Goal: Task Accomplishment & Management: Manage account settings

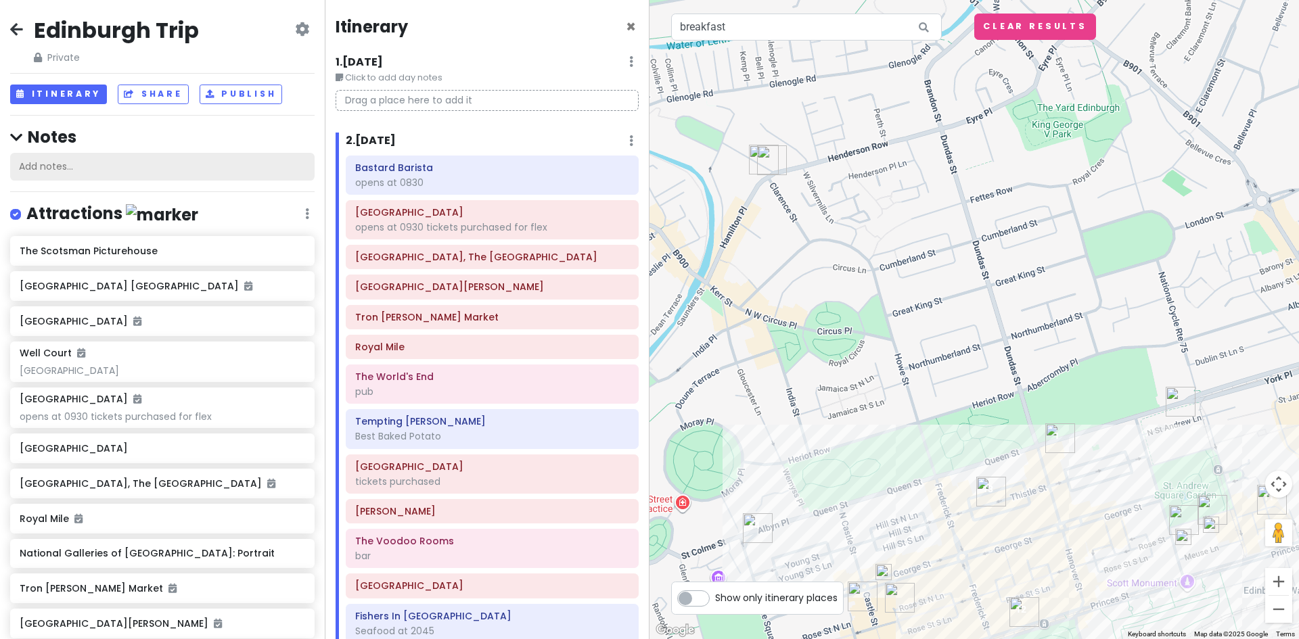
scroll to position [444, 0]
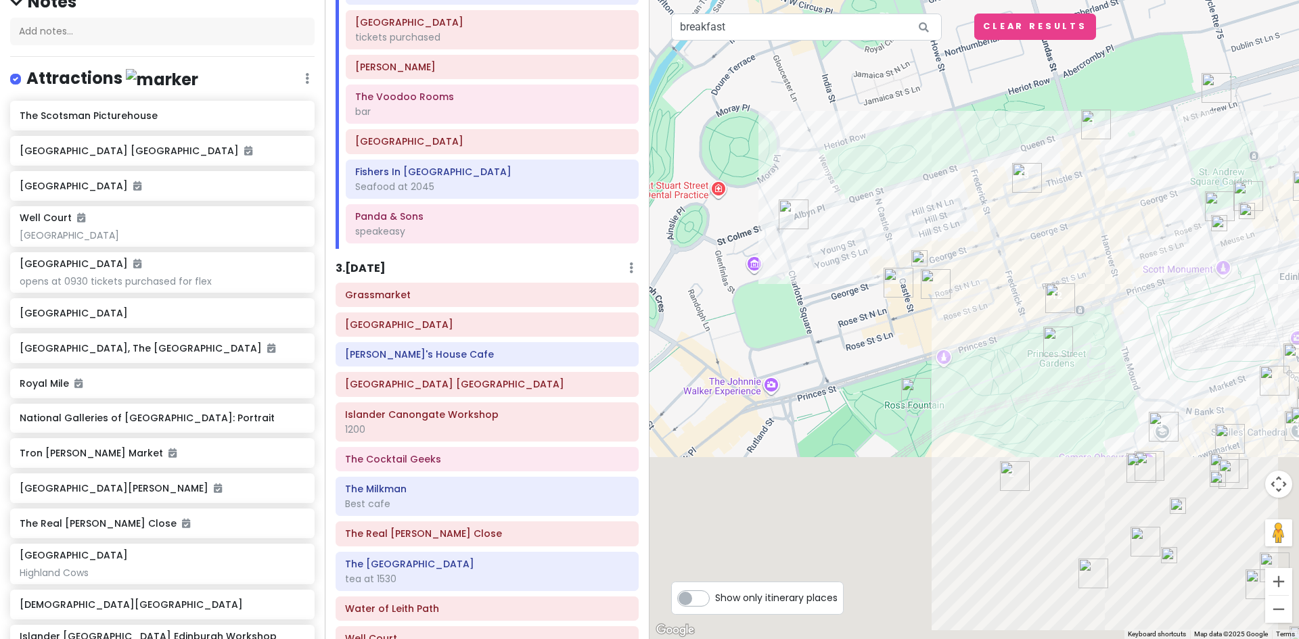
drag, startPoint x: 917, startPoint y: 474, endPoint x: 1027, endPoint y: 82, distance: 407.4
click at [1027, 82] on div at bounding box center [973, 319] width 649 height 639
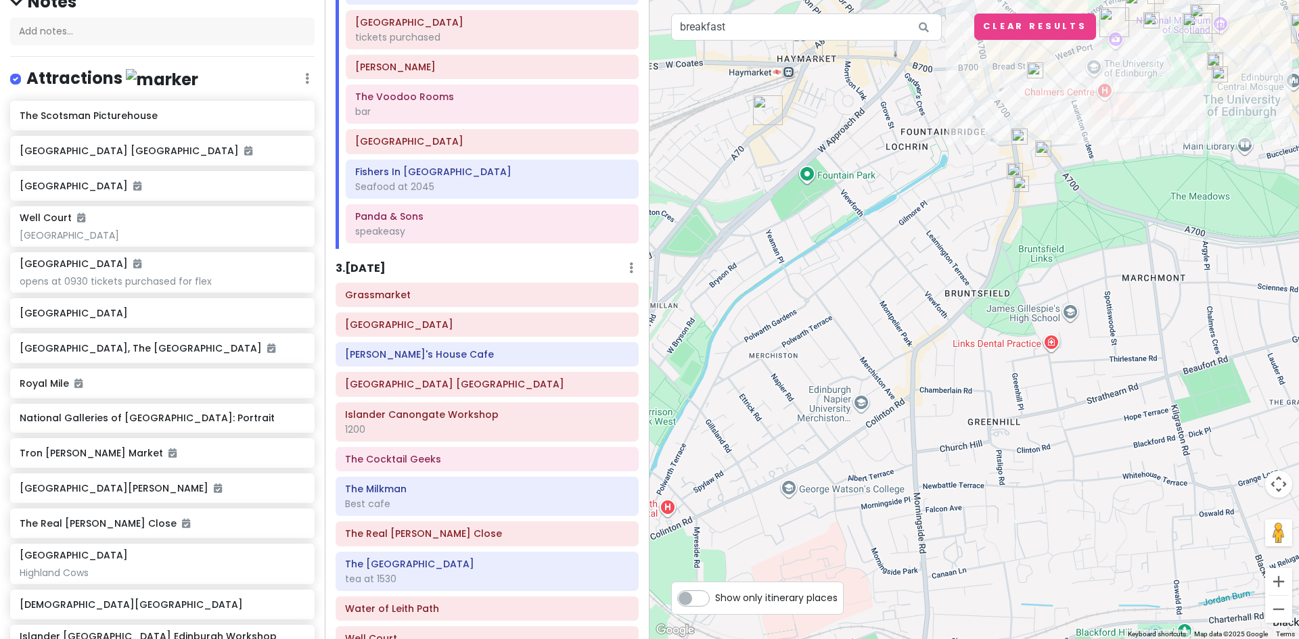
drag, startPoint x: 936, startPoint y: 513, endPoint x: 959, endPoint y: 193, distance: 320.8
click at [959, 193] on div at bounding box center [973, 319] width 649 height 639
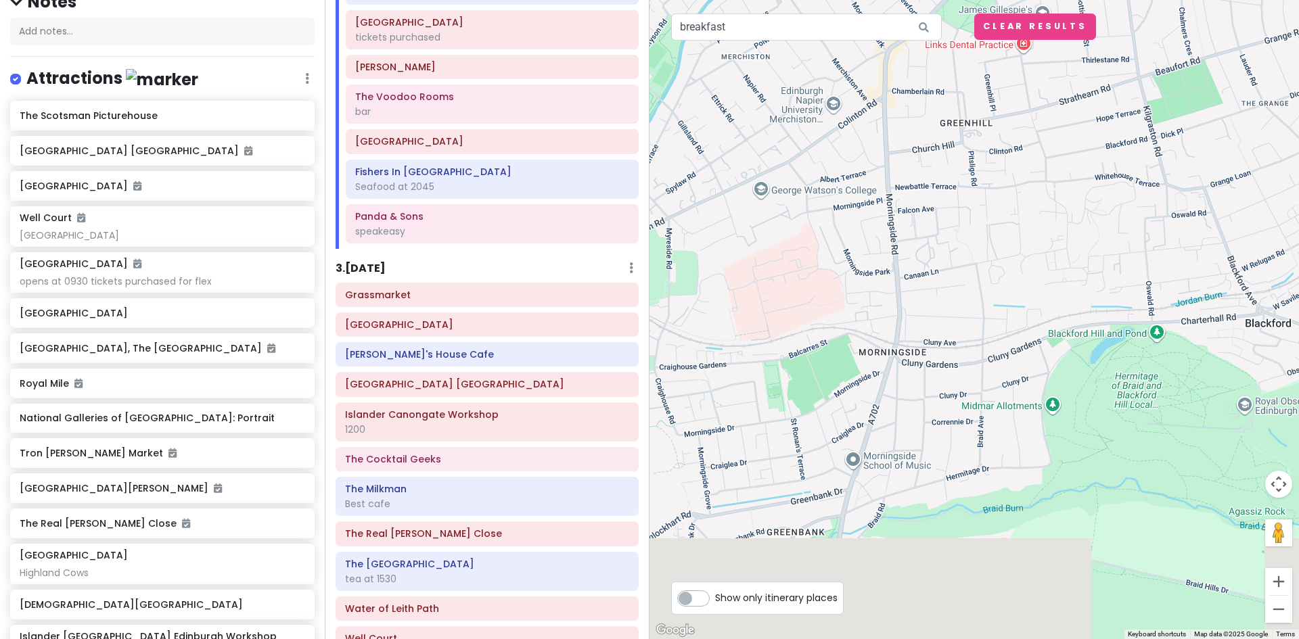
drag, startPoint x: 962, startPoint y: 394, endPoint x: 932, endPoint y: 77, distance: 318.0
click at [932, 71] on div at bounding box center [973, 319] width 649 height 639
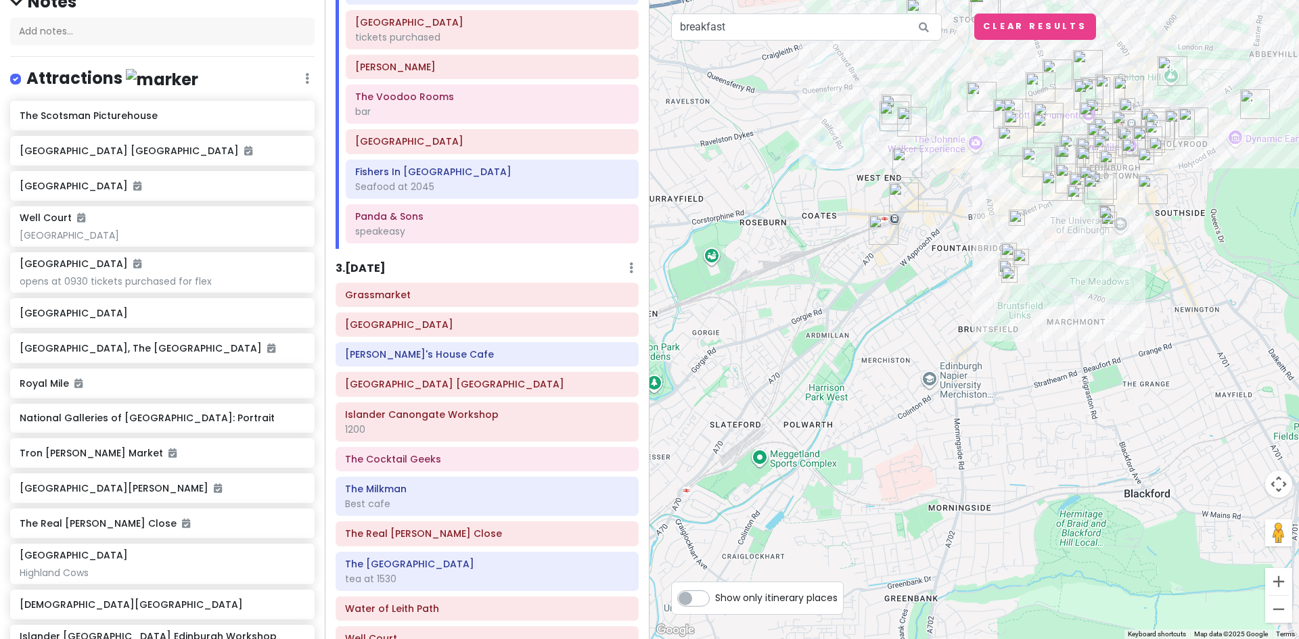
drag, startPoint x: 822, startPoint y: 206, endPoint x: 858, endPoint y: 480, distance: 275.7
click at [858, 480] on div at bounding box center [973, 319] width 649 height 639
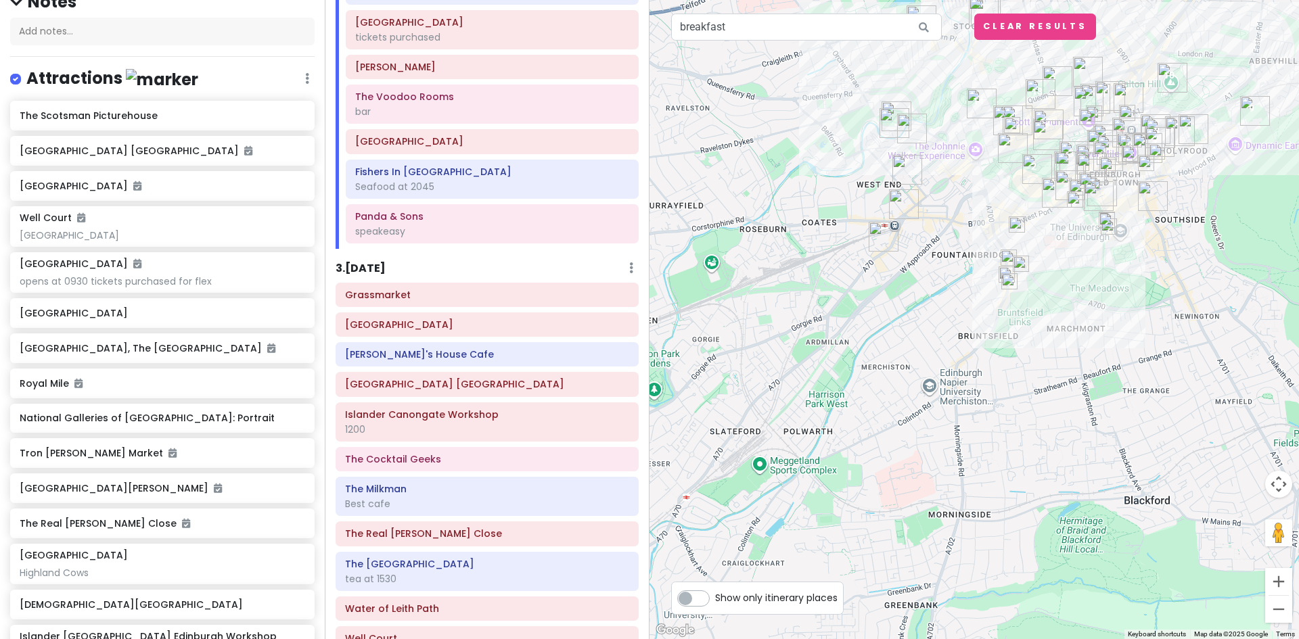
click at [879, 235] on img "Mia Italian Kitchen Dalry" at bounding box center [883, 236] width 41 height 41
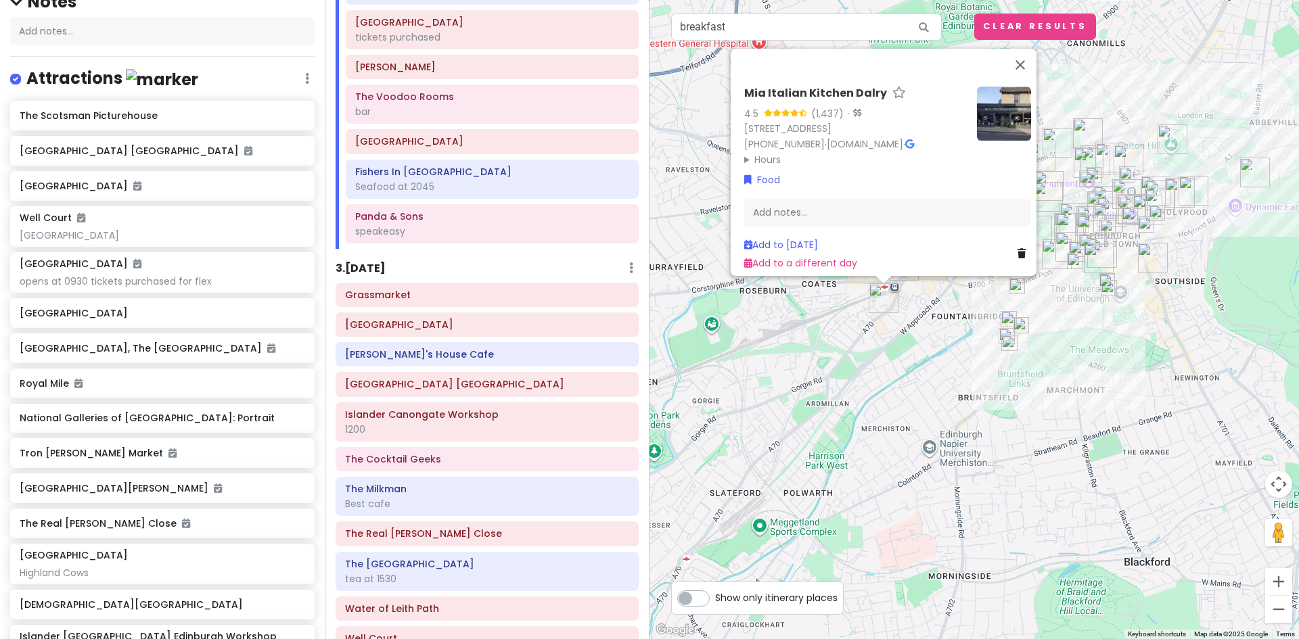
click at [939, 390] on div "Mia Italian Kitchen Dalry 4.5 (1,437) · 96 Dalry Rd, Edinburgh EH11 2AX, UK +44…" at bounding box center [973, 319] width 649 height 639
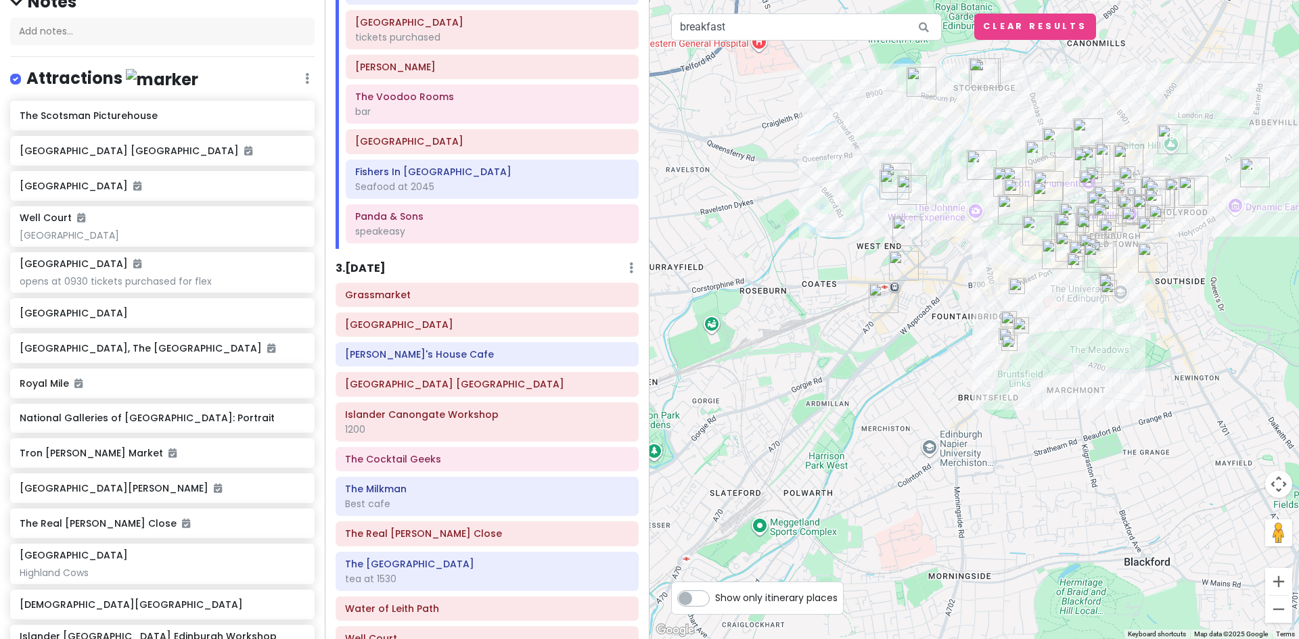
click at [906, 185] on img "The Bonham Hotel" at bounding box center [912, 190] width 41 height 41
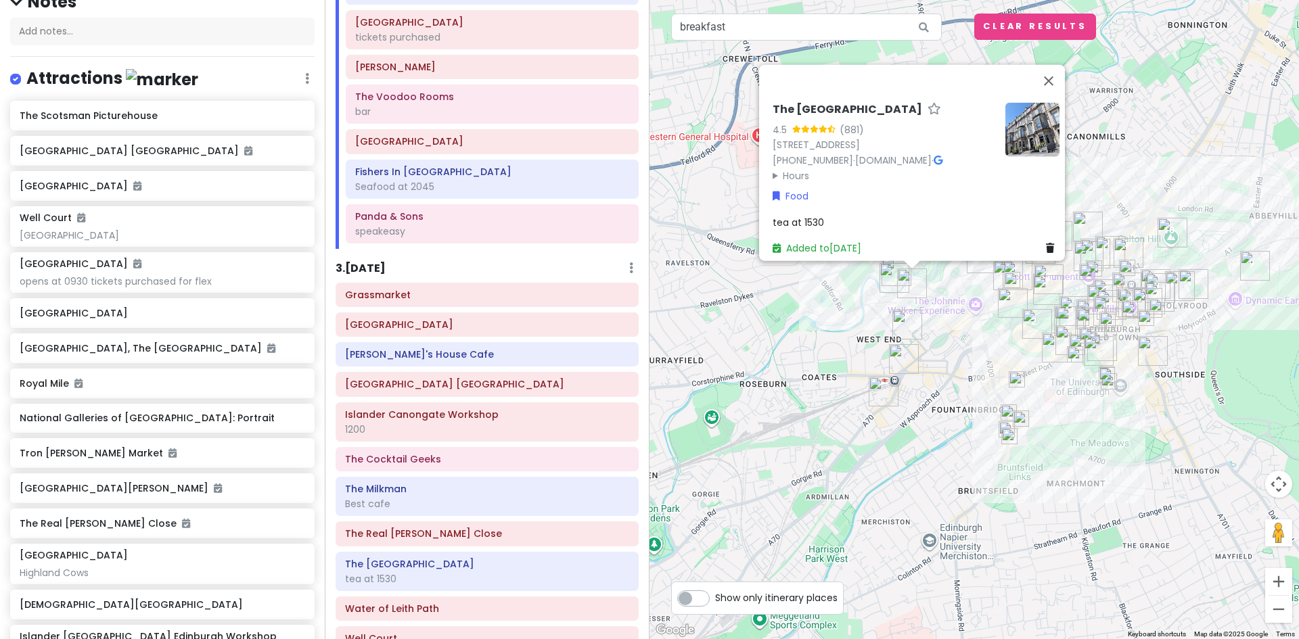
click at [931, 469] on div "The Bonham Hotel 4.5 (881) 35 Drumsheugh Gardens, Edinburgh EH3 7RN, UK +44 131…" at bounding box center [973, 319] width 649 height 639
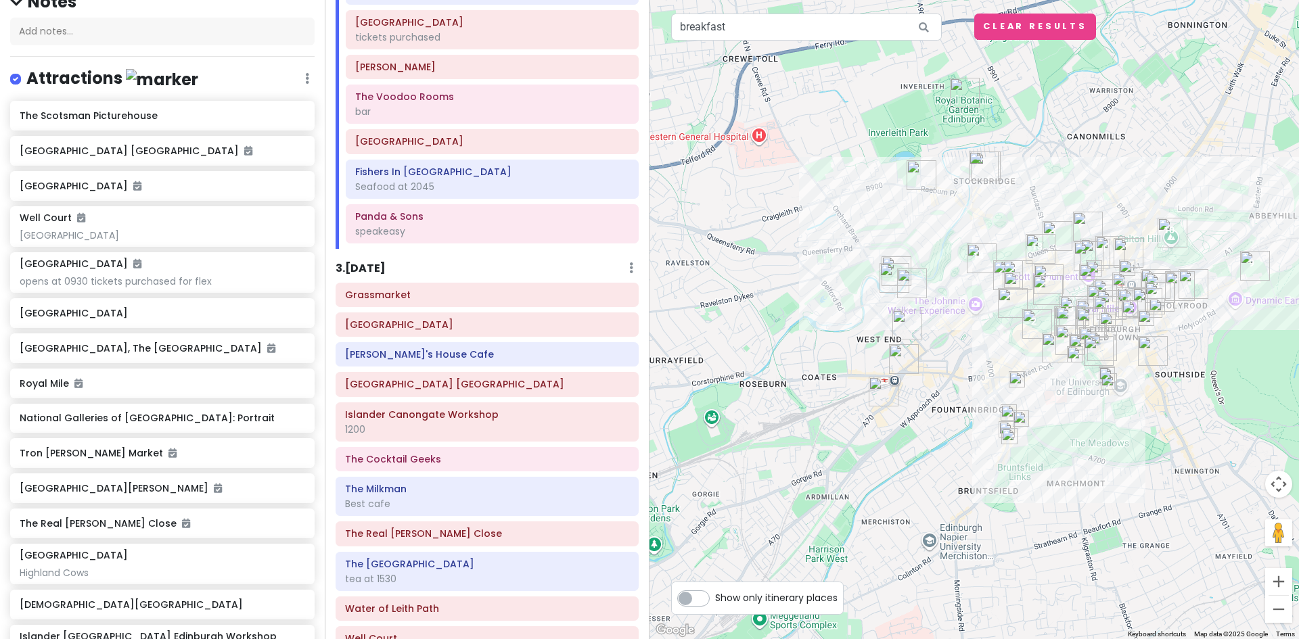
click at [1009, 442] on img at bounding box center [1009, 436] width 27 height 27
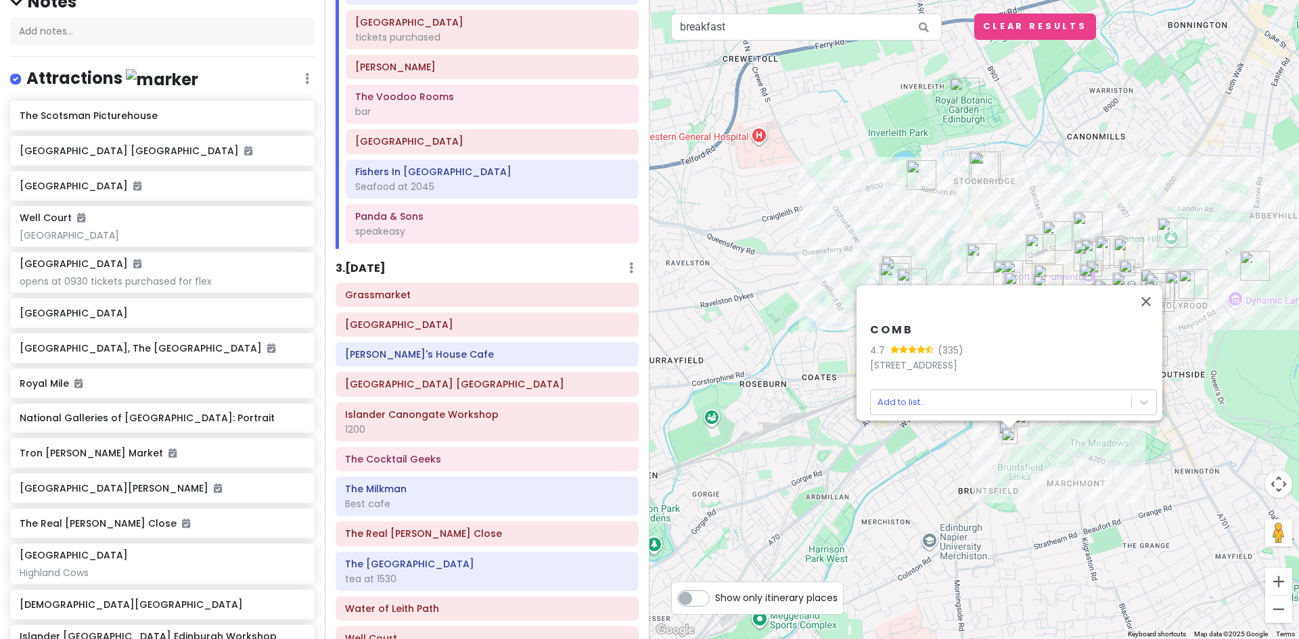
click at [1002, 427] on div at bounding box center [1009, 425] width 17 height 8
drag, startPoint x: 1018, startPoint y: 589, endPoint x: 1005, endPoint y: 527, distance: 63.5
click at [1009, 527] on div "C O M B 4.7 (335) 12 Leven St, Edinburgh EH3 9LG, United Kingdom Add to list..." at bounding box center [973, 319] width 649 height 639
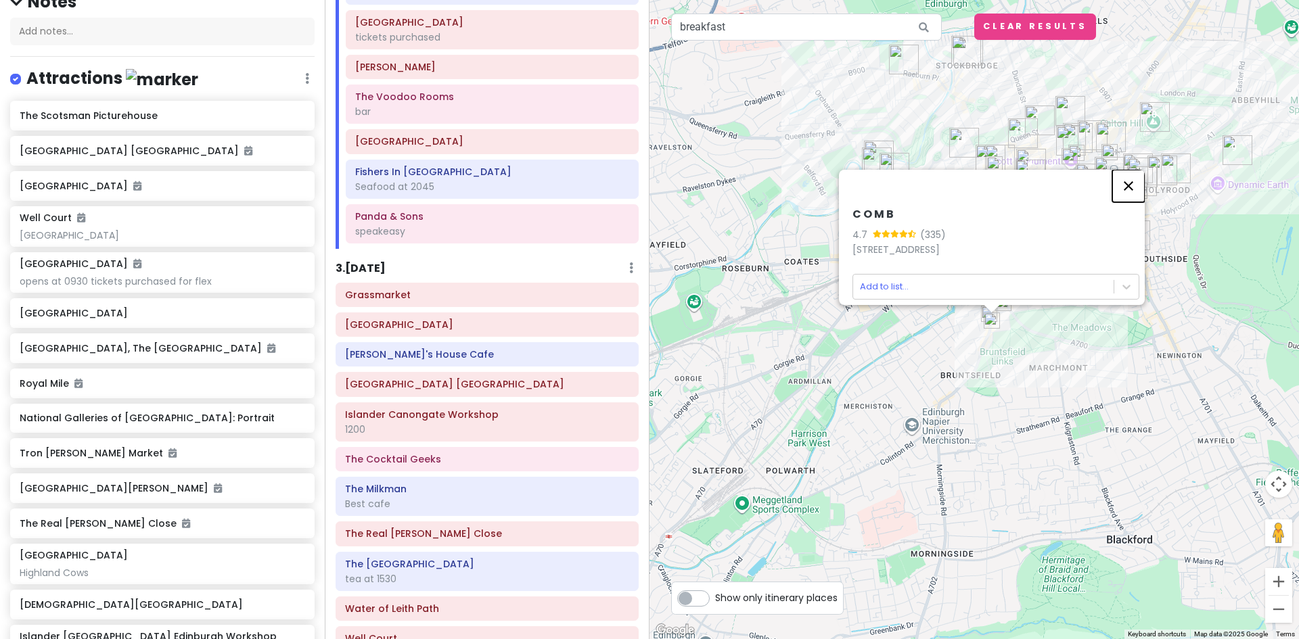
click at [1138, 175] on button "Close" at bounding box center [1128, 186] width 32 height 32
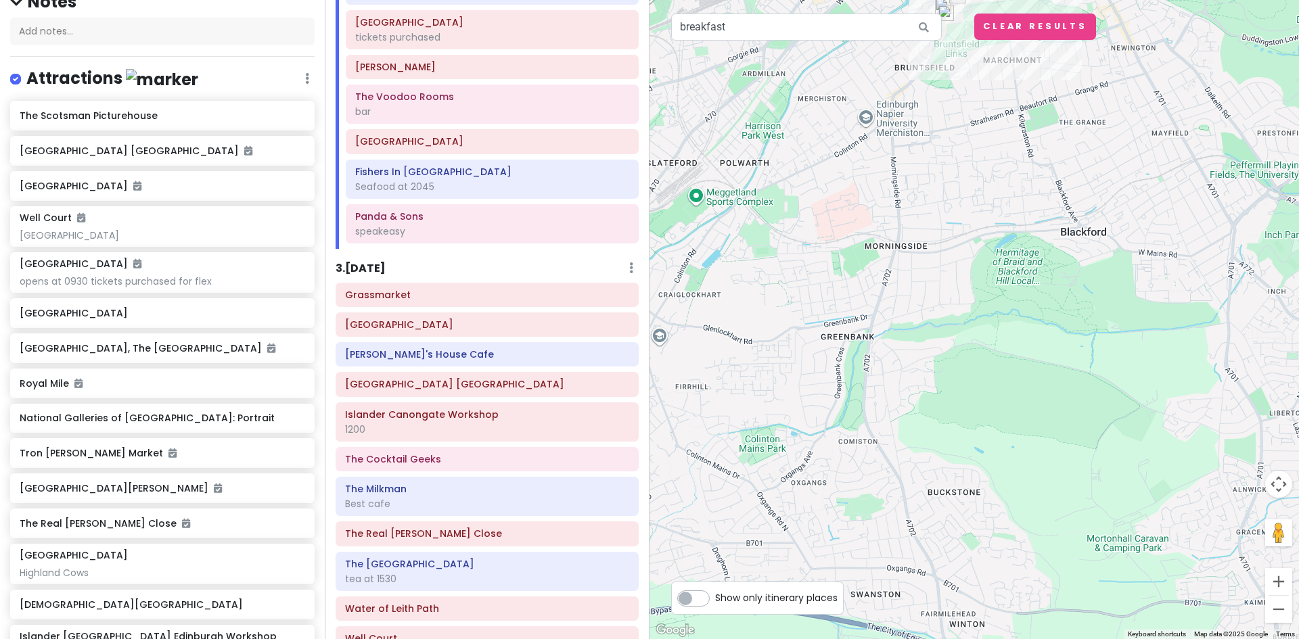
drag, startPoint x: 998, startPoint y: 481, endPoint x: 960, endPoint y: 229, distance: 255.2
click at [961, 248] on div at bounding box center [973, 319] width 649 height 639
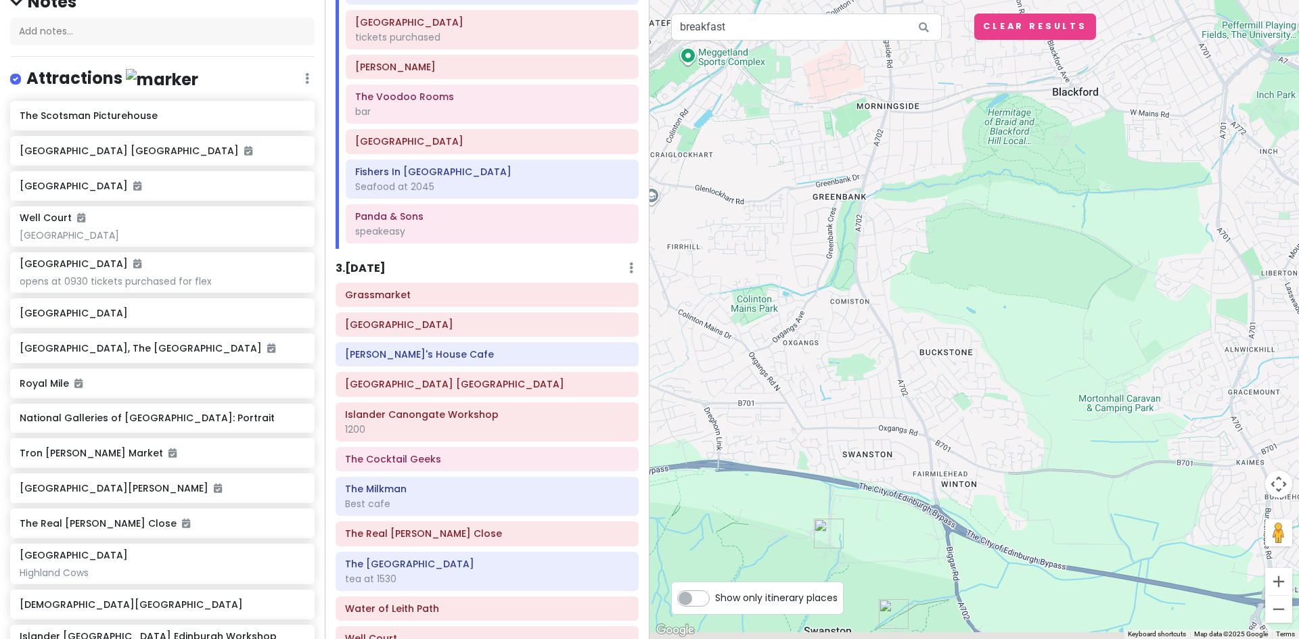
drag, startPoint x: 1035, startPoint y: 467, endPoint x: 1032, endPoint y: 324, distance: 143.4
click at [1032, 324] on div at bounding box center [973, 319] width 649 height 639
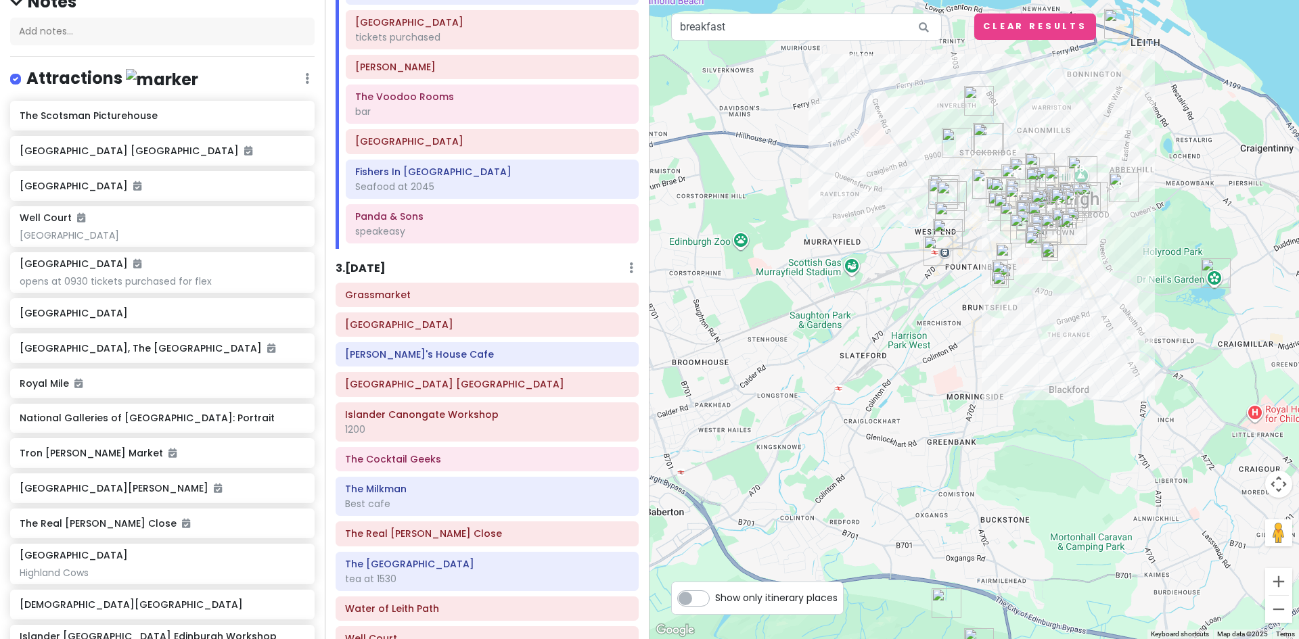
drag, startPoint x: 880, startPoint y: 626, endPoint x: 892, endPoint y: 671, distance: 46.9
click at [892, 639] on html "Edinburgh Trip Private Change Dates Make a Copy Delete Trip Give Feedback 💡 Sup…" at bounding box center [649, 319] width 1299 height 639
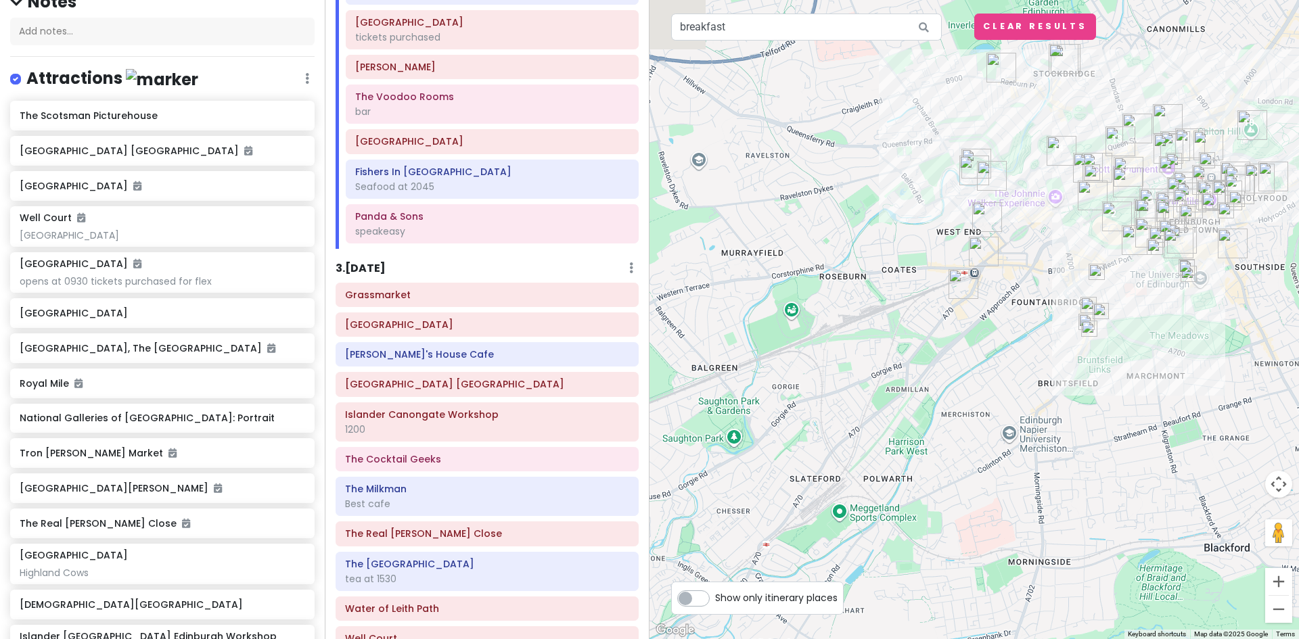
drag, startPoint x: 984, startPoint y: 383, endPoint x: 972, endPoint y: 419, distance: 37.9
click at [972, 419] on div at bounding box center [973, 319] width 649 height 639
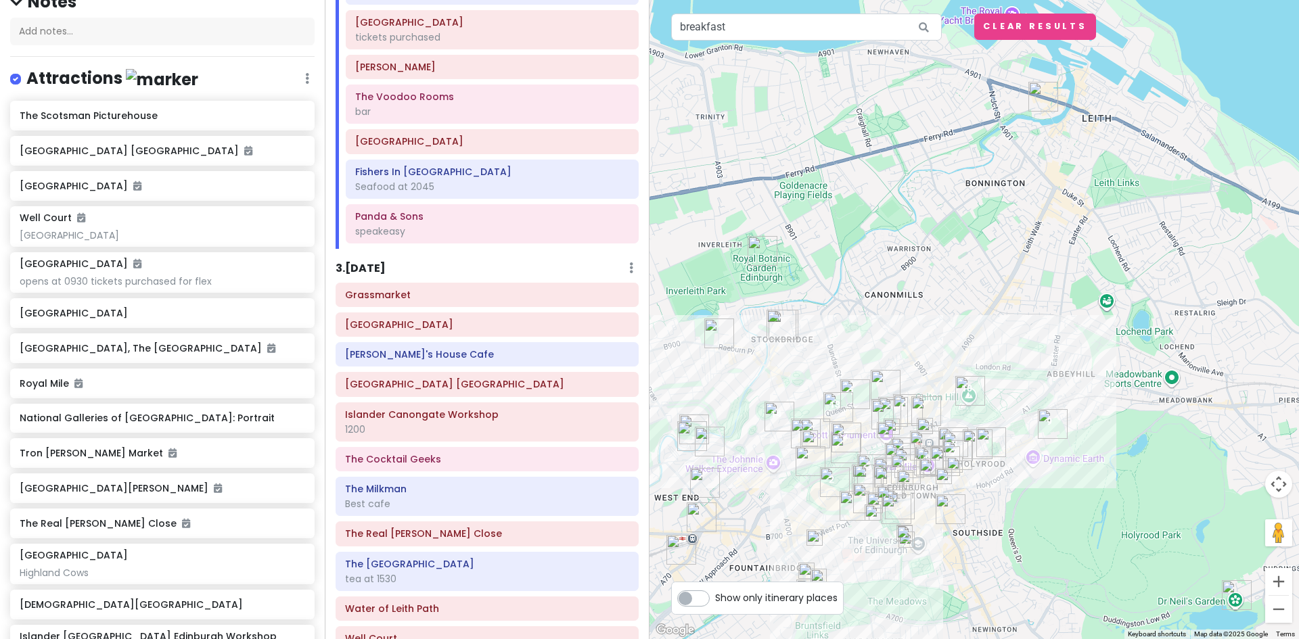
drag, startPoint x: 969, startPoint y: 410, endPoint x: 692, endPoint y: 638, distance: 358.5
click at [695, 639] on html "Edinburgh Trip Private Change Dates Make a Copy Delete Trip Give Feedback 💡 Sup…" at bounding box center [649, 319] width 1299 height 639
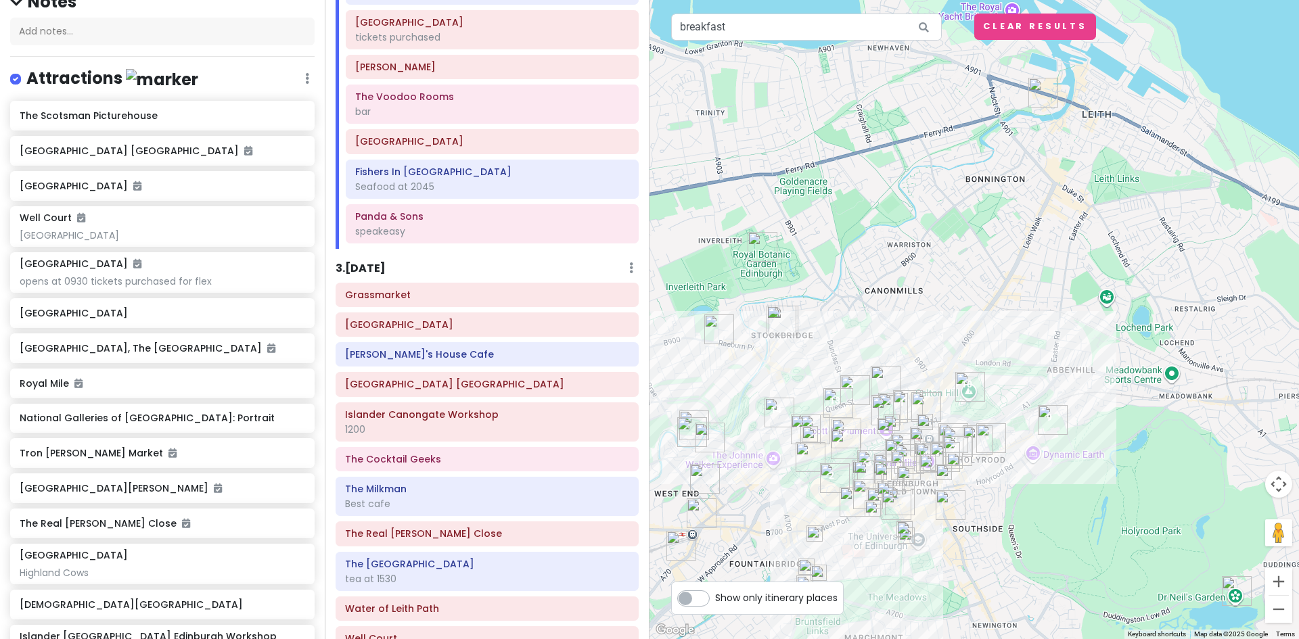
click at [1038, 89] on img "Roseleaf Bar Cafe" at bounding box center [1043, 92] width 41 height 41
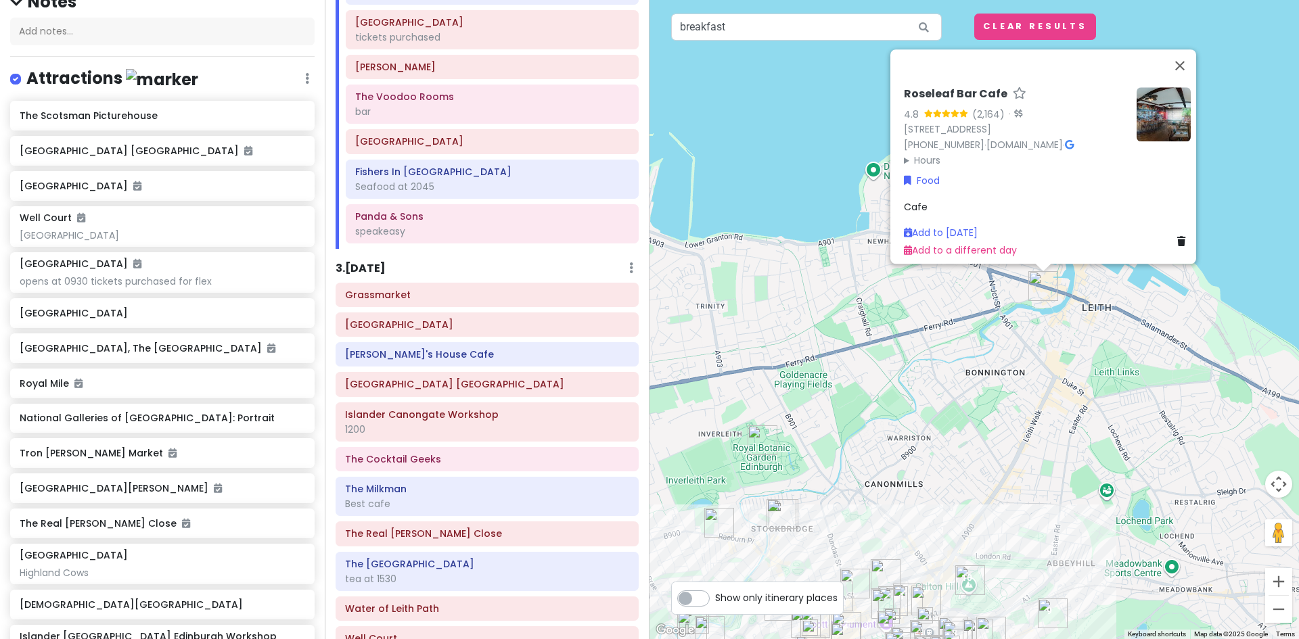
click at [1158, 109] on img at bounding box center [1163, 114] width 54 height 54
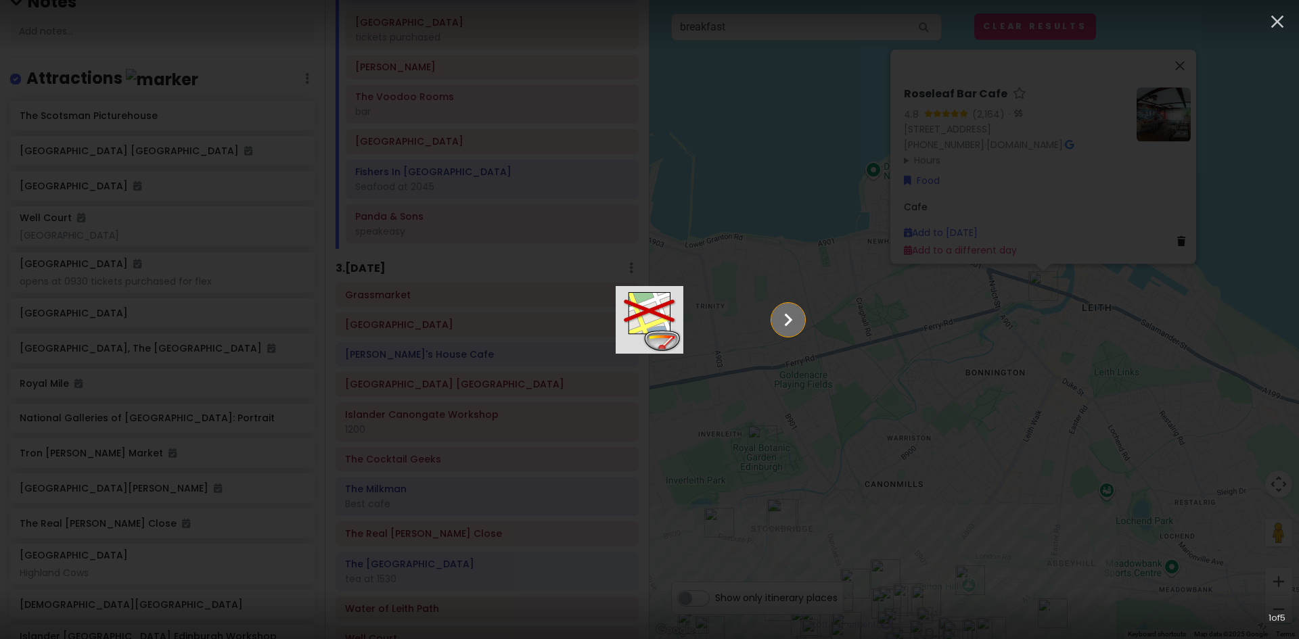
click at [793, 321] on icon "Show slide 2 of 5" at bounding box center [789, 319] width 8 height 13
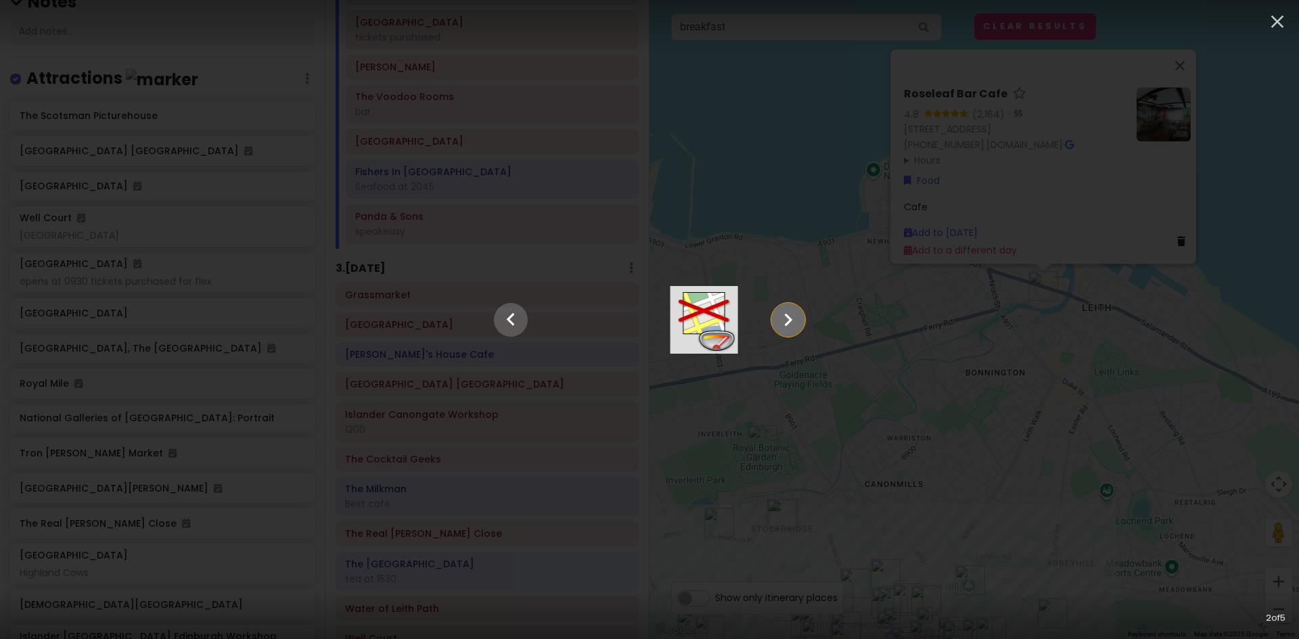
click at [793, 321] on icon "Show slide 3 of 5" at bounding box center [789, 319] width 8 height 13
click at [793, 321] on icon "Show slide 4 of 5" at bounding box center [789, 319] width 8 height 13
click at [793, 321] on icon "Show slide 5 of 5" at bounding box center [789, 319] width 8 height 13
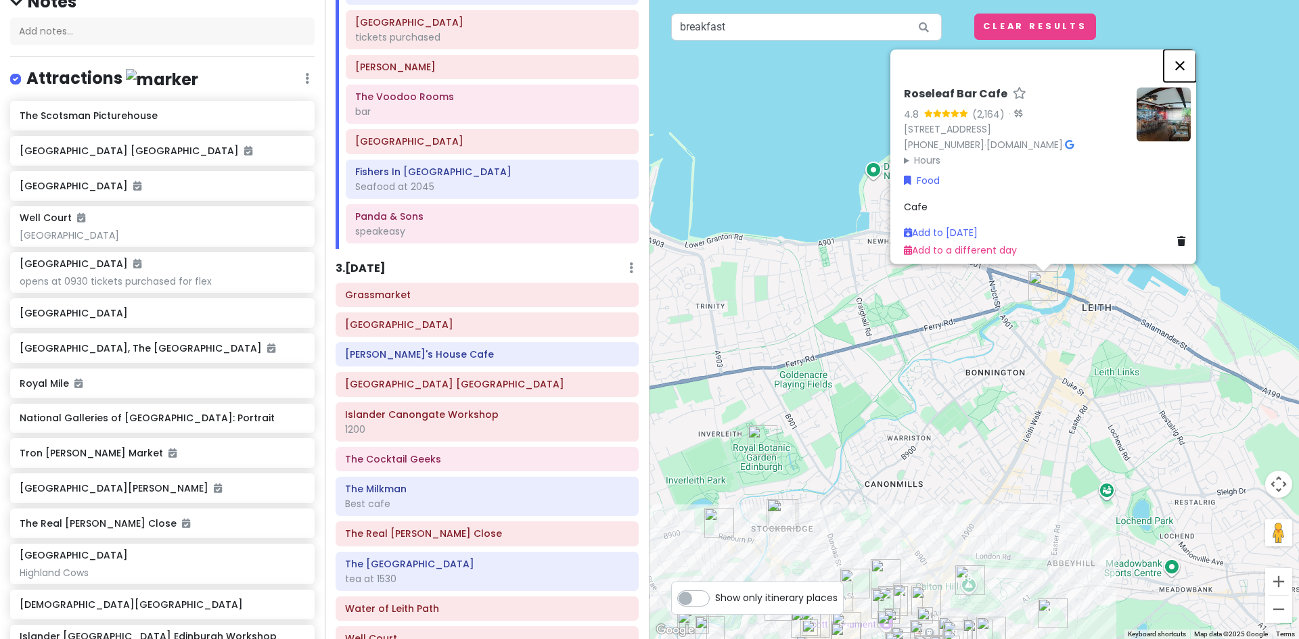
click at [1182, 53] on button "Close" at bounding box center [1180, 65] width 32 height 32
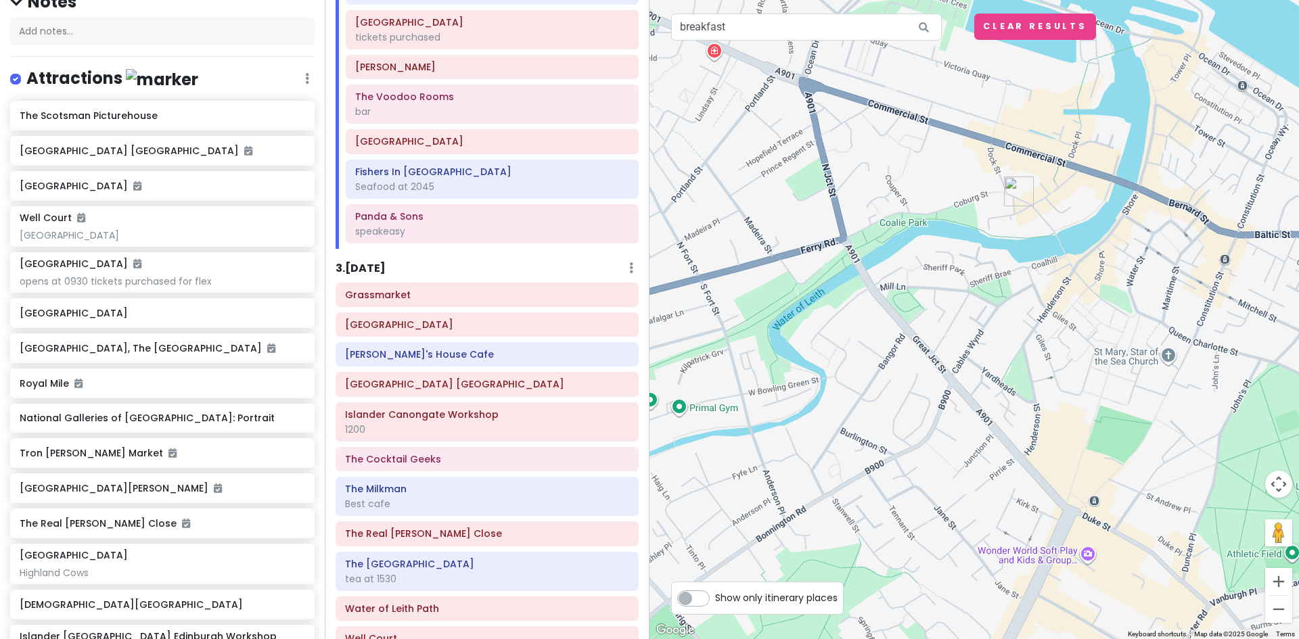
drag, startPoint x: 1111, startPoint y: 408, endPoint x: 1264, endPoint y: 316, distance: 177.8
click at [1264, 316] on div at bounding box center [973, 319] width 649 height 639
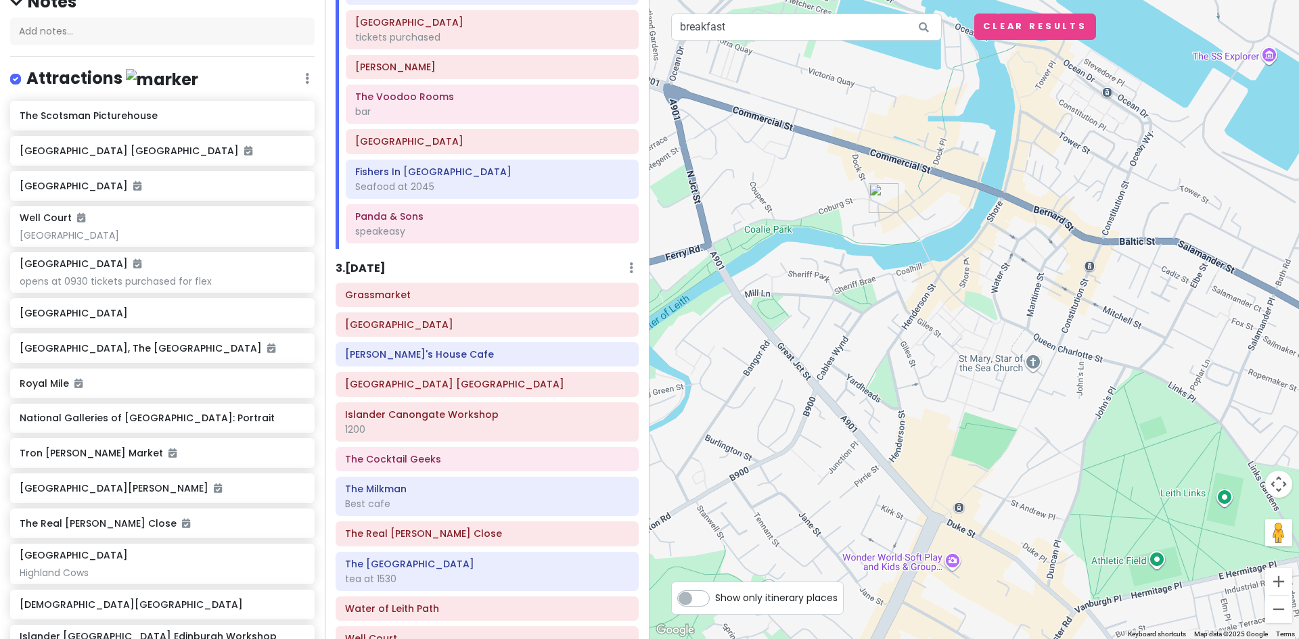
drag, startPoint x: 770, startPoint y: 421, endPoint x: 1157, endPoint y: 371, distance: 390.2
click at [1157, 371] on div at bounding box center [973, 319] width 649 height 639
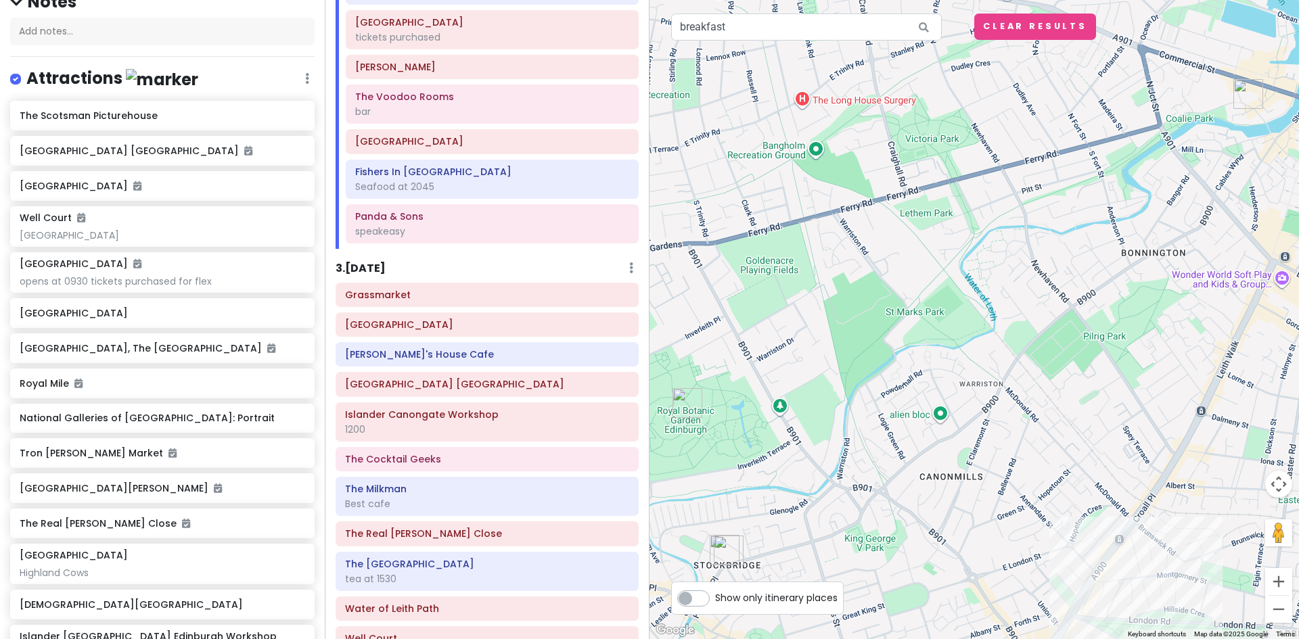
drag, startPoint x: 1025, startPoint y: 457, endPoint x: 1030, endPoint y: 296, distance: 160.4
click at [1030, 296] on div at bounding box center [973, 319] width 649 height 639
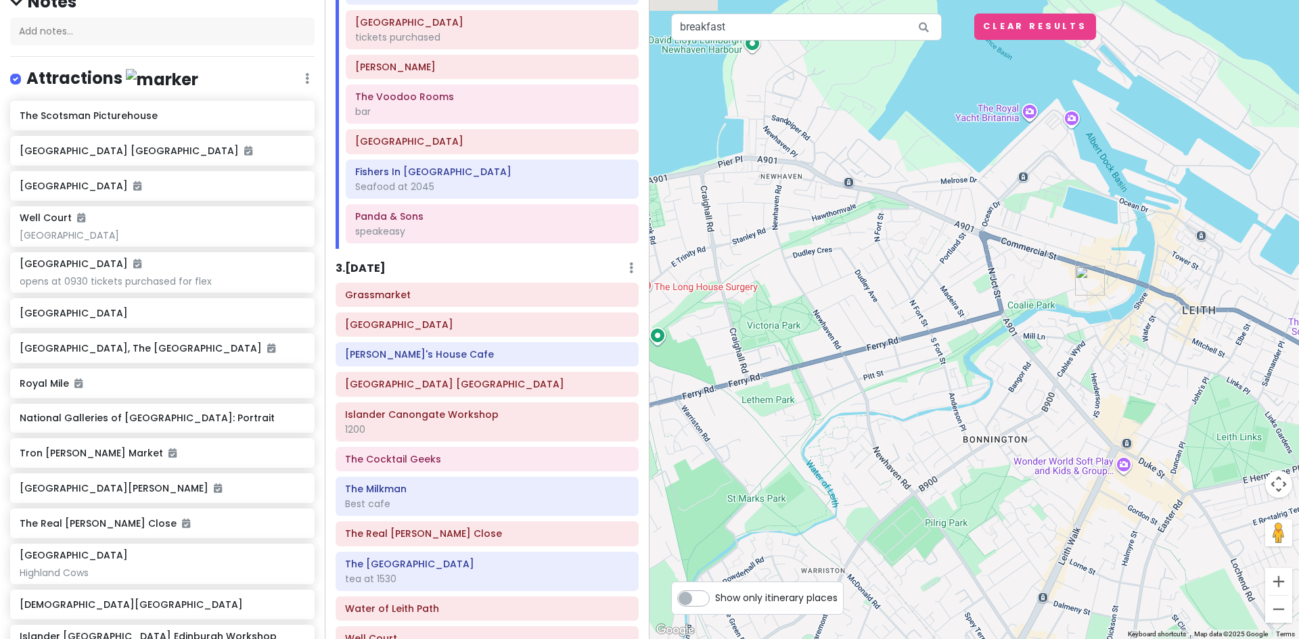
drag, startPoint x: 1139, startPoint y: 267, endPoint x: 1034, endPoint y: 385, distance: 158.1
click at [1034, 385] on div at bounding box center [973, 319] width 649 height 639
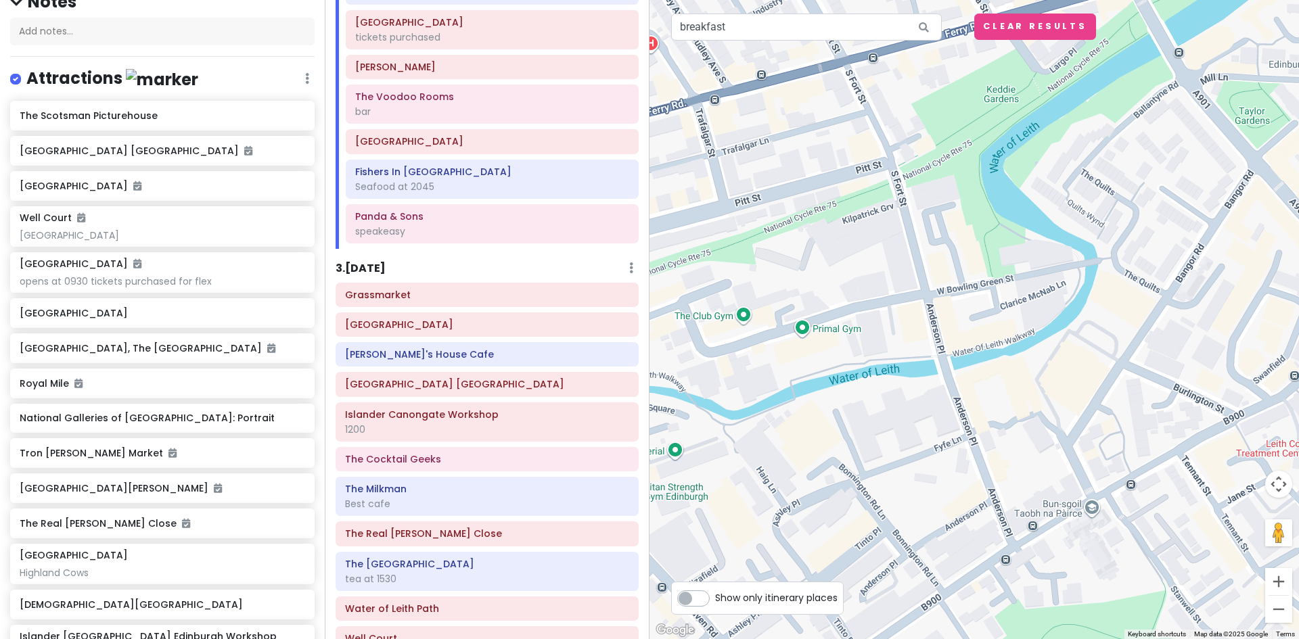
drag, startPoint x: 931, startPoint y: 498, endPoint x: 1200, endPoint y: 321, distance: 321.8
click at [1200, 321] on div at bounding box center [973, 319] width 649 height 639
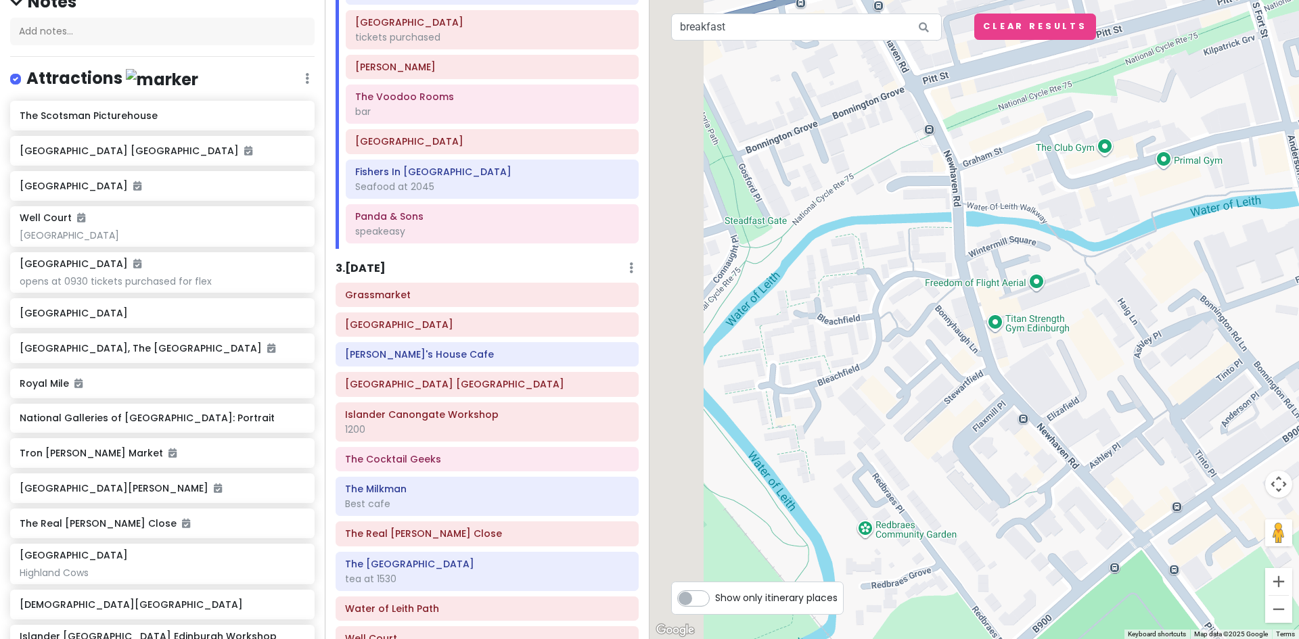
drag, startPoint x: 1168, startPoint y: 312, endPoint x: 1306, endPoint y: 245, distance: 154.0
click at [1298, 245] on html "Edinburgh Trip Private Change Dates Make a Copy Delete Trip Give Feedback 💡 Sup…" at bounding box center [649, 319] width 1299 height 639
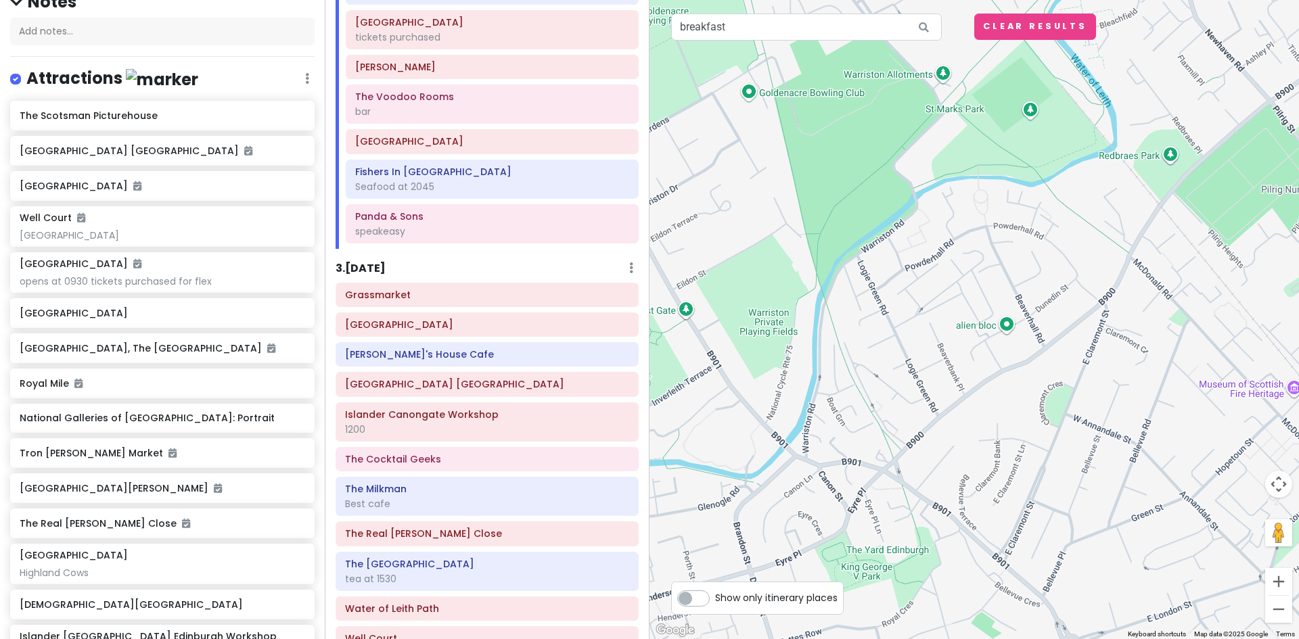
drag, startPoint x: 1111, startPoint y: 359, endPoint x: 1180, endPoint y: 33, distance: 333.1
click at [1180, 33] on div at bounding box center [973, 319] width 649 height 639
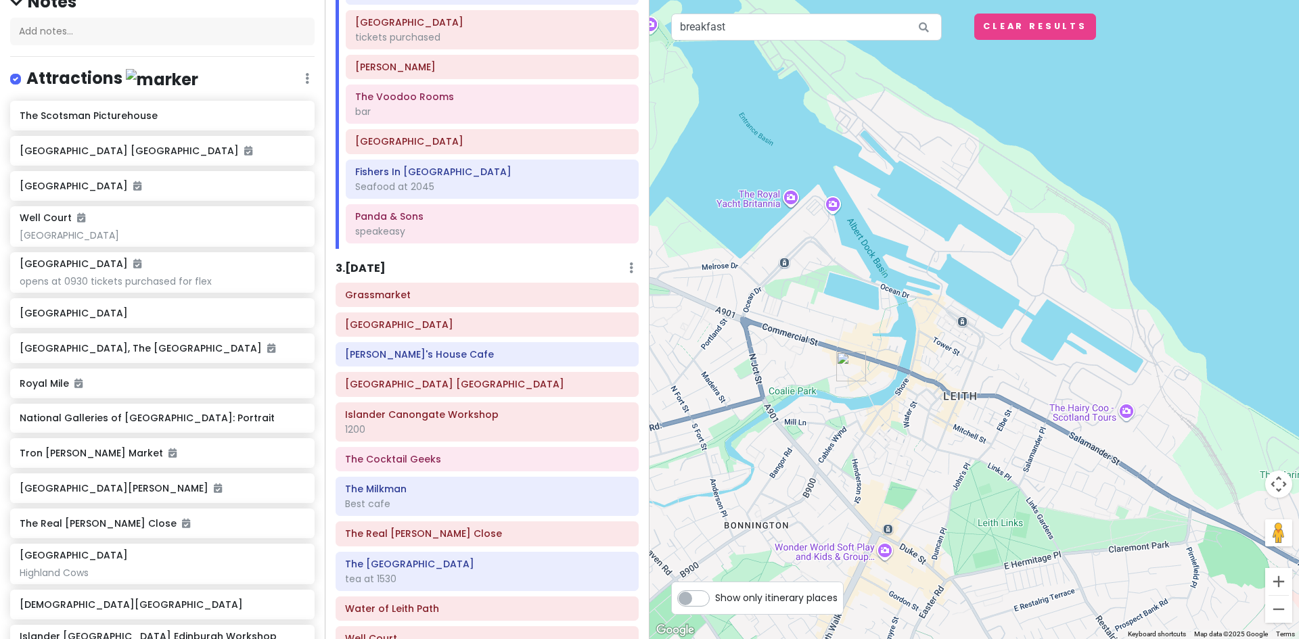
drag, startPoint x: 1224, startPoint y: 261, endPoint x: 693, endPoint y: 617, distance: 639.8
click at [695, 626] on div "11 9 10 4 7 13 2 14 6 1 3 8 12 5 breakfast Keyboard shortcuts Map Data Map data…" at bounding box center [973, 319] width 649 height 639
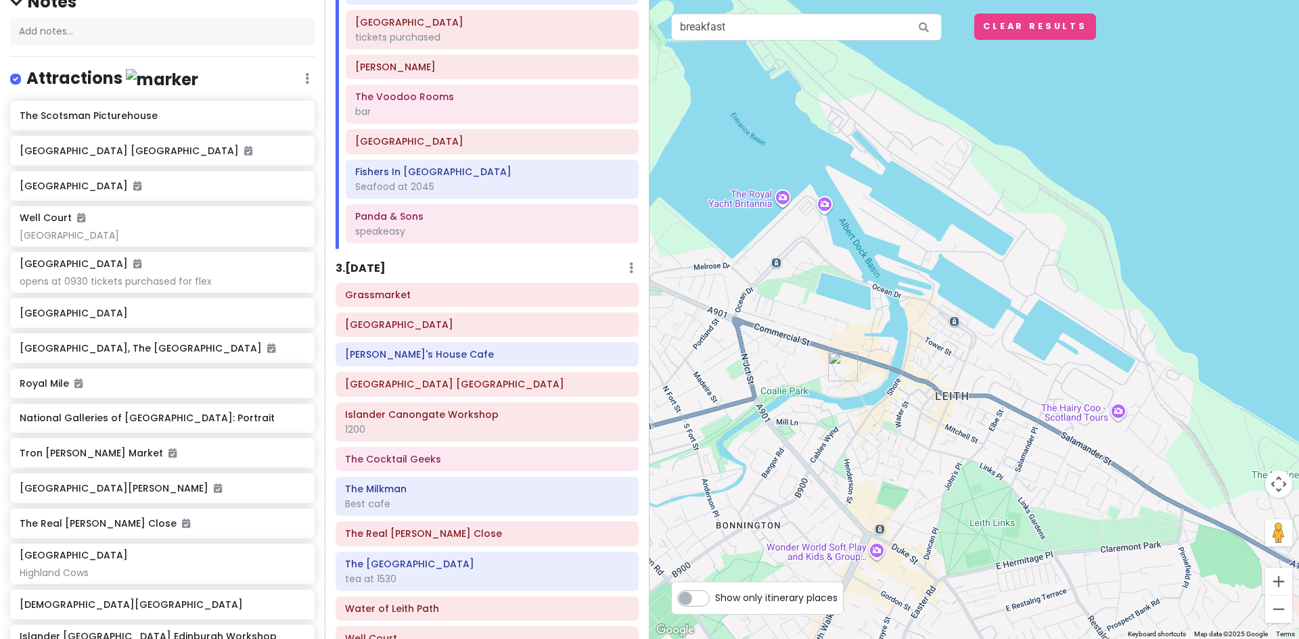
click at [840, 354] on img "Roseleaf Bar Cafe" at bounding box center [843, 366] width 41 height 41
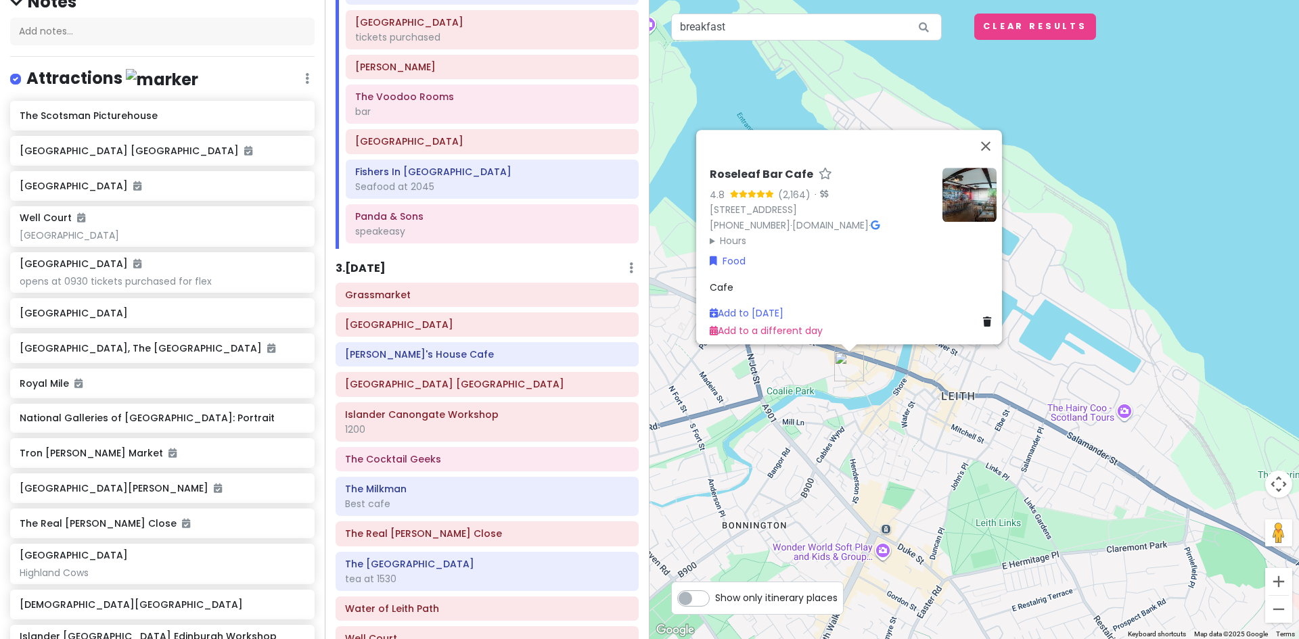
click at [972, 172] on img at bounding box center [969, 195] width 54 height 54
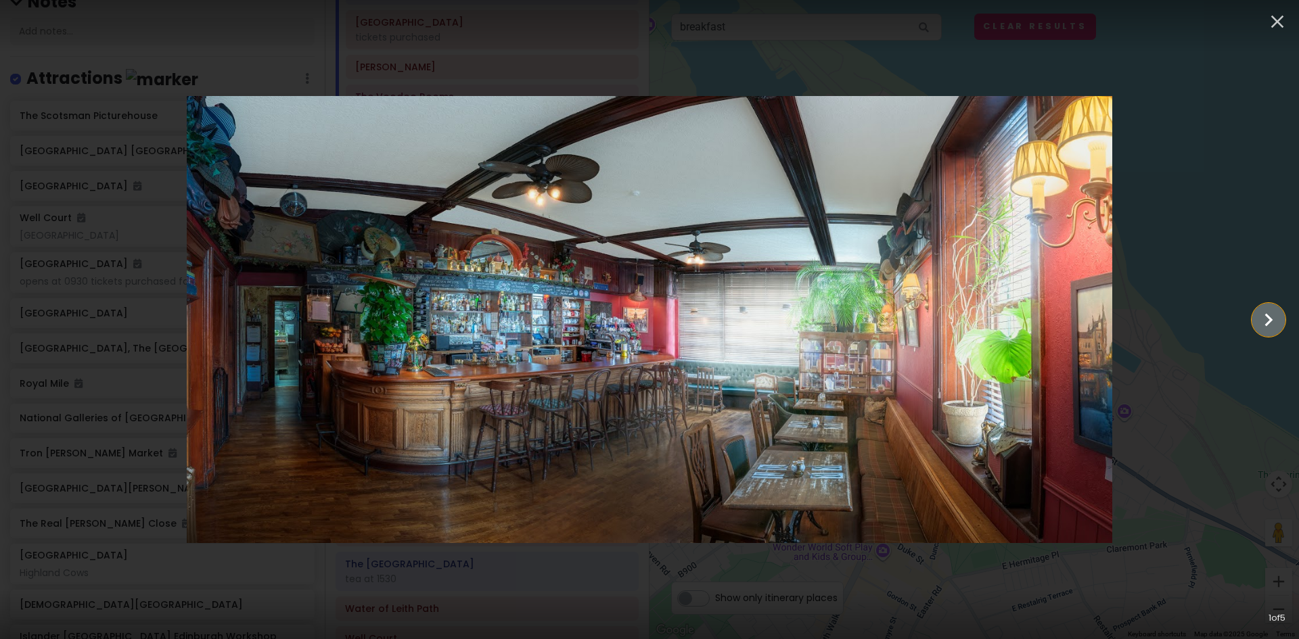
click at [1266, 313] on icon "Show slide 2 of 5" at bounding box center [1269, 320] width 26 height 32
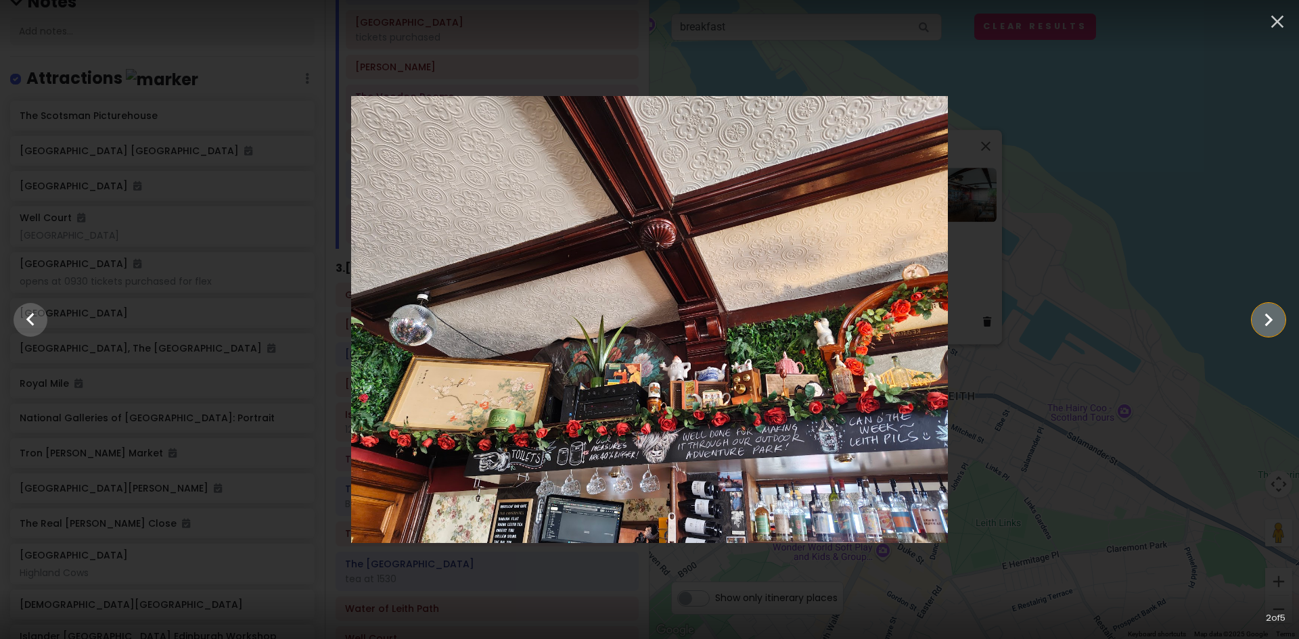
click at [1266, 313] on icon "Show slide 3 of 5" at bounding box center [1269, 320] width 26 height 32
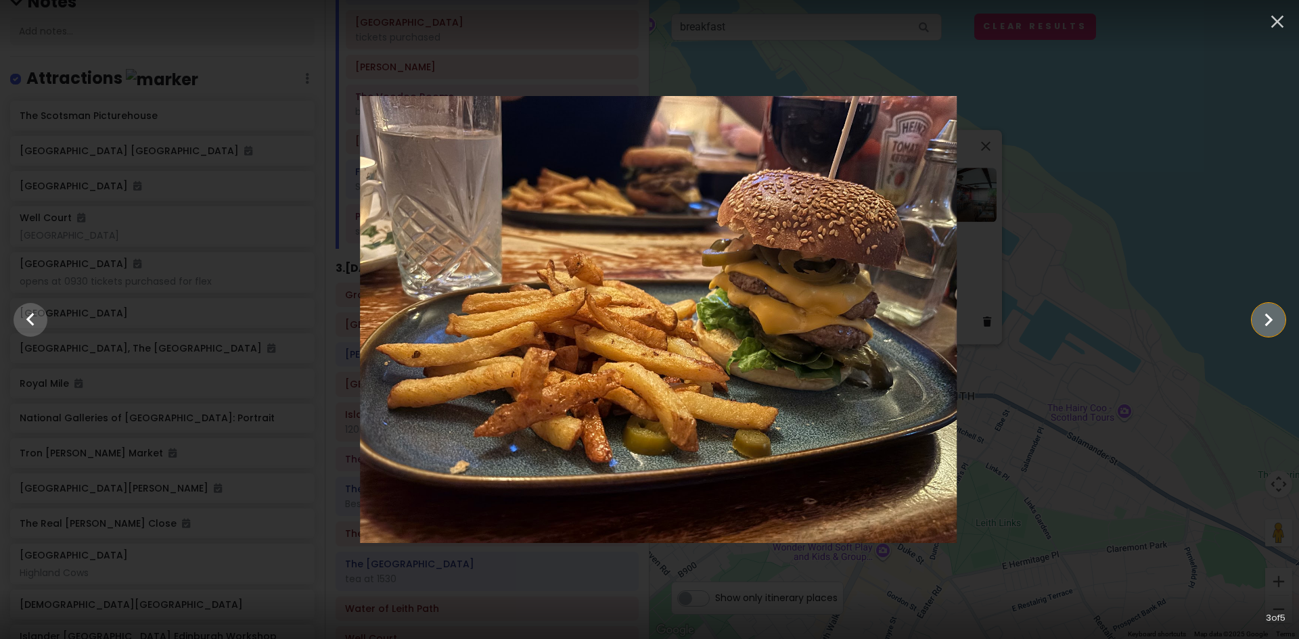
click at [1266, 313] on icon "Show slide 4 of 5" at bounding box center [1269, 320] width 26 height 32
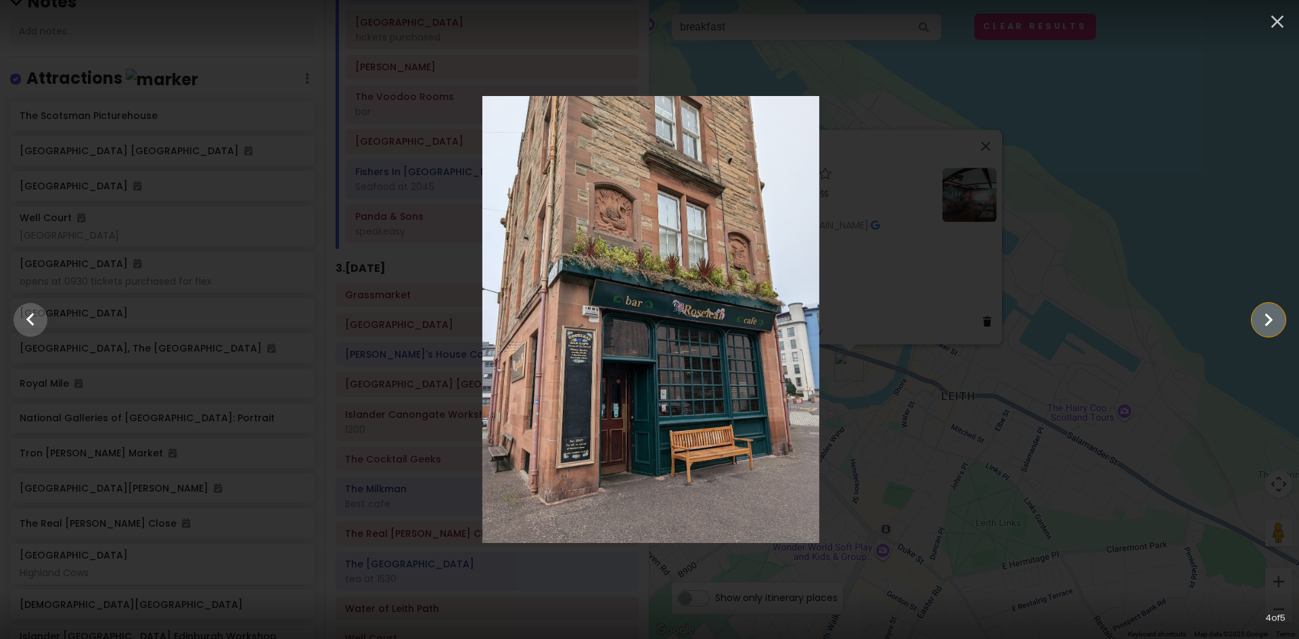
click at [1266, 313] on icon "Show slide 5 of 5" at bounding box center [1269, 320] width 26 height 32
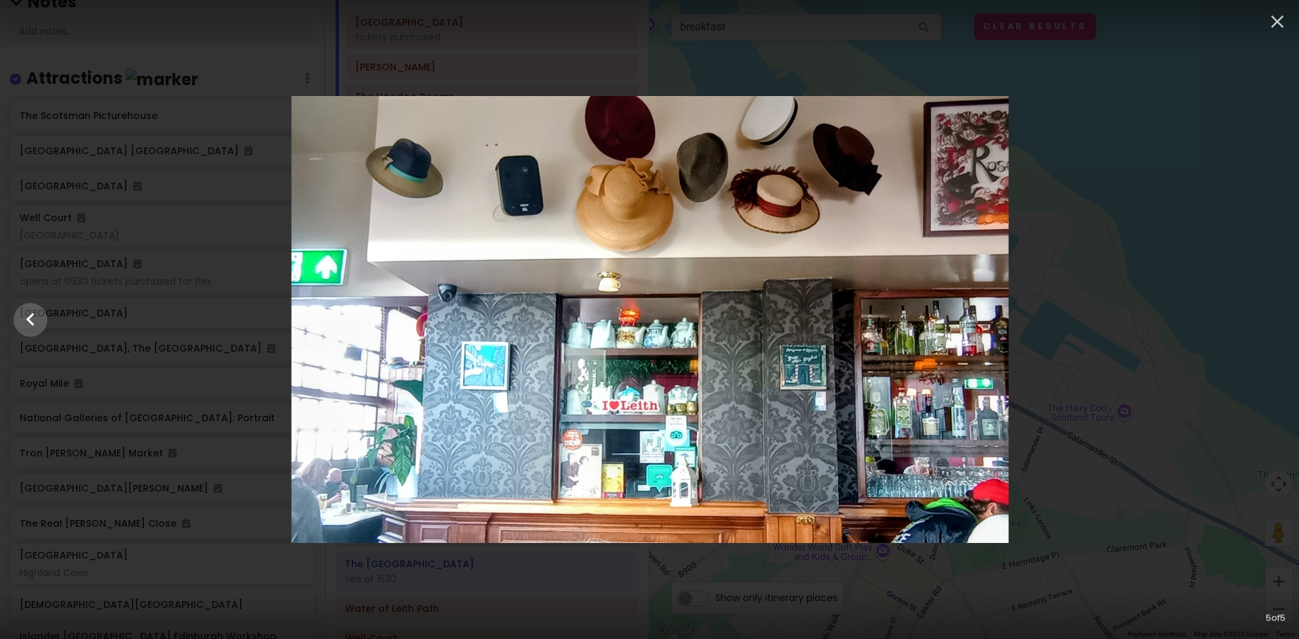
click at [1266, 313] on div at bounding box center [650, 320] width 1299 height 448
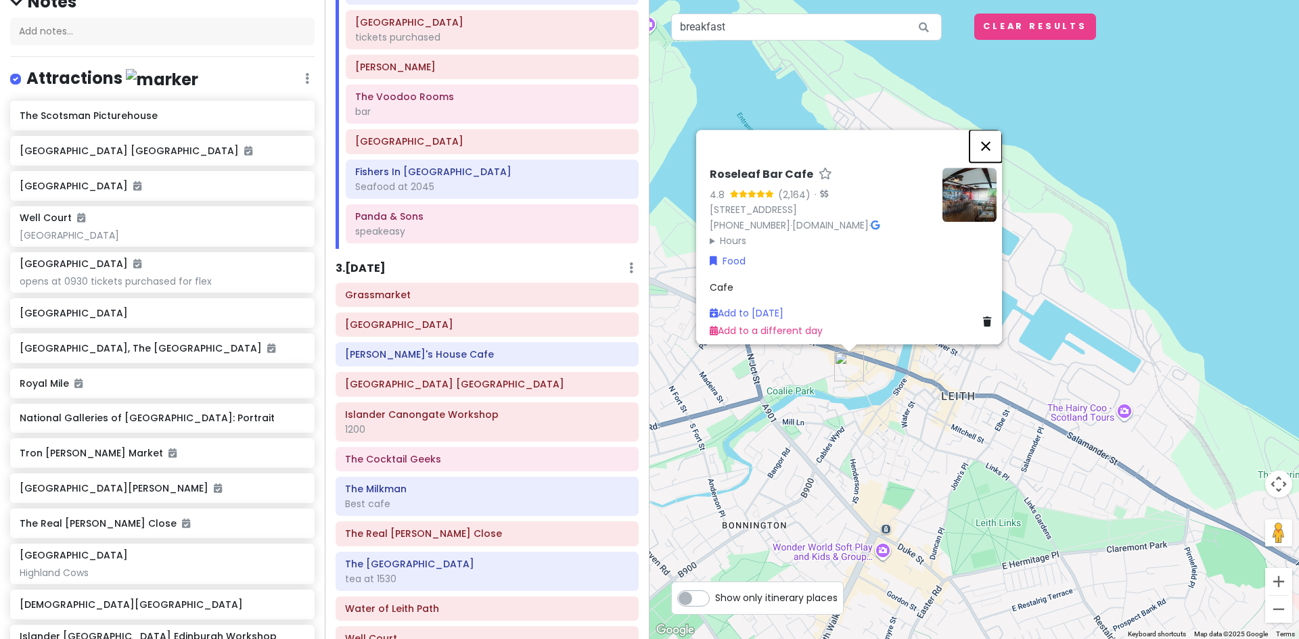
click at [998, 139] on button "Close" at bounding box center [985, 146] width 32 height 32
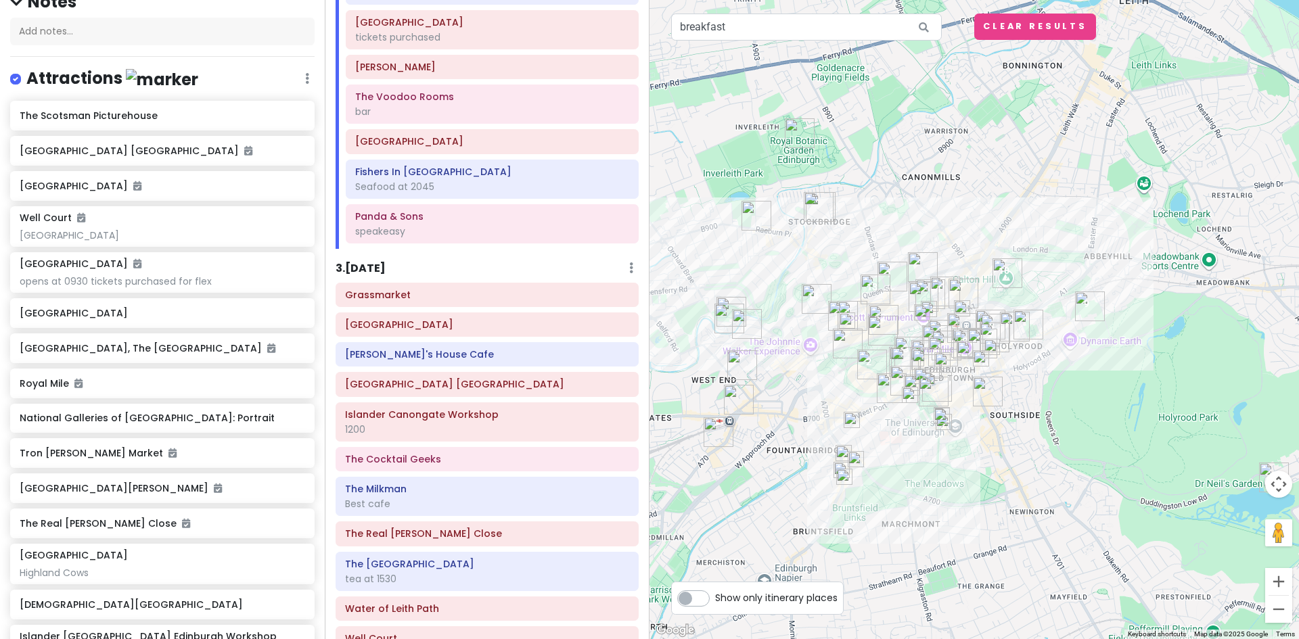
drag, startPoint x: 1057, startPoint y: 354, endPoint x: 1355, endPoint y: -55, distance: 506.0
click at [1298, 0] on html "Edinburgh Trip Private Change Dates Make a Copy Delete Trip Give Feedback 💡 Sup…" at bounding box center [649, 319] width 1299 height 639
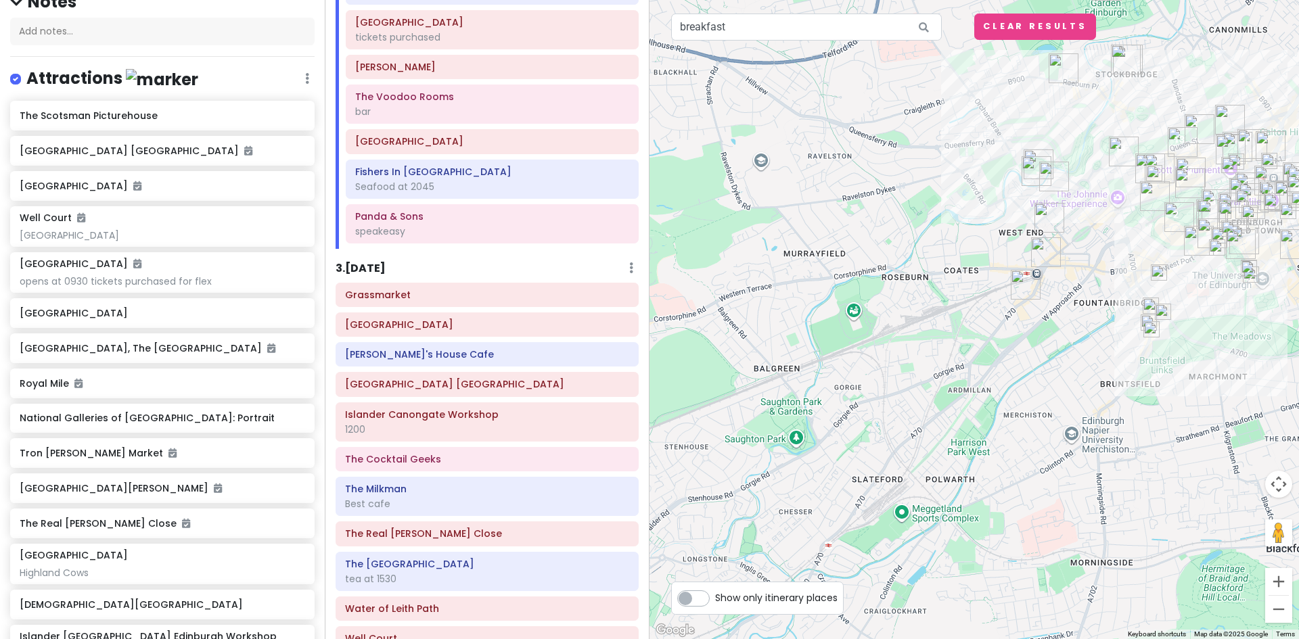
drag, startPoint x: 910, startPoint y: 463, endPoint x: 1051, endPoint y: 329, distance: 193.8
click at [1051, 329] on div at bounding box center [973, 319] width 649 height 639
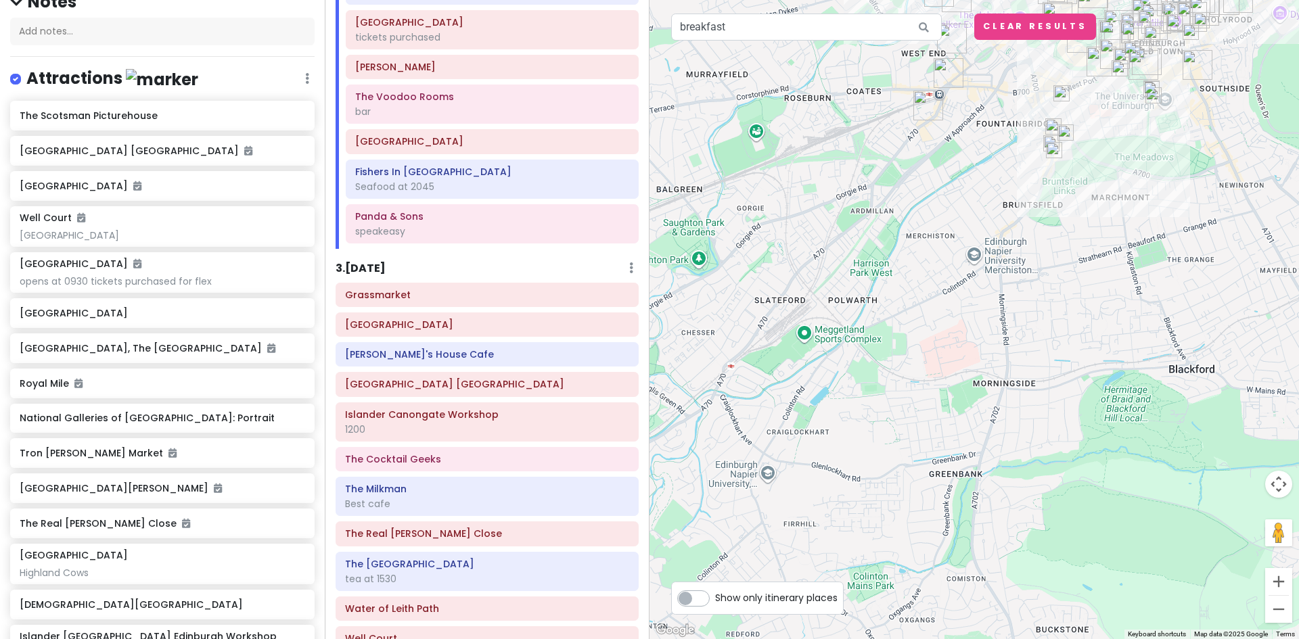
drag, startPoint x: 938, startPoint y: 461, endPoint x: 869, endPoint y: 323, distance: 154.6
click at [869, 323] on div at bounding box center [973, 319] width 649 height 639
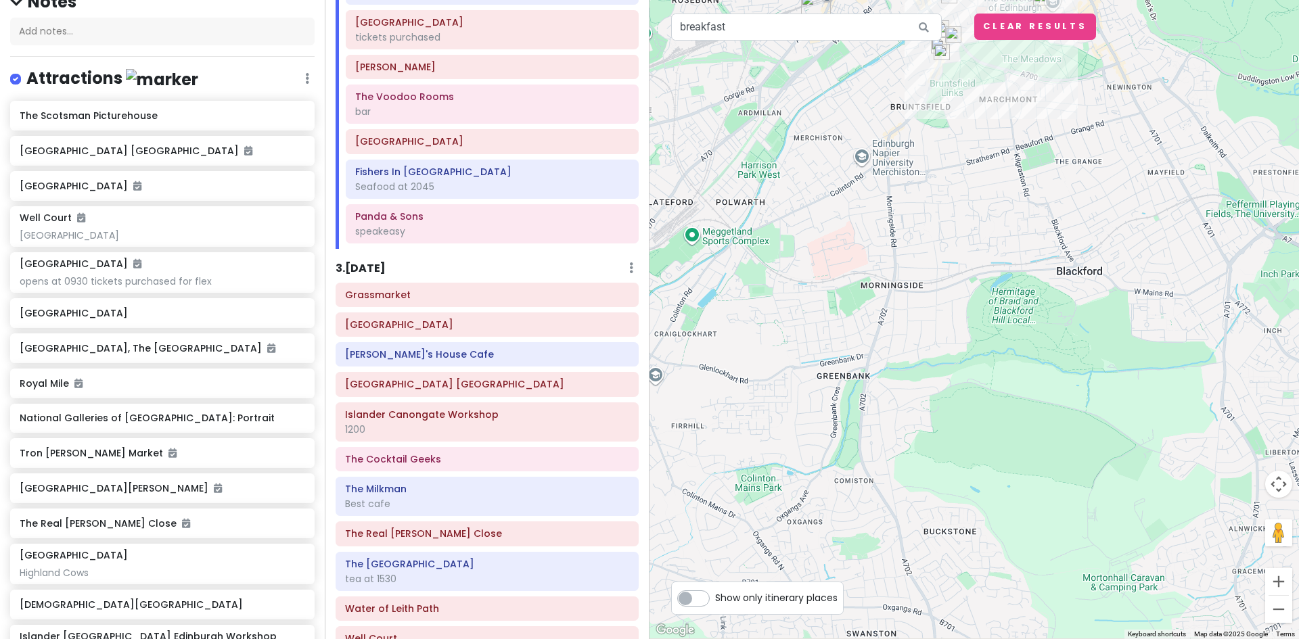
drag, startPoint x: 934, startPoint y: 465, endPoint x: 802, endPoint y: 360, distance: 168.9
click at [813, 367] on div at bounding box center [973, 319] width 649 height 639
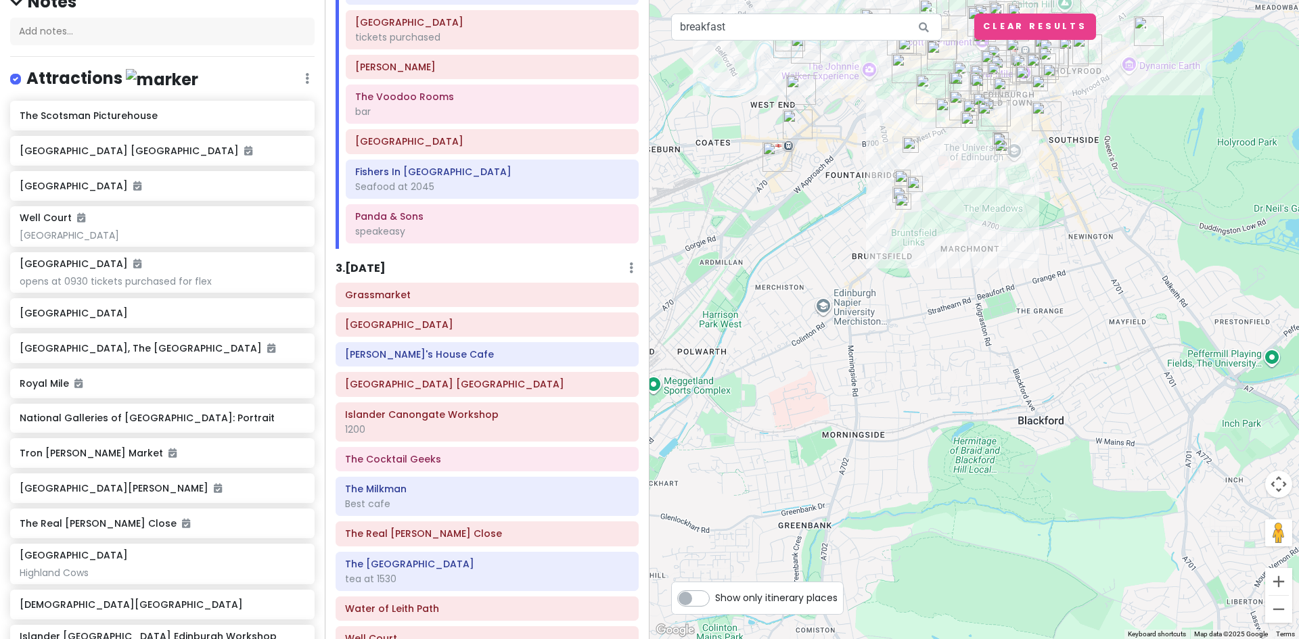
drag, startPoint x: 961, startPoint y: 299, endPoint x: 1028, endPoint y: 601, distance: 309.0
click at [1028, 601] on div at bounding box center [973, 319] width 649 height 639
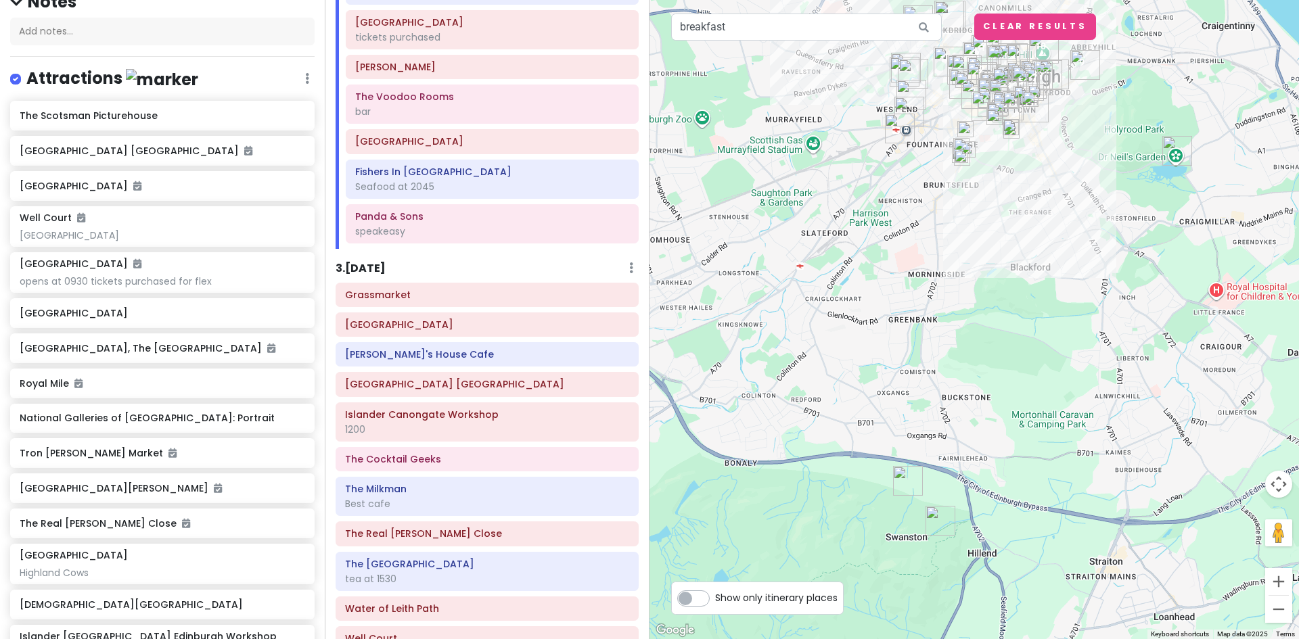
drag, startPoint x: 1020, startPoint y: 493, endPoint x: 1021, endPoint y: 231, distance: 262.5
click at [1021, 231] on div at bounding box center [973, 319] width 649 height 639
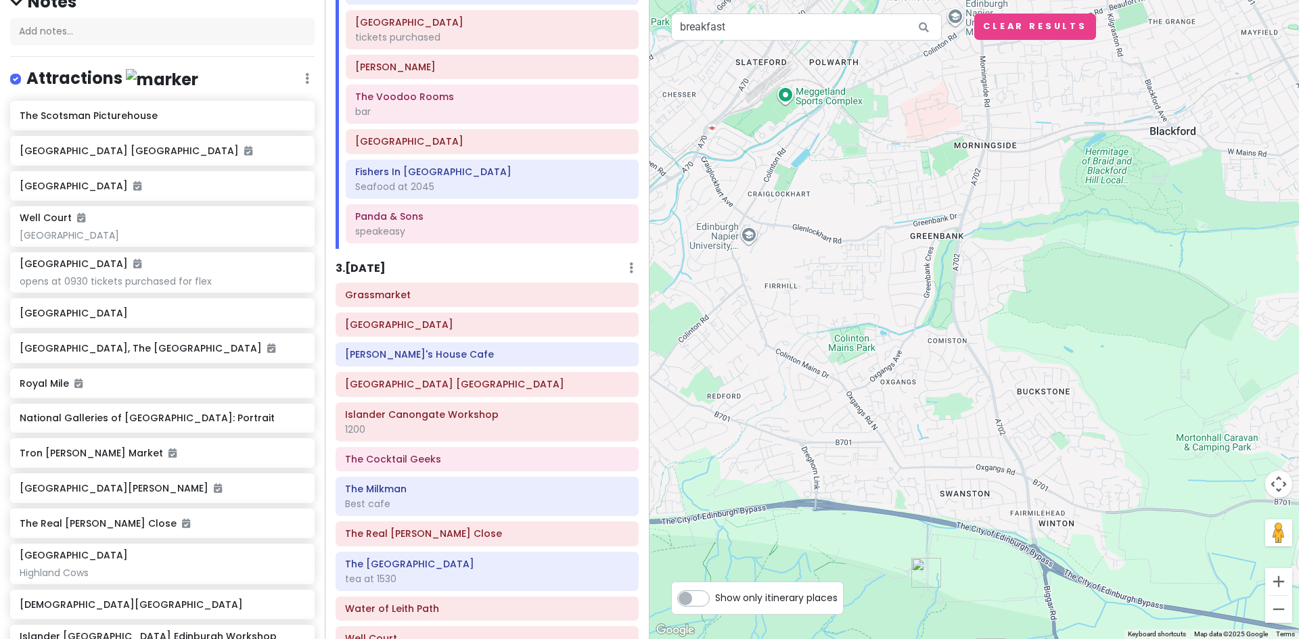
click at [921, 22] on icon at bounding box center [923, 28] width 30 height 28
click at [844, 37] on input "breakfast" at bounding box center [806, 27] width 271 height 27
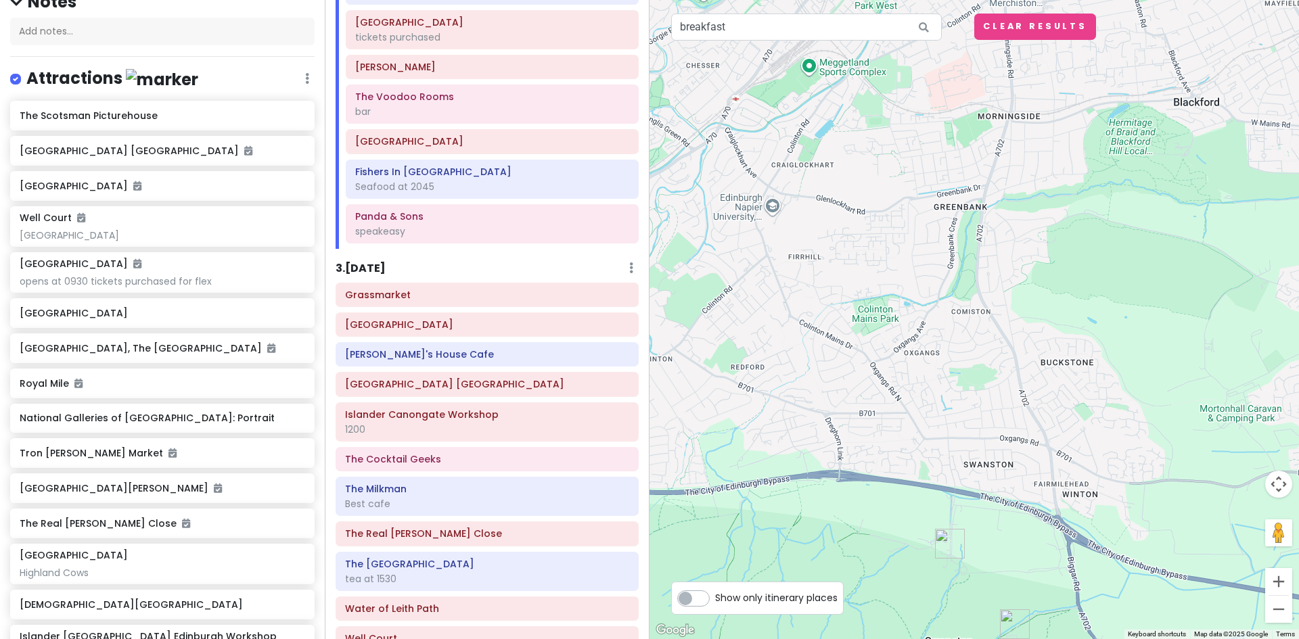
drag, startPoint x: 986, startPoint y: 540, endPoint x: 986, endPoint y: 584, distance: 44.0
click at [986, 584] on div at bounding box center [973, 319] width 649 height 639
click at [750, 28] on input "breakfast" at bounding box center [806, 27] width 271 height 27
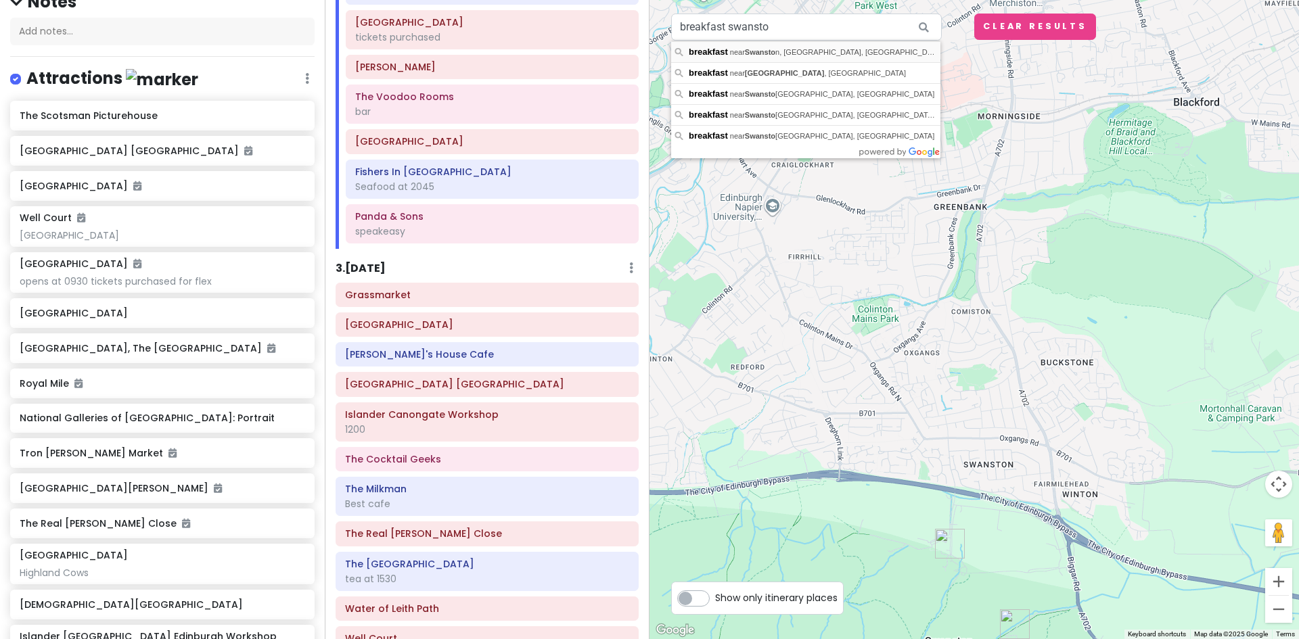
type input "breakfast near [GEOGRAPHIC_DATA], [GEOGRAPHIC_DATA], [GEOGRAPHIC_DATA]"
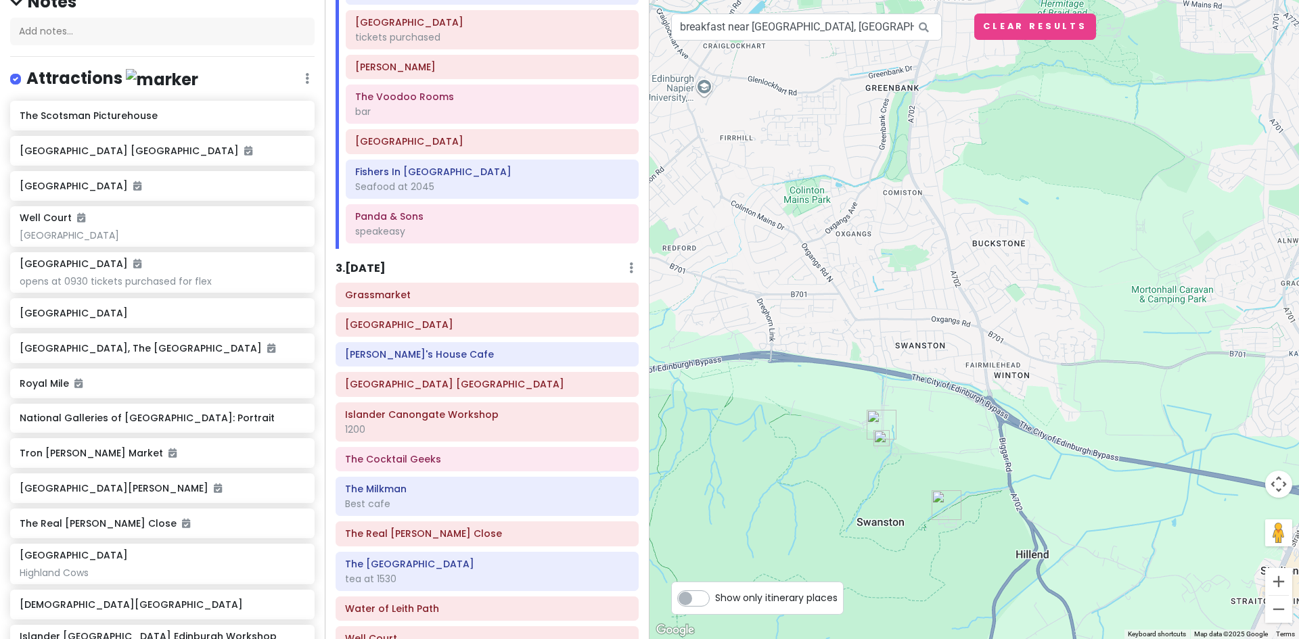
drag, startPoint x: 900, startPoint y: 438, endPoint x: 1018, endPoint y: 210, distance: 256.3
click at [1018, 210] on div at bounding box center [973, 319] width 649 height 639
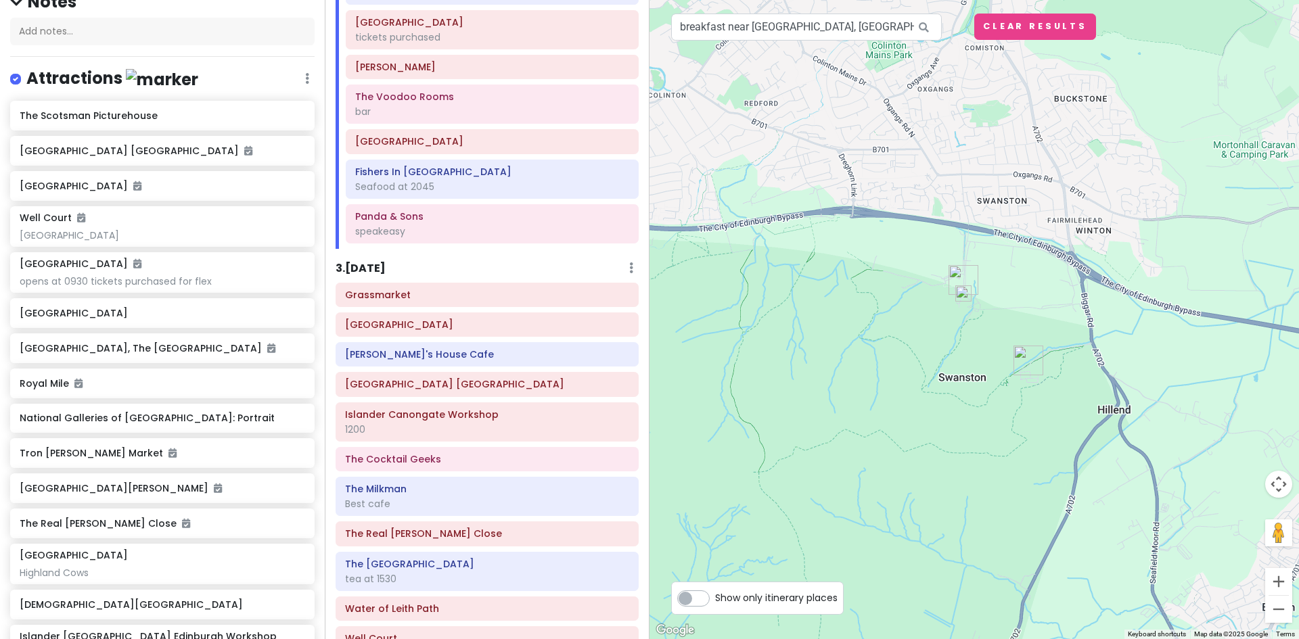
click at [960, 274] on img "Swanston Farm" at bounding box center [963, 280] width 41 height 41
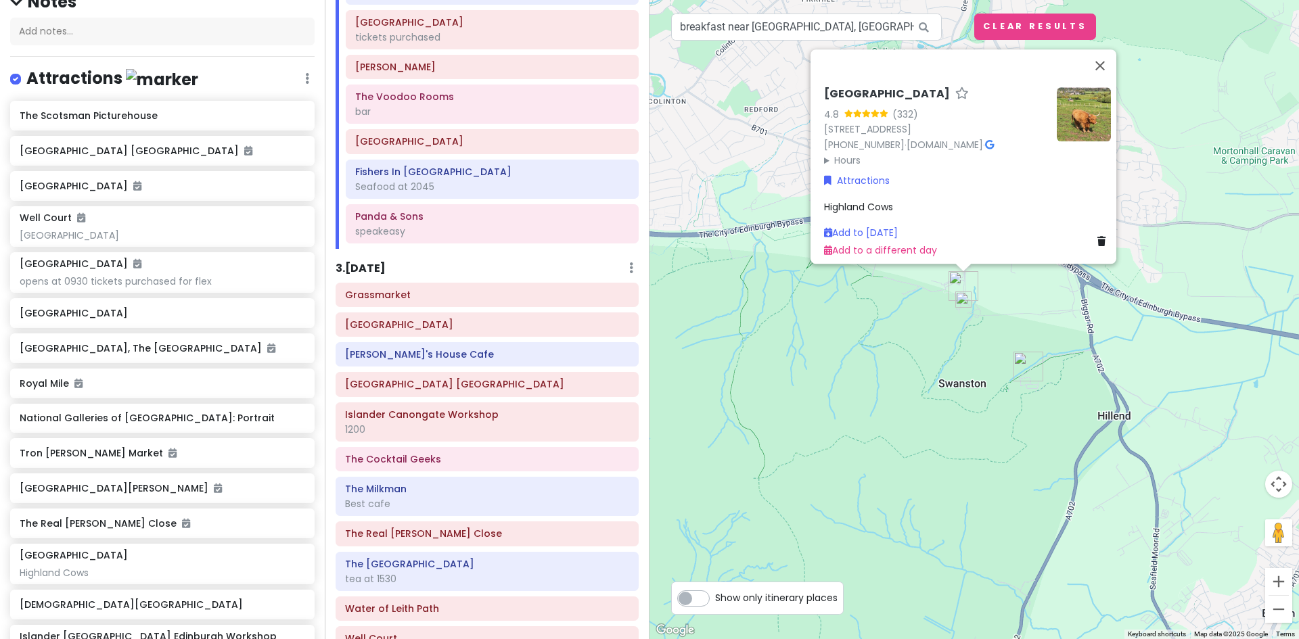
click at [963, 300] on img at bounding box center [963, 299] width 27 height 27
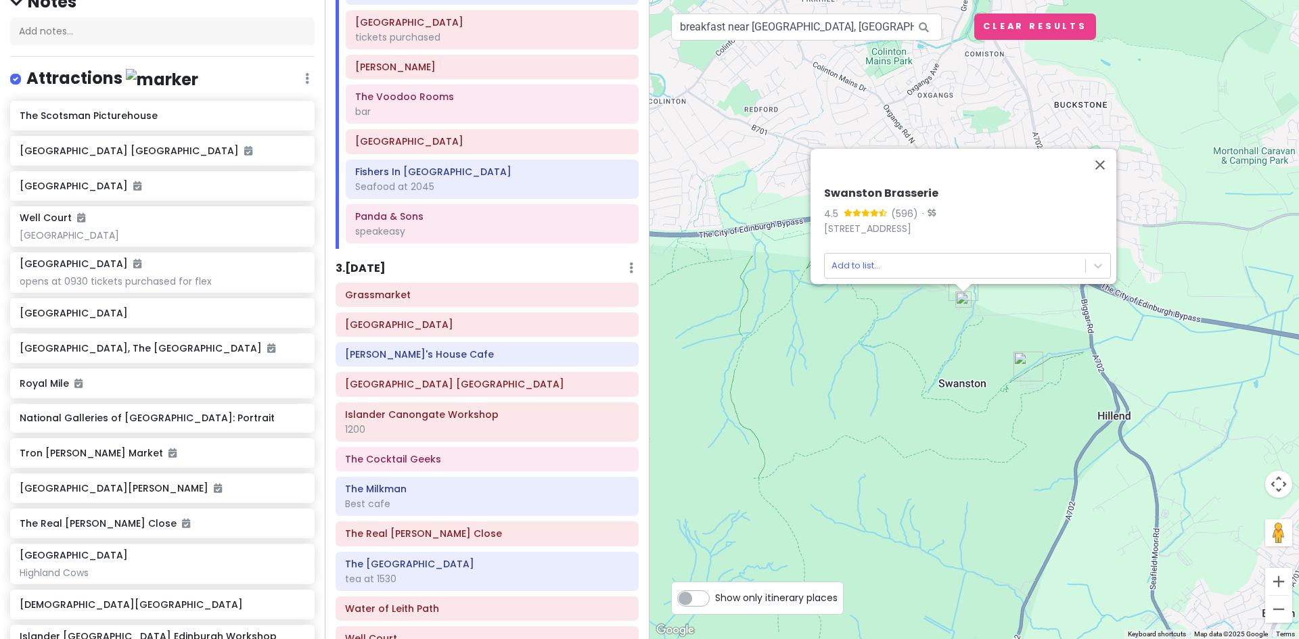
click at [1025, 367] on img "Alpine Coaster" at bounding box center [1028, 366] width 41 height 41
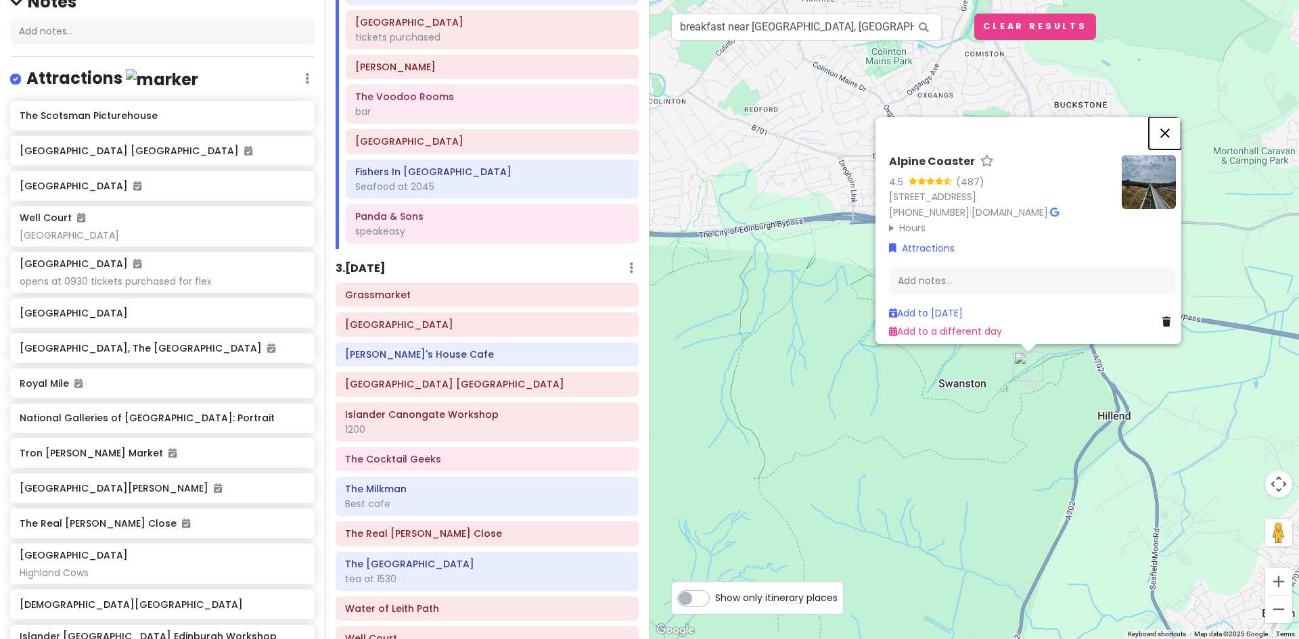
click at [1173, 122] on button "Close" at bounding box center [1165, 133] width 32 height 32
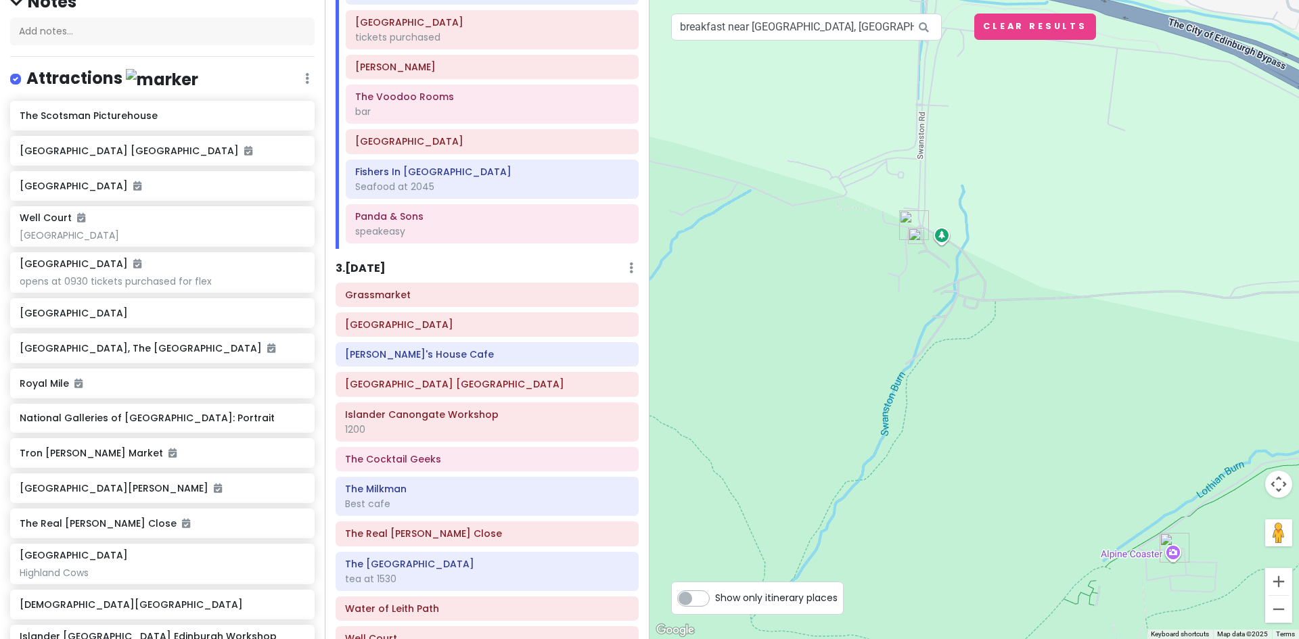
drag, startPoint x: 1086, startPoint y: 298, endPoint x: 1158, endPoint y: 260, distance: 81.4
click at [1158, 260] on div at bounding box center [973, 319] width 649 height 639
click at [916, 234] on img at bounding box center [915, 236] width 27 height 27
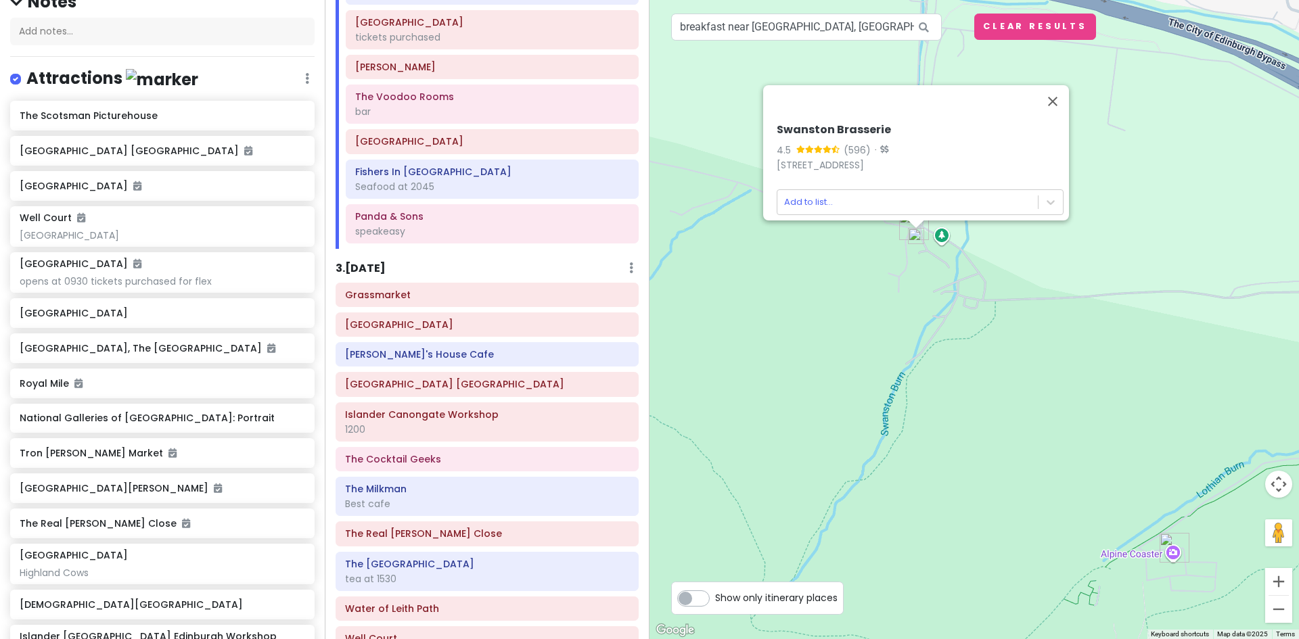
click at [831, 123] on h6 "Swanston Brasserie" at bounding box center [920, 130] width 287 height 14
click at [860, 123] on h6 "Swanston Brasserie" at bounding box center [920, 130] width 287 height 14
click at [1056, 90] on button "Close" at bounding box center [1052, 101] width 32 height 32
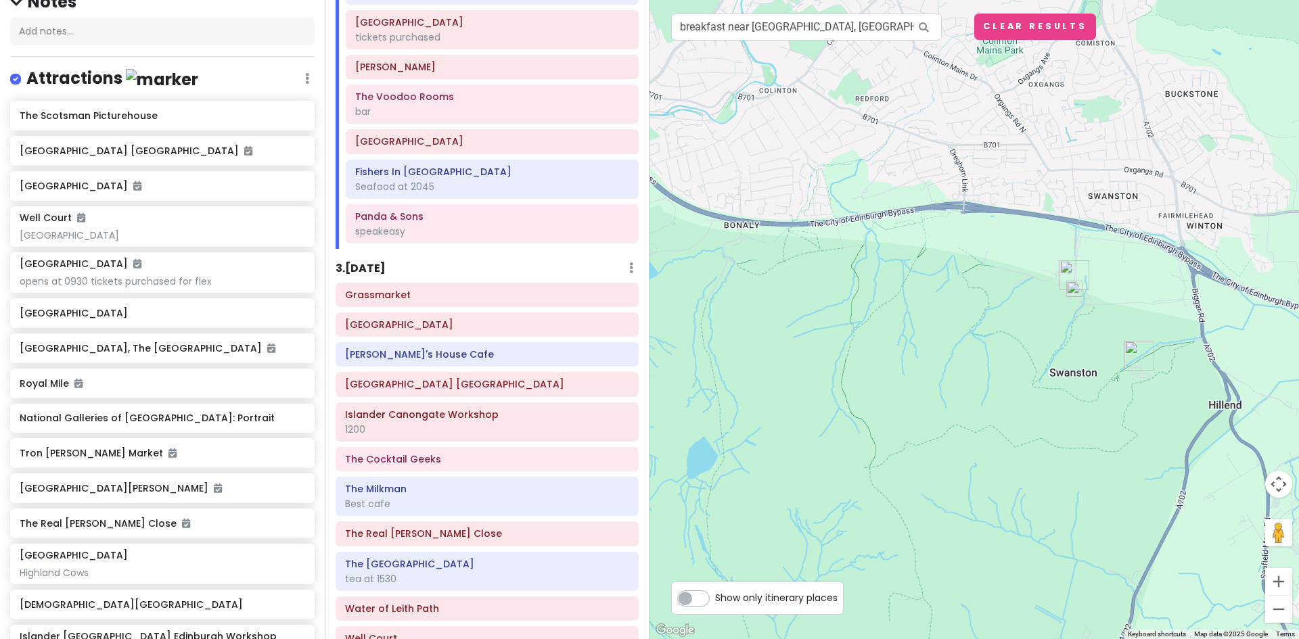
drag, startPoint x: 1162, startPoint y: 240, endPoint x: 1162, endPoint y: 225, distance: 15.6
click at [1162, 225] on div at bounding box center [973, 319] width 649 height 639
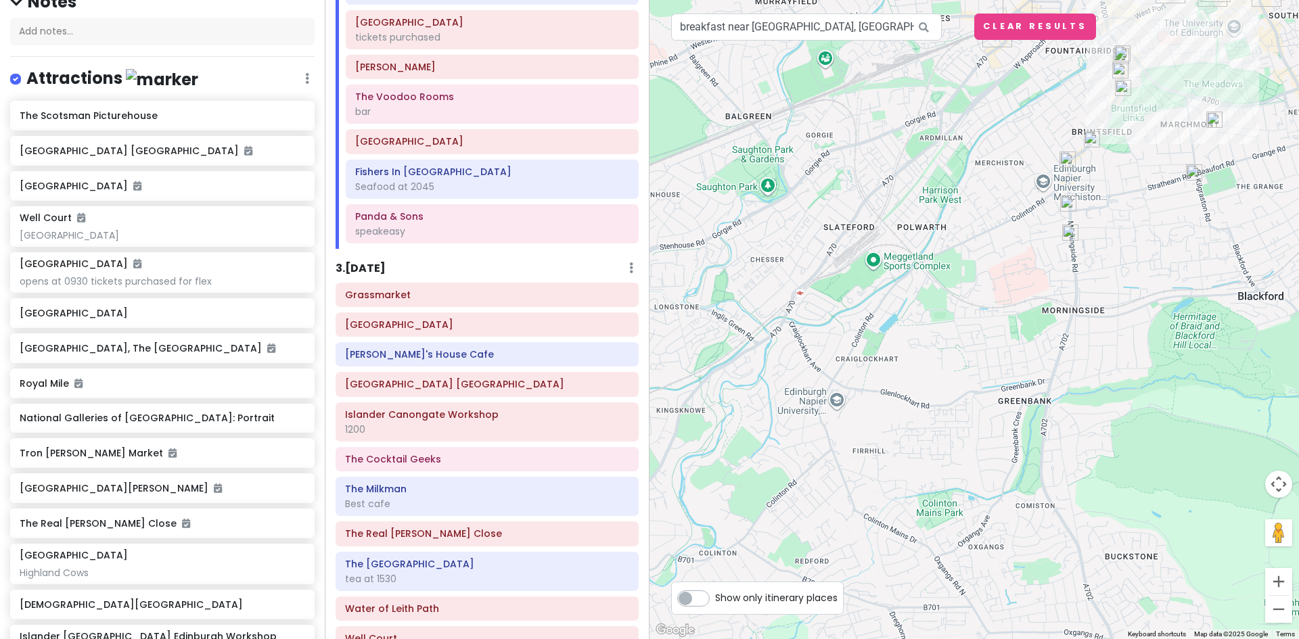
drag, startPoint x: 1130, startPoint y: 202, endPoint x: 1057, endPoint y: 622, distance: 426.4
click at [1069, 639] on html "Edinburgh Trip Private Change Dates Make a Copy Delete Trip Give Feedback 💡 Sup…" at bounding box center [649, 319] width 1299 height 639
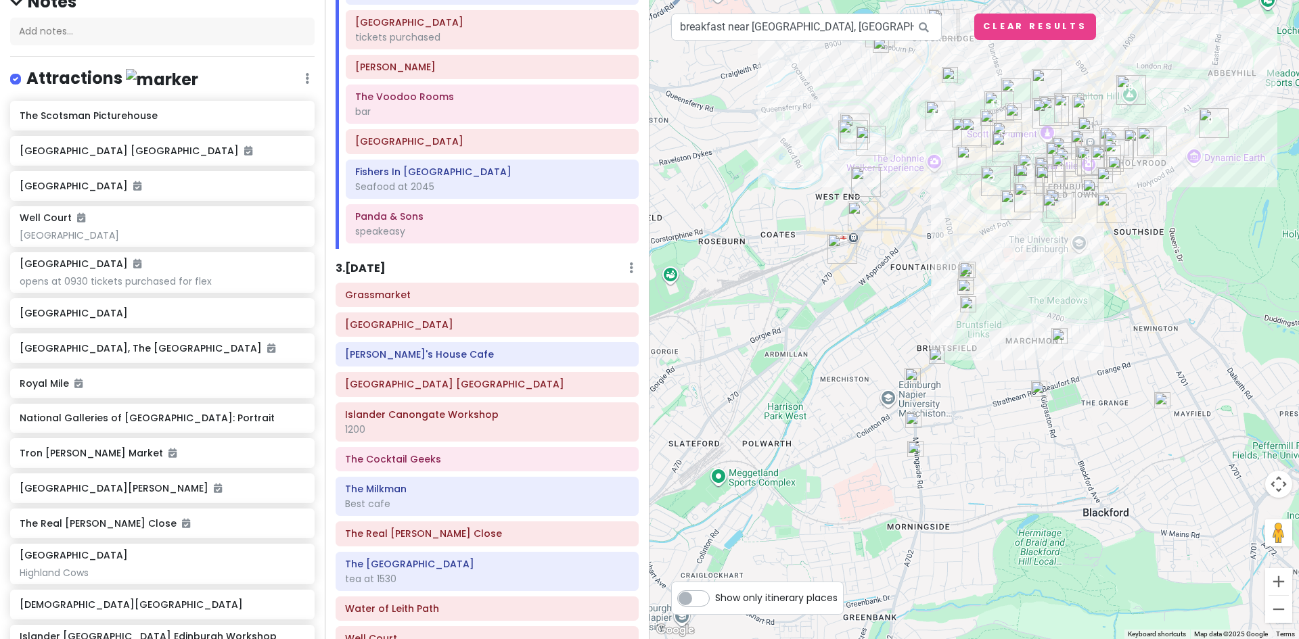
drag, startPoint x: 1084, startPoint y: 431, endPoint x: 952, endPoint y: 570, distance: 190.9
click at [962, 580] on div at bounding box center [973, 319] width 649 height 639
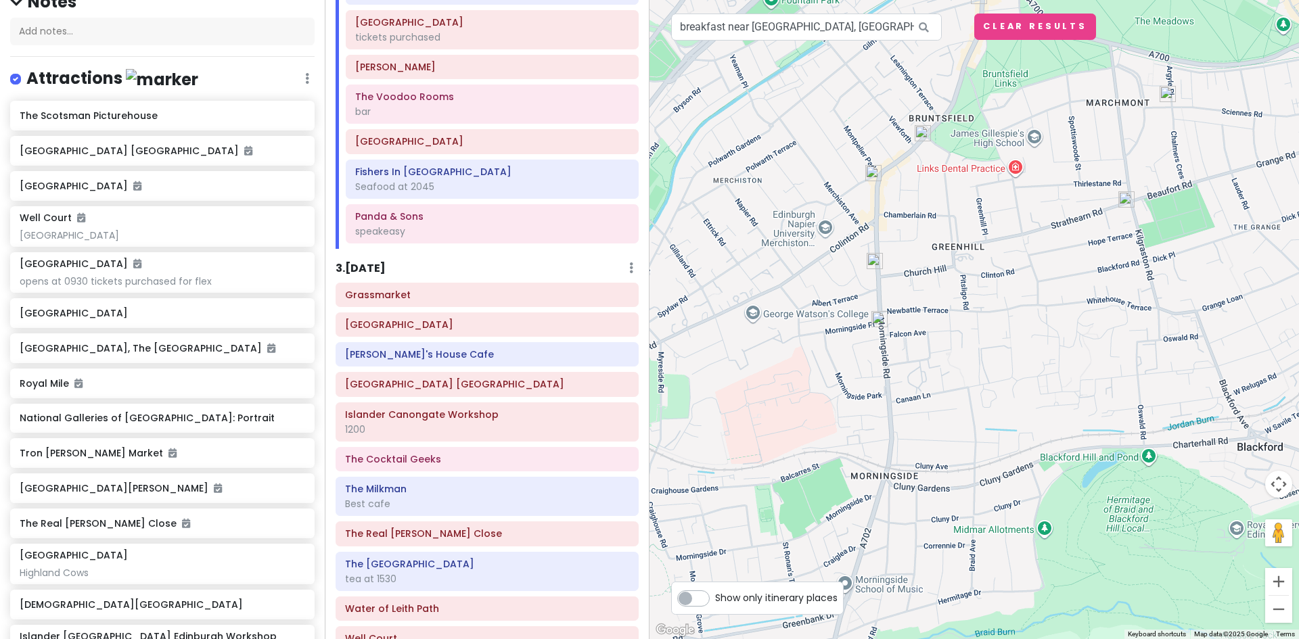
click at [878, 317] on img at bounding box center [879, 319] width 27 height 27
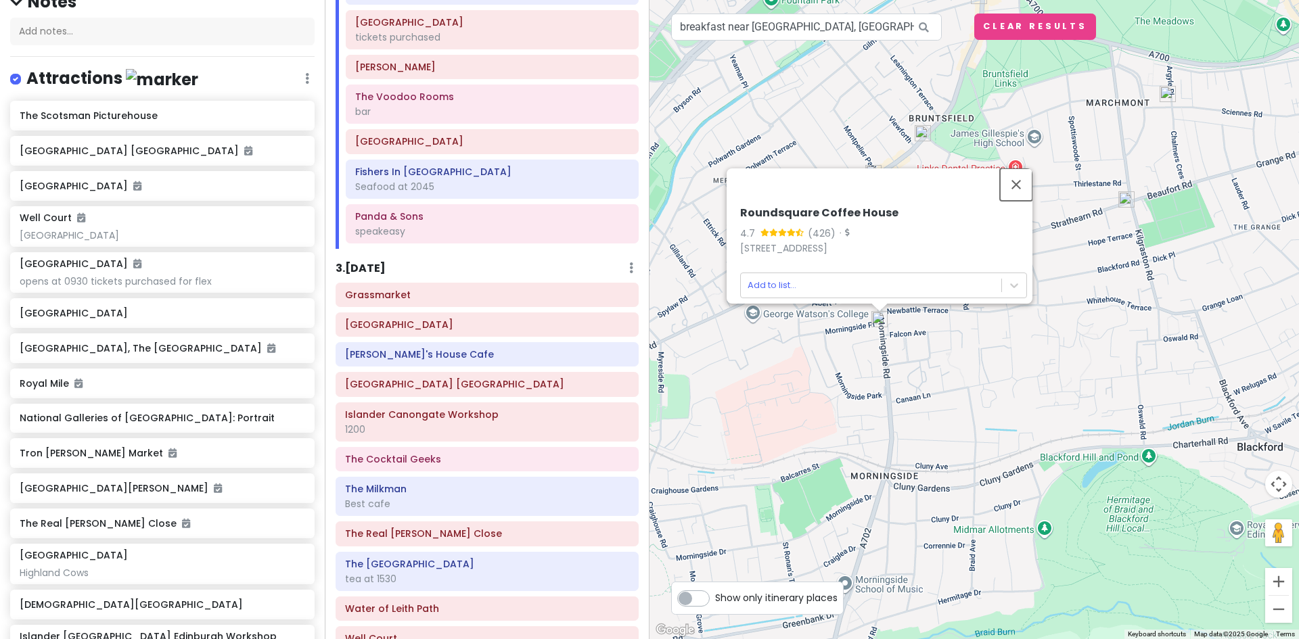
click at [1023, 172] on button "Close" at bounding box center [1016, 184] width 32 height 32
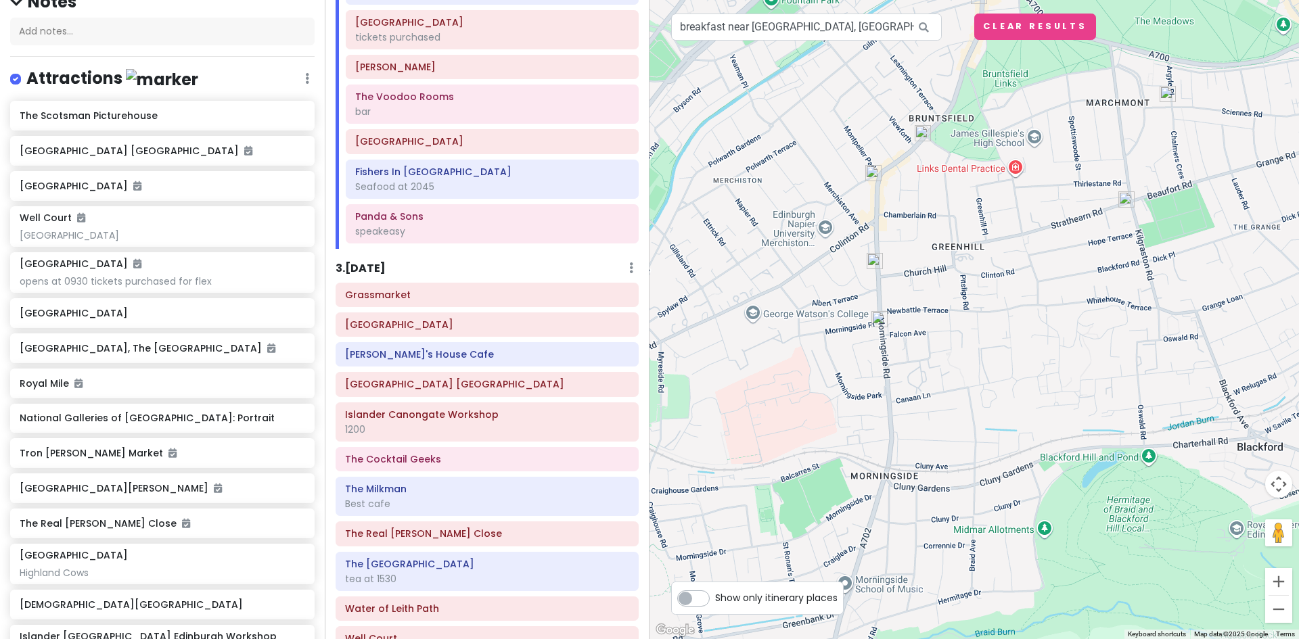
click at [875, 262] on img at bounding box center [874, 261] width 27 height 27
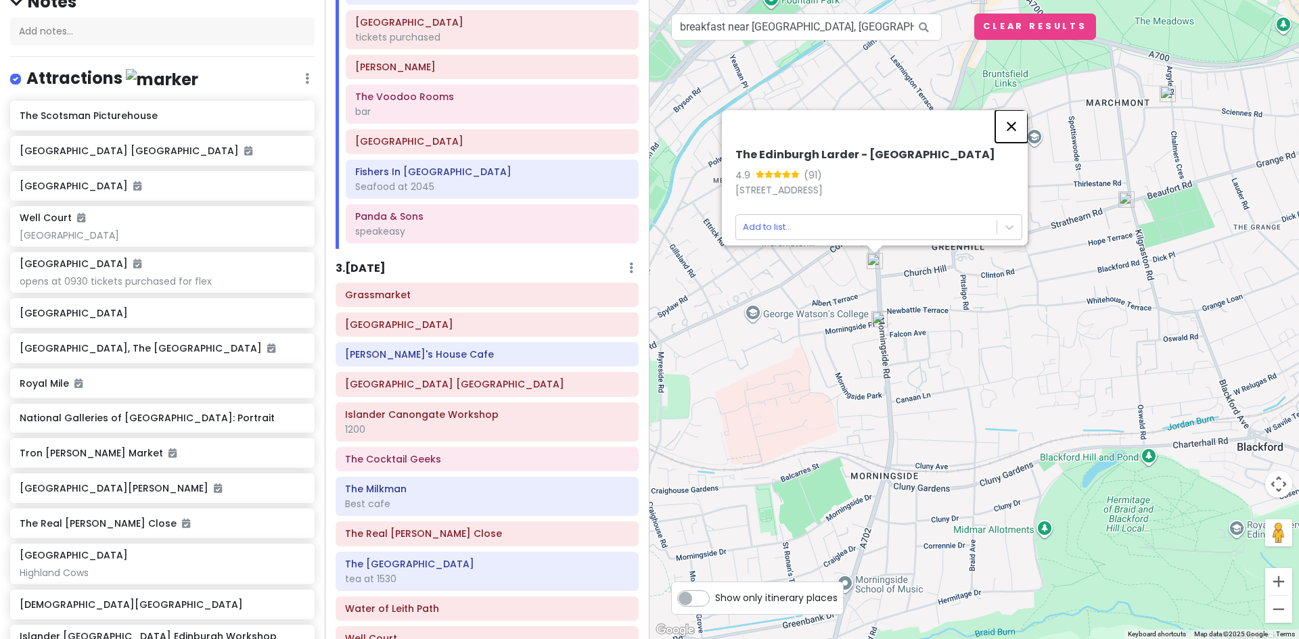
click at [1017, 118] on button "Close" at bounding box center [1011, 126] width 32 height 32
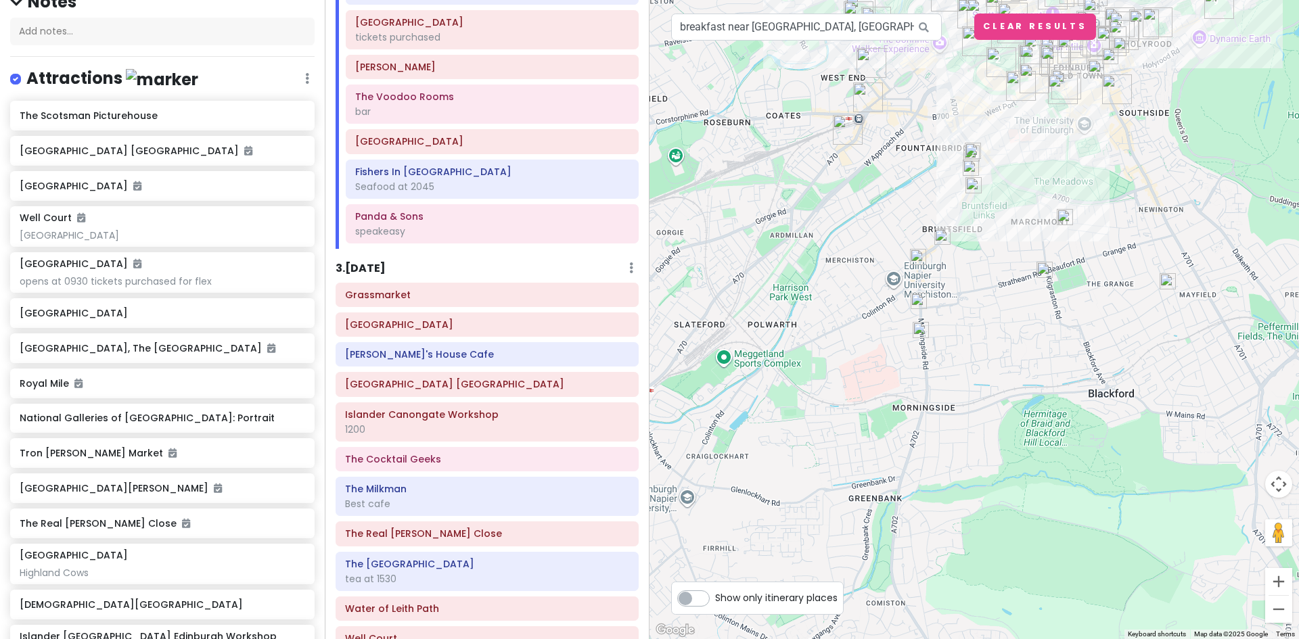
click at [917, 258] on img at bounding box center [917, 257] width 27 height 27
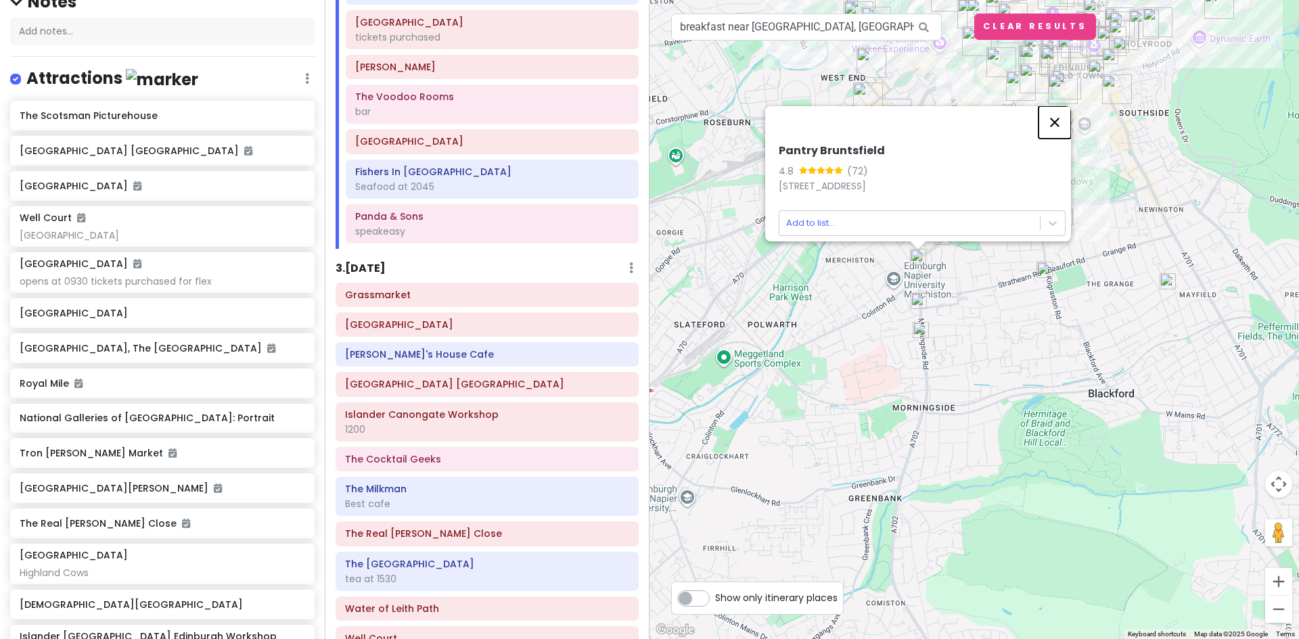
click at [1063, 109] on button "Close" at bounding box center [1054, 122] width 32 height 32
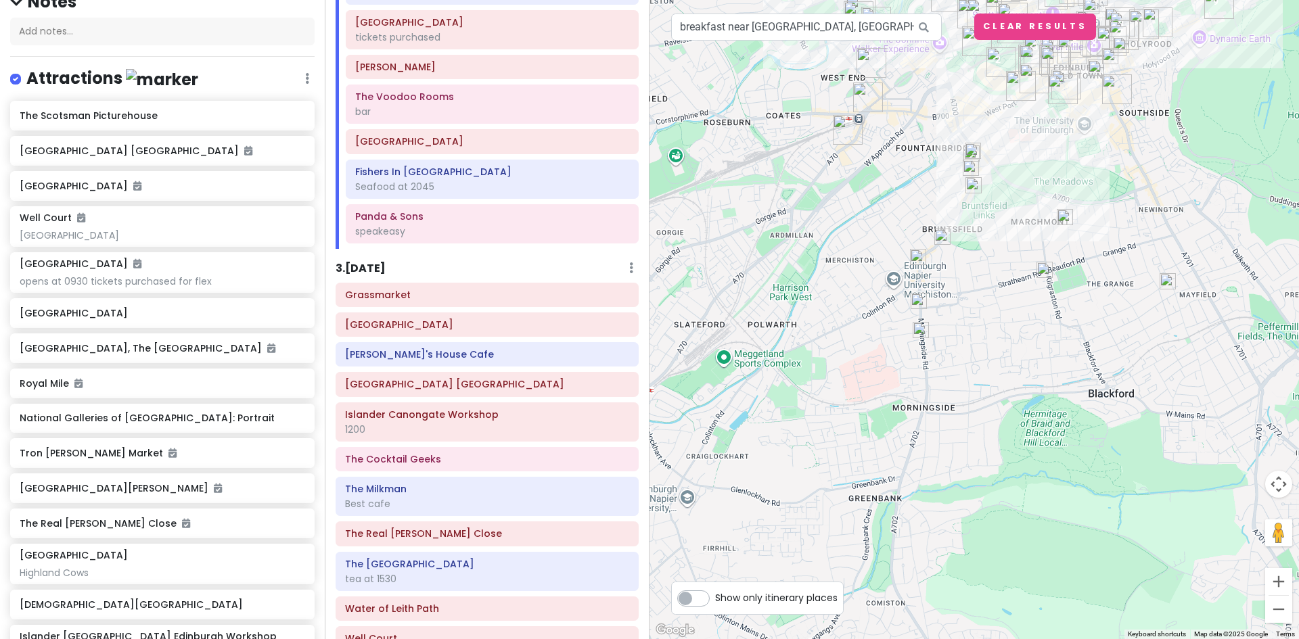
click at [1042, 270] on img at bounding box center [1044, 269] width 27 height 27
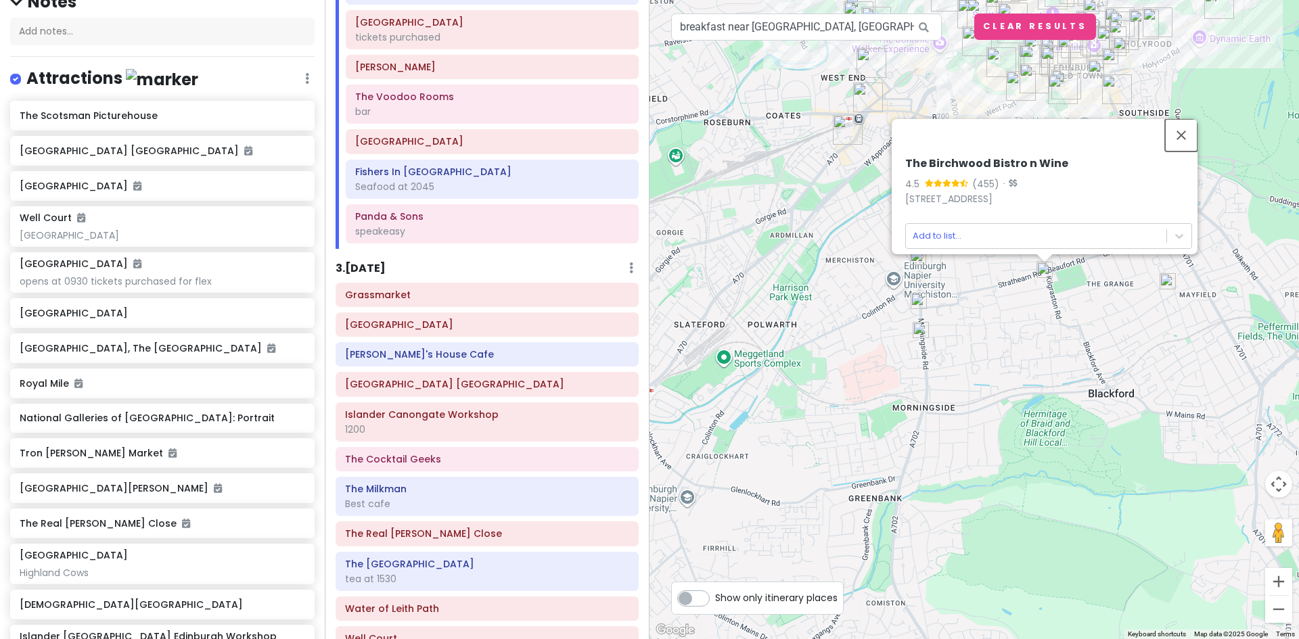
drag, startPoint x: 1184, startPoint y: 123, endPoint x: 1179, endPoint y: 141, distance: 18.4
click at [1185, 123] on button "Close" at bounding box center [1181, 135] width 32 height 32
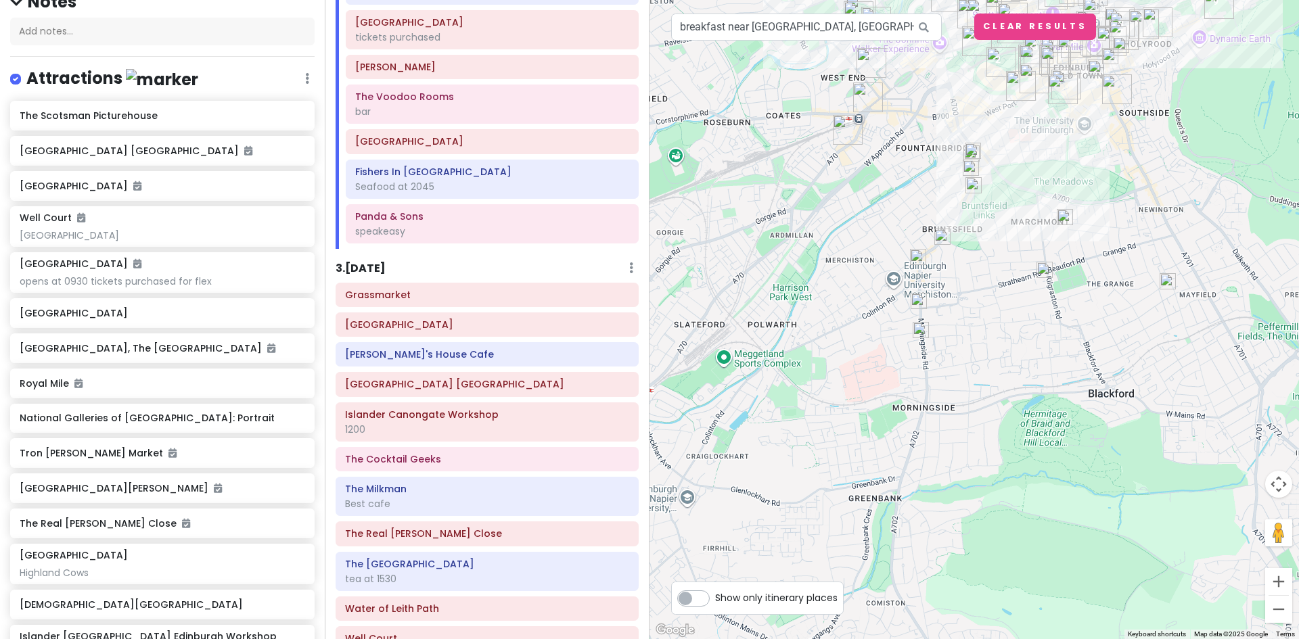
click at [1169, 279] on img at bounding box center [1167, 281] width 27 height 27
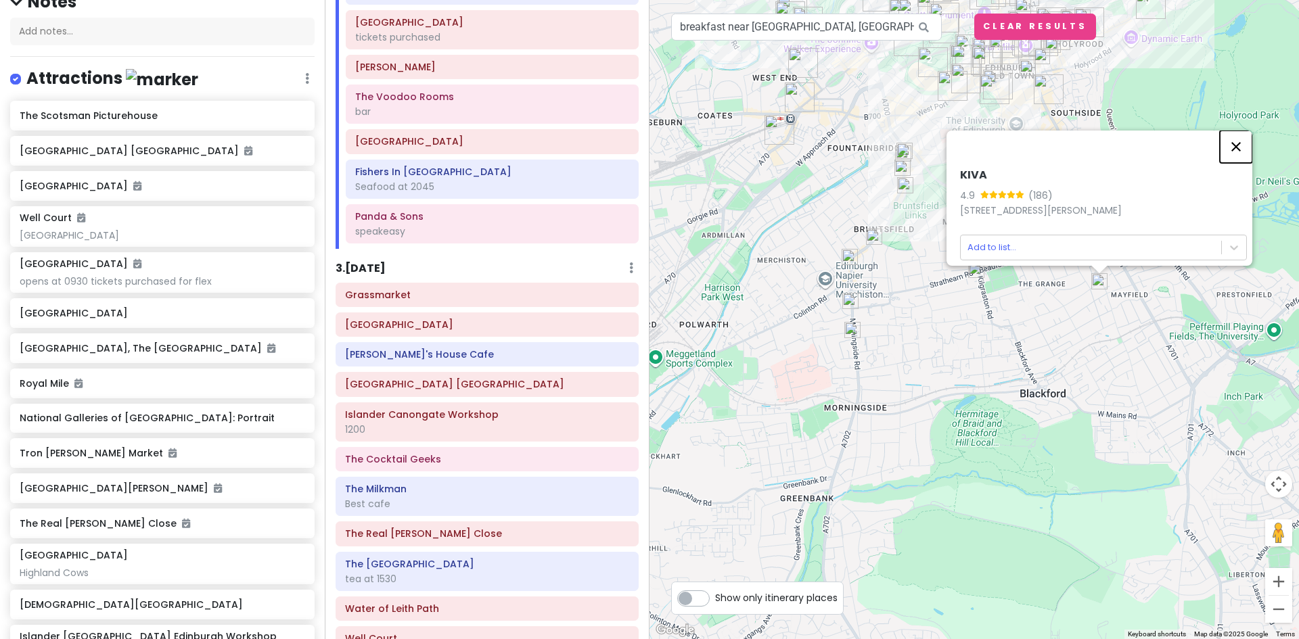
click at [1237, 135] on button "Close" at bounding box center [1236, 147] width 32 height 32
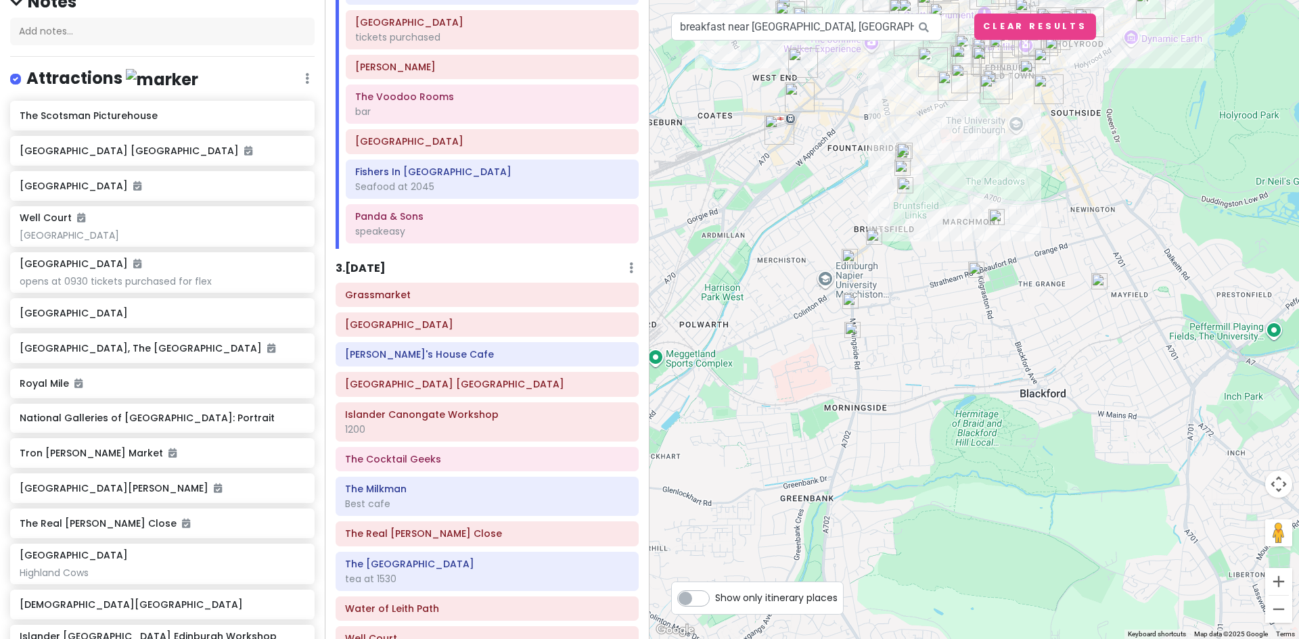
click at [996, 220] on img at bounding box center [996, 217] width 27 height 27
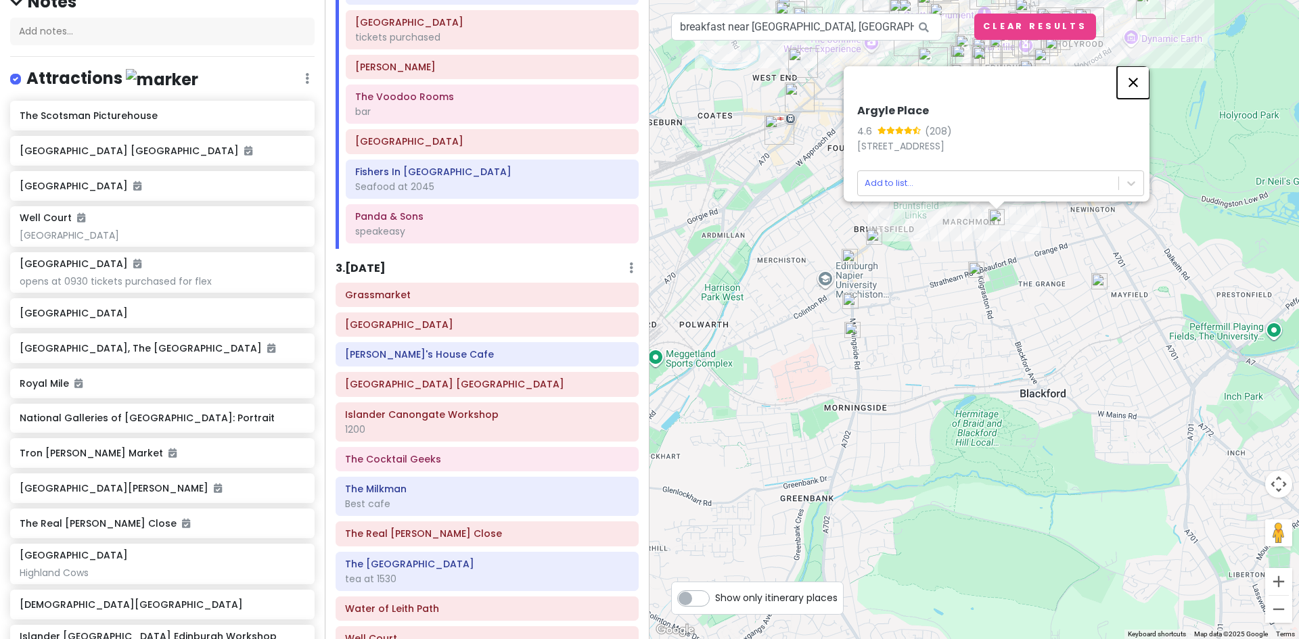
click at [1139, 73] on button "Close" at bounding box center [1133, 82] width 32 height 32
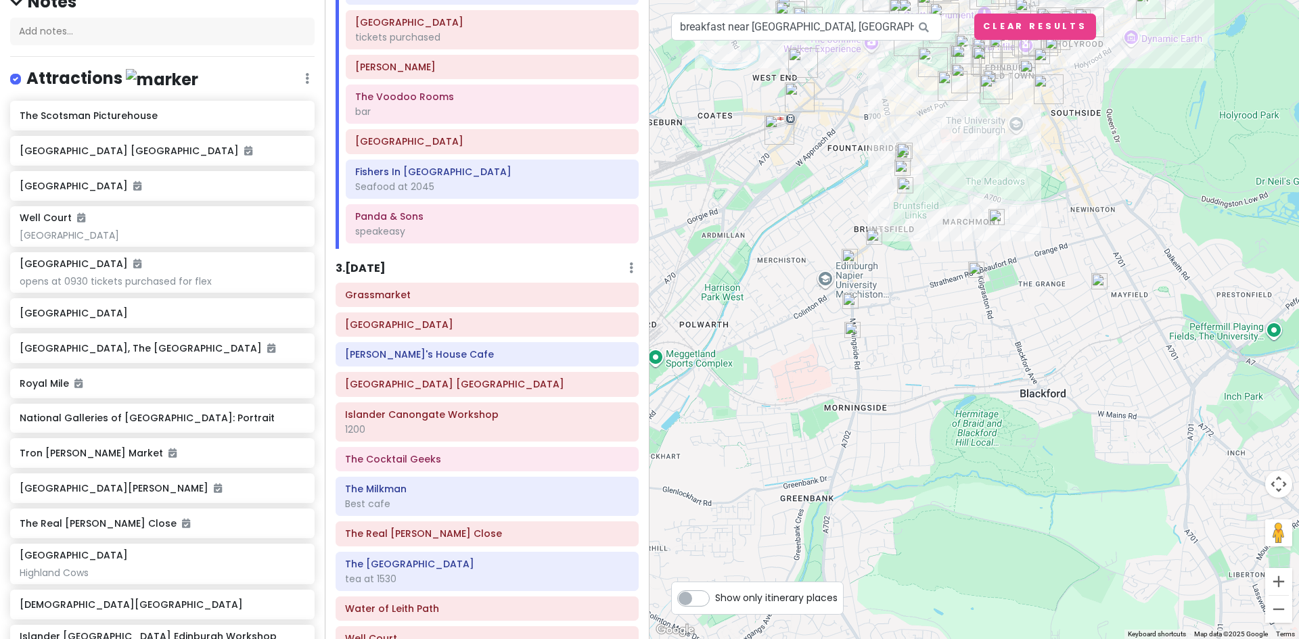
click at [904, 185] on img at bounding box center [905, 185] width 27 height 27
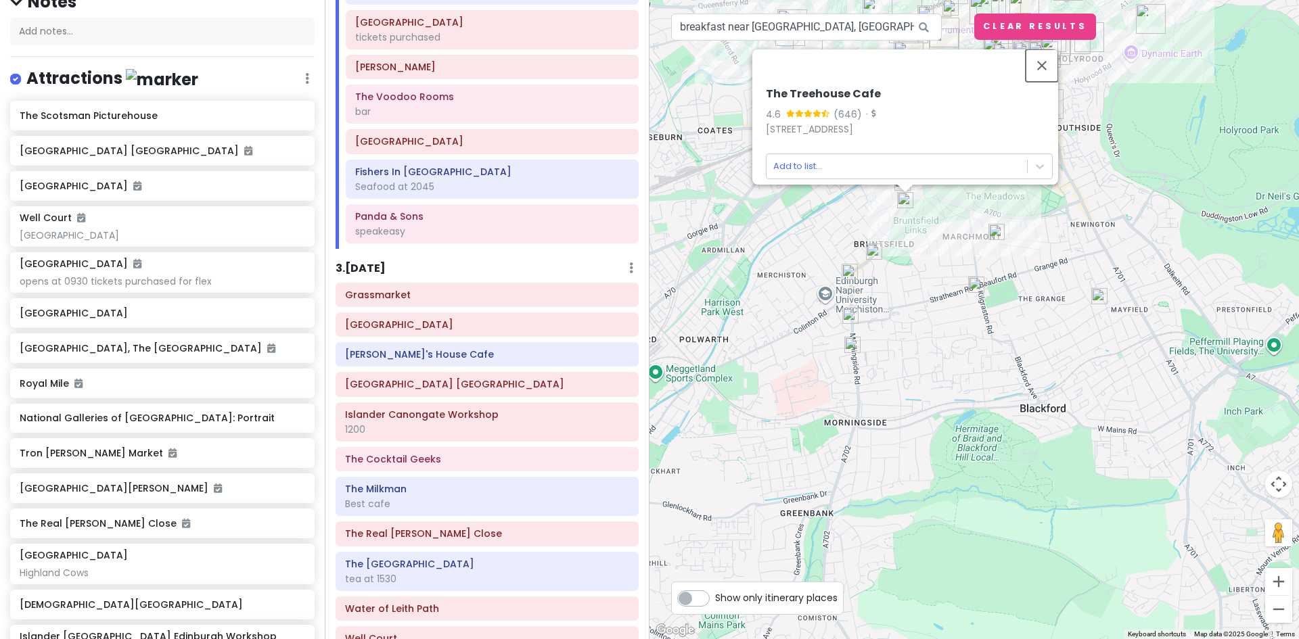
click at [1045, 51] on button "Close" at bounding box center [1042, 65] width 32 height 32
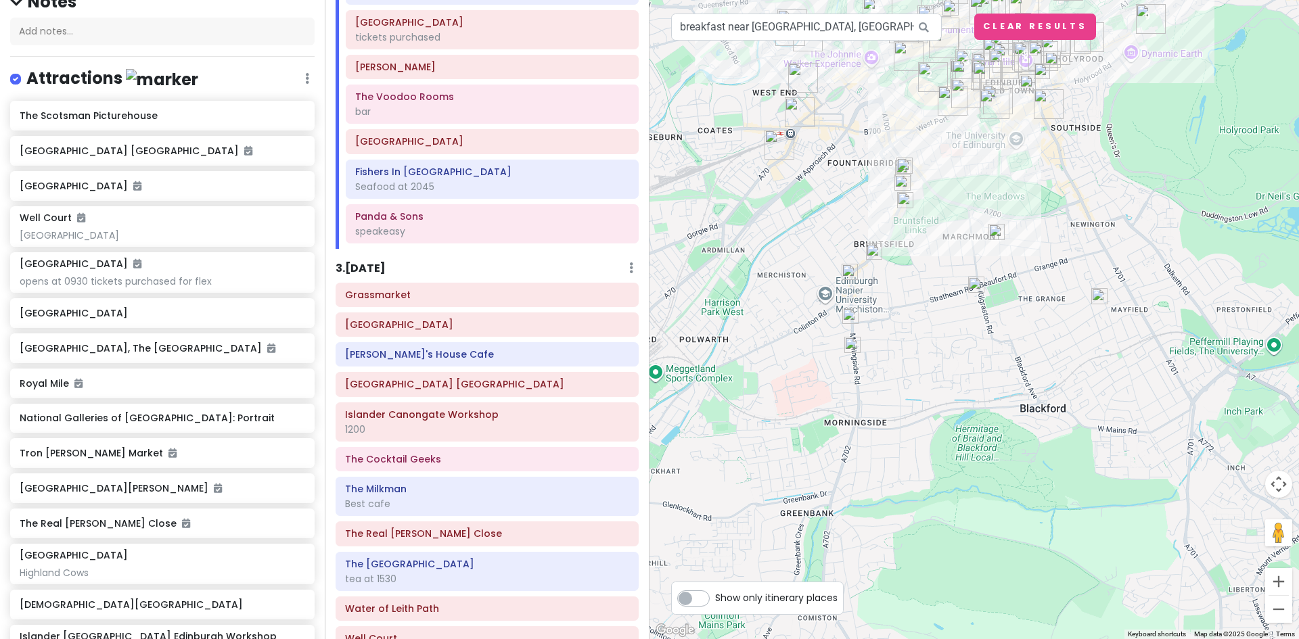
click at [898, 179] on img at bounding box center [902, 182] width 27 height 27
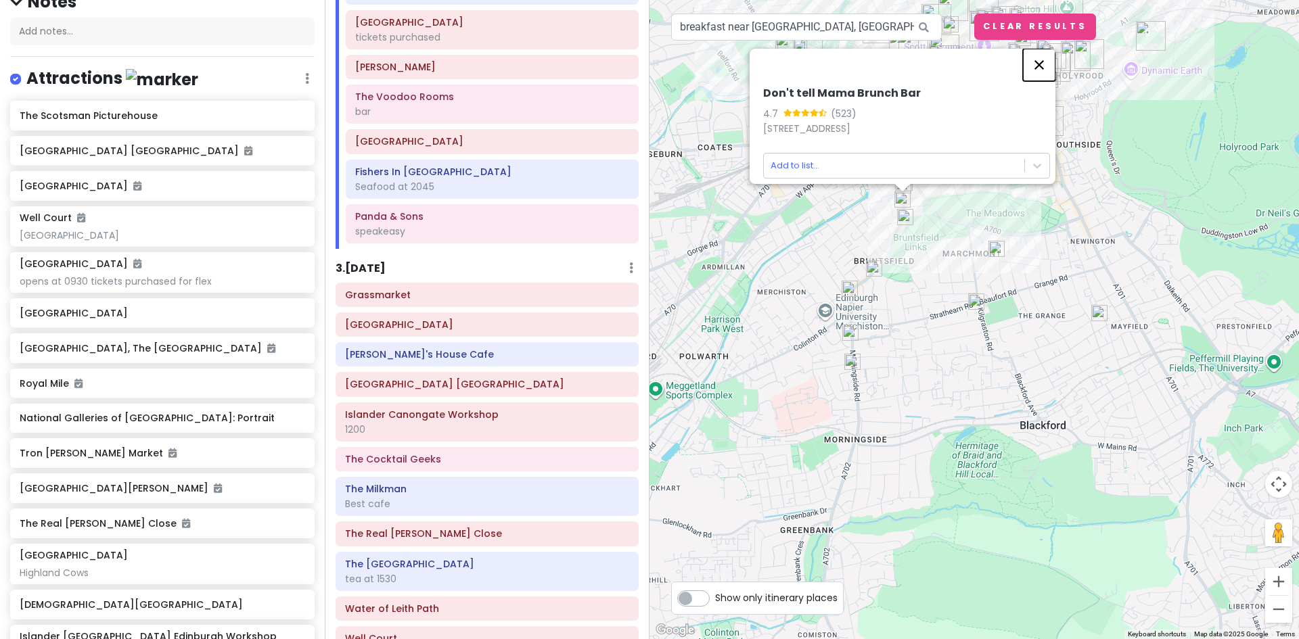
click at [1043, 52] on button "Close" at bounding box center [1039, 65] width 32 height 32
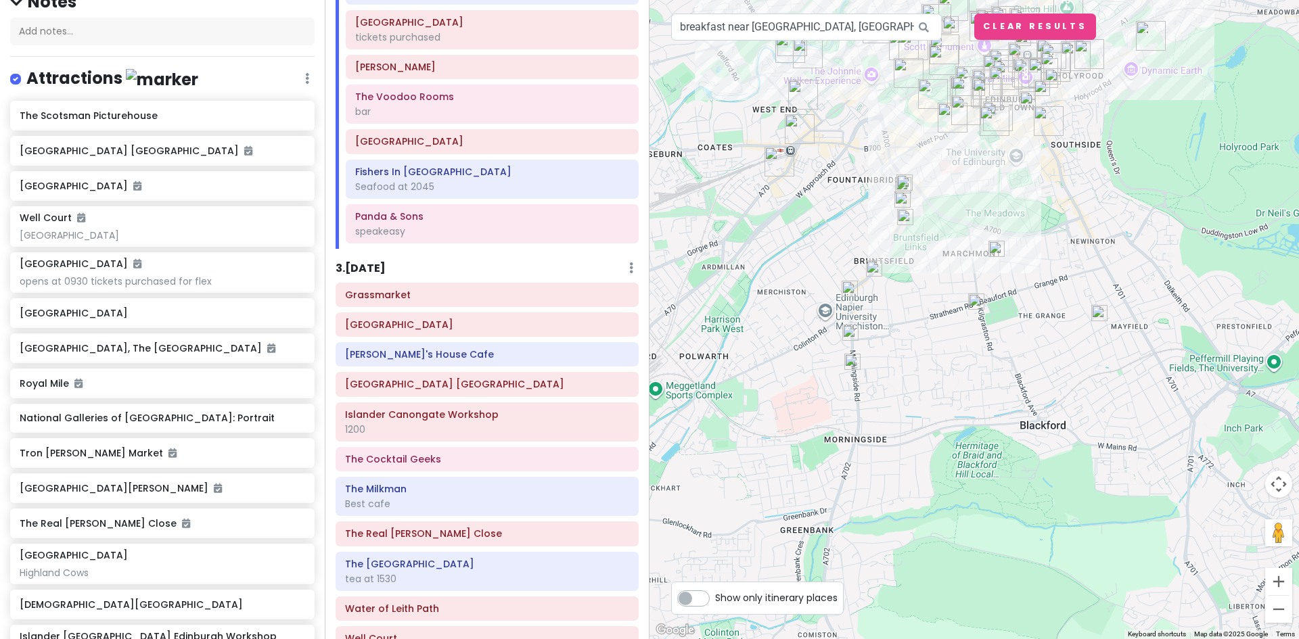
click at [900, 200] on img at bounding box center [902, 199] width 27 height 27
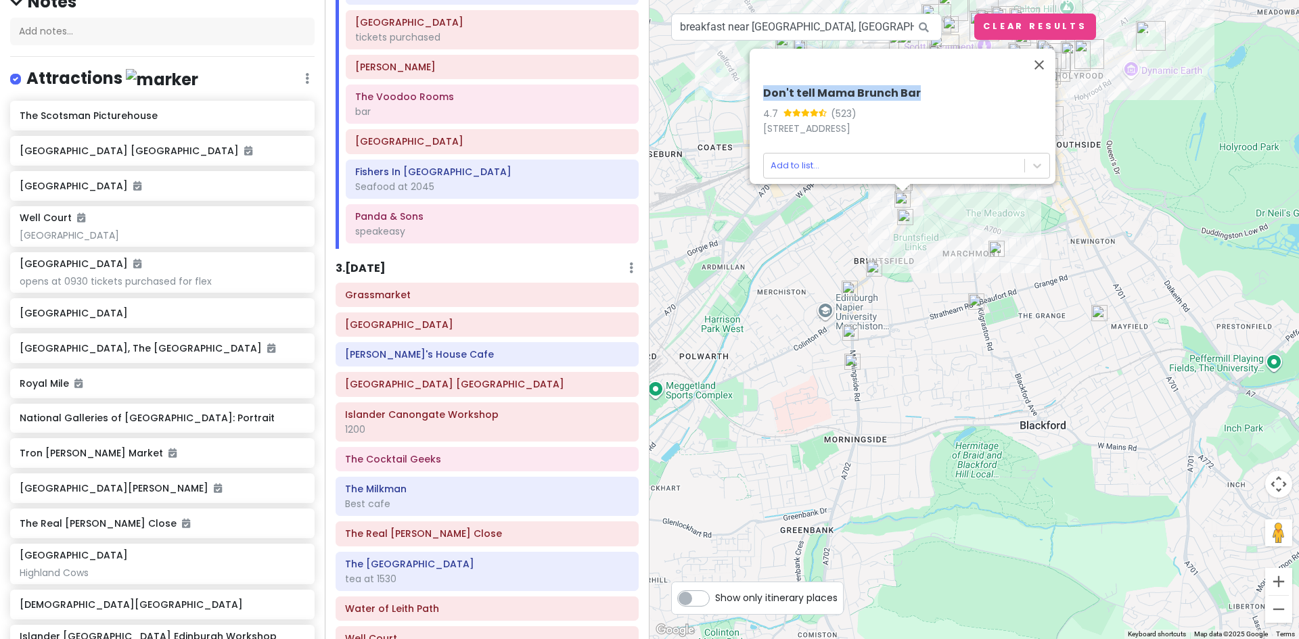
drag, startPoint x: 919, startPoint y: 83, endPoint x: 750, endPoint y: 82, distance: 169.1
click at [750, 82] on div "Don't tell Mama Brunch Bar 4.7 (523) 64 Home St, Edinburgh EH3 9NA, United King…" at bounding box center [903, 116] width 306 height 135
copy h6 "Don't tell Mama Brunch Bar"
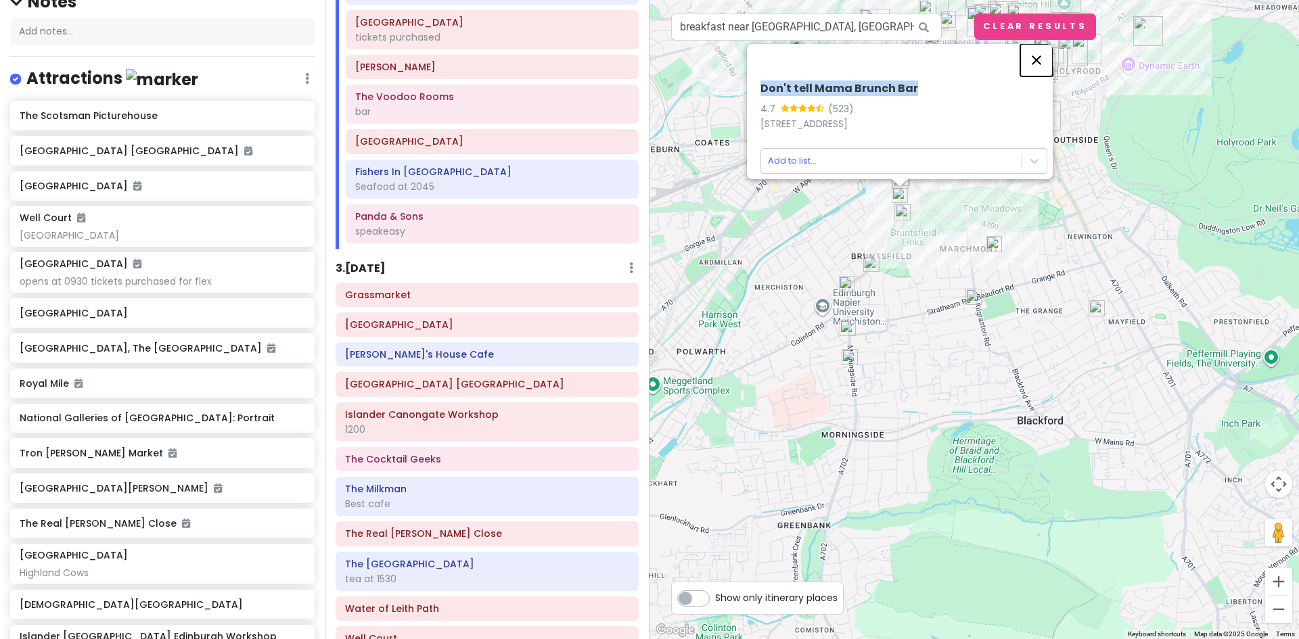
click at [1044, 53] on button "Close" at bounding box center [1036, 60] width 32 height 32
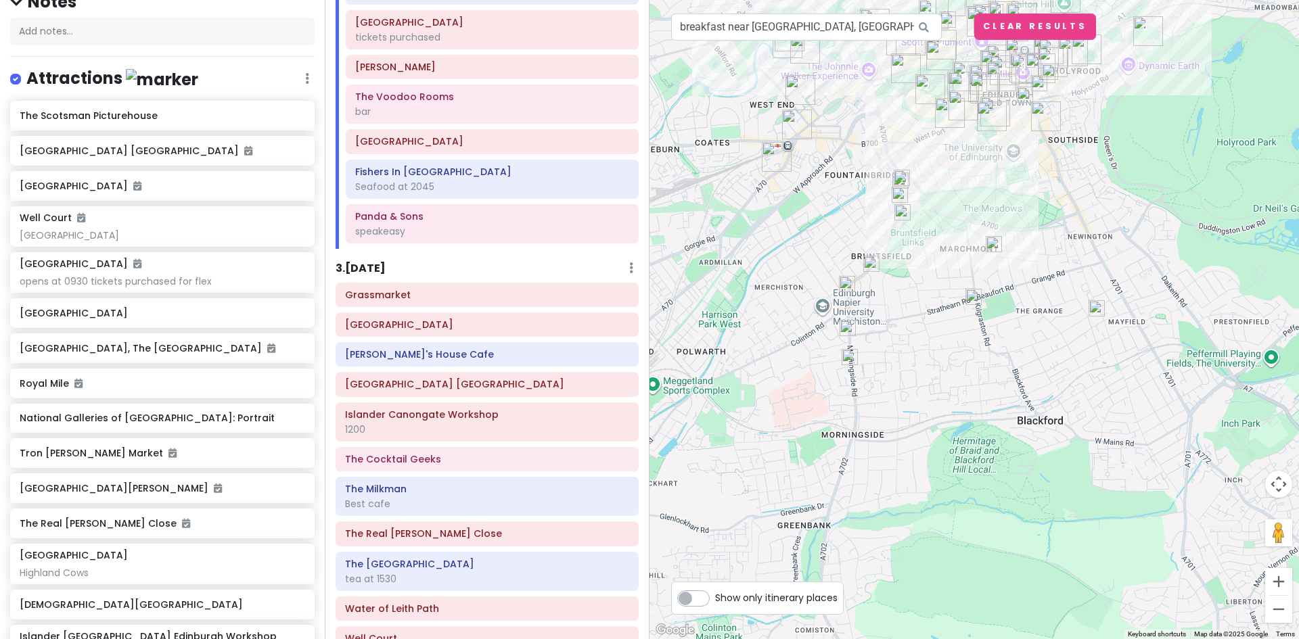
click at [901, 178] on img at bounding box center [901, 177] width 27 height 27
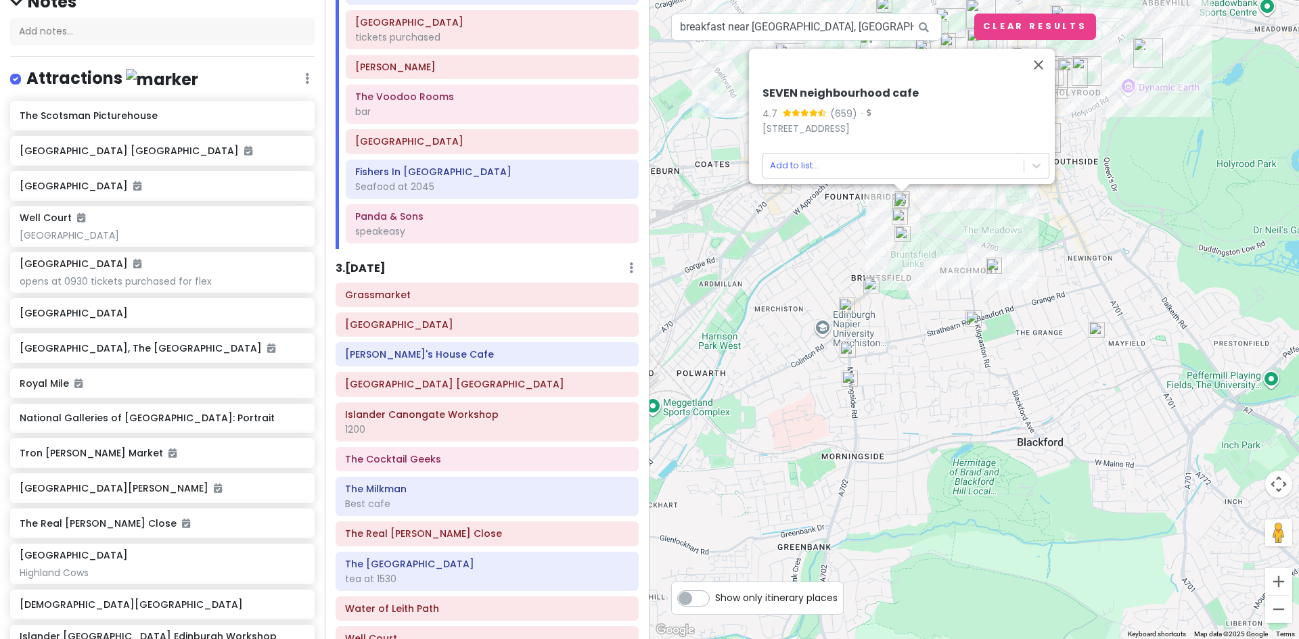
click at [892, 201] on img at bounding box center [901, 199] width 27 height 27
click at [901, 235] on img at bounding box center [902, 234] width 27 height 27
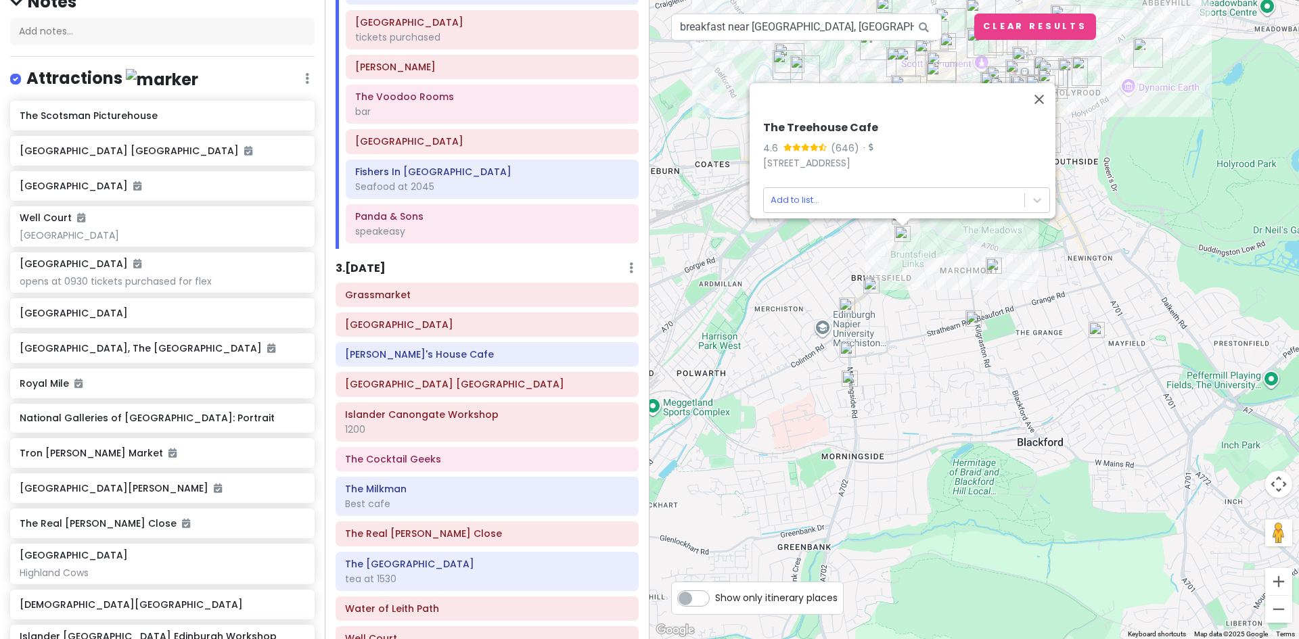
click at [869, 282] on img at bounding box center [871, 285] width 27 height 27
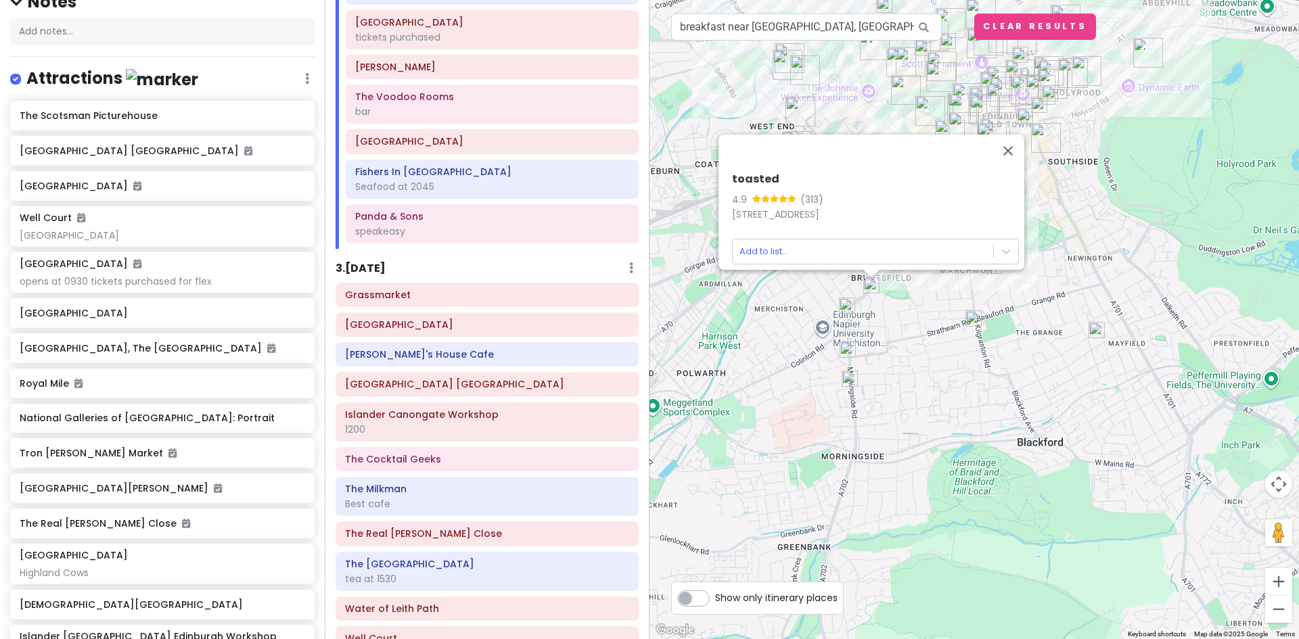
click at [845, 304] on img at bounding box center [846, 305] width 27 height 27
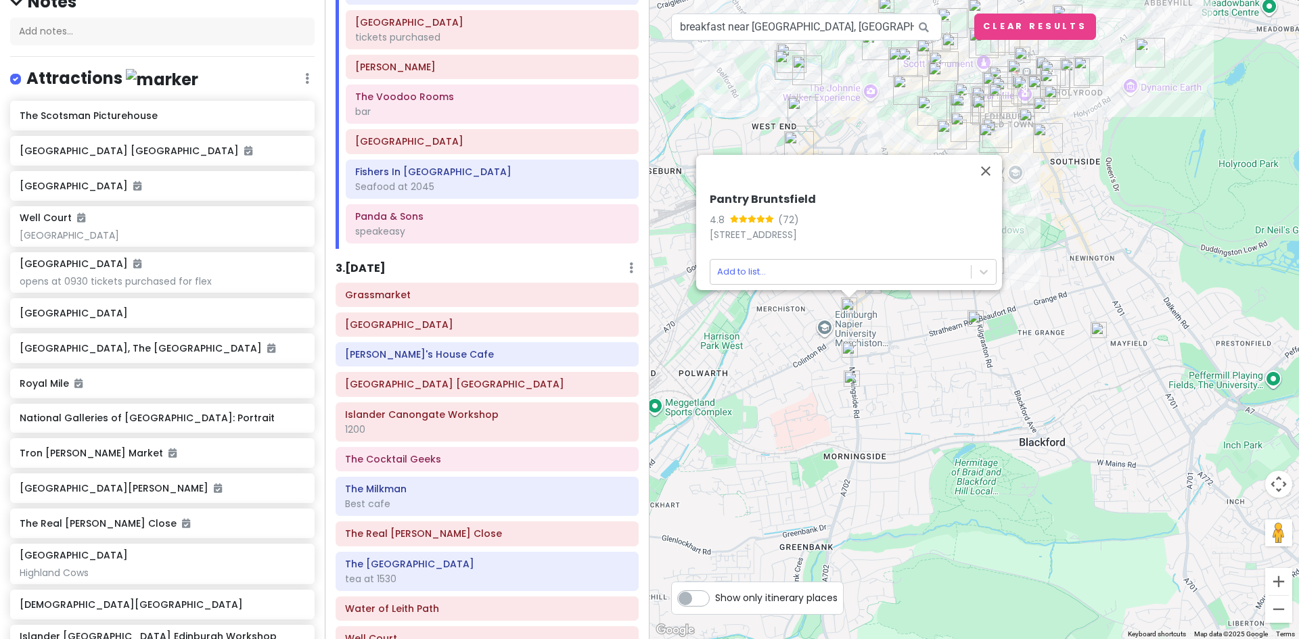
click at [850, 351] on img at bounding box center [849, 349] width 27 height 27
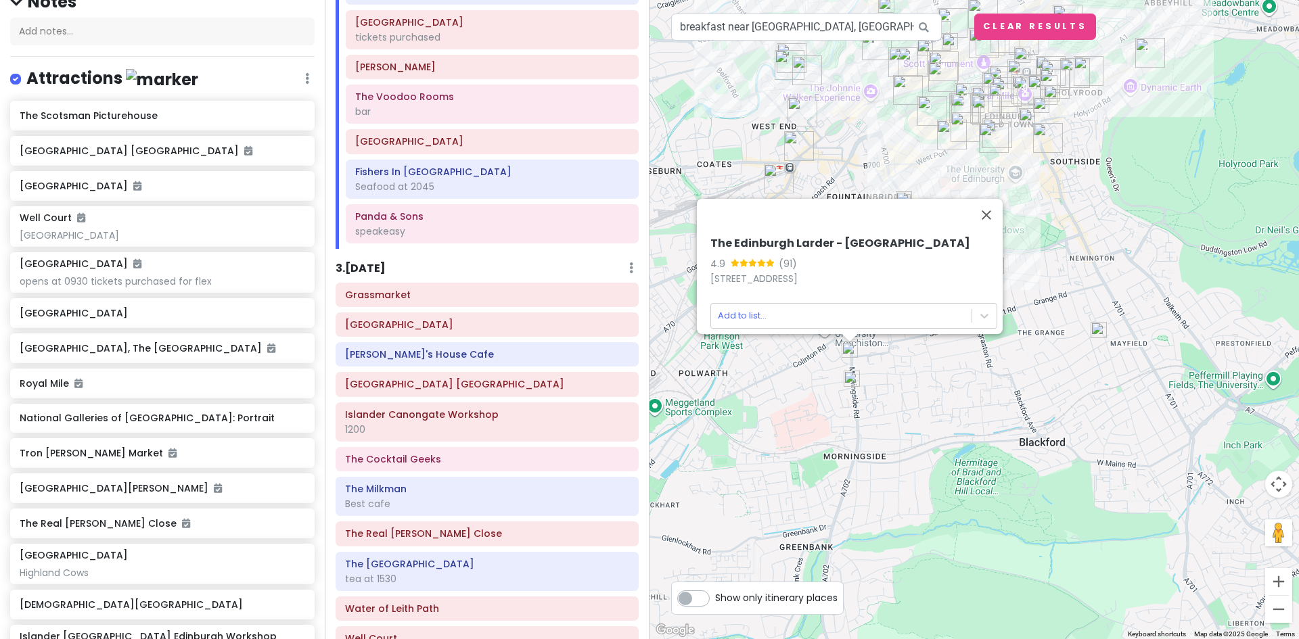
click at [852, 381] on img at bounding box center [851, 378] width 27 height 27
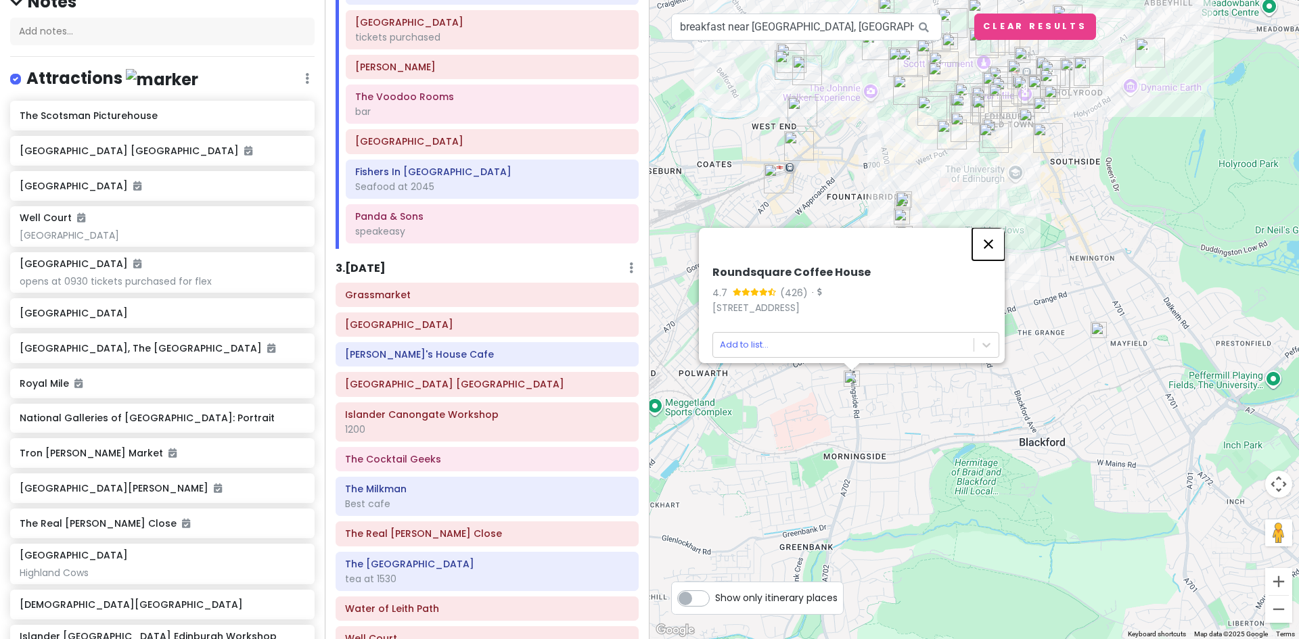
click at [991, 234] on button "Close" at bounding box center [988, 244] width 32 height 32
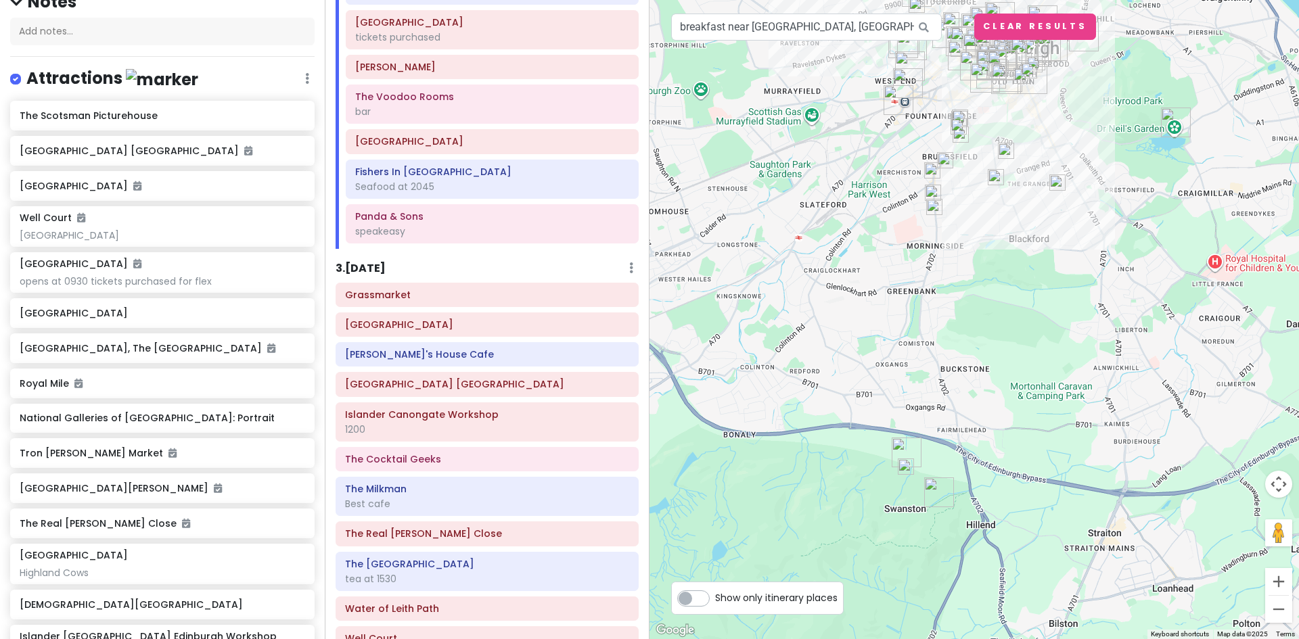
drag, startPoint x: 926, startPoint y: 585, endPoint x: 961, endPoint y: 338, distance: 250.0
click at [961, 338] on div at bounding box center [973, 319] width 649 height 639
click at [900, 470] on img at bounding box center [905, 466] width 27 height 27
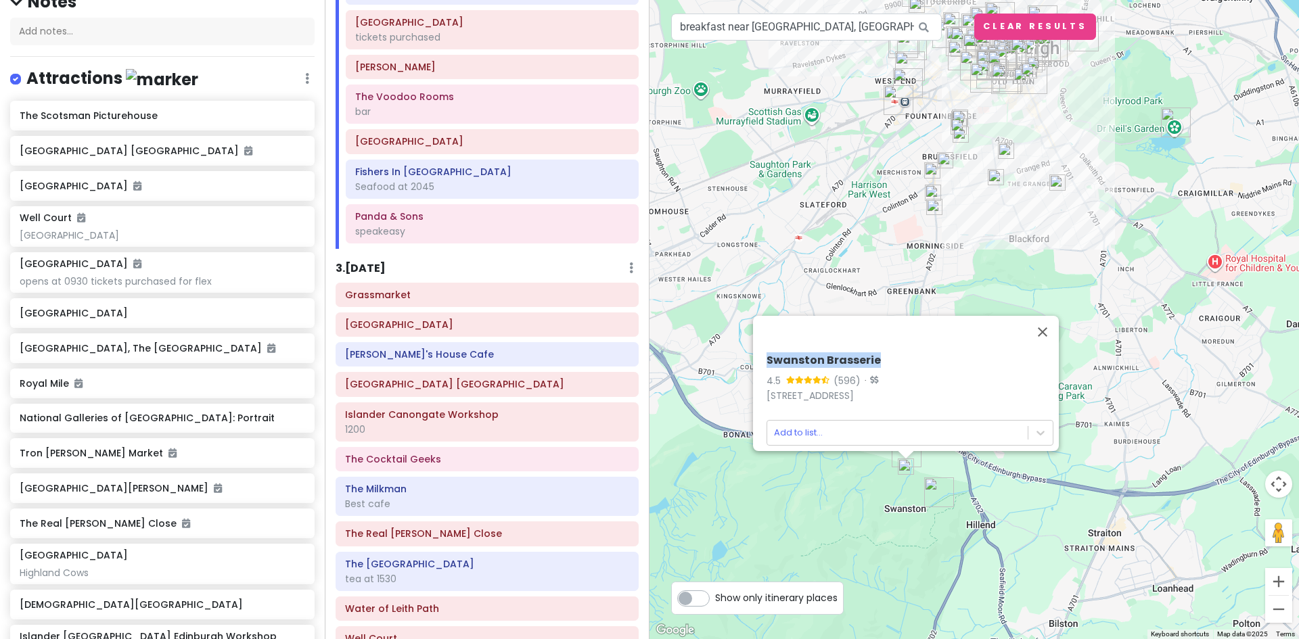
drag, startPoint x: 761, startPoint y: 350, endPoint x: 869, endPoint y: 346, distance: 107.7
click at [869, 354] on h6 "Swanston Brasserie" at bounding box center [909, 361] width 287 height 14
copy h6 "Swanston Brasserie"
click at [1043, 322] on button "Close" at bounding box center [1042, 332] width 32 height 32
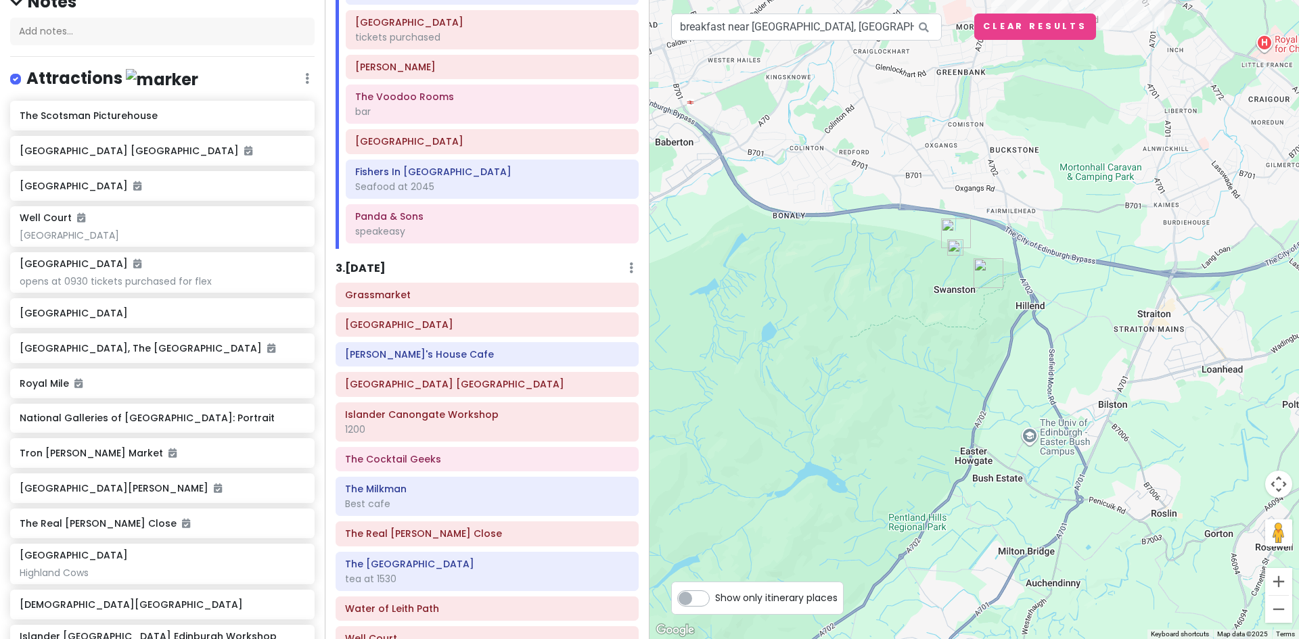
drag, startPoint x: 846, startPoint y: 484, endPoint x: 1028, endPoint y: 272, distance: 279.3
click at [1028, 272] on div at bounding box center [973, 319] width 649 height 639
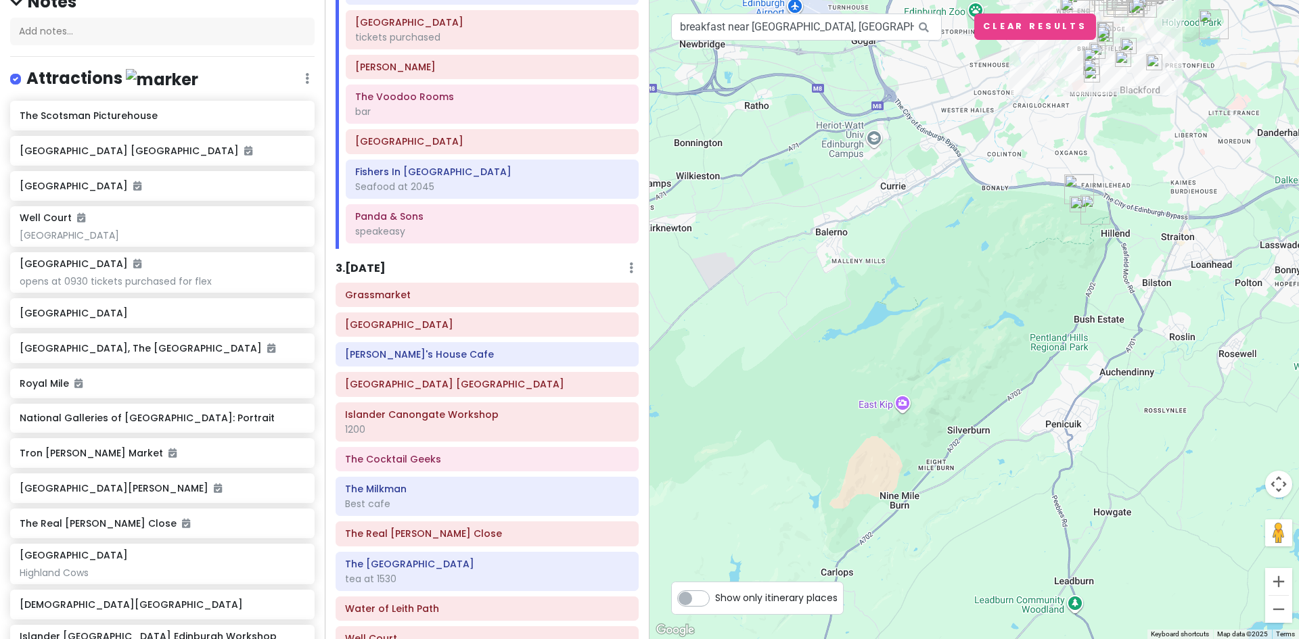
drag, startPoint x: 1009, startPoint y: 482, endPoint x: 1072, endPoint y: 369, distance: 128.7
click at [1072, 369] on div at bounding box center [973, 319] width 649 height 639
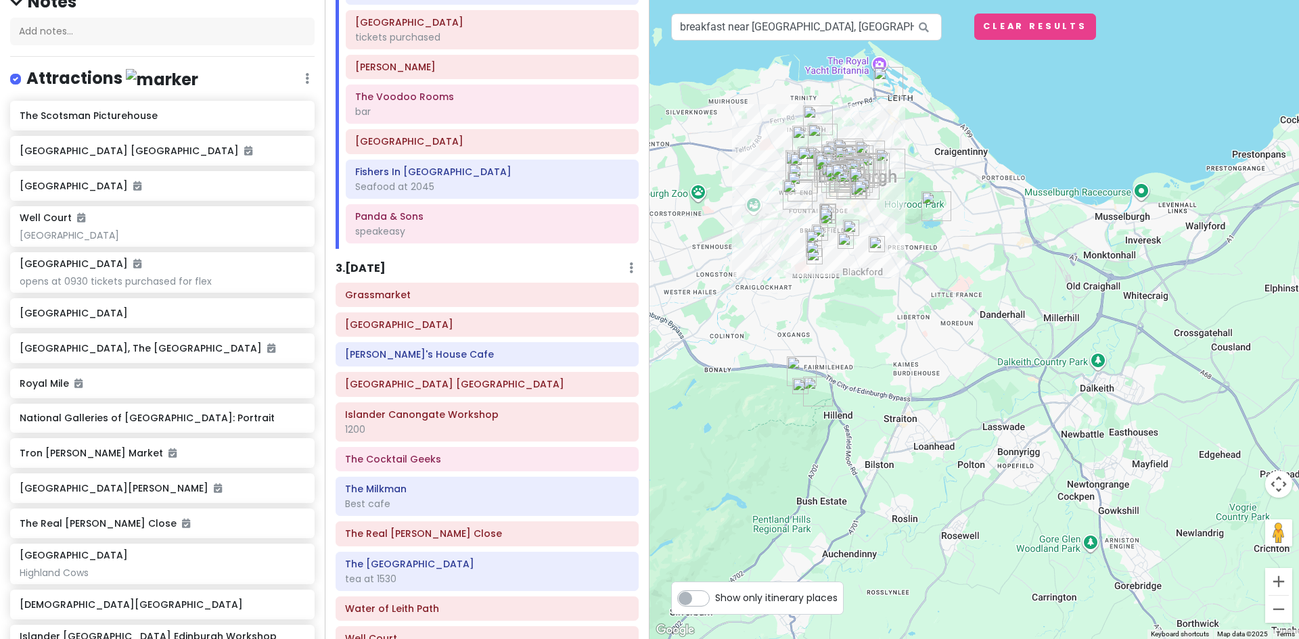
drag, startPoint x: 1111, startPoint y: 332, endPoint x: 832, endPoint y: 517, distance: 335.3
click at [832, 517] on div at bounding box center [973, 319] width 649 height 639
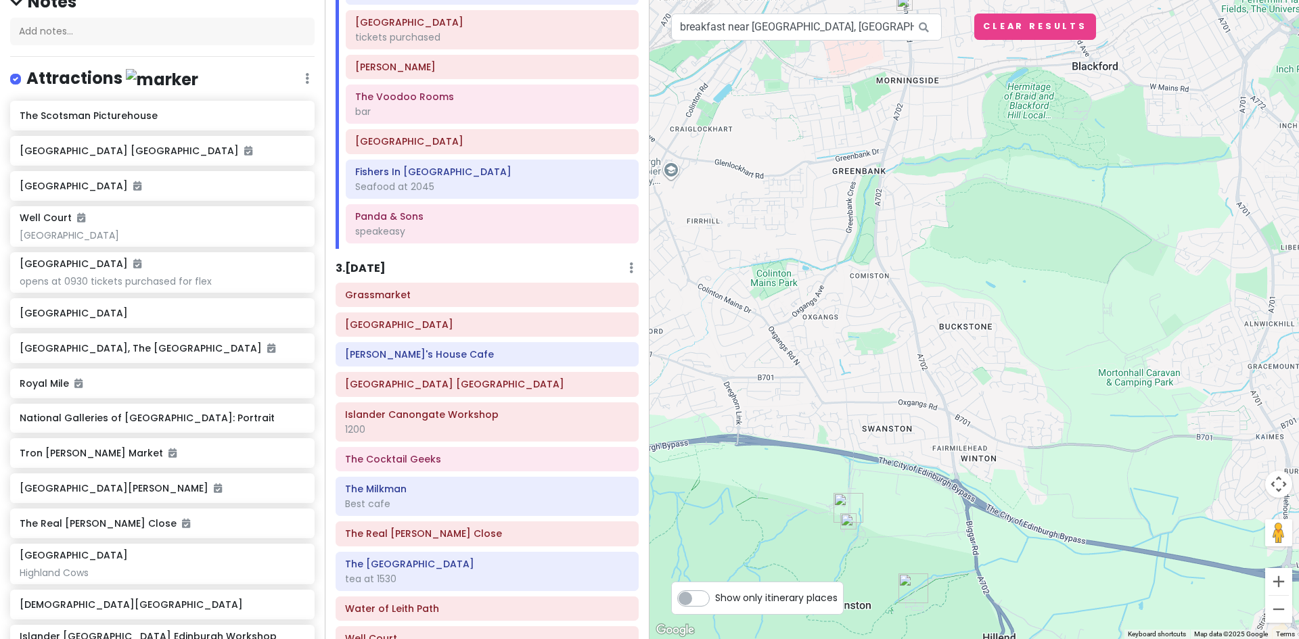
drag, startPoint x: 807, startPoint y: 328, endPoint x: 853, endPoint y: 671, distance: 346.0
click at [853, 639] on html "Edinburgh Trip Private Change Dates Make a Copy Delete Trip Give Feedback 💡 Sup…" at bounding box center [649, 319] width 1299 height 639
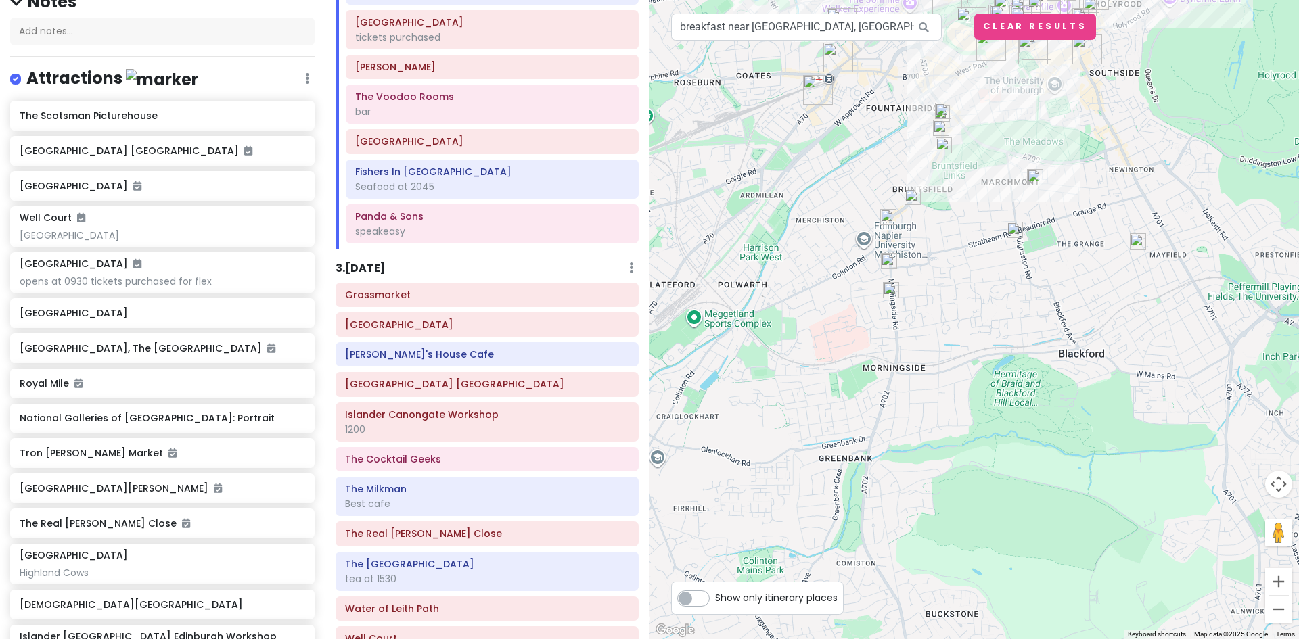
drag, startPoint x: 937, startPoint y: 427, endPoint x: 922, endPoint y: 671, distance: 244.7
click at [922, 639] on html "Edinburgh Trip Private Change Dates Make a Copy Delete Trip Give Feedback 💡 Sup…" at bounding box center [649, 319] width 1299 height 639
click at [888, 288] on img at bounding box center [890, 290] width 27 height 27
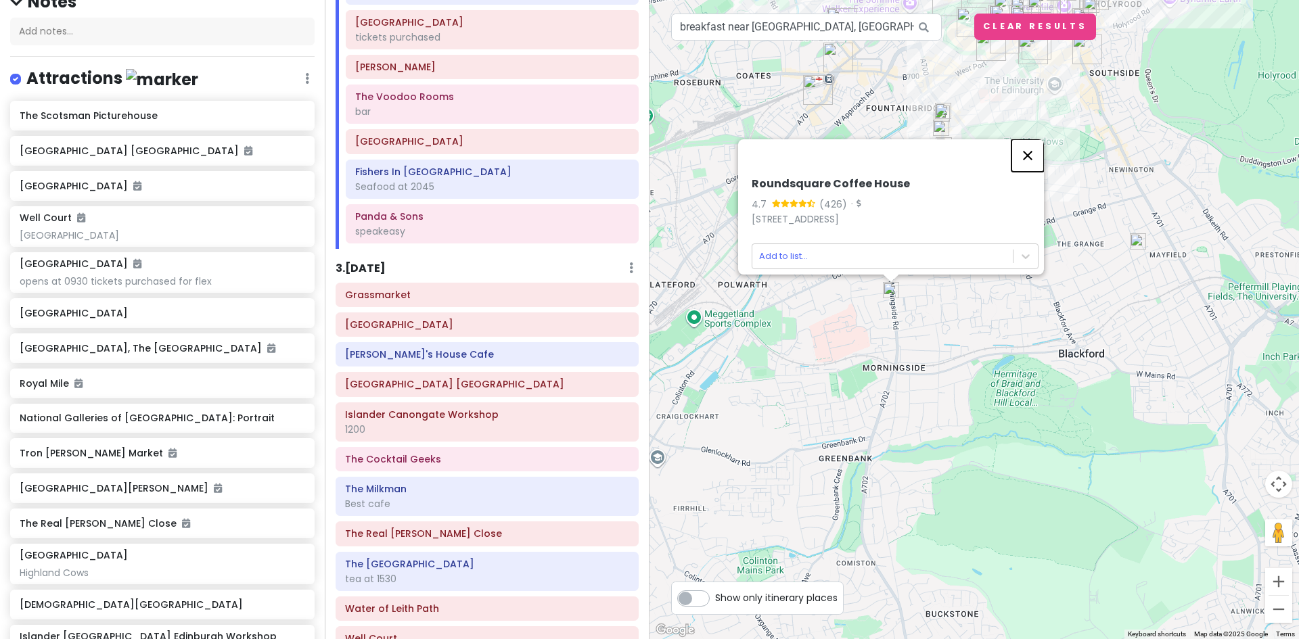
click at [1030, 139] on button "Close" at bounding box center [1027, 155] width 32 height 32
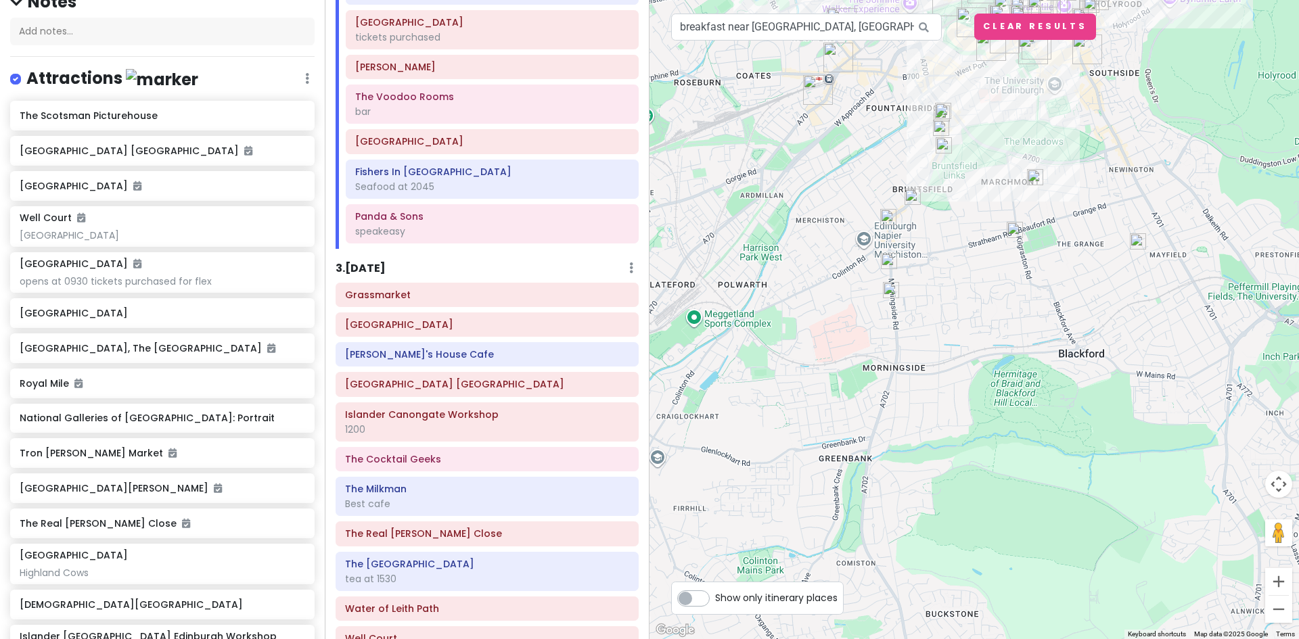
click at [1016, 231] on img at bounding box center [1014, 229] width 27 height 27
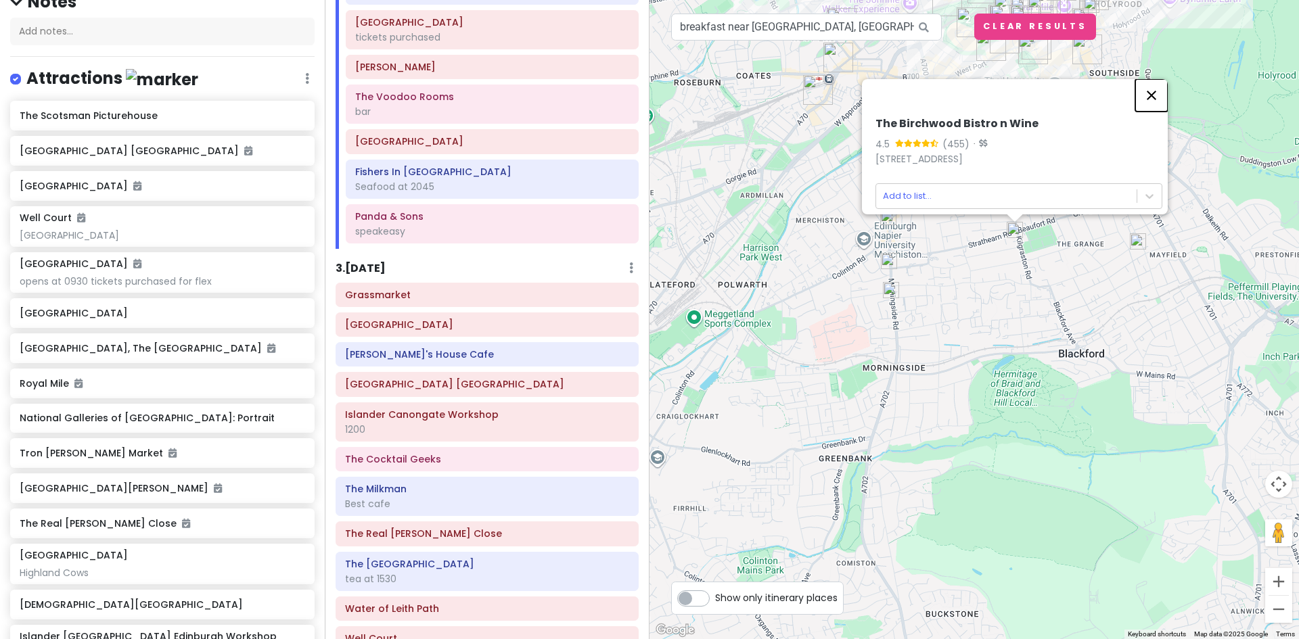
click at [1149, 86] on button "Close" at bounding box center [1151, 95] width 32 height 32
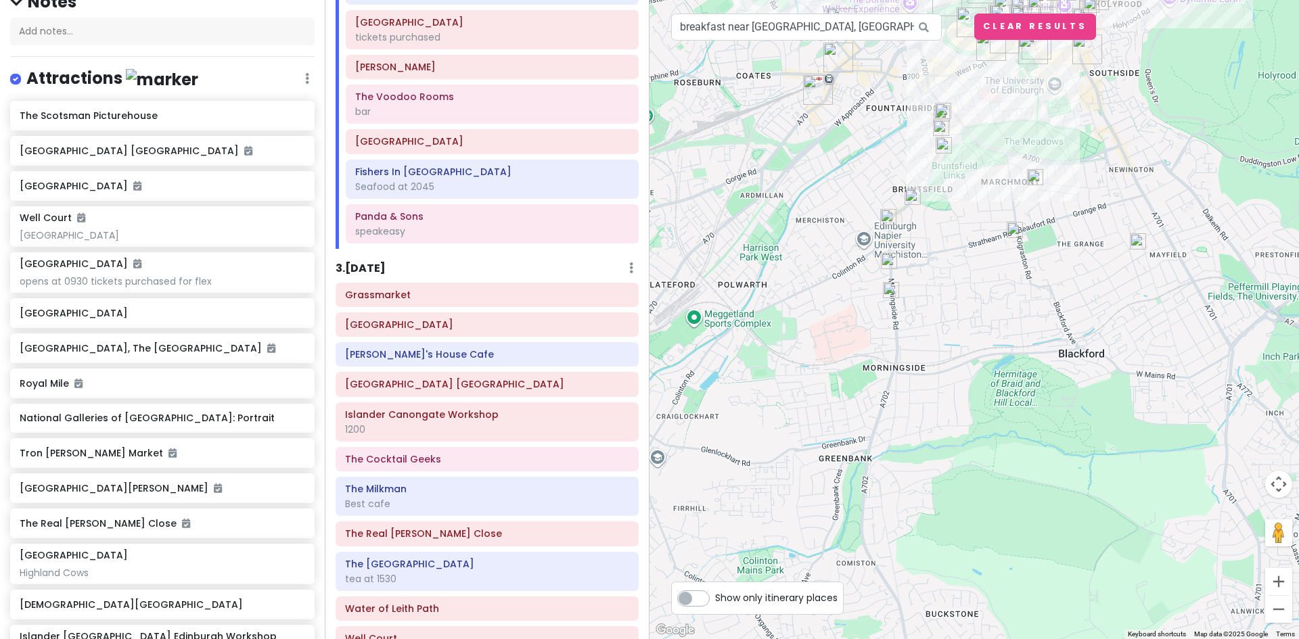
click at [1138, 240] on img at bounding box center [1137, 241] width 27 height 27
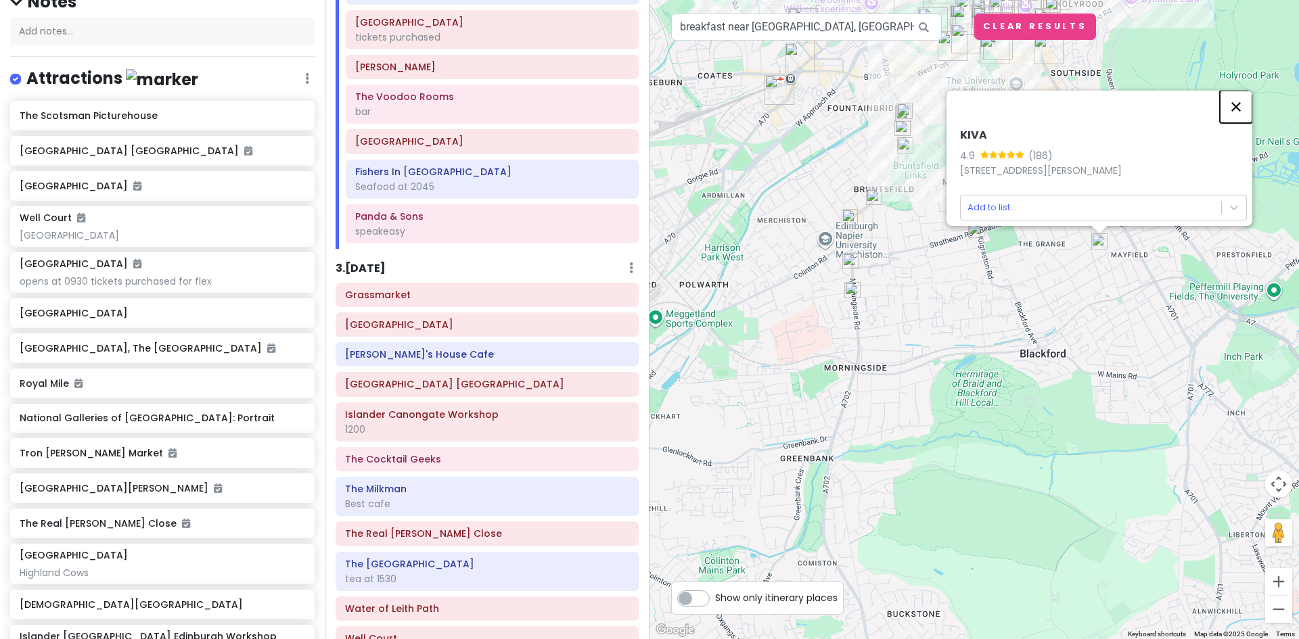
click at [1243, 95] on button "Close" at bounding box center [1236, 107] width 32 height 32
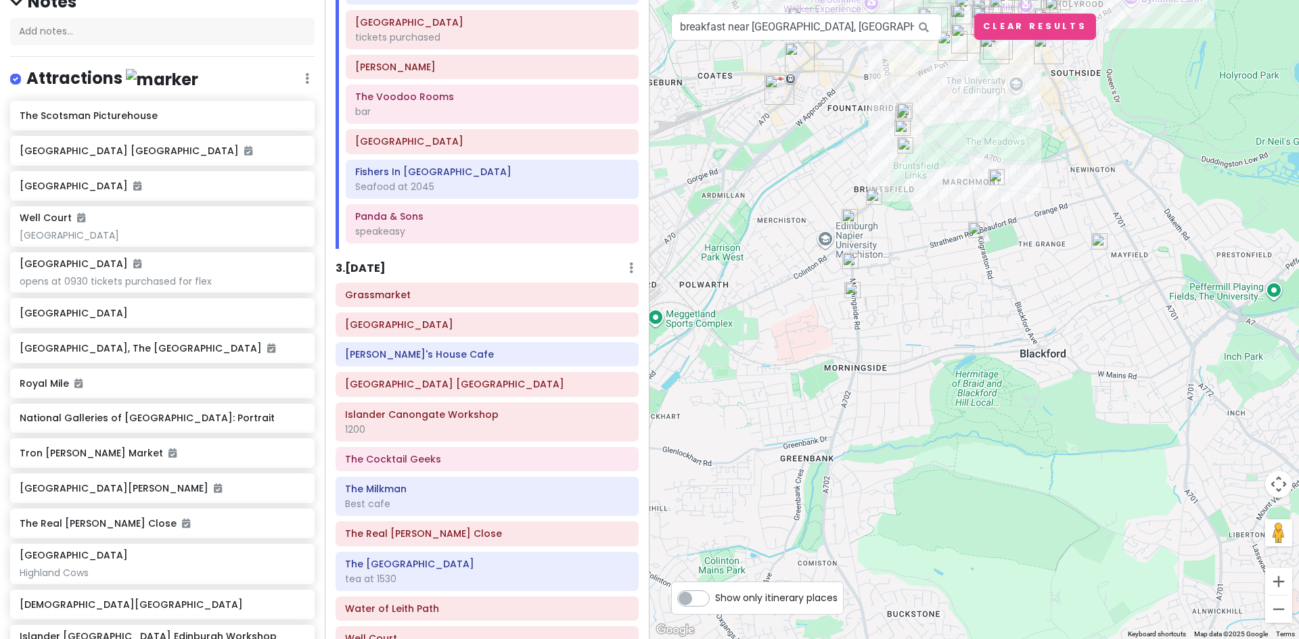
click at [904, 107] on img at bounding box center [904, 110] width 27 height 27
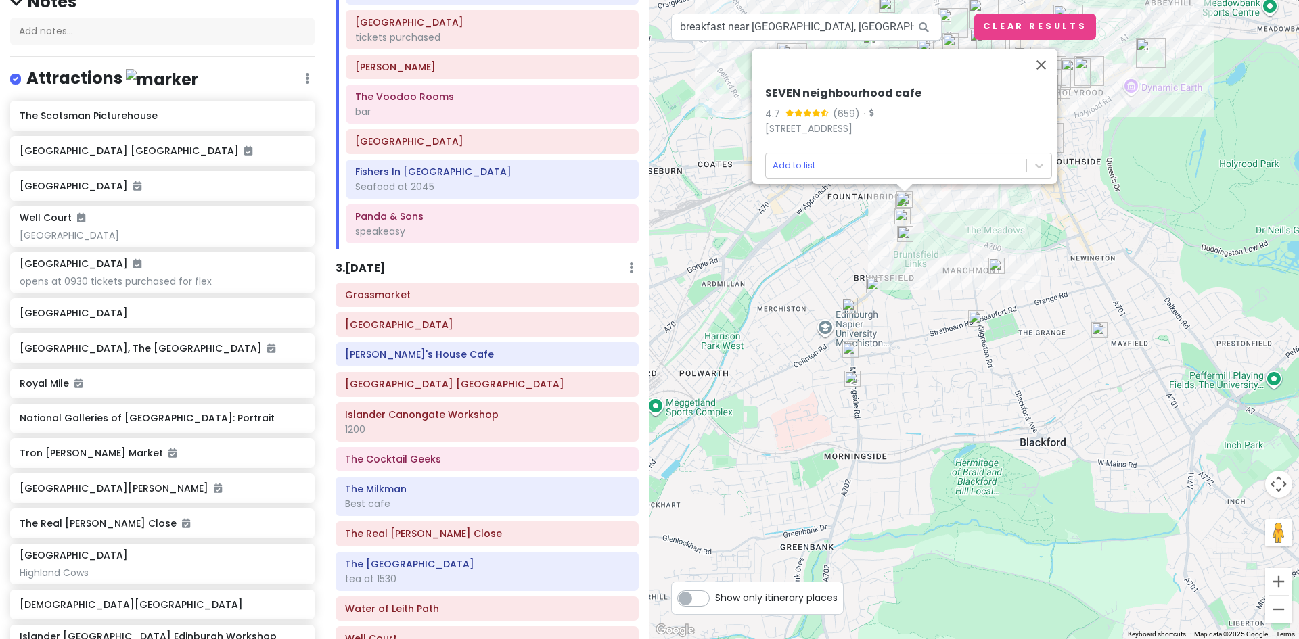
click at [901, 215] on img at bounding box center [902, 216] width 27 height 27
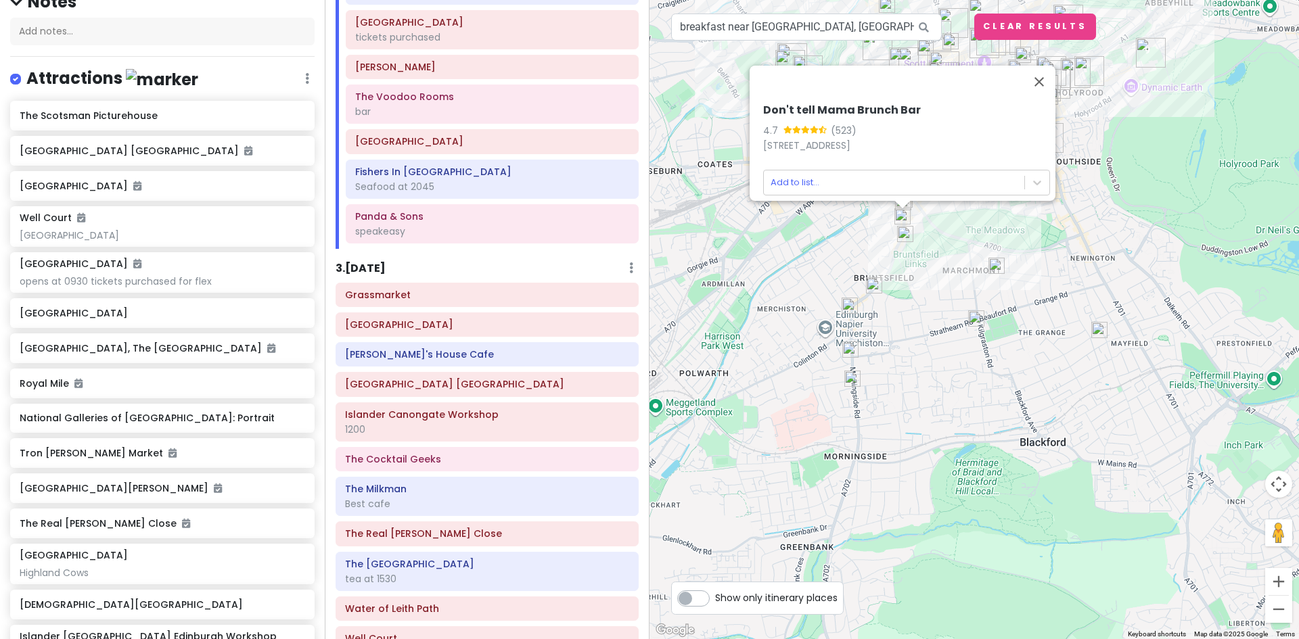
click at [901, 234] on img at bounding box center [905, 234] width 27 height 27
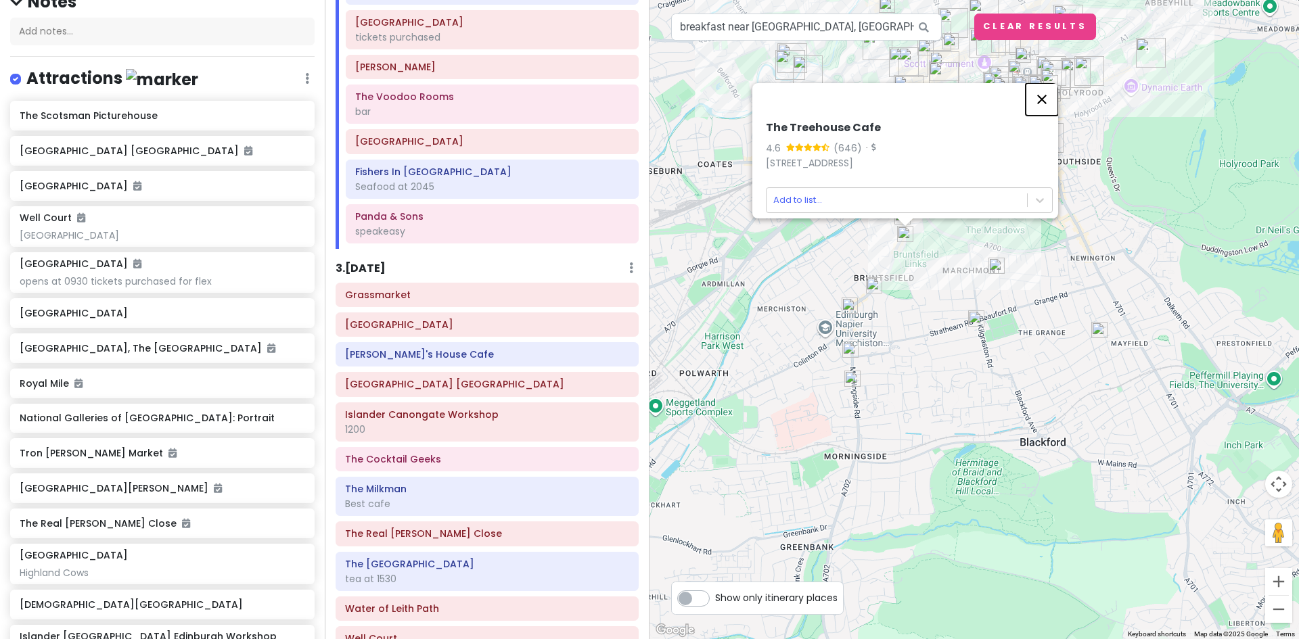
click at [1053, 88] on button "Close" at bounding box center [1042, 99] width 32 height 32
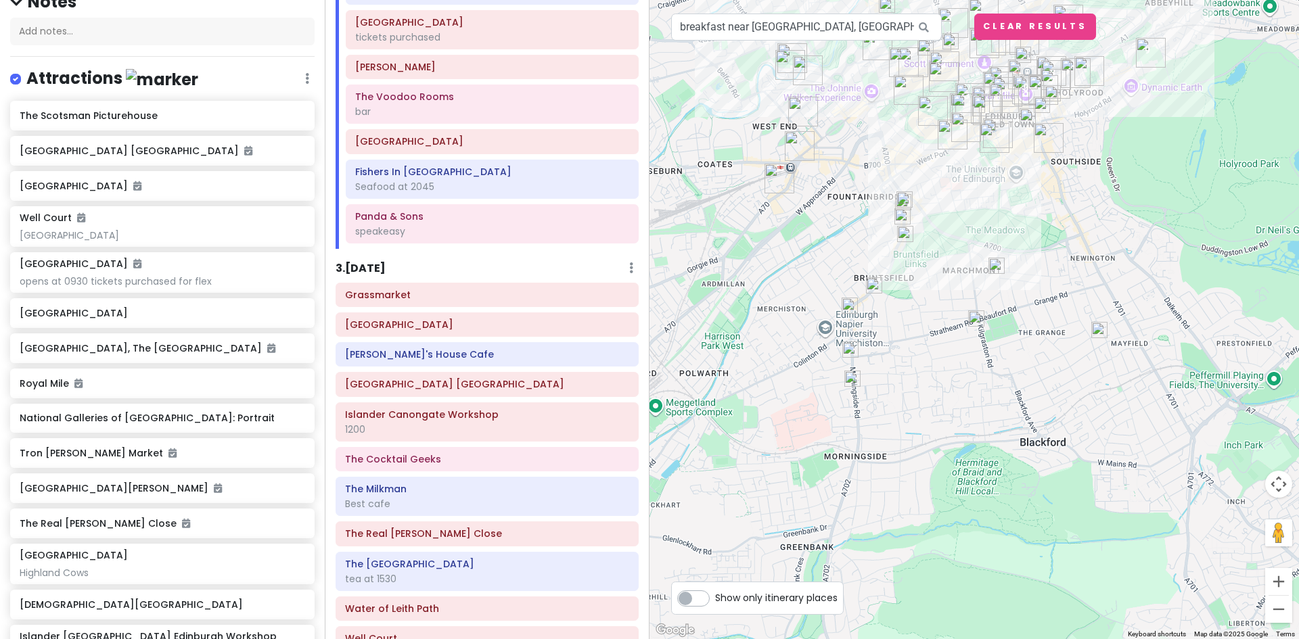
click at [907, 198] on img at bounding box center [904, 199] width 27 height 27
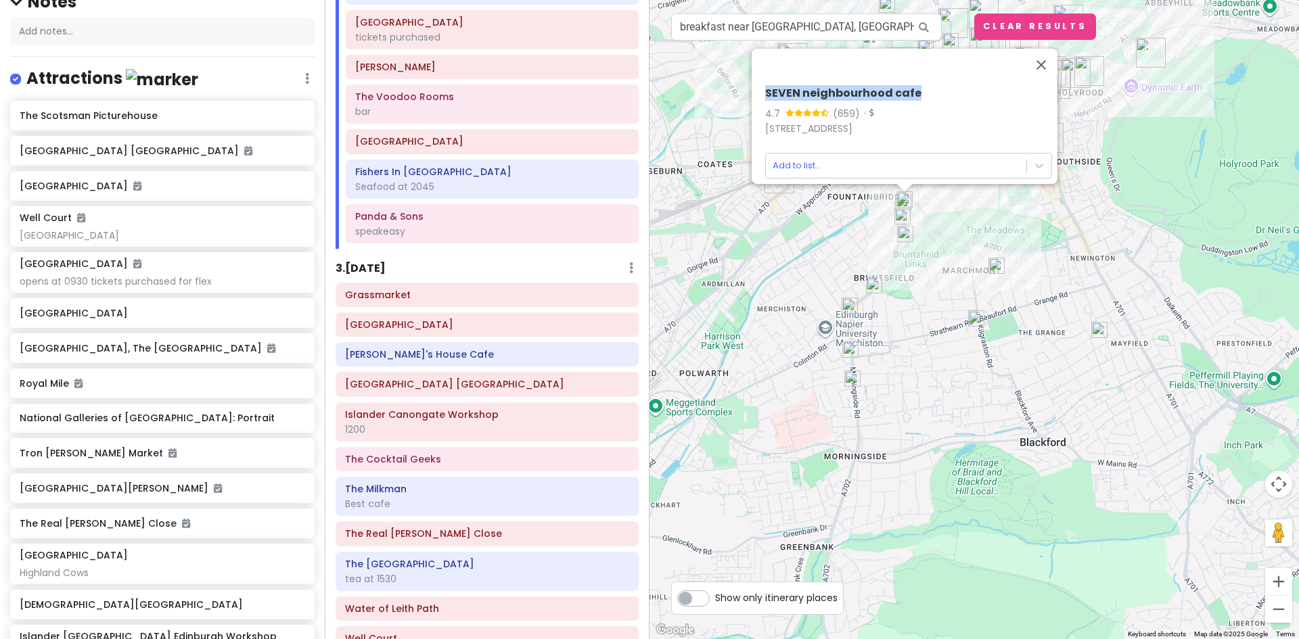
drag, startPoint x: 920, startPoint y: 77, endPoint x: 754, endPoint y: 85, distance: 166.6
click at [760, 85] on div "SEVEN neighbourhood cafe 4.7 (659) · 7 Home St, Edinburgh EH3 9JR, United Kingd…" at bounding box center [909, 132] width 298 height 103
copy h6 "SEVEN neighbourhood cafe"
click at [779, 158] on body "Edinburgh Trip Private Change Dates Make a Copy Delete Trip Give Feedback 💡 Sup…" at bounding box center [649, 319] width 1299 height 639
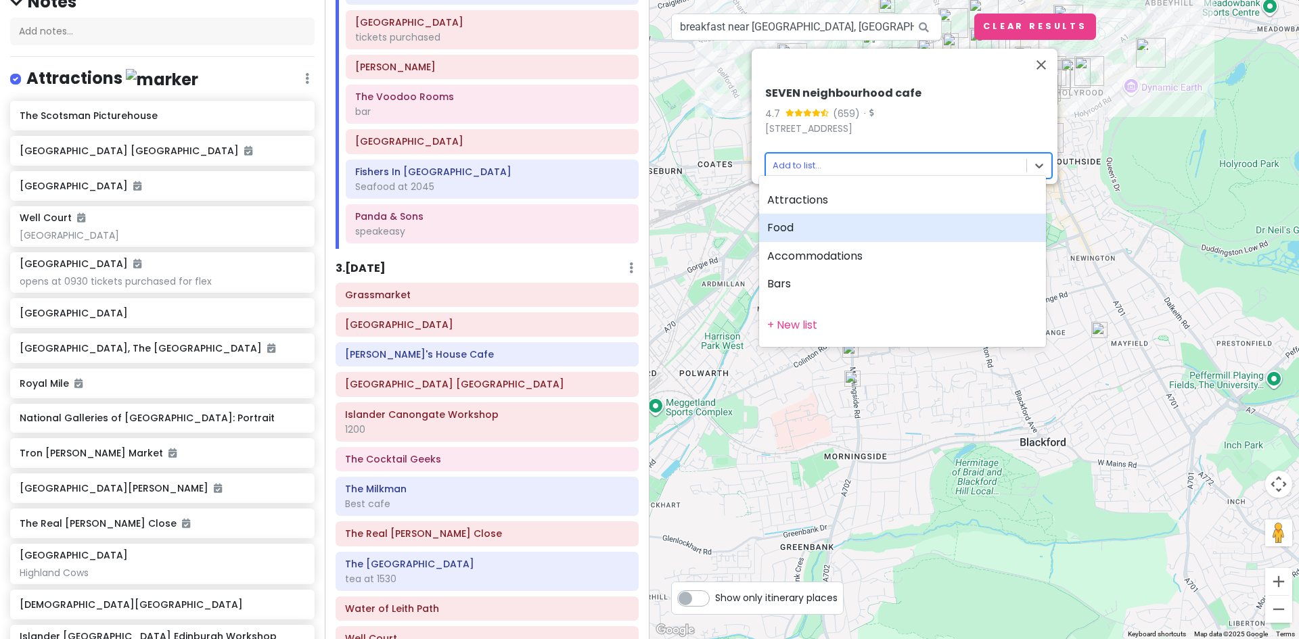
click at [793, 226] on div "Food" at bounding box center [902, 228] width 287 height 28
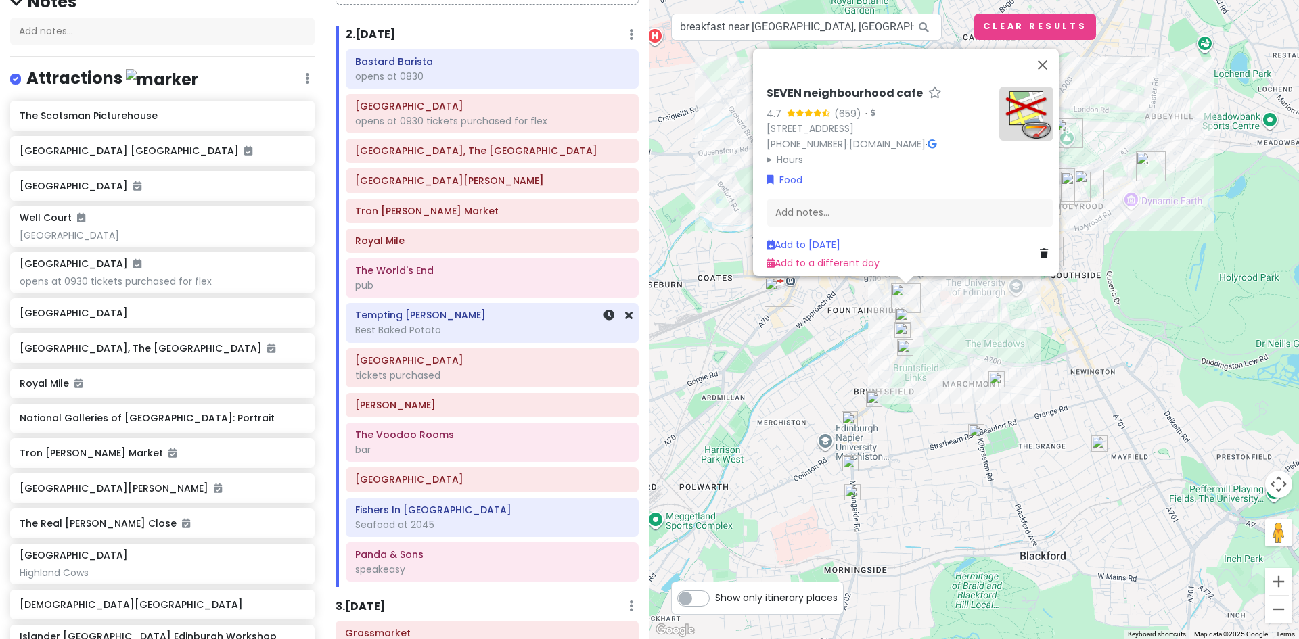
scroll to position [0, 0]
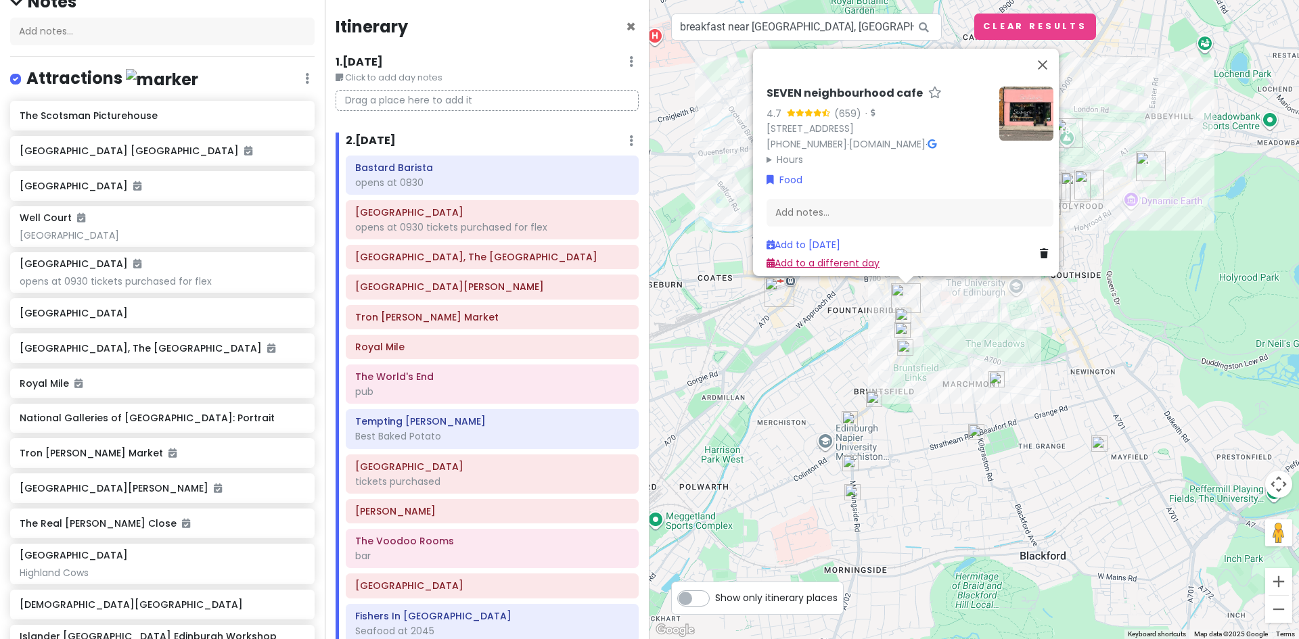
click at [827, 256] on link "Add to a different day" at bounding box center [822, 263] width 113 height 14
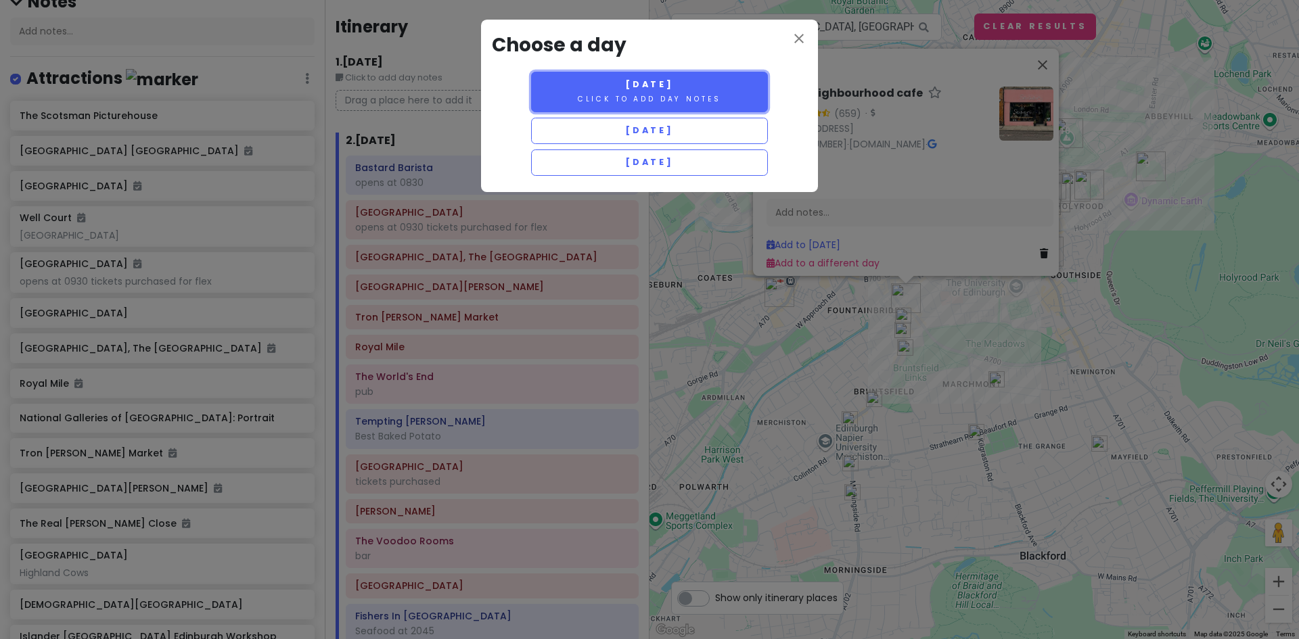
click at [695, 92] on button "Wednesday 10/8 Click to add day notes" at bounding box center [649, 92] width 237 height 41
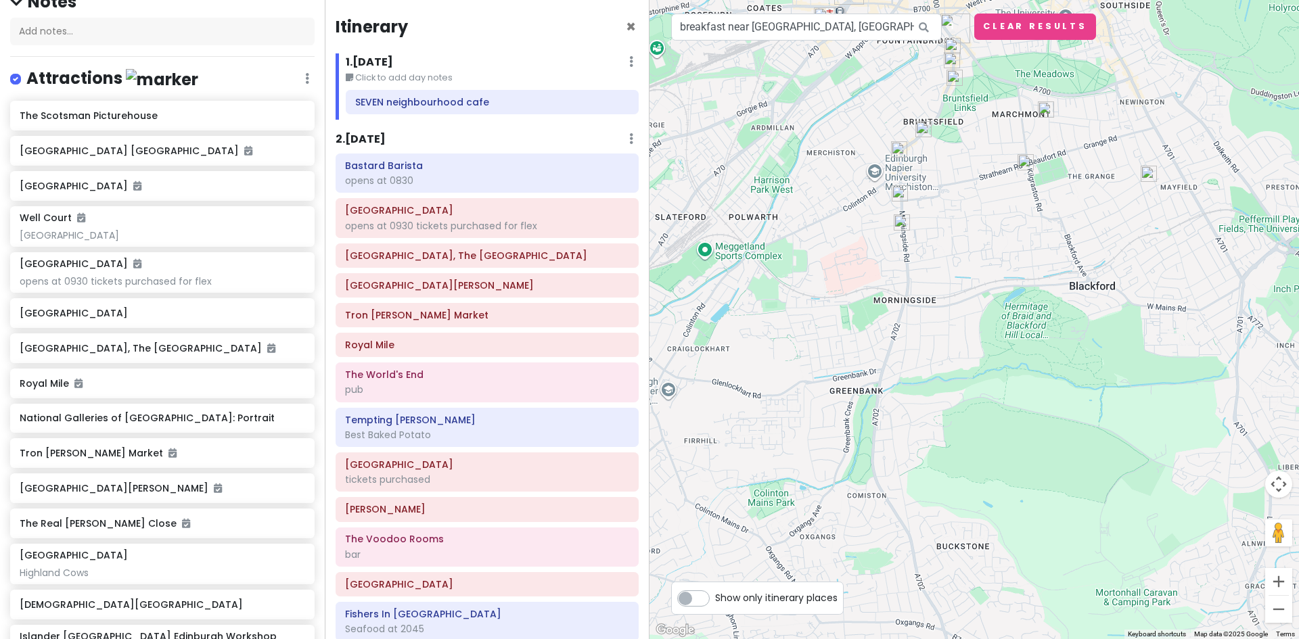
drag, startPoint x: 779, startPoint y: 401, endPoint x: 836, endPoint y: 99, distance: 307.8
click at [835, 102] on div at bounding box center [973, 319] width 649 height 639
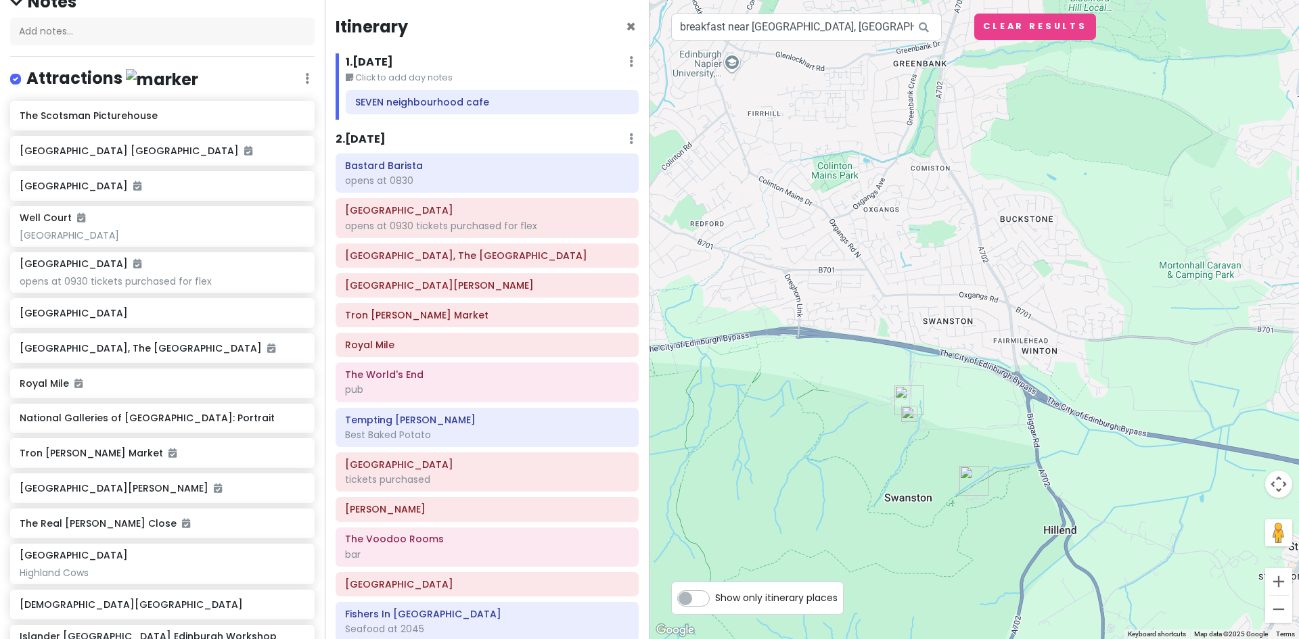
drag, startPoint x: 834, startPoint y: 442, endPoint x: 888, endPoint y: 145, distance: 301.2
click at [888, 145] on div at bounding box center [973, 319] width 649 height 639
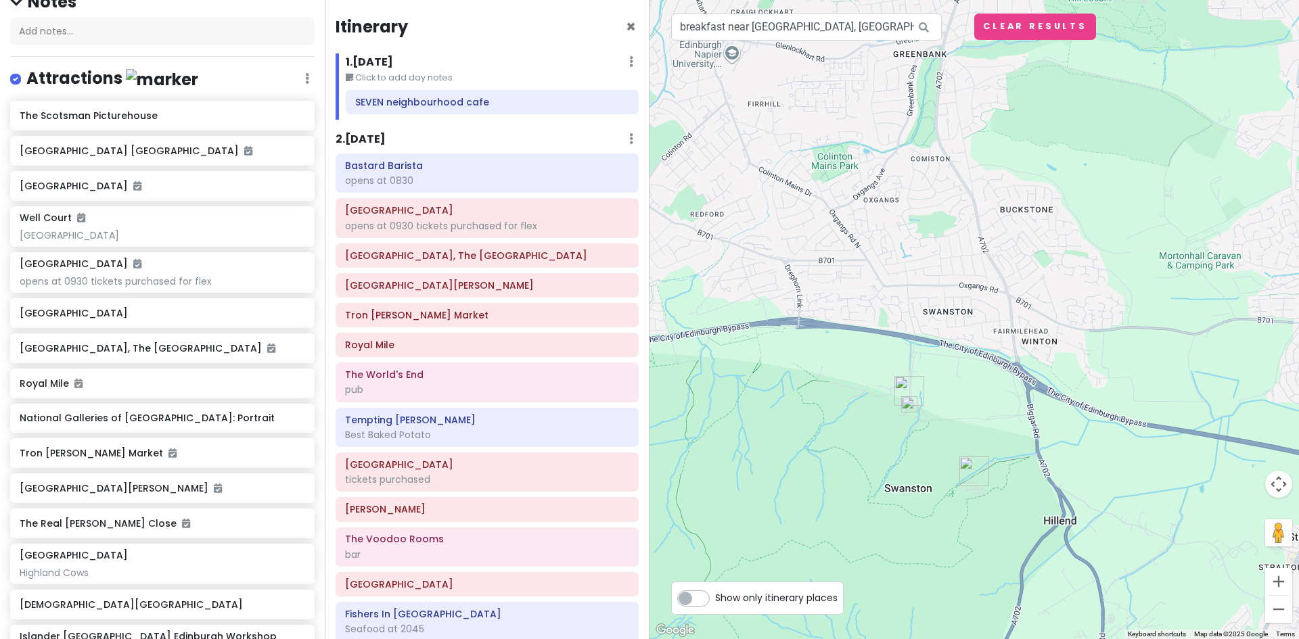
click at [903, 386] on img "Swanston Farm" at bounding box center [909, 391] width 41 height 41
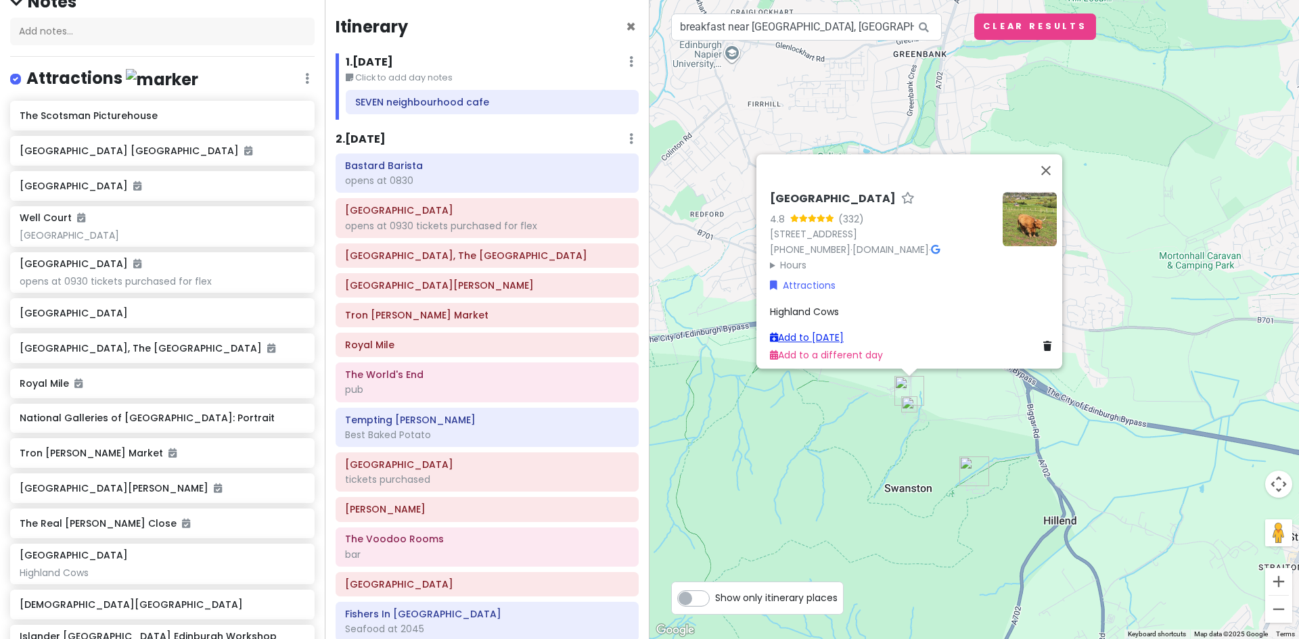
click at [839, 331] on link "Add to Wed 10/8" at bounding box center [807, 338] width 74 height 14
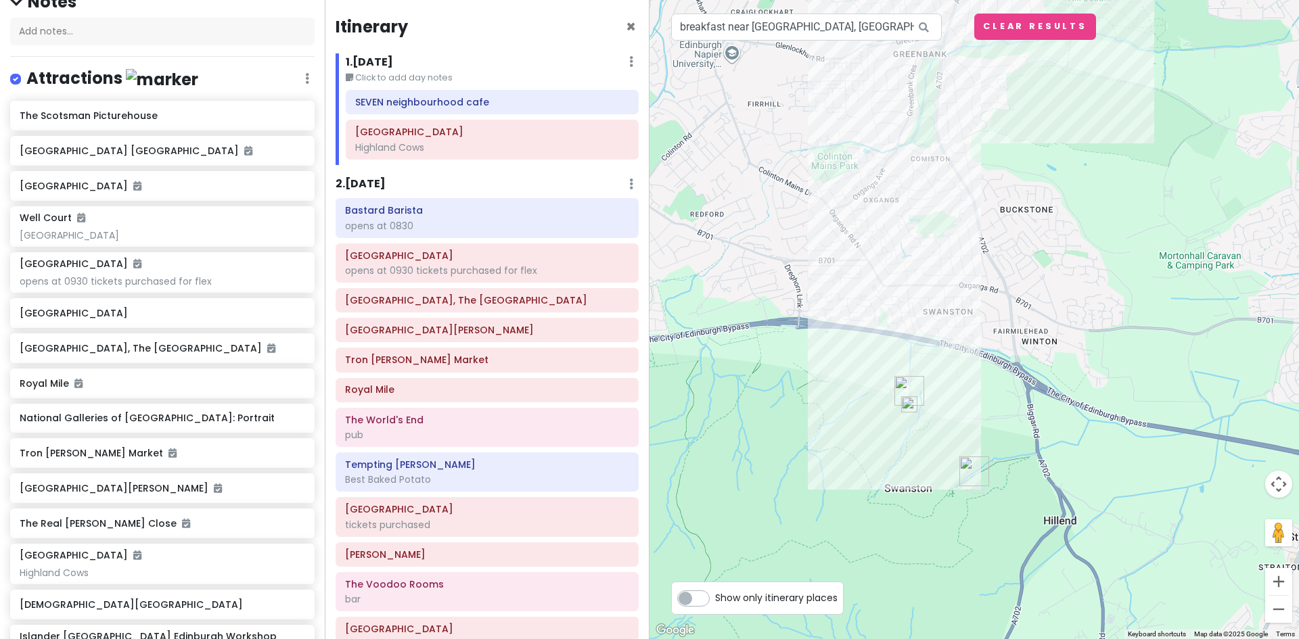
click at [971, 467] on img "Alpine Coaster" at bounding box center [974, 471] width 41 height 41
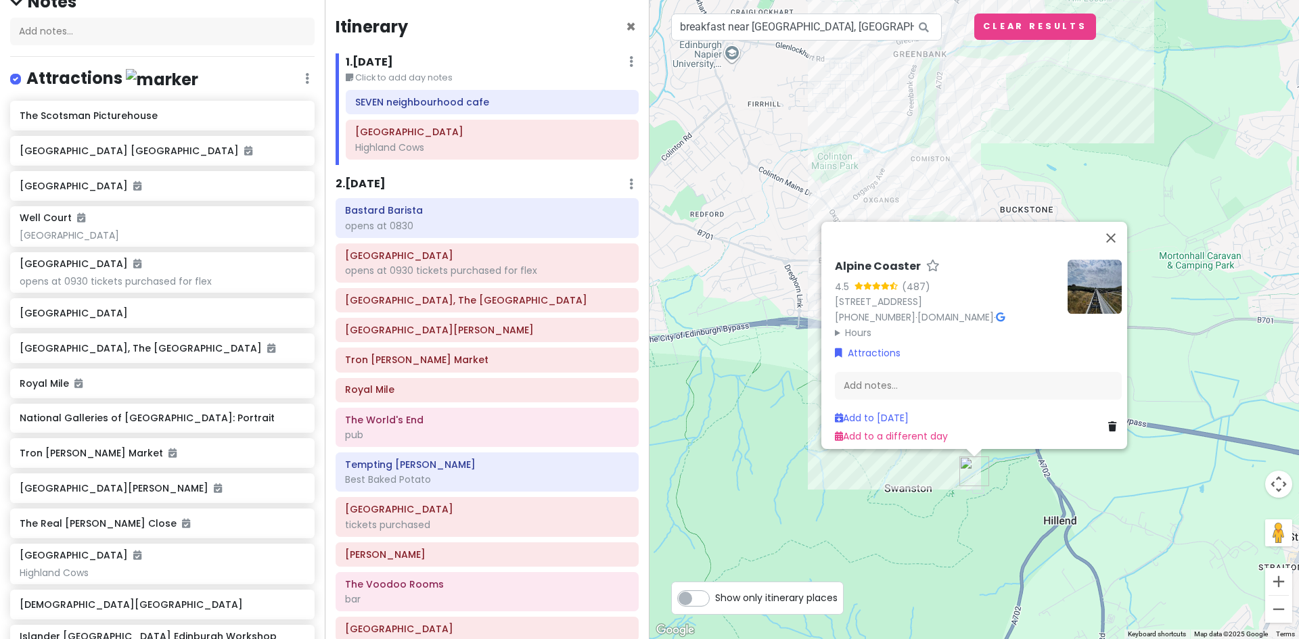
click at [1005, 313] on icon at bounding box center [1000, 317] width 9 height 9
click at [1115, 226] on button "Close" at bounding box center [1111, 238] width 32 height 32
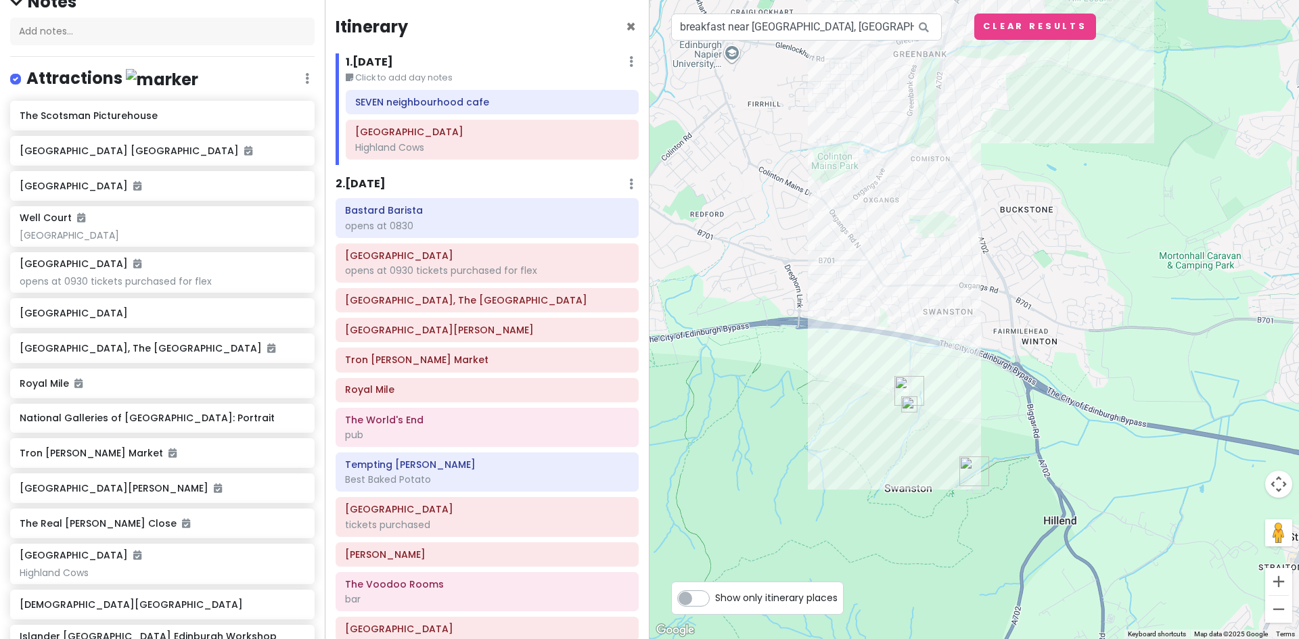
click at [973, 469] on img "Alpine Coaster" at bounding box center [974, 471] width 41 height 41
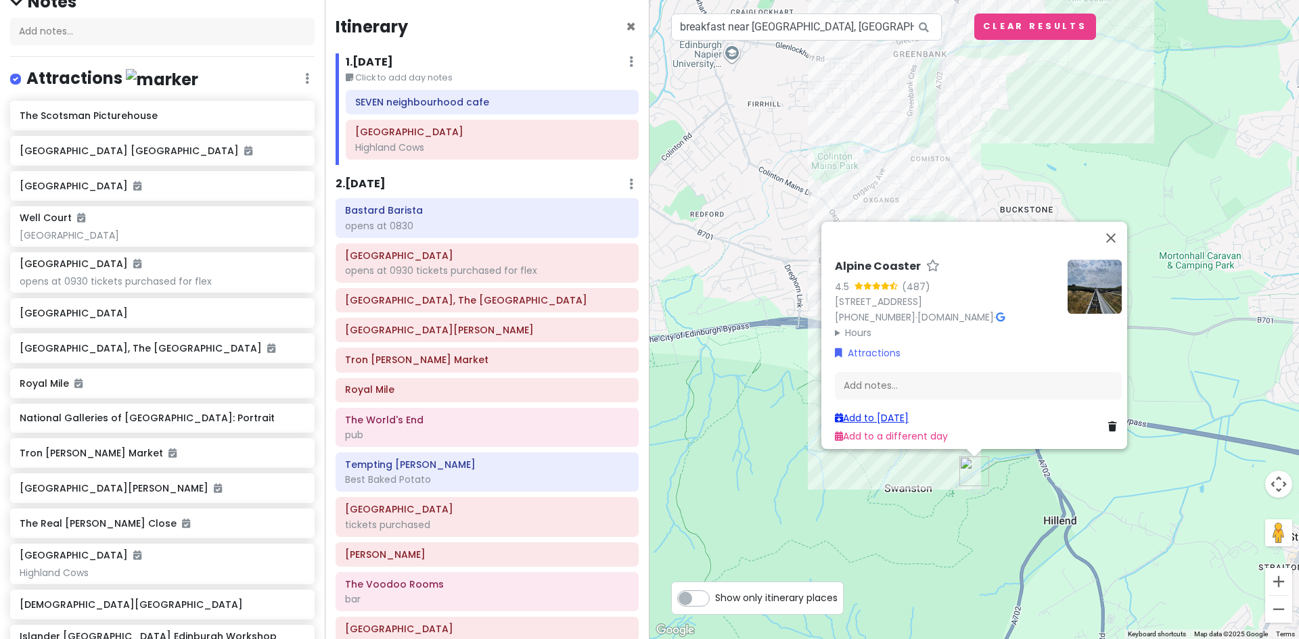
click at [897, 411] on link "Add to Wed 10/8" at bounding box center [872, 418] width 74 height 14
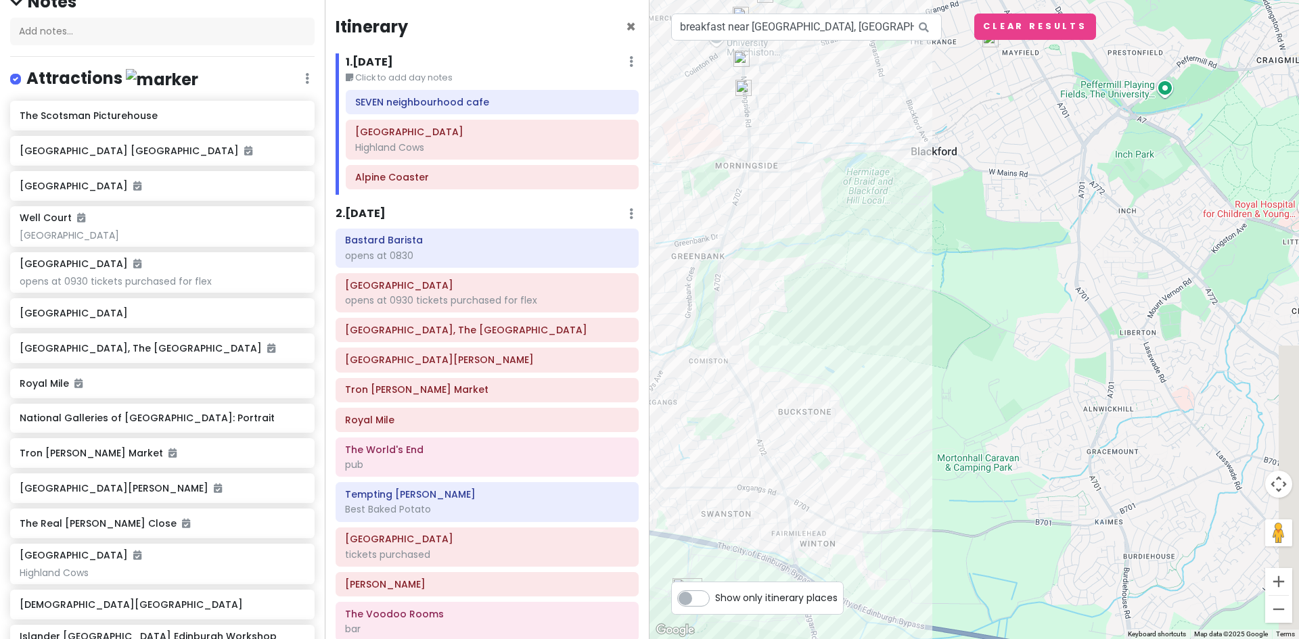
drag, startPoint x: 1048, startPoint y: 415, endPoint x: 837, endPoint y: 592, distance: 275.1
click at [837, 594] on div "To navigate the map with touch gestures double-tap and hold your finger on the …" at bounding box center [973, 319] width 649 height 639
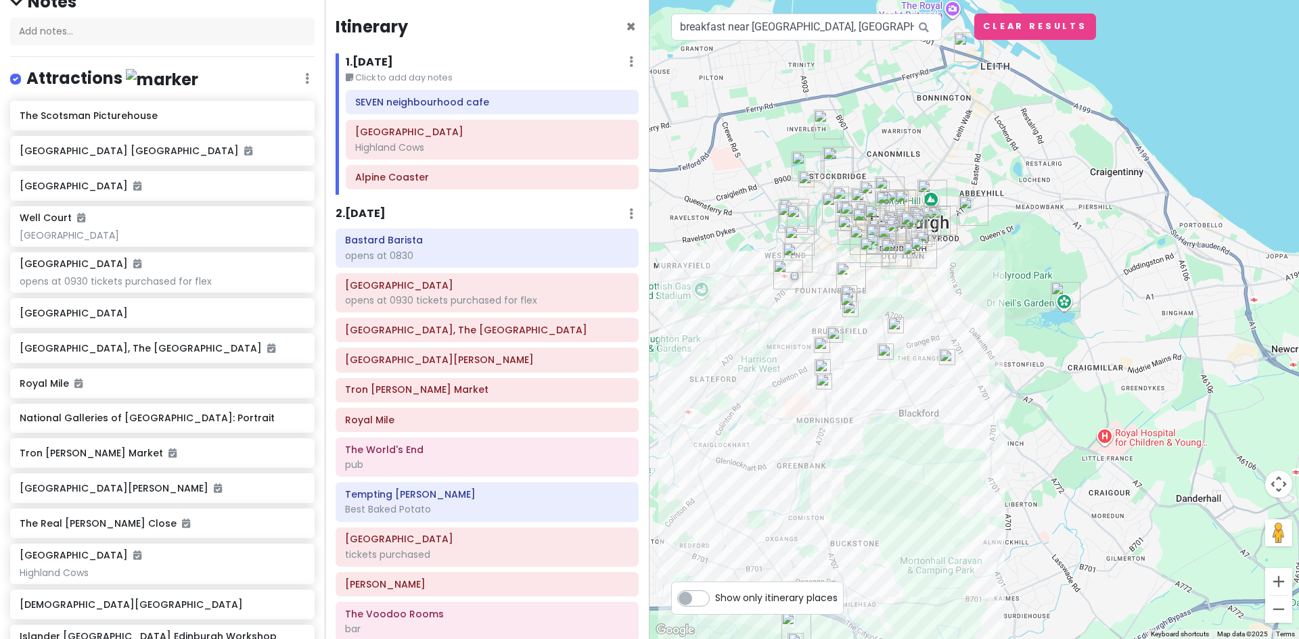
drag, startPoint x: 838, startPoint y: 481, endPoint x: 885, endPoint y: 527, distance: 66.0
click at [885, 530] on div at bounding box center [973, 319] width 649 height 639
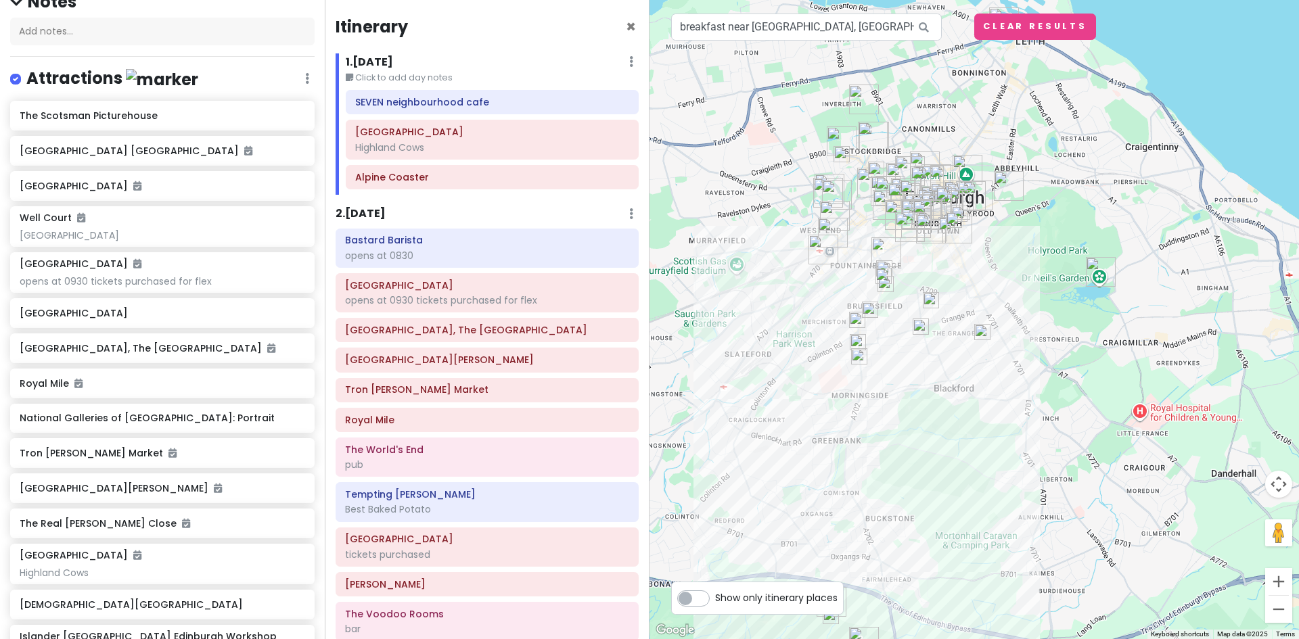
drag, startPoint x: 892, startPoint y: 497, endPoint x: 906, endPoint y: 454, distance: 45.4
click at [906, 454] on div at bounding box center [973, 319] width 649 height 639
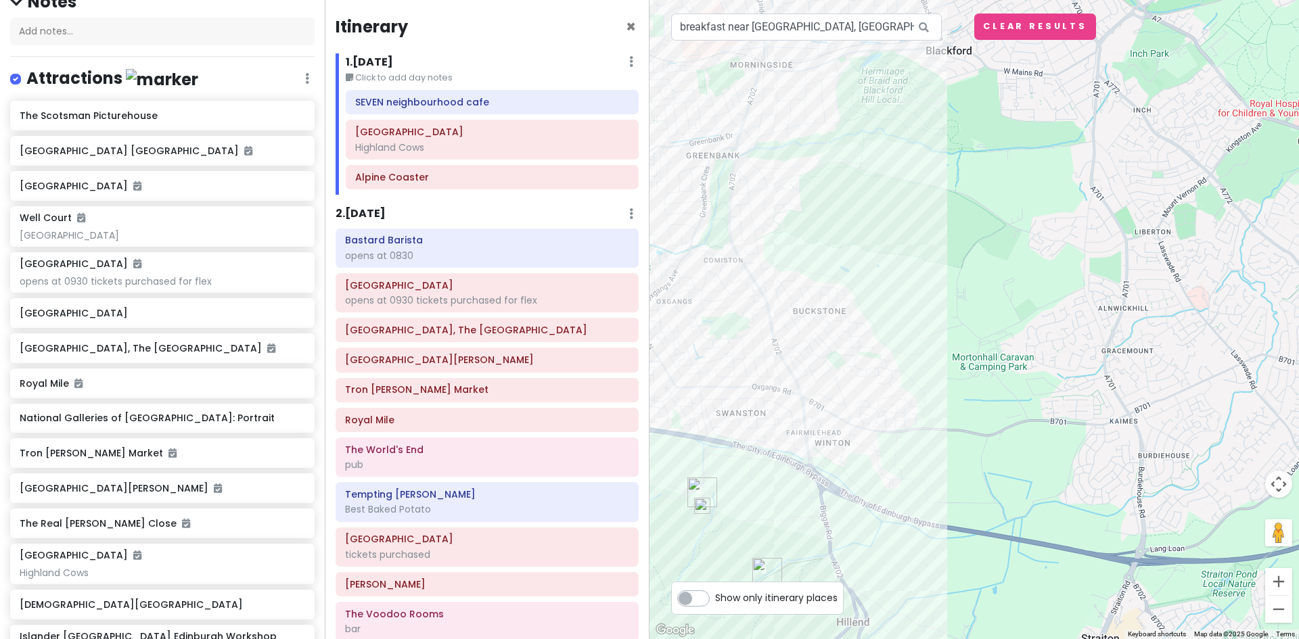
drag, startPoint x: 994, startPoint y: 453, endPoint x: 981, endPoint y: 341, distance: 112.4
click at [981, 341] on div at bounding box center [973, 319] width 649 height 639
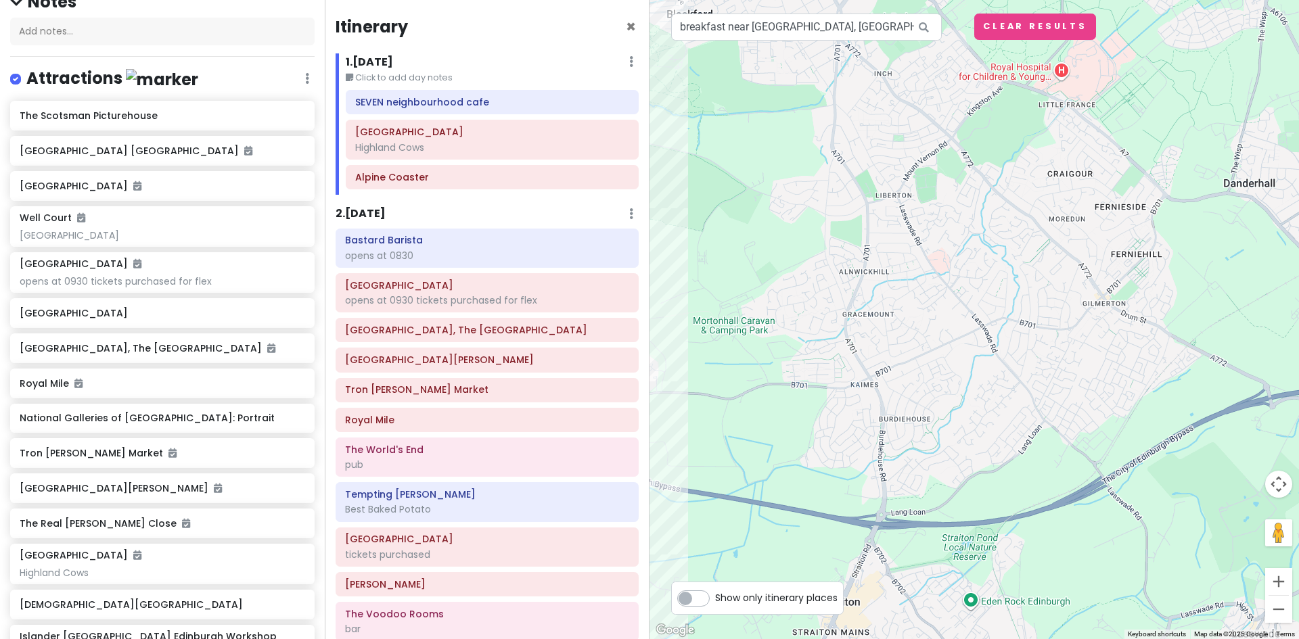
drag, startPoint x: 1013, startPoint y: 422, endPoint x: 751, endPoint y: 390, distance: 264.5
click at [751, 390] on div at bounding box center [973, 319] width 649 height 639
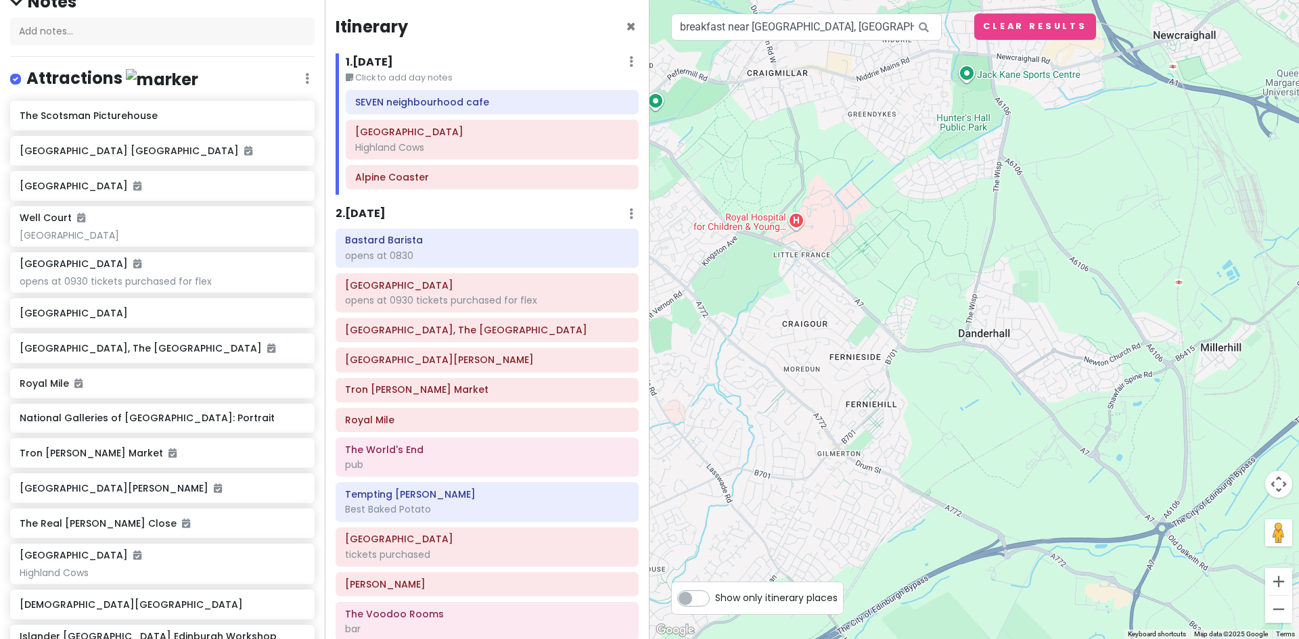
drag, startPoint x: 925, startPoint y: 451, endPoint x: 703, endPoint y: 570, distance: 252.1
click at [703, 570] on div at bounding box center [973, 319] width 649 height 639
click at [1008, 18] on button "Clear Results" at bounding box center [1035, 27] width 122 height 26
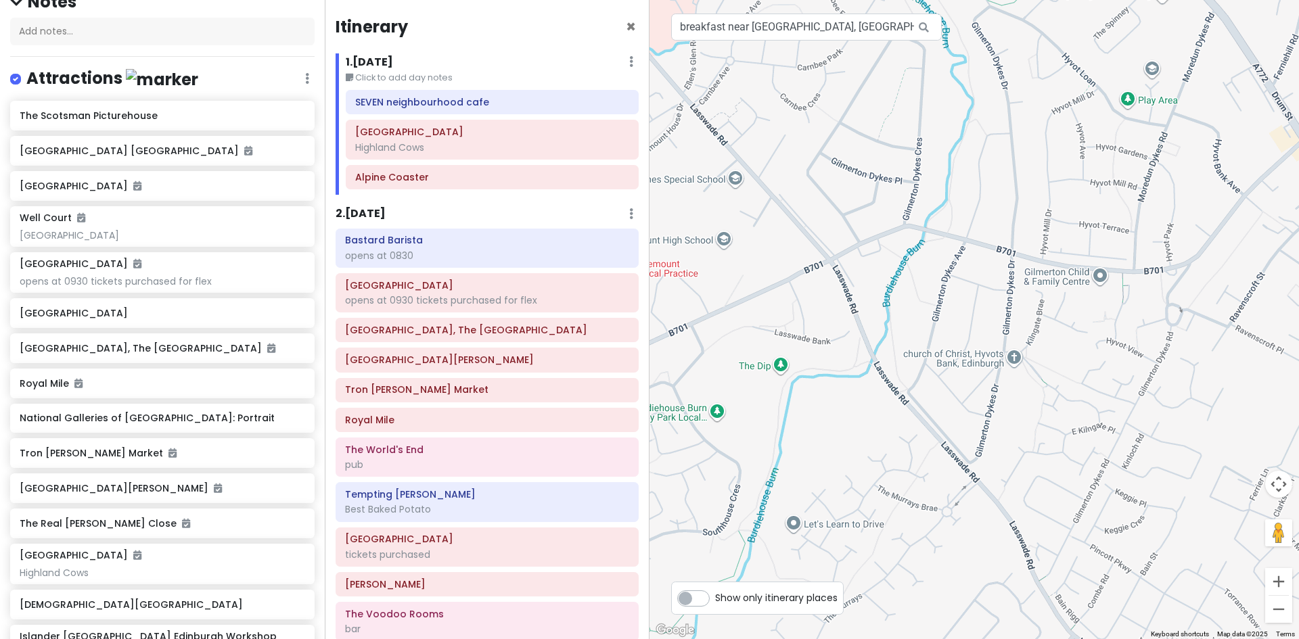
drag, startPoint x: 721, startPoint y: 421, endPoint x: 1120, endPoint y: 41, distance: 550.7
click at [1120, 41] on div at bounding box center [973, 319] width 649 height 639
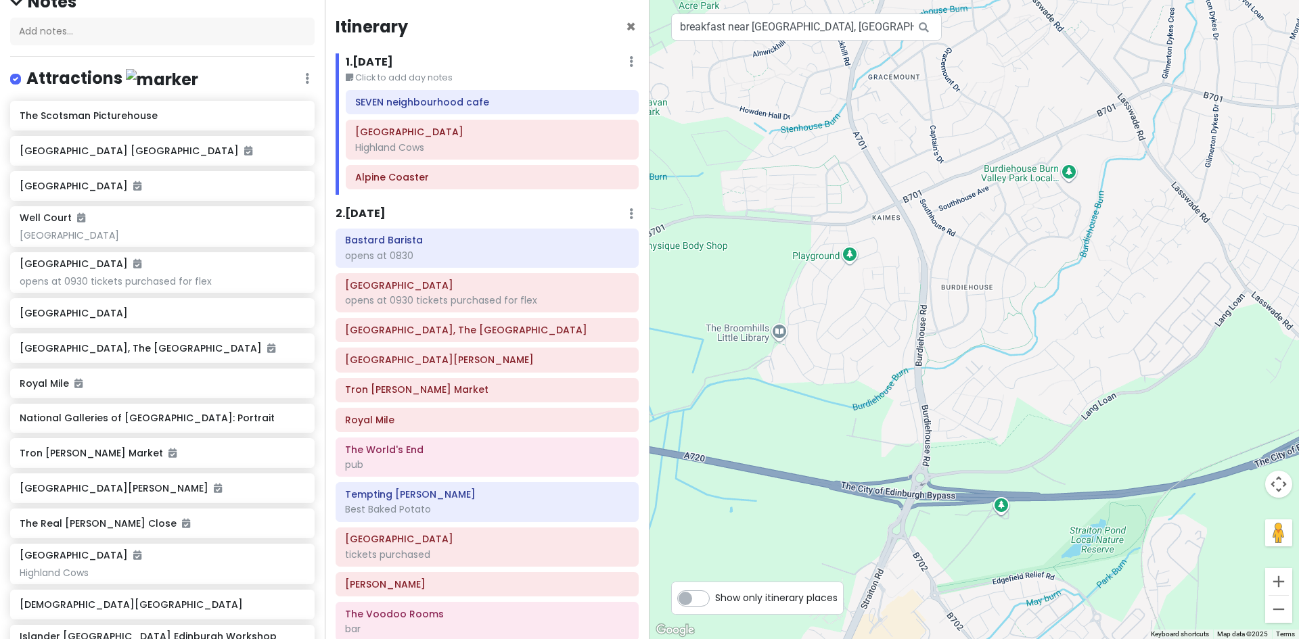
drag, startPoint x: 714, startPoint y: 359, endPoint x: 1021, endPoint y: 172, distance: 359.4
click at [1021, 172] on div at bounding box center [973, 319] width 649 height 639
drag, startPoint x: 1065, startPoint y: 187, endPoint x: 1098, endPoint y: 178, distance: 34.3
click at [1098, 178] on div at bounding box center [973, 319] width 649 height 639
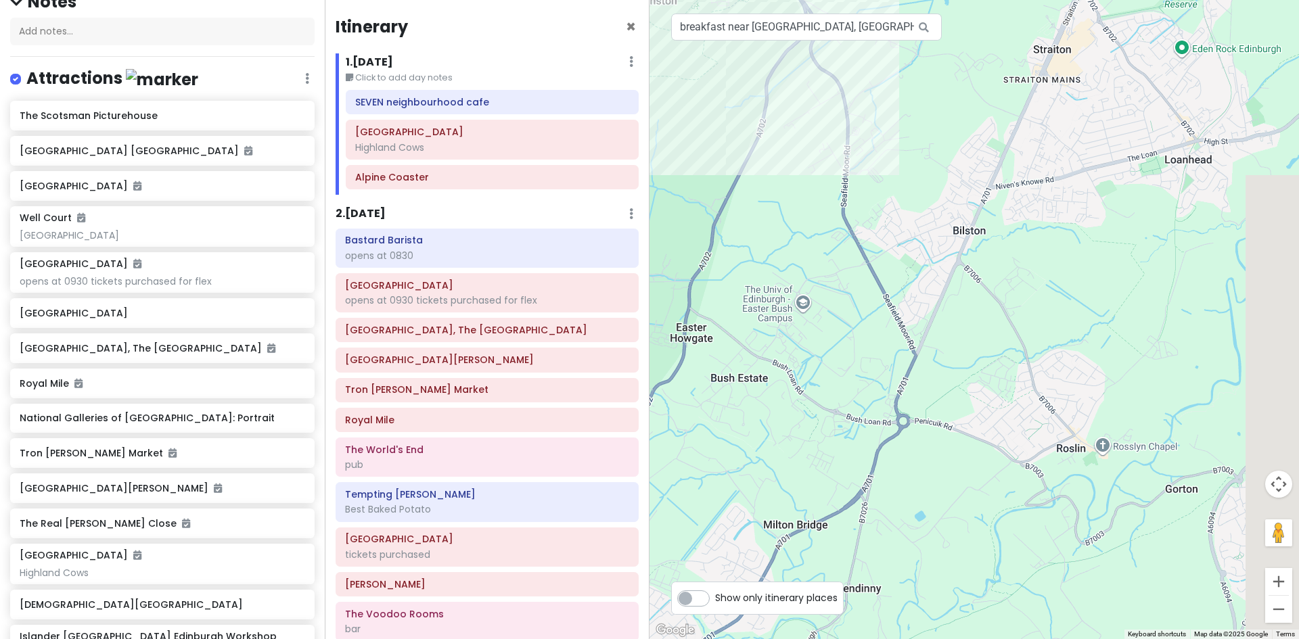
drag, startPoint x: 1088, startPoint y: 271, endPoint x: 641, endPoint y: 28, distance: 508.5
click at [641, 28] on div "Edinburgh Trip Private Change Dates Make a Copy Delete Trip Give Feedback 💡 Sup…" at bounding box center [649, 319] width 1299 height 639
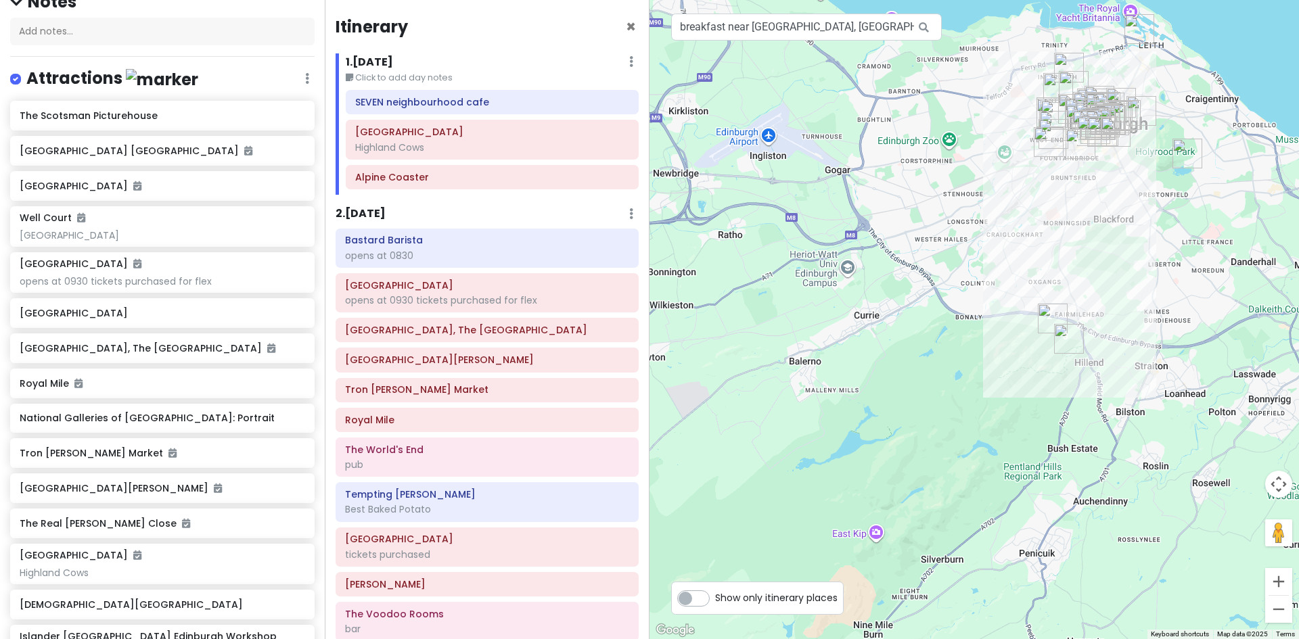
drag, startPoint x: 846, startPoint y: 275, endPoint x: 1132, endPoint y: 392, distance: 309.1
click at [1132, 392] on div at bounding box center [973, 319] width 649 height 639
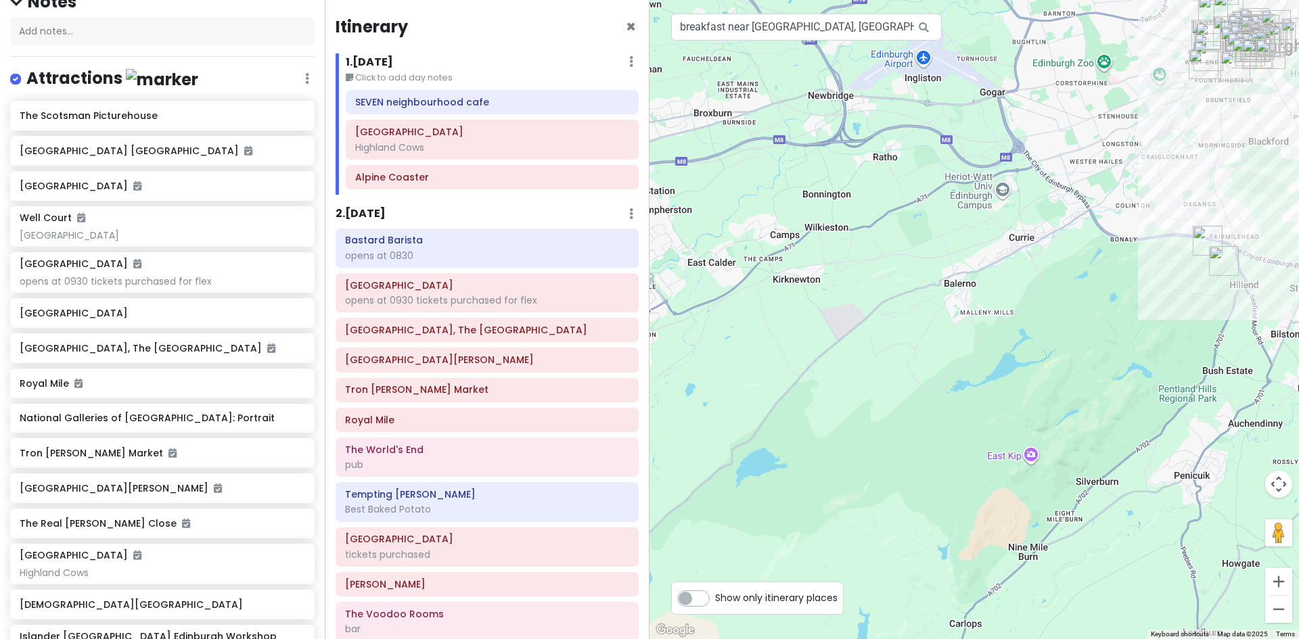
drag, startPoint x: 869, startPoint y: 471, endPoint x: 1026, endPoint y: 393, distance: 174.6
click at [1026, 393] on div at bounding box center [973, 319] width 649 height 639
click at [1032, 457] on div at bounding box center [973, 319] width 649 height 639
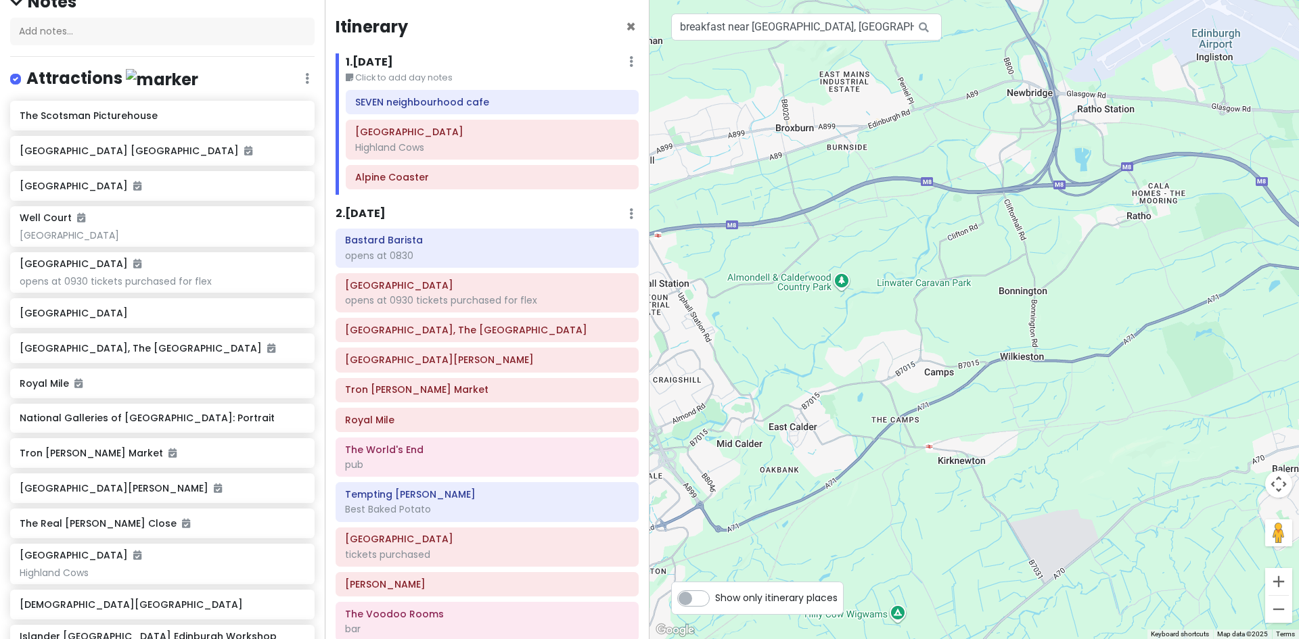
drag, startPoint x: 812, startPoint y: 358, endPoint x: 944, endPoint y: 624, distance: 297.7
click at [961, 639] on html "Edinburgh Trip Private Change Dates Make a Copy Delete Trip Give Feedback 💡 Sup…" at bounding box center [649, 319] width 1299 height 639
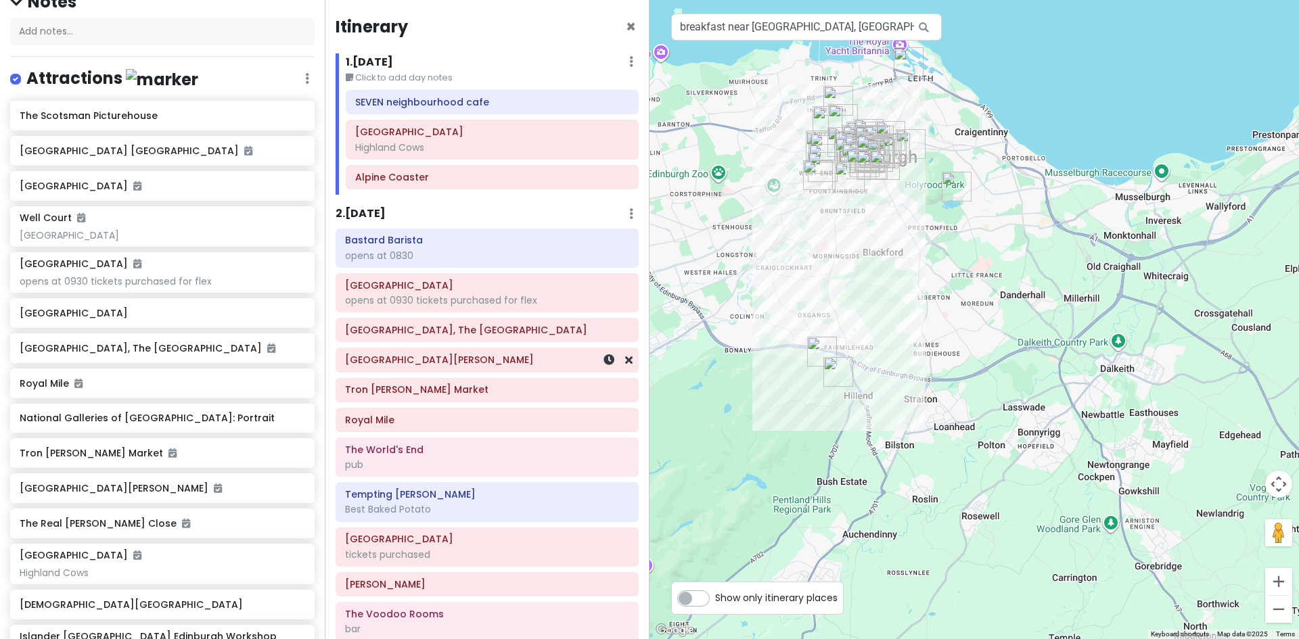
drag, startPoint x: 1132, startPoint y: 516, endPoint x: 589, endPoint y: 368, distance: 563.0
click at [589, 368] on div "Edinburgh Trip Private Change Dates Make a Copy Delete Trip Give Feedback 💡 Sup…" at bounding box center [649, 319] width 1299 height 639
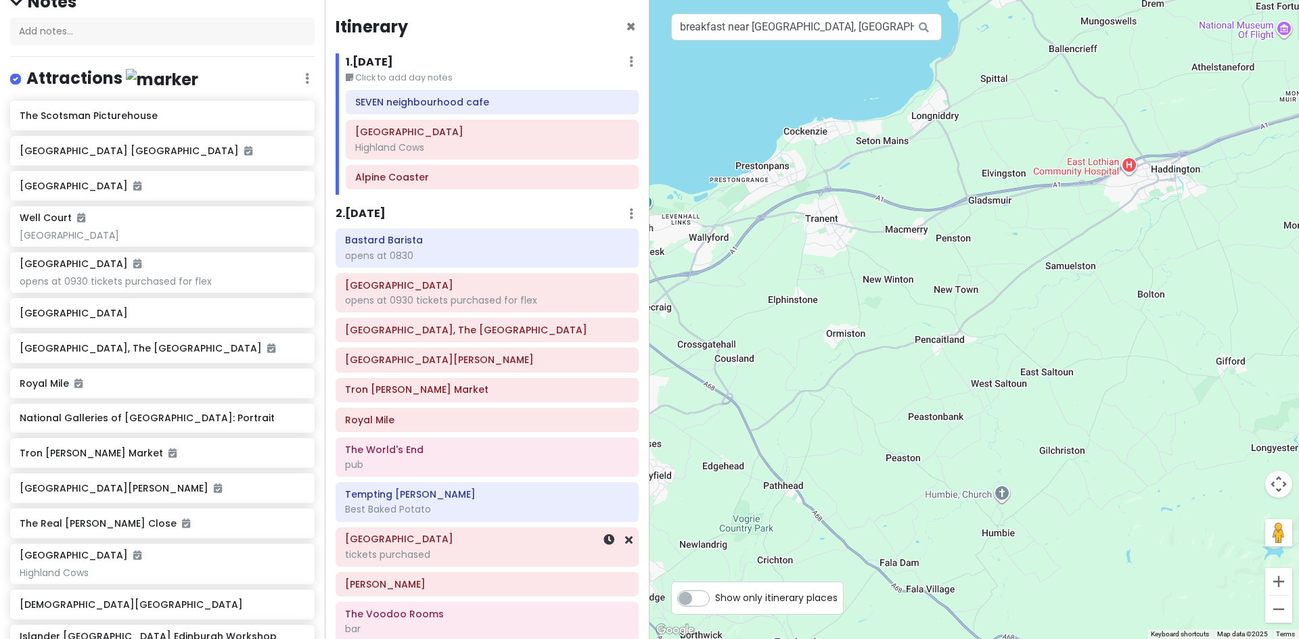
drag, startPoint x: 992, startPoint y: 490, endPoint x: 485, endPoint y: 538, distance: 508.9
click at [485, 538] on div "Edinburgh Trip Private Change Dates Make a Copy Delete Trip Give Feedback 💡 Sup…" at bounding box center [649, 319] width 1299 height 639
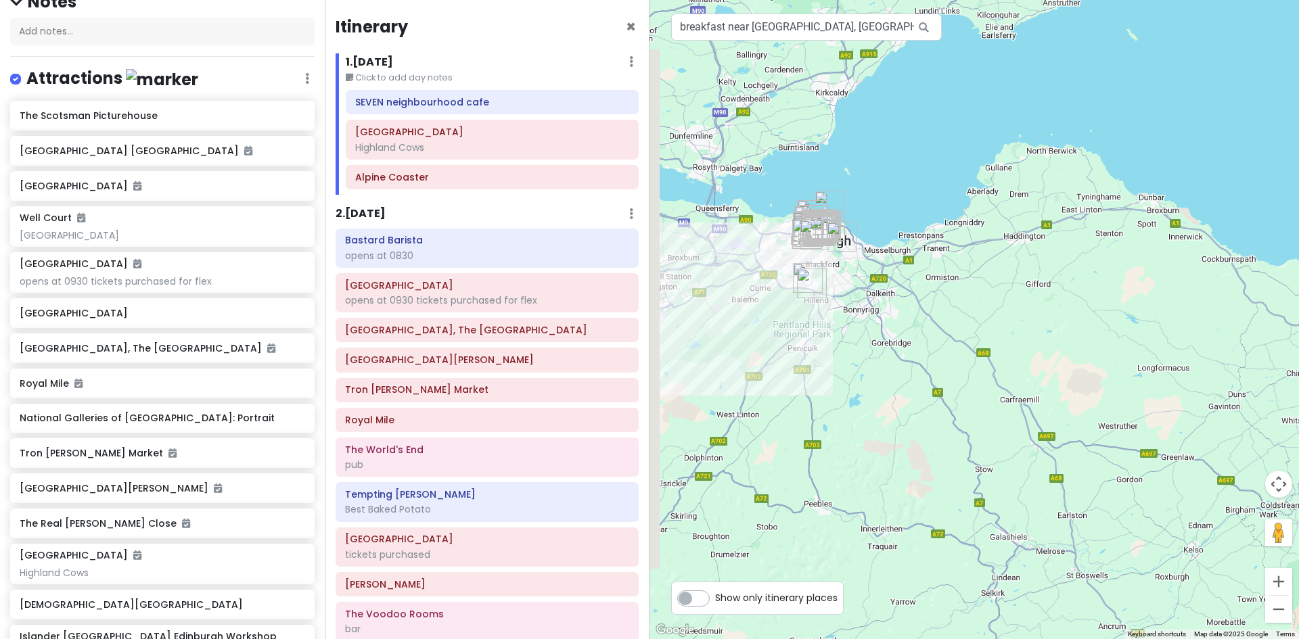
drag, startPoint x: 764, startPoint y: 557, endPoint x: 908, endPoint y: 356, distance: 247.2
click at [908, 356] on div at bounding box center [973, 319] width 649 height 639
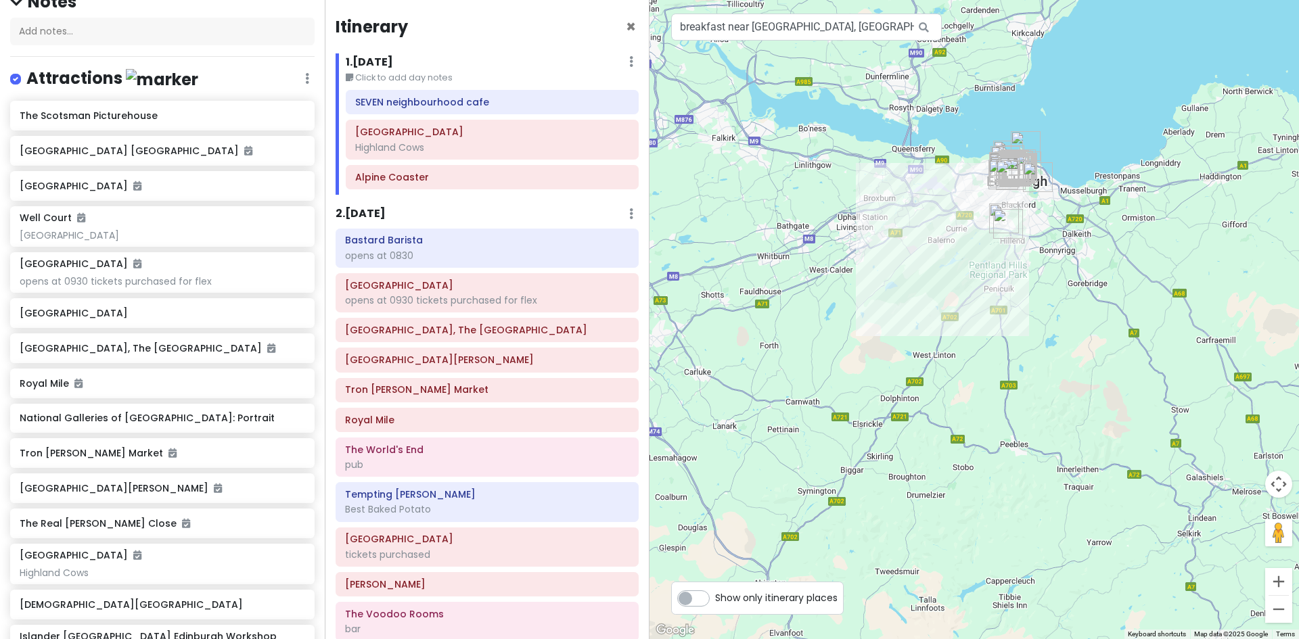
drag, startPoint x: 770, startPoint y: 422, endPoint x: 916, endPoint y: 391, distance: 148.7
click at [916, 391] on div at bounding box center [973, 319] width 649 height 639
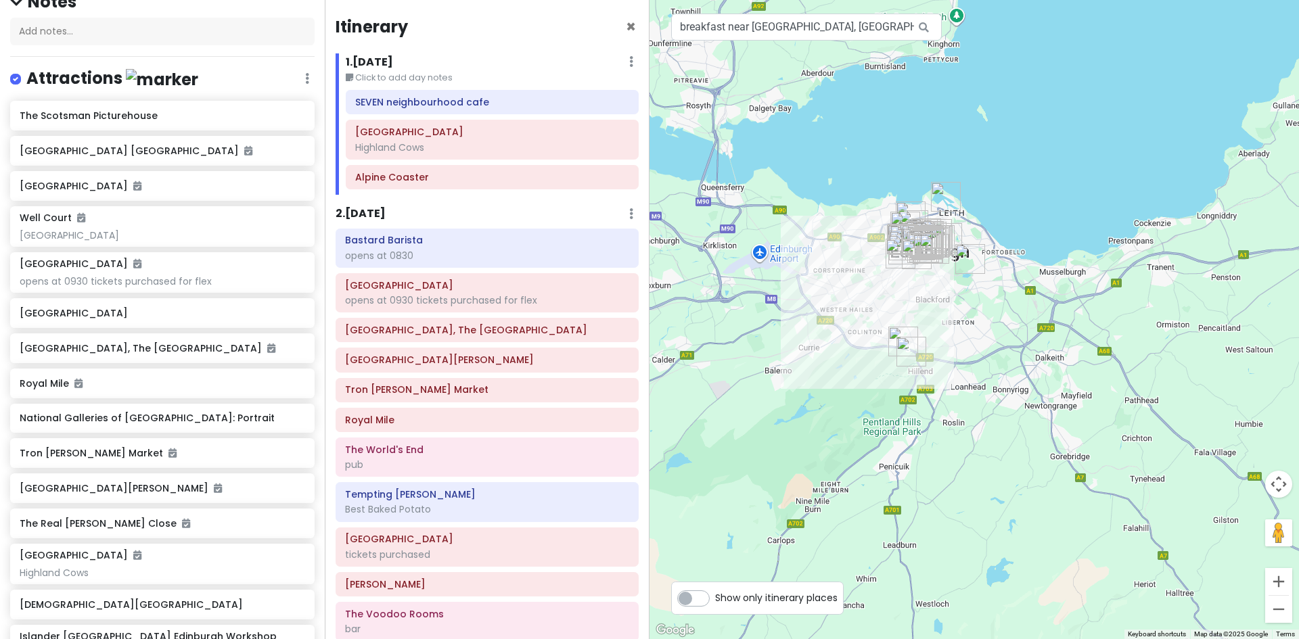
drag, startPoint x: 997, startPoint y: 435, endPoint x: 766, endPoint y: 497, distance: 239.6
click at [727, 497] on div at bounding box center [973, 319] width 649 height 639
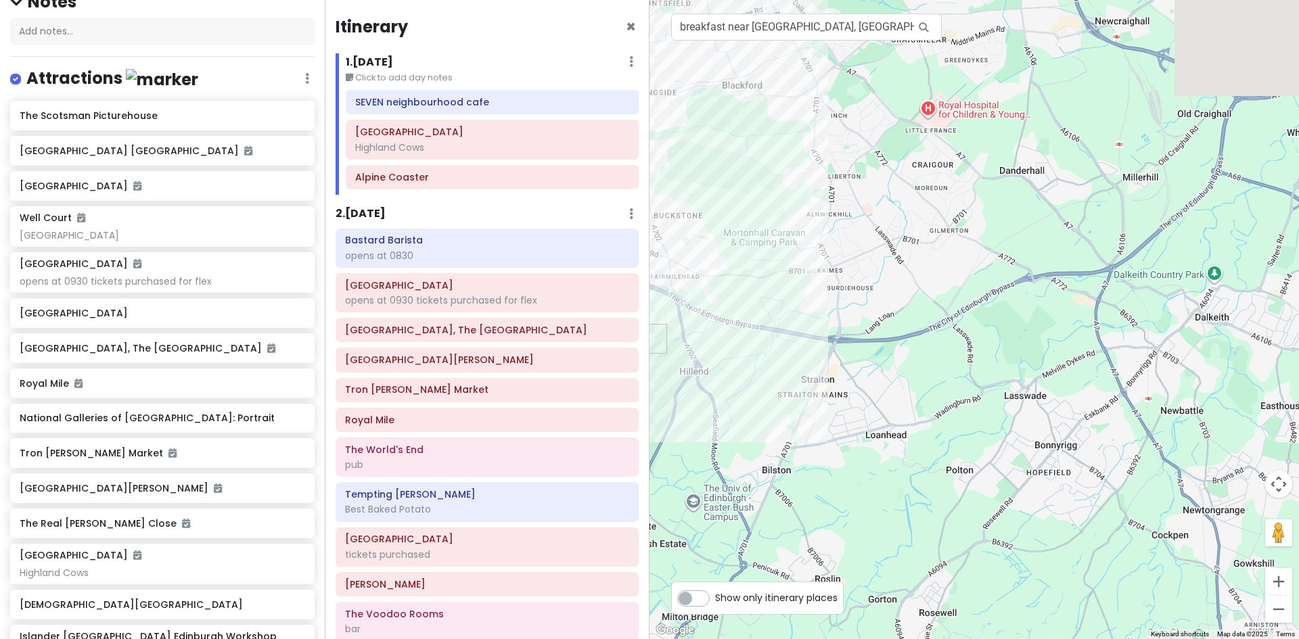
drag, startPoint x: 908, startPoint y: 200, endPoint x: 958, endPoint y: 668, distance: 470.0
click at [958, 639] on html "Edinburgh Trip Private Change Dates Make a Copy Delete Trip Give Feedback 💡 Sup…" at bounding box center [649, 319] width 1299 height 639
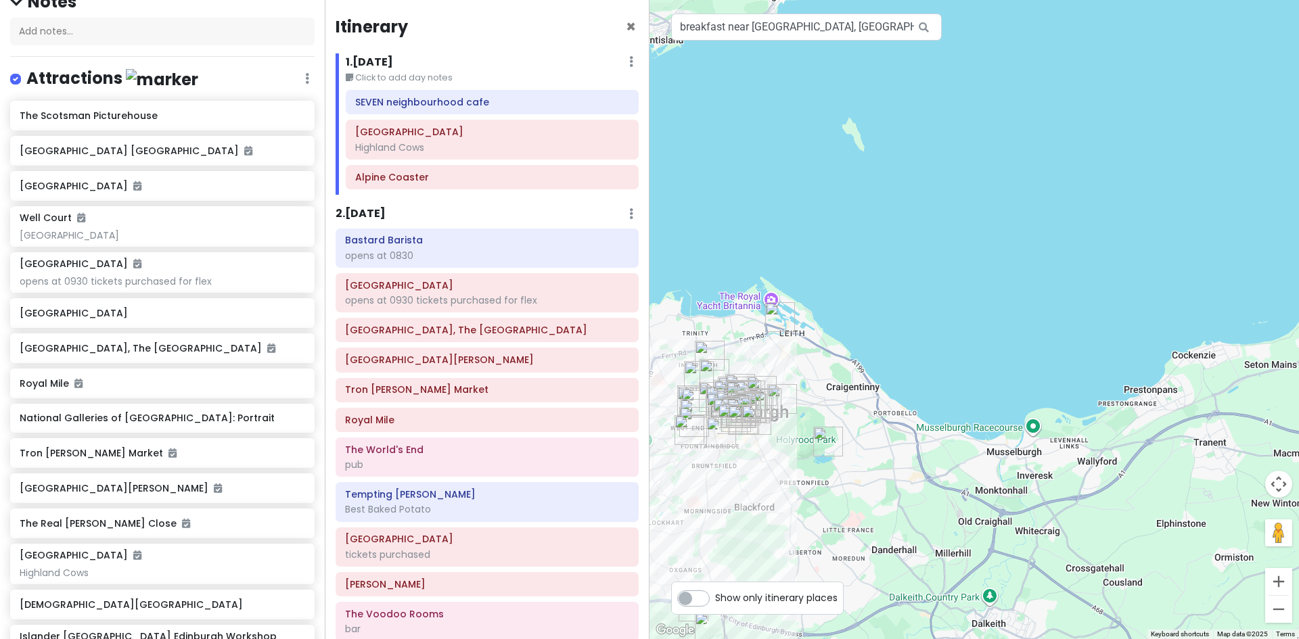
drag, startPoint x: 981, startPoint y: 380, endPoint x: 835, endPoint y: 670, distance: 324.0
click at [835, 639] on html "Edinburgh Trip Private Change Dates Make a Copy Delete Trip Give Feedback 💡 Sup…" at bounding box center [649, 319] width 1299 height 639
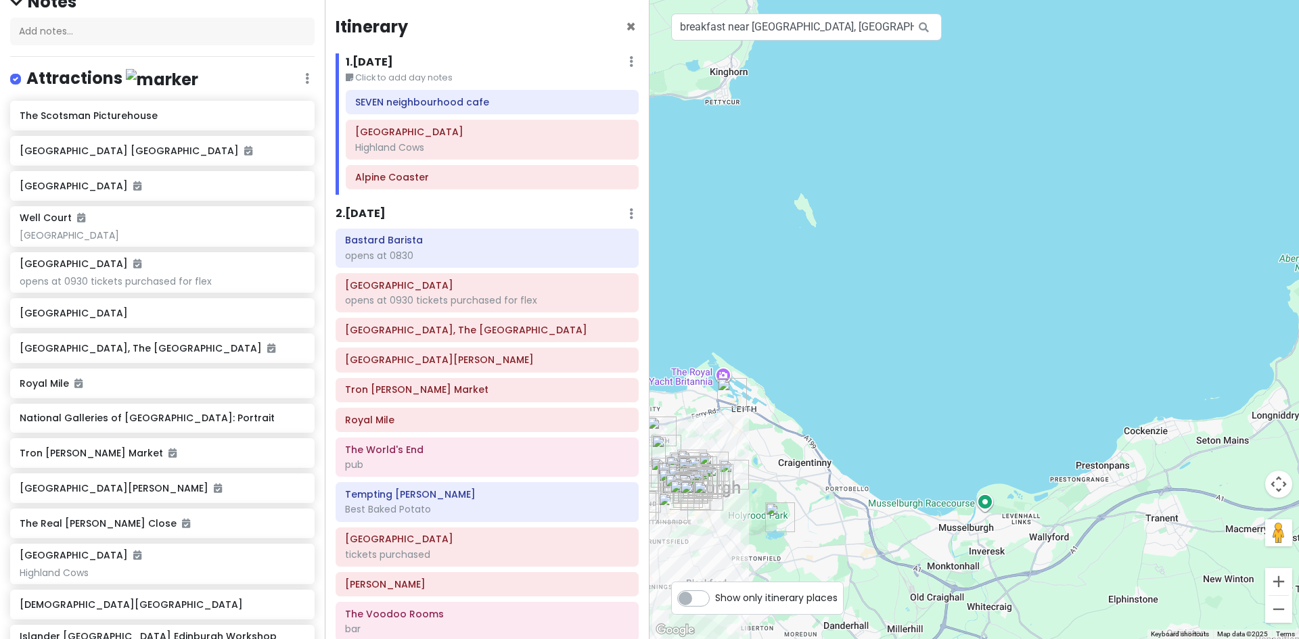
click at [874, 535] on div at bounding box center [973, 319] width 649 height 639
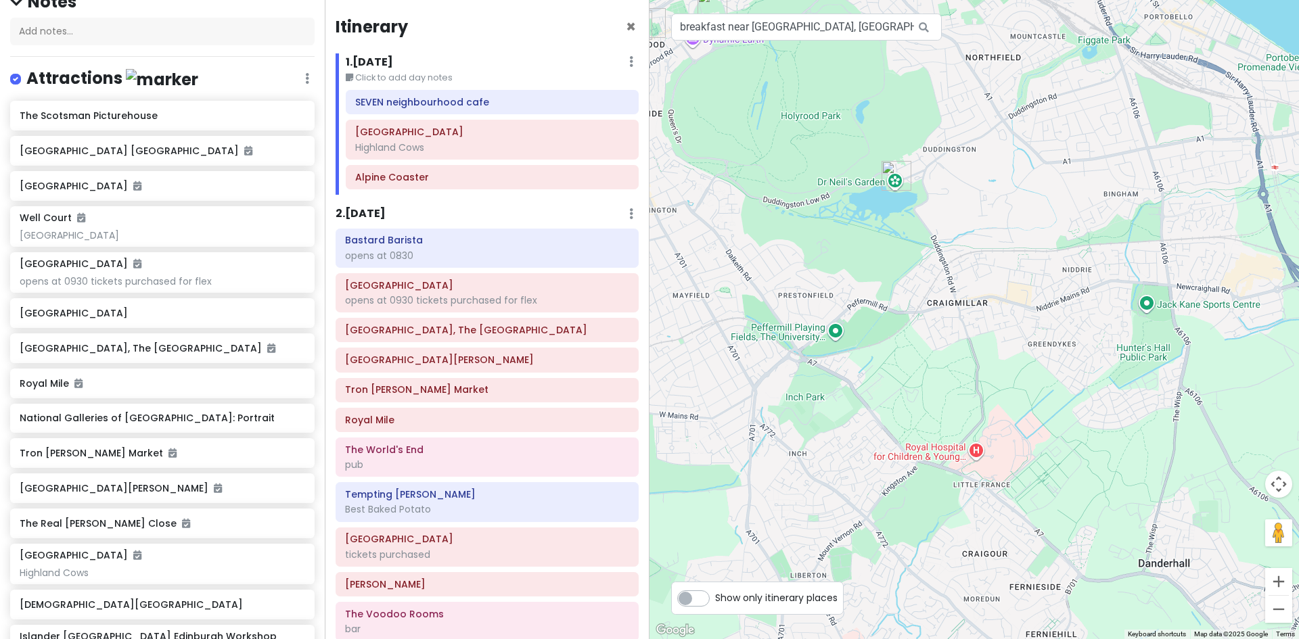
drag, startPoint x: 765, startPoint y: 440, endPoint x: 1172, endPoint y: 233, distance: 456.8
click at [1172, 233] on div at bounding box center [973, 319] width 649 height 639
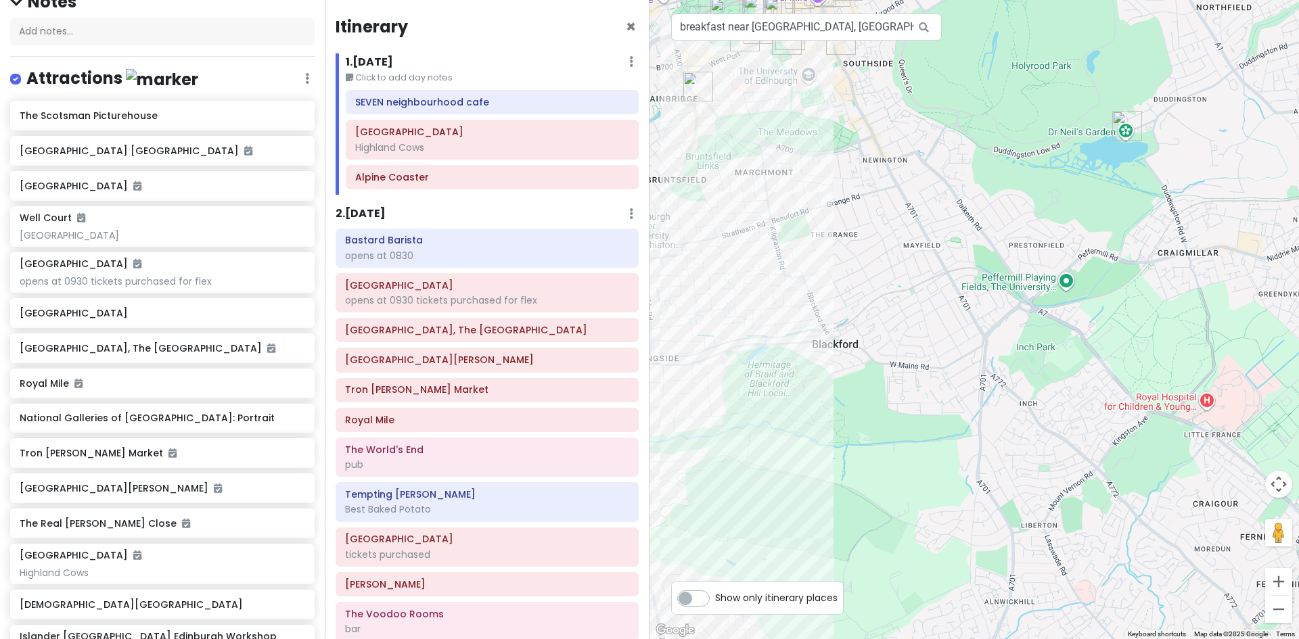
drag, startPoint x: 817, startPoint y: 348, endPoint x: 1036, endPoint y: 298, distance: 224.7
click at [1036, 298] on div at bounding box center [973, 319] width 649 height 639
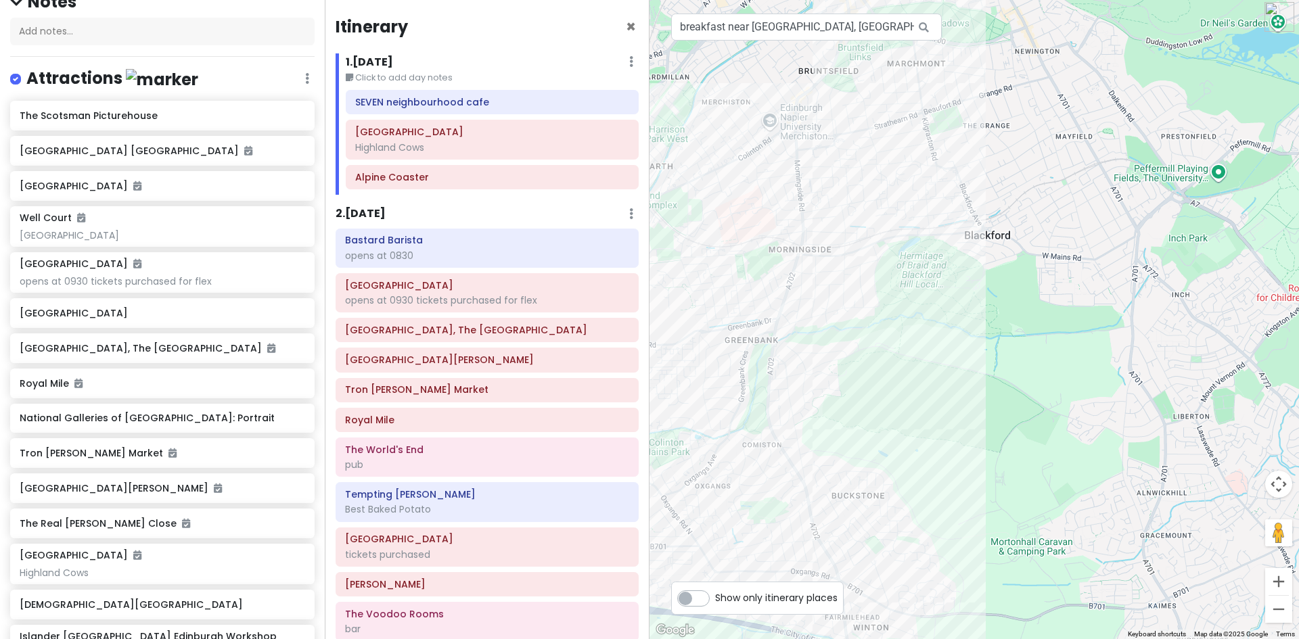
drag, startPoint x: 808, startPoint y: 432, endPoint x: 965, endPoint y: 323, distance: 191.0
click at [965, 323] on div at bounding box center [973, 319] width 649 height 639
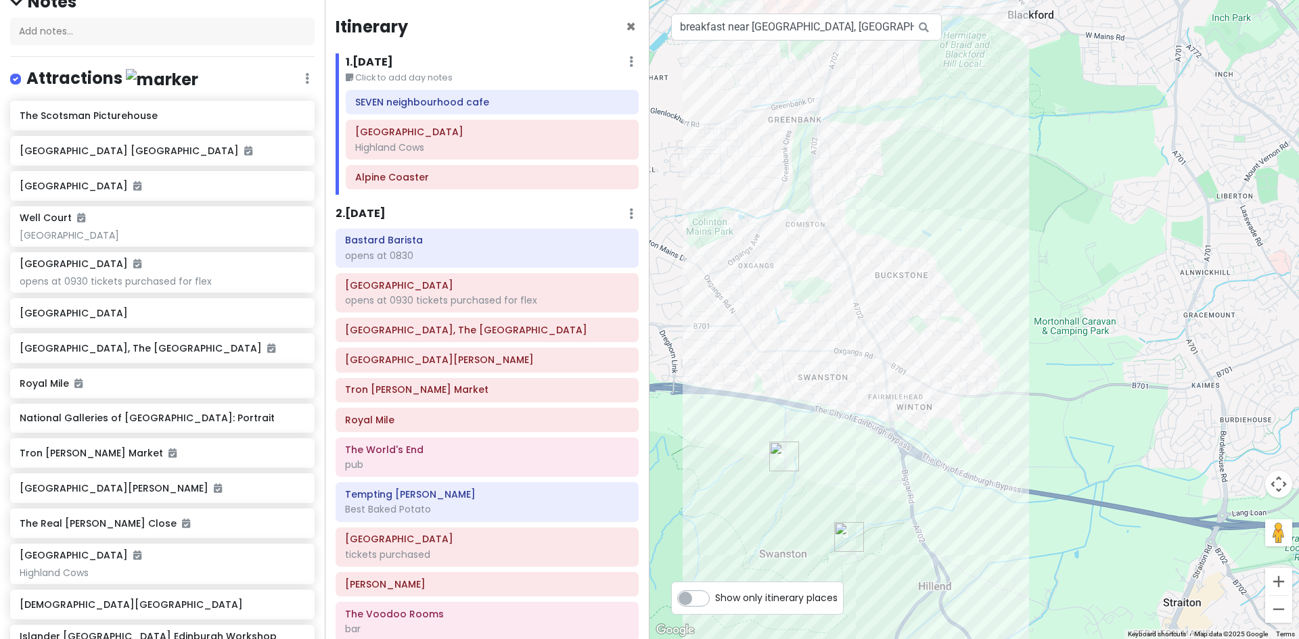
drag, startPoint x: 919, startPoint y: 413, endPoint x: 965, endPoint y: 191, distance: 227.3
click at [965, 191] on div at bounding box center [973, 319] width 649 height 639
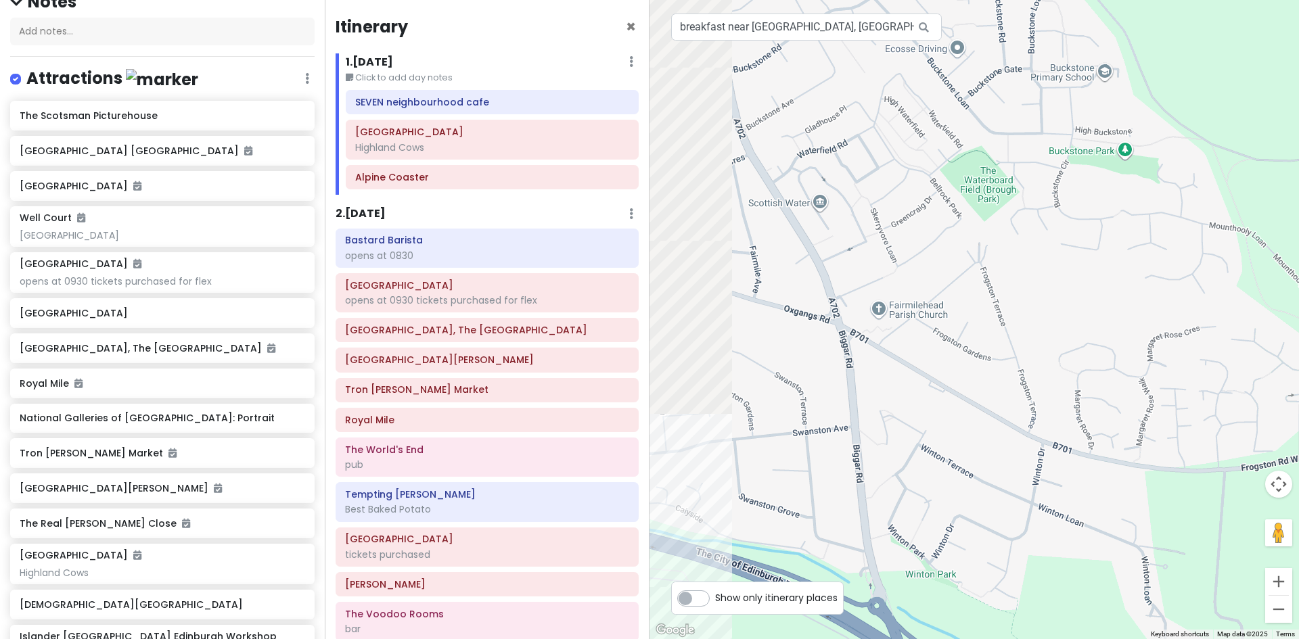
drag, startPoint x: 853, startPoint y: 390, endPoint x: 992, endPoint y: 469, distance: 160.0
click at [992, 469] on div at bounding box center [973, 319] width 649 height 639
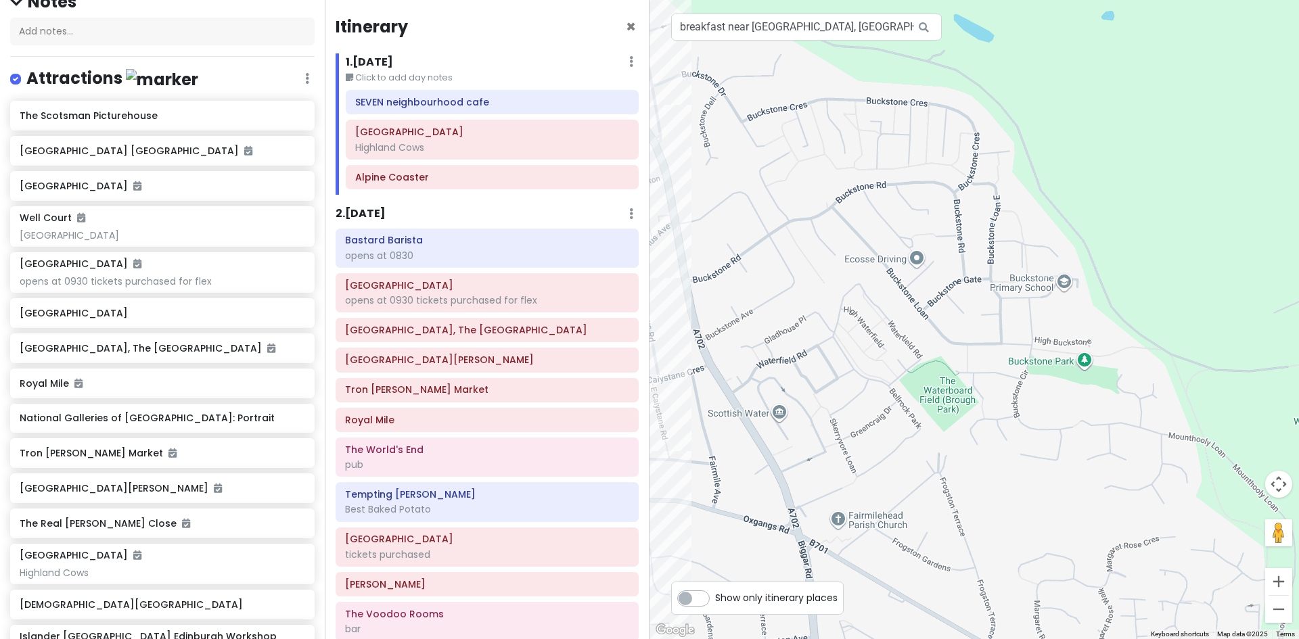
drag, startPoint x: 919, startPoint y: 328, endPoint x: 816, endPoint y: 515, distance: 214.1
click at [812, 524] on div at bounding box center [973, 319] width 649 height 639
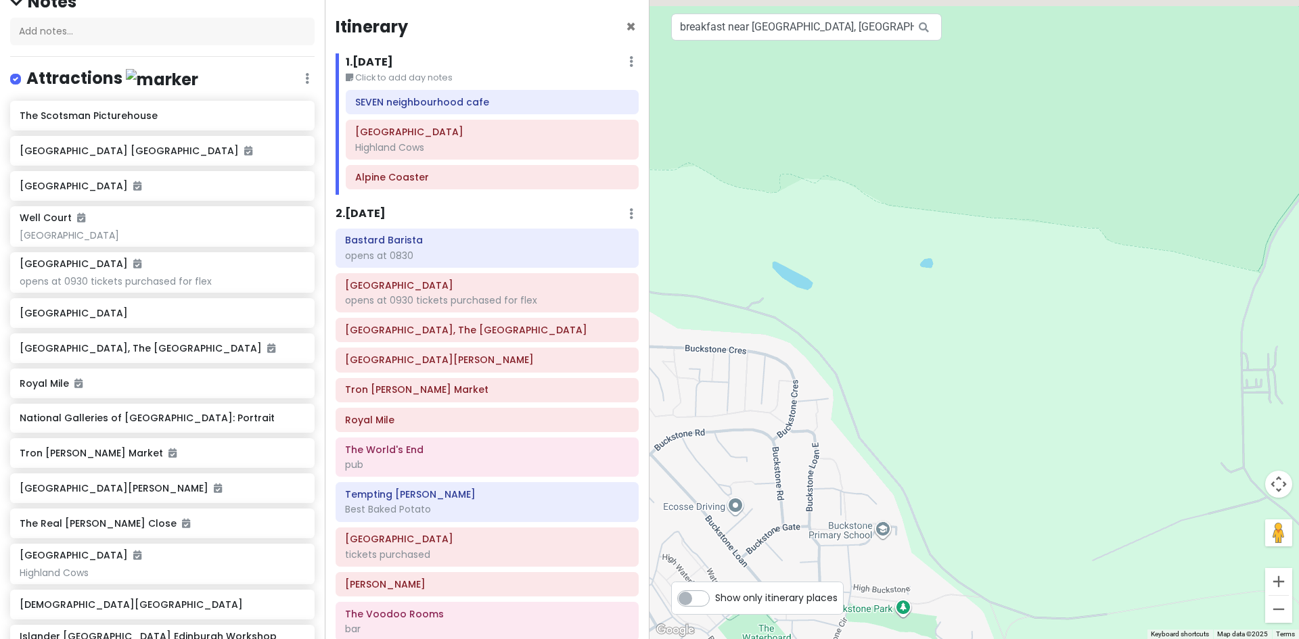
drag, startPoint x: 936, startPoint y: 317, endPoint x: 765, endPoint y: 554, distance: 292.1
click at [765, 554] on div at bounding box center [973, 319] width 649 height 639
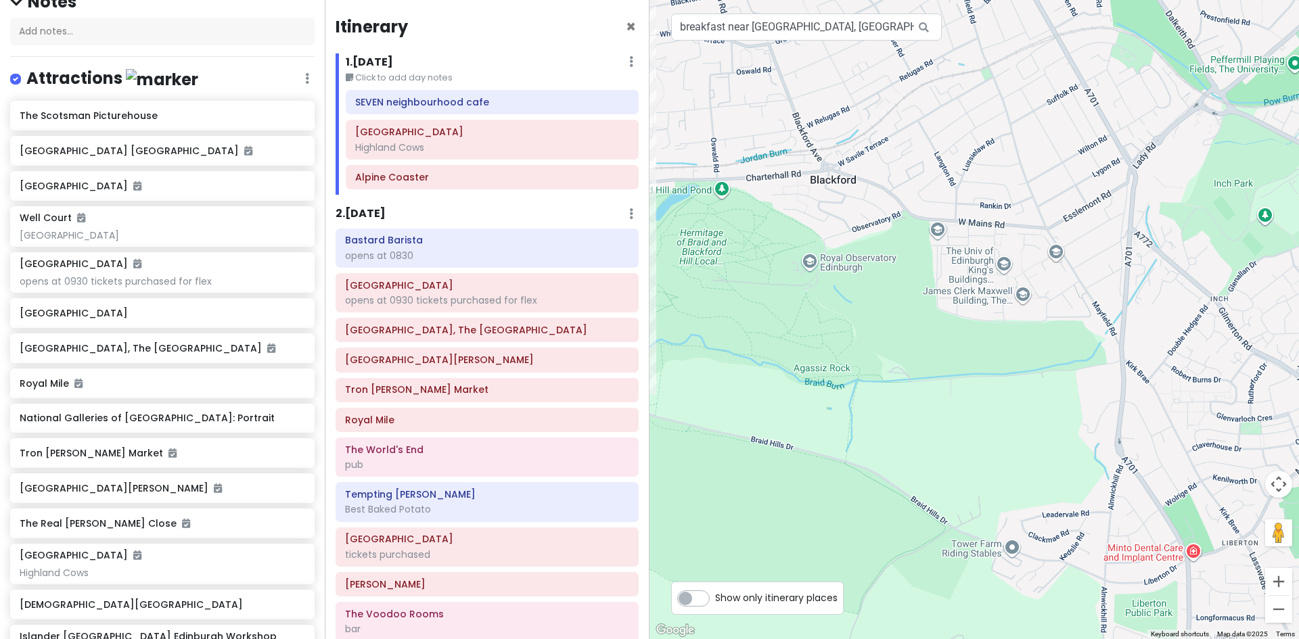
drag, startPoint x: 1036, startPoint y: 360, endPoint x: 798, endPoint y: 621, distance: 353.8
click at [798, 622] on div at bounding box center [973, 319] width 649 height 639
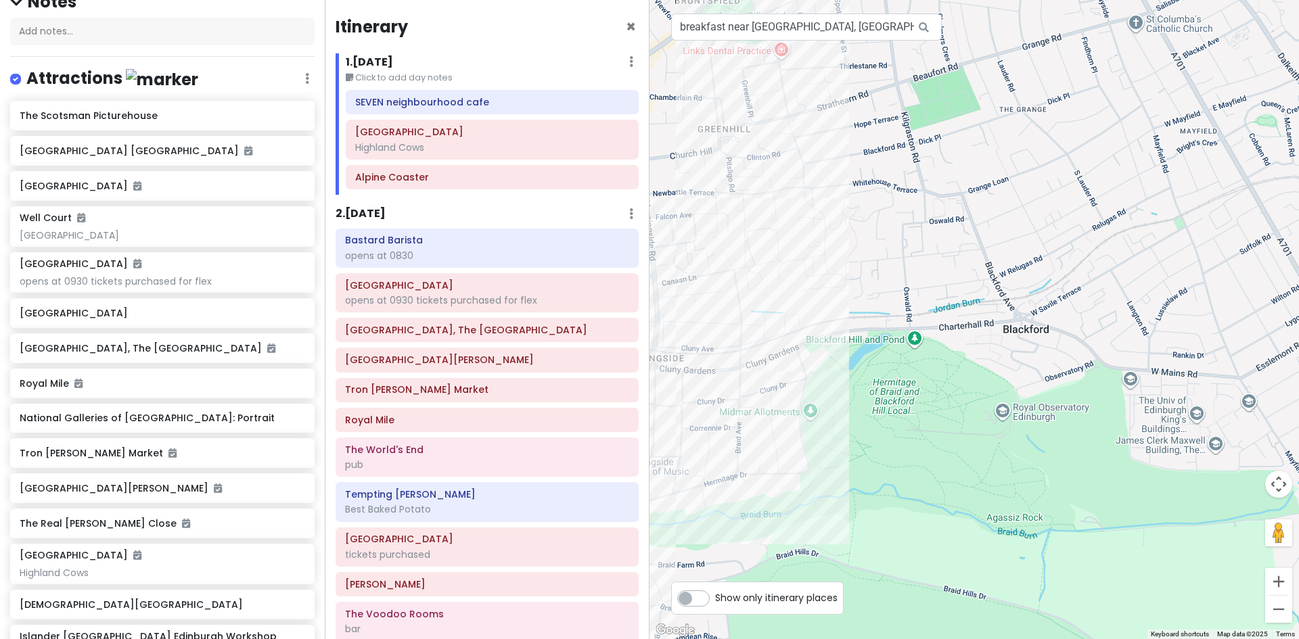
drag, startPoint x: 900, startPoint y: 671, endPoint x: 1075, endPoint y: 671, distance: 174.5
click at [1075, 639] on html "Edinburgh Trip Private Change Dates Make a Copy Delete Trip Give Feedback 💡 Sup…" at bounding box center [649, 319] width 1299 height 639
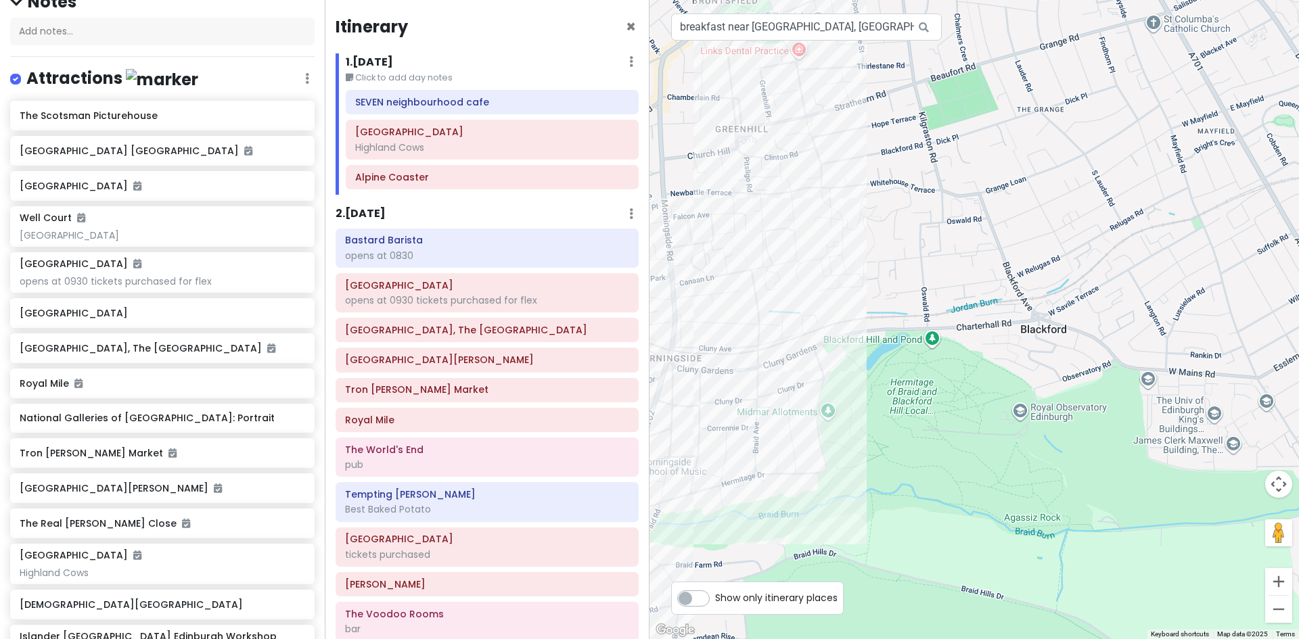
drag, startPoint x: 814, startPoint y: 397, endPoint x: 1111, endPoint y: 671, distance: 404.5
click at [1111, 639] on html "Edinburgh Trip Private Change Dates Make a Copy Delete Trip Give Feedback 💡 Sup…" at bounding box center [649, 319] width 1299 height 639
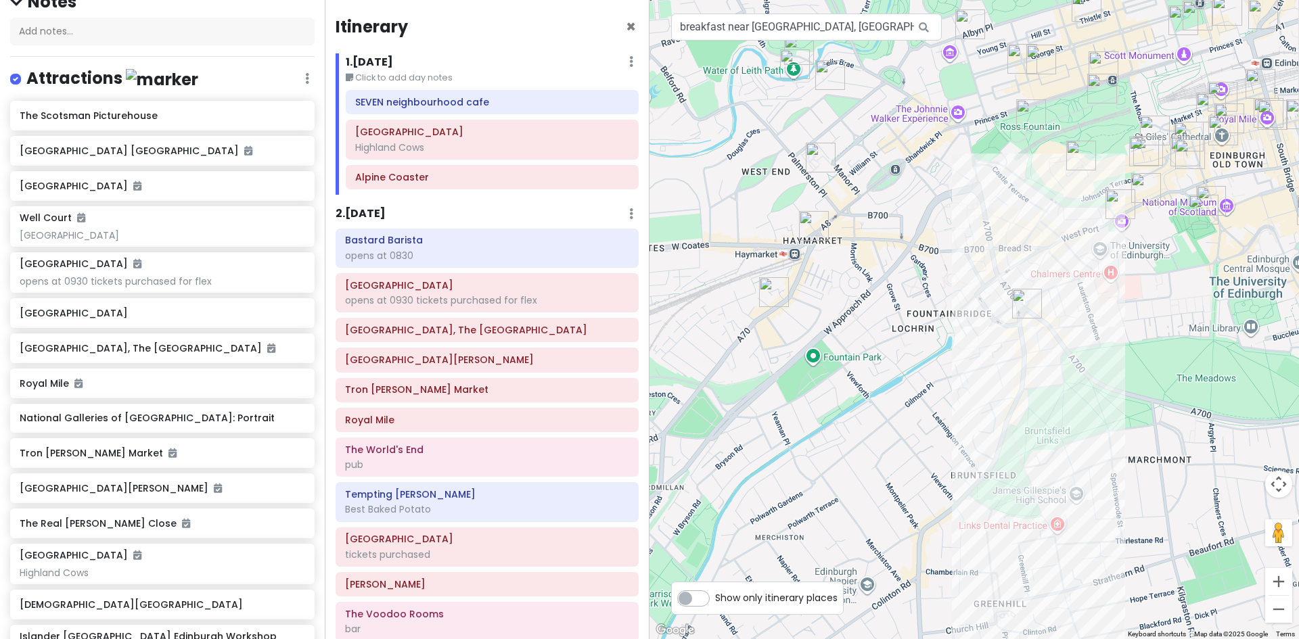
drag, startPoint x: 794, startPoint y: 603, endPoint x: 686, endPoint y: 663, distance: 123.9
click at [686, 639] on html "Edinburgh Trip Private Change Dates Make a Copy Delete Trip Give Feedback 💡 Sup…" at bounding box center [649, 319] width 1299 height 639
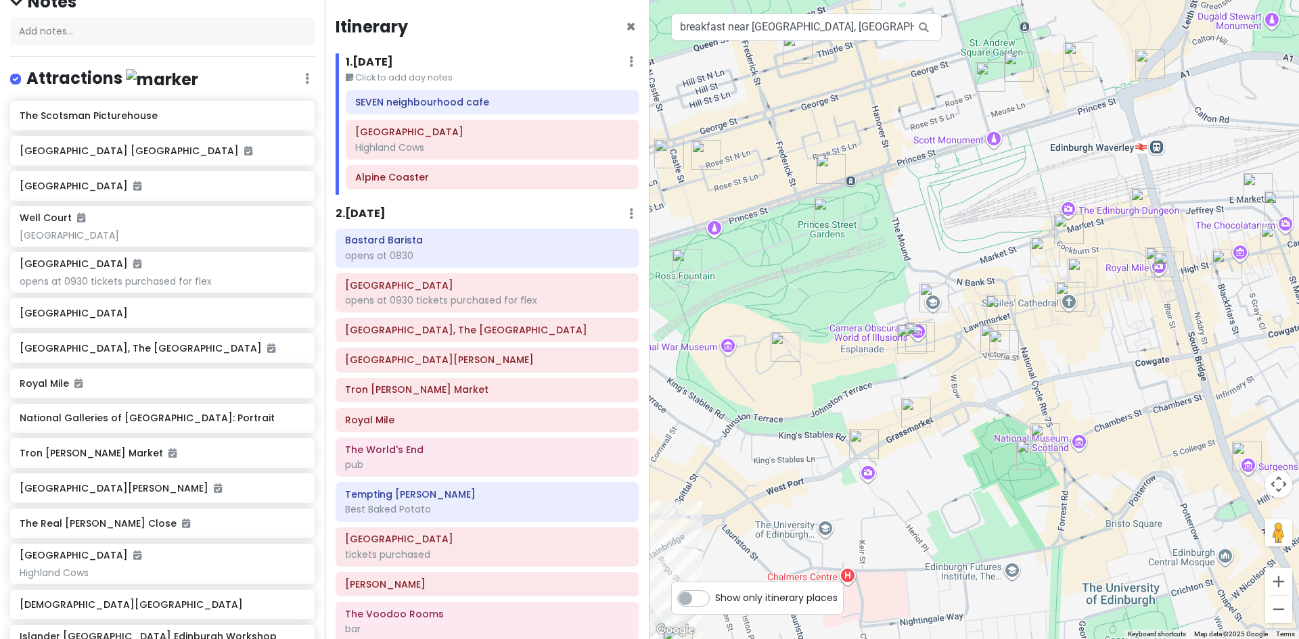
drag, startPoint x: 1086, startPoint y: 250, endPoint x: 979, endPoint y: 616, distance: 380.8
click at [979, 616] on div at bounding box center [973, 319] width 649 height 639
click at [858, 438] on img "Mary's Milk Bar" at bounding box center [864, 444] width 41 height 41
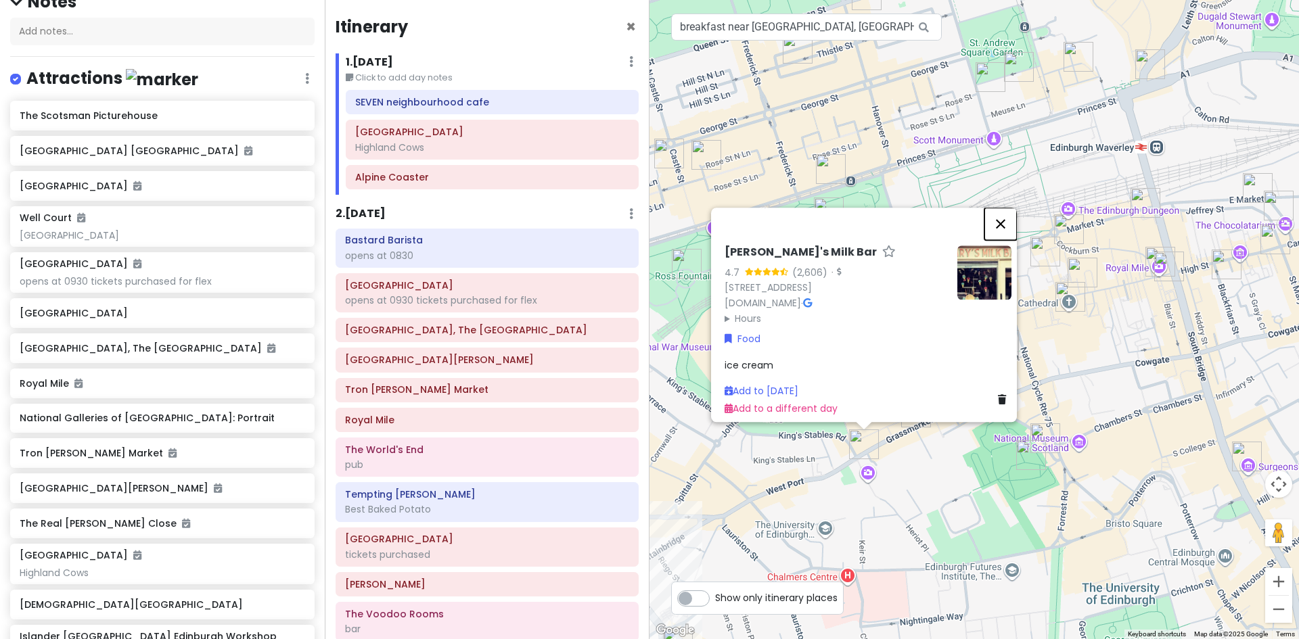
click at [1007, 210] on button "Close" at bounding box center [1000, 224] width 32 height 32
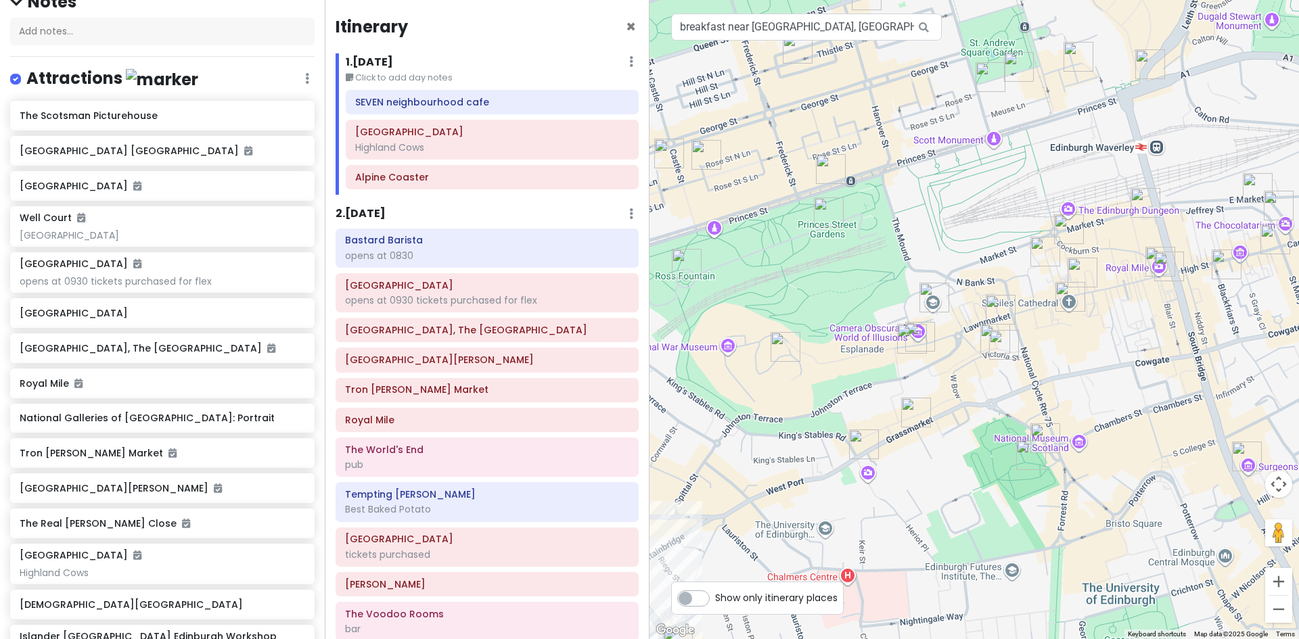
click at [1028, 450] on img "Greyfriars Kirkyard Cemetery Edinburgh" at bounding box center [1031, 455] width 41 height 41
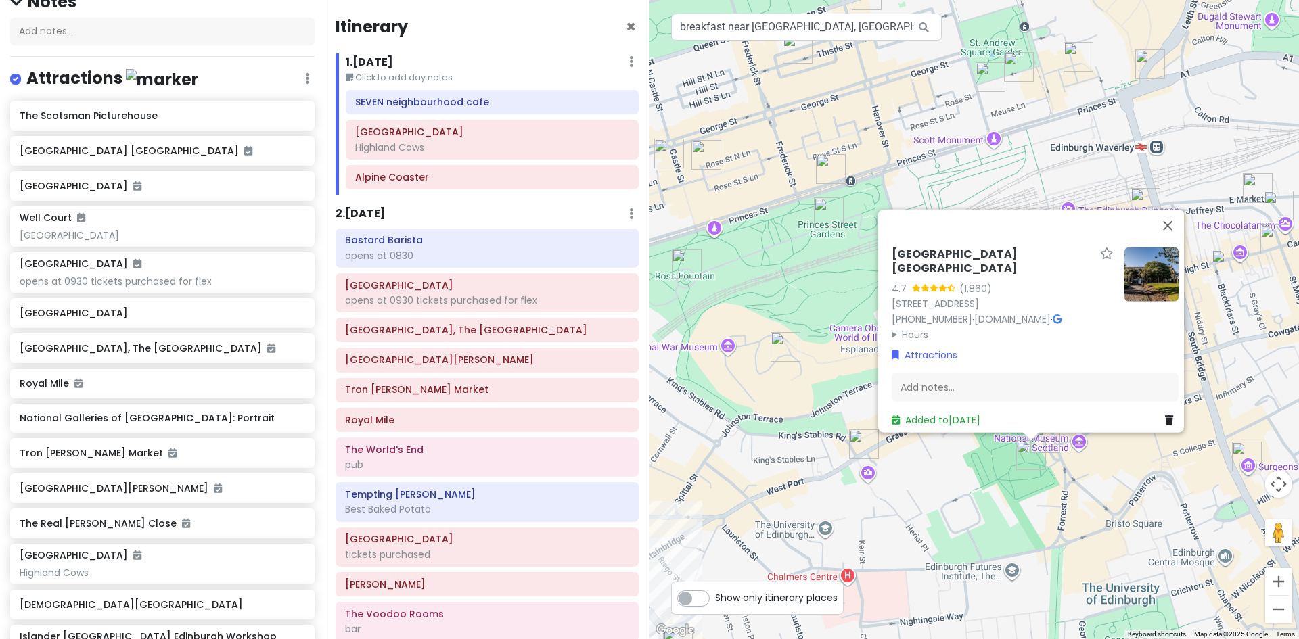
click at [940, 532] on div "Greyfriars Kirkyard Cemetery Edinburgh 4.7 (1,860) Greyfriars Place, Edinburgh …" at bounding box center [973, 319] width 649 height 639
click at [1172, 214] on button "Close" at bounding box center [1168, 225] width 32 height 32
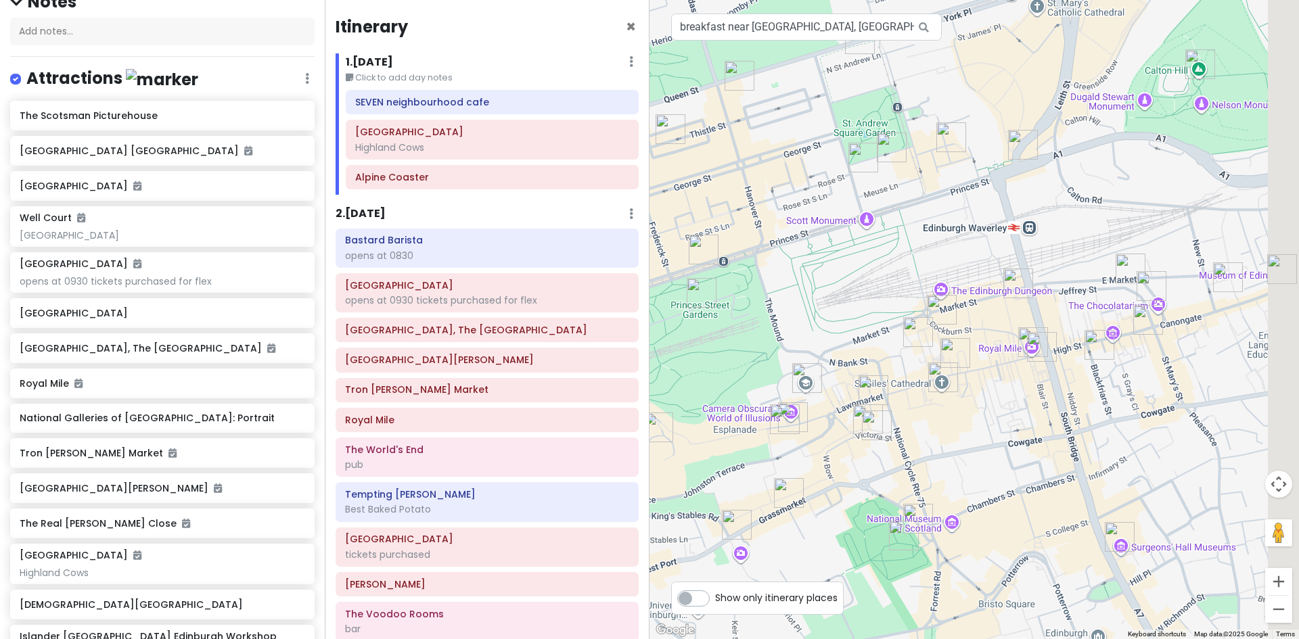
drag, startPoint x: 1134, startPoint y: 348, endPoint x: 980, endPoint y: 438, distance: 178.8
click at [980, 438] on div at bounding box center [973, 319] width 649 height 639
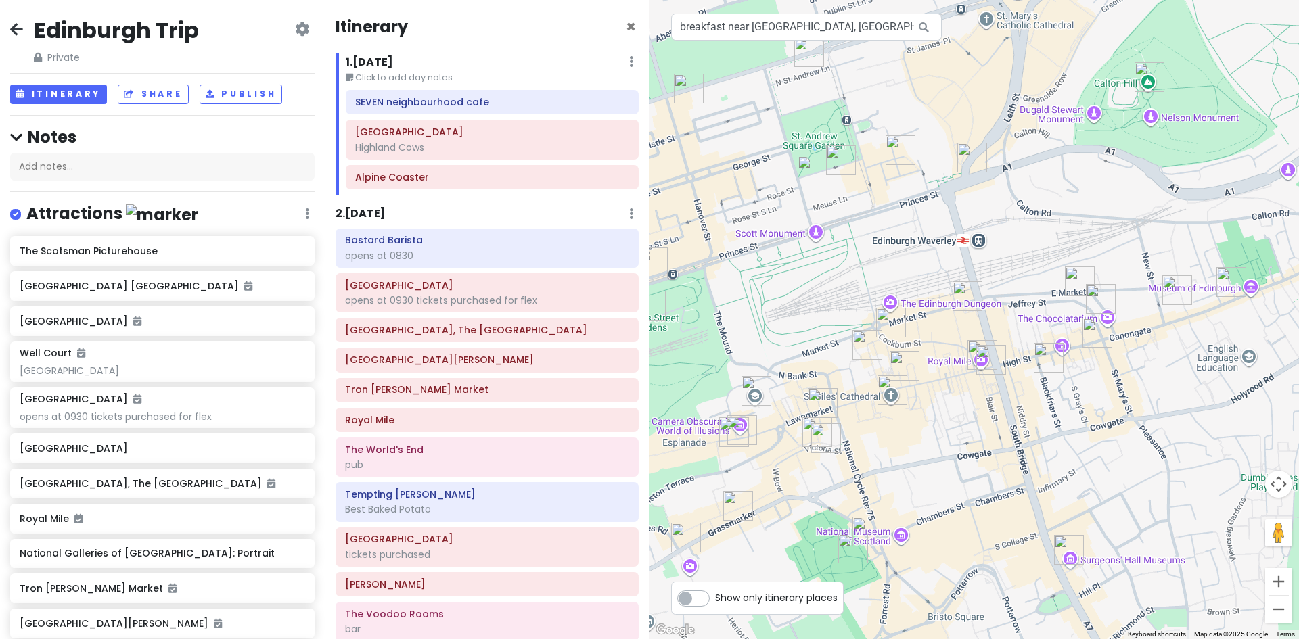
scroll to position [135, 0]
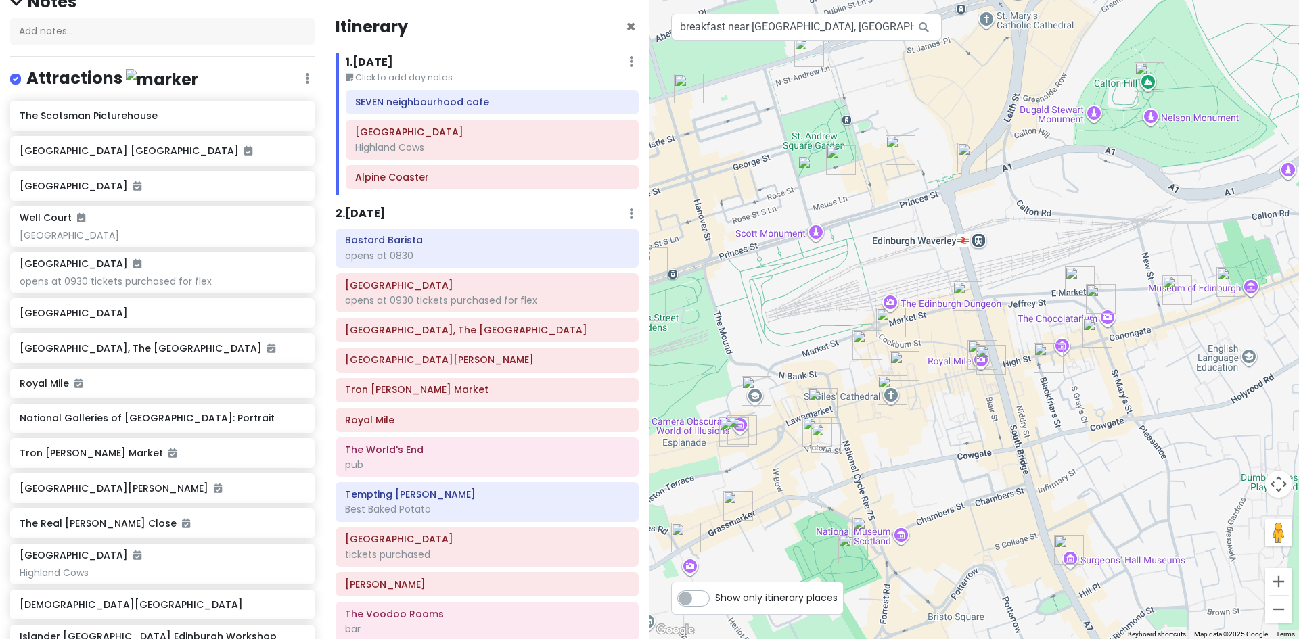
click at [819, 436] on img "Commons Club Edinburgh" at bounding box center [826, 438] width 41 height 41
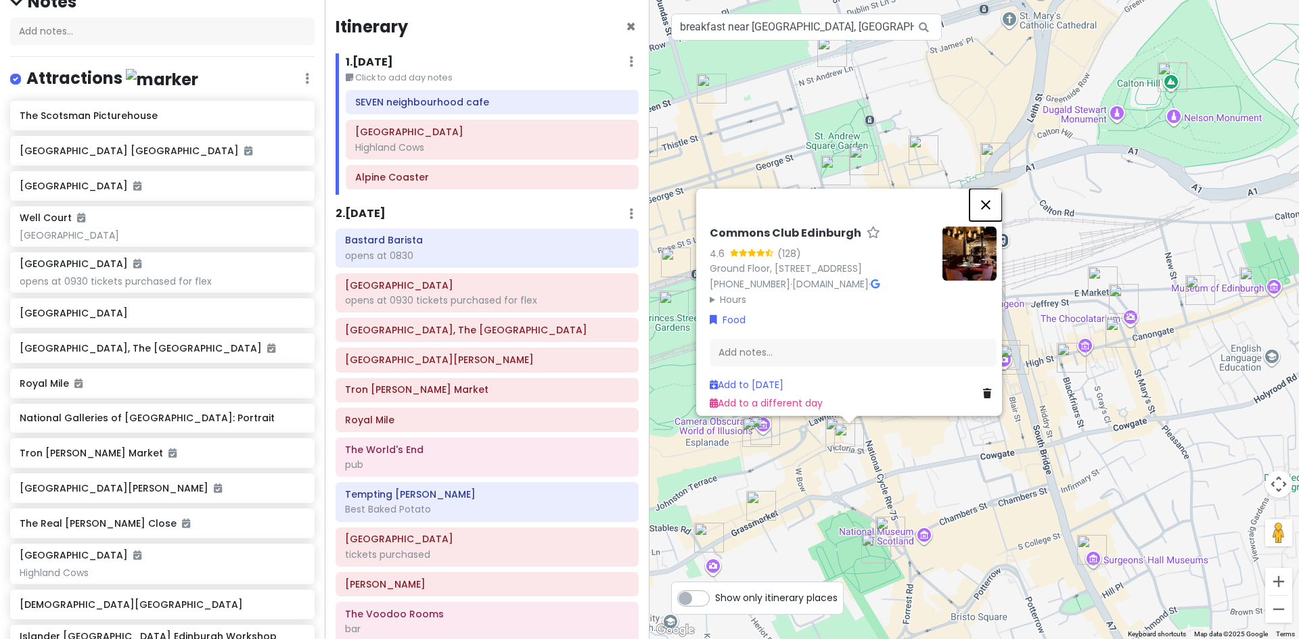
click at [990, 189] on button "Close" at bounding box center [985, 205] width 32 height 32
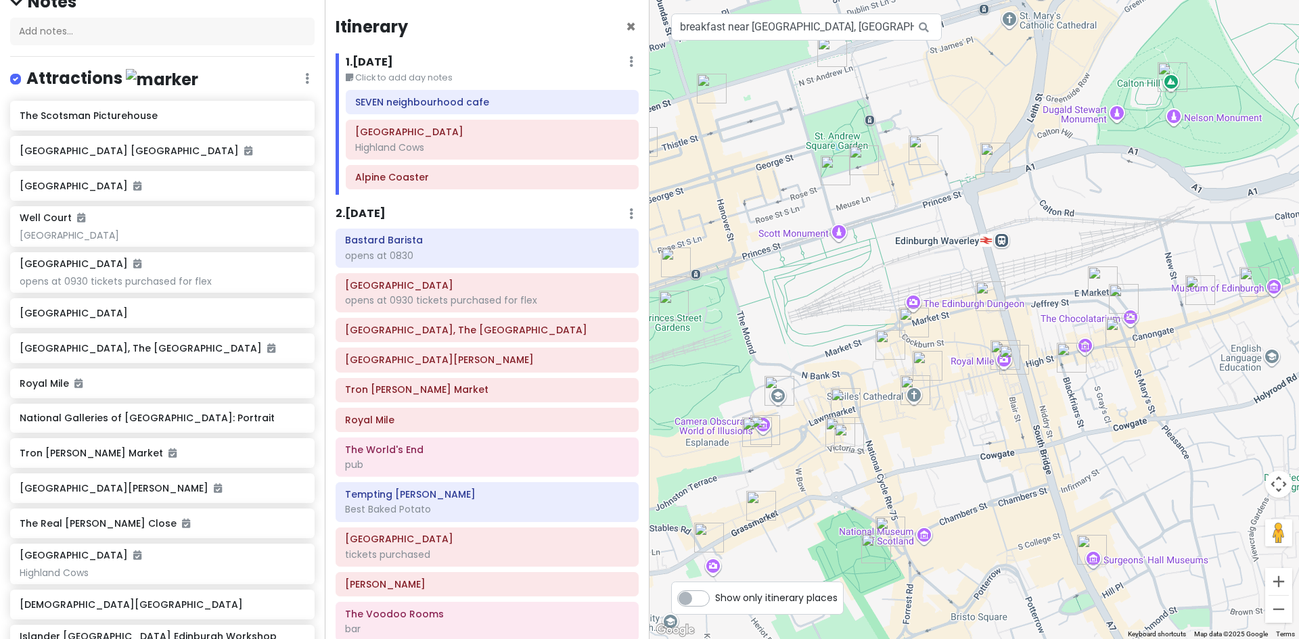
click at [830, 427] on img "Commons Club Edinburgh" at bounding box center [849, 438] width 41 height 41
click at [833, 426] on img "Commons Club Edinburgh" at bounding box center [849, 438] width 41 height 41
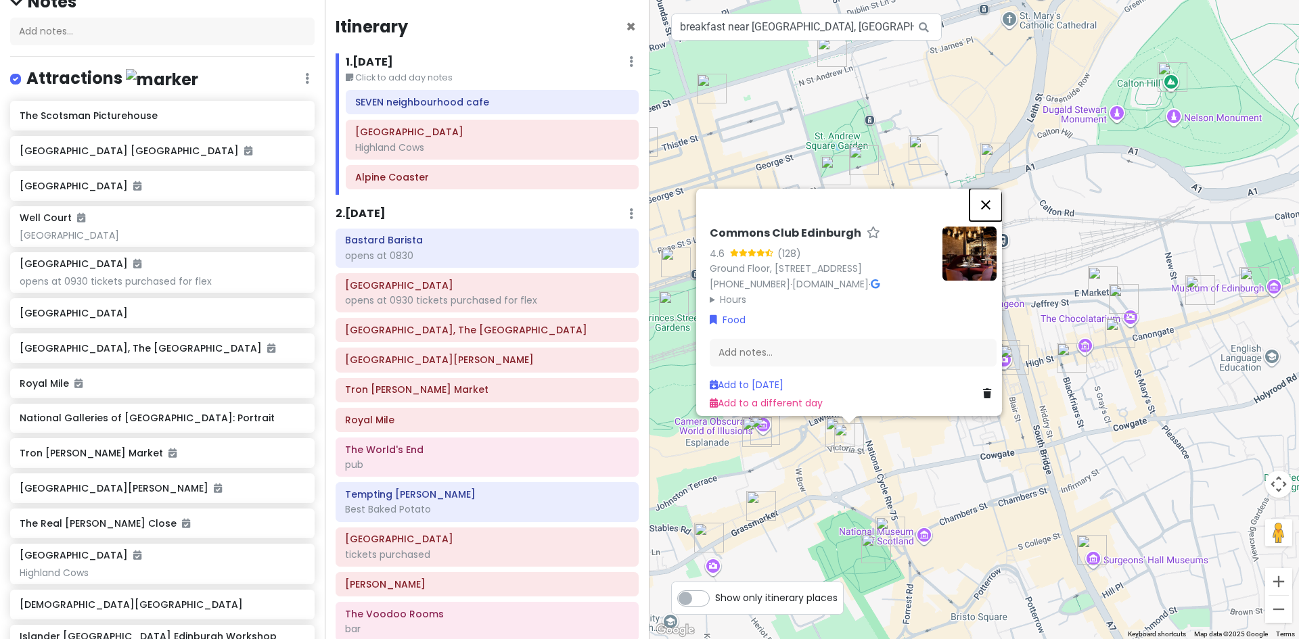
click at [992, 189] on button "Close" at bounding box center [985, 205] width 32 height 32
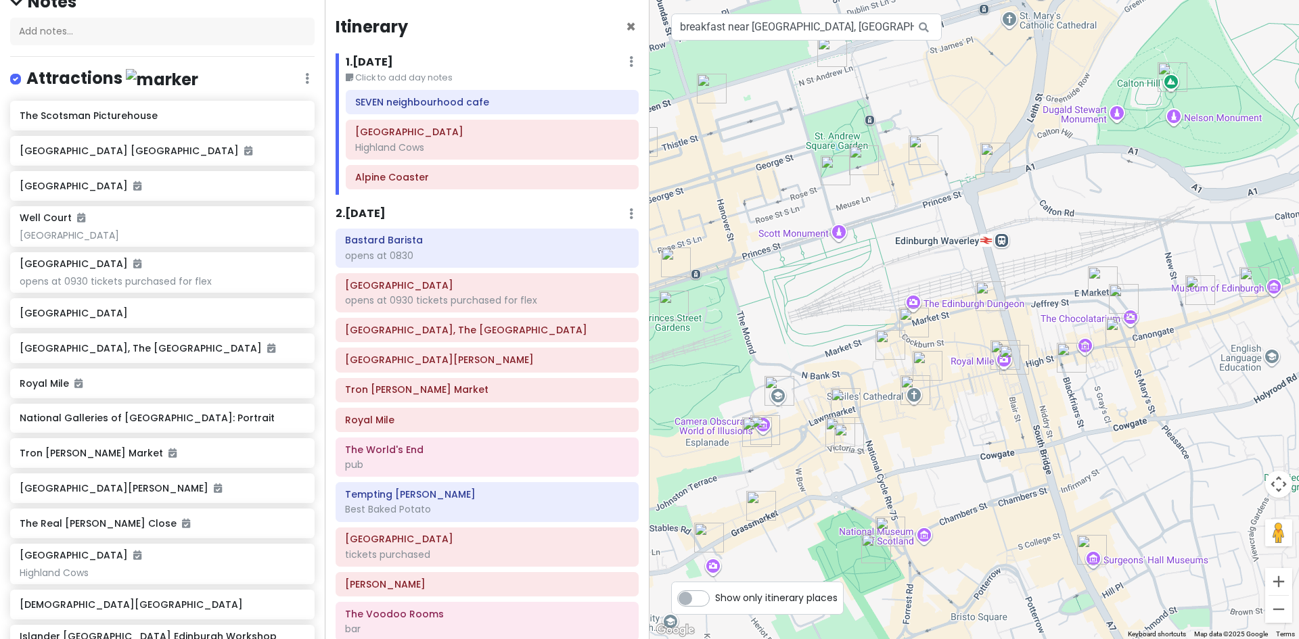
click at [842, 397] on img "Deacon's House Cafe" at bounding box center [845, 403] width 41 height 41
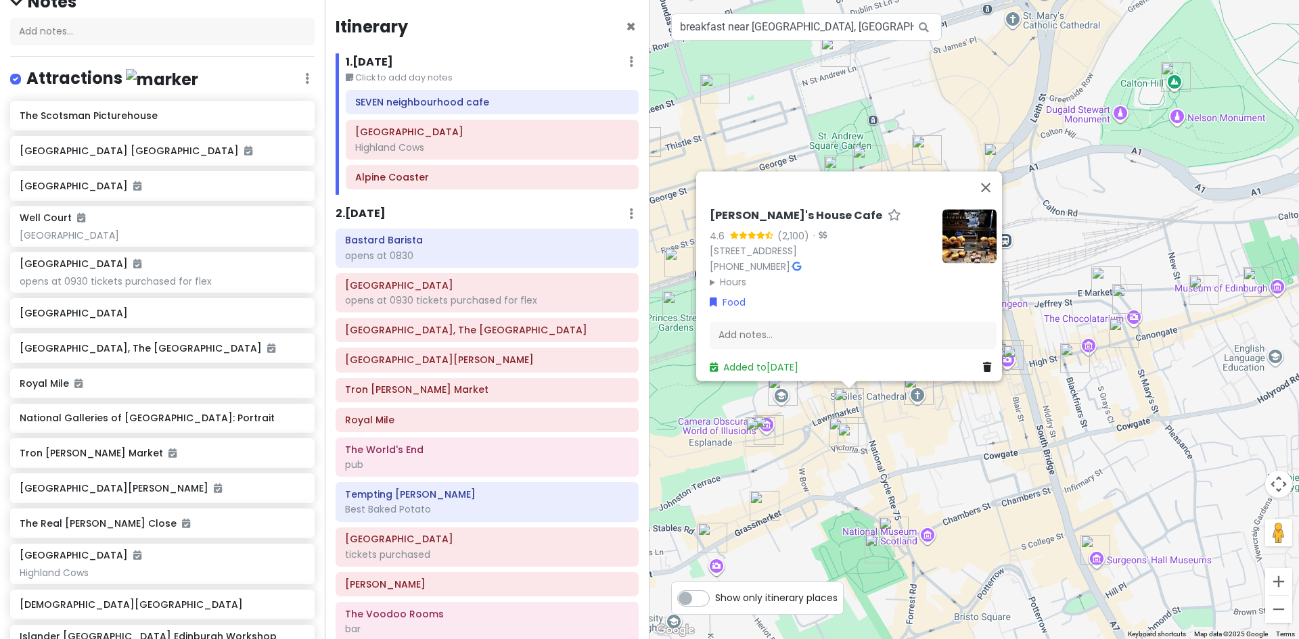
click at [959, 225] on img at bounding box center [969, 236] width 54 height 54
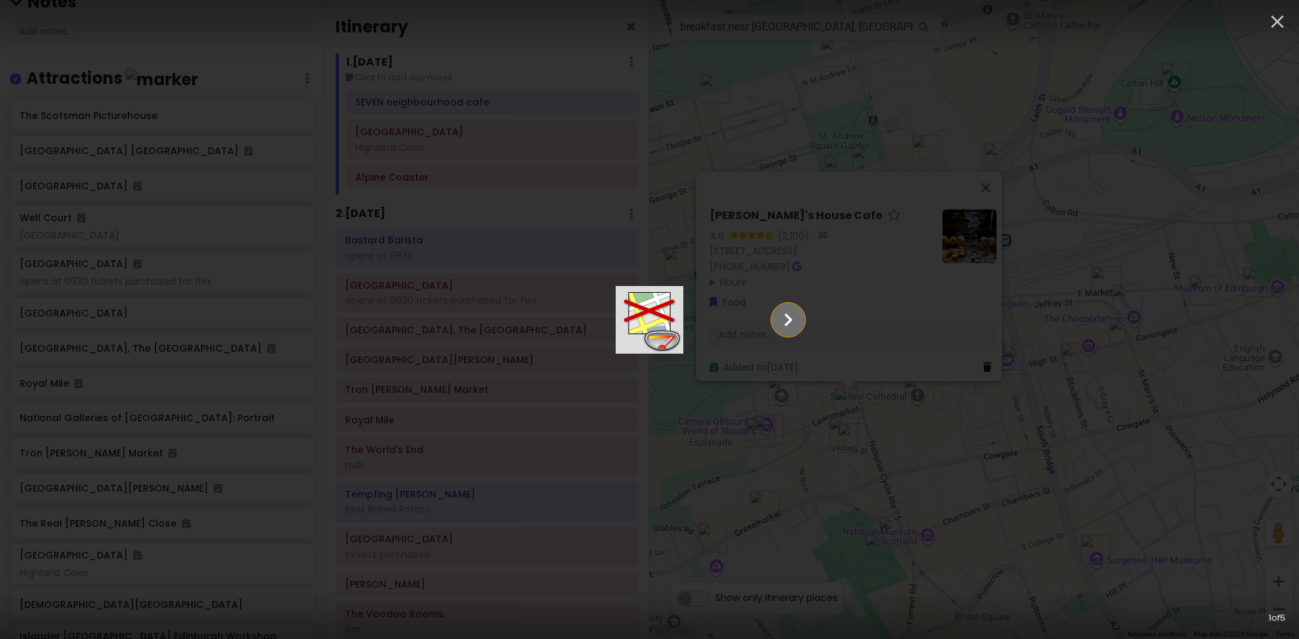
click at [793, 321] on icon "Show slide 2 of 5" at bounding box center [789, 319] width 8 height 13
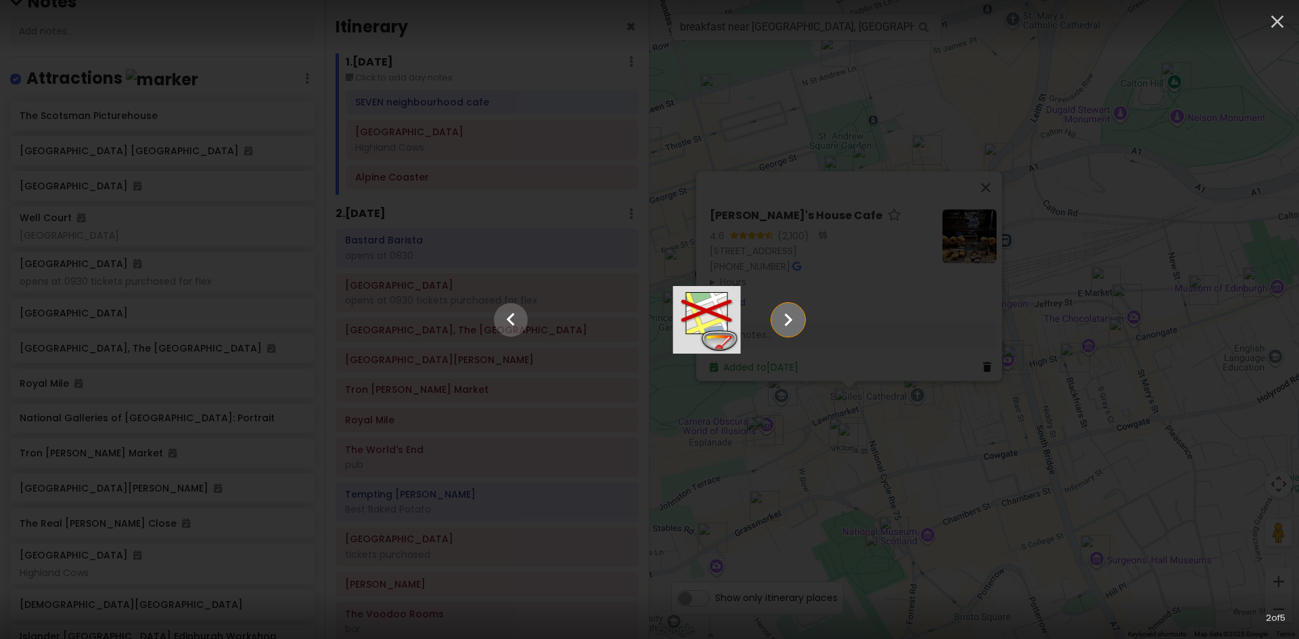
click at [793, 321] on icon "Show slide 3 of 5" at bounding box center [789, 319] width 8 height 13
click at [793, 321] on icon "Show slide 4 of 5" at bounding box center [789, 319] width 8 height 13
click at [793, 321] on icon "Show slide 5 of 5" at bounding box center [789, 319] width 8 height 13
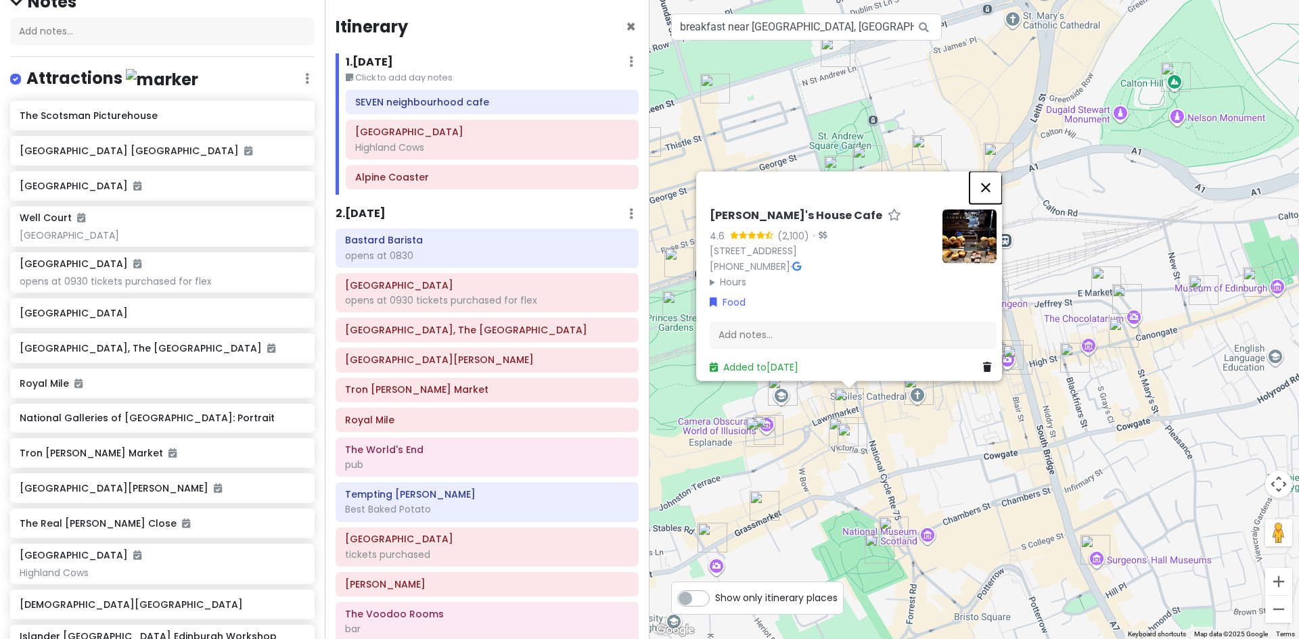
click at [992, 175] on button "Close" at bounding box center [985, 187] width 32 height 32
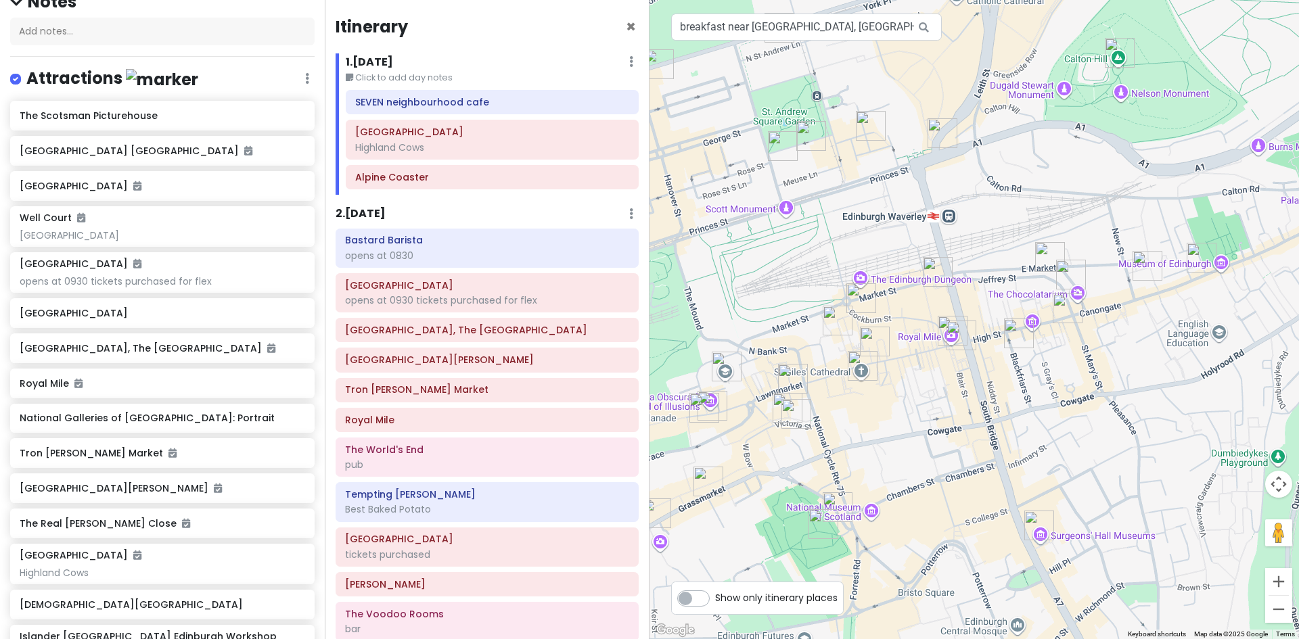
drag, startPoint x: 976, startPoint y: 417, endPoint x: 901, endPoint y: 393, distance: 78.9
click at [905, 390] on div at bounding box center [973, 319] width 649 height 639
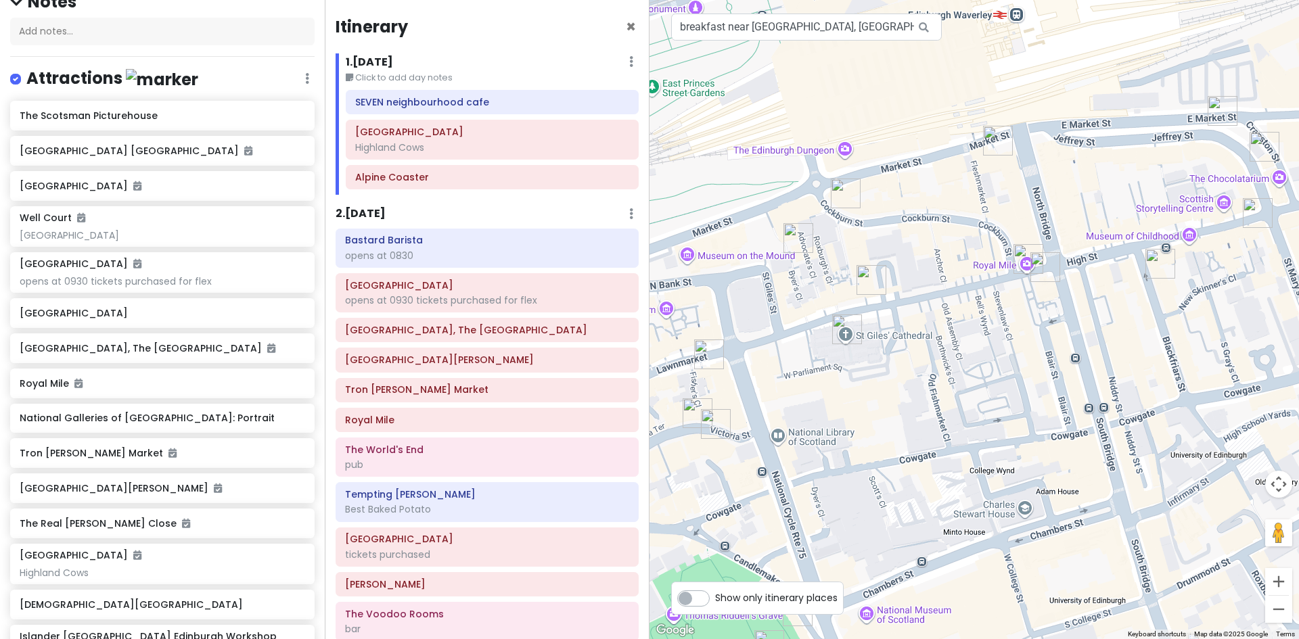
drag, startPoint x: 799, startPoint y: 382, endPoint x: 894, endPoint y: 373, distance: 95.8
click at [894, 373] on div at bounding box center [973, 319] width 649 height 639
click at [839, 192] on img "The Milkman" at bounding box center [845, 193] width 41 height 41
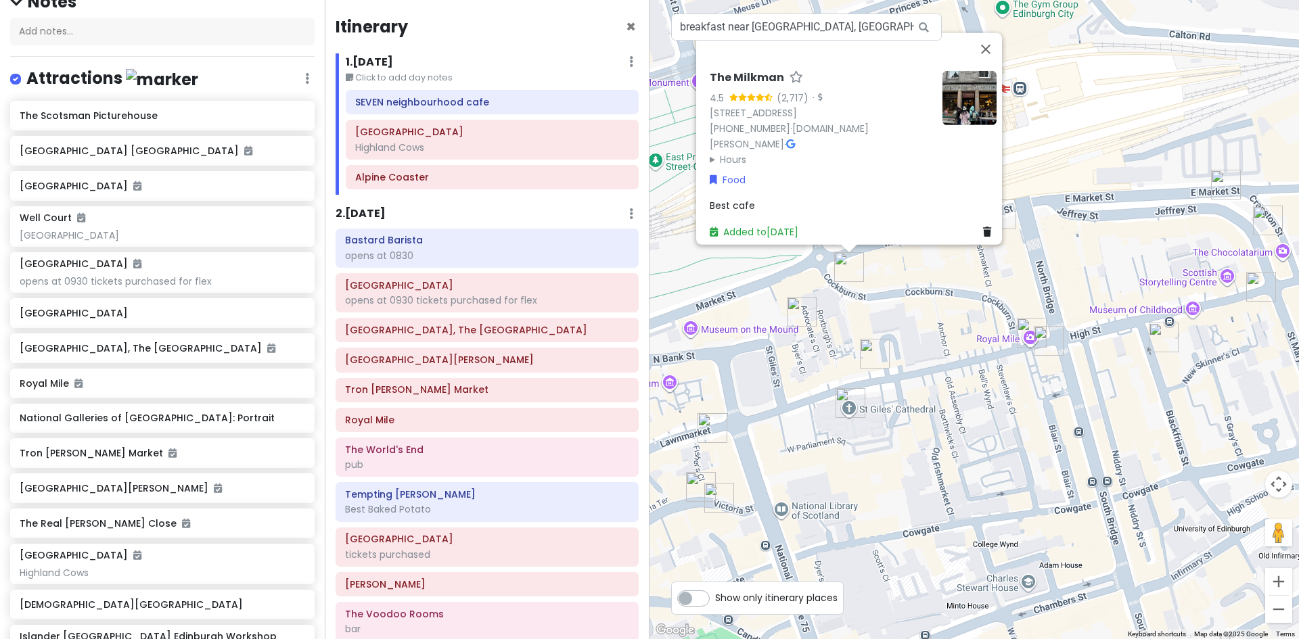
click at [707, 426] on img "Deacon's House Cafe" at bounding box center [712, 428] width 41 height 41
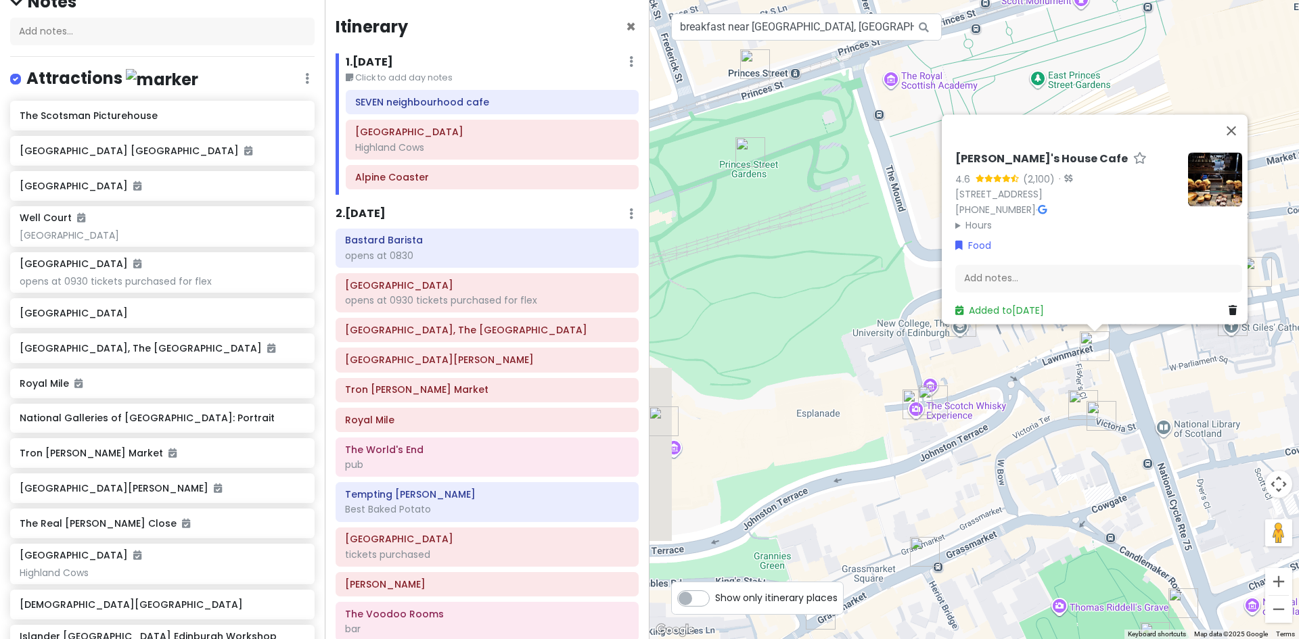
drag, startPoint x: 940, startPoint y: 477, endPoint x: 1187, endPoint y: 395, distance: 260.1
click at [1187, 395] on div "[PERSON_NAME]'s House Cafe 4.6 (2,100) · [STREET_ADDRESS] [PHONE_NUMBER] · Hour…" at bounding box center [973, 319] width 649 height 639
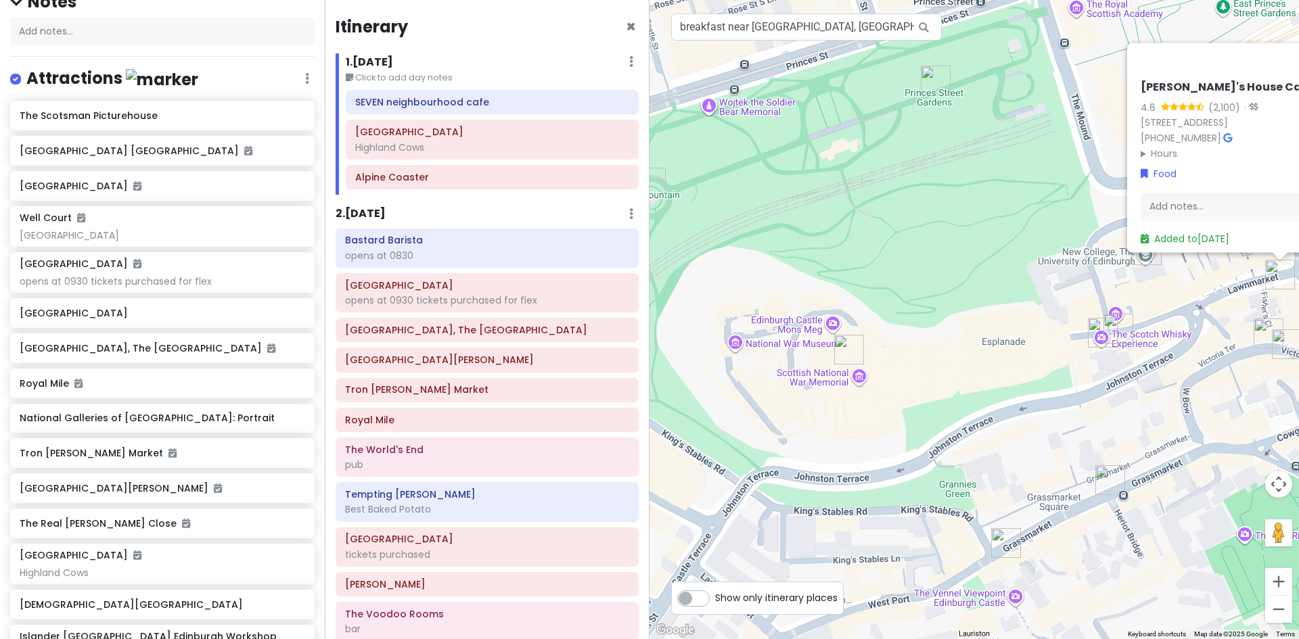
drag, startPoint x: 811, startPoint y: 541, endPoint x: 946, endPoint y: 465, distance: 155.1
click at [939, 474] on div "[PERSON_NAME]'s House Cafe 4.6 (2,100) · [STREET_ADDRESS] [PHONE_NUMBER] · Hour…" at bounding box center [973, 319] width 649 height 639
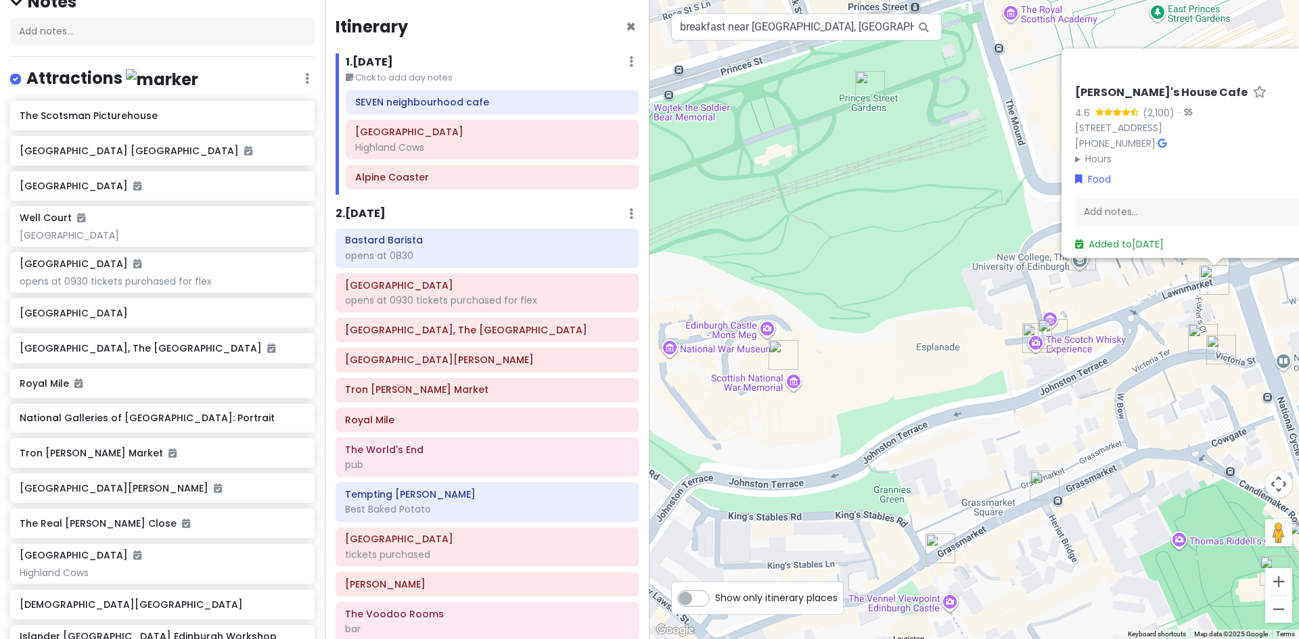
click at [938, 543] on img "Mary's Milk Bar" at bounding box center [940, 548] width 41 height 41
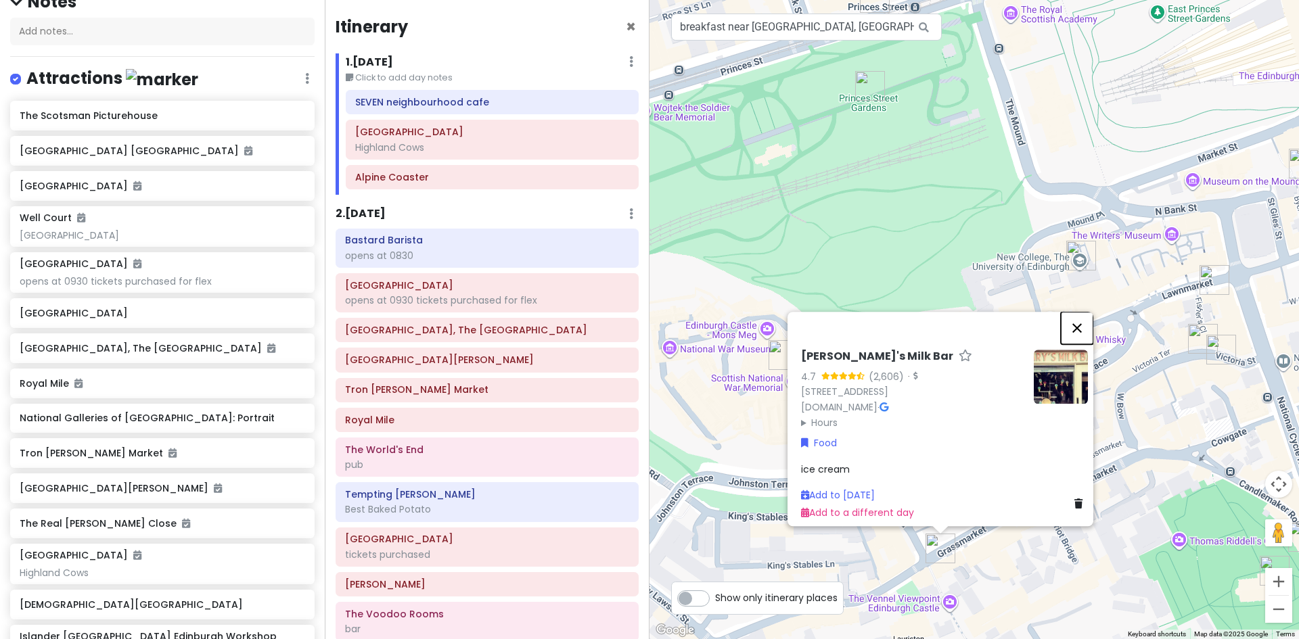
click at [1082, 317] on button "Close" at bounding box center [1077, 328] width 32 height 32
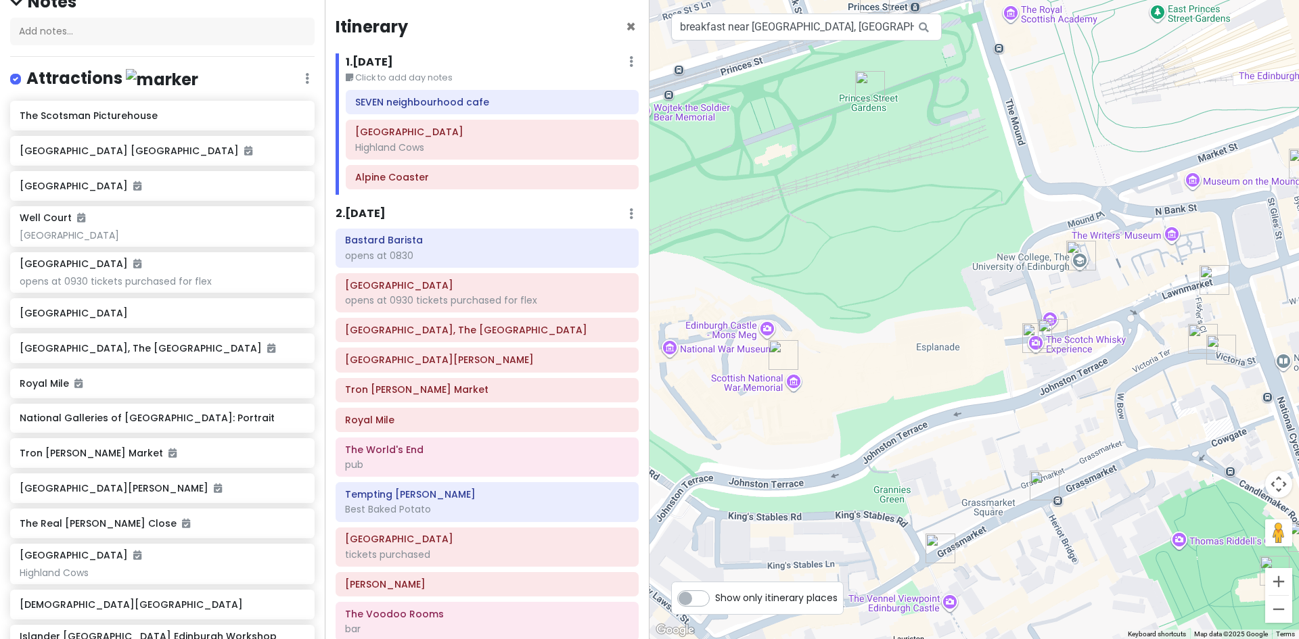
click at [1210, 278] on img "Deacon's House Cafe" at bounding box center [1214, 280] width 41 height 41
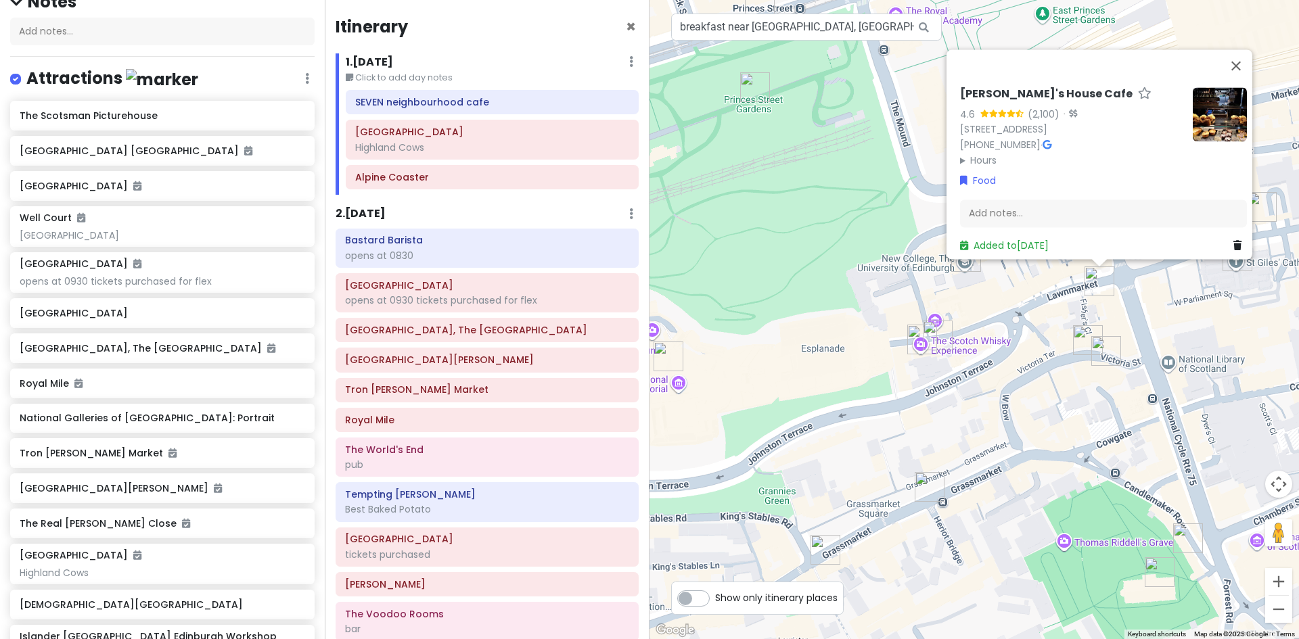
click at [447, 210] on div "2 . [DATE] Add Day Notes Delete Day" at bounding box center [487, 217] width 303 height 23
click at [363, 221] on h6 "2 . [DATE]" at bounding box center [361, 214] width 50 height 14
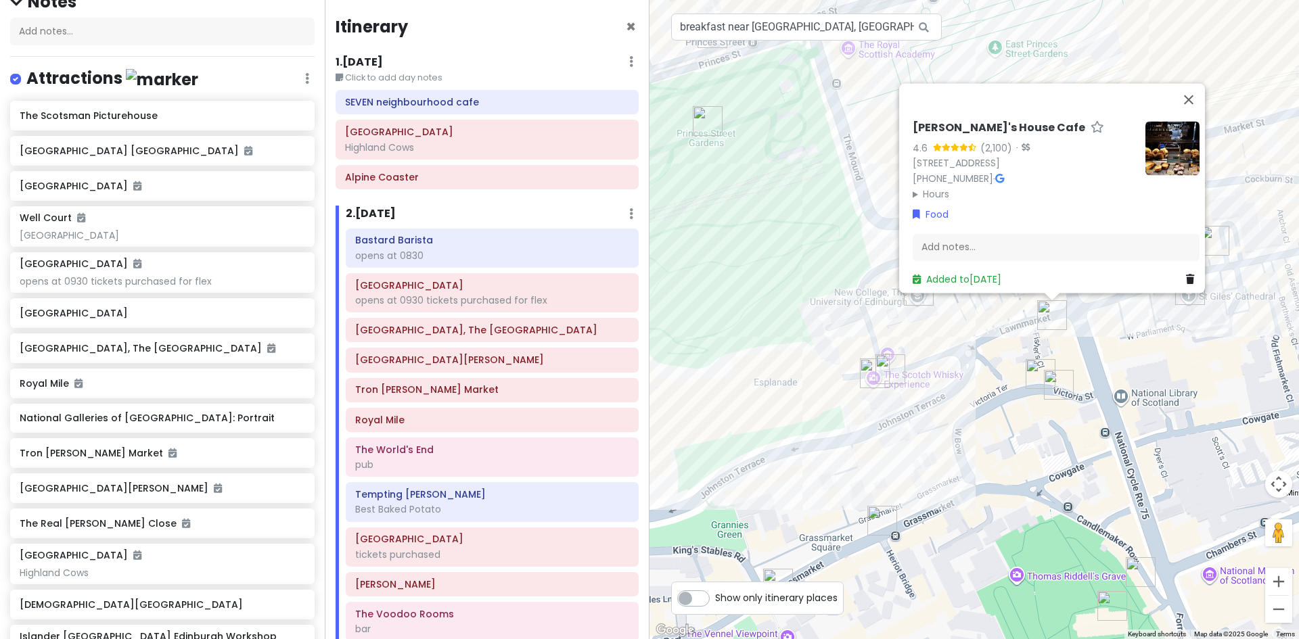
drag, startPoint x: 776, startPoint y: 298, endPoint x: 724, endPoint y: 334, distance: 63.2
click at [724, 334] on div "[PERSON_NAME]'s House Cafe 4.6 (2,100) · [STREET_ADDRESS] [PHONE_NUMBER] · Hour…" at bounding box center [973, 319] width 649 height 639
click at [1195, 87] on button "Close" at bounding box center [1188, 99] width 32 height 32
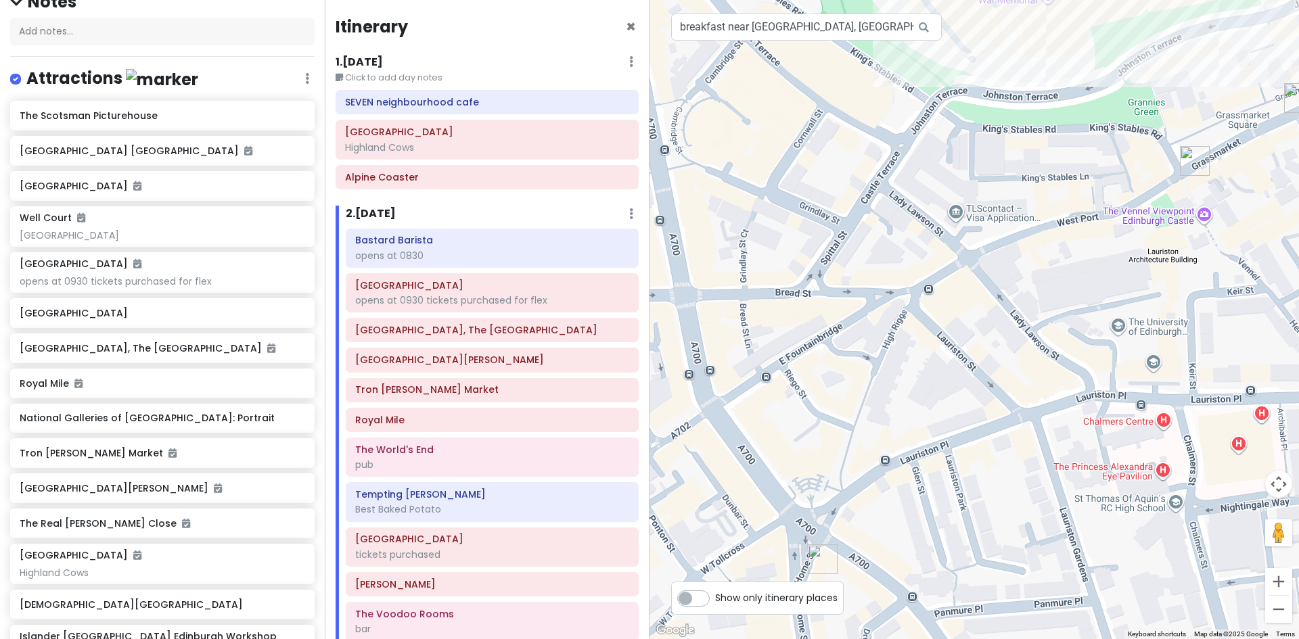
drag, startPoint x: 899, startPoint y: 553, endPoint x: 1310, endPoint y: 142, distance: 580.7
click at [1298, 142] on html "Edinburgh Trip Private Change Dates Make a Copy Delete Trip Give Feedback 💡 Sup…" at bounding box center [649, 319] width 1299 height 639
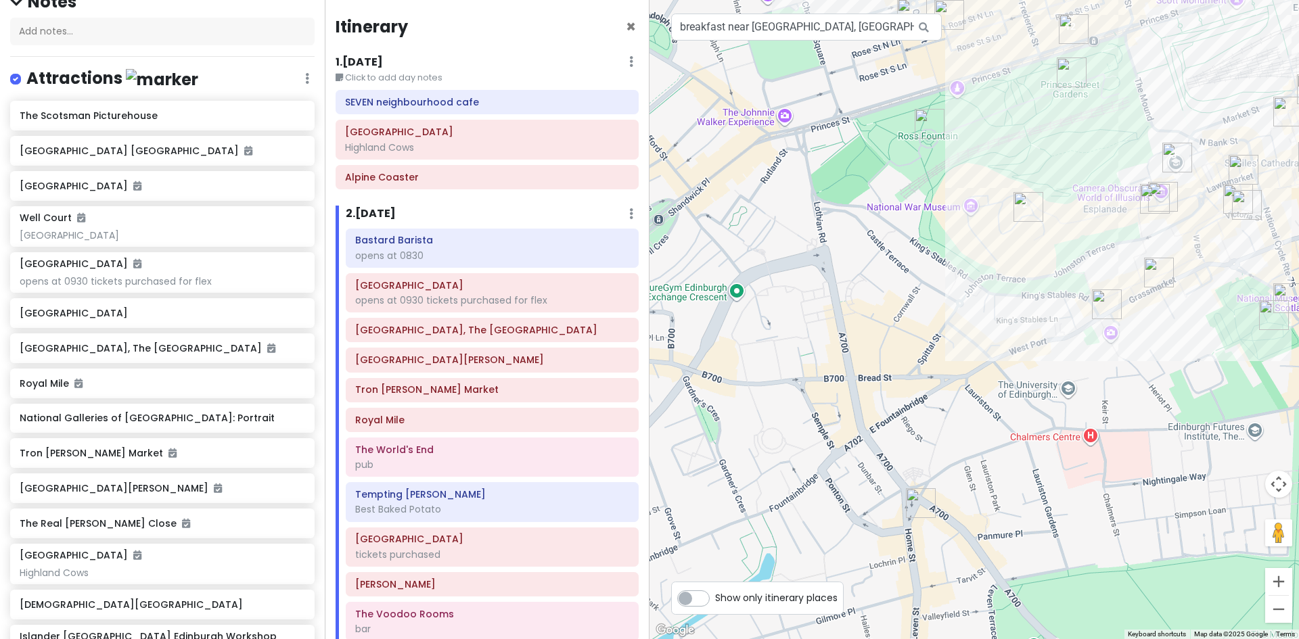
click at [1109, 296] on img "Mary's Milk Bar" at bounding box center [1106, 304] width 41 height 41
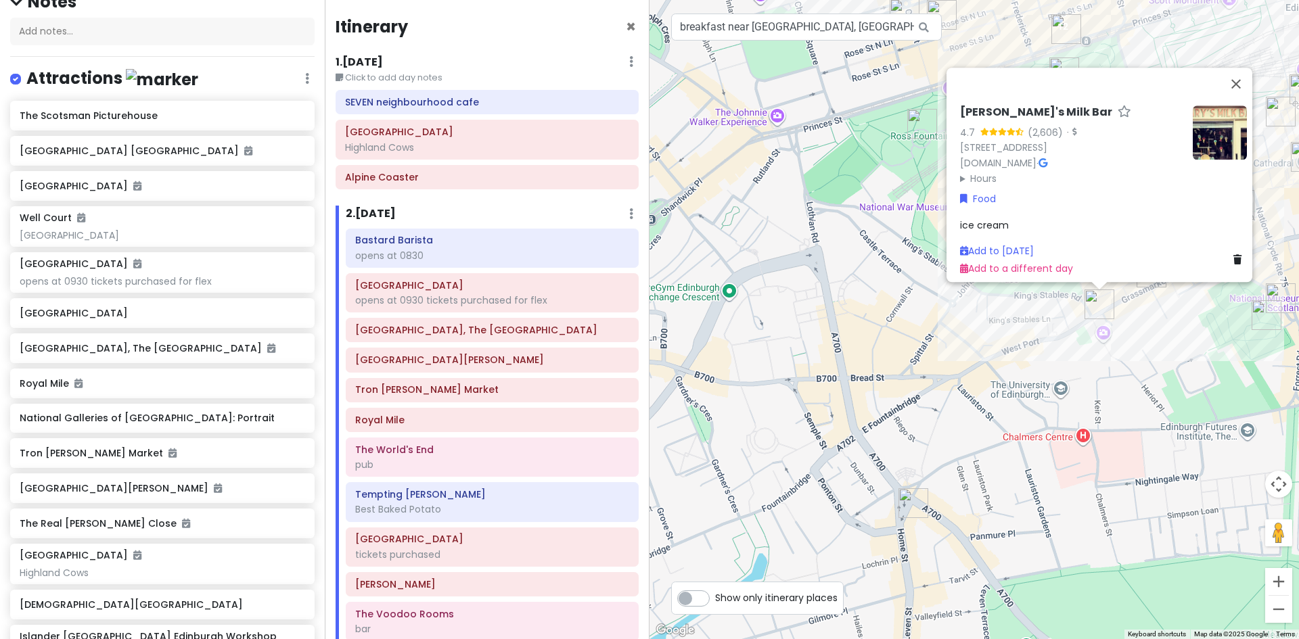
click at [1033, 408] on div "[PERSON_NAME]'s Milk Bar 4.7 (2,606) · [STREET_ADDRESS] [DOMAIN_NAME] · Hours […" at bounding box center [973, 319] width 649 height 639
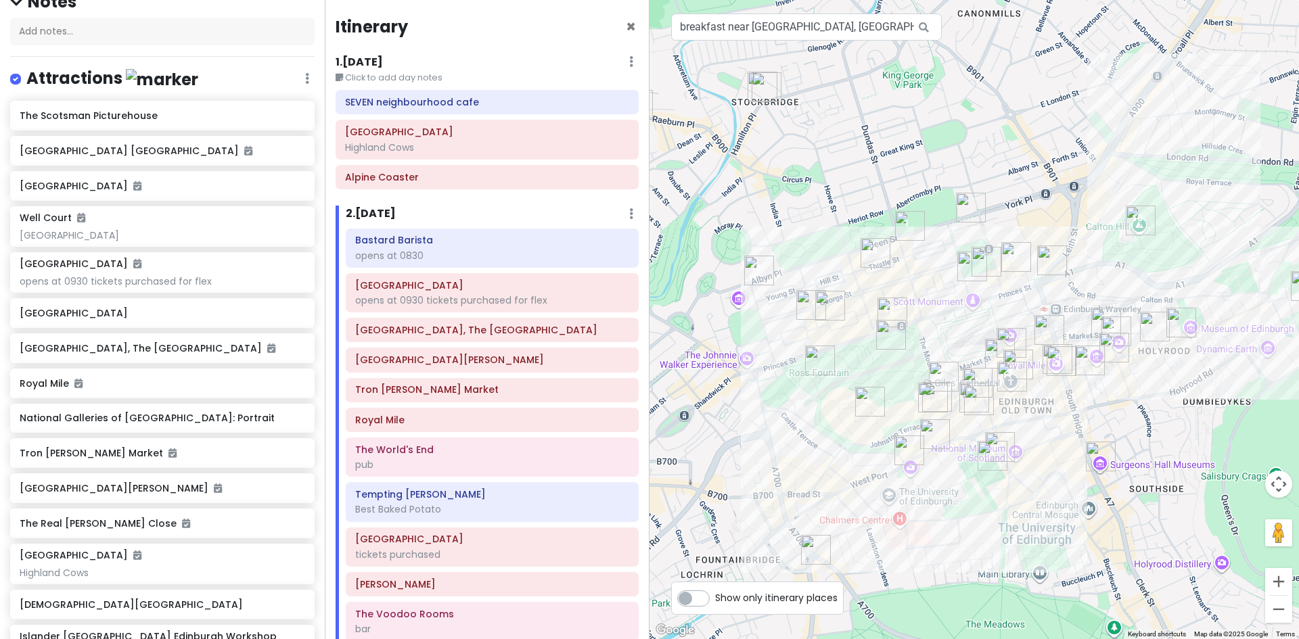
drag, startPoint x: 1172, startPoint y: 586, endPoint x: 881, endPoint y: 602, distance: 291.3
click at [927, 626] on div at bounding box center [973, 319] width 649 height 639
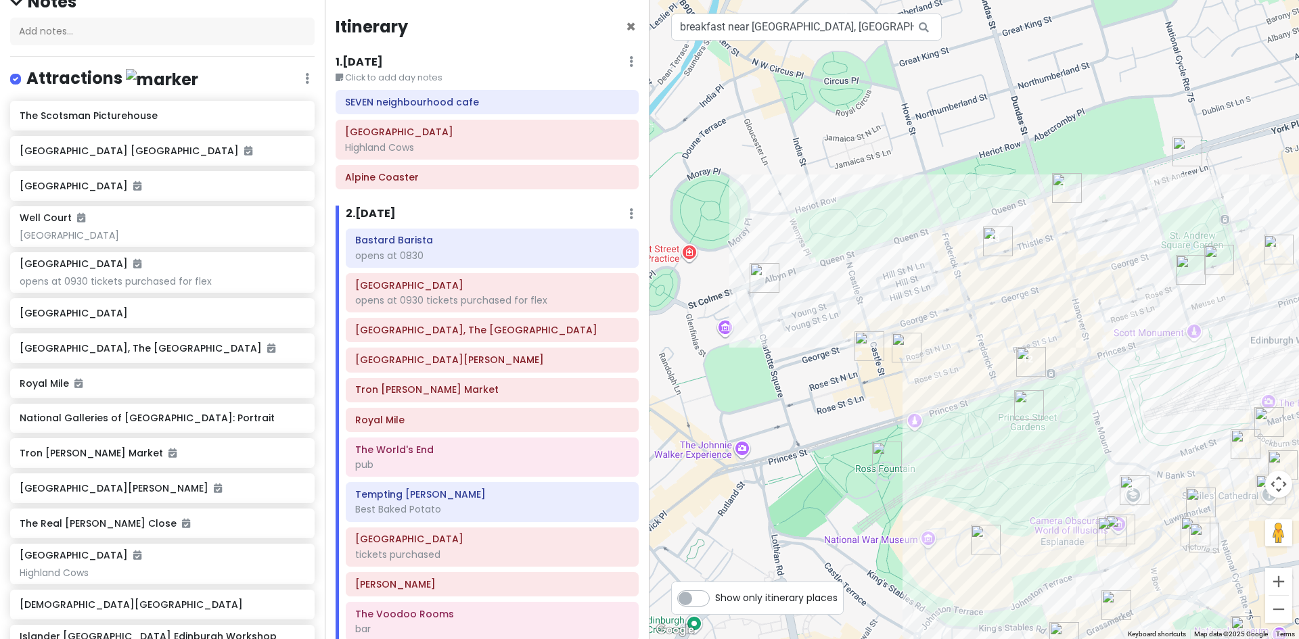
drag, startPoint x: 902, startPoint y: 228, endPoint x: 924, endPoint y: 474, distance: 247.2
click at [921, 478] on div at bounding box center [973, 319] width 649 height 639
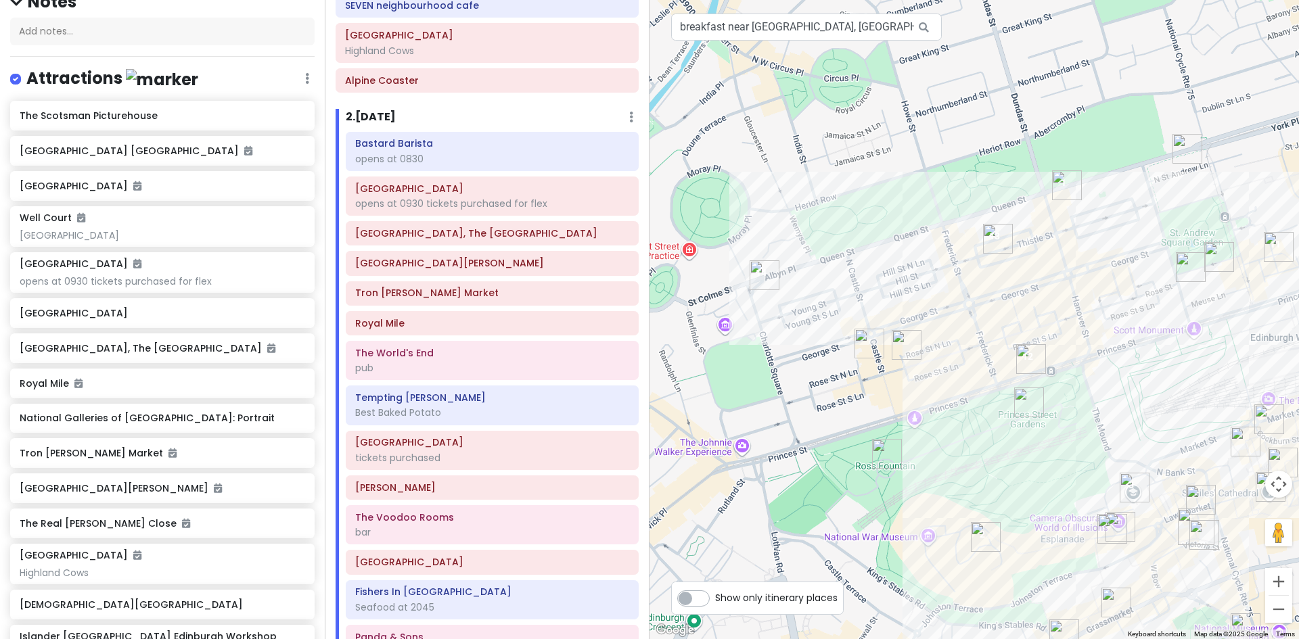
scroll to position [0, 0]
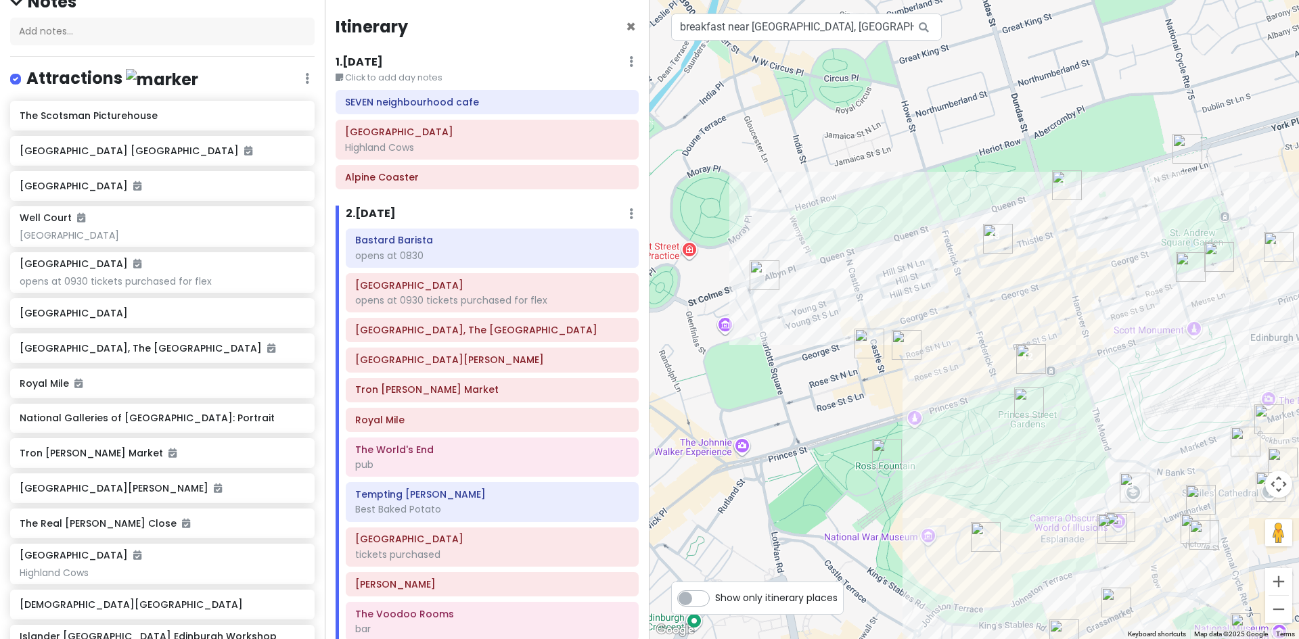
click at [396, 190] on div "SEVEN neighbourhood cafe [GEOGRAPHIC_DATA] [GEOGRAPHIC_DATA]" at bounding box center [486, 142] width 323 height 105
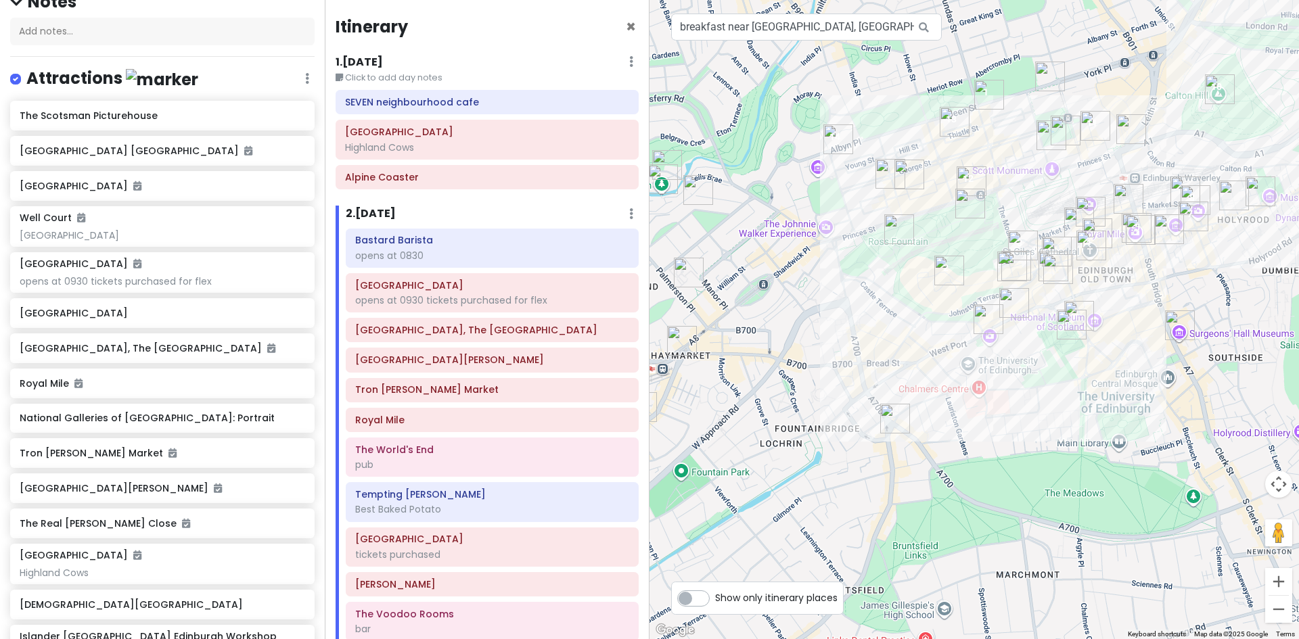
drag, startPoint x: 1118, startPoint y: 443, endPoint x: 1095, endPoint y: 267, distance: 178.0
click at [1099, 269] on div at bounding box center [973, 319] width 649 height 639
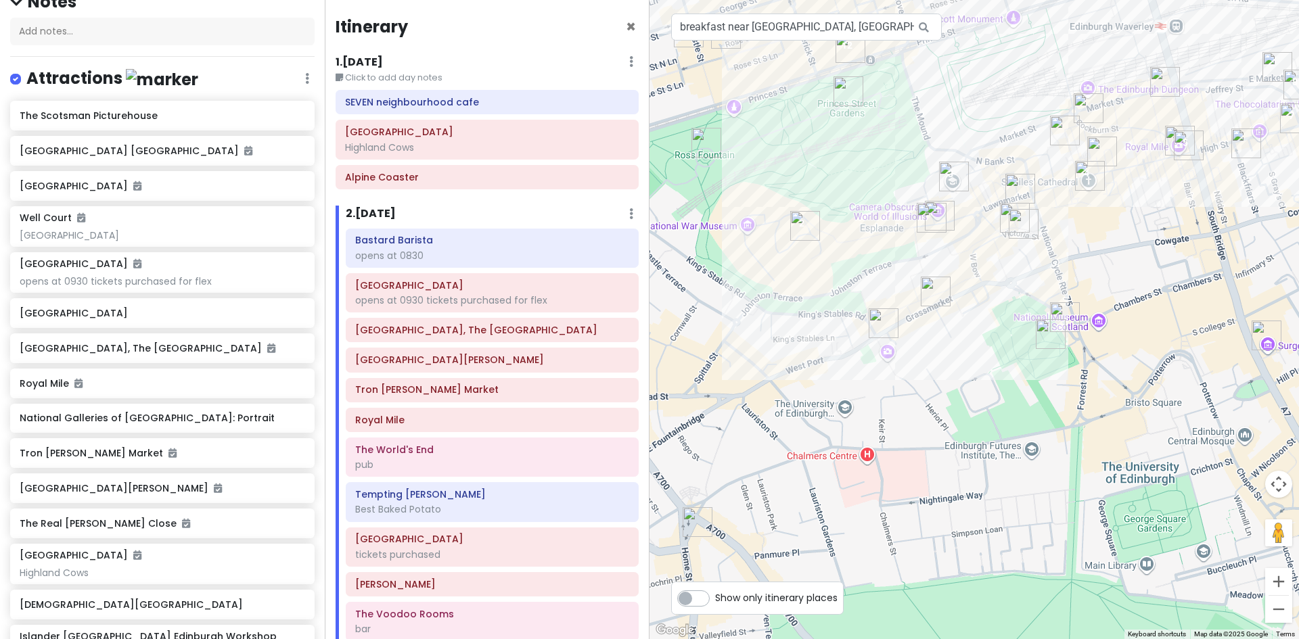
drag, startPoint x: 1013, startPoint y: 292, endPoint x: 946, endPoint y: 380, distance: 111.1
click at [946, 380] on div at bounding box center [973, 319] width 649 height 639
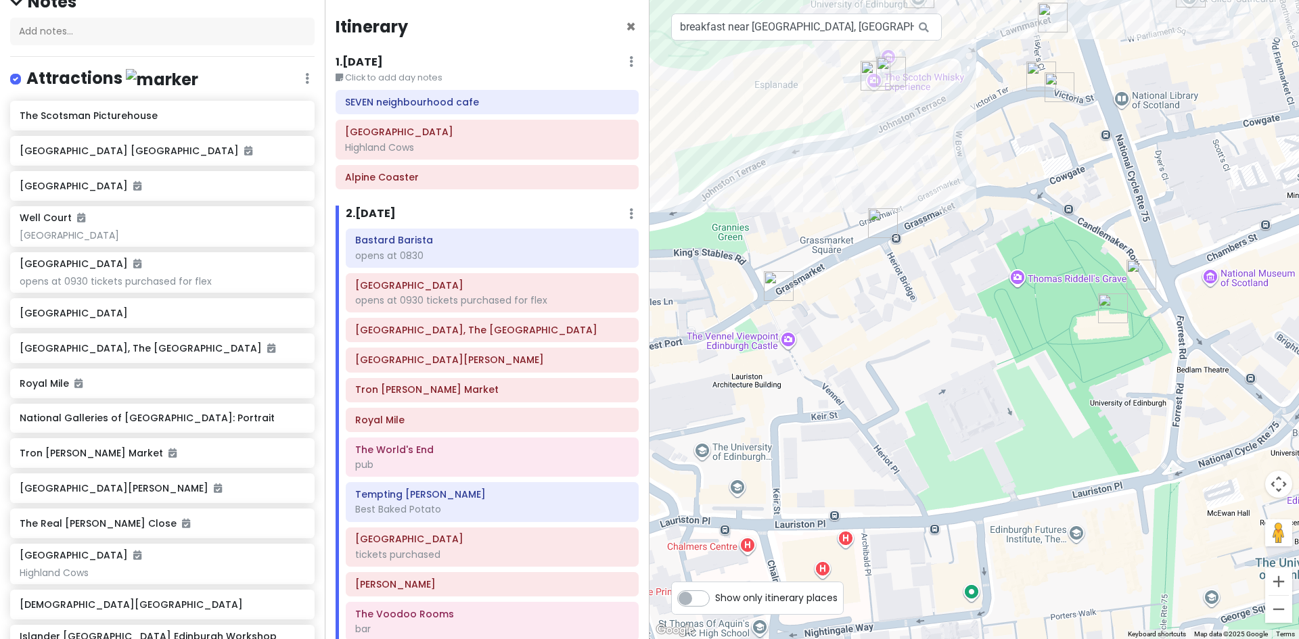
click at [772, 277] on img "Mary's Milk Bar" at bounding box center [778, 286] width 41 height 41
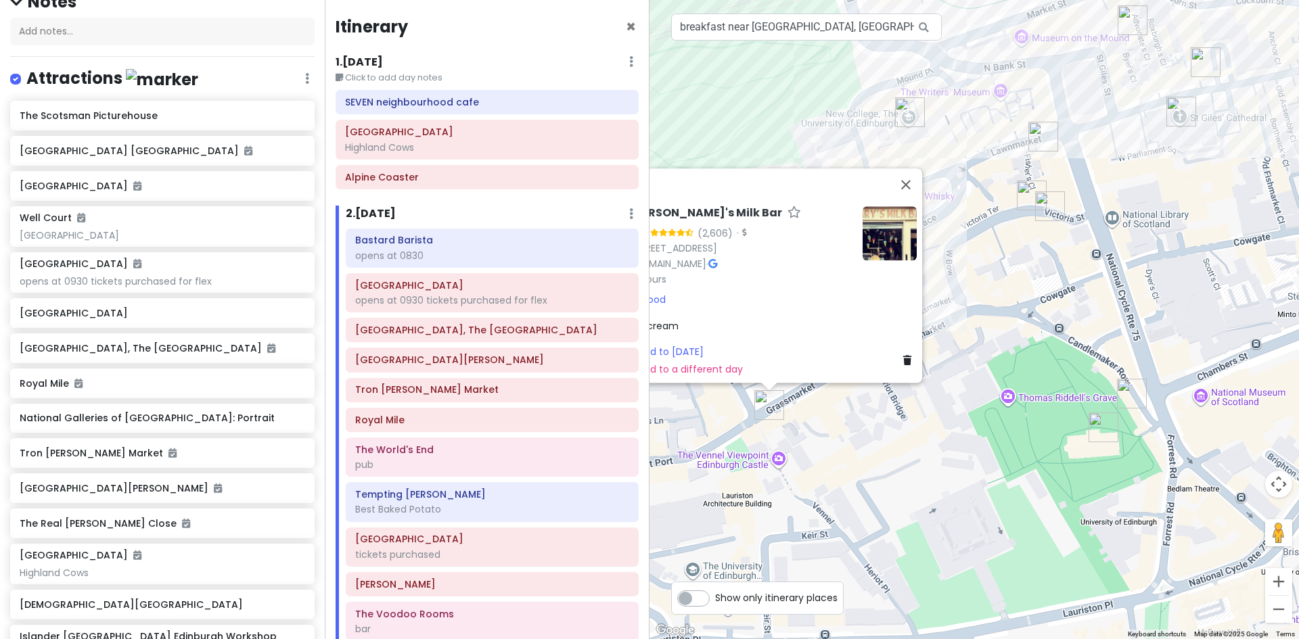
drag, startPoint x: 1027, startPoint y: 306, endPoint x: 940, endPoint y: 434, distance: 153.9
click at [941, 434] on div "[PERSON_NAME]'s Milk Bar 4.7 (2,606) · [STREET_ADDRESS] [DOMAIN_NAME] · Hours […" at bounding box center [973, 319] width 649 height 639
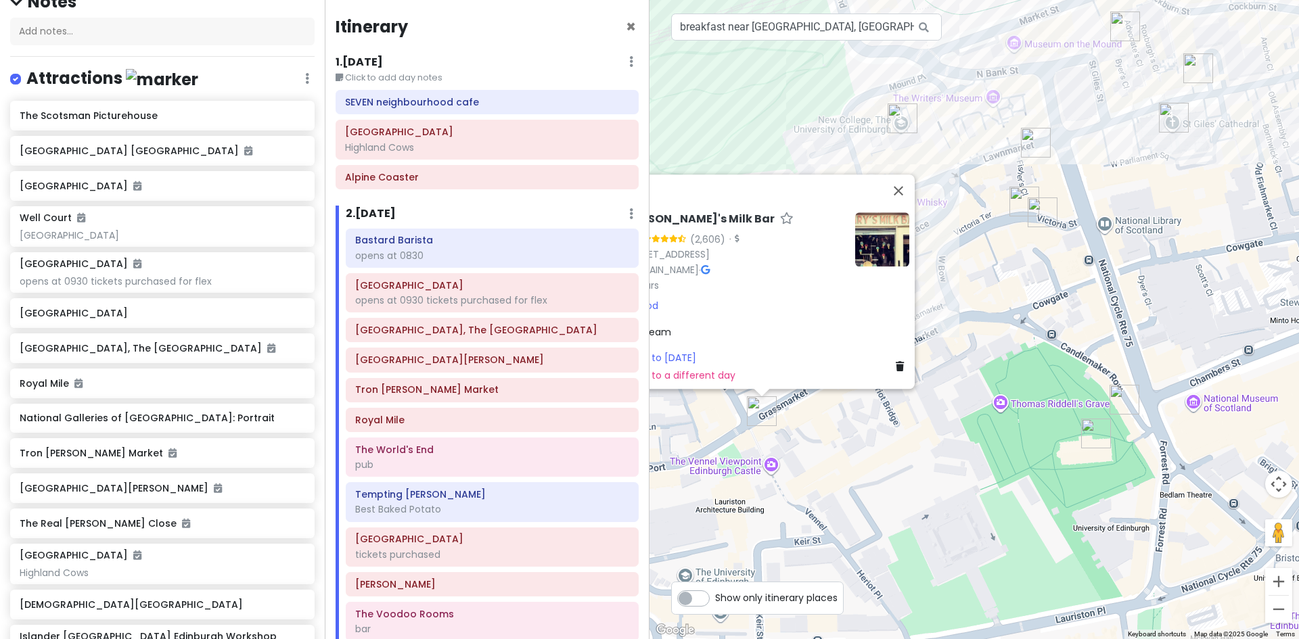
click at [1042, 206] on img "Commons Club Edinburgh" at bounding box center [1042, 212] width 41 height 41
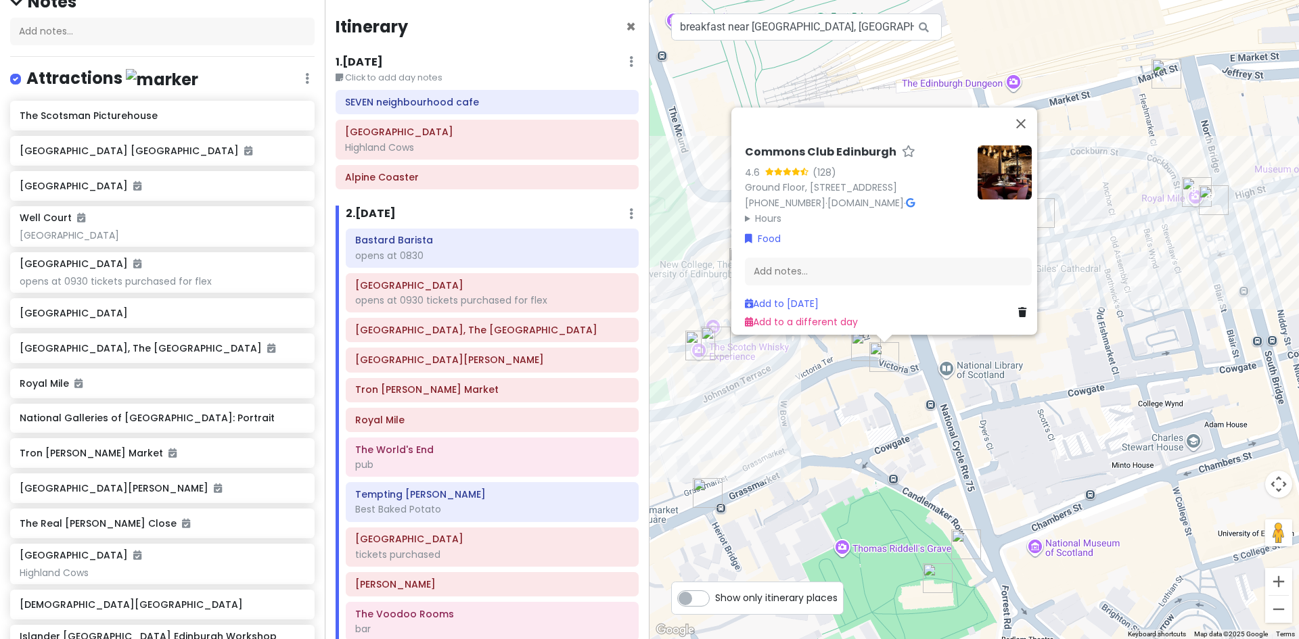
drag, startPoint x: 1159, startPoint y: 354, endPoint x: 959, endPoint y: 388, distance: 203.8
click at [959, 388] on div "Commons Club Edinburgh 4.6 (128) [GEOGRAPHIC_DATA][STREET_ADDRESS] [PHONE_NUMBE…" at bounding box center [973, 319] width 649 height 639
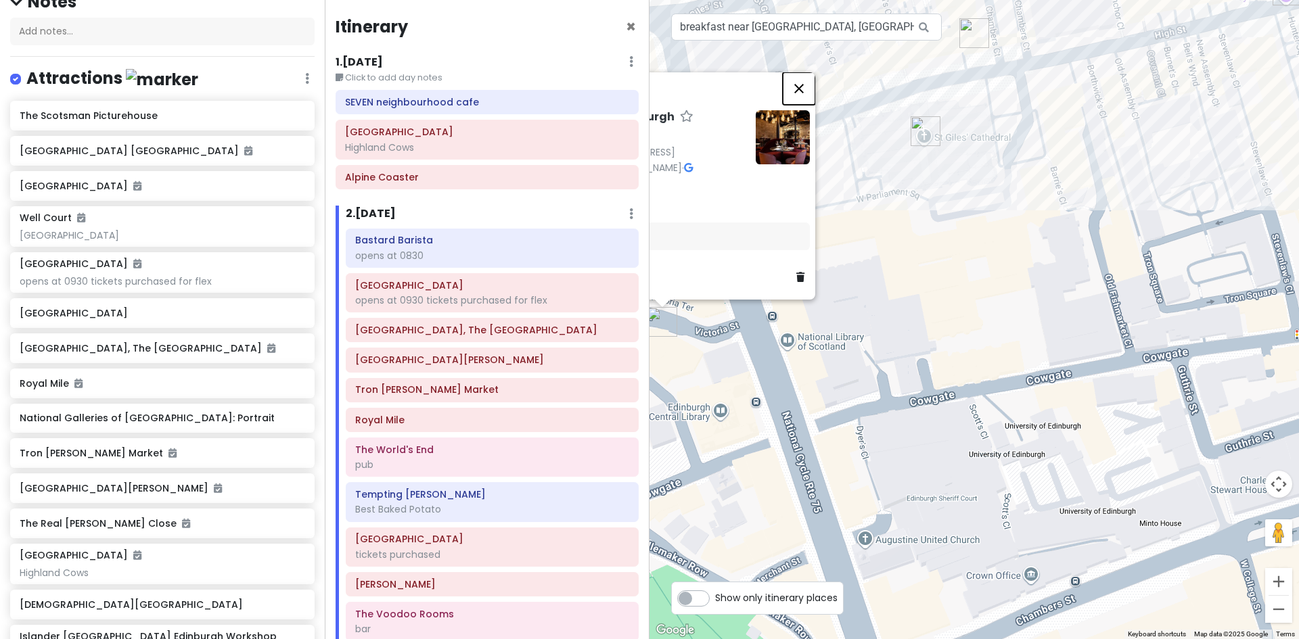
click at [806, 72] on button "Close" at bounding box center [799, 88] width 32 height 32
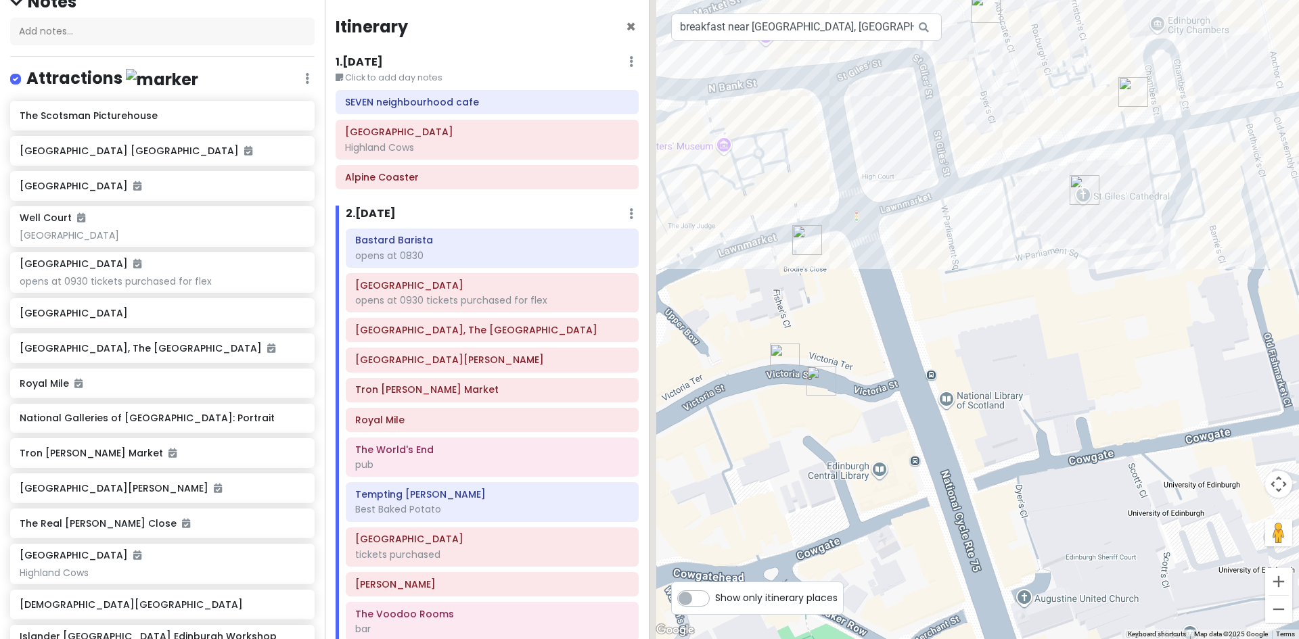
drag, startPoint x: 796, startPoint y: 315, endPoint x: 971, endPoint y: 410, distance: 198.9
click at [971, 410] on div at bounding box center [973, 319] width 649 height 639
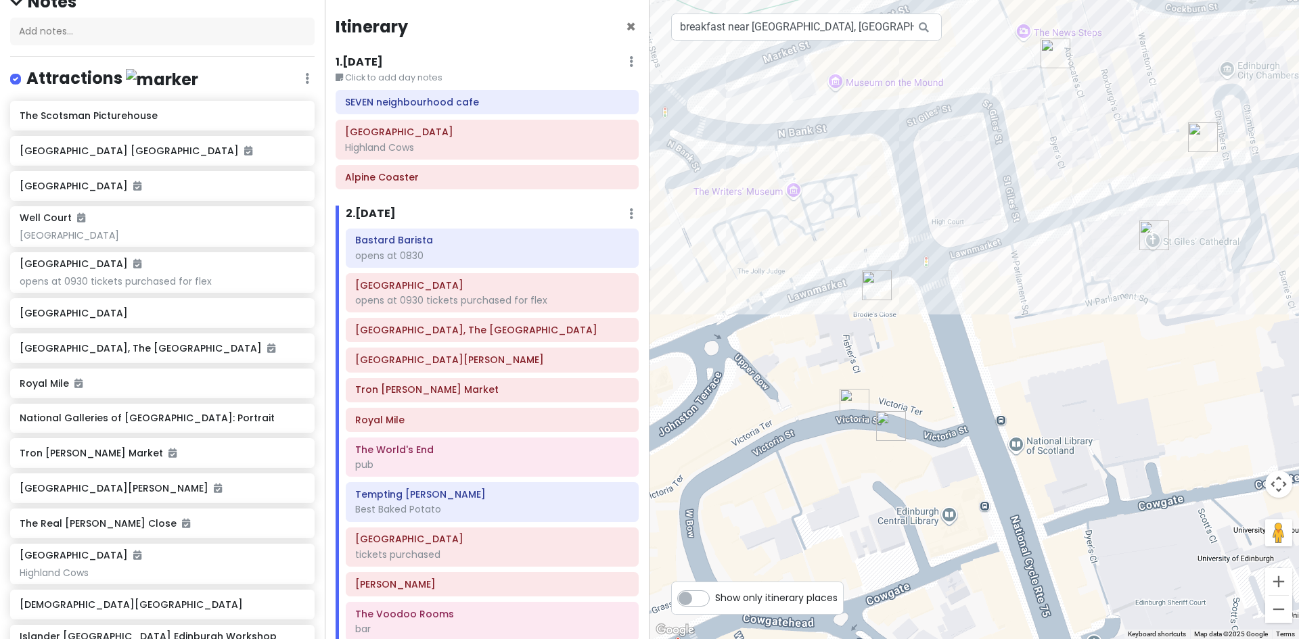
click at [873, 279] on img "Deacon's House Cafe" at bounding box center [876, 285] width 41 height 41
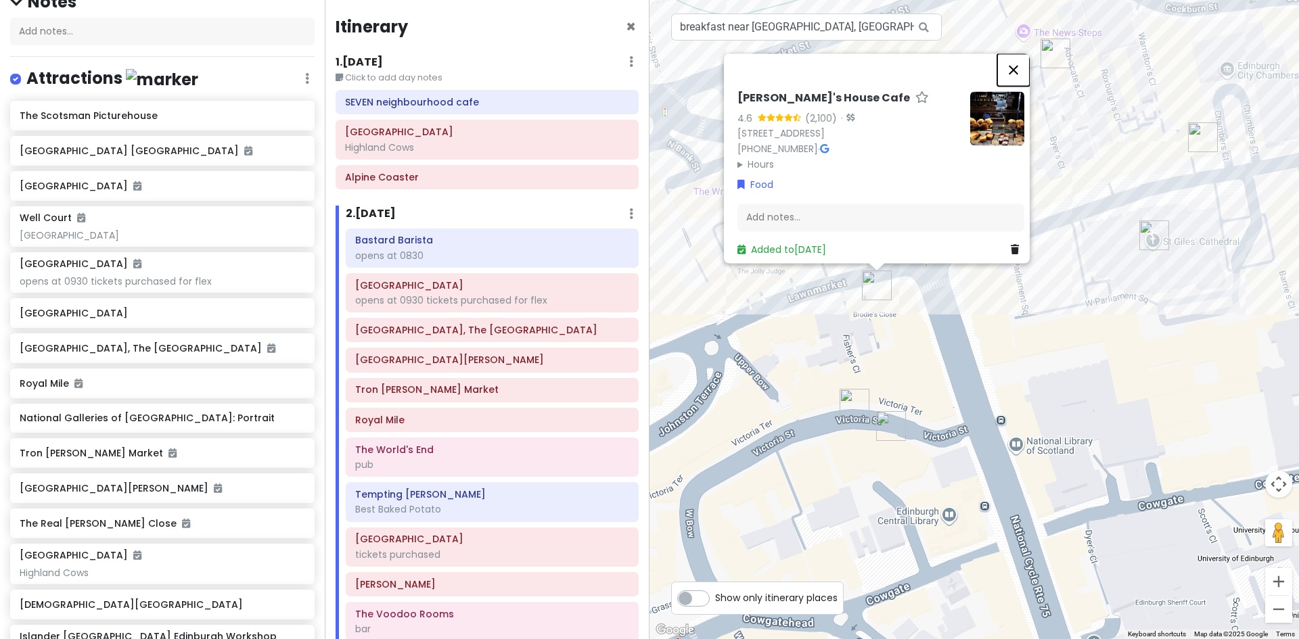
click at [1019, 53] on button "Close" at bounding box center [1013, 69] width 32 height 32
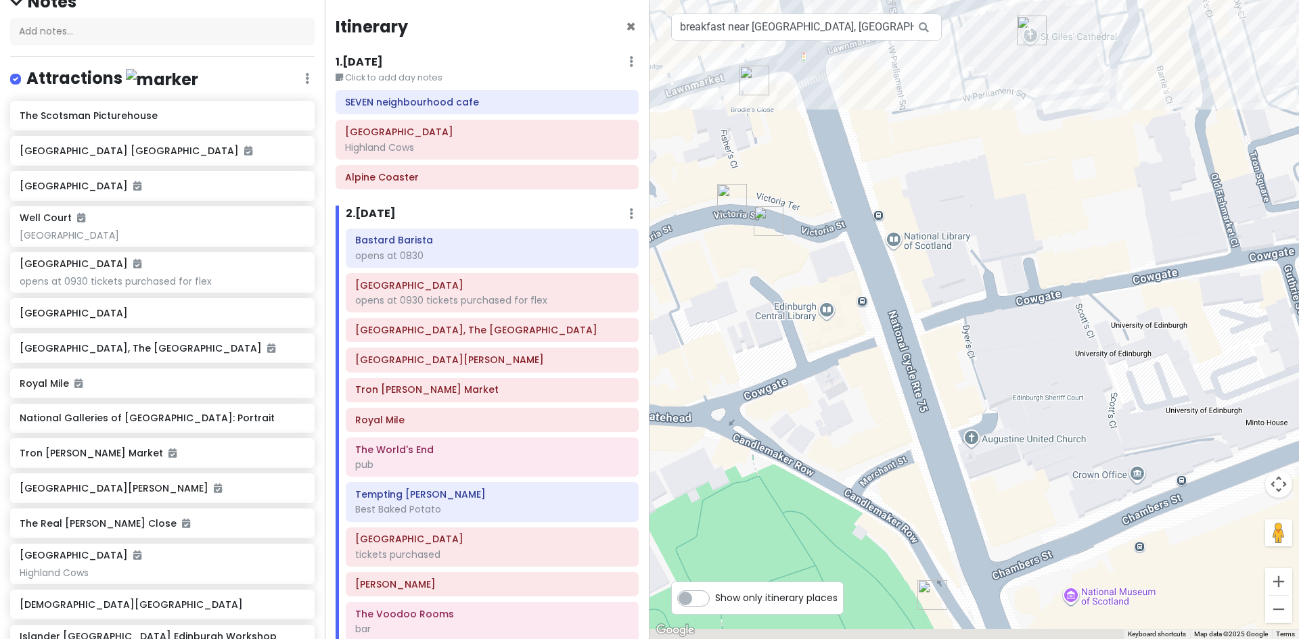
drag, startPoint x: 1187, startPoint y: 268, endPoint x: 1023, endPoint y: 24, distance: 294.4
click at [1023, 24] on div "To navigate, press the arrow keys." at bounding box center [973, 319] width 649 height 639
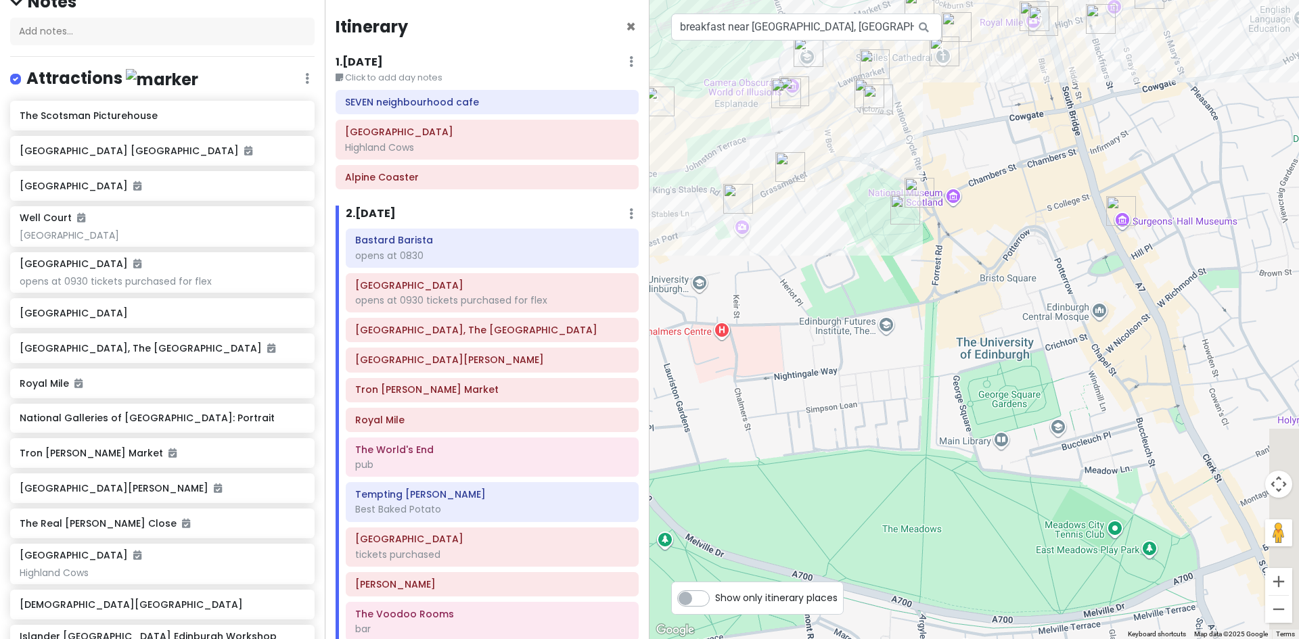
drag, startPoint x: 1111, startPoint y: 237, endPoint x: 1083, endPoint y: 224, distance: 30.9
click at [1083, 224] on div at bounding box center [973, 319] width 649 height 639
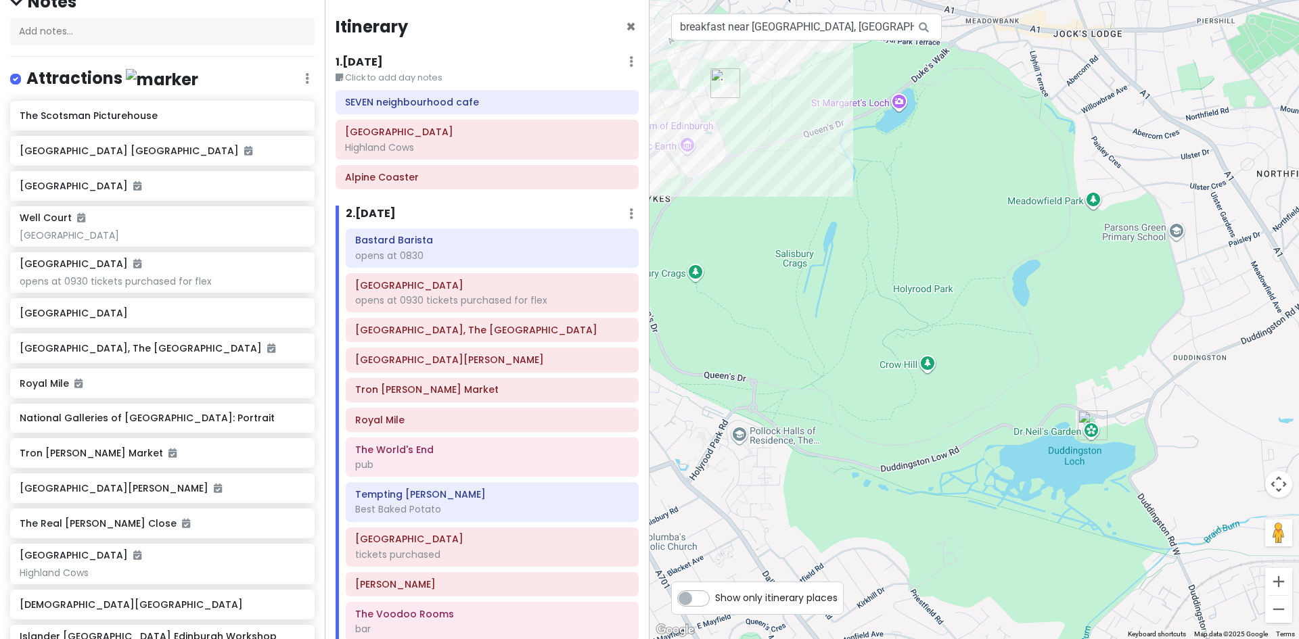
drag, startPoint x: 1232, startPoint y: 365, endPoint x: 600, endPoint y: 345, distance: 632.1
click at [600, 345] on div "Edinburgh Trip Private Change Dates Make a Copy Delete Trip Give Feedback 💡 Sup…" at bounding box center [649, 319] width 1299 height 639
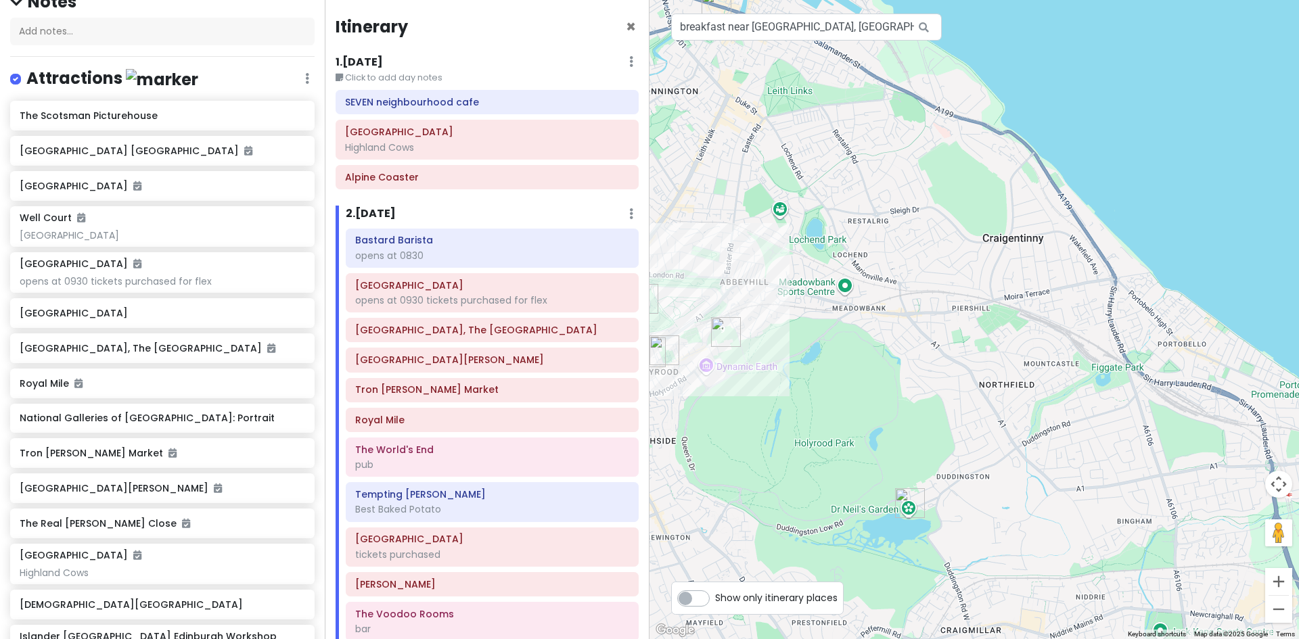
drag, startPoint x: 1230, startPoint y: 260, endPoint x: 1052, endPoint y: 390, distance: 220.8
click at [1052, 392] on div at bounding box center [973, 319] width 649 height 639
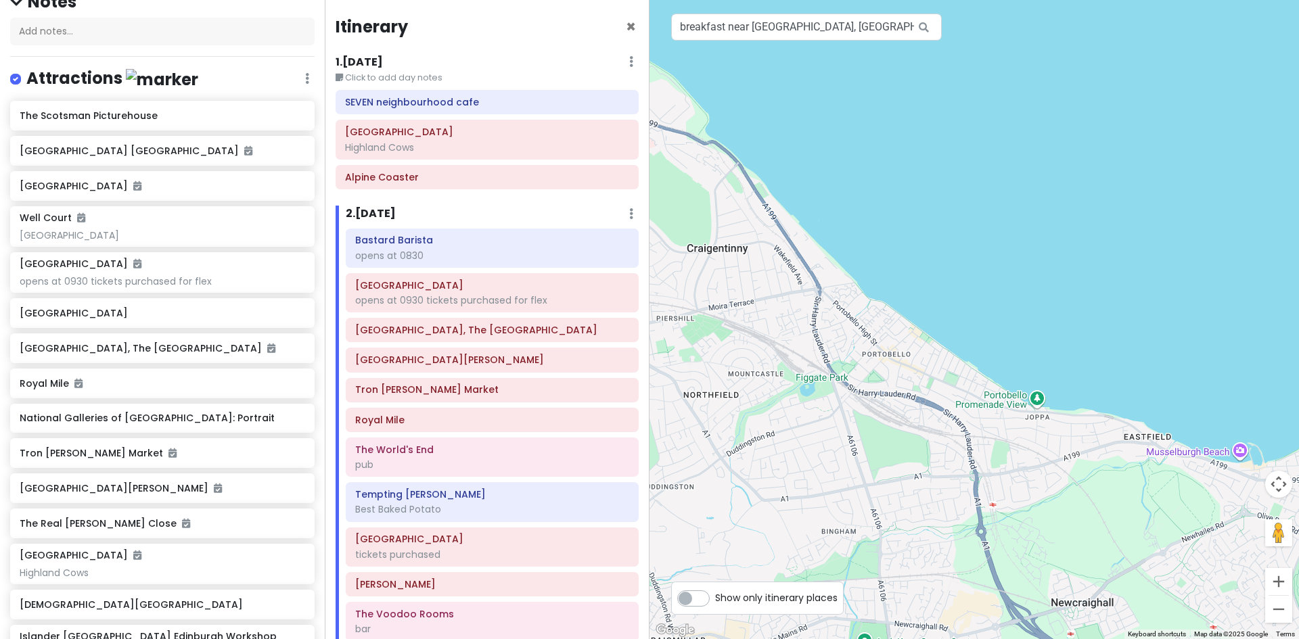
drag, startPoint x: 1012, startPoint y: 378, endPoint x: 765, endPoint y: 394, distance: 247.4
click at [765, 394] on div at bounding box center [973, 319] width 649 height 639
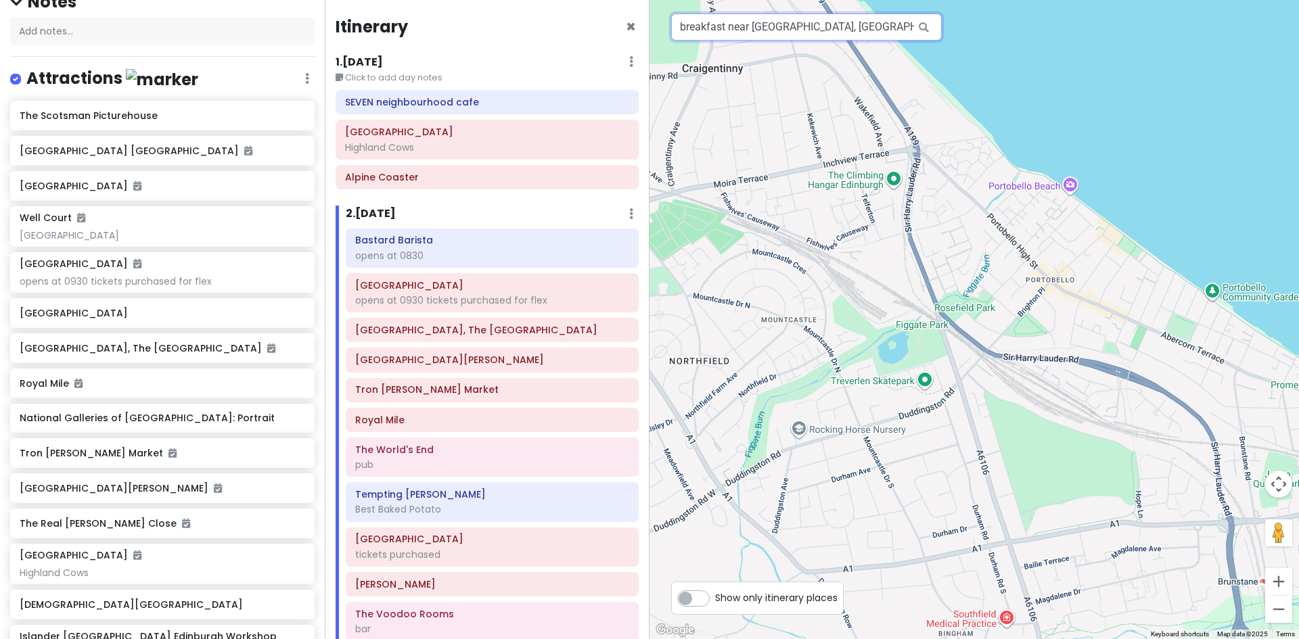
drag, startPoint x: 883, startPoint y: 27, endPoint x: 664, endPoint y: 30, distance: 219.9
click at [664, 30] on div "11 9 10 4 7 13 2 14 6 1 3 8 12 5 breakfast near [GEOGRAPHIC_DATA], [GEOGRAPHIC_…" at bounding box center [973, 319] width 649 height 639
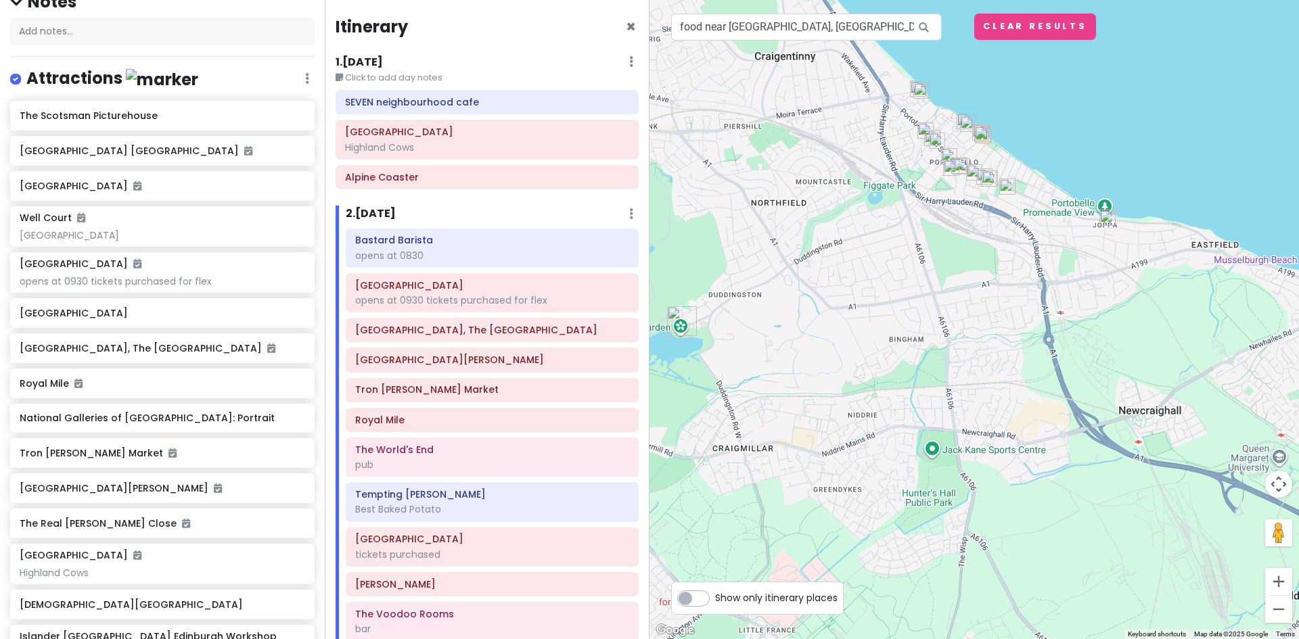
drag, startPoint x: 977, startPoint y: 386, endPoint x: 1021, endPoint y: 191, distance: 200.4
click at [1021, 191] on div at bounding box center [973, 319] width 649 height 639
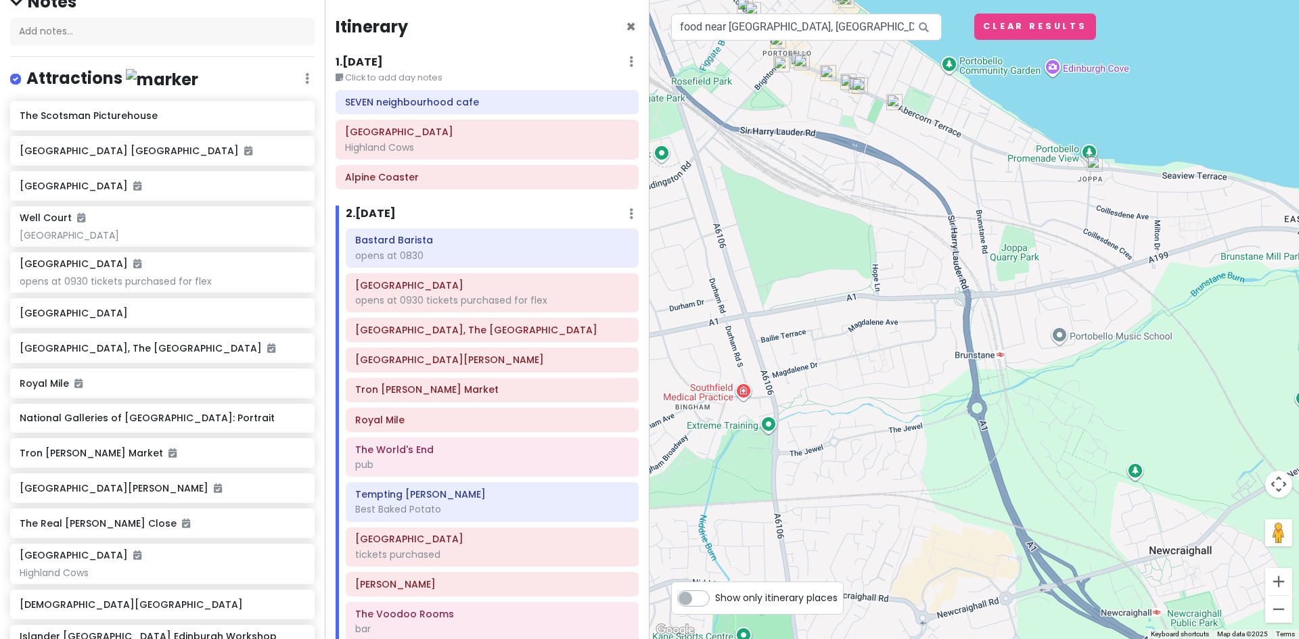
click at [1094, 165] on img at bounding box center [1094, 163] width 27 height 27
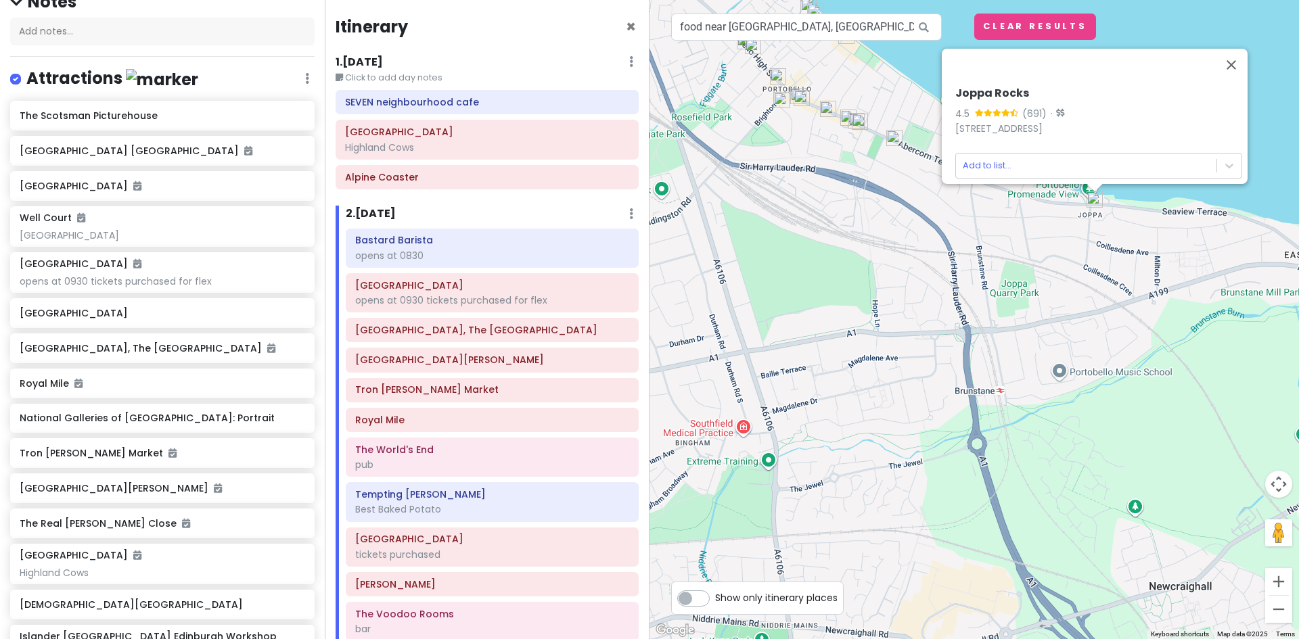
click at [893, 137] on img at bounding box center [894, 137] width 27 height 27
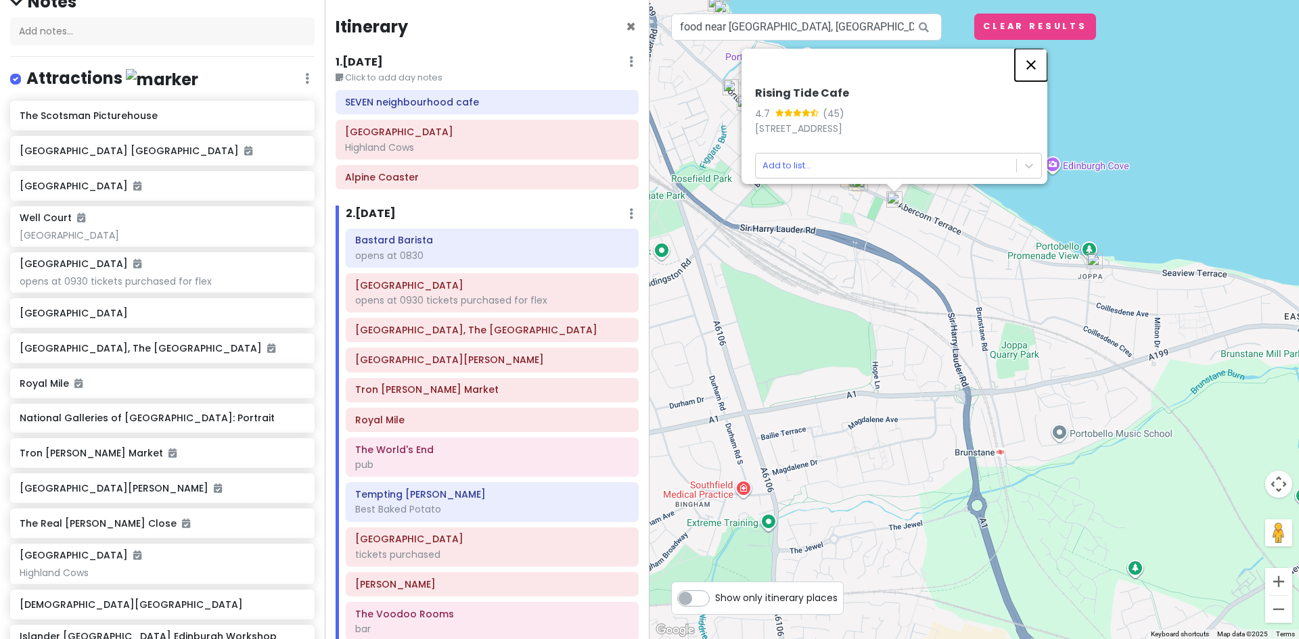
click at [1041, 57] on button "Close" at bounding box center [1031, 65] width 32 height 32
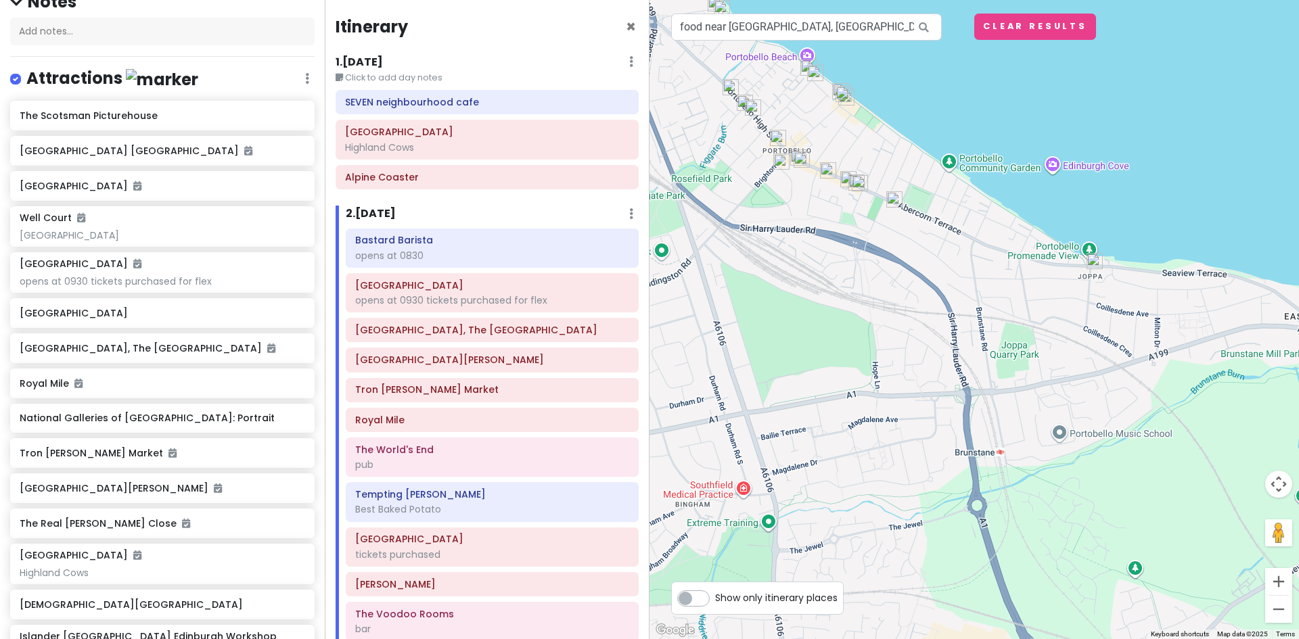
click at [862, 185] on img at bounding box center [859, 183] width 27 height 27
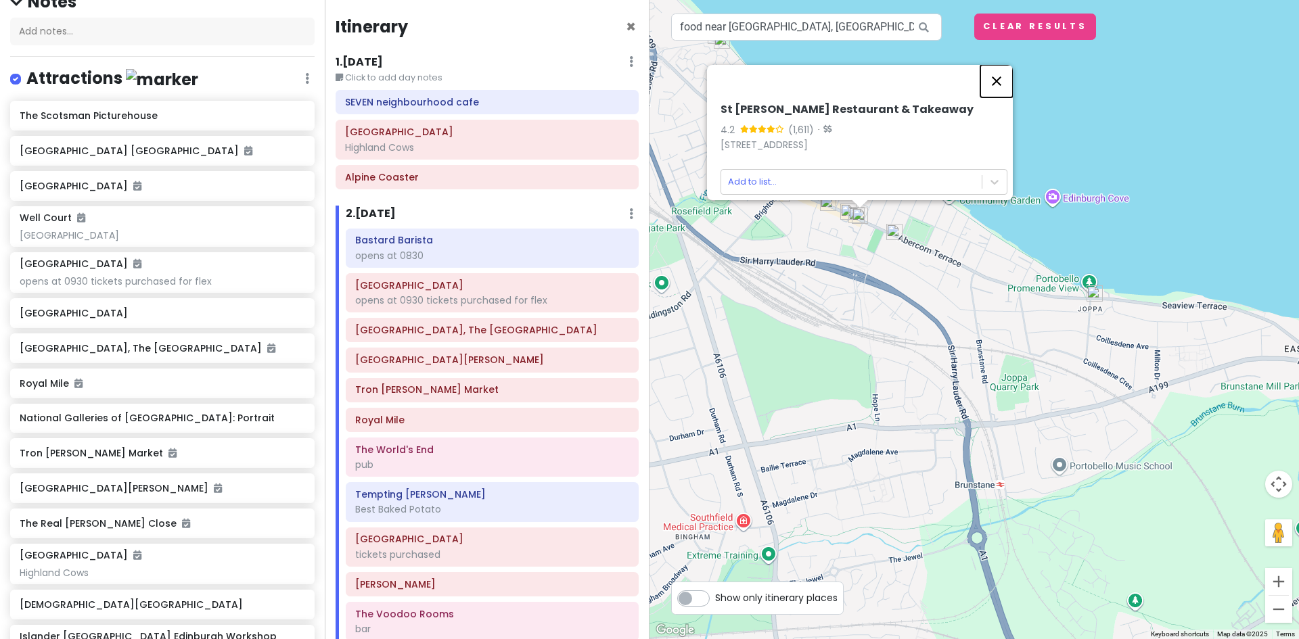
click at [1001, 65] on button "Close" at bounding box center [996, 81] width 32 height 32
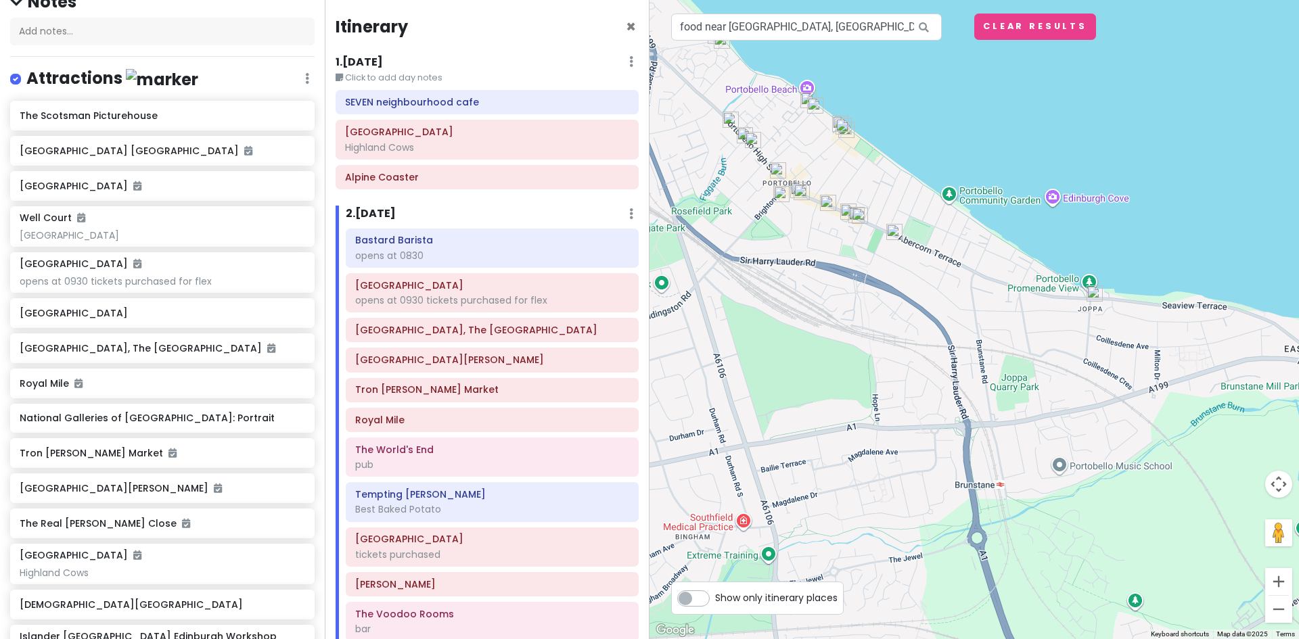
click at [841, 208] on img at bounding box center [827, 202] width 27 height 27
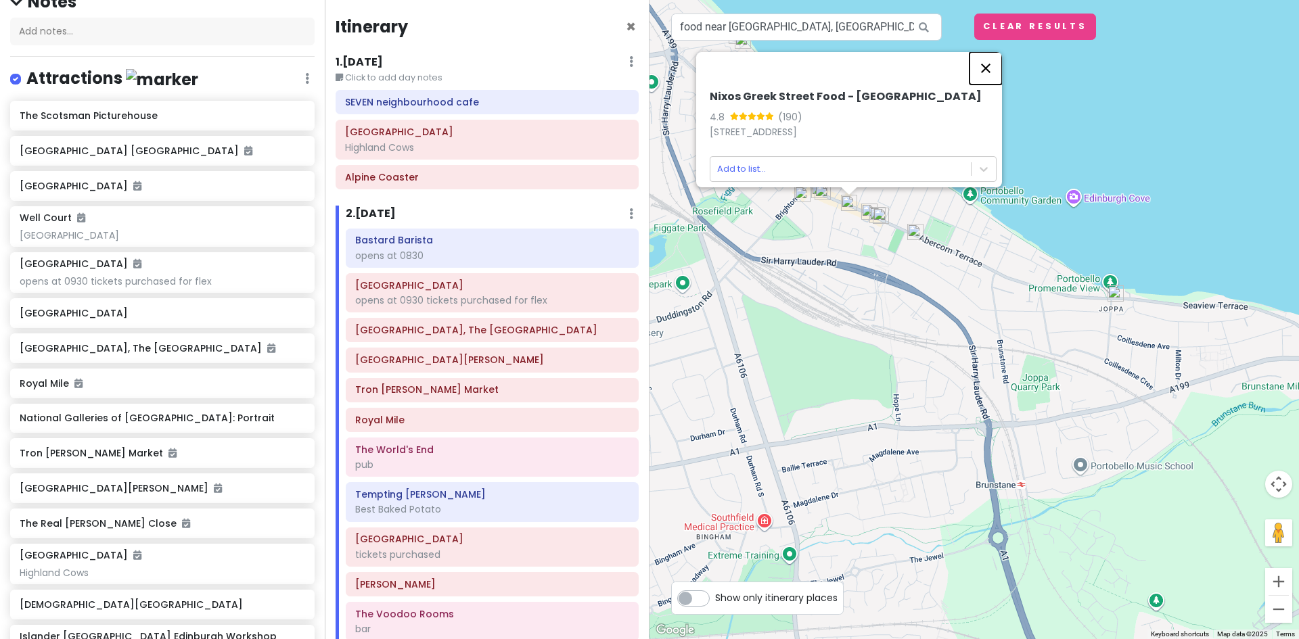
click at [991, 54] on button "Close" at bounding box center [985, 68] width 32 height 32
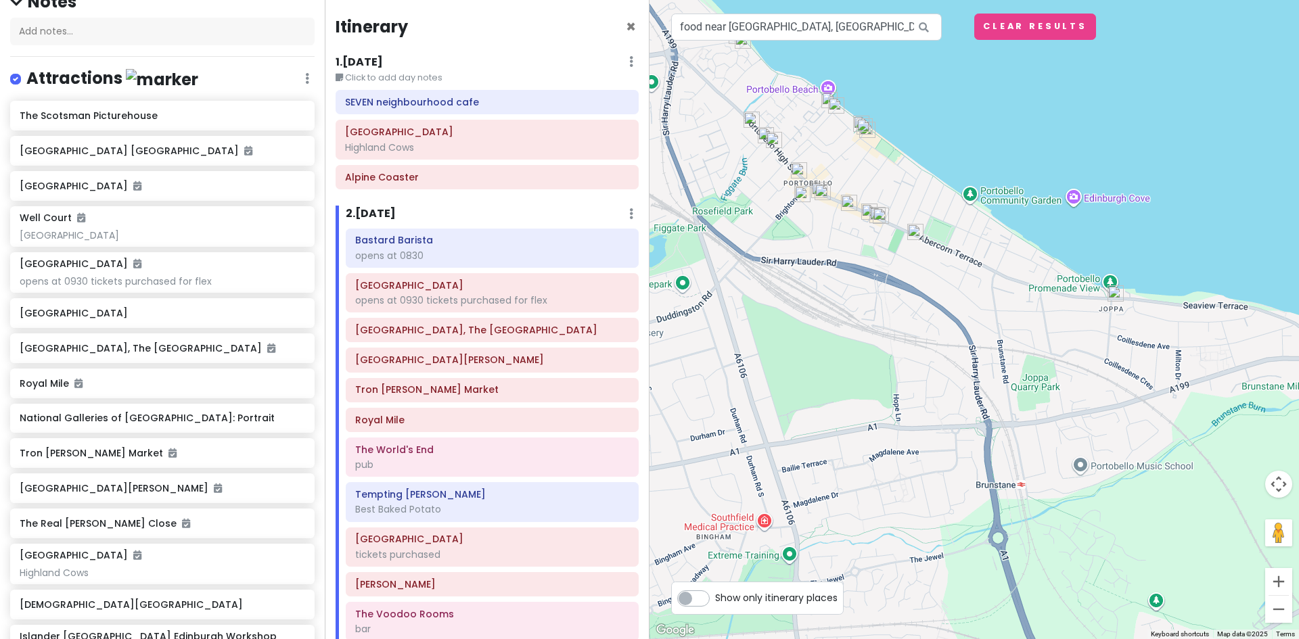
click at [850, 201] on img at bounding box center [848, 202] width 27 height 27
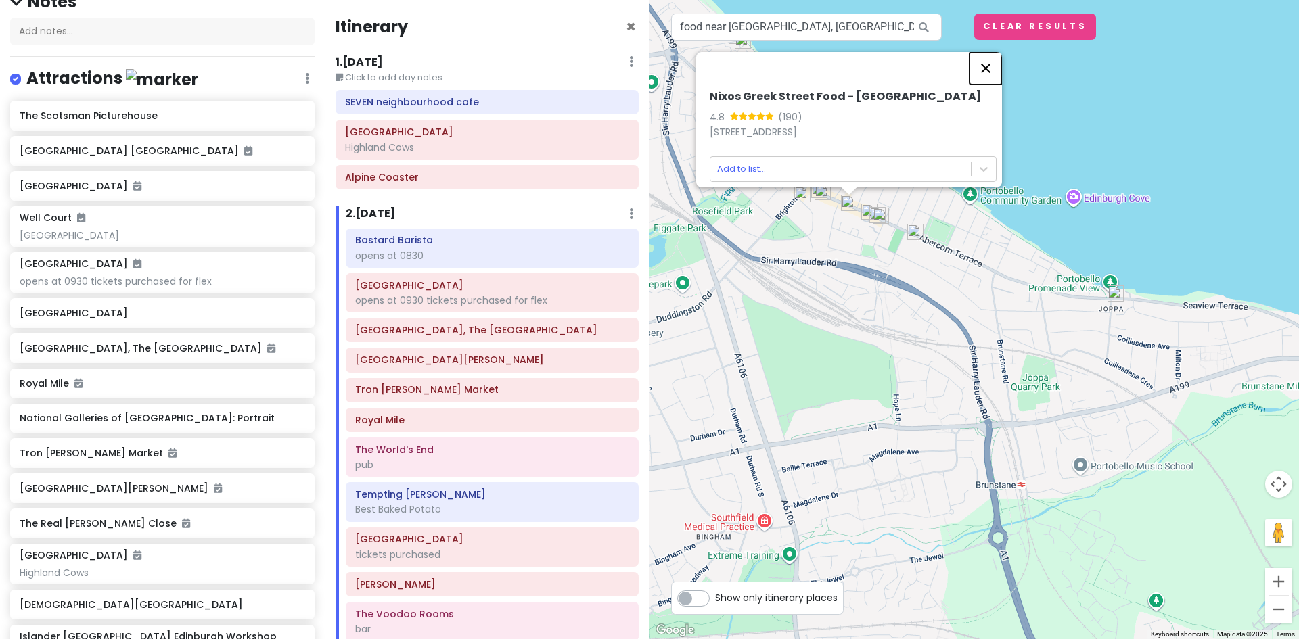
click at [995, 57] on button "Close" at bounding box center [985, 68] width 32 height 32
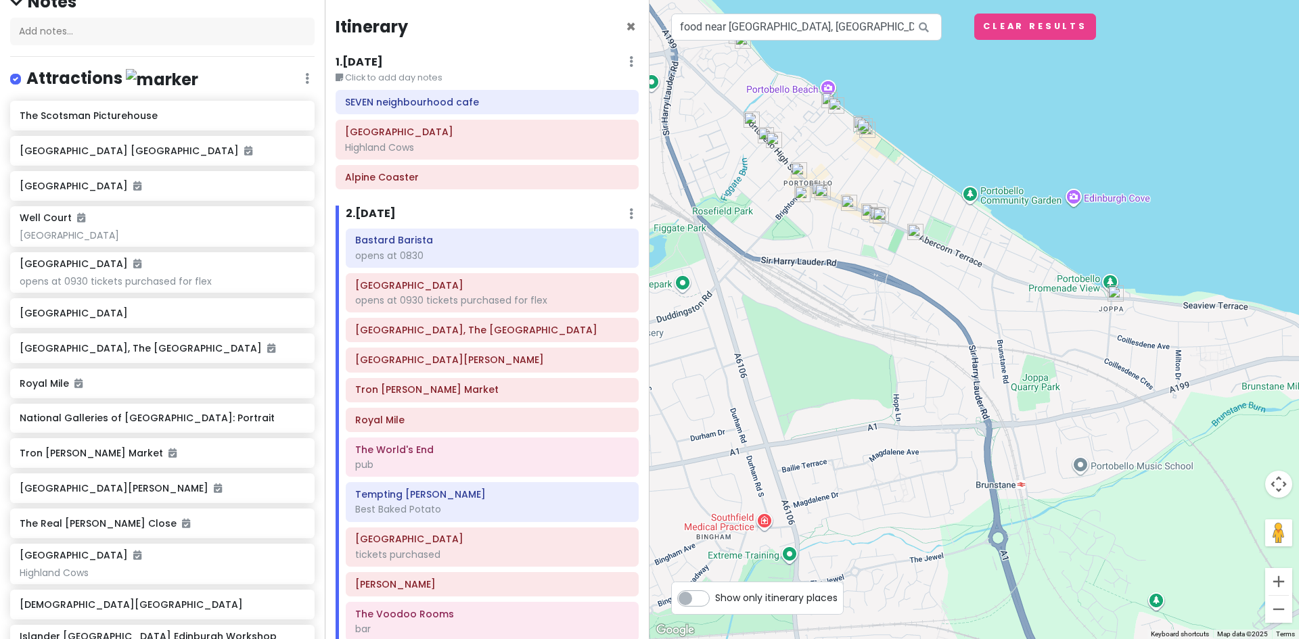
click at [821, 187] on img at bounding box center [822, 192] width 27 height 27
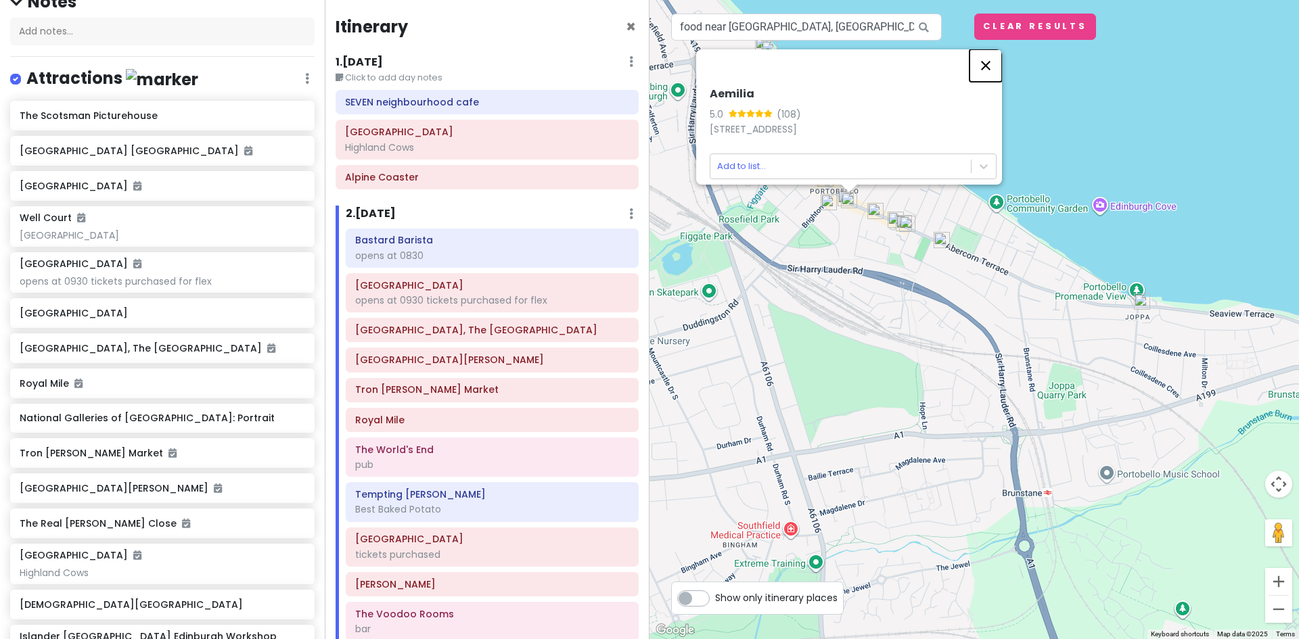
click at [993, 53] on button "Close" at bounding box center [985, 65] width 32 height 32
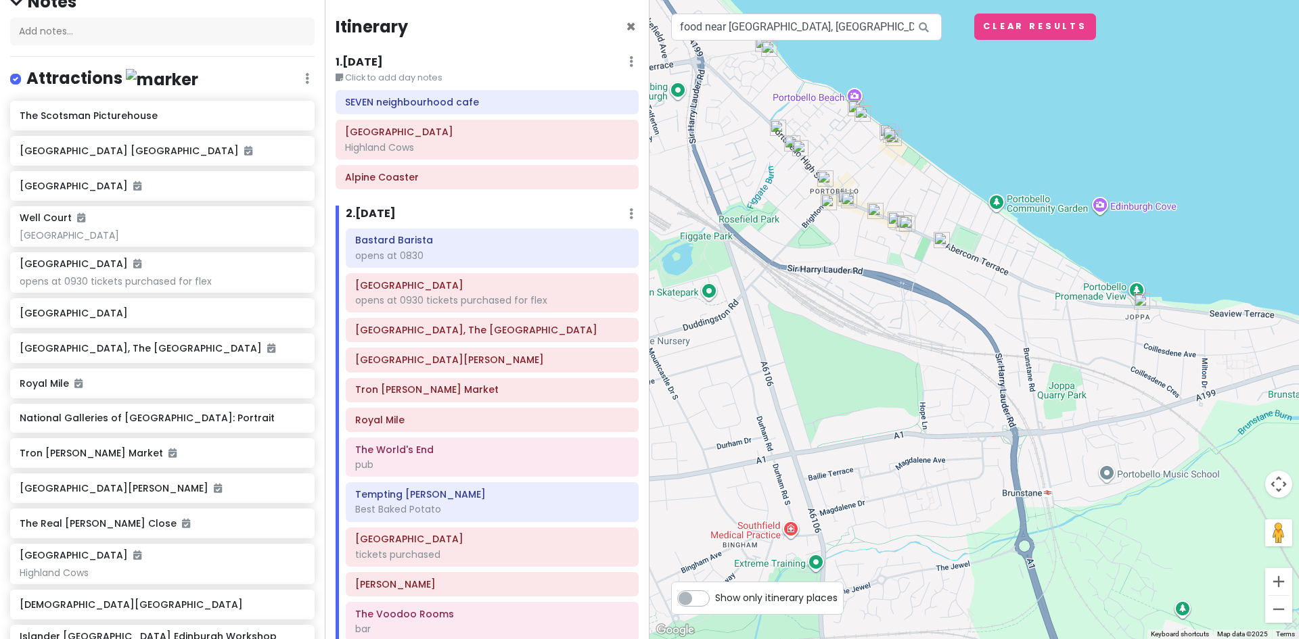
click at [827, 200] on img at bounding box center [828, 202] width 27 height 27
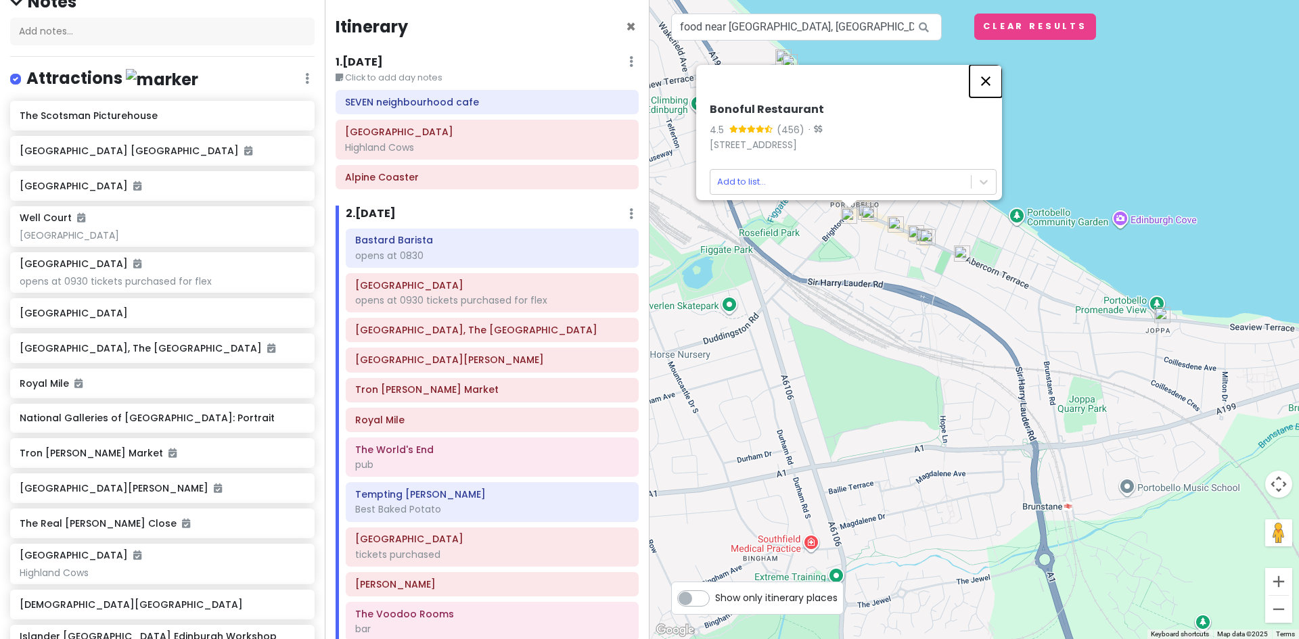
click at [990, 65] on button "Close" at bounding box center [985, 81] width 32 height 32
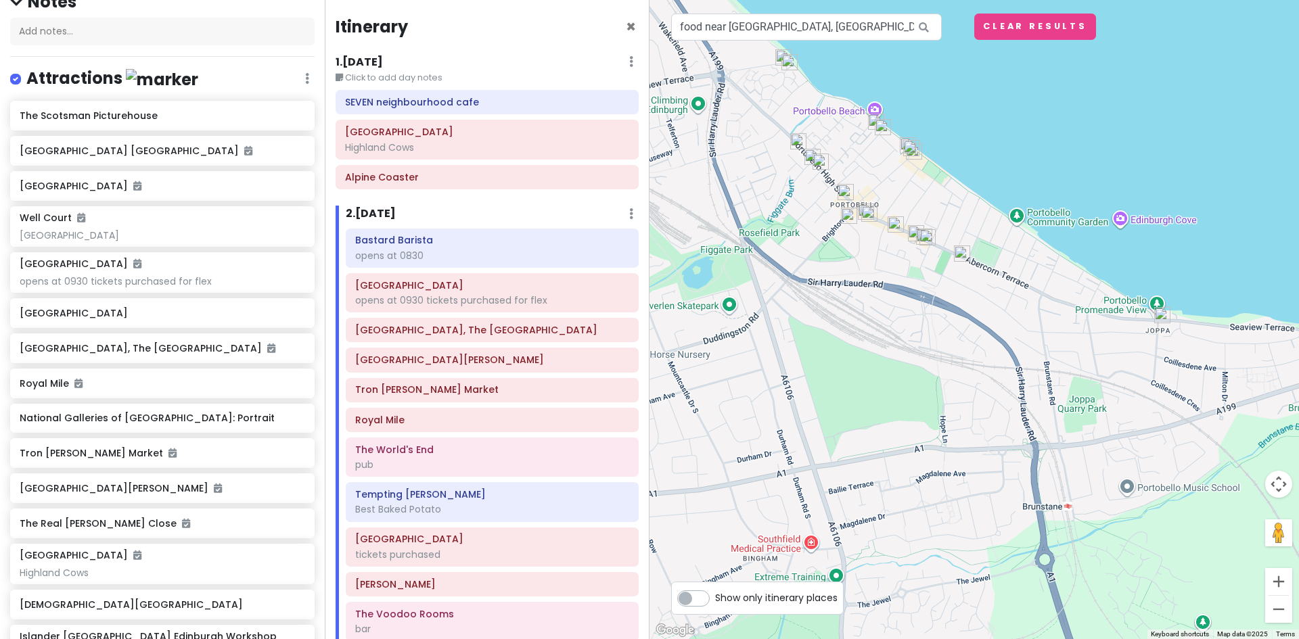
click at [841, 189] on img at bounding box center [845, 192] width 27 height 27
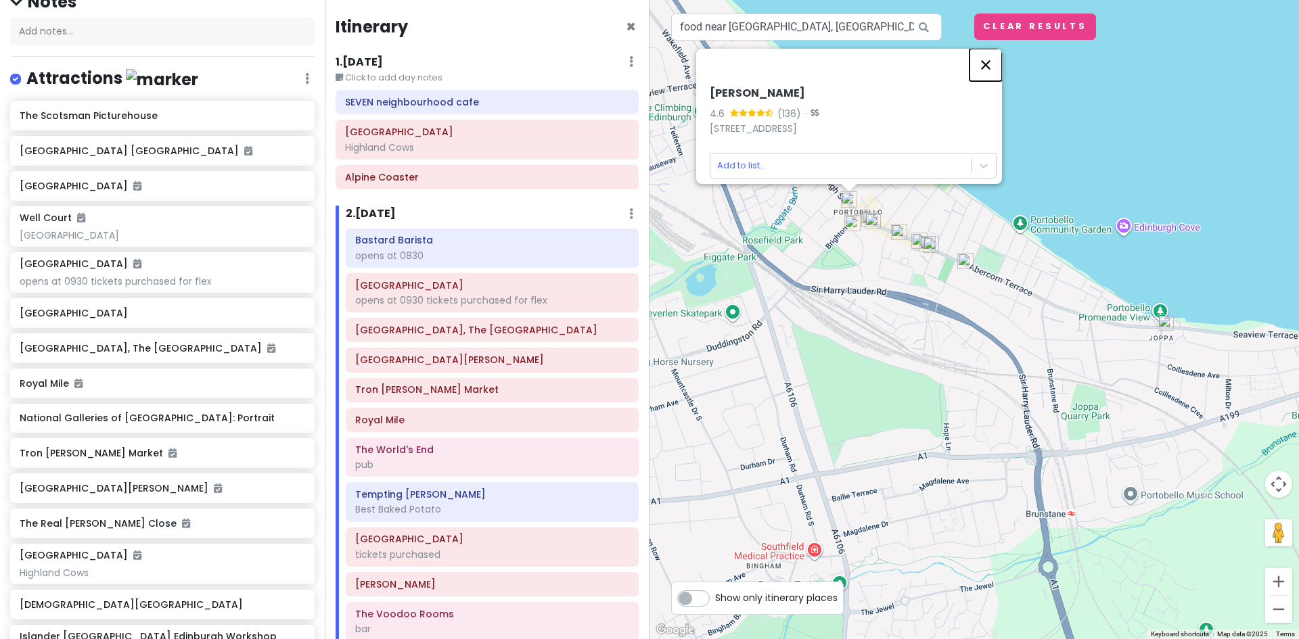
click at [994, 58] on button "Close" at bounding box center [985, 65] width 32 height 32
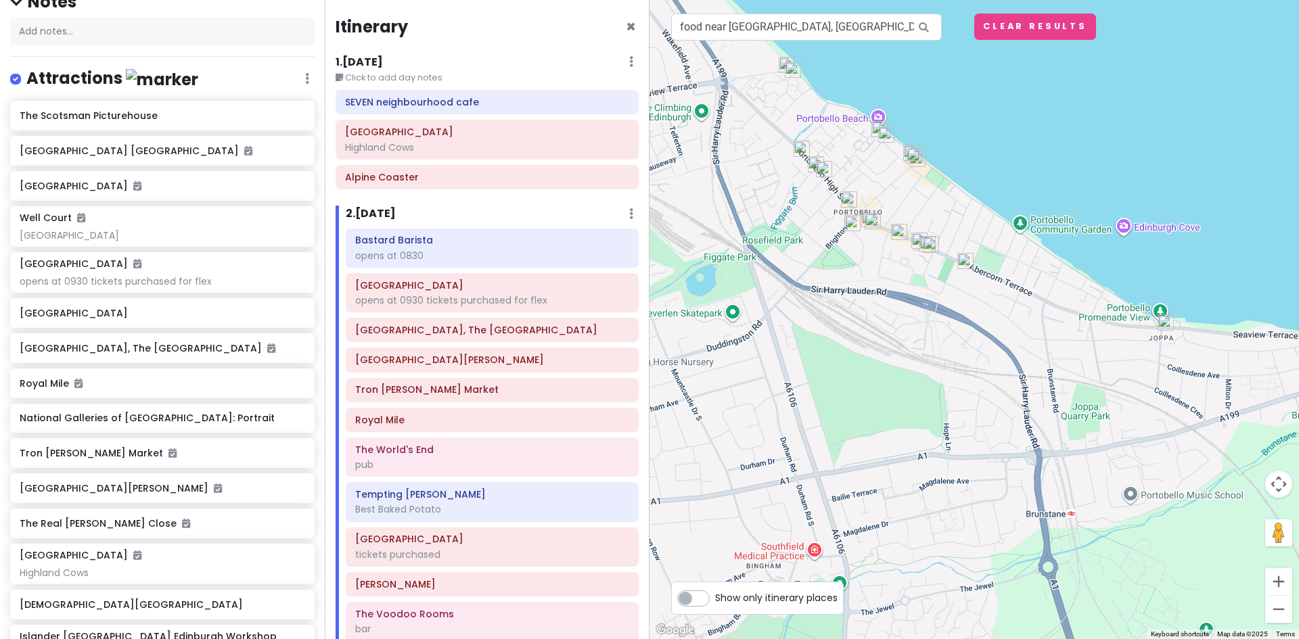
click at [826, 169] on img at bounding box center [823, 169] width 27 height 27
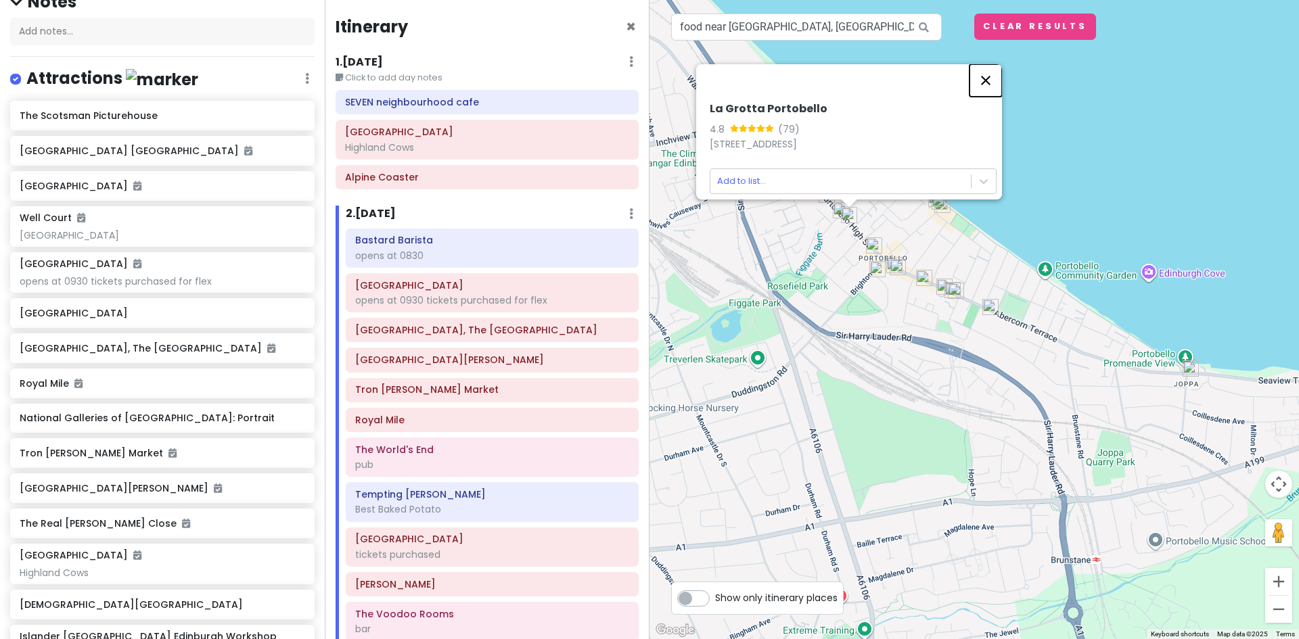
click at [990, 64] on button "Close" at bounding box center [985, 80] width 32 height 32
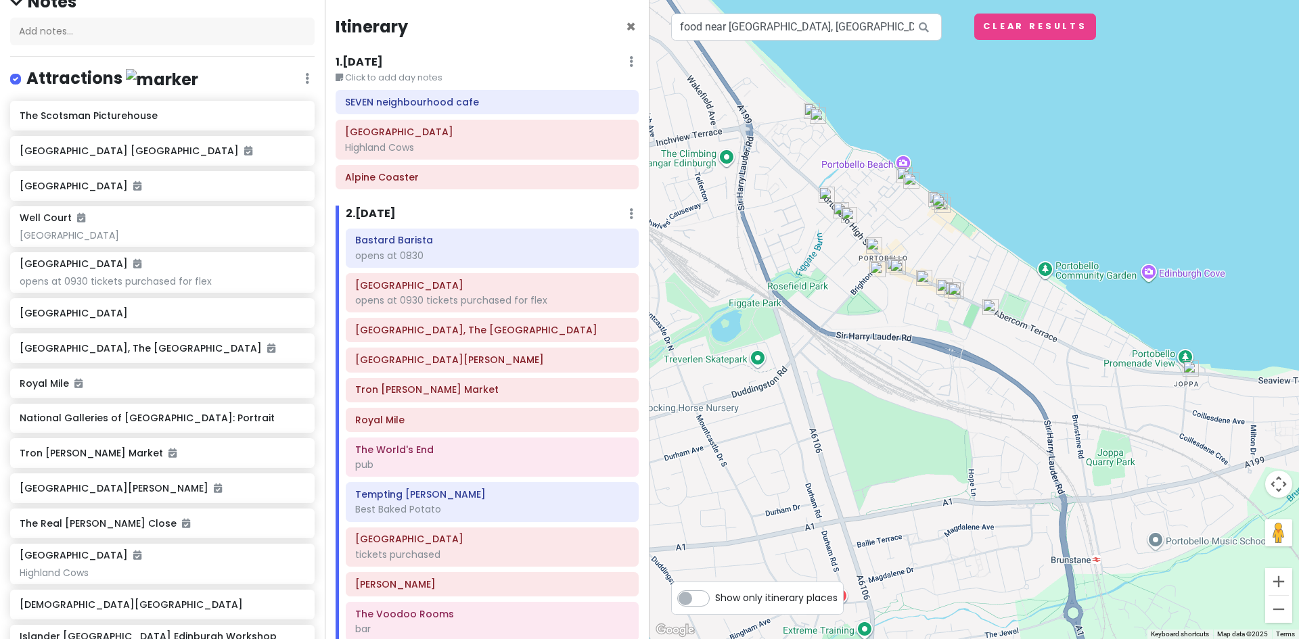
click at [827, 191] on img at bounding box center [826, 194] width 27 height 27
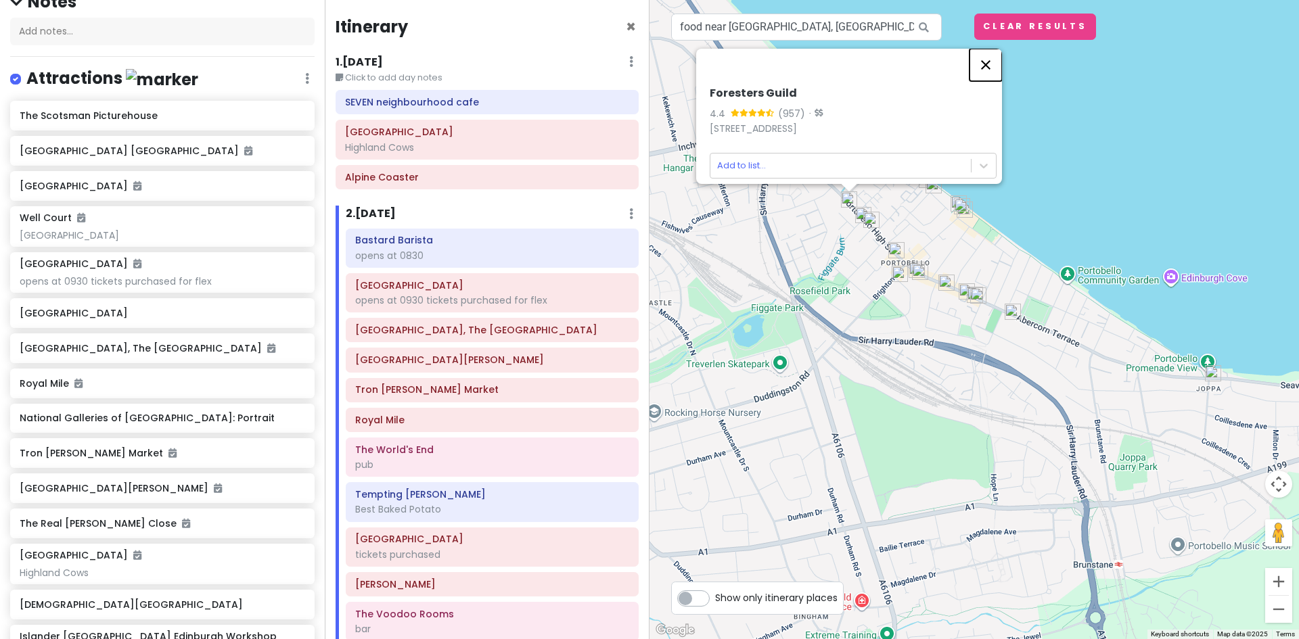
click at [985, 54] on button "Close" at bounding box center [985, 65] width 32 height 32
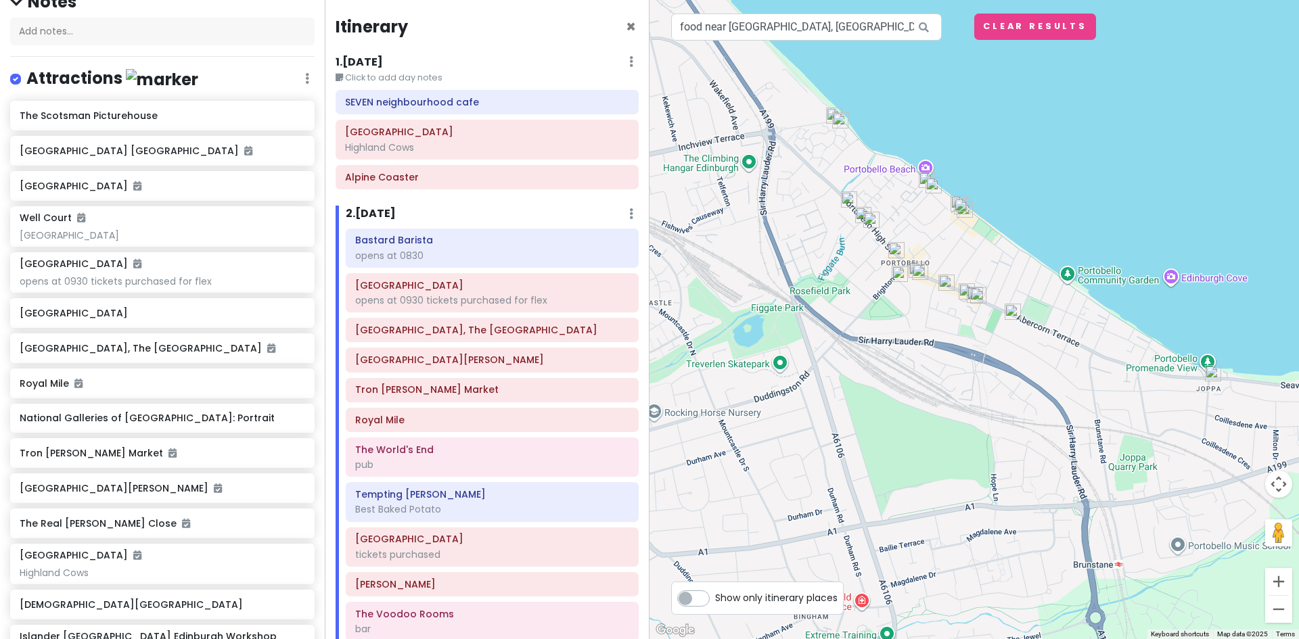
click at [959, 204] on img at bounding box center [961, 206] width 27 height 27
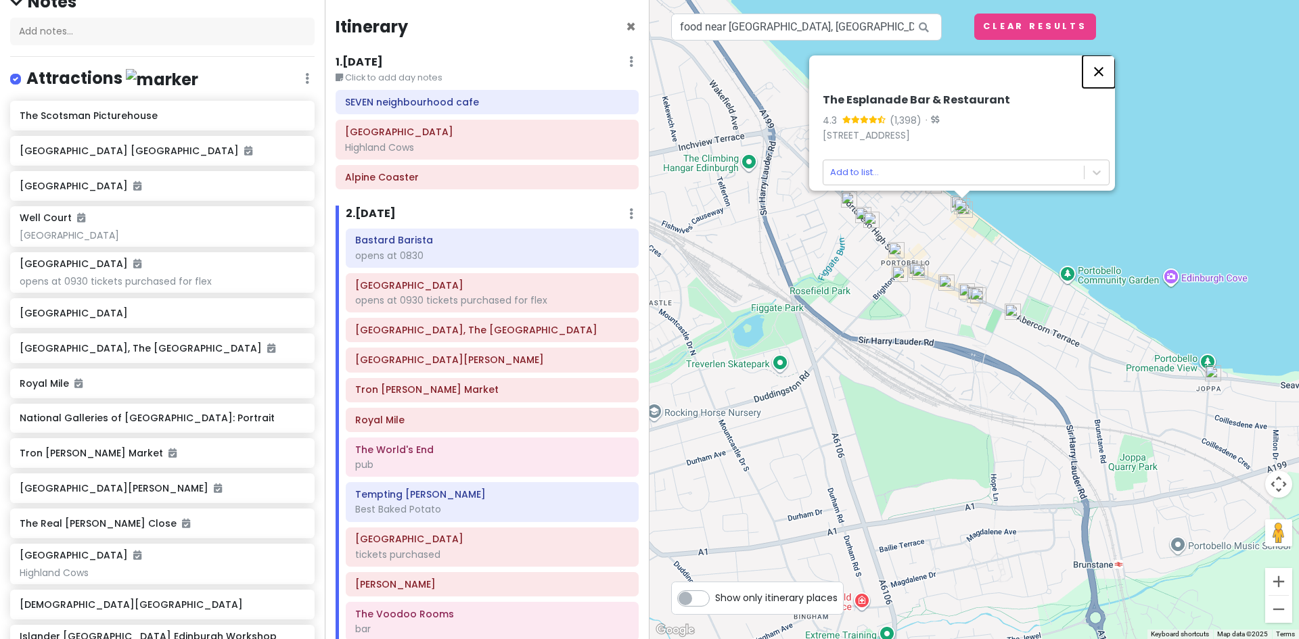
click at [1104, 62] on button "Close" at bounding box center [1098, 71] width 32 height 32
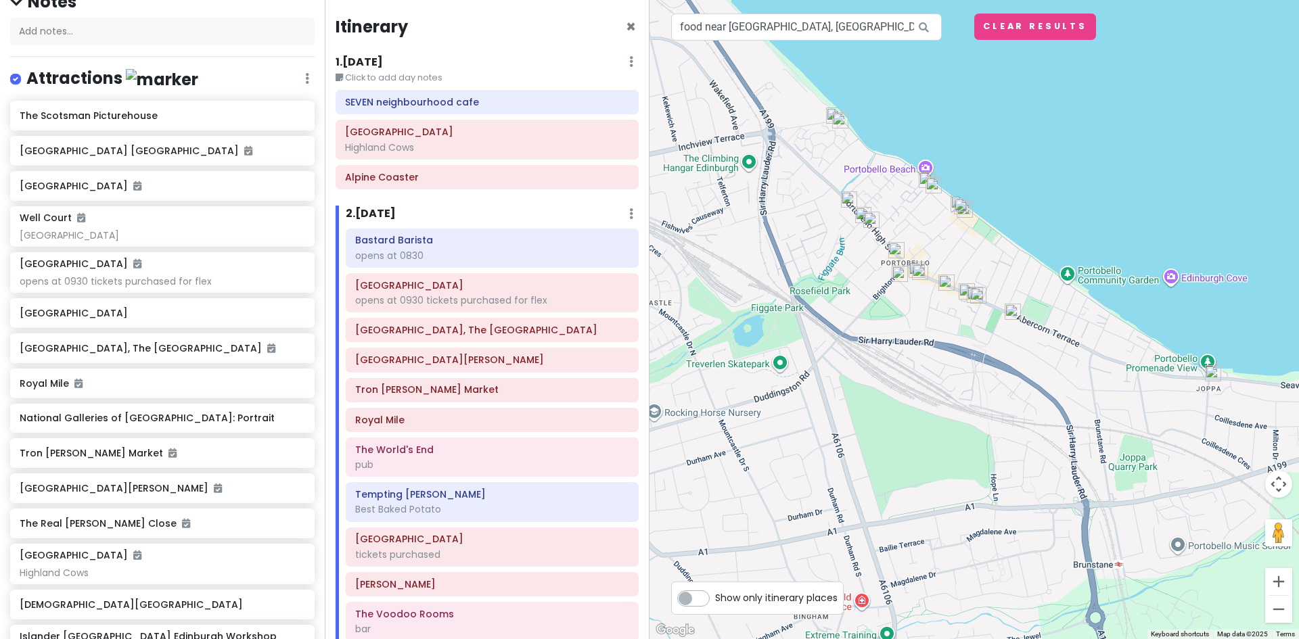
click at [968, 214] on img at bounding box center [961, 206] width 27 height 27
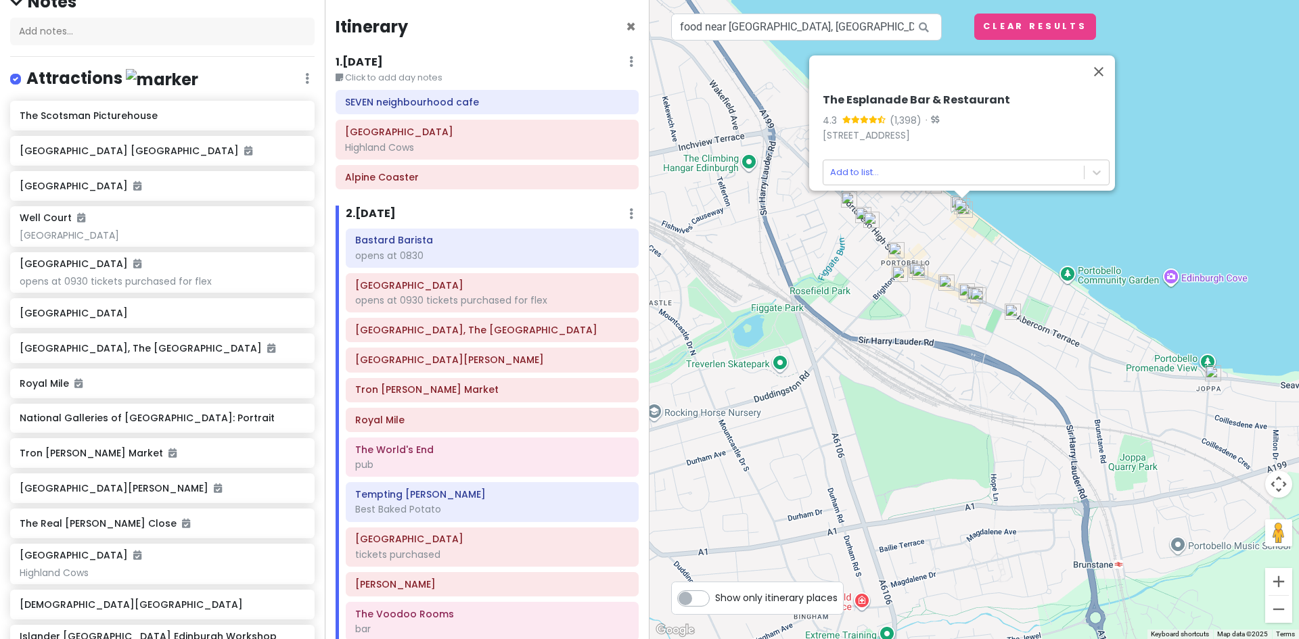
click at [953, 204] on img at bounding box center [961, 206] width 27 height 27
click at [1105, 60] on button "Close" at bounding box center [1098, 71] width 32 height 32
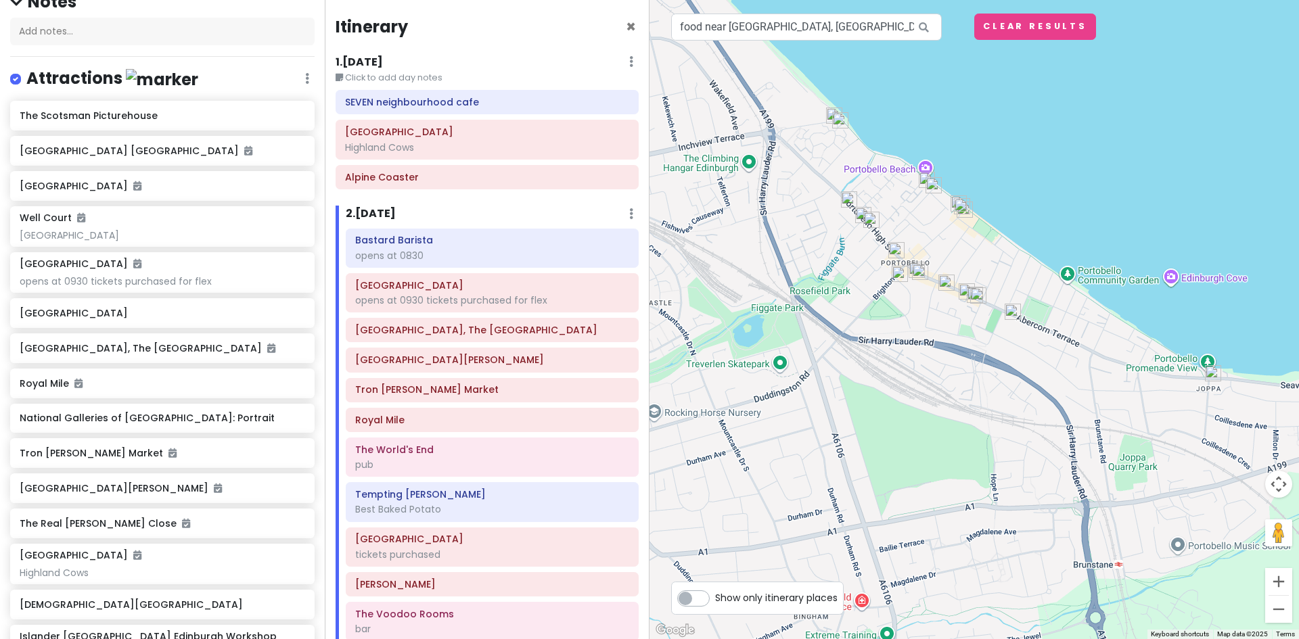
click at [934, 186] on img at bounding box center [933, 185] width 27 height 27
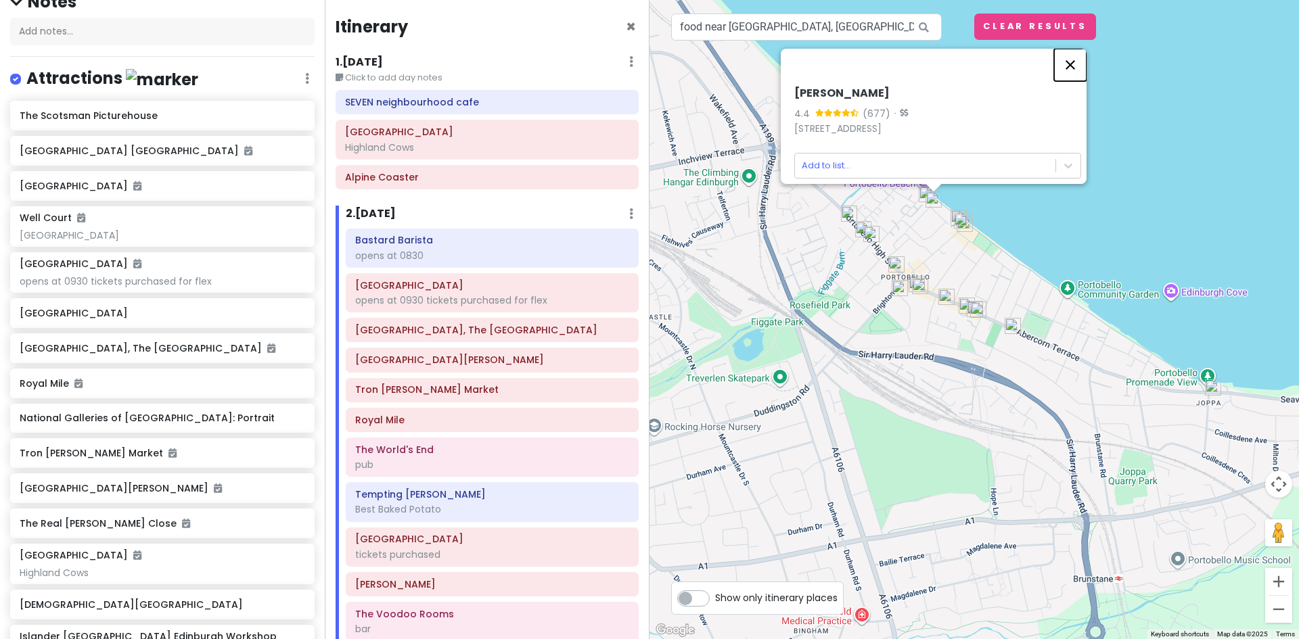
click at [1080, 51] on button "Close" at bounding box center [1070, 65] width 32 height 32
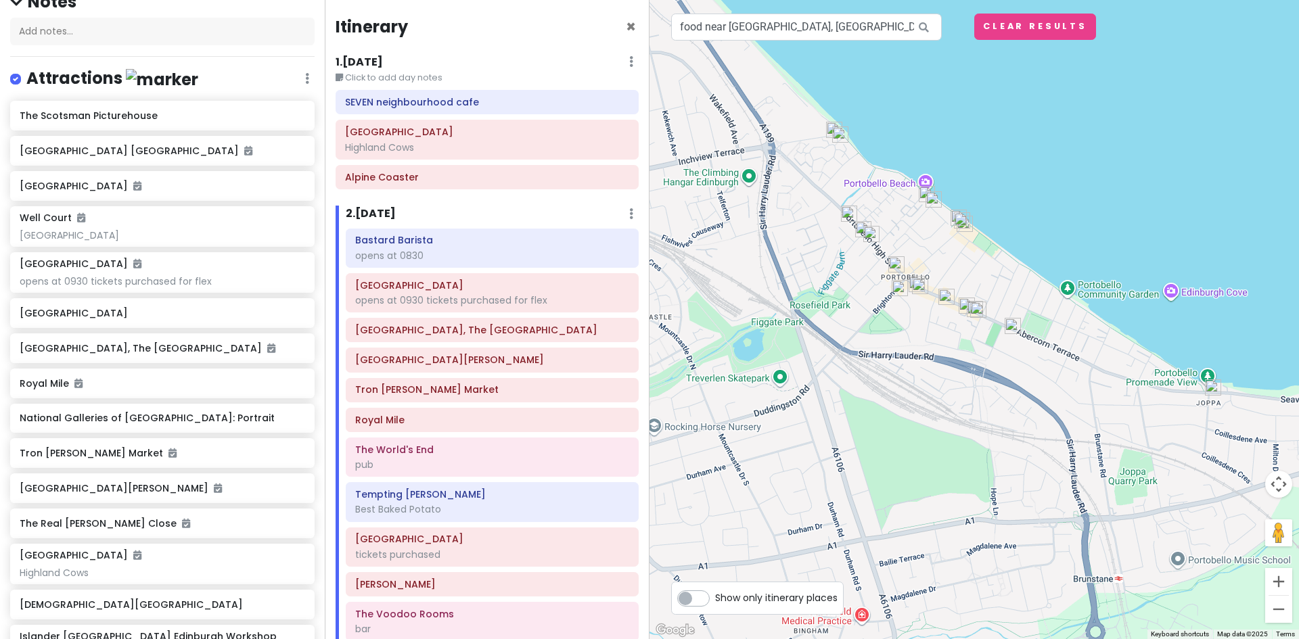
click at [924, 191] on img at bounding box center [933, 199] width 27 height 27
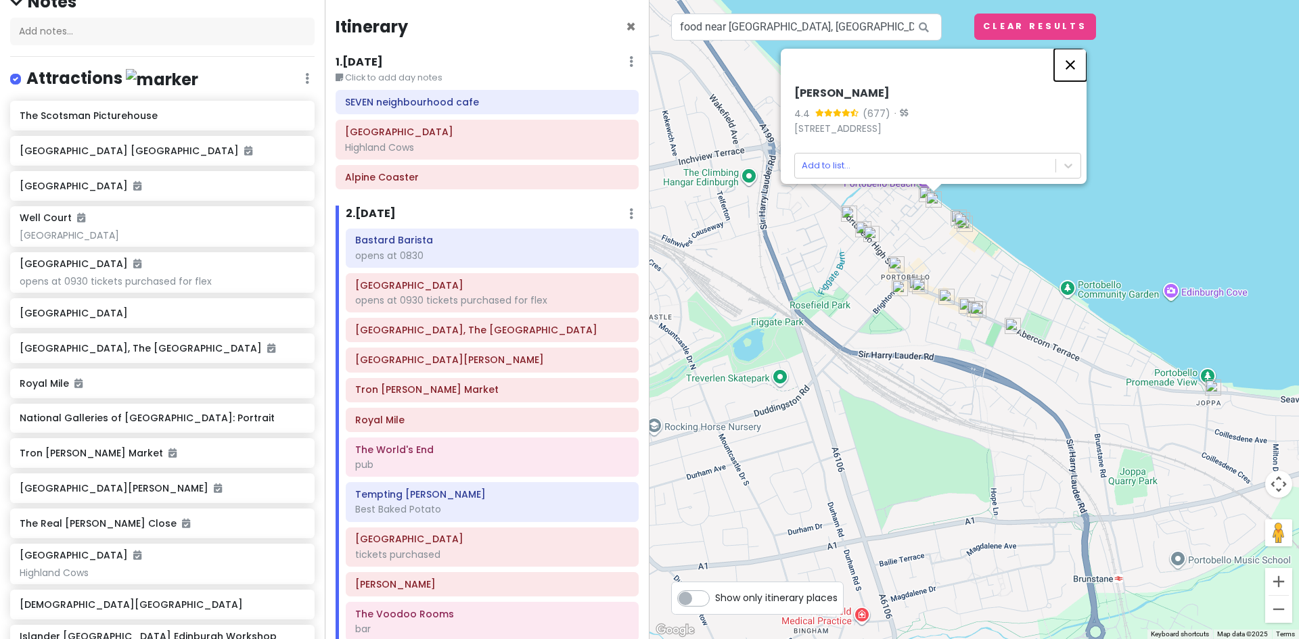
click at [1074, 53] on button "Close" at bounding box center [1070, 65] width 32 height 32
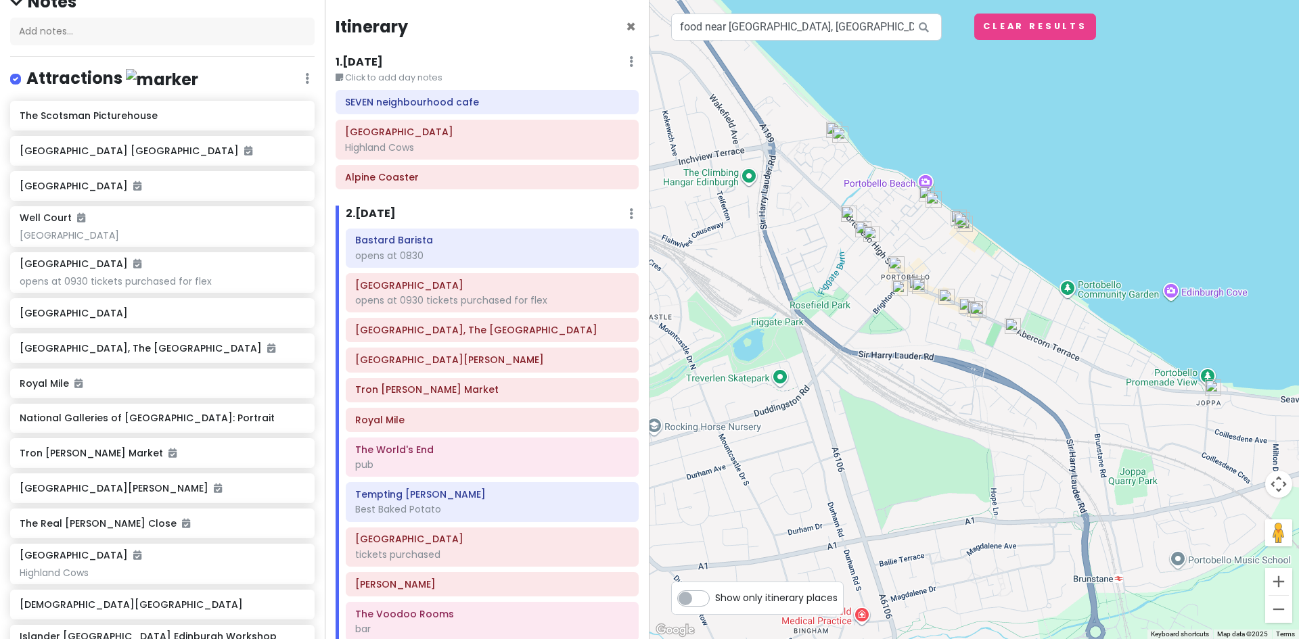
click at [839, 135] on img at bounding box center [840, 134] width 27 height 27
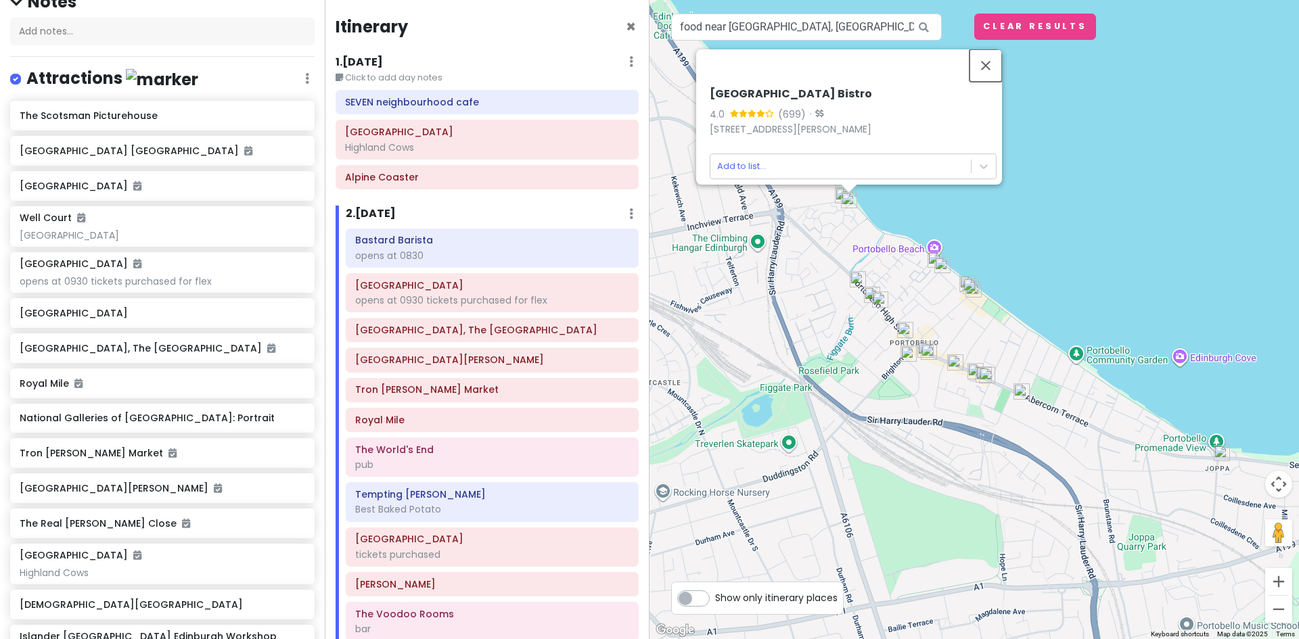
drag, startPoint x: 989, startPoint y: 52, endPoint x: 980, endPoint y: 64, distance: 14.5
click at [990, 52] on button "Close" at bounding box center [985, 65] width 32 height 32
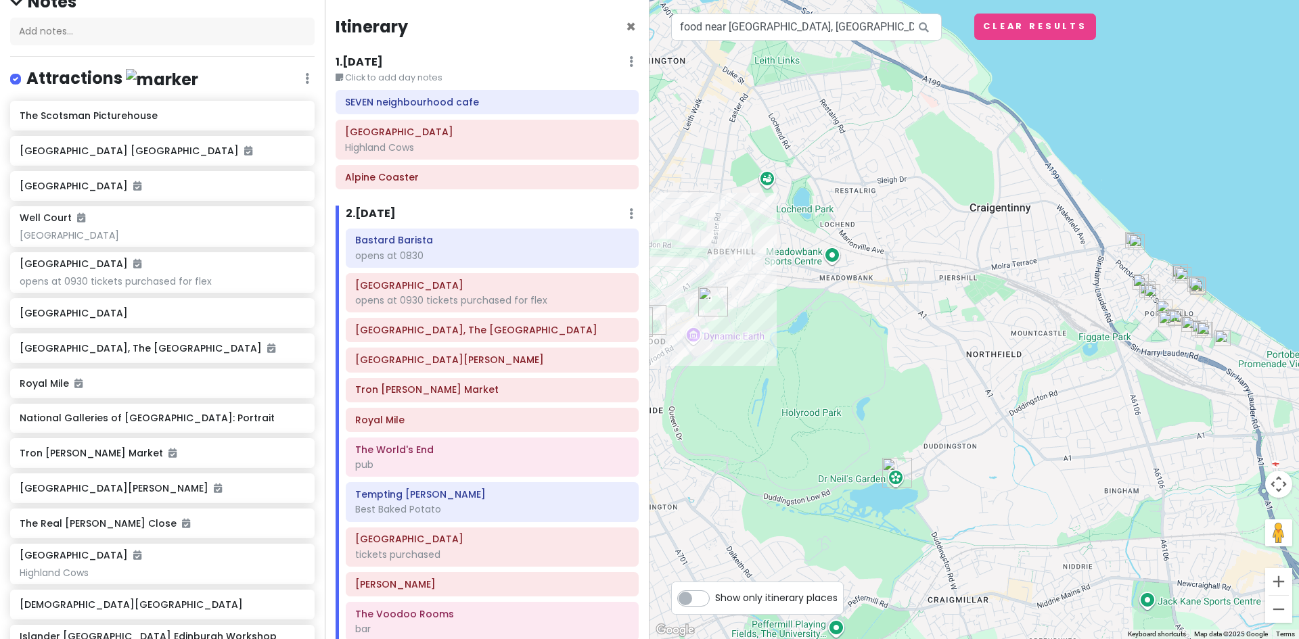
drag, startPoint x: 766, startPoint y: 395, endPoint x: 1075, endPoint y: 346, distance: 313.0
click at [1075, 346] on div at bounding box center [973, 319] width 649 height 639
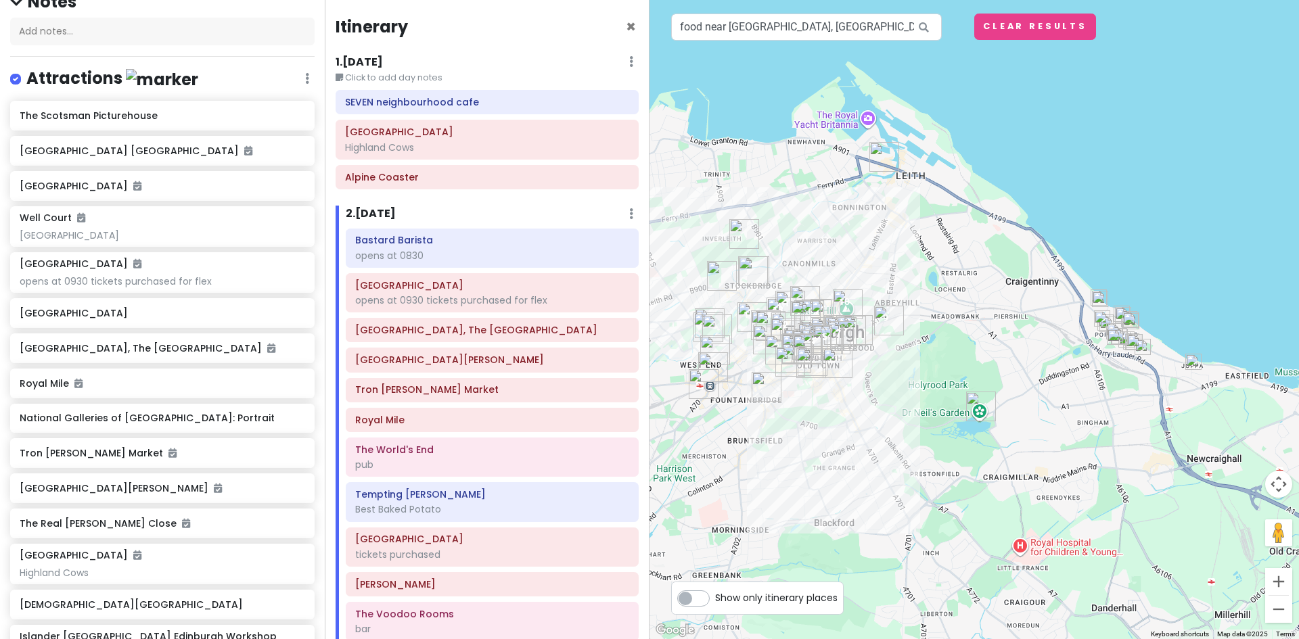
click at [874, 154] on img "Roseleaf Bar Cafe" at bounding box center [884, 157] width 41 height 41
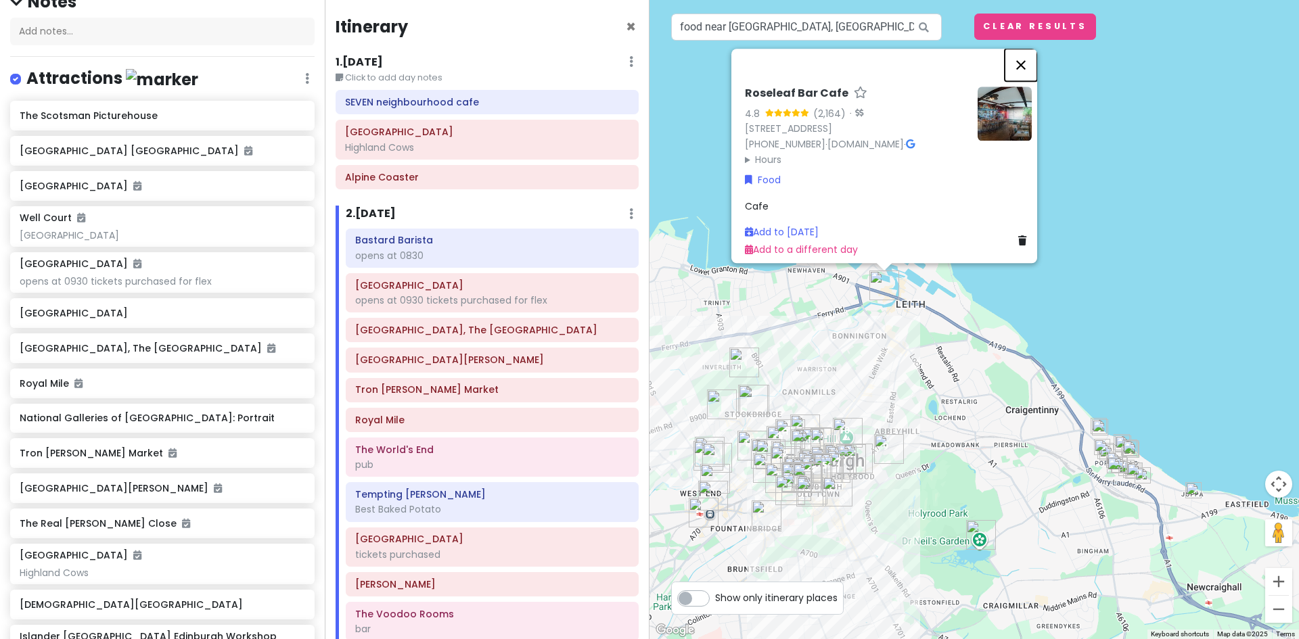
click at [1024, 52] on button "Close" at bounding box center [1021, 65] width 32 height 32
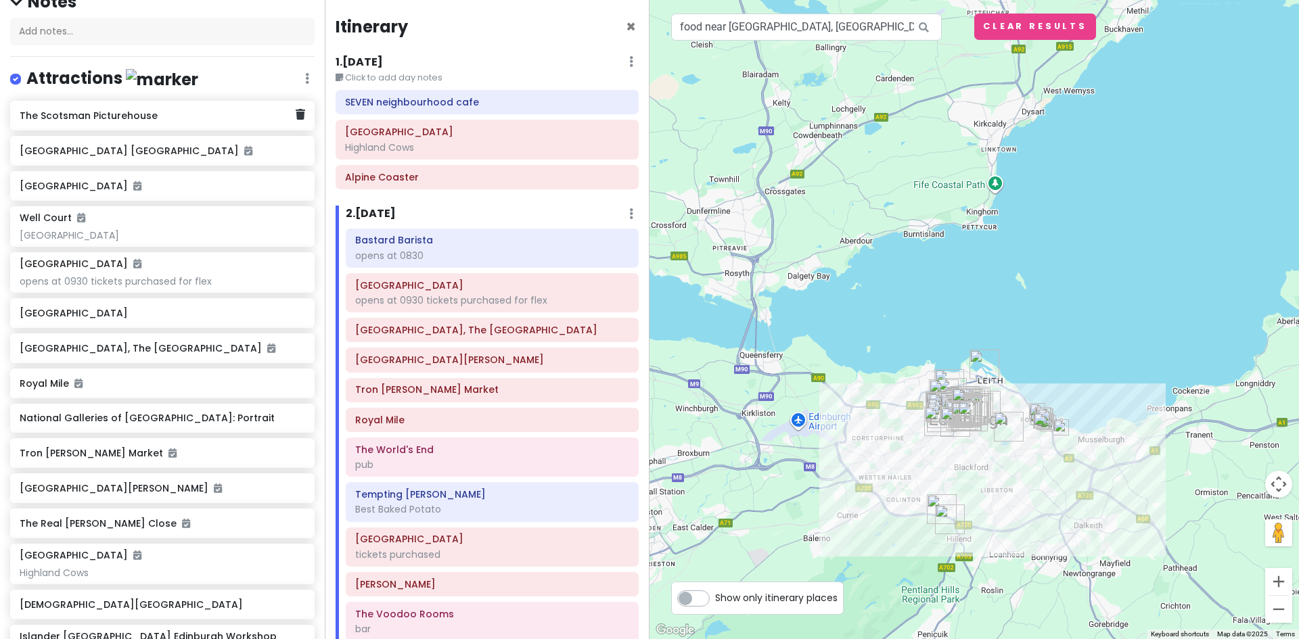
click at [74, 116] on h6 "The Scotsman Picturehouse" at bounding box center [157, 116] width 275 height 12
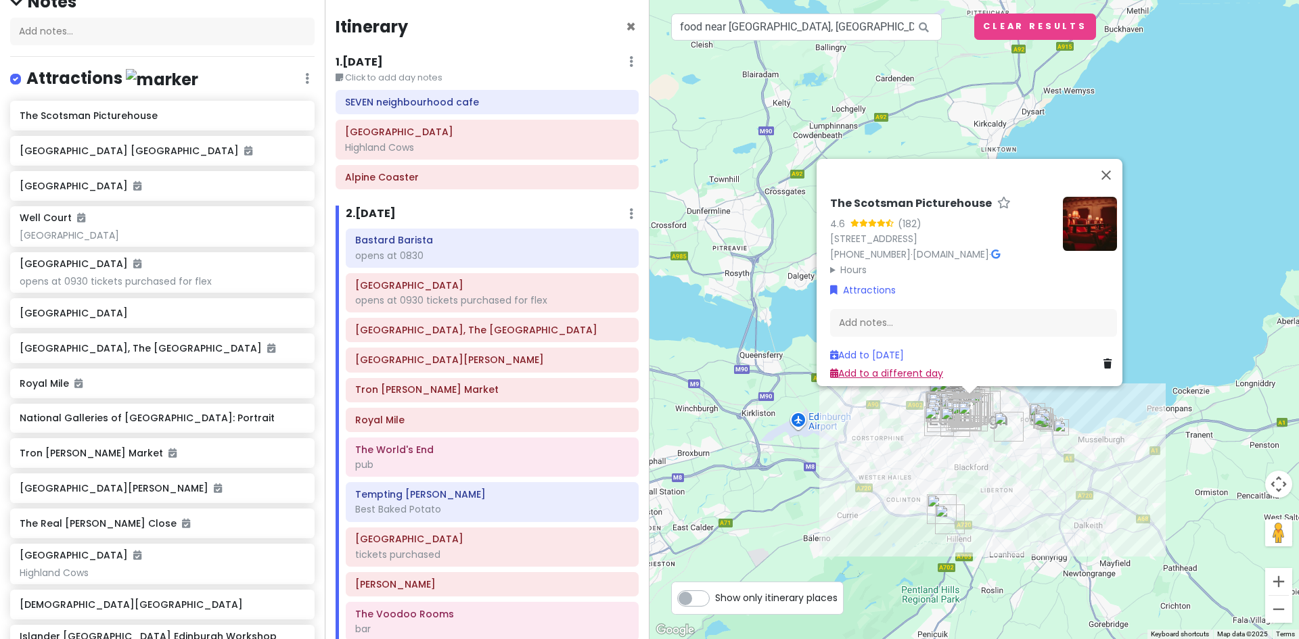
click at [902, 366] on link "Add to a different day" at bounding box center [886, 373] width 113 height 14
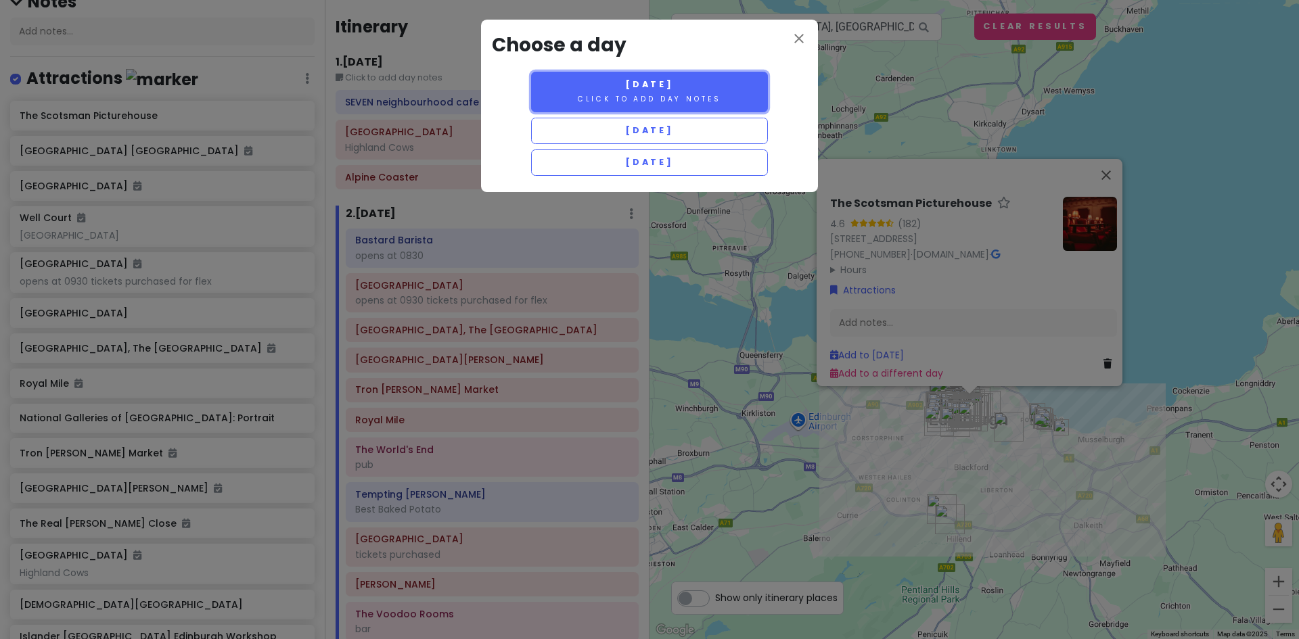
click at [654, 87] on span "[DATE]" at bounding box center [649, 83] width 49 height 11
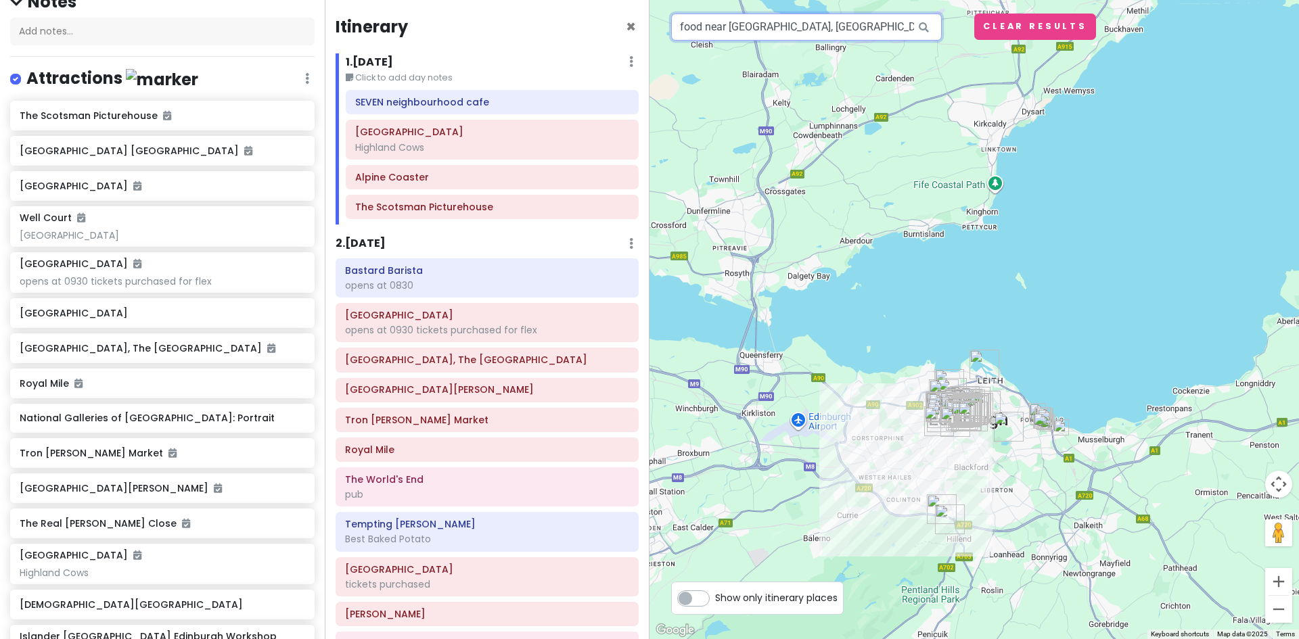
click at [869, 26] on input "food near [GEOGRAPHIC_DATA], [GEOGRAPHIC_DATA], [GEOGRAPHIC_DATA]" at bounding box center [806, 27] width 271 height 27
drag, startPoint x: 890, startPoint y: 26, endPoint x: 655, endPoint y: 22, distance: 234.8
click at [656, 22] on div "1 3 2 4 food near [GEOGRAPHIC_DATA], [GEOGRAPHIC_DATA], [GEOGRAPHIC_DATA] Keybo…" at bounding box center [973, 319] width 649 height 639
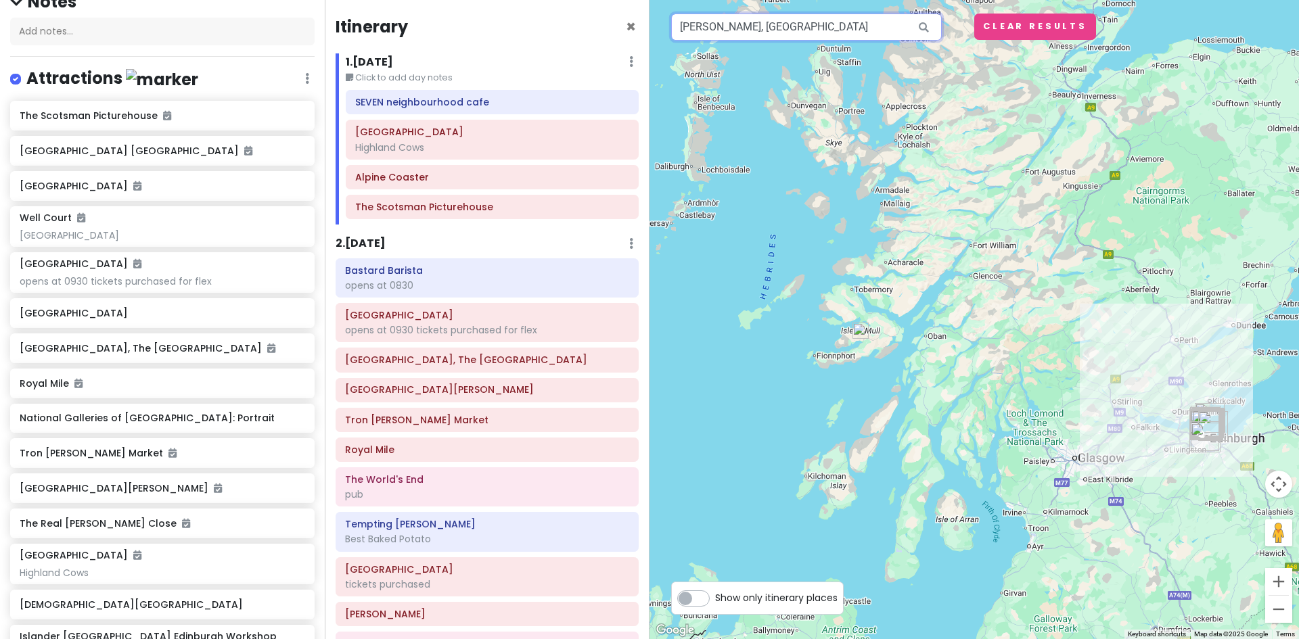
drag, startPoint x: 793, startPoint y: 24, endPoint x: 641, endPoint y: 25, distance: 152.9
click at [641, 25] on div "Edinburgh Trip Private Change Dates Make a Copy Delete Trip Give Feedback 💡 Sup…" at bounding box center [649, 319] width 1299 height 639
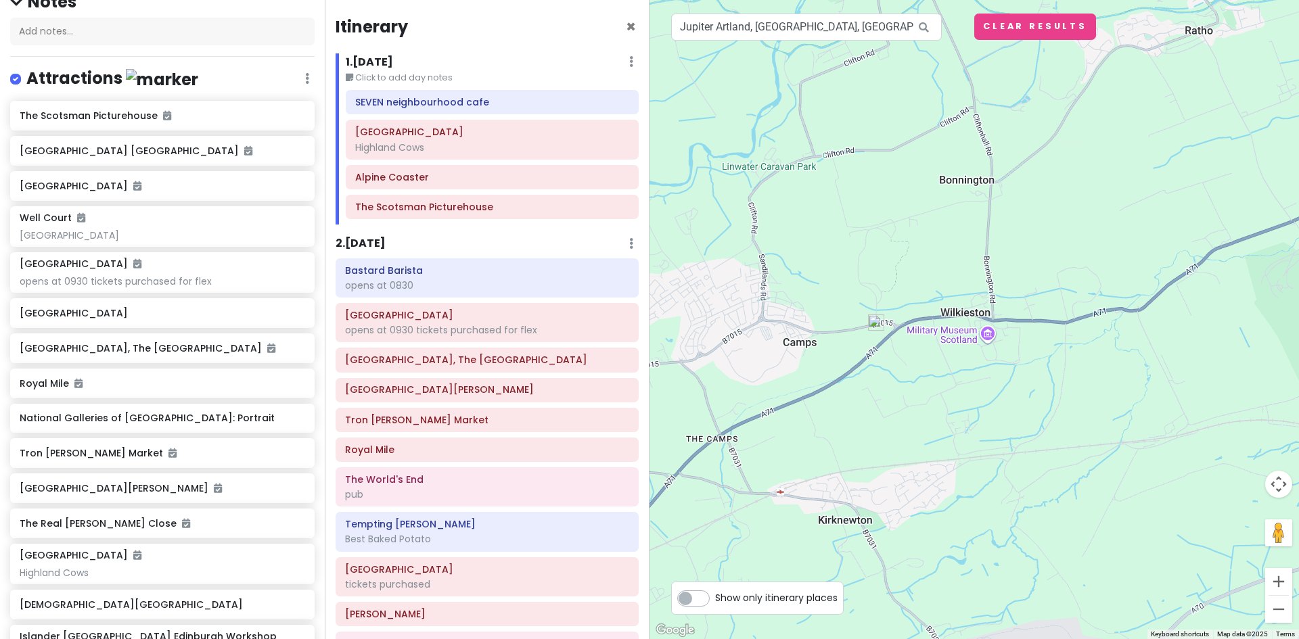
click at [876, 322] on img at bounding box center [875, 322] width 27 height 27
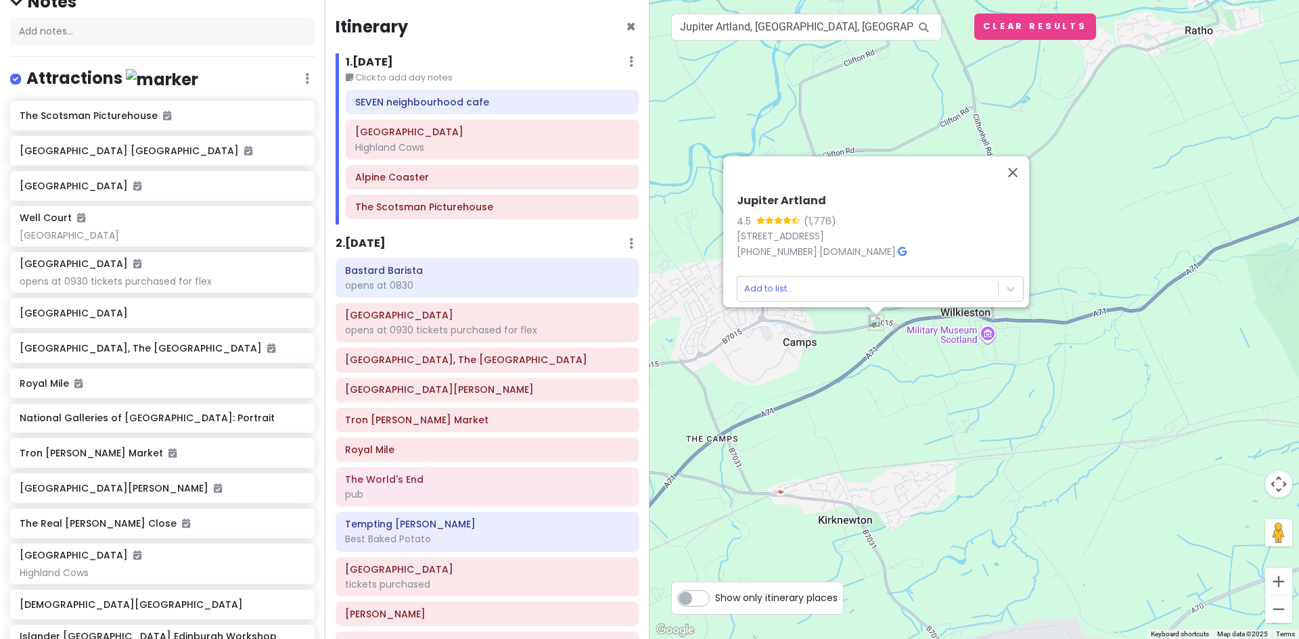
click at [906, 247] on icon at bounding box center [902, 251] width 9 height 9
click at [1003, 281] on body "Edinburgh Trip Private Change Dates Make a Copy Delete Trip Give Feedback 💡 Sup…" at bounding box center [649, 319] width 1299 height 639
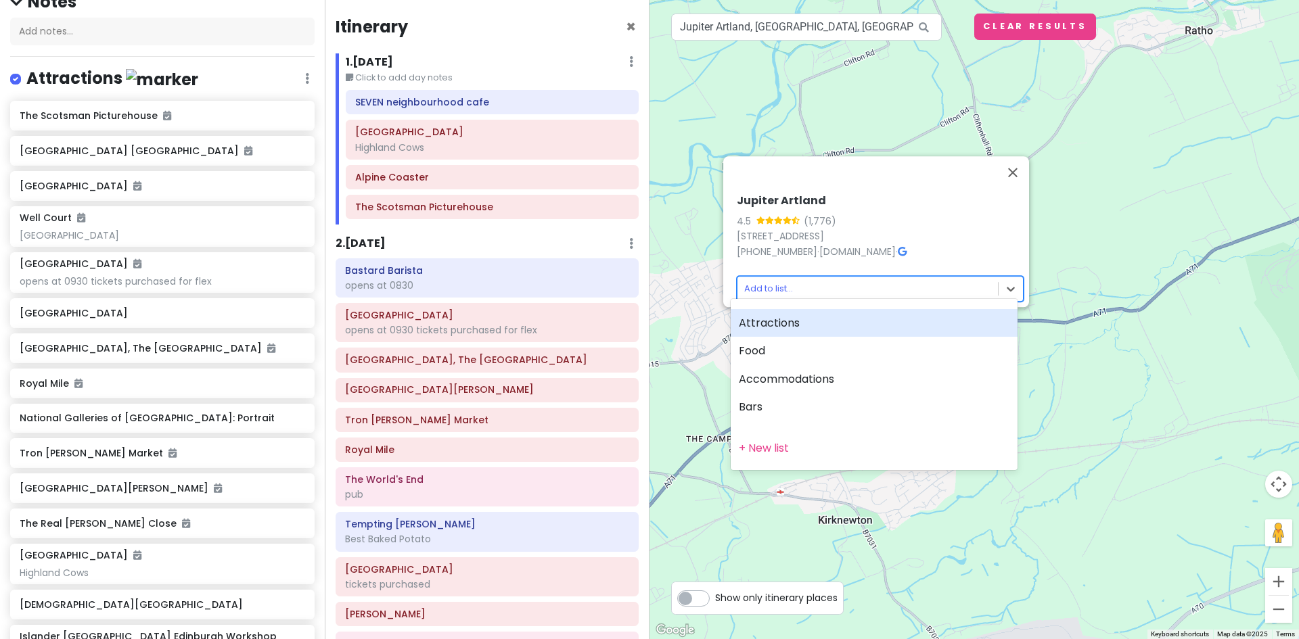
click at [775, 320] on div "Attractions" at bounding box center [874, 323] width 287 height 28
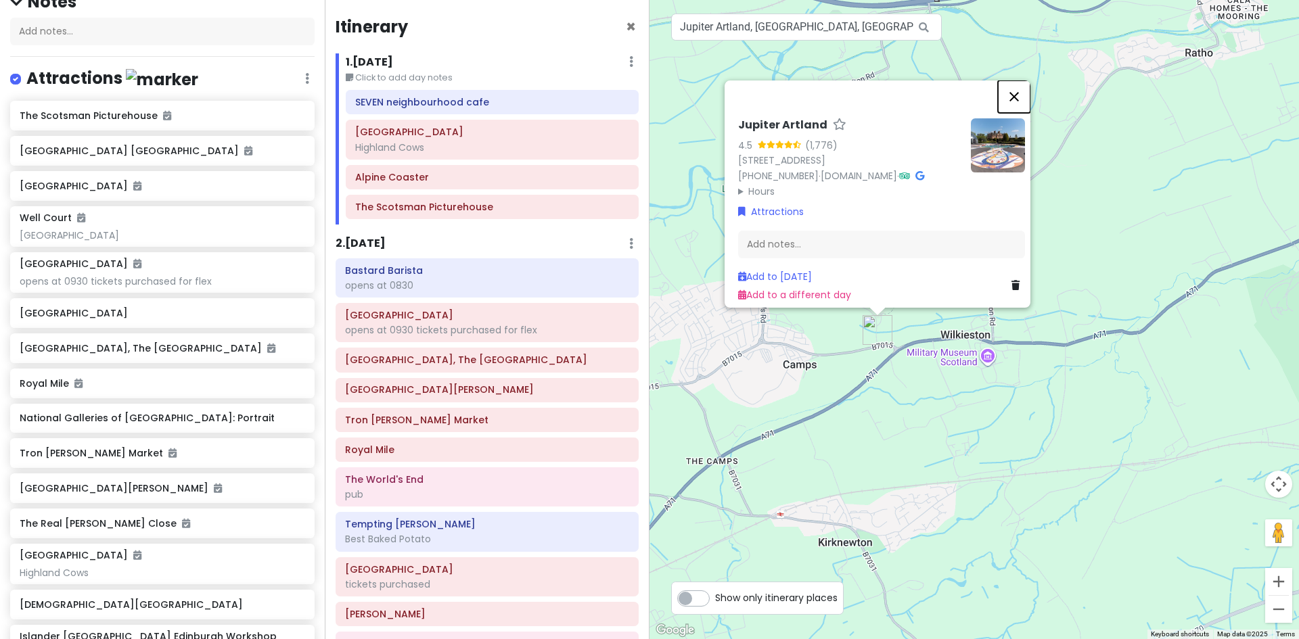
click at [1018, 80] on button "Close" at bounding box center [1014, 96] width 32 height 32
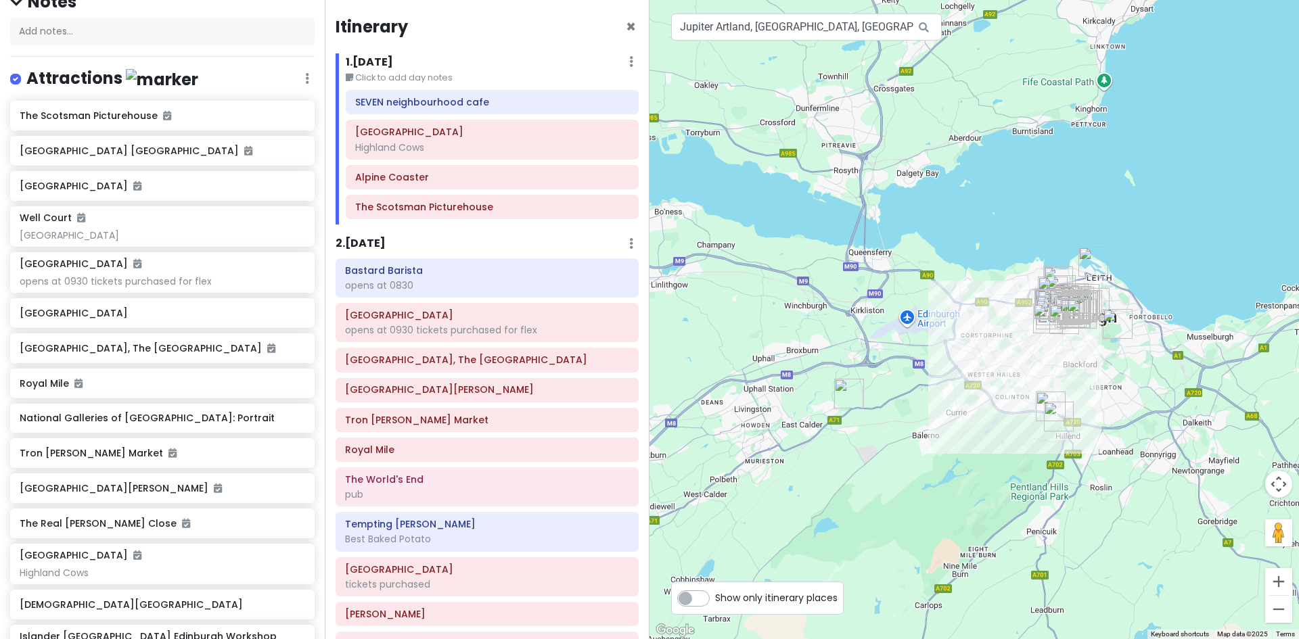
drag, startPoint x: 1053, startPoint y: 434, endPoint x: 879, endPoint y: 449, distance: 175.2
click at [879, 449] on div at bounding box center [973, 319] width 649 height 639
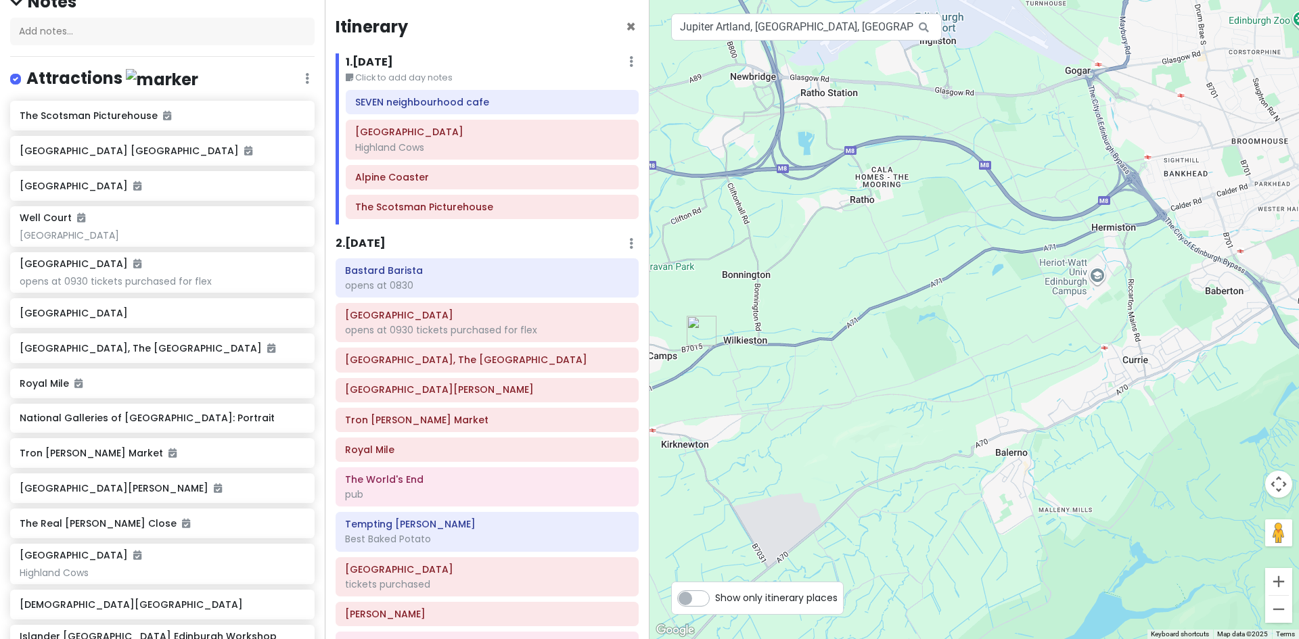
drag, startPoint x: 891, startPoint y: 352, endPoint x: 1069, endPoint y: 354, distance: 178.6
click at [1069, 354] on div at bounding box center [973, 319] width 649 height 639
click at [883, 24] on input "Jupiter Artland, [GEOGRAPHIC_DATA], [GEOGRAPHIC_DATA], [GEOGRAPHIC_DATA]" at bounding box center [806, 27] width 271 height 27
drag, startPoint x: 883, startPoint y: 24, endPoint x: 676, endPoint y: 26, distance: 206.3
click at [676, 26] on input "Jupiter Artland, [GEOGRAPHIC_DATA], [GEOGRAPHIC_DATA], [GEOGRAPHIC_DATA]" at bounding box center [806, 27] width 271 height 27
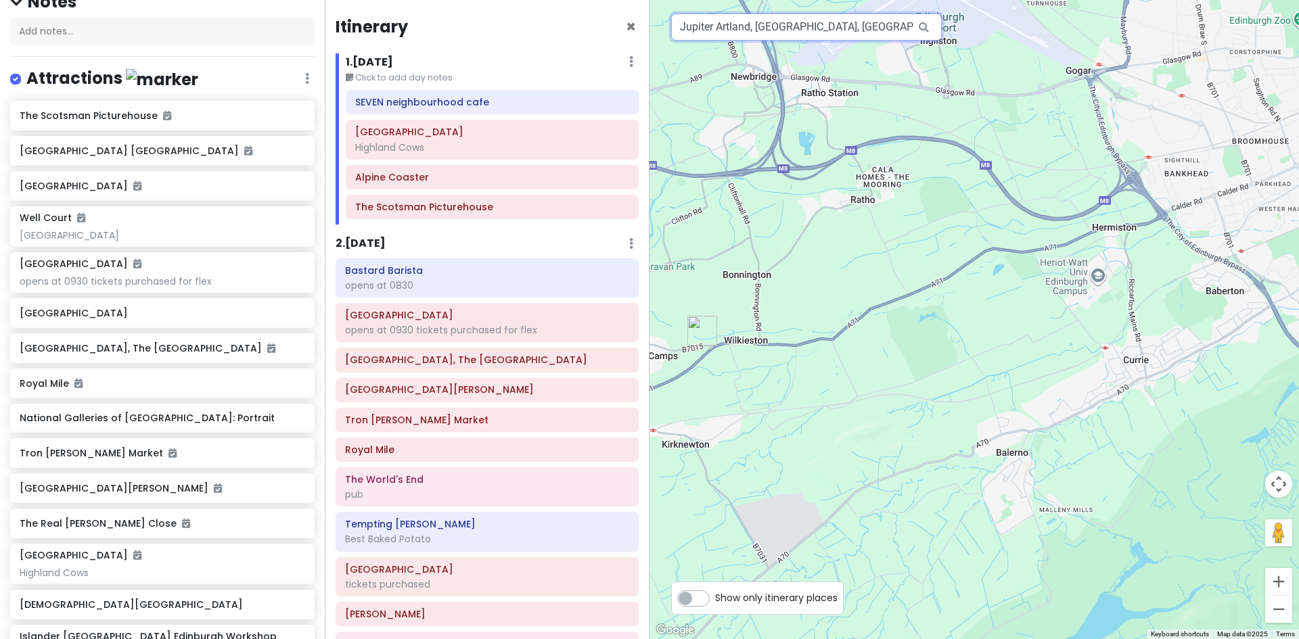
paste input "[GEOGRAPHIC_DATA]"
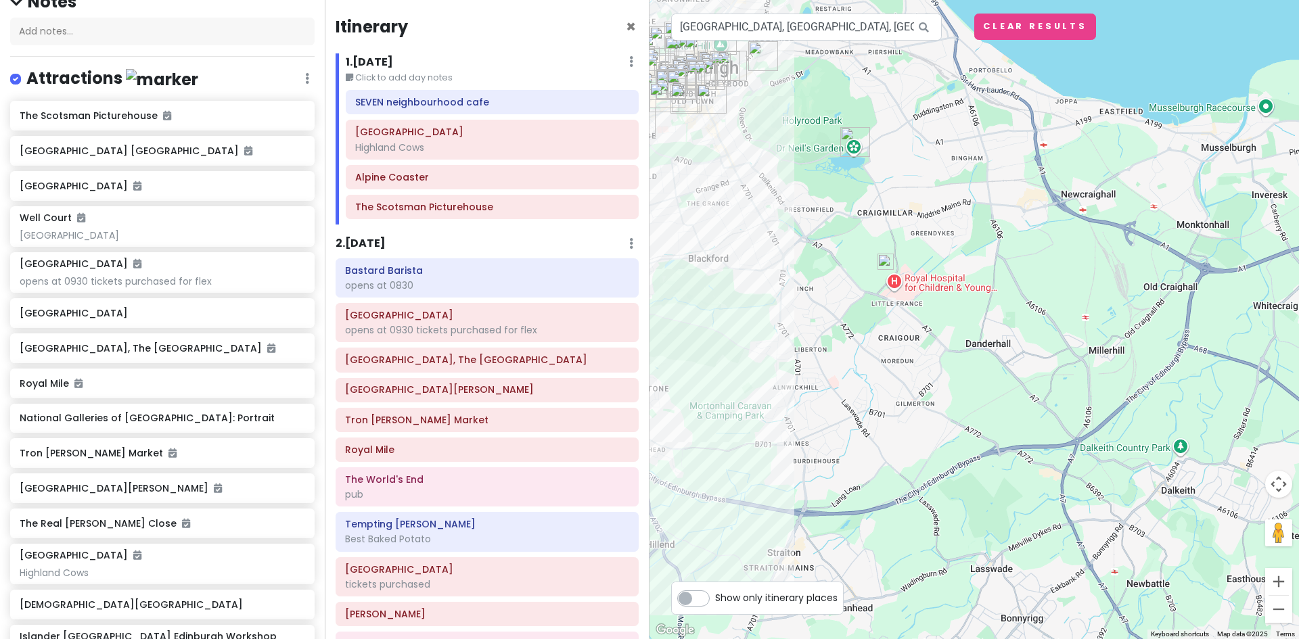
click at [884, 259] on img at bounding box center [885, 261] width 27 height 27
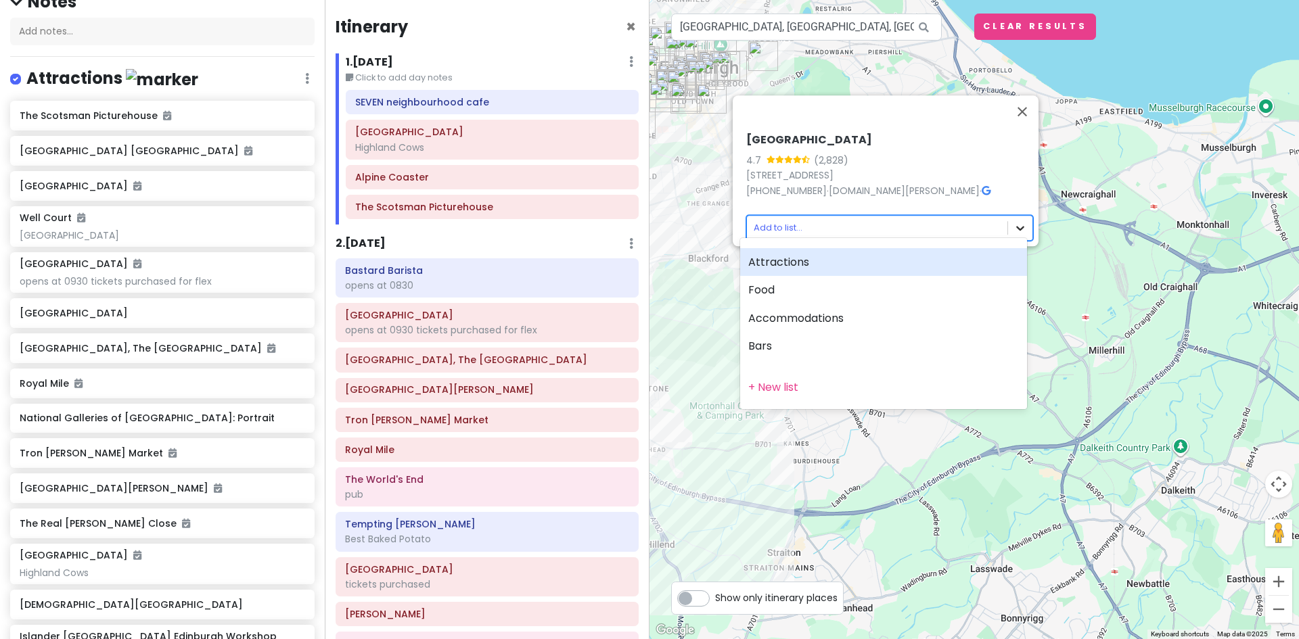
click at [1014, 216] on body "Edinburgh Trip Private Change Dates Make a Copy Delete Trip Give Feedback 💡 Sup…" at bounding box center [649, 319] width 1299 height 639
click at [790, 262] on div "Attractions" at bounding box center [883, 262] width 287 height 28
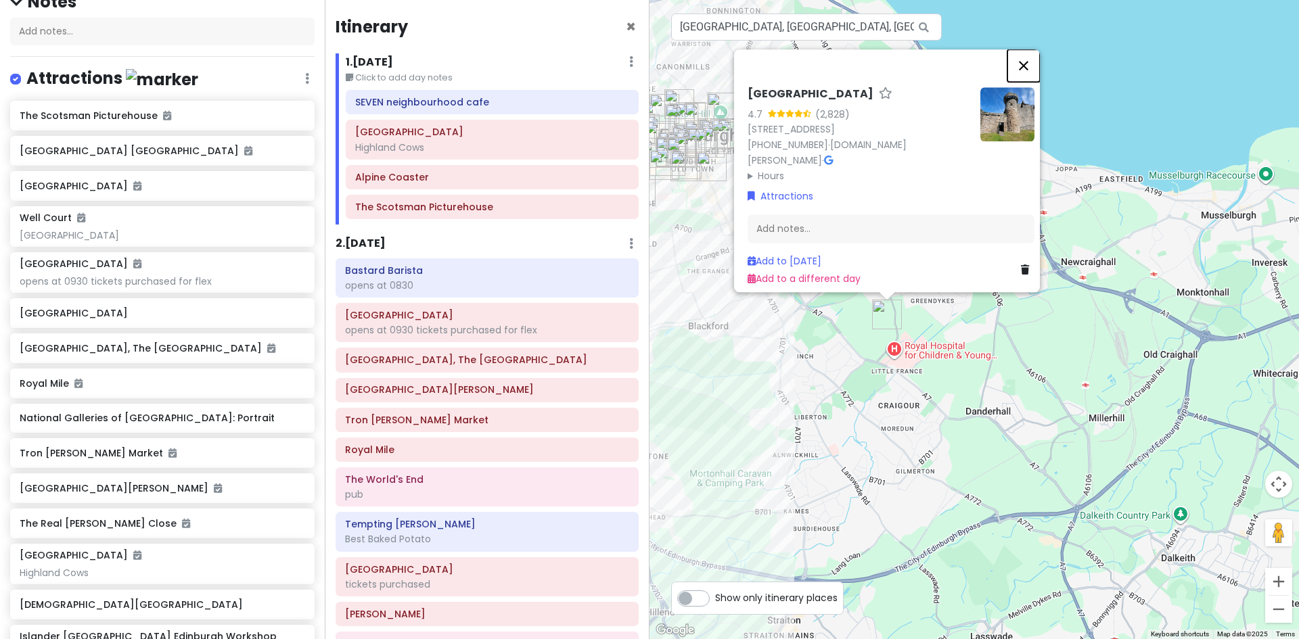
click at [1032, 53] on button "Close" at bounding box center [1023, 65] width 32 height 32
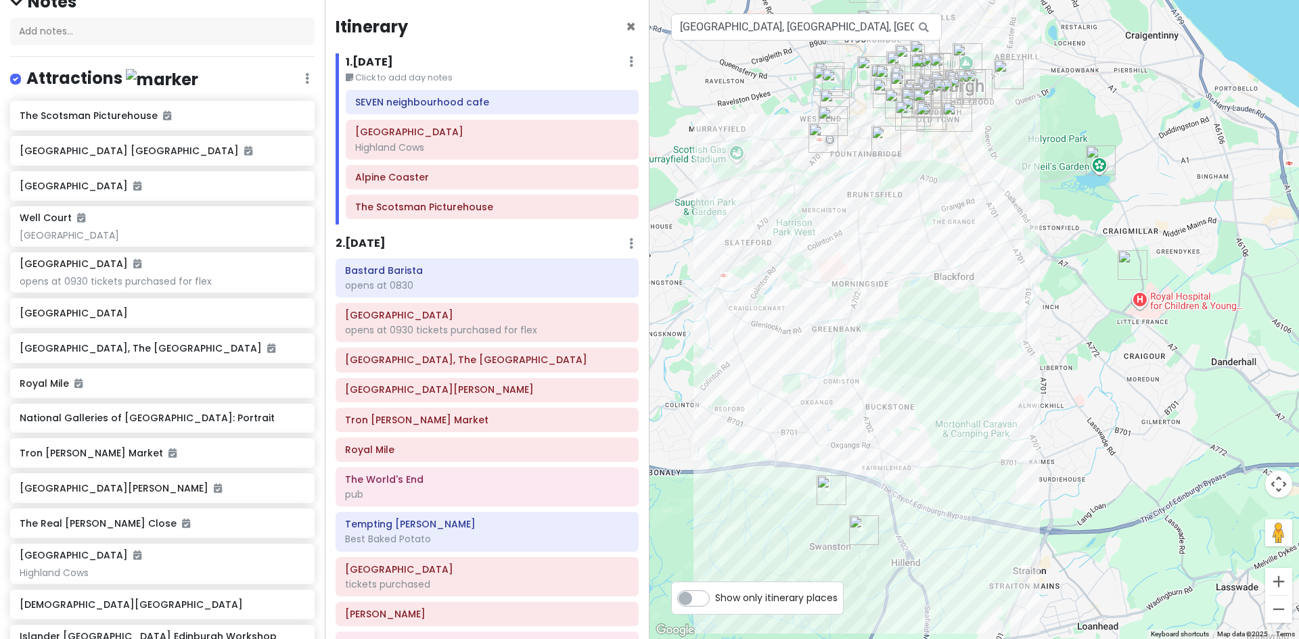
drag, startPoint x: 737, startPoint y: 279, endPoint x: 988, endPoint y: 229, distance: 255.9
click at [988, 229] on div at bounding box center [973, 319] width 649 height 639
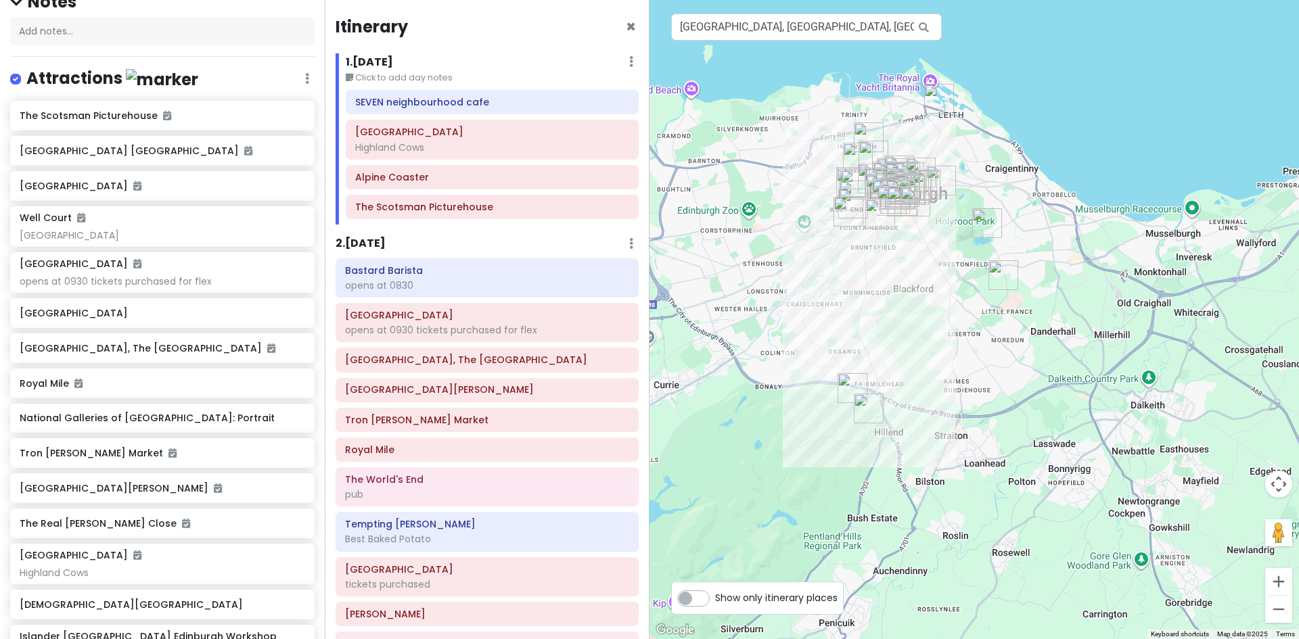
click at [935, 99] on img "Roseleaf Bar Cafe" at bounding box center [939, 98] width 41 height 41
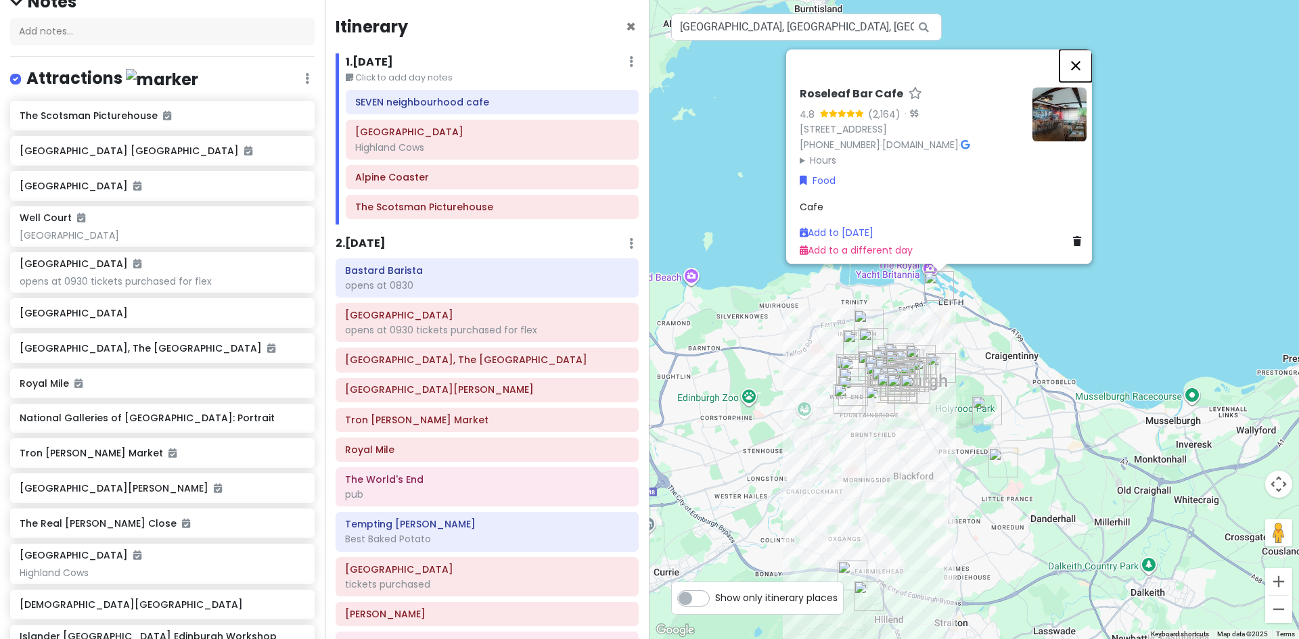
click at [1081, 52] on button "Close" at bounding box center [1075, 65] width 32 height 32
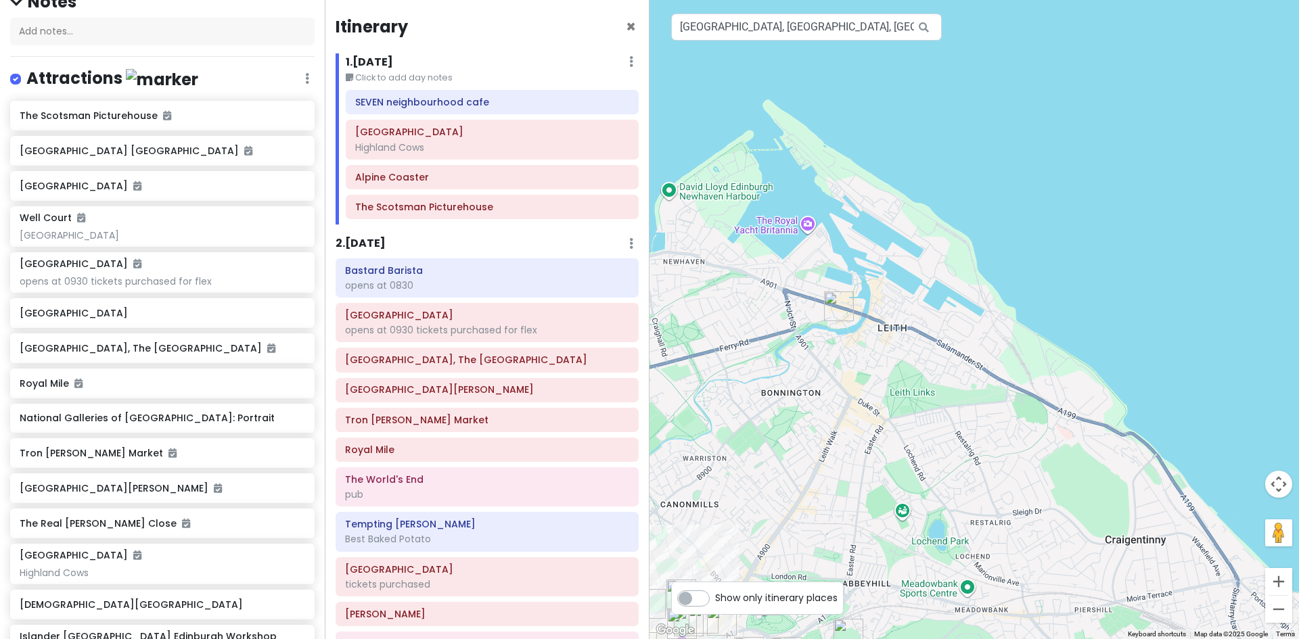
drag, startPoint x: 831, startPoint y: 329, endPoint x: 971, endPoint y: 299, distance: 143.2
click at [971, 299] on div "To navigate, press the arrow keys." at bounding box center [973, 319] width 649 height 639
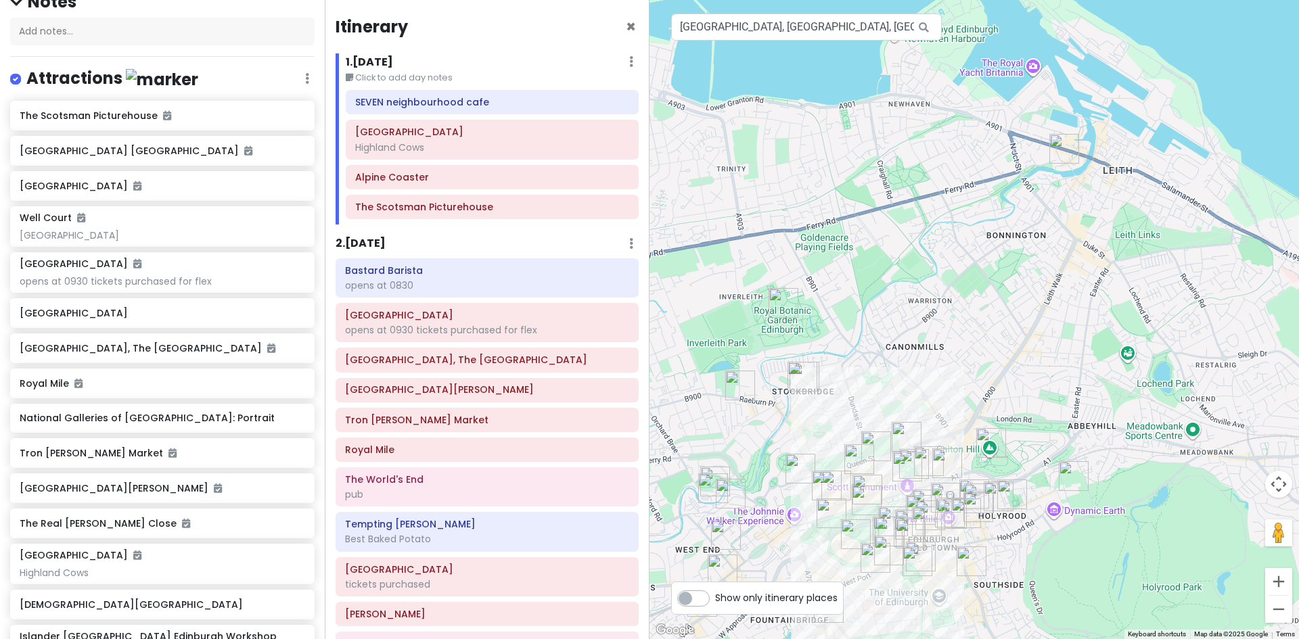
drag, startPoint x: 862, startPoint y: 379, endPoint x: 1059, endPoint y: 206, distance: 262.6
click at [1060, 207] on div at bounding box center [973, 319] width 649 height 639
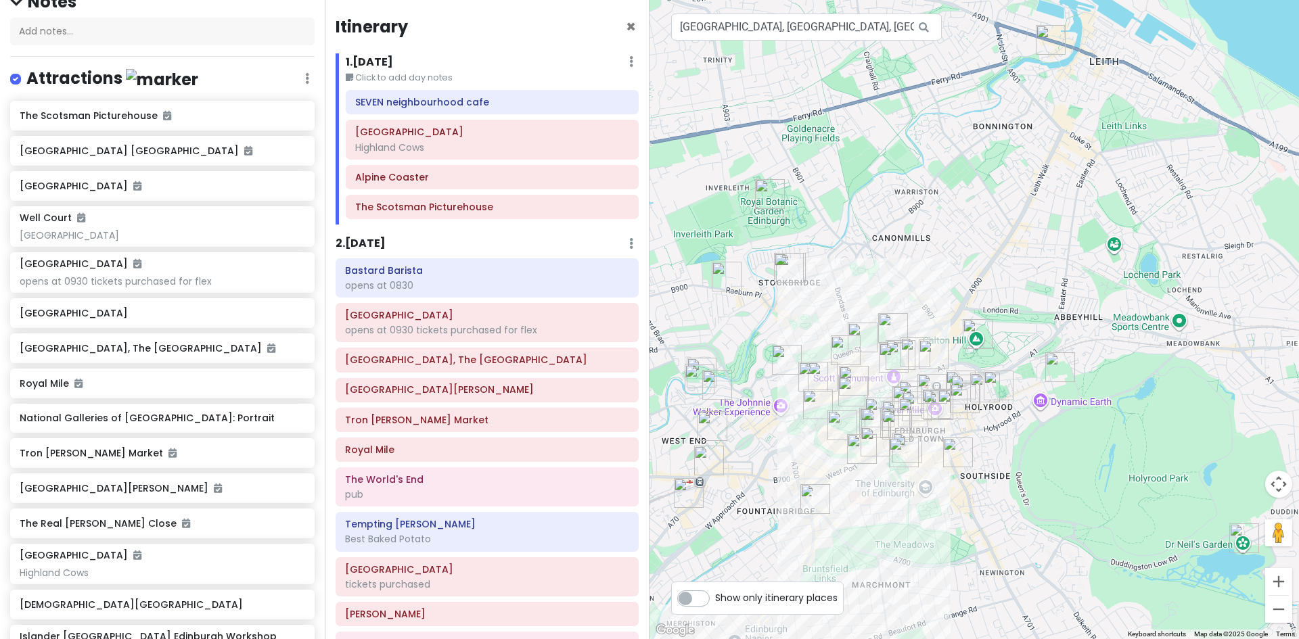
drag, startPoint x: 980, startPoint y: 369, endPoint x: 952, endPoint y: 285, distance: 89.0
click at [952, 285] on div at bounding box center [973, 319] width 649 height 639
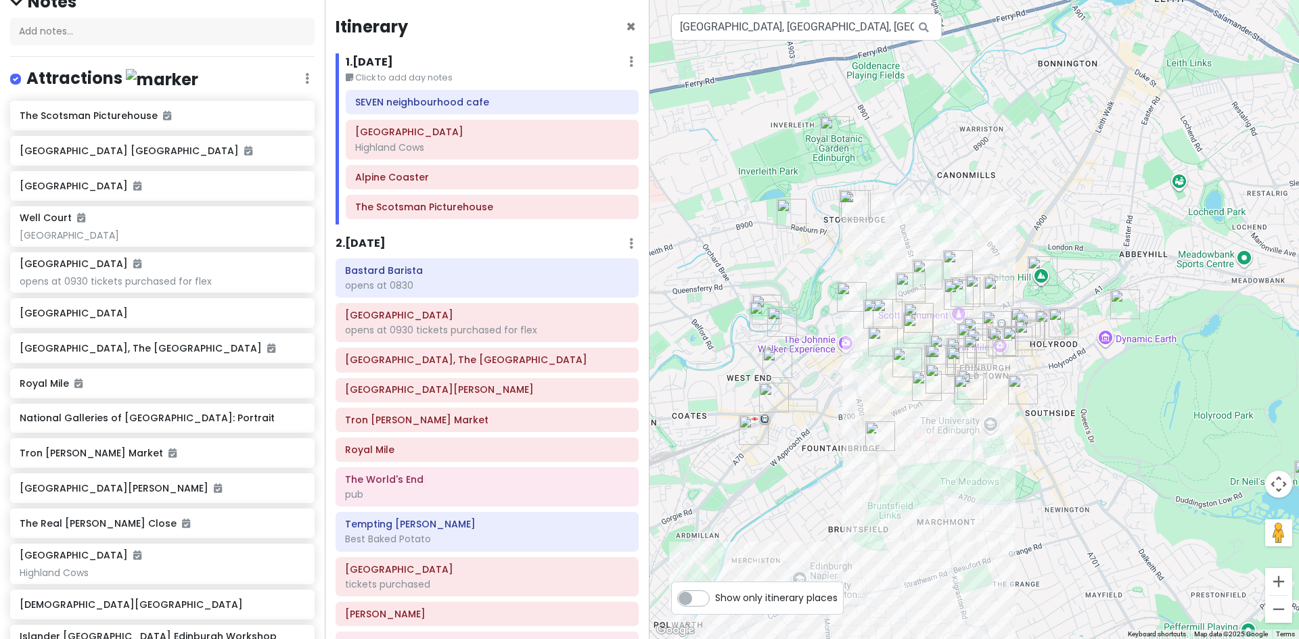
drag, startPoint x: 781, startPoint y: 214, endPoint x: 901, endPoint y: 210, distance: 120.5
click at [901, 210] on div at bounding box center [973, 319] width 649 height 639
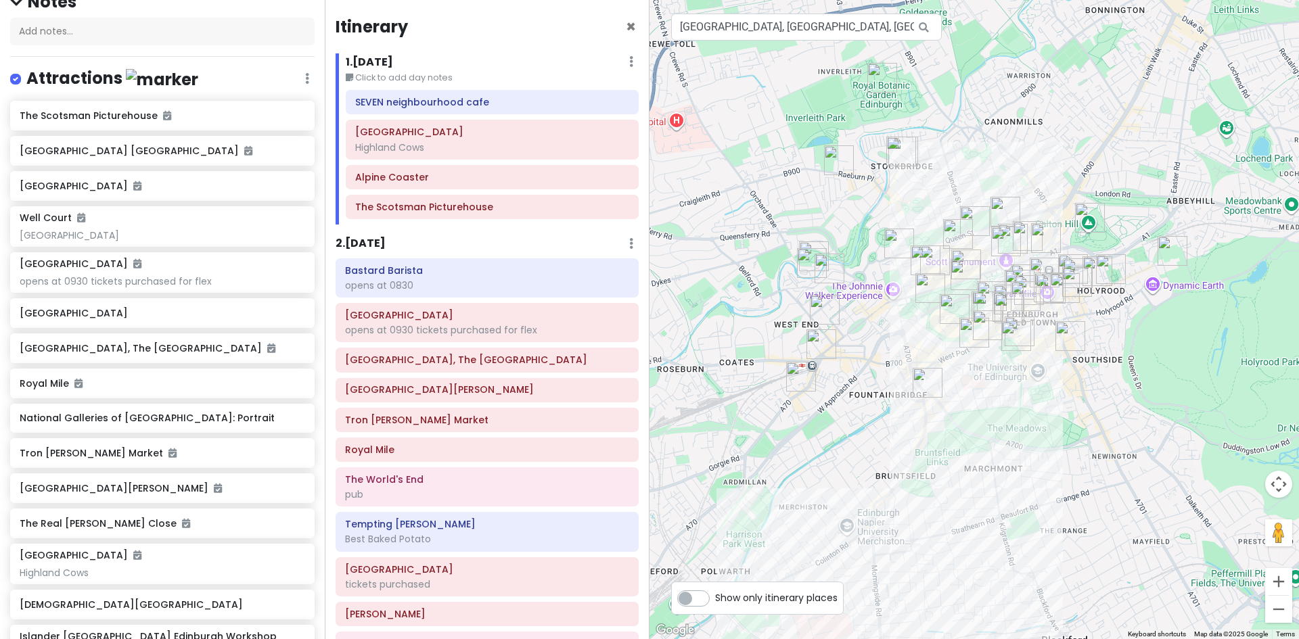
drag, startPoint x: 796, startPoint y: 280, endPoint x: 843, endPoint y: 227, distance: 71.4
click at [843, 227] on div at bounding box center [973, 319] width 649 height 639
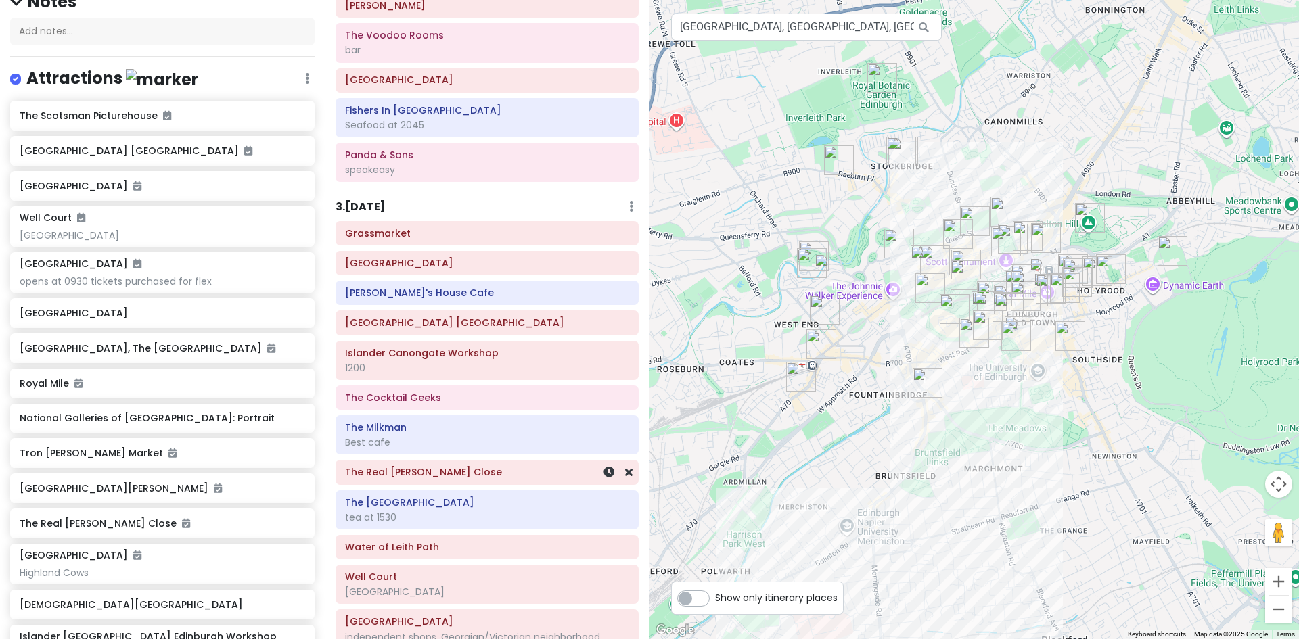
scroll to position [676, 0]
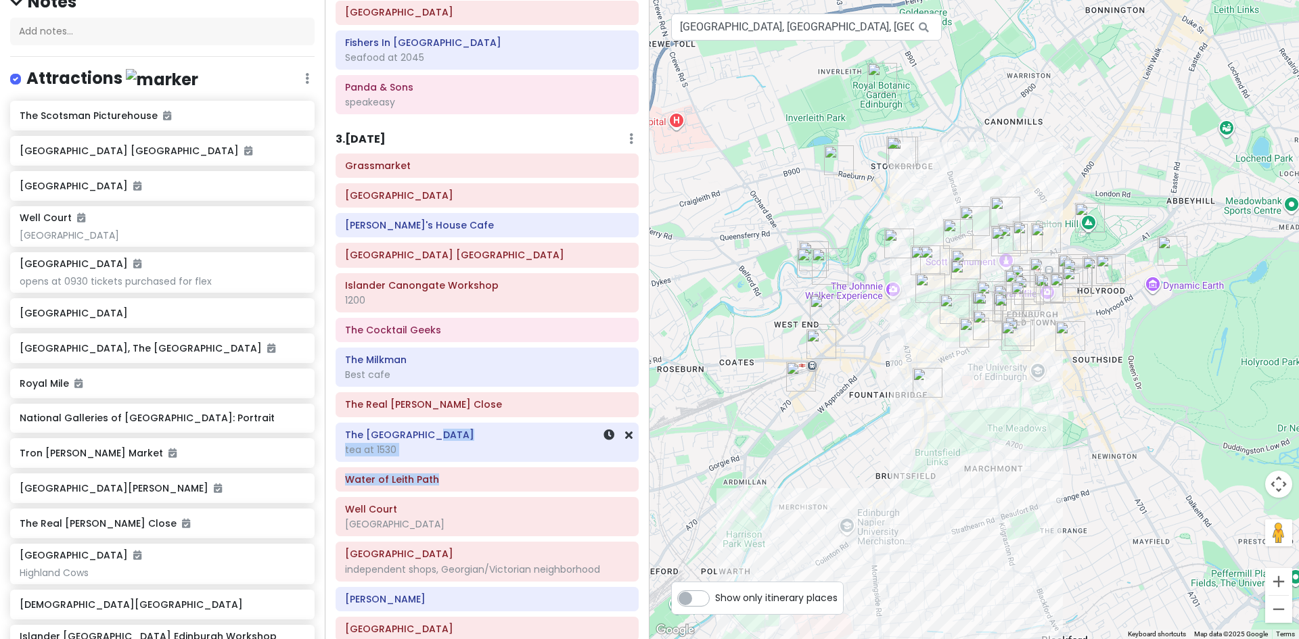
drag, startPoint x: 509, startPoint y: 493, endPoint x: 511, endPoint y: 432, distance: 61.6
click at [511, 432] on div "Grassmarket [GEOGRAPHIC_DATA] [GEOGRAPHIC_DATA] [GEOGRAPHIC_DATA] [GEOGRAPHIC_D…" at bounding box center [486, 445] width 323 height 583
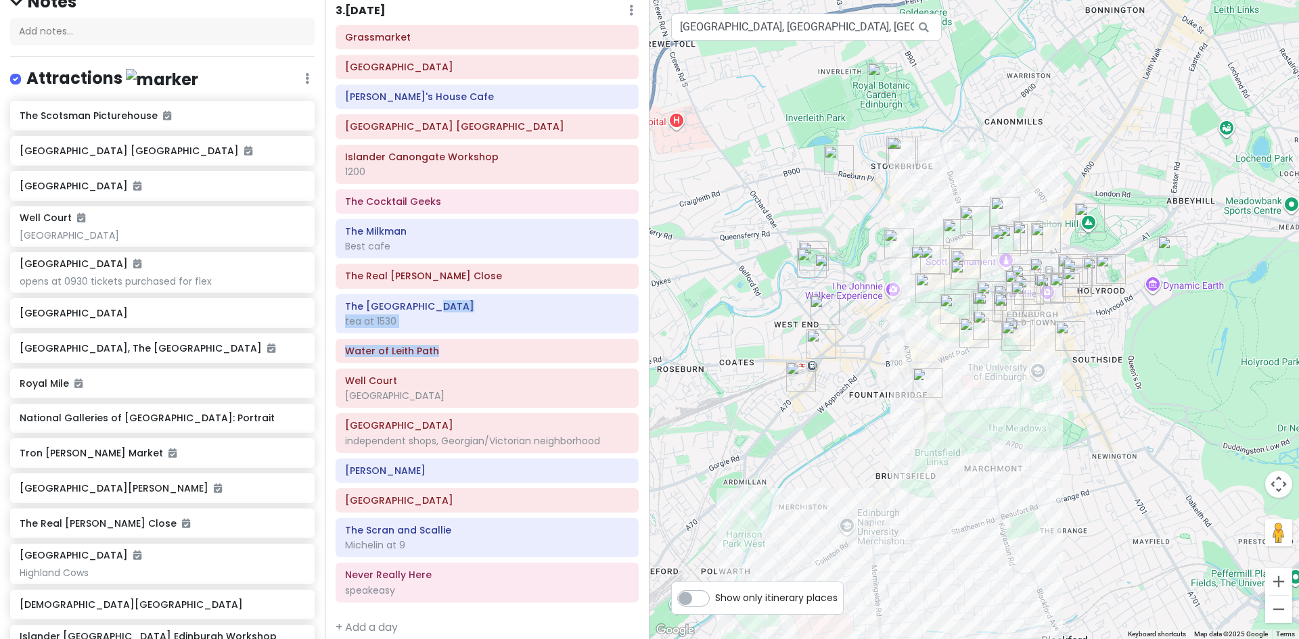
scroll to position [818, 0]
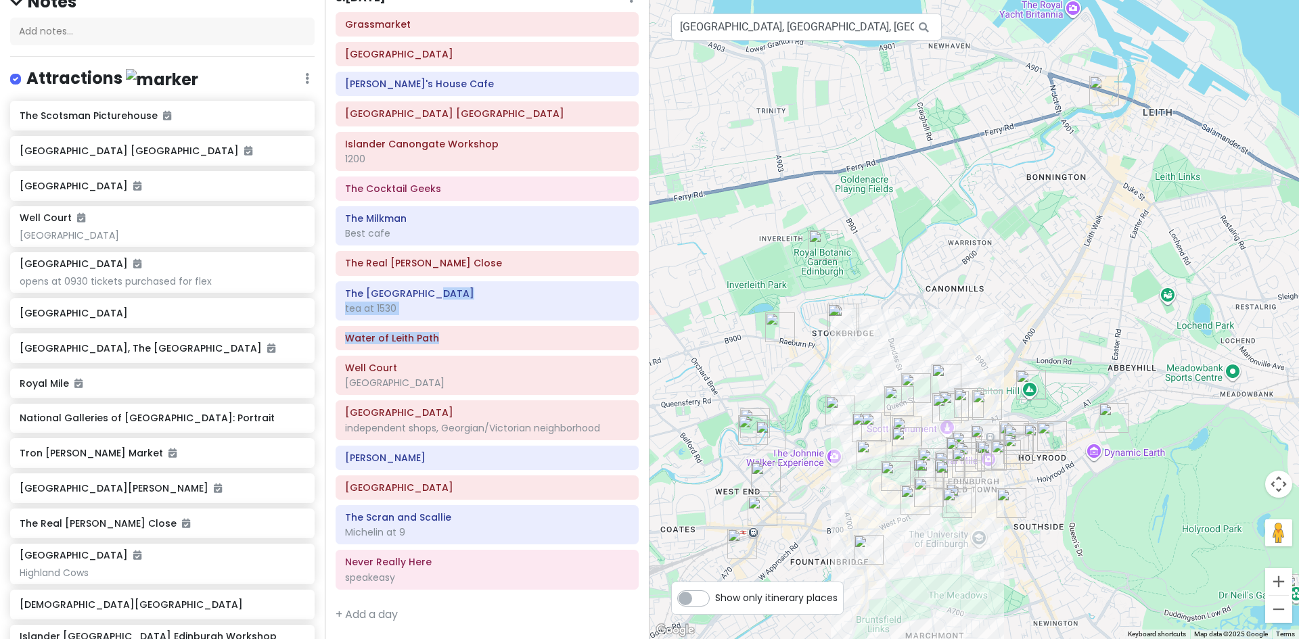
drag, startPoint x: 798, startPoint y: 219, endPoint x: 723, endPoint y: 391, distance: 187.2
click at [724, 391] on div at bounding box center [973, 319] width 649 height 639
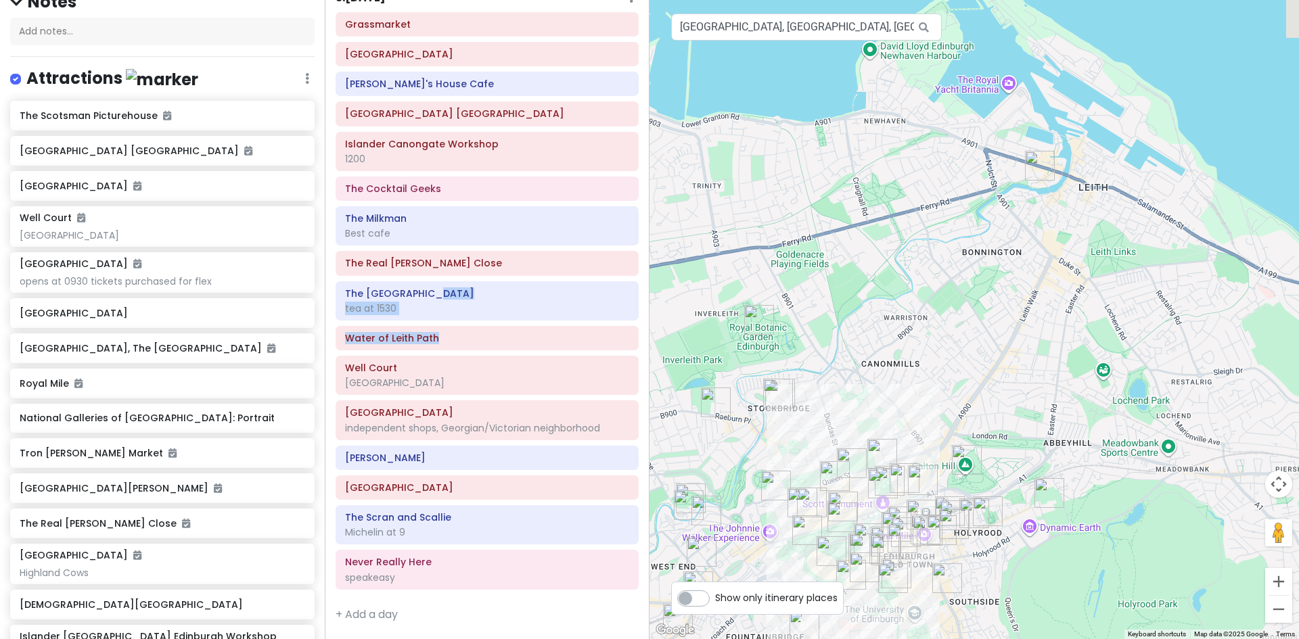
drag, startPoint x: 1007, startPoint y: 258, endPoint x: 954, endPoint y: 350, distance: 106.3
click at [954, 350] on div at bounding box center [973, 319] width 649 height 639
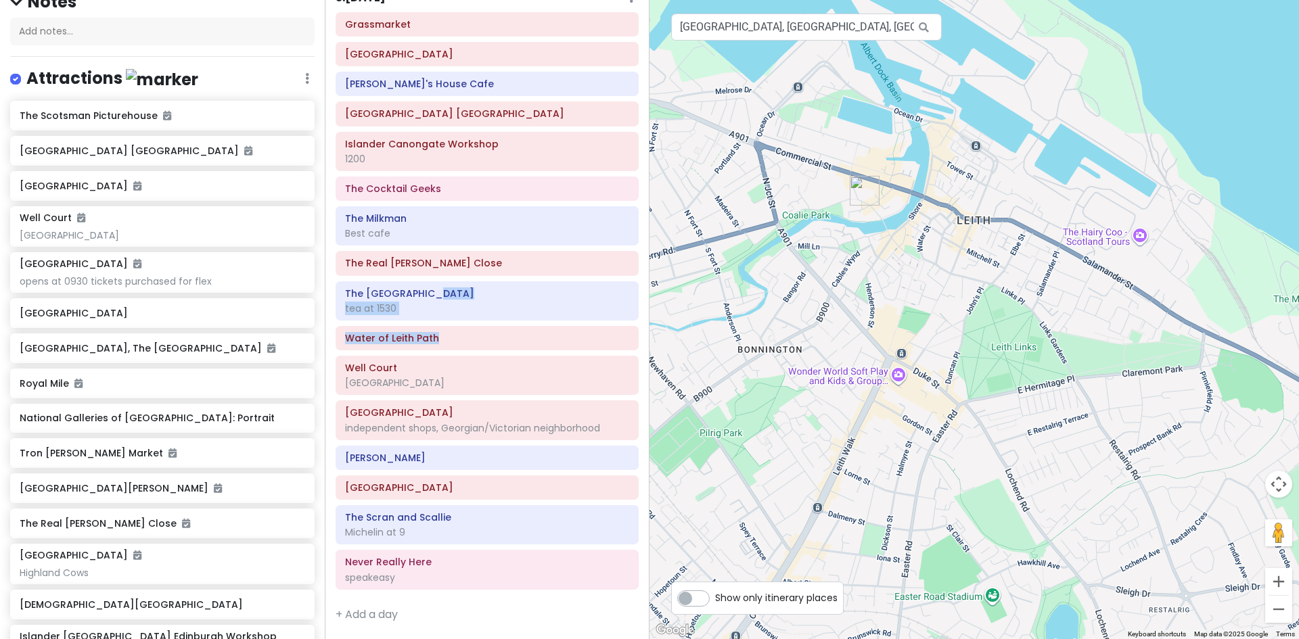
drag, startPoint x: 1239, startPoint y: 281, endPoint x: 1050, endPoint y: 286, distance: 189.5
click at [1050, 286] on div at bounding box center [973, 319] width 649 height 639
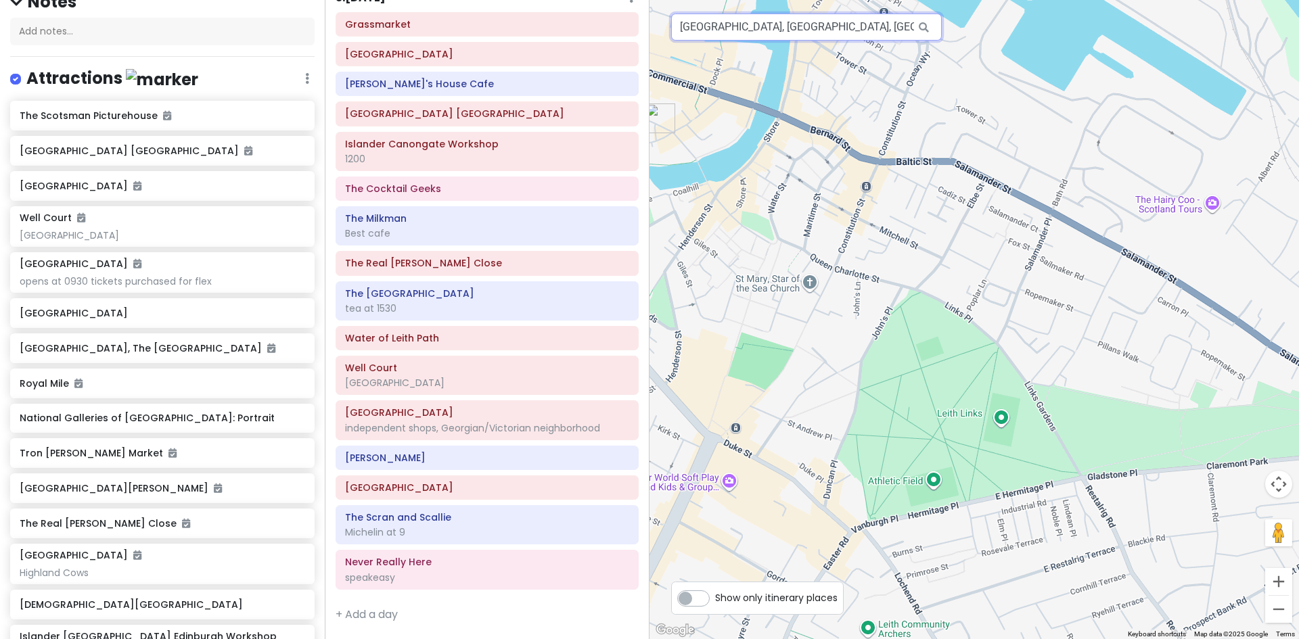
drag, startPoint x: 902, startPoint y: 25, endPoint x: 648, endPoint y: 33, distance: 253.8
click at [648, 33] on div "Edinburgh Trip Private Change Dates Make a Copy Delete Trip Give Feedback 💡 Sup…" at bounding box center [649, 319] width 1299 height 639
type input "lnburgh, [GEOGRAPHIC_DATA]"
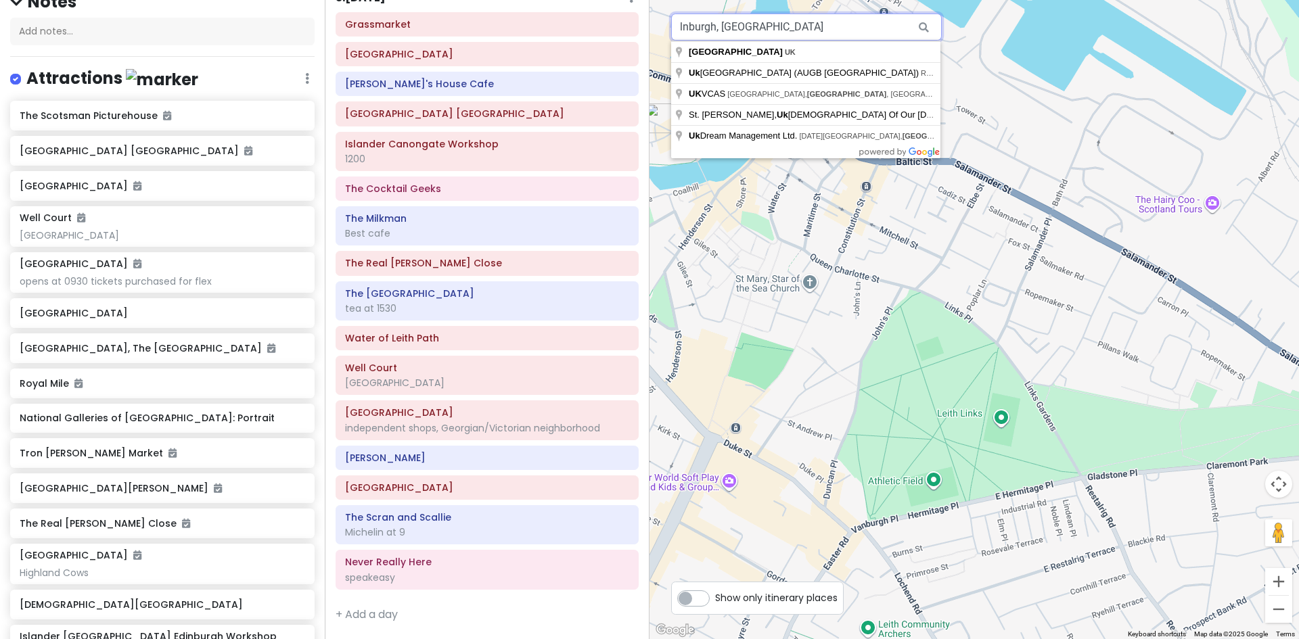
drag, startPoint x: 758, startPoint y: 29, endPoint x: 639, endPoint y: 24, distance: 119.9
click at [639, 24] on div "Edinburgh Trip Private Change Dates Make a Copy Delete Trip Give Feedback 💡 Sup…" at bounding box center [649, 319] width 1299 height 639
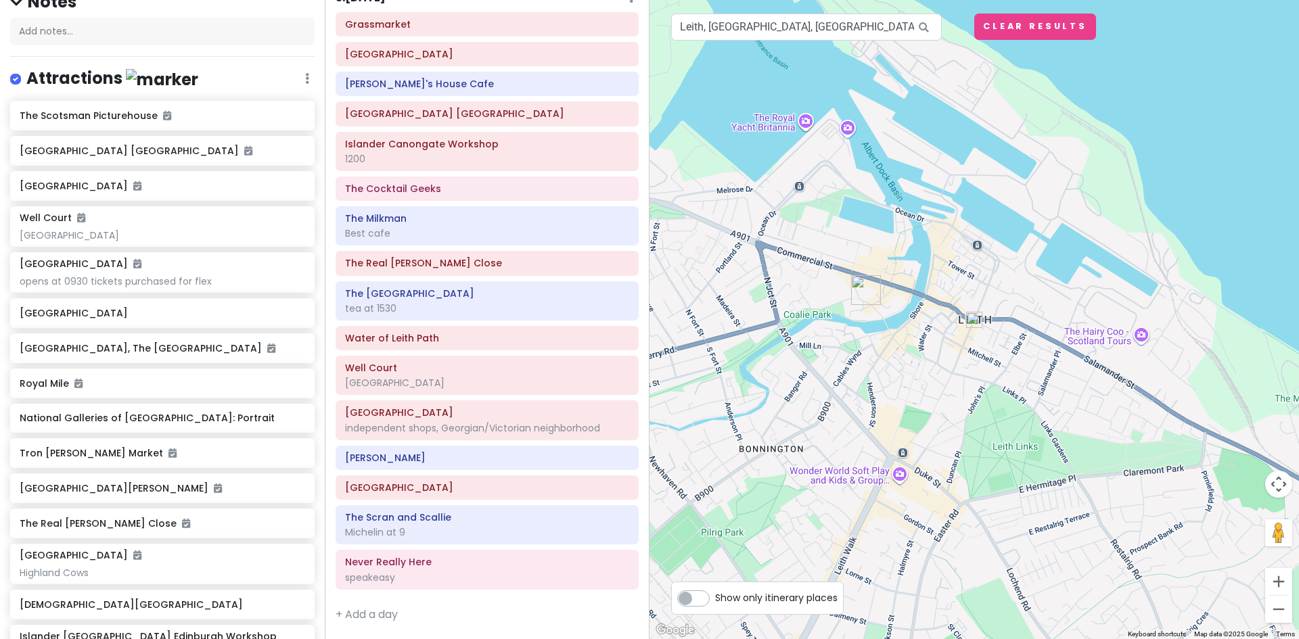
click at [972, 319] on img at bounding box center [974, 319] width 27 height 27
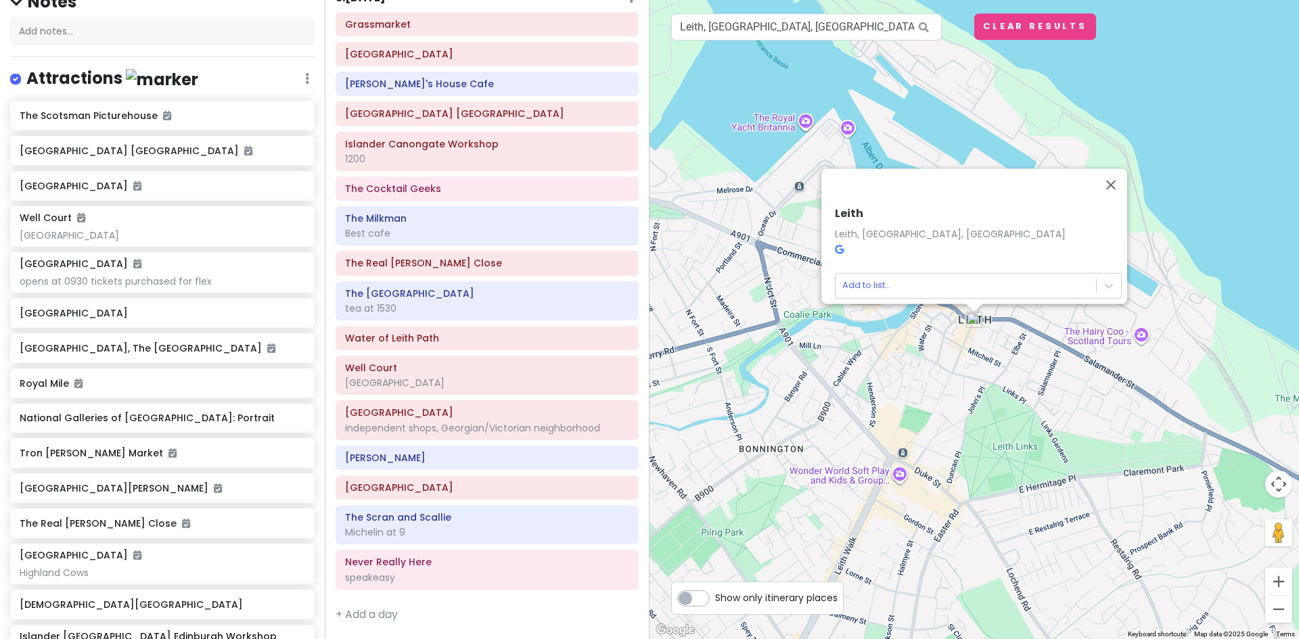
click at [1007, 191] on div at bounding box center [961, 184] width 265 height 32
click at [1113, 177] on button "Close" at bounding box center [1111, 184] width 32 height 32
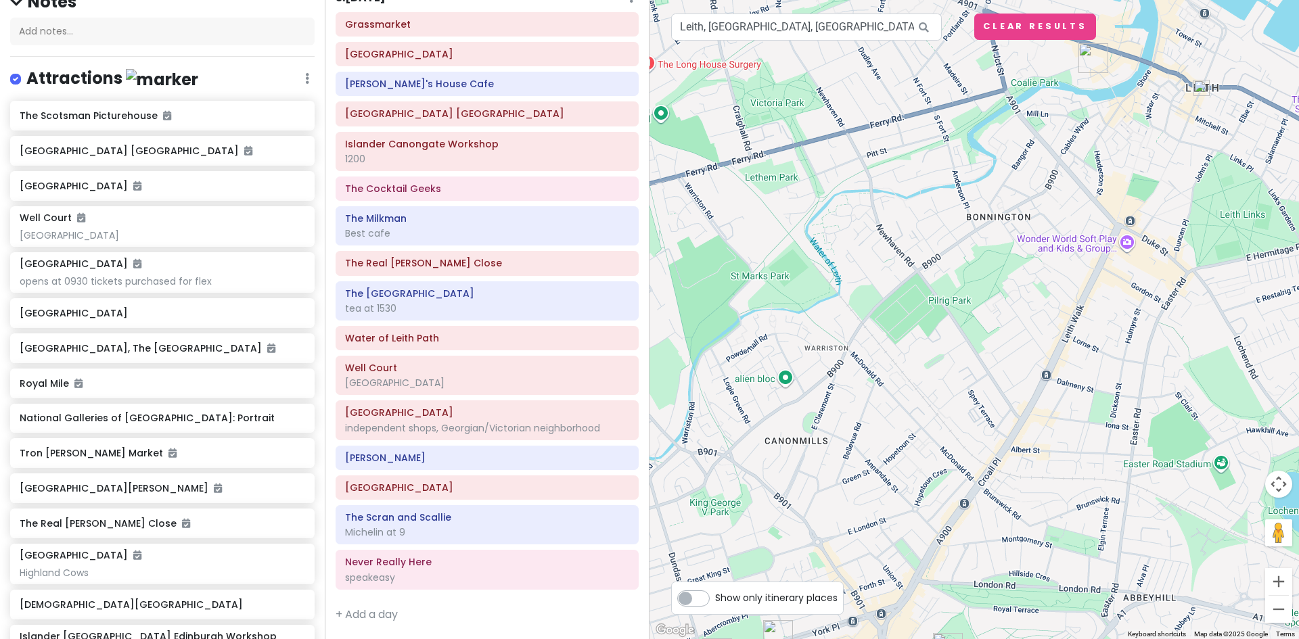
drag, startPoint x: 838, startPoint y: 373, endPoint x: 1045, endPoint y: 154, distance: 301.0
click at [1045, 154] on div at bounding box center [973, 319] width 649 height 639
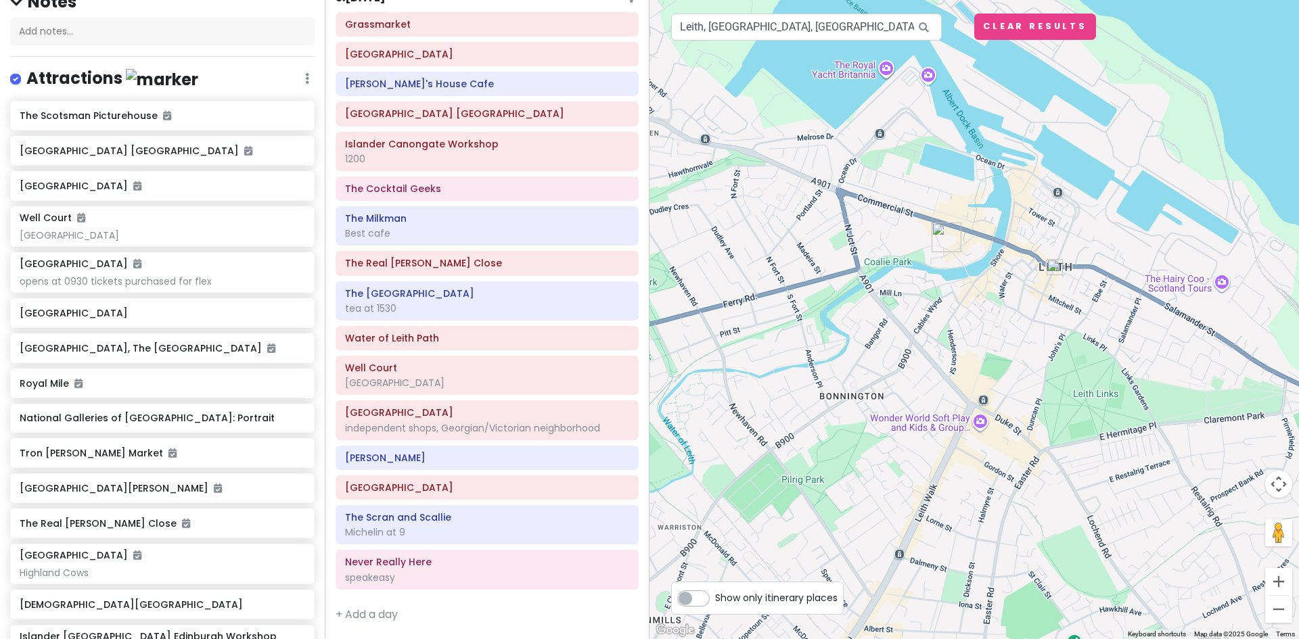
drag, startPoint x: 902, startPoint y: 212, endPoint x: 800, endPoint y: 352, distance: 173.9
click at [756, 390] on div at bounding box center [973, 319] width 649 height 639
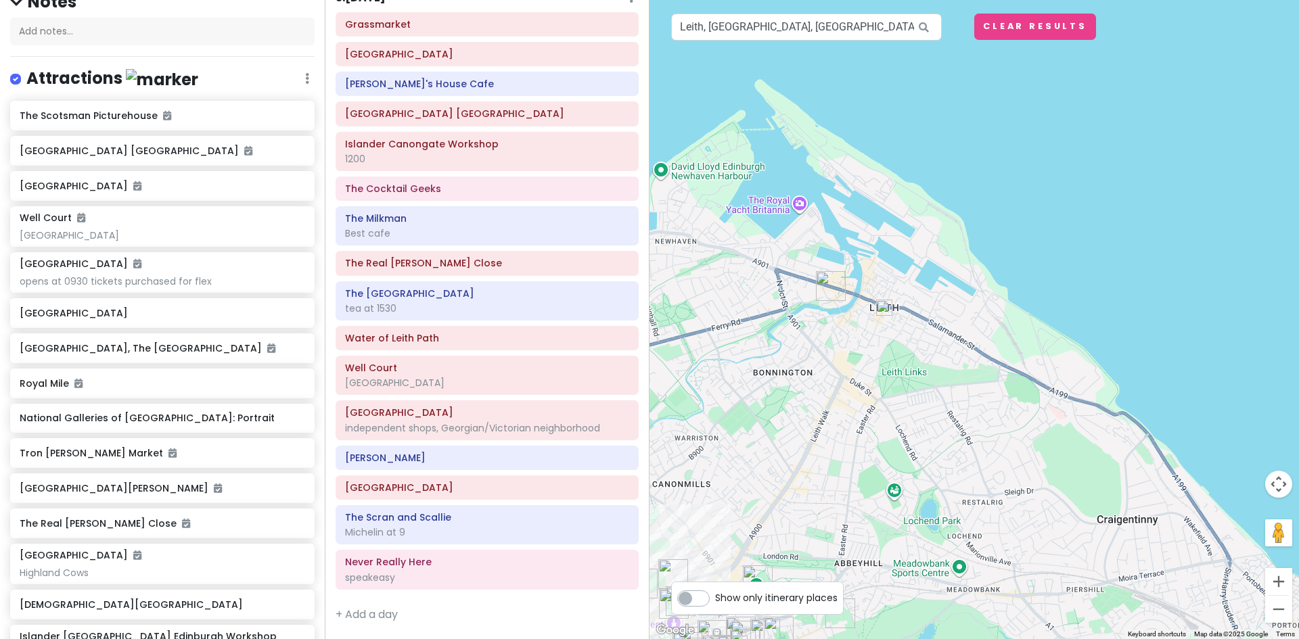
drag, startPoint x: 842, startPoint y: 517, endPoint x: 777, endPoint y: 429, distance: 109.3
click at [777, 429] on div at bounding box center [973, 319] width 649 height 639
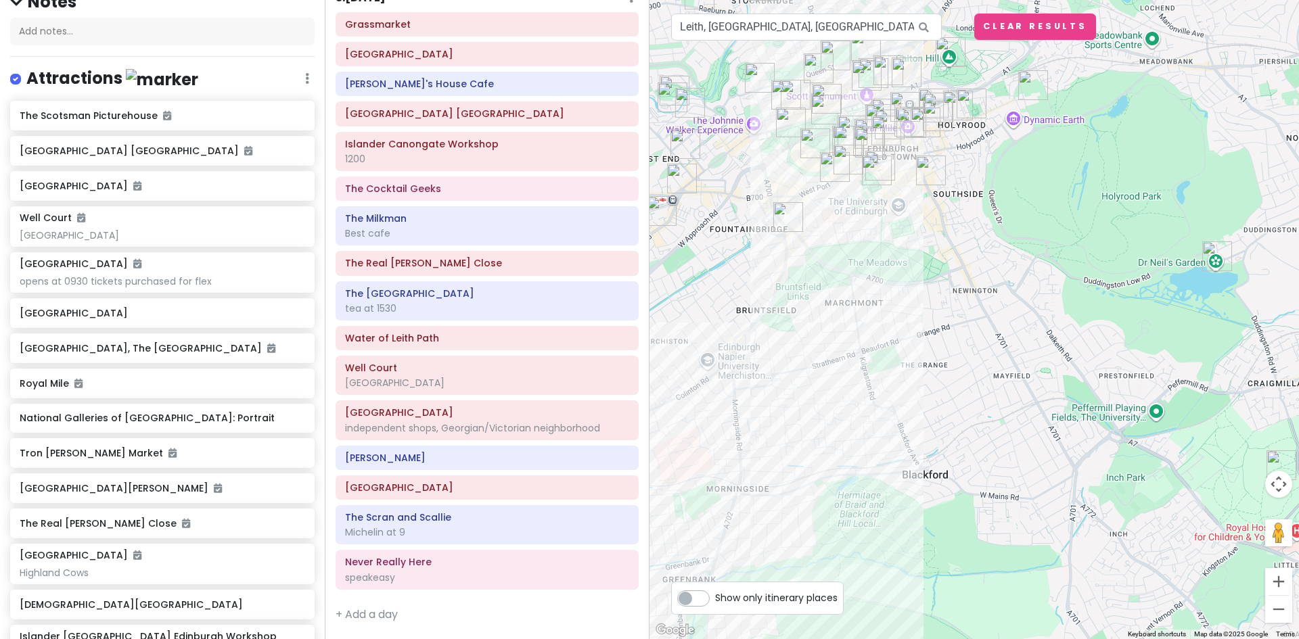
drag, startPoint x: 1008, startPoint y: 471, endPoint x: 1203, endPoint y: -59, distance: 564.4
click at [1203, 0] on html "Edinburgh Trip Private Change Dates Make a Copy Delete Trip Give Feedback 💡 Sup…" at bounding box center [649, 319] width 1299 height 639
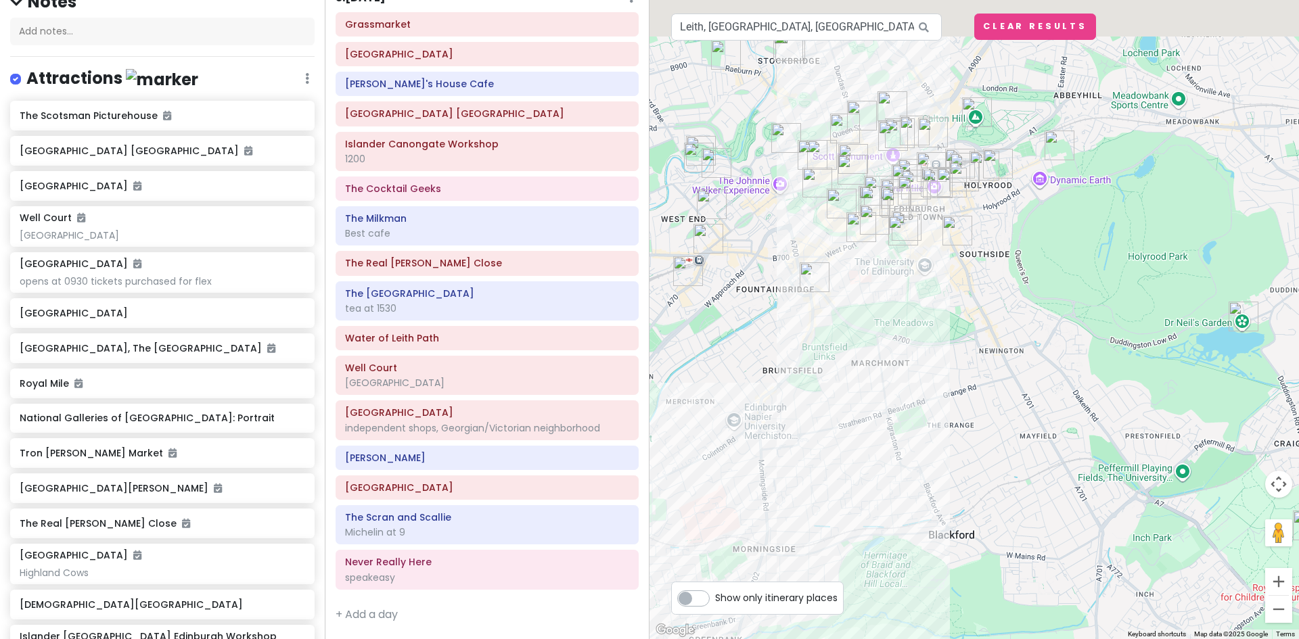
drag, startPoint x: 842, startPoint y: 500, endPoint x: 839, endPoint y: 547, distance: 47.4
click at [839, 547] on div at bounding box center [973, 319] width 649 height 639
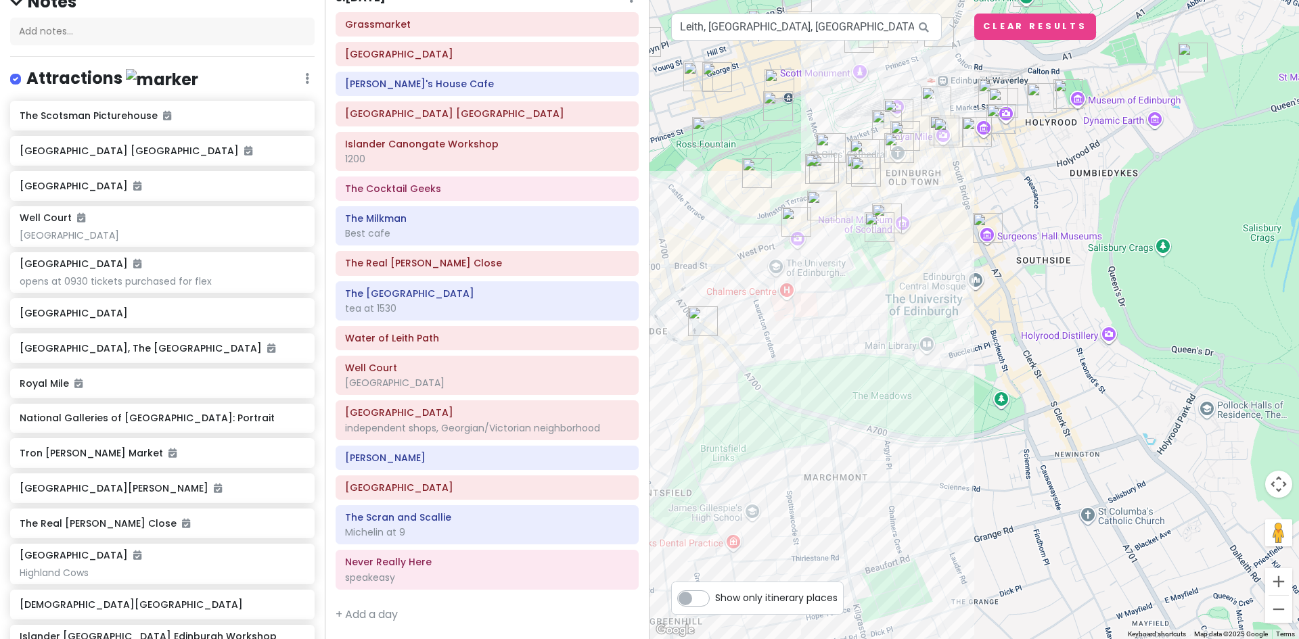
drag, startPoint x: 919, startPoint y: 413, endPoint x: 877, endPoint y: 526, distance: 120.1
click at [877, 526] on div at bounding box center [973, 319] width 649 height 639
click at [875, 228] on img "Greyfriars Kirkyard Cemetery Edinburgh" at bounding box center [878, 227] width 41 height 41
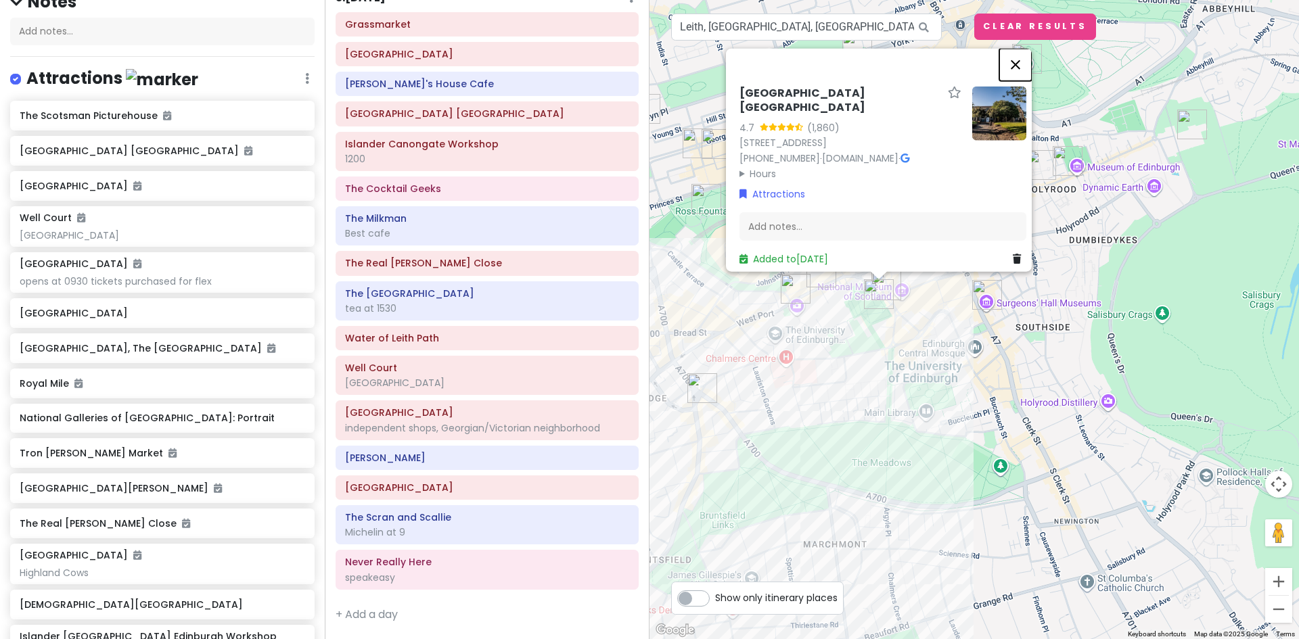
click at [1019, 51] on button "Close" at bounding box center [1015, 64] width 32 height 32
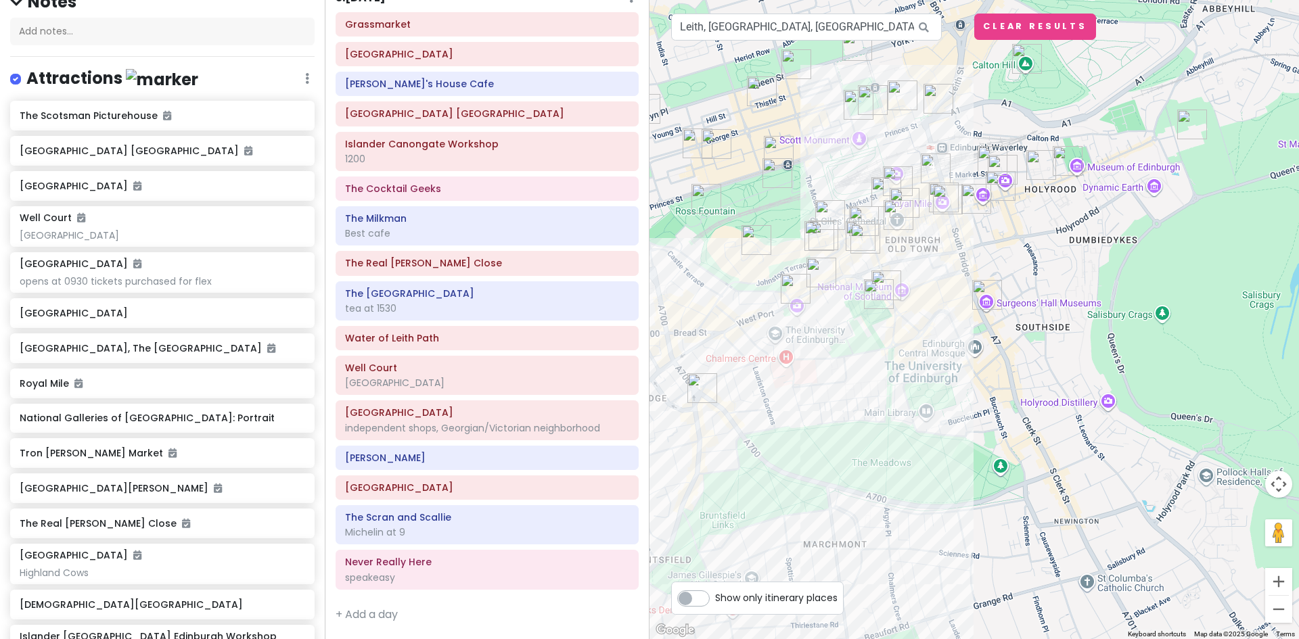
click at [935, 162] on img "The Scotsman Picturehouse" at bounding box center [935, 168] width 41 height 41
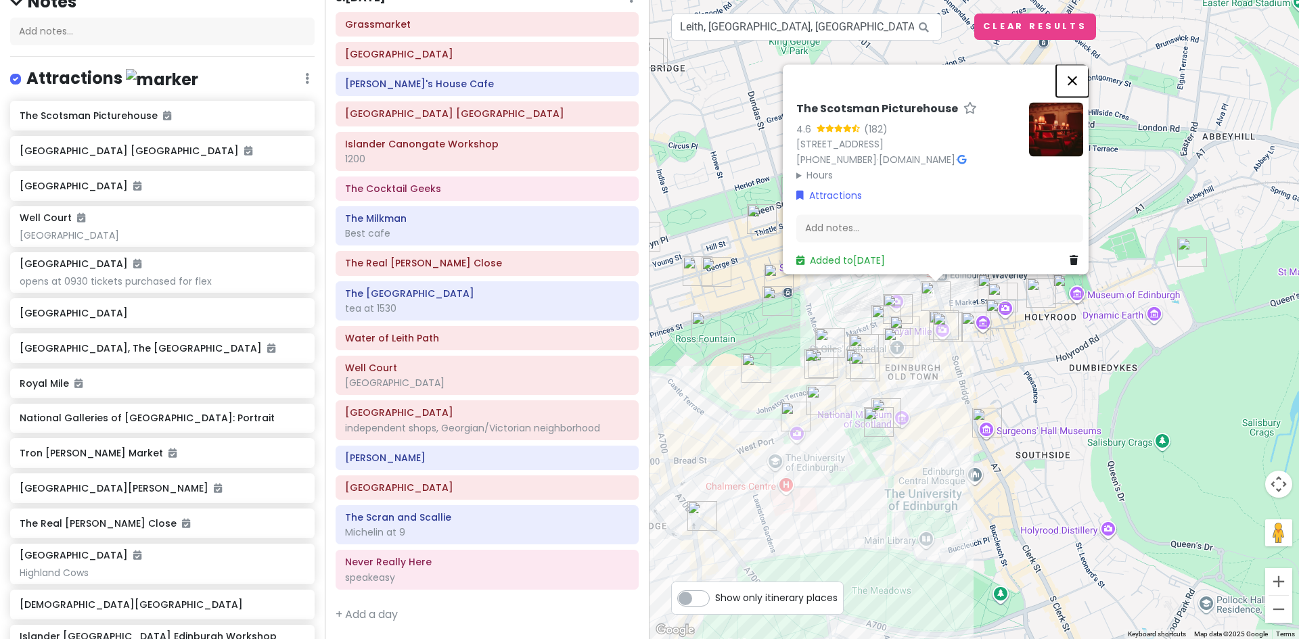
click at [1080, 64] on button "Close" at bounding box center [1072, 80] width 32 height 32
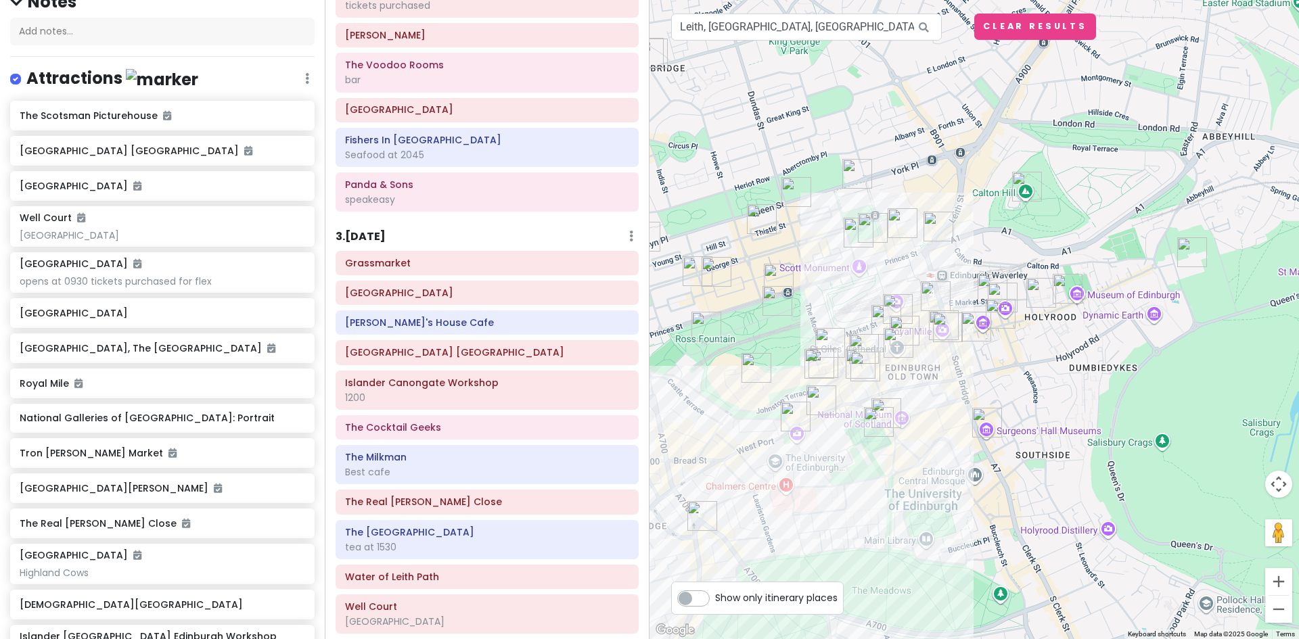
scroll to position [676, 0]
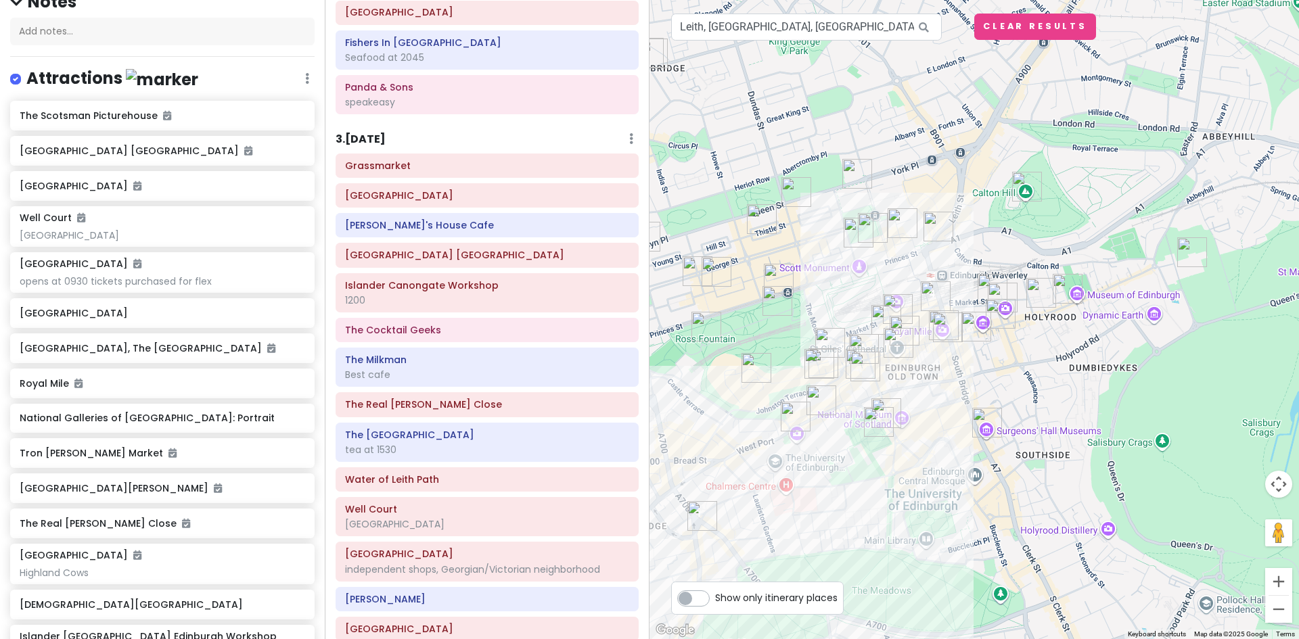
click at [434, 133] on div "3 . [DATE] Add Day Notes Delete Day" at bounding box center [487, 142] width 303 height 23
click at [373, 138] on h6 "3 . [DATE]" at bounding box center [361, 140] width 50 height 14
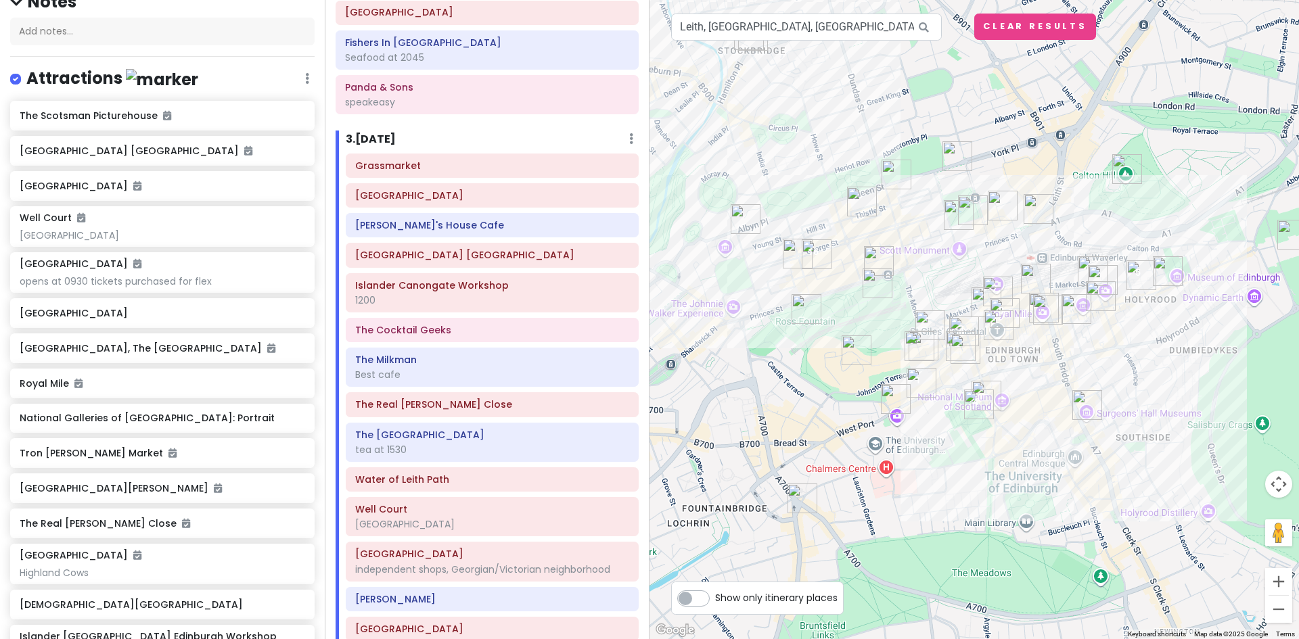
drag, startPoint x: 782, startPoint y: 451, endPoint x: 882, endPoint y: 433, distance: 101.6
click at [882, 433] on div at bounding box center [973, 319] width 649 height 639
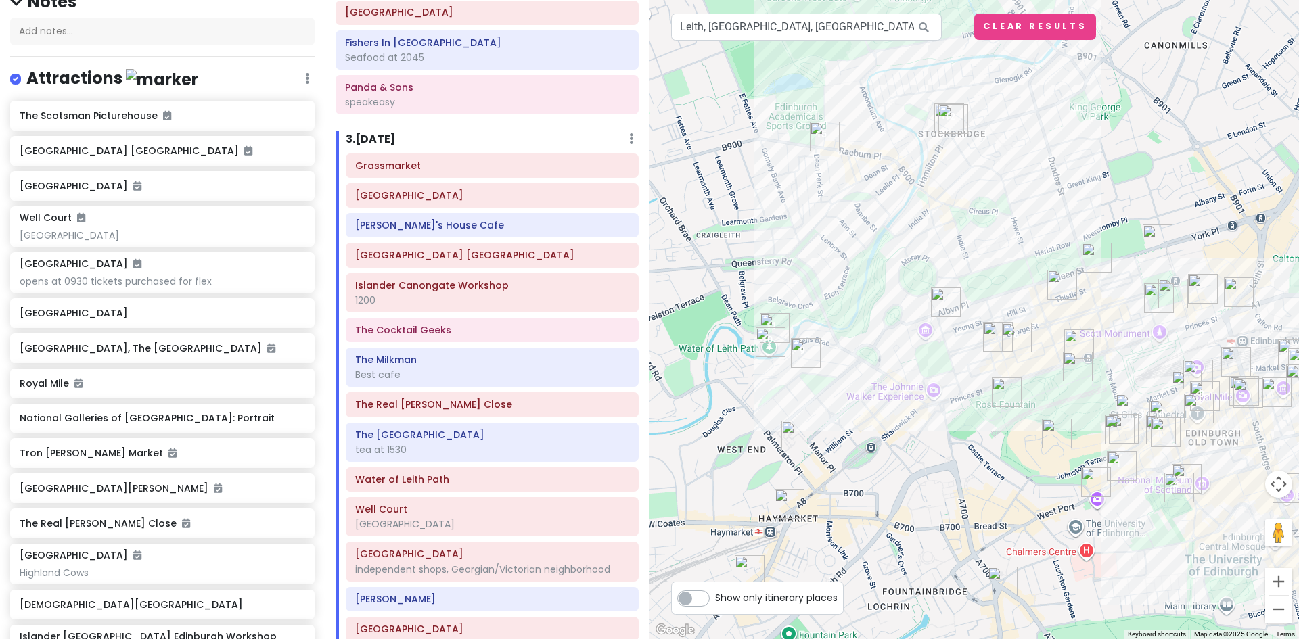
drag, startPoint x: 713, startPoint y: 354, endPoint x: 915, endPoint y: 438, distance: 218.1
click at [915, 438] on div at bounding box center [973, 319] width 649 height 639
drag, startPoint x: 722, startPoint y: 25, endPoint x: 645, endPoint y: 22, distance: 77.2
click at [645, 22] on div "Edinburgh Trip Private Change Dates Make a Copy Delete Trip Give Feedback 💡 Sup…" at bounding box center [649, 319] width 1299 height 639
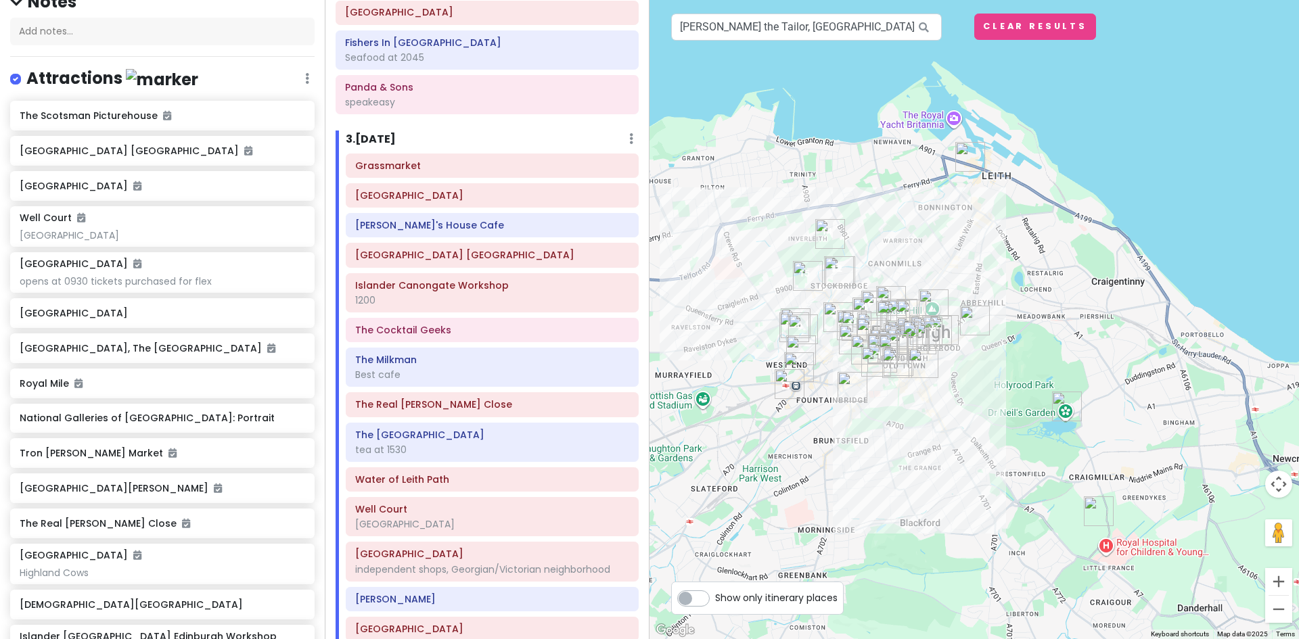
drag, startPoint x: 971, startPoint y: 95, endPoint x: 952, endPoint y: 209, distance: 115.9
click at [952, 209] on div at bounding box center [973, 319] width 649 height 639
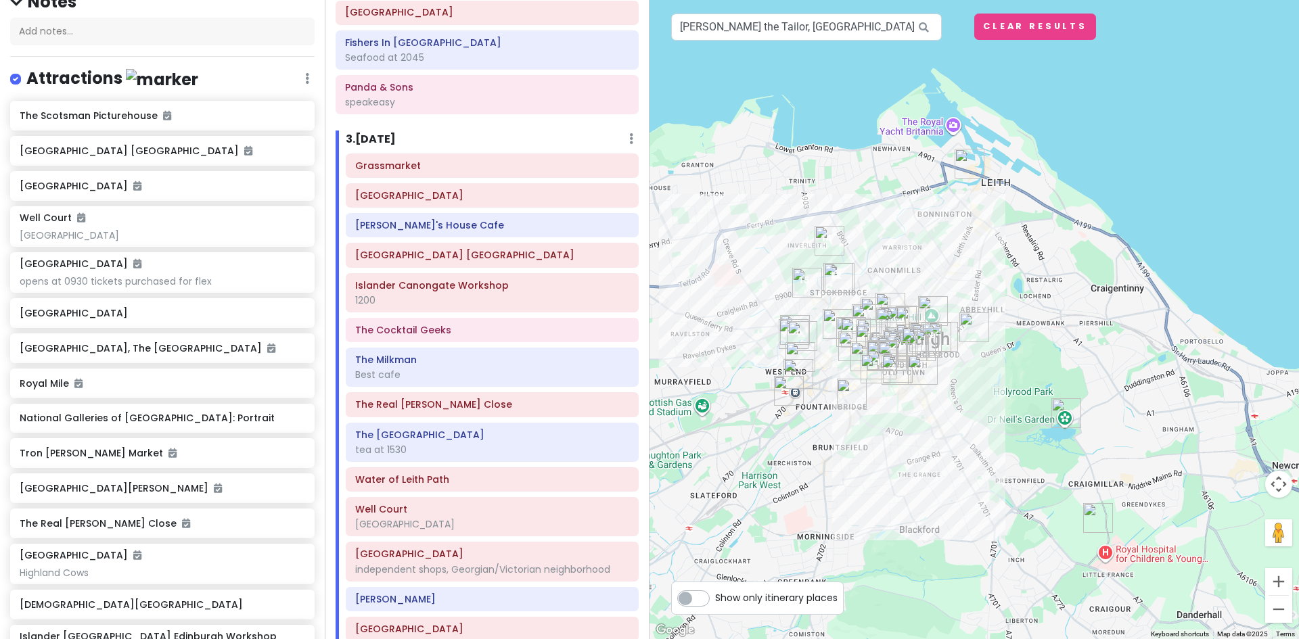
click at [969, 160] on img "Roseleaf Bar Cafe" at bounding box center [969, 163] width 41 height 41
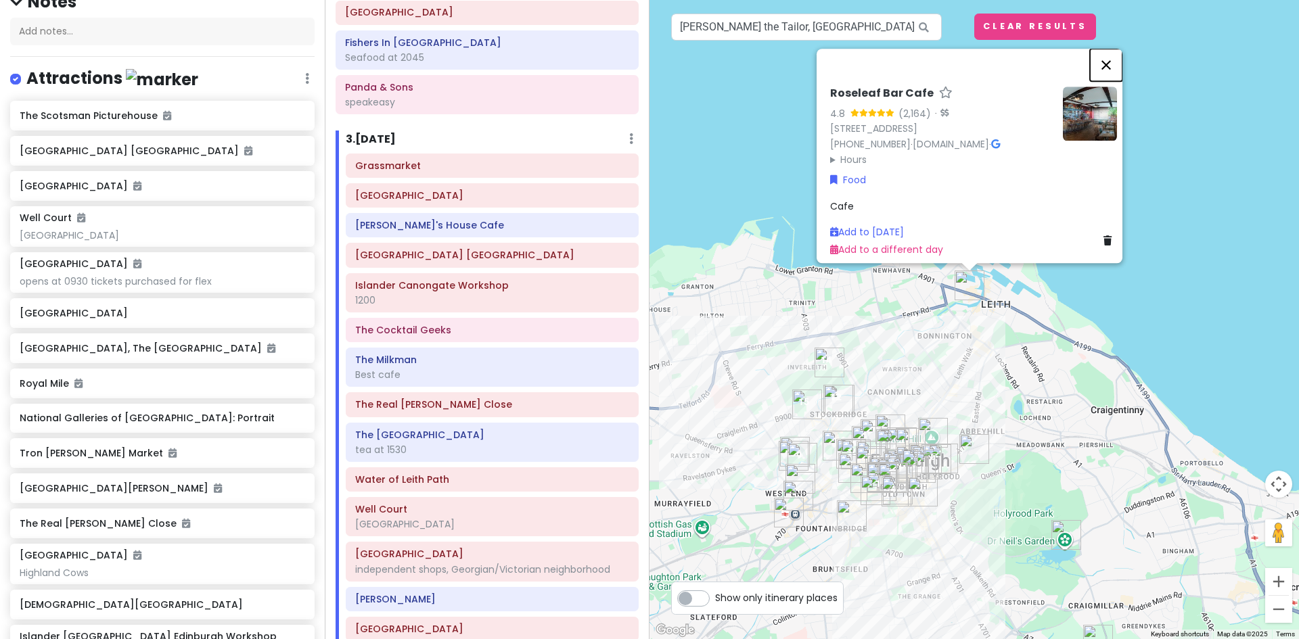
click at [1111, 57] on button "Close" at bounding box center [1106, 65] width 32 height 32
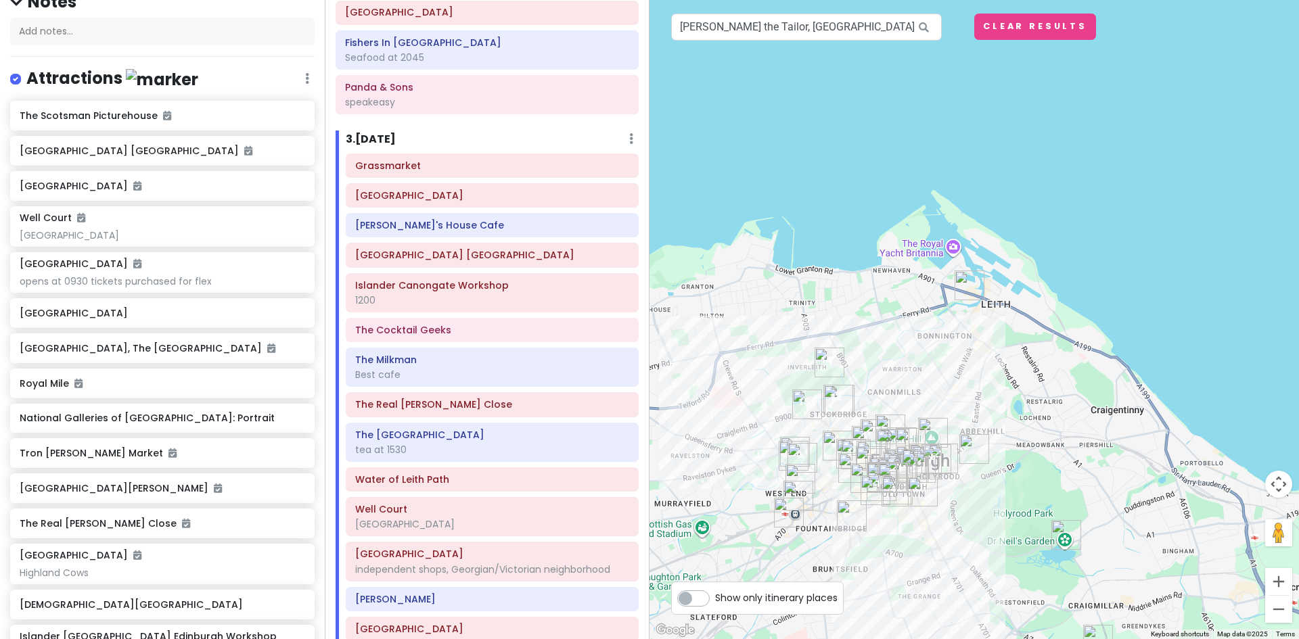
click at [923, 26] on icon at bounding box center [923, 28] width 30 height 28
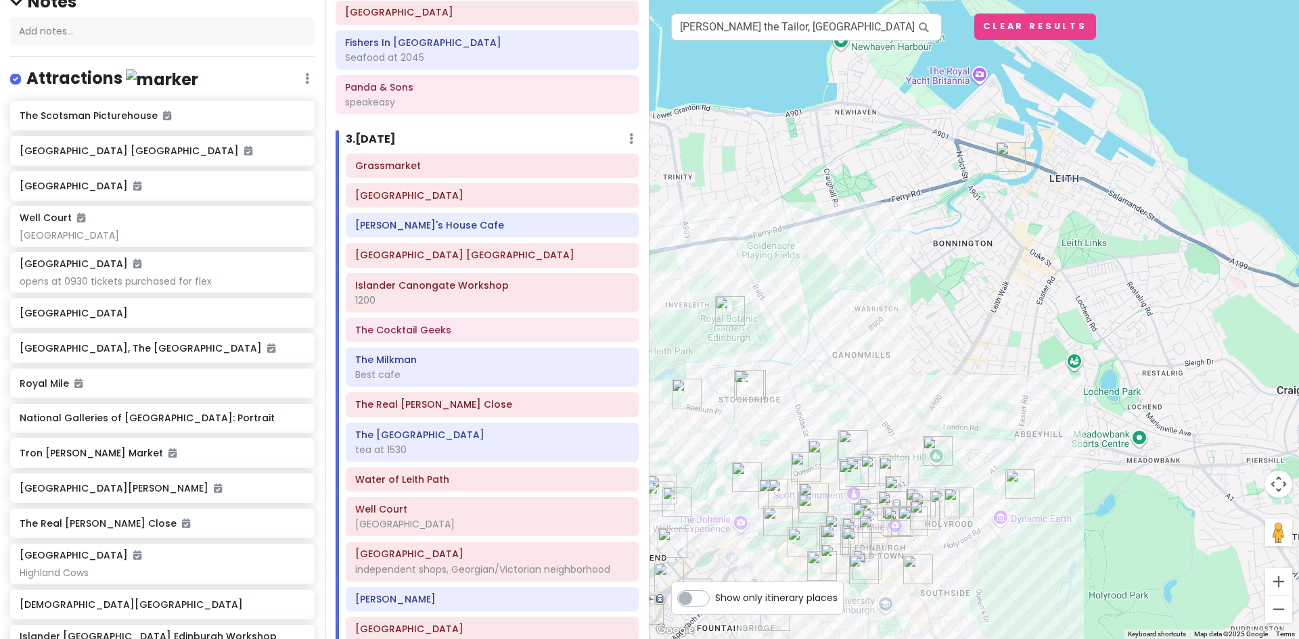
click at [849, 442] on img "National Galleries of Scotland: Portrait" at bounding box center [853, 445] width 41 height 41
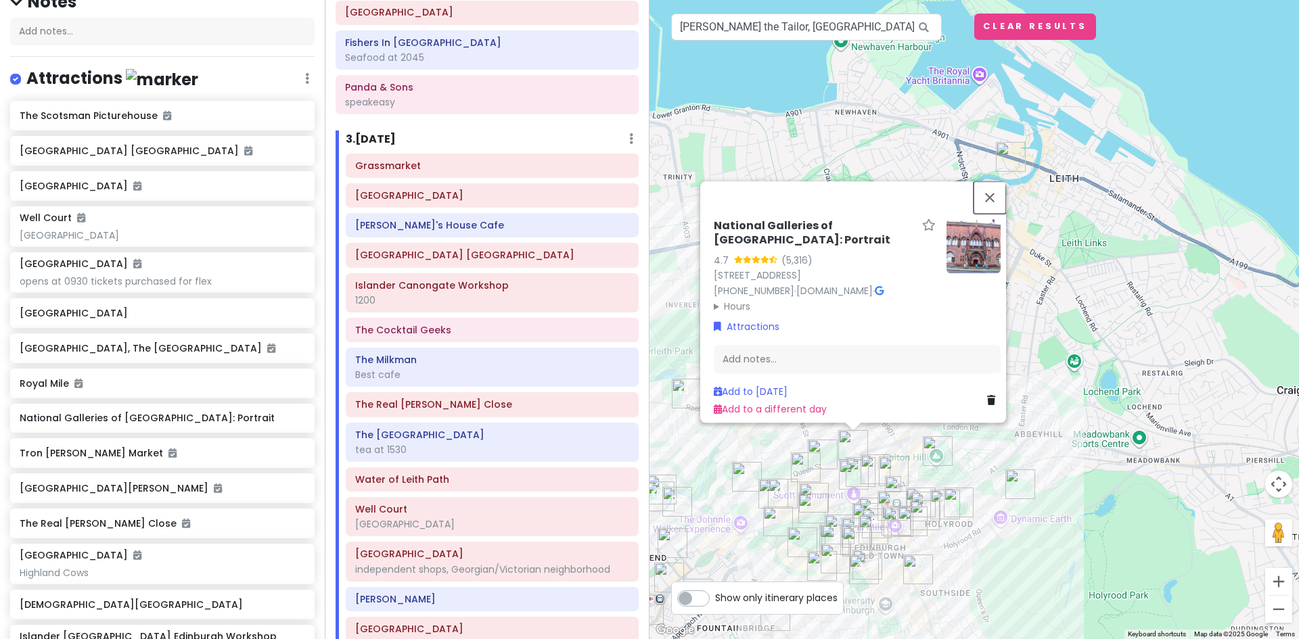
click at [996, 181] on button "Close" at bounding box center [989, 197] width 32 height 32
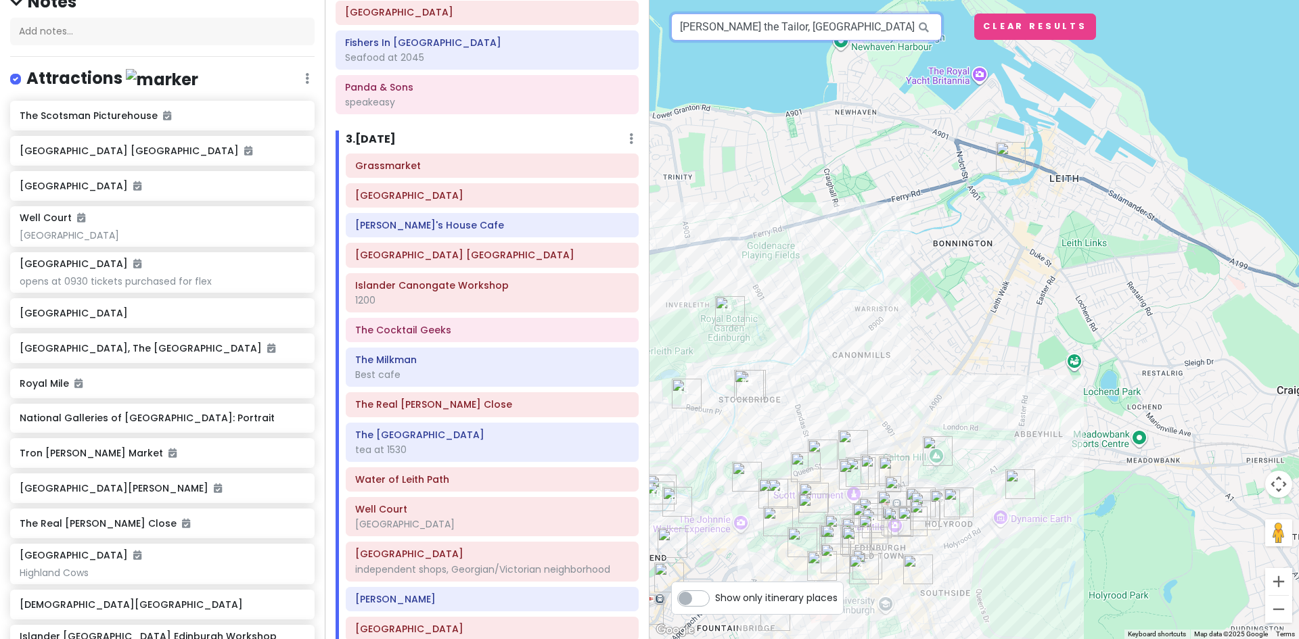
click at [901, 27] on input "[PERSON_NAME] the Tailor, [GEOGRAPHIC_DATA], [GEOGRAPHIC_DATA], [GEOGRAPHIC_DAT…" at bounding box center [806, 27] width 271 height 27
click at [924, 26] on icon at bounding box center [923, 28] width 30 height 28
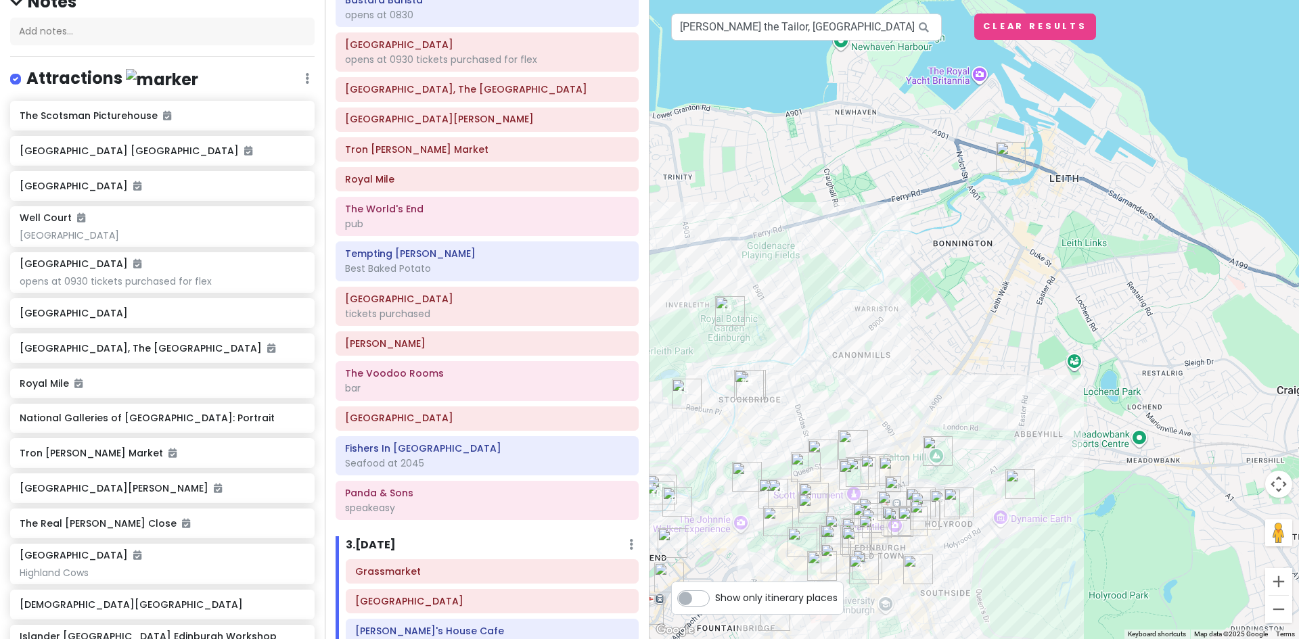
scroll to position [0, 0]
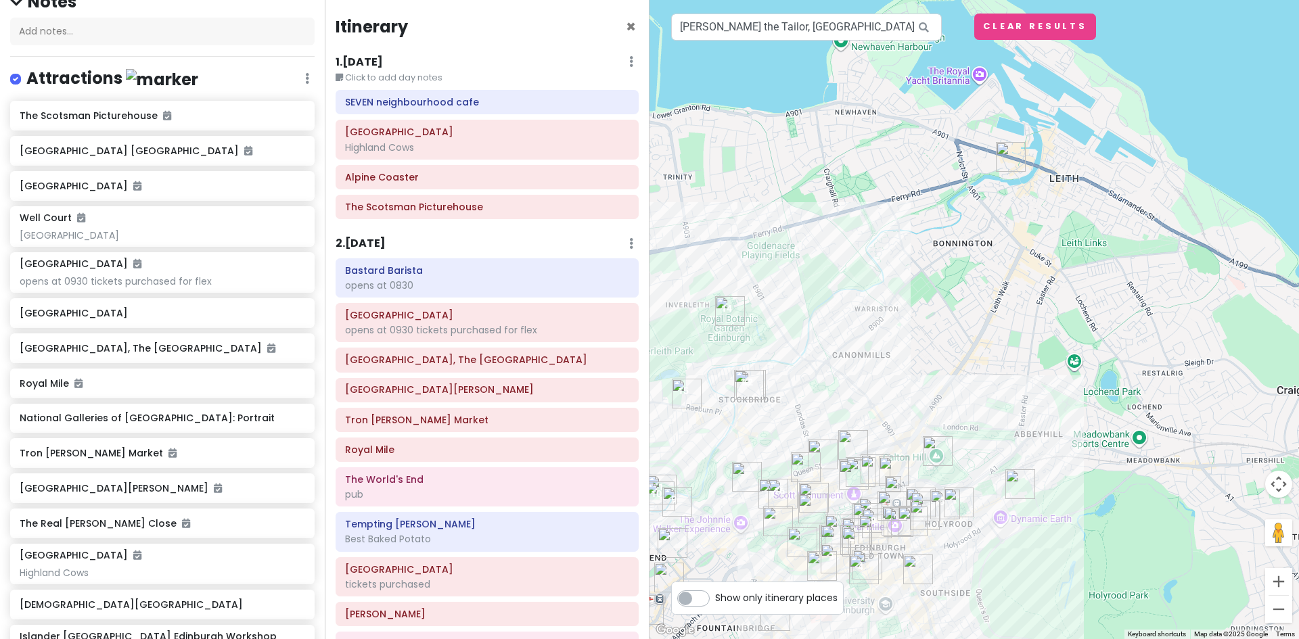
click at [551, 34] on div "Itinerary ×" at bounding box center [487, 29] width 303 height 26
click at [626, 27] on span "×" at bounding box center [631, 27] width 10 height 22
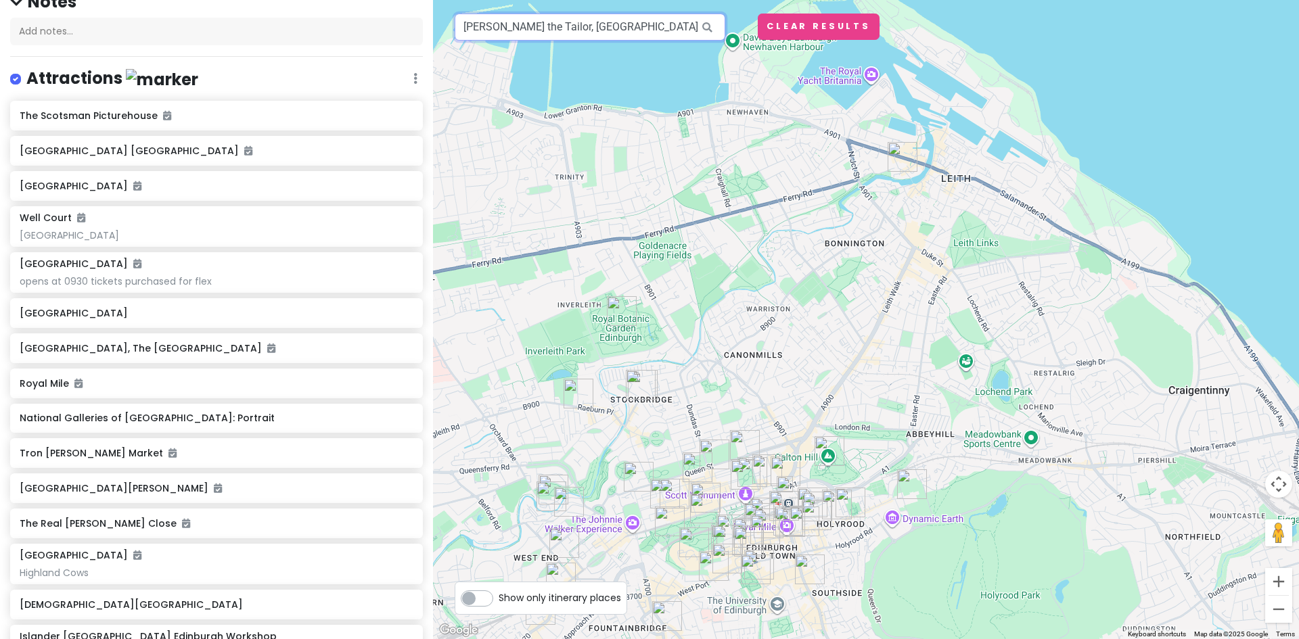
drag, startPoint x: 691, startPoint y: 26, endPoint x: 424, endPoint y: 25, distance: 266.5
click at [424, 25] on div "Edinburgh Trip Private Change Dates Make a Copy Delete Trip Give Feedback 💡 Sup…" at bounding box center [649, 319] width 1299 height 639
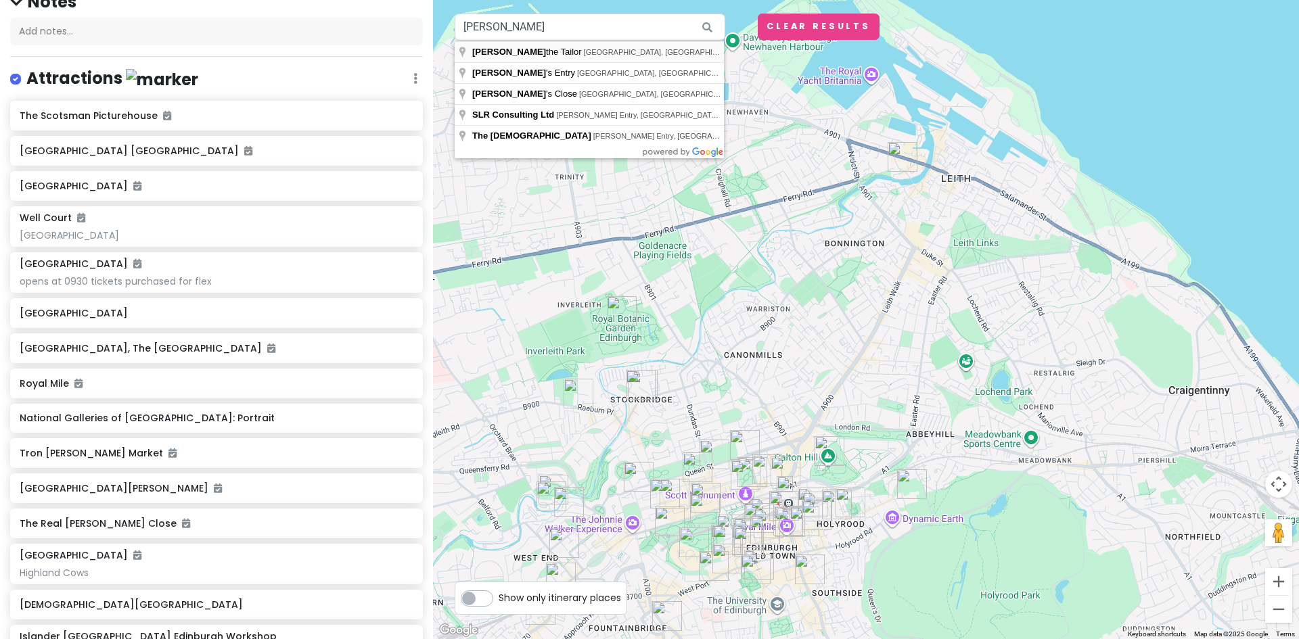
type input "[PERSON_NAME] the Tailor, [GEOGRAPHIC_DATA], [GEOGRAPHIC_DATA], [GEOGRAPHIC_DAT…"
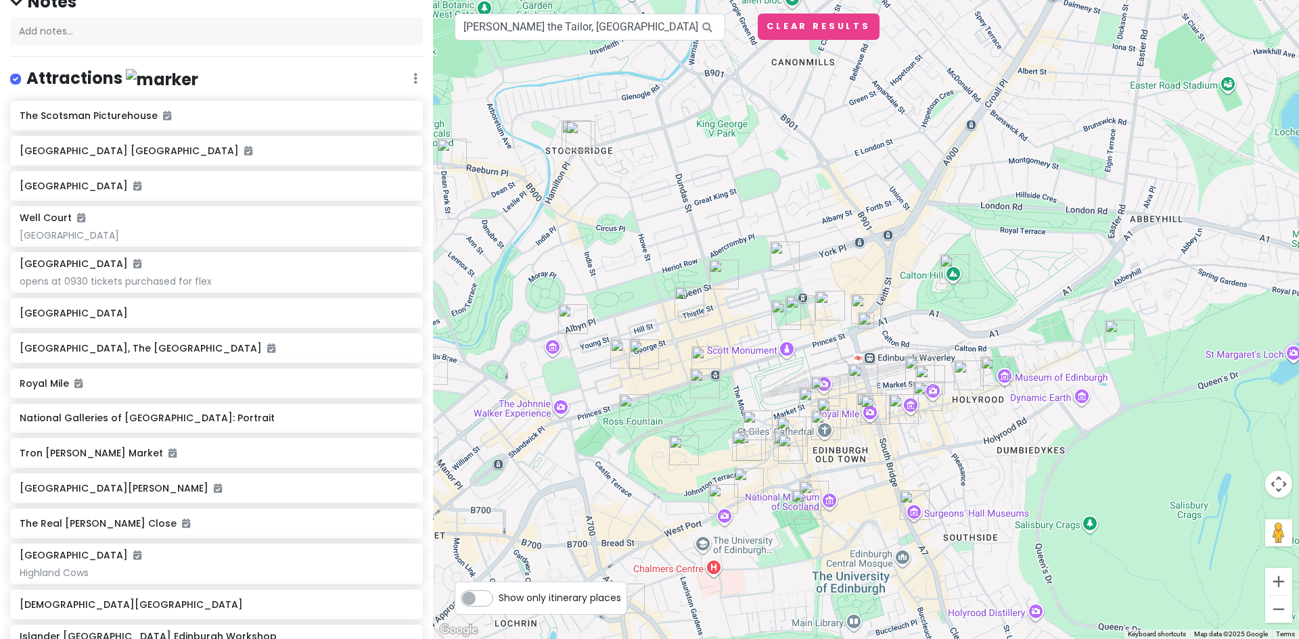
click at [866, 319] on img at bounding box center [865, 320] width 27 height 27
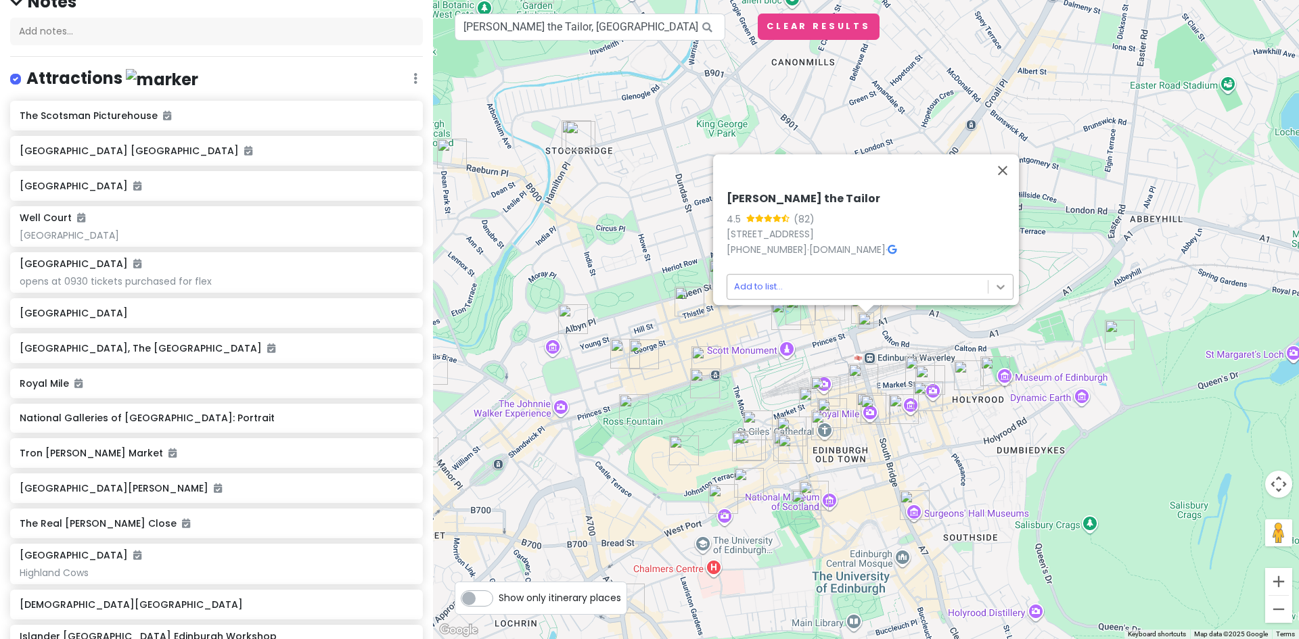
click at [991, 279] on body "Edinburgh Trip Private Change Dates Make a Copy Delete Trip Give Feedback 💡 Sup…" at bounding box center [649, 319] width 1299 height 639
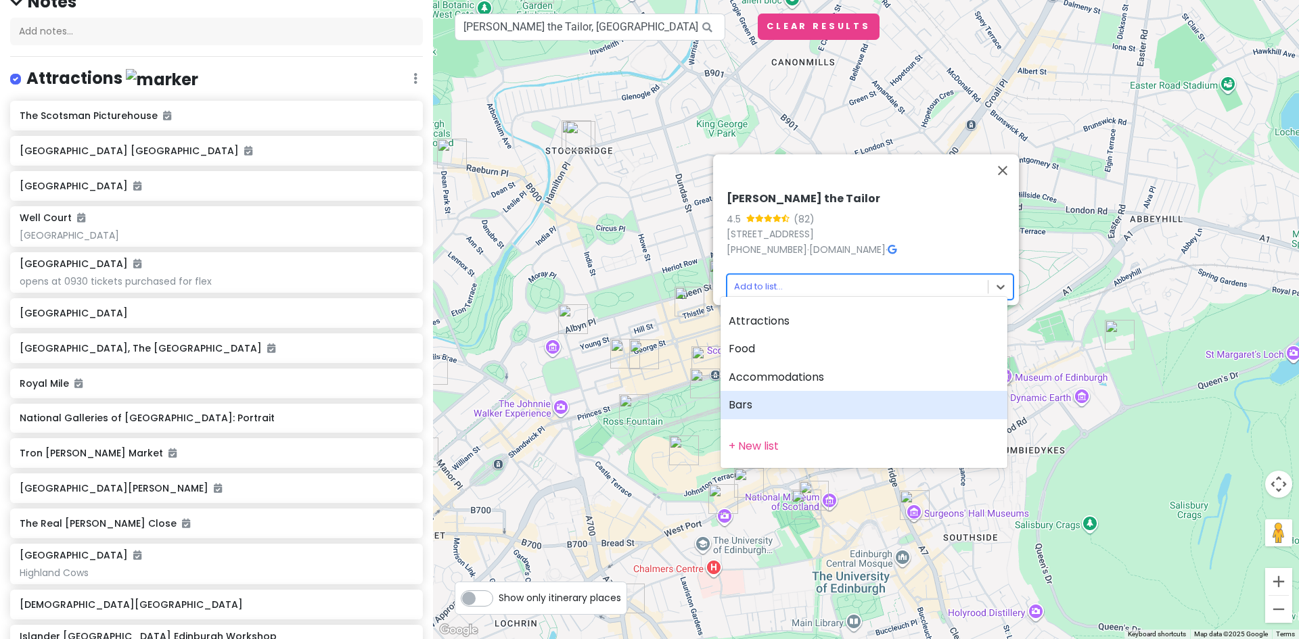
click at [777, 400] on div "Bars" at bounding box center [863, 405] width 287 height 28
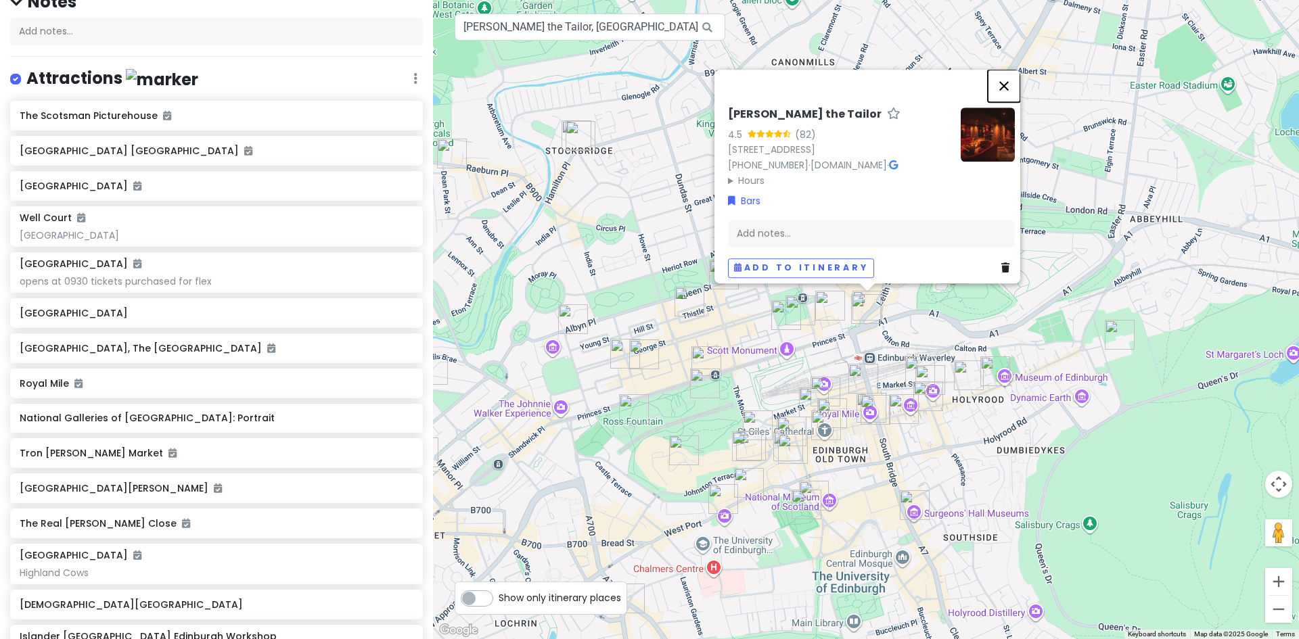
click at [1007, 70] on button "Close" at bounding box center [1004, 86] width 32 height 32
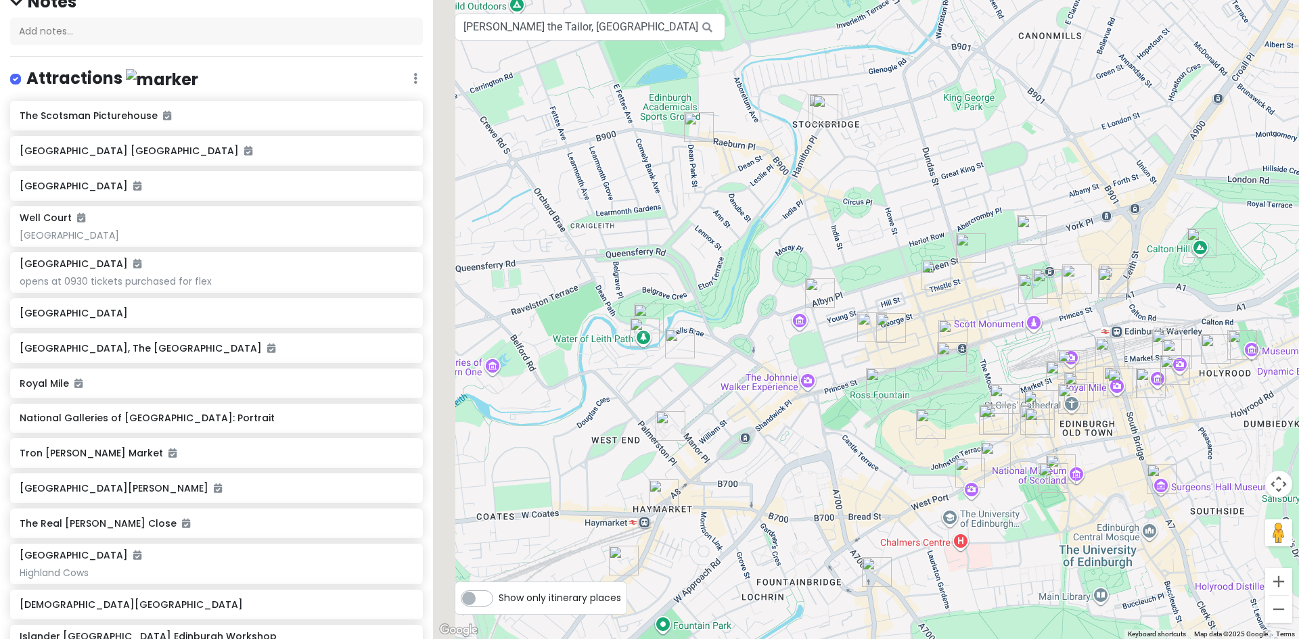
drag, startPoint x: 531, startPoint y: 336, endPoint x: 798, endPoint y: 310, distance: 268.5
click at [798, 310] on div at bounding box center [866, 319] width 866 height 639
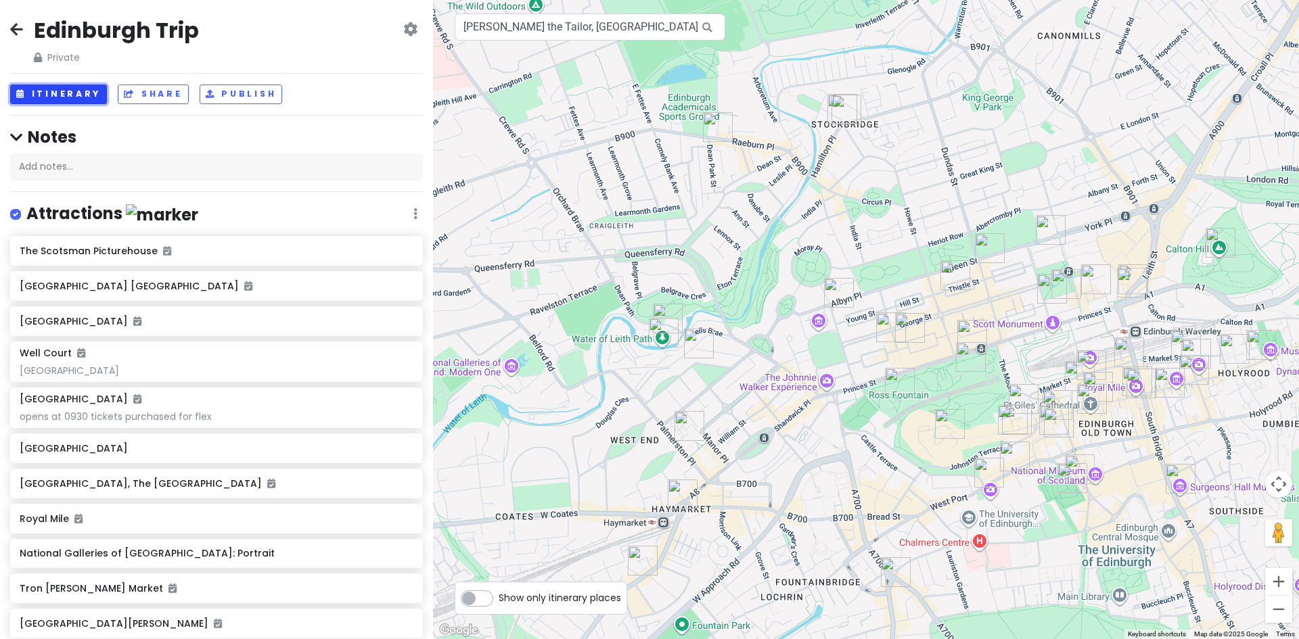
click at [42, 91] on button "Itinerary" at bounding box center [58, 95] width 97 height 20
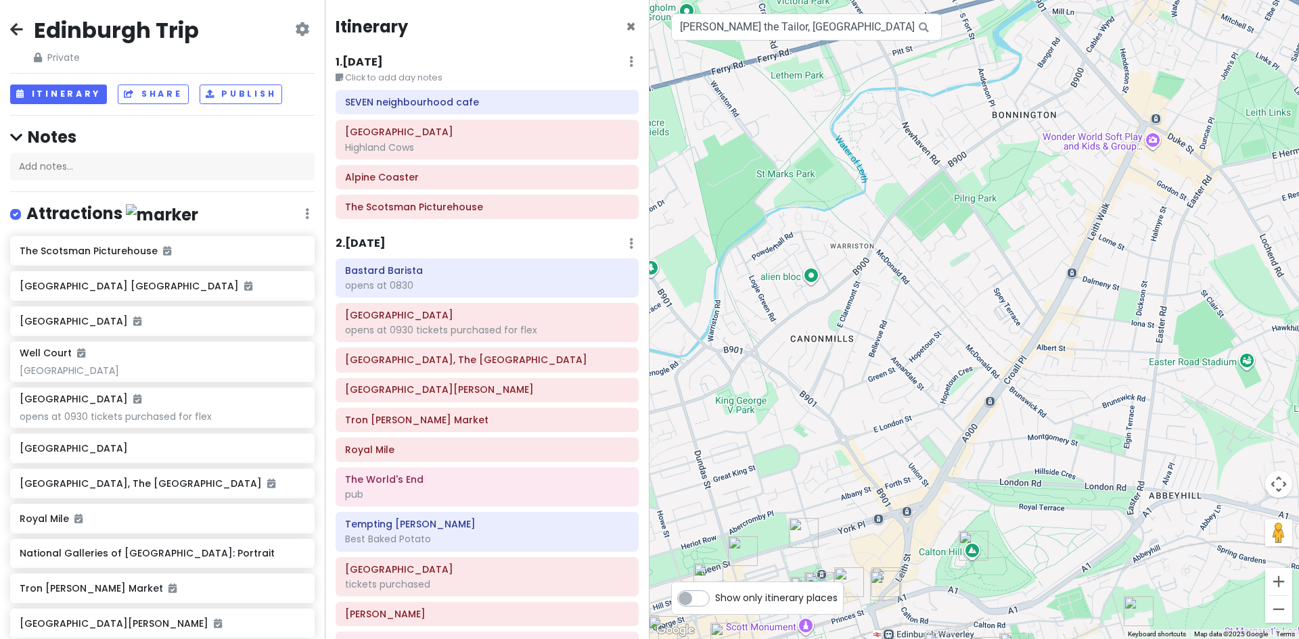
drag, startPoint x: 1040, startPoint y: 198, endPoint x: 684, endPoint y: 505, distance: 470.1
click at [684, 505] on div at bounding box center [973, 319] width 649 height 639
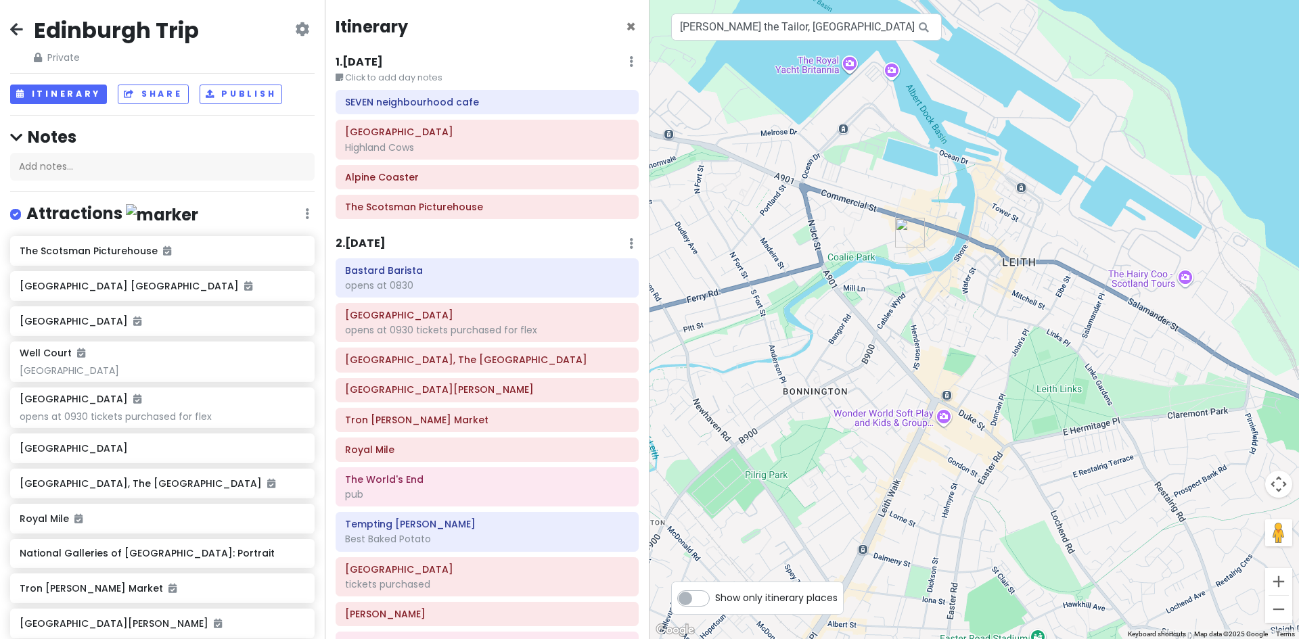
drag, startPoint x: 1046, startPoint y: 241, endPoint x: 850, endPoint y: 497, distance: 321.7
click at [850, 497] on div at bounding box center [973, 319] width 649 height 639
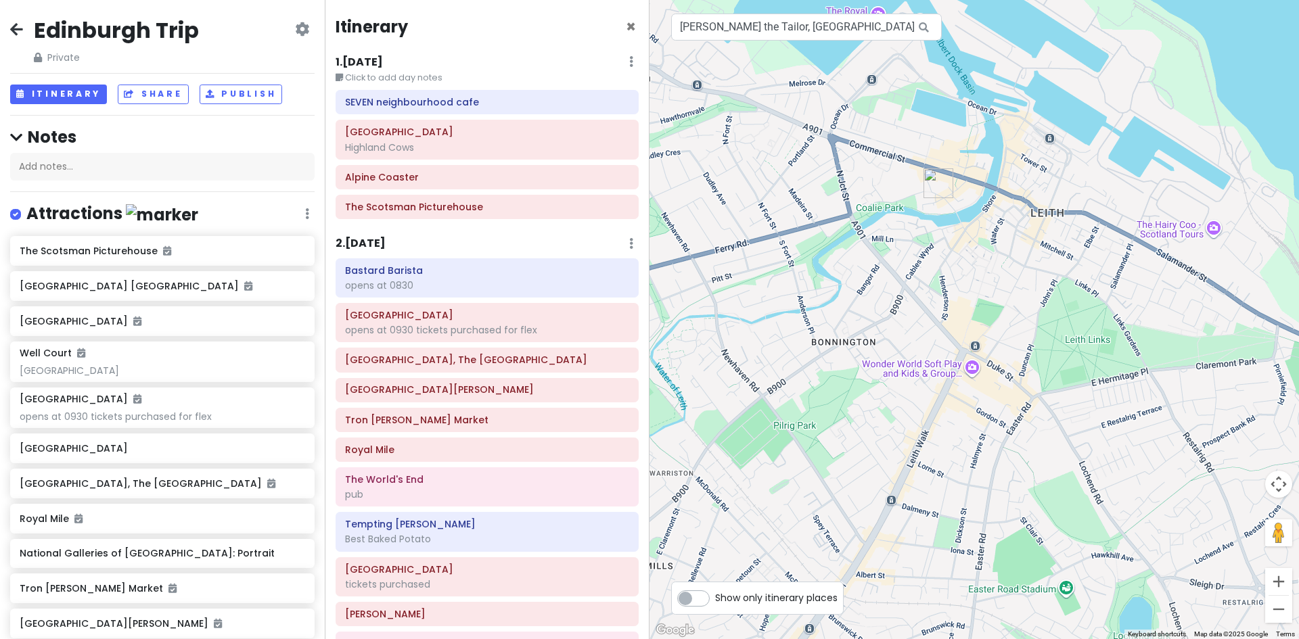
click at [936, 181] on img "Roseleaf Bar Cafe" at bounding box center [938, 183] width 41 height 41
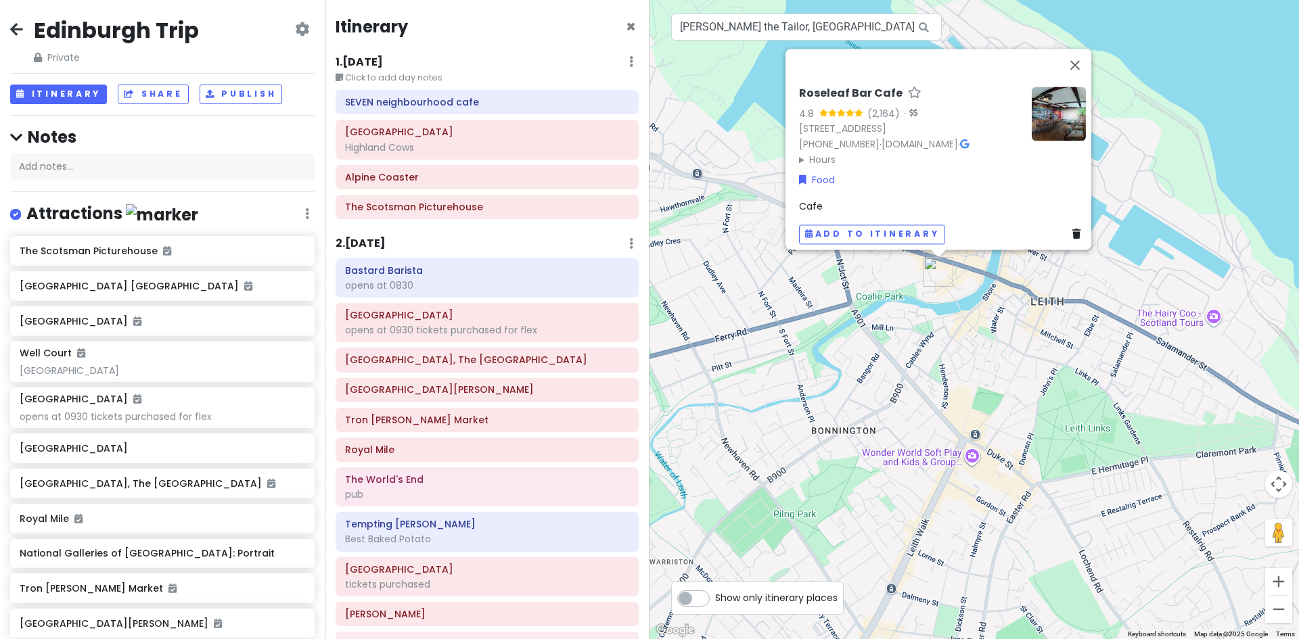
click at [1067, 97] on img at bounding box center [1059, 114] width 54 height 54
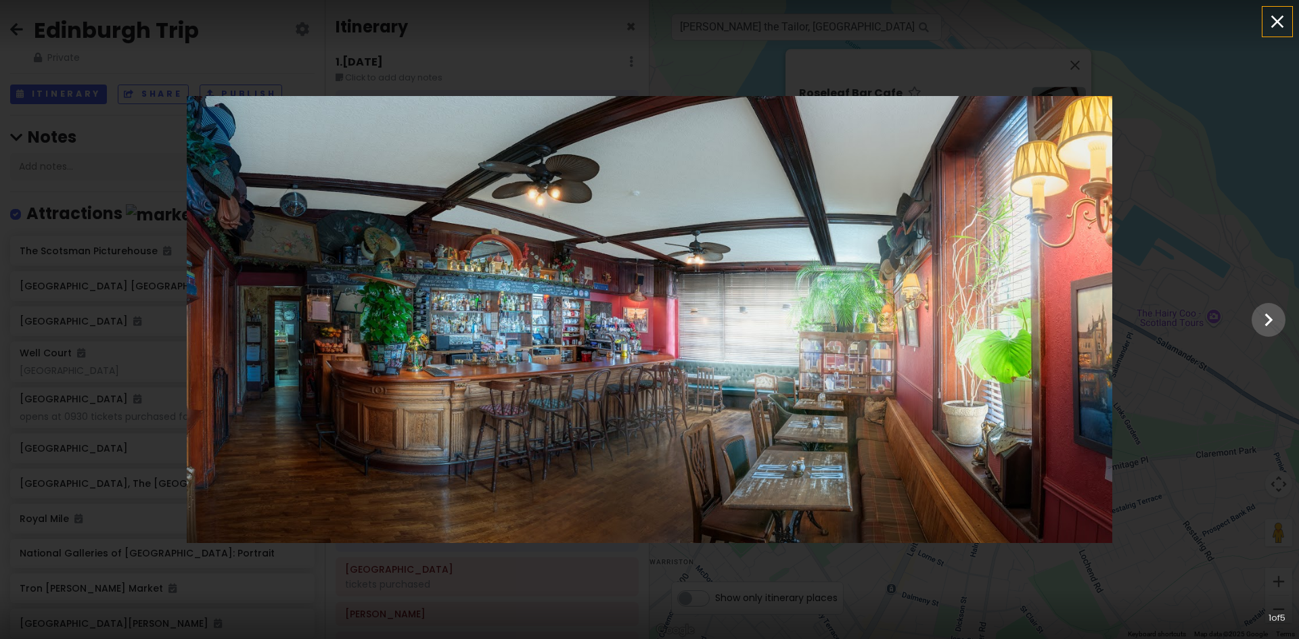
click at [1276, 14] on icon "button" at bounding box center [1277, 22] width 22 height 22
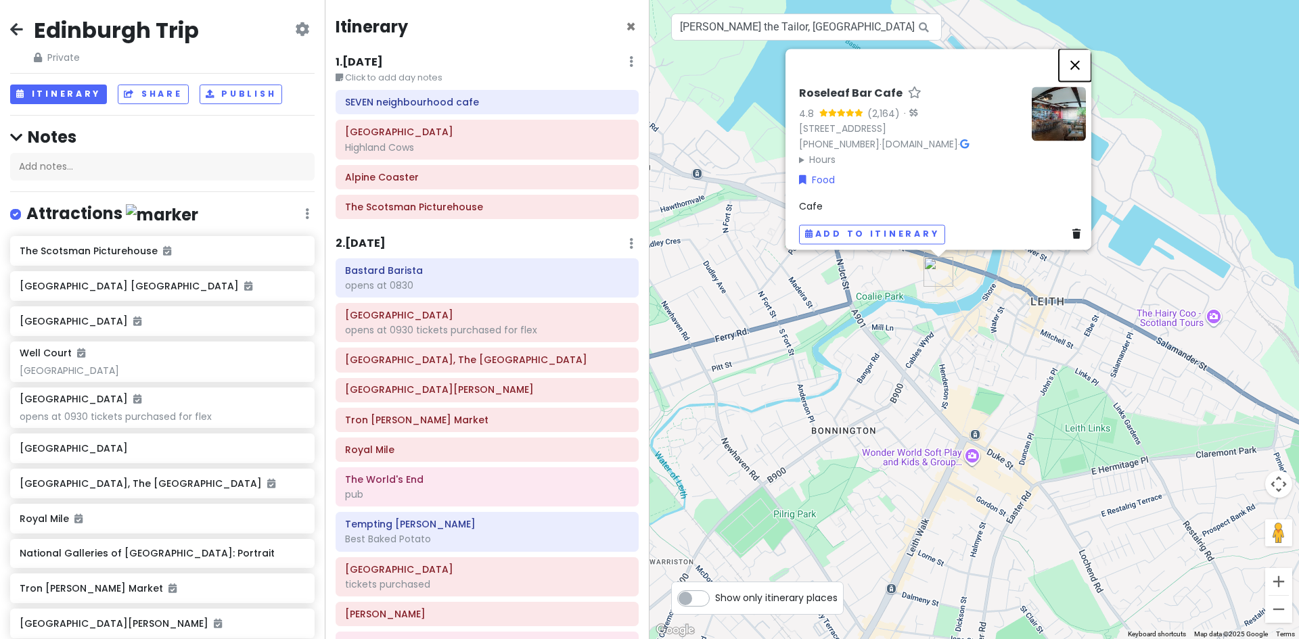
click at [1079, 53] on button "Close" at bounding box center [1075, 65] width 32 height 32
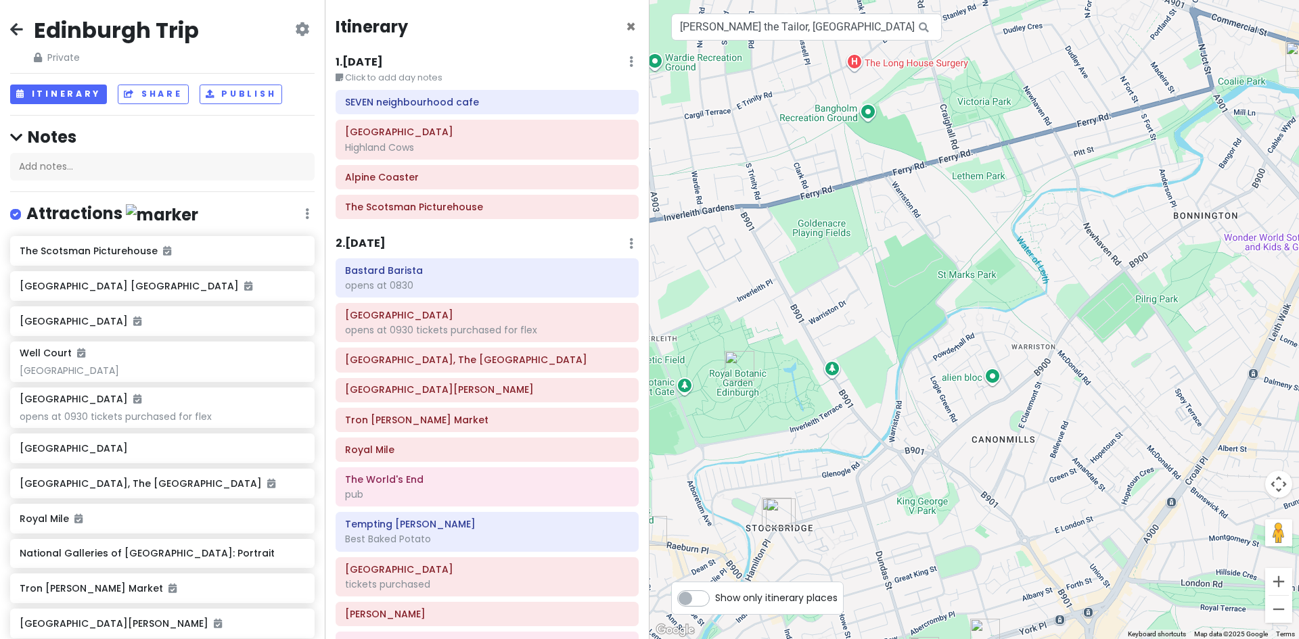
drag, startPoint x: 745, startPoint y: 326, endPoint x: 1144, endPoint y: 93, distance: 461.8
click at [1144, 93] on div at bounding box center [973, 319] width 649 height 639
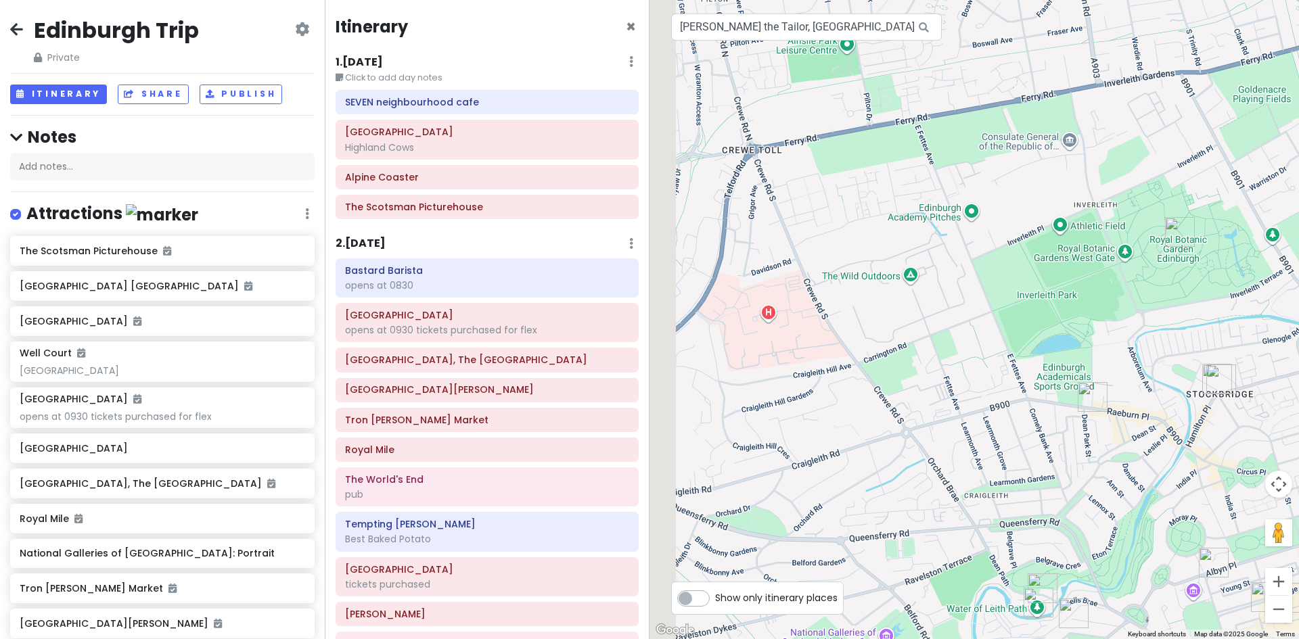
drag, startPoint x: 864, startPoint y: 293, endPoint x: 1268, endPoint y: 174, distance: 421.0
click at [1268, 174] on div at bounding box center [973, 319] width 649 height 639
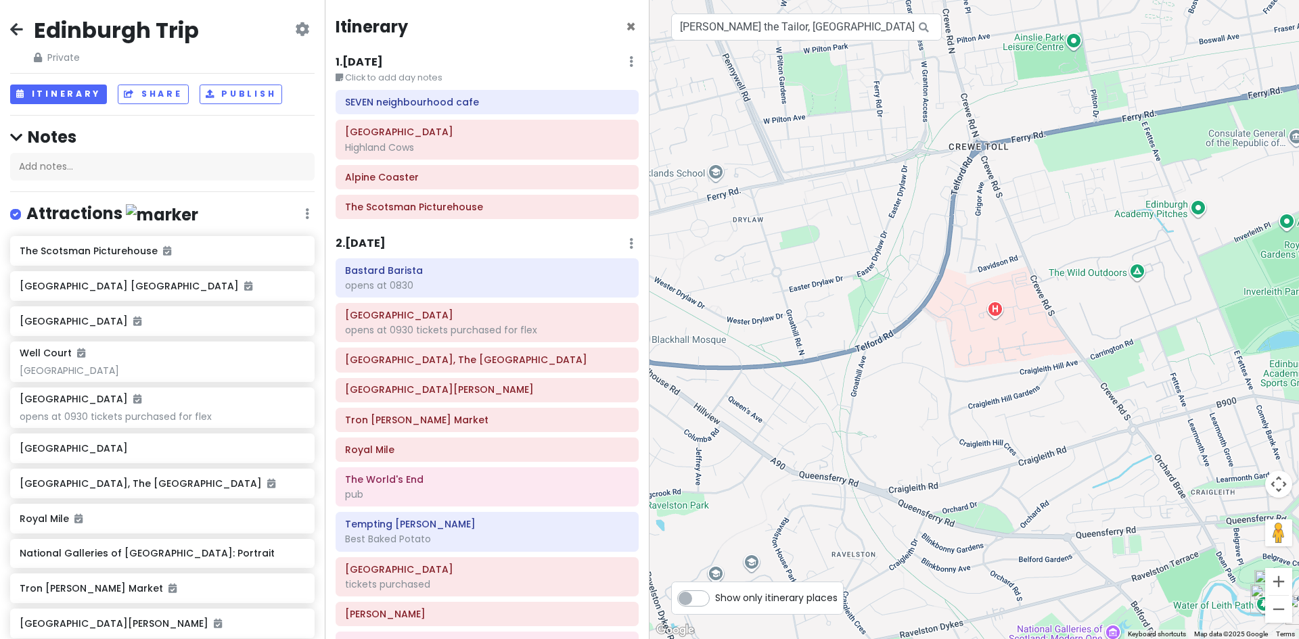
drag, startPoint x: 925, startPoint y: 333, endPoint x: 1122, endPoint y: 354, distance: 198.0
click at [1122, 354] on div at bounding box center [973, 319] width 649 height 639
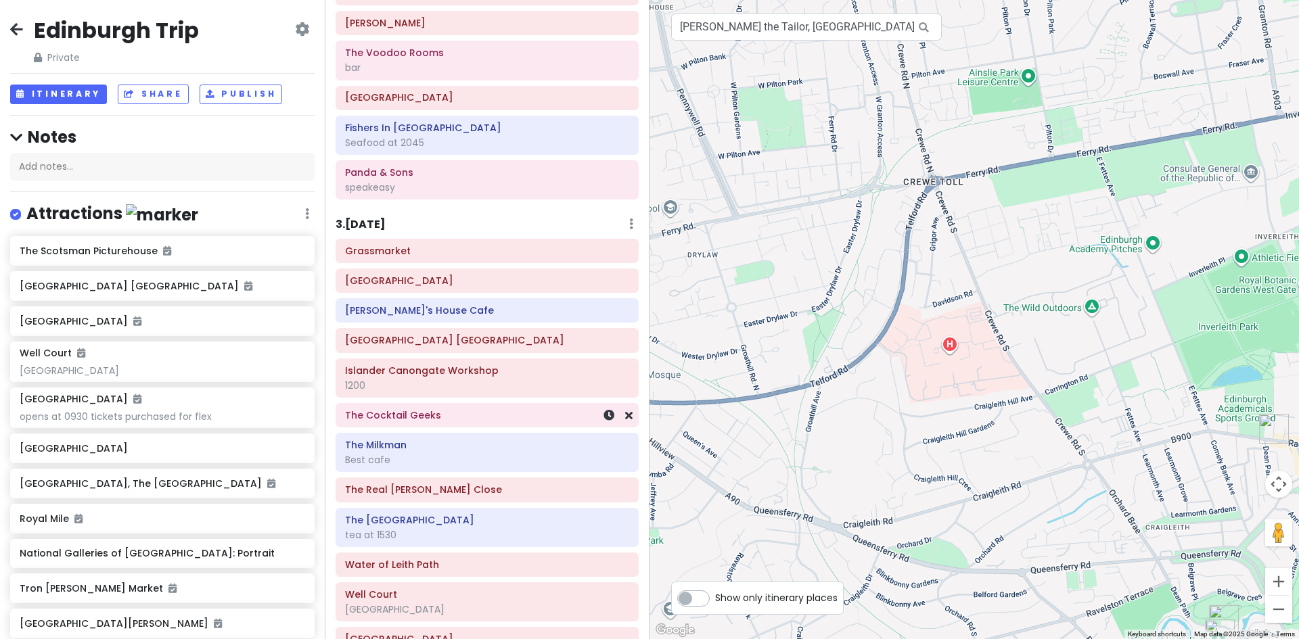
scroll to position [676, 0]
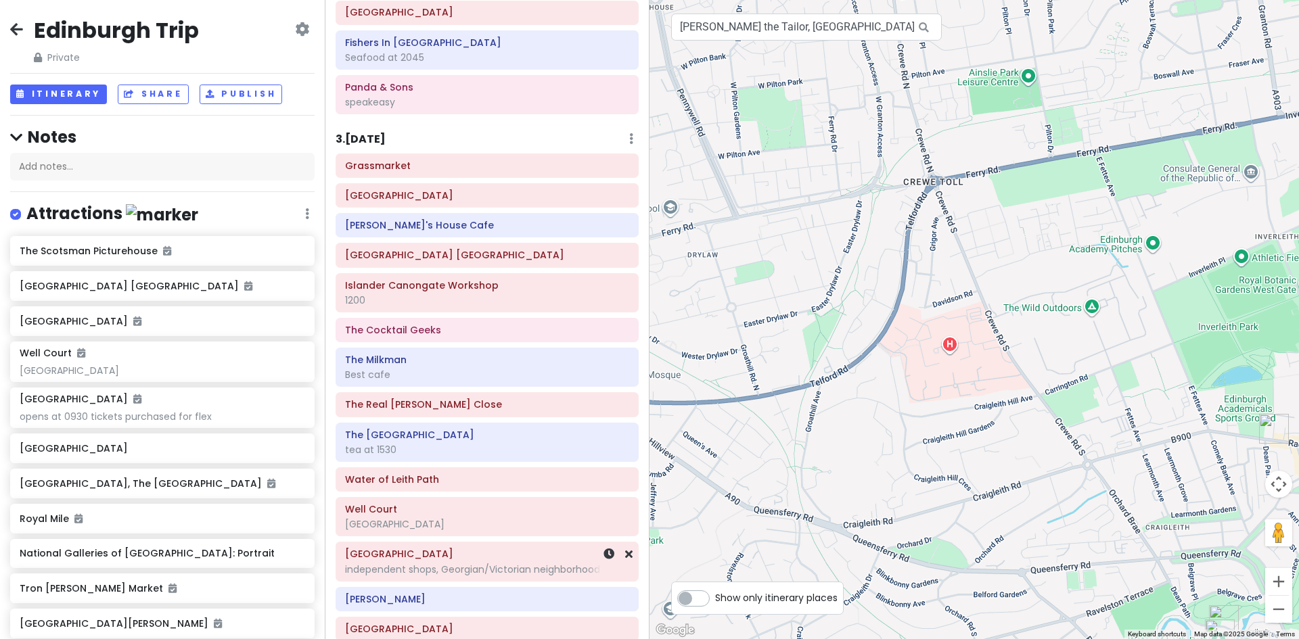
click at [465, 561] on div "[GEOGRAPHIC_DATA] independent shops, Georgian/Victorian neighborhood" at bounding box center [487, 562] width 284 height 34
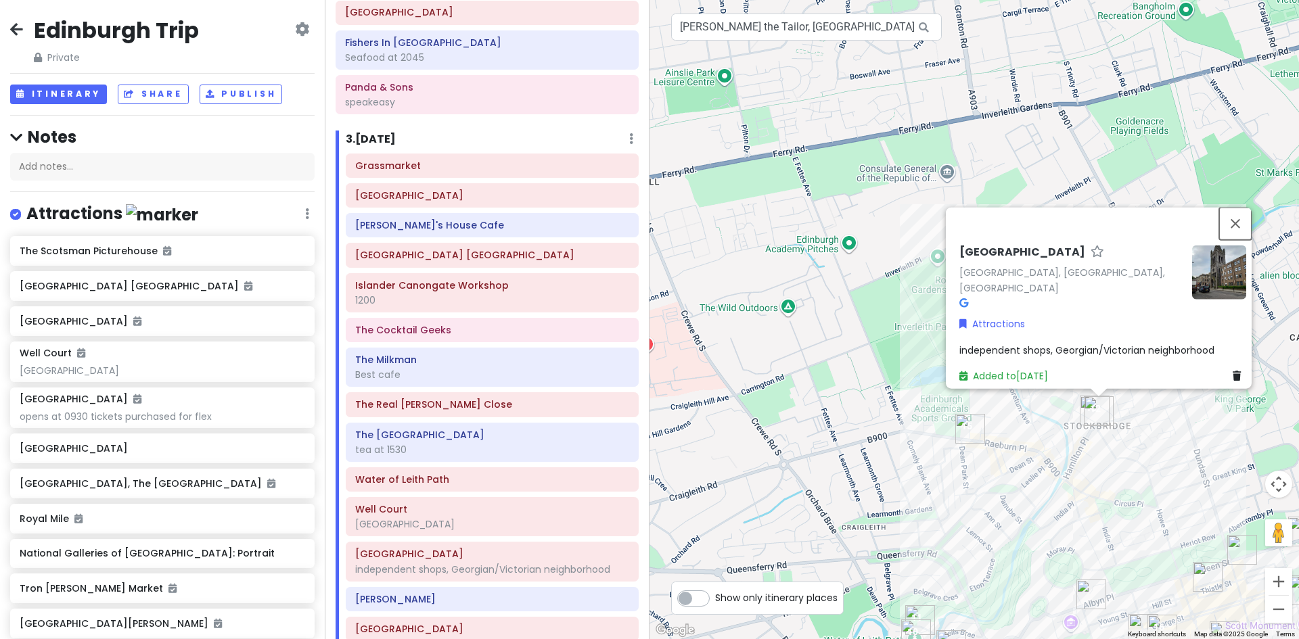
click at [1243, 221] on button "Close" at bounding box center [1235, 223] width 32 height 32
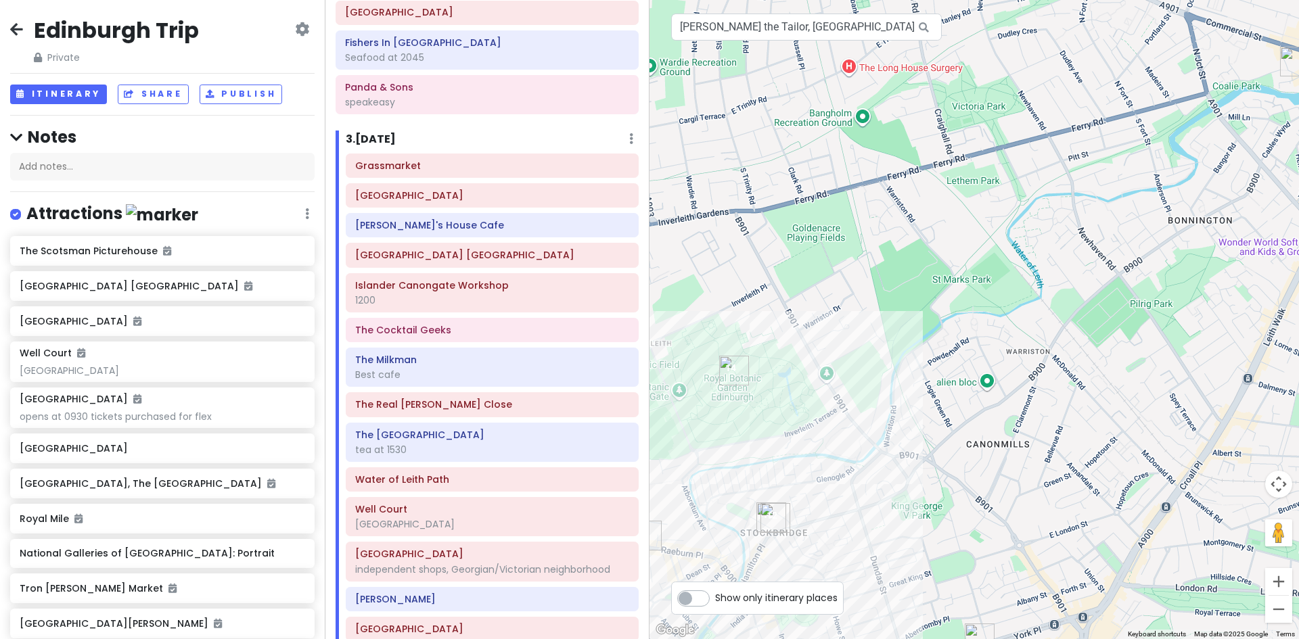
drag, startPoint x: 1235, startPoint y: 415, endPoint x: 911, endPoint y: 513, distance: 338.4
click at [910, 521] on div at bounding box center [973, 319] width 649 height 639
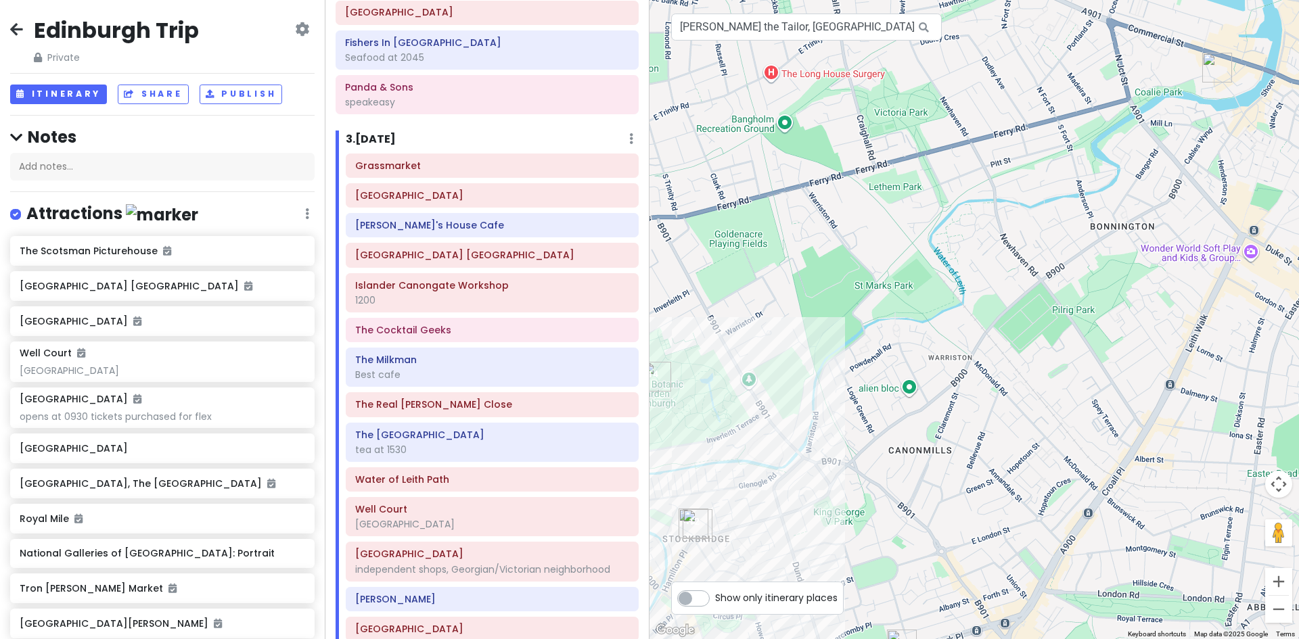
drag, startPoint x: 1168, startPoint y: 374, endPoint x: 1086, endPoint y: 382, distance: 82.9
click at [1086, 382] on div at bounding box center [973, 319] width 649 height 639
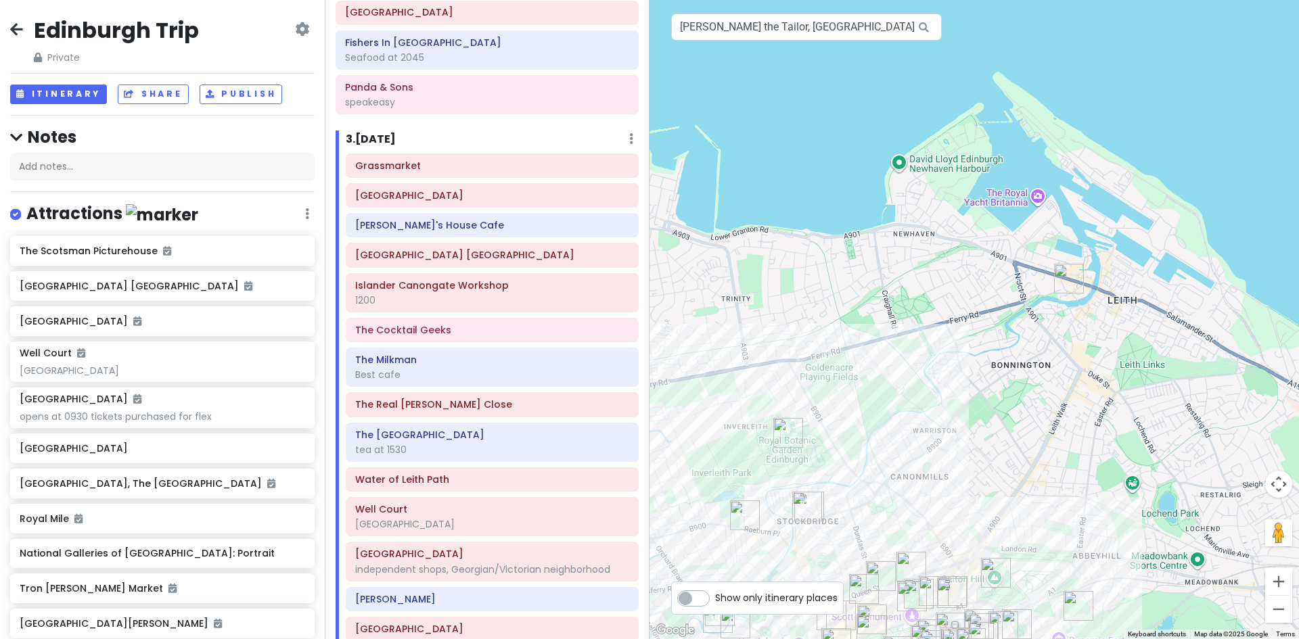
drag, startPoint x: 1148, startPoint y: 337, endPoint x: 1063, endPoint y: 402, distance: 107.0
click at [1063, 402] on div at bounding box center [973, 319] width 649 height 639
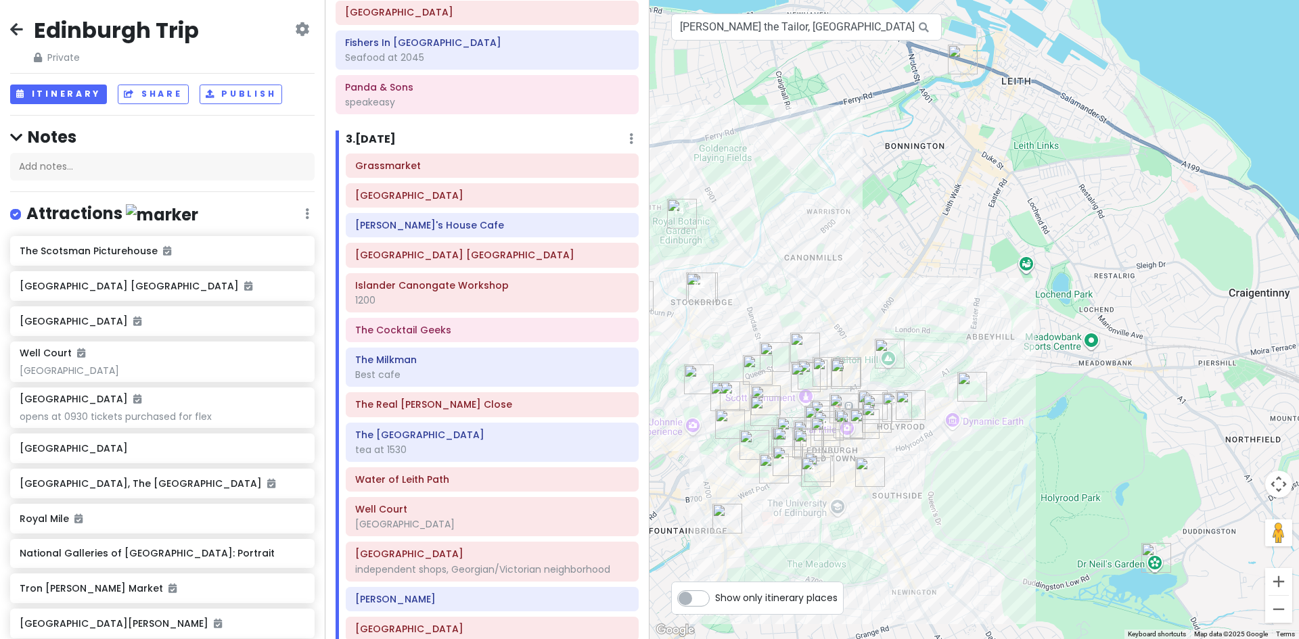
drag, startPoint x: 1027, startPoint y: 388, endPoint x: 921, endPoint y: 168, distance: 244.5
click at [921, 168] on div at bounding box center [973, 319] width 649 height 639
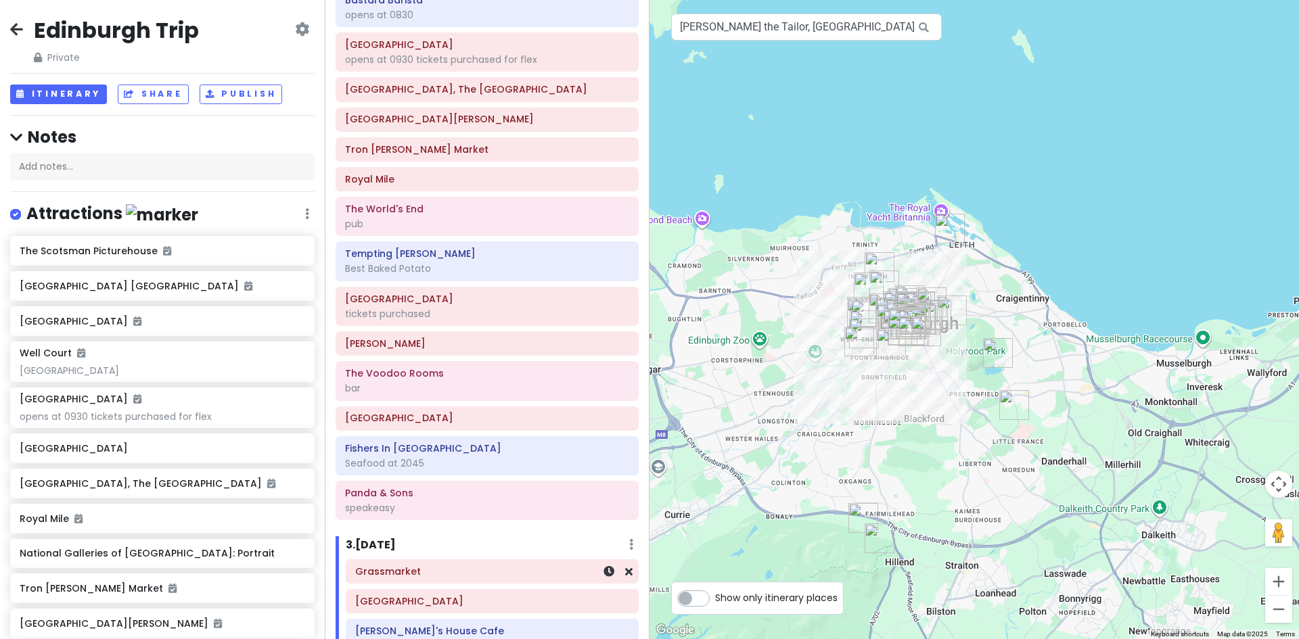
scroll to position [0, 0]
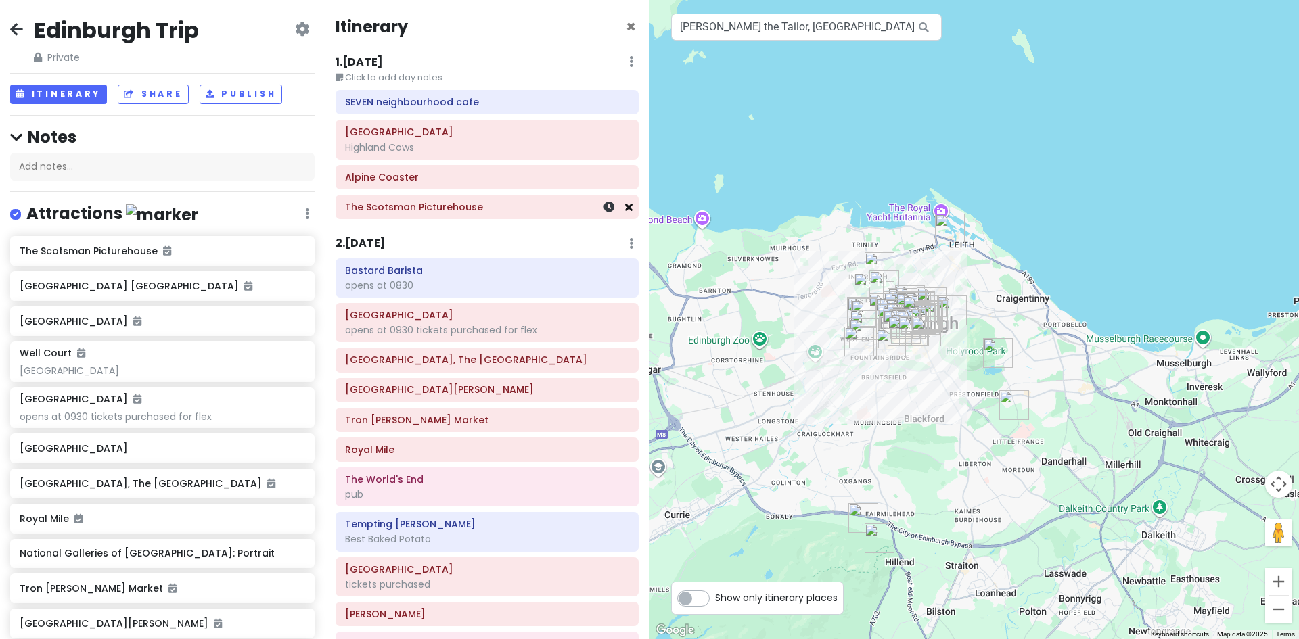
click at [625, 206] on icon at bounding box center [628, 207] width 7 height 11
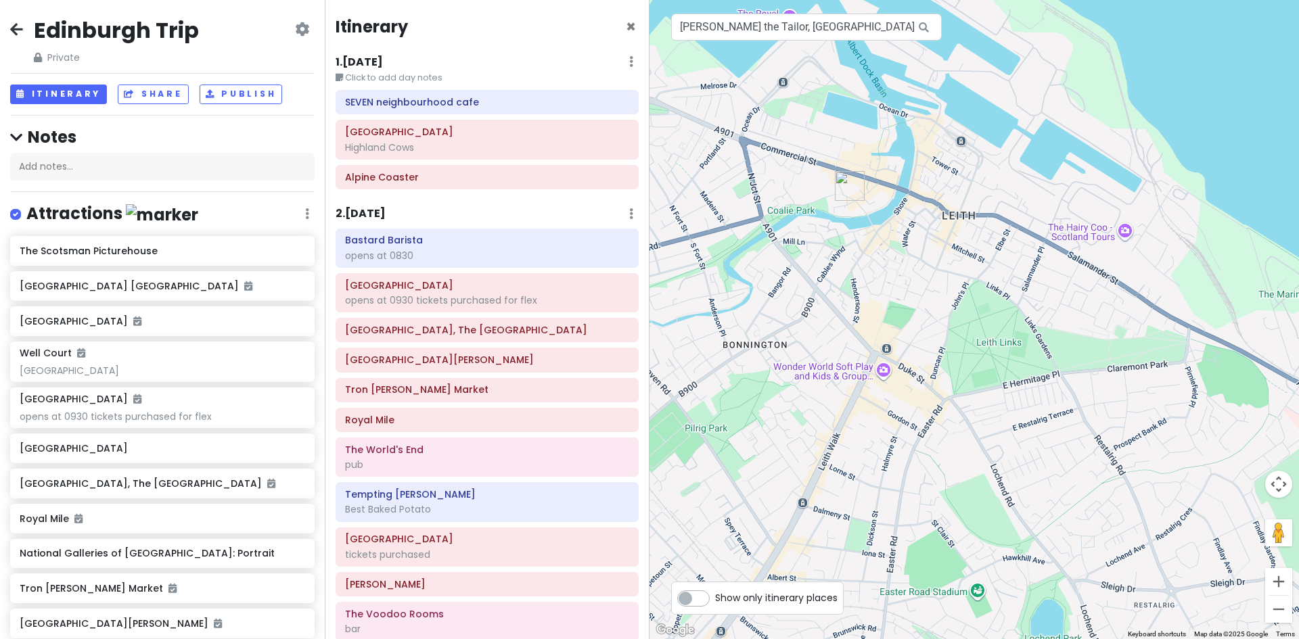
drag, startPoint x: 922, startPoint y: 70, endPoint x: 893, endPoint y: 356, distance: 286.9
click at [893, 356] on div at bounding box center [973, 319] width 649 height 639
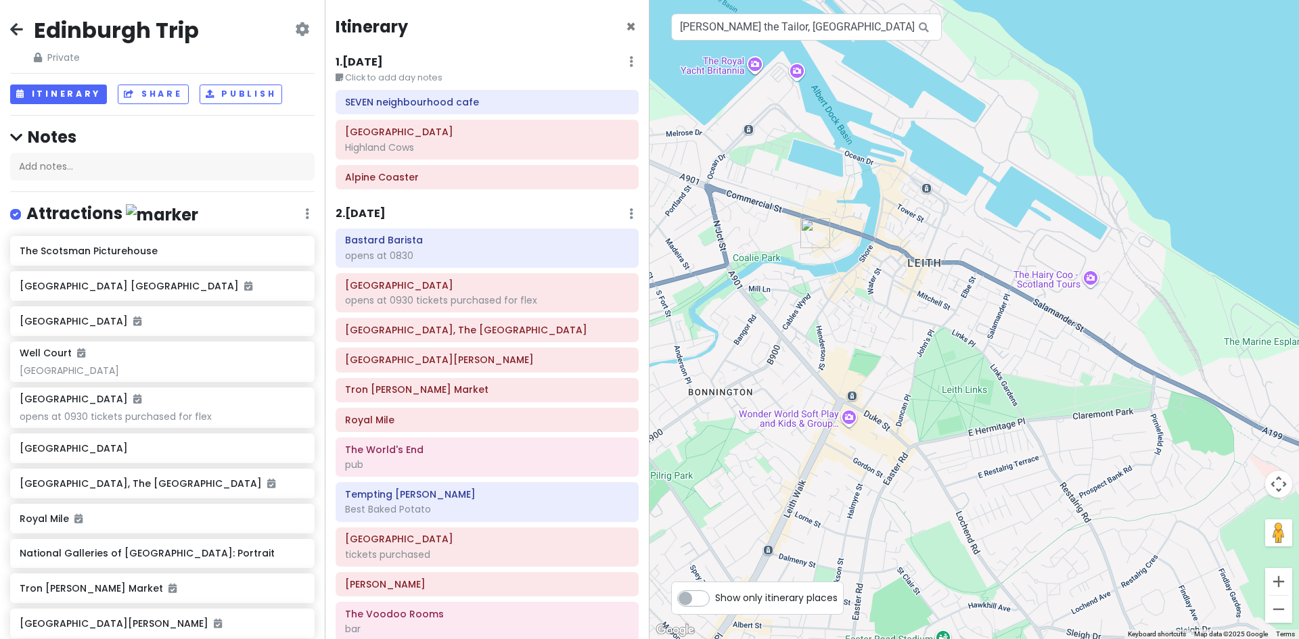
drag, startPoint x: 914, startPoint y: 264, endPoint x: 879, endPoint y: 313, distance: 59.7
click at [879, 313] on div at bounding box center [973, 319] width 649 height 639
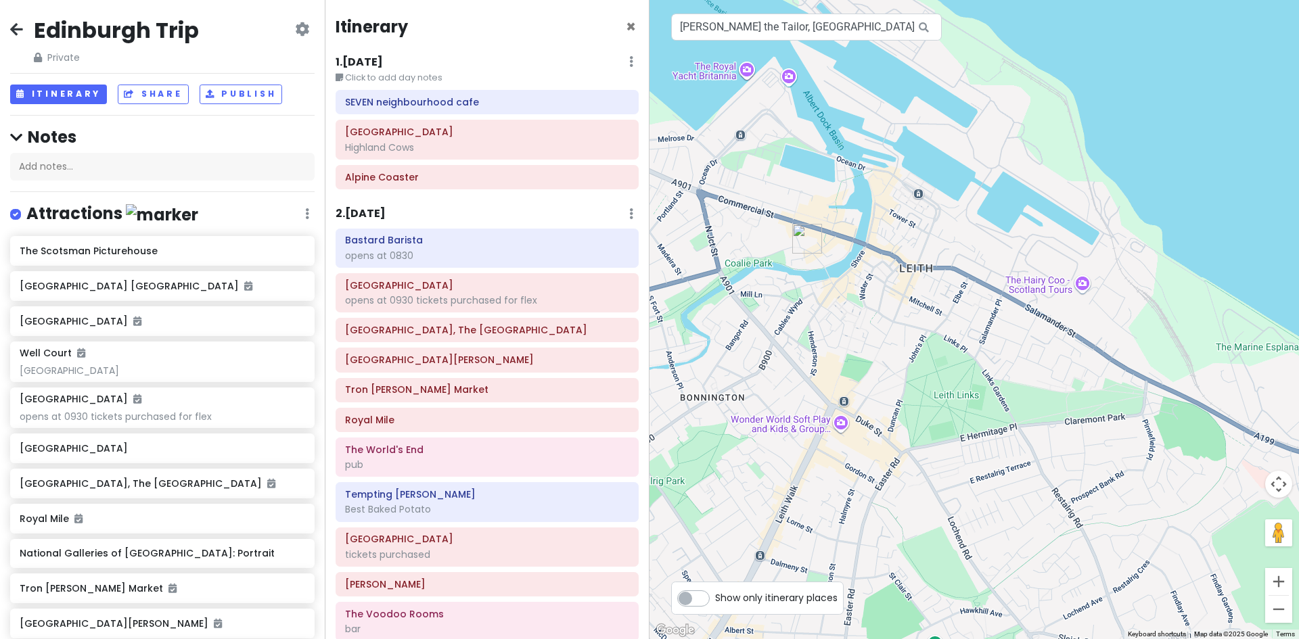
click at [800, 231] on img "Roseleaf Bar Cafe" at bounding box center [807, 238] width 41 height 41
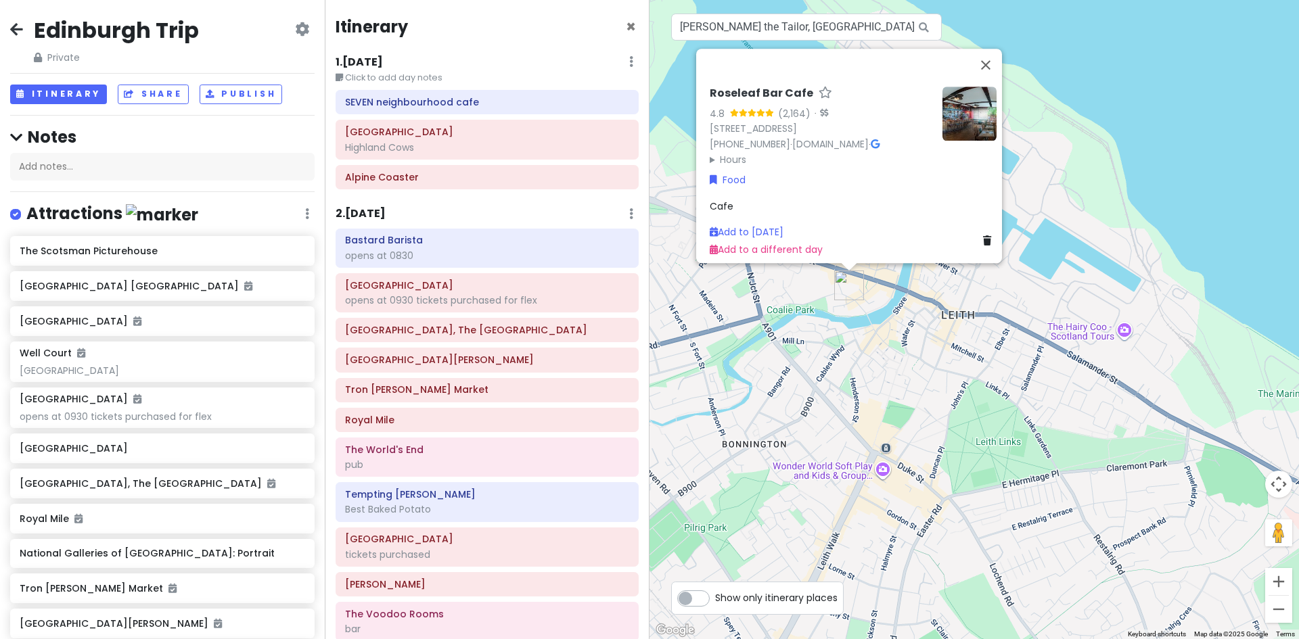
click at [968, 92] on img at bounding box center [969, 114] width 54 height 54
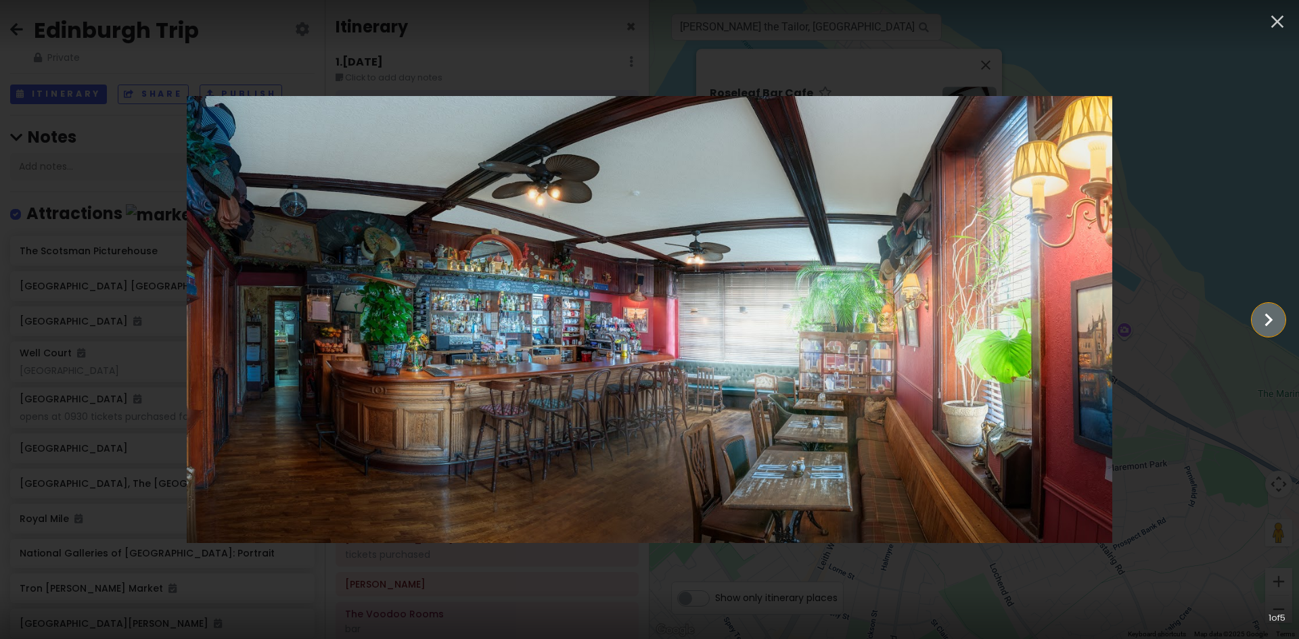
click at [1268, 316] on icon "Show slide 2 of 5" at bounding box center [1269, 319] width 8 height 13
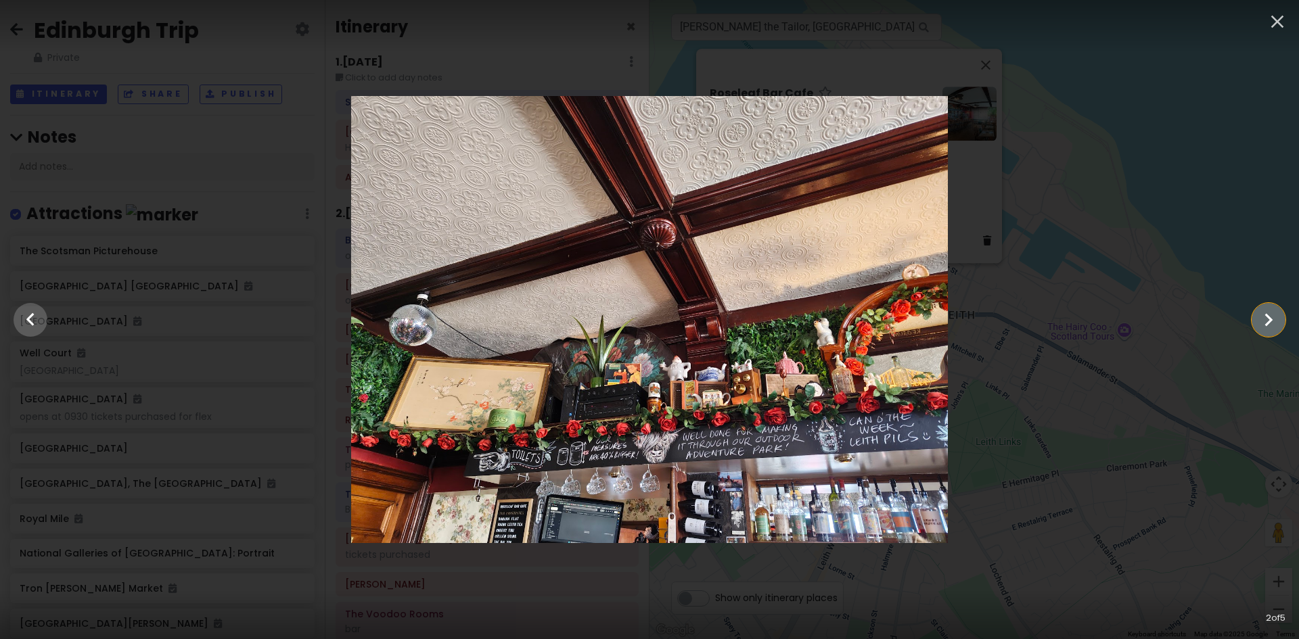
click at [1268, 316] on icon "Show slide 3 of 5" at bounding box center [1269, 319] width 8 height 13
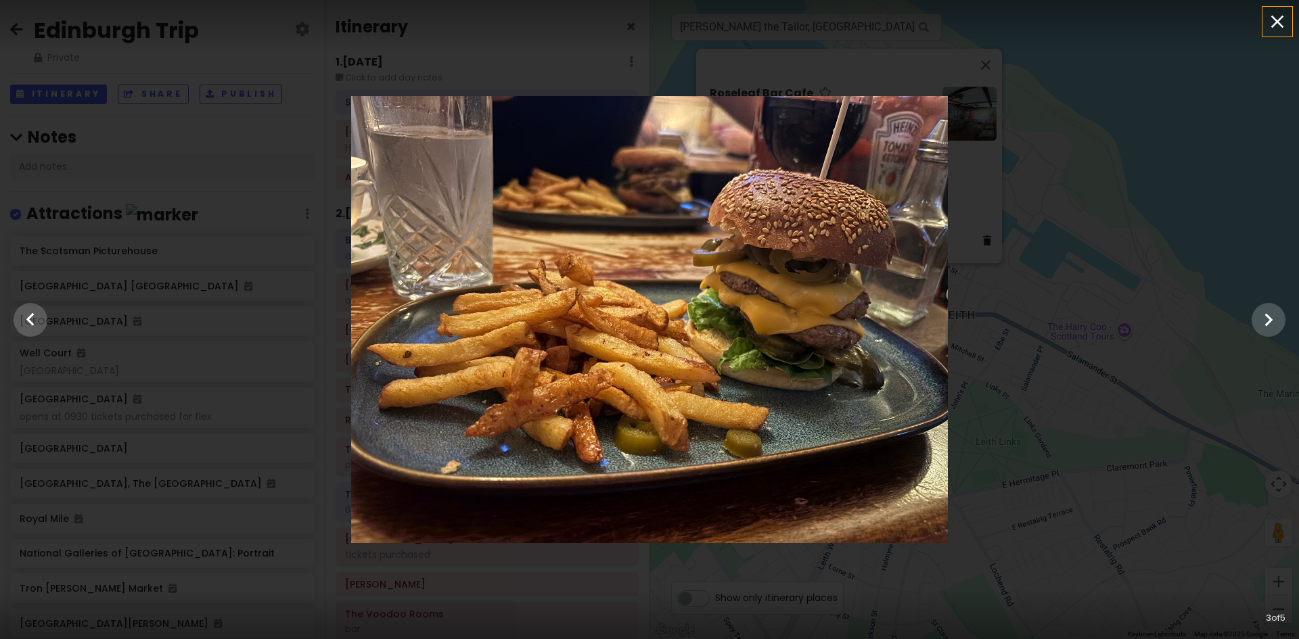
click at [1274, 19] on icon "button" at bounding box center [1277, 22] width 13 height 13
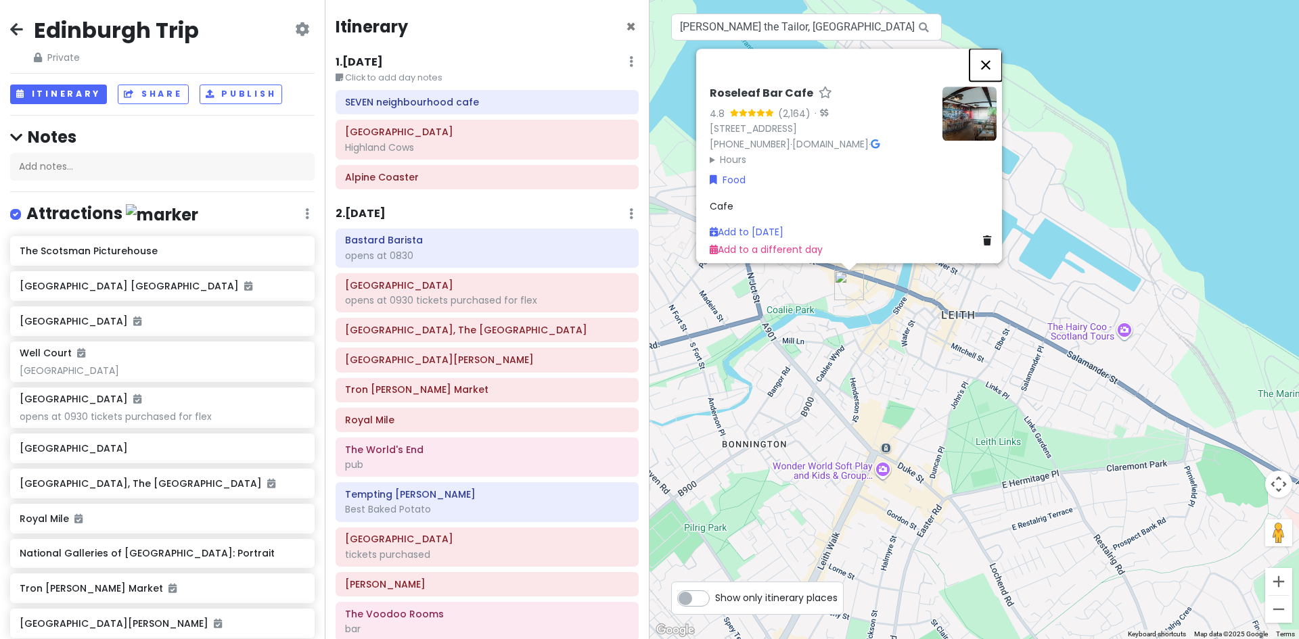
click at [992, 57] on button "Close" at bounding box center [985, 65] width 32 height 32
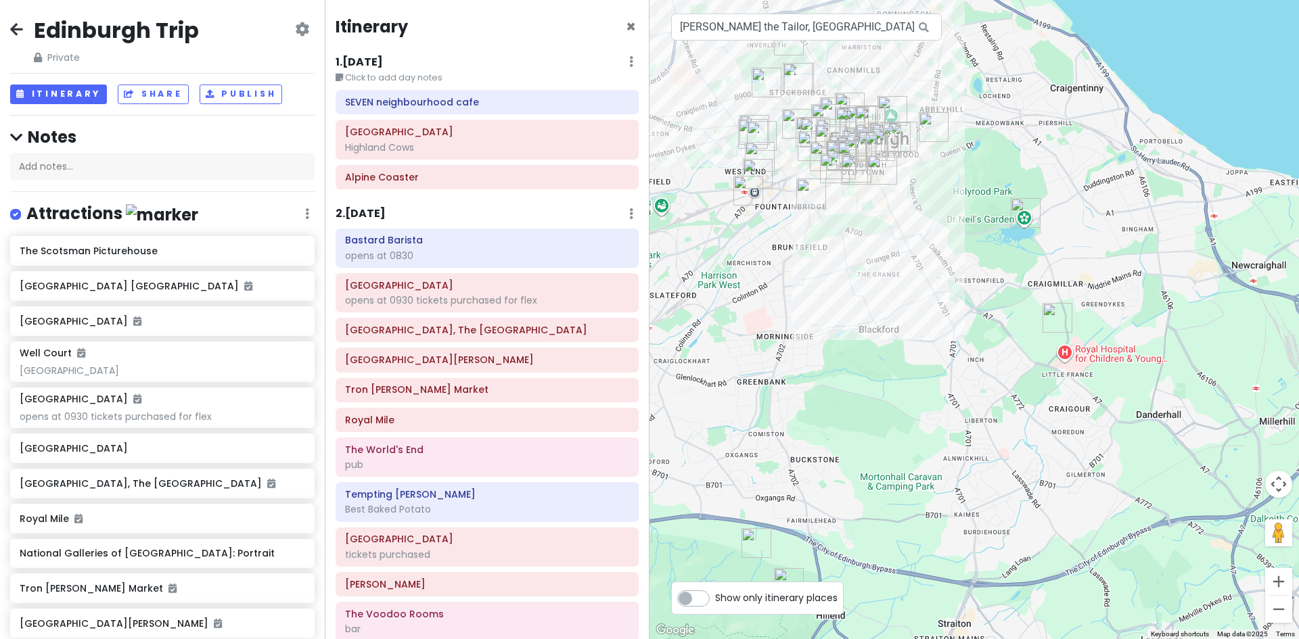
drag, startPoint x: 1041, startPoint y: 201, endPoint x: 1080, endPoint y: -51, distance: 255.4
click at [1080, 0] on html "Edinburgh Trip Private Change Dates Make a Copy Delete Trip Give Feedback 💡 Sup…" at bounding box center [649, 319] width 1299 height 639
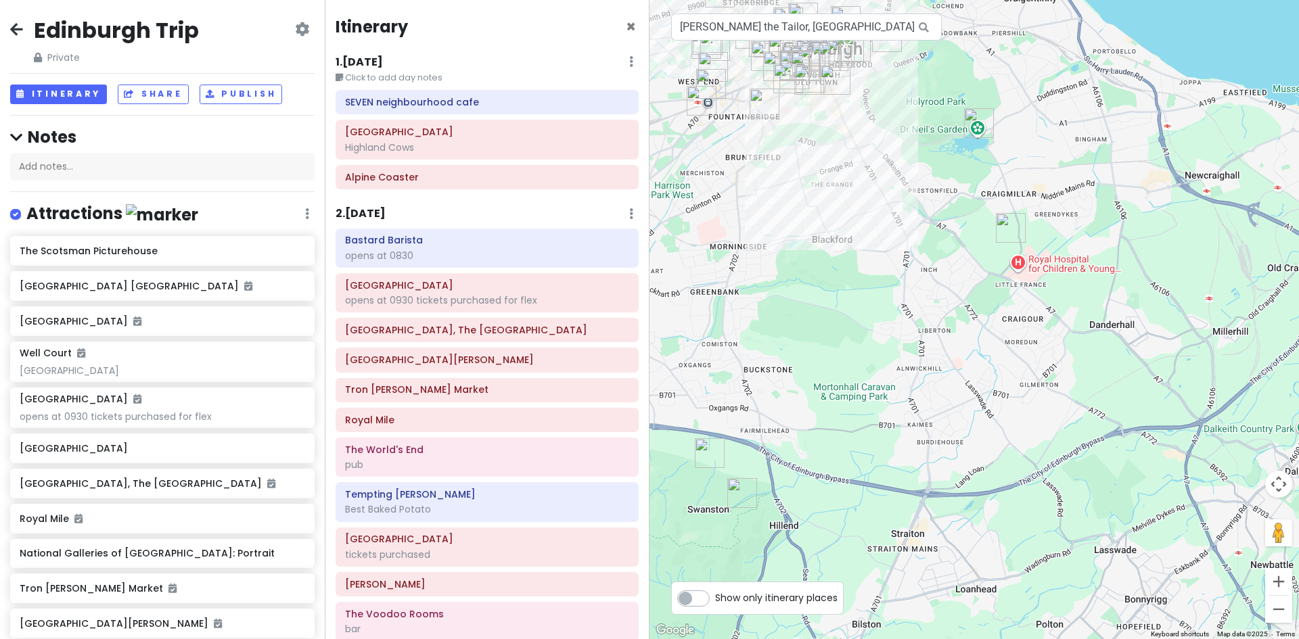
drag, startPoint x: 803, startPoint y: 388, endPoint x: 756, endPoint y: 319, distance: 83.3
click at [756, 319] on div at bounding box center [973, 319] width 649 height 639
click at [508, 64] on div "1 . [DATE] Edit Day Notes Delete Day" at bounding box center [487, 64] width 303 height 23
click at [383, 58] on h6 "1 . [DATE]" at bounding box center [359, 62] width 47 height 14
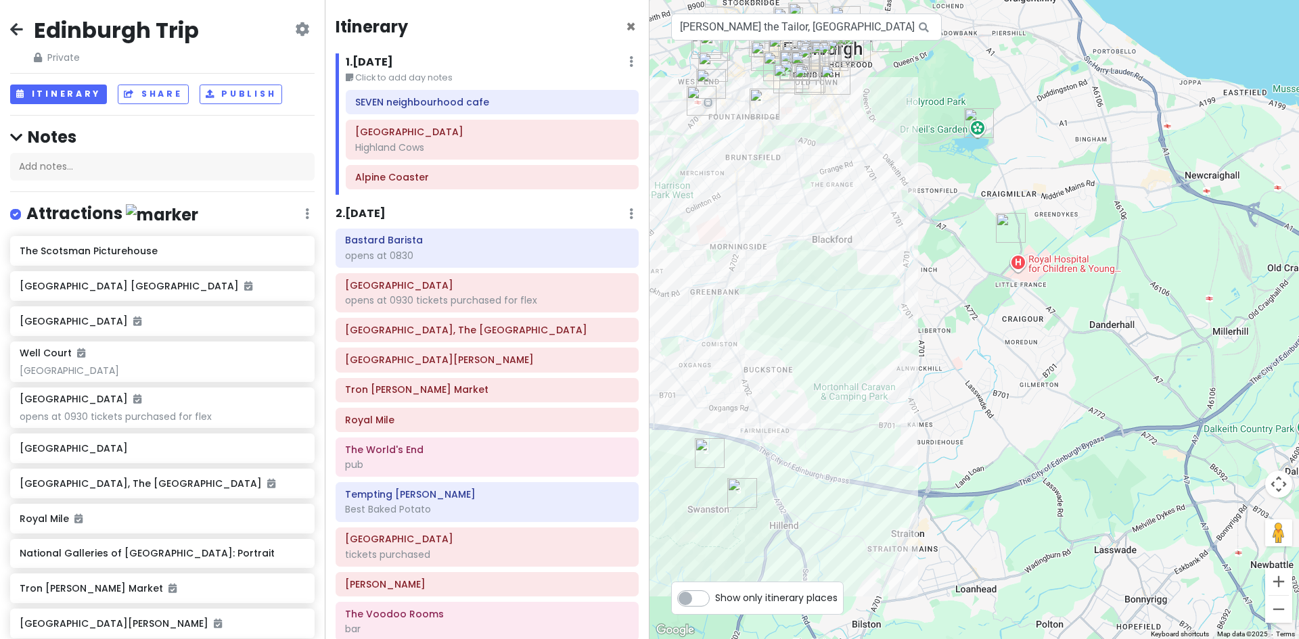
click at [1005, 225] on img "Craigmillar Castle" at bounding box center [1010, 228] width 41 height 41
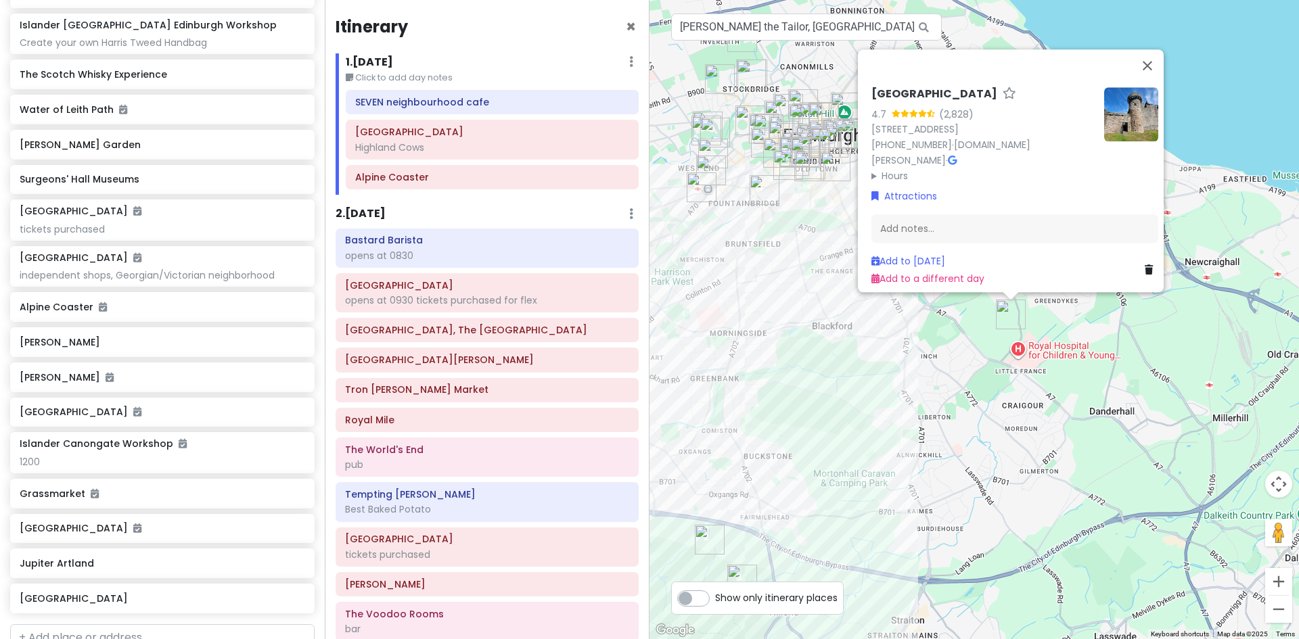
scroll to position [812, 0]
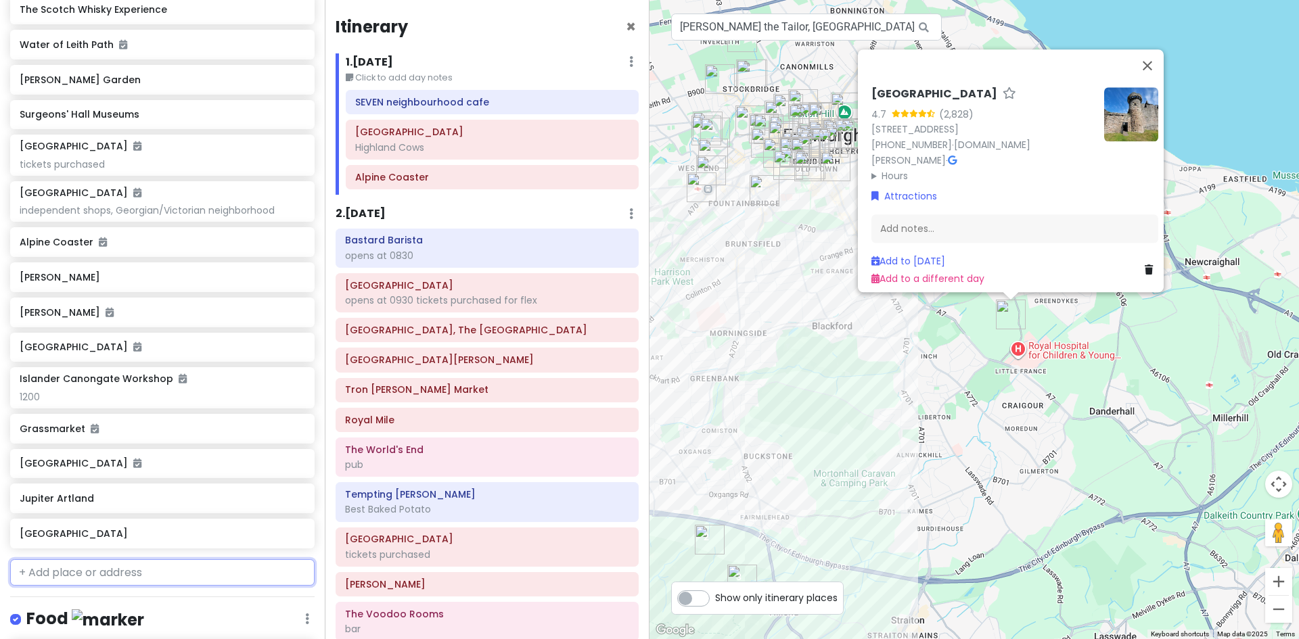
click at [123, 571] on input "text" at bounding box center [162, 572] width 304 height 27
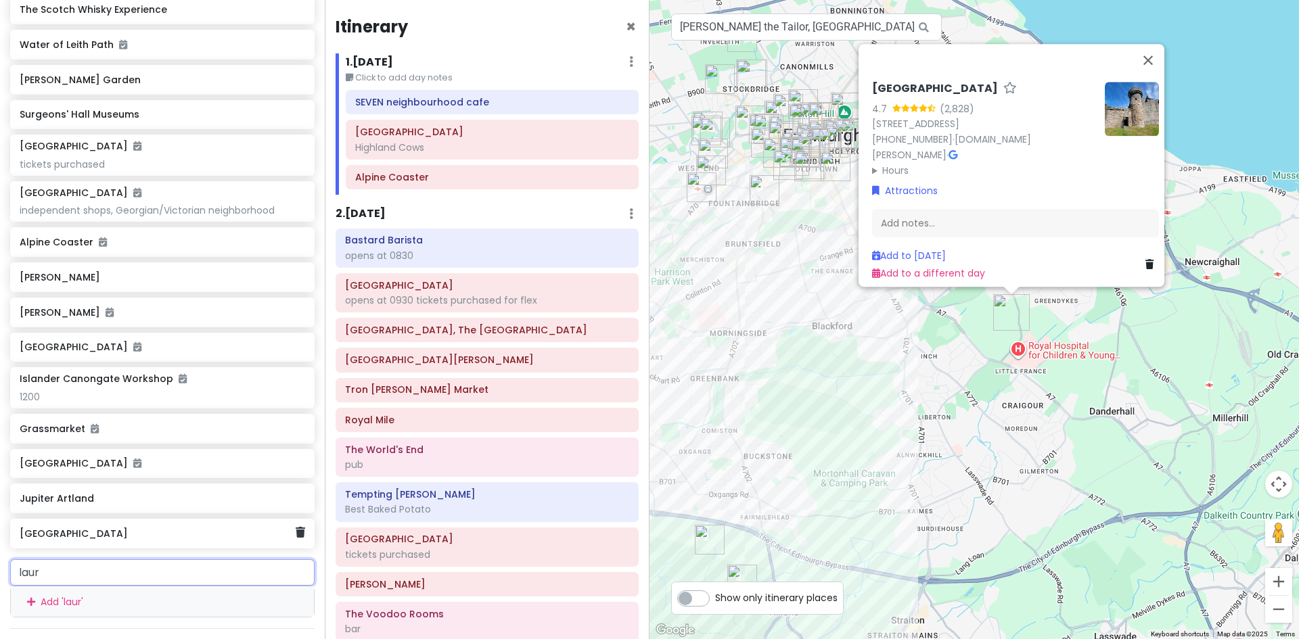
type input "[PERSON_NAME]"
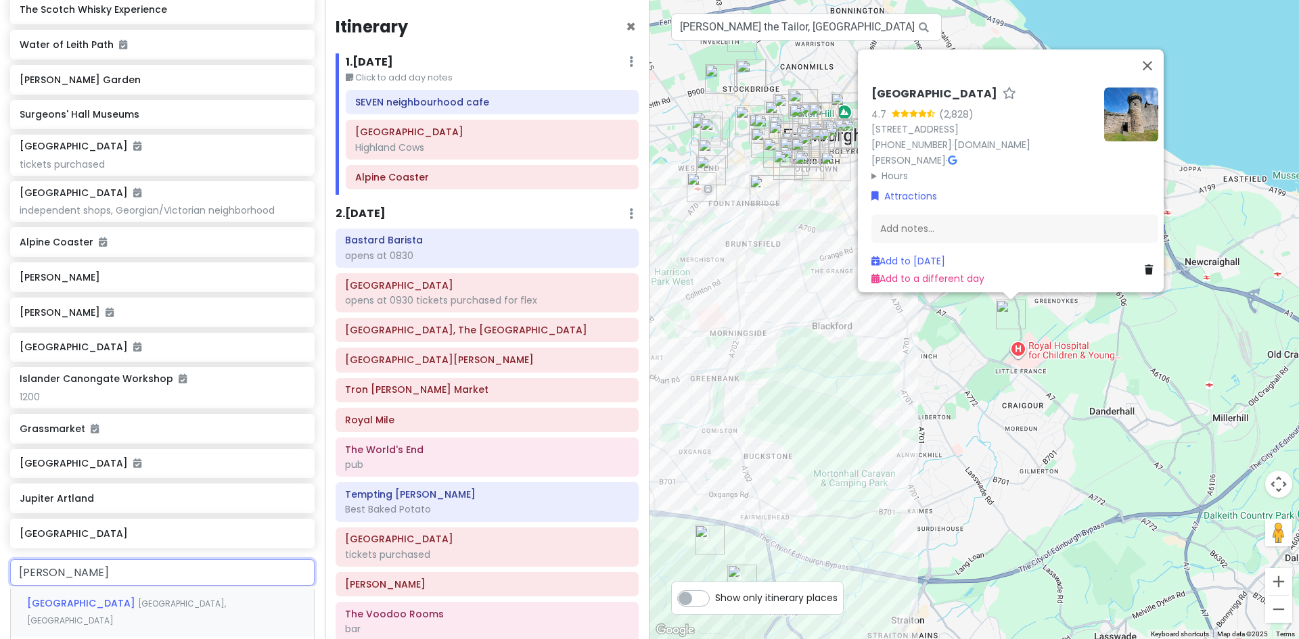
click at [138, 603] on span "[GEOGRAPHIC_DATA], [GEOGRAPHIC_DATA]" at bounding box center [126, 612] width 199 height 29
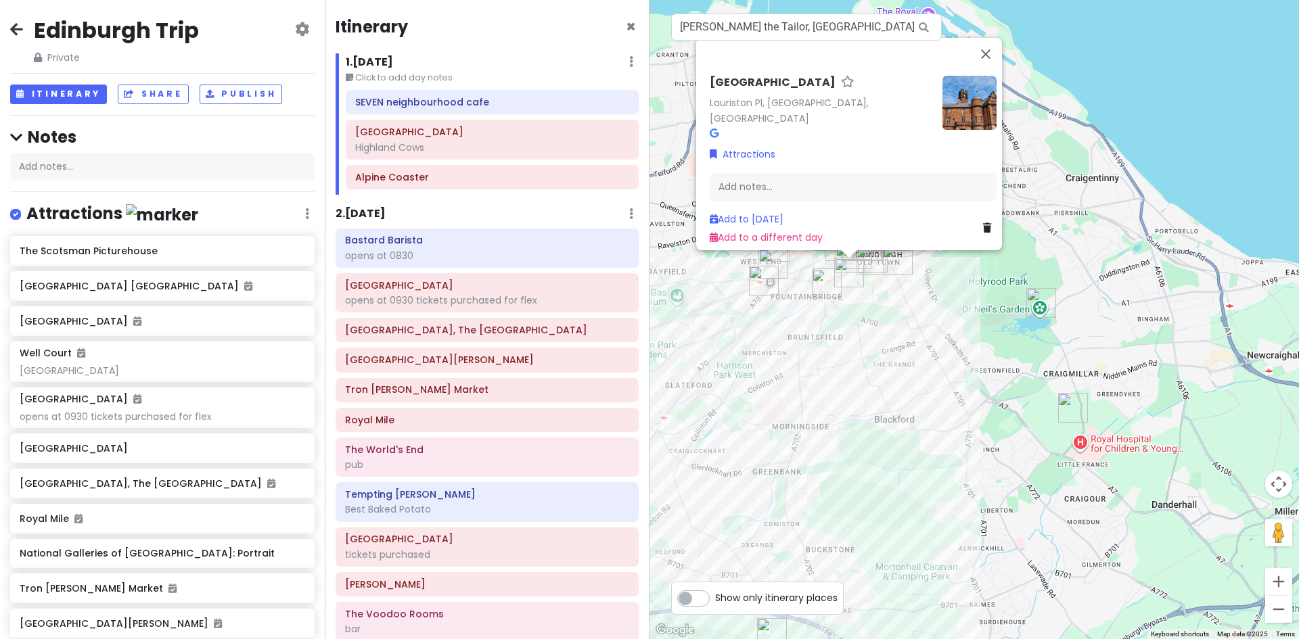
scroll to position [847, 0]
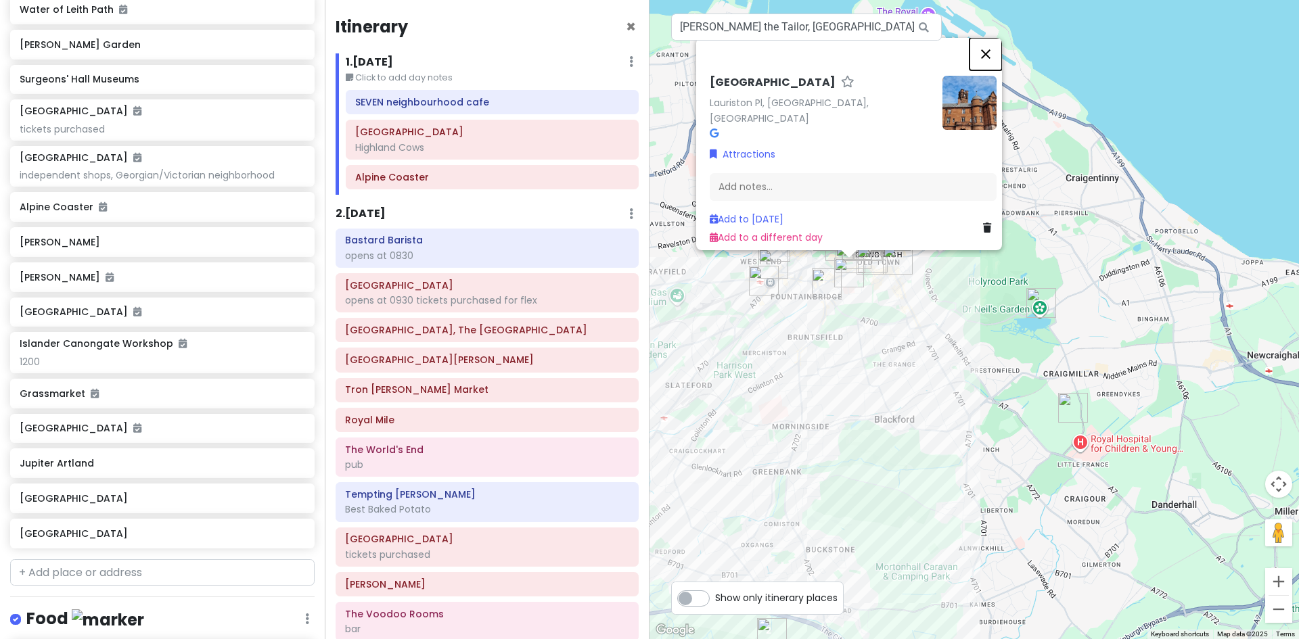
click at [992, 56] on button "Close" at bounding box center [985, 54] width 32 height 32
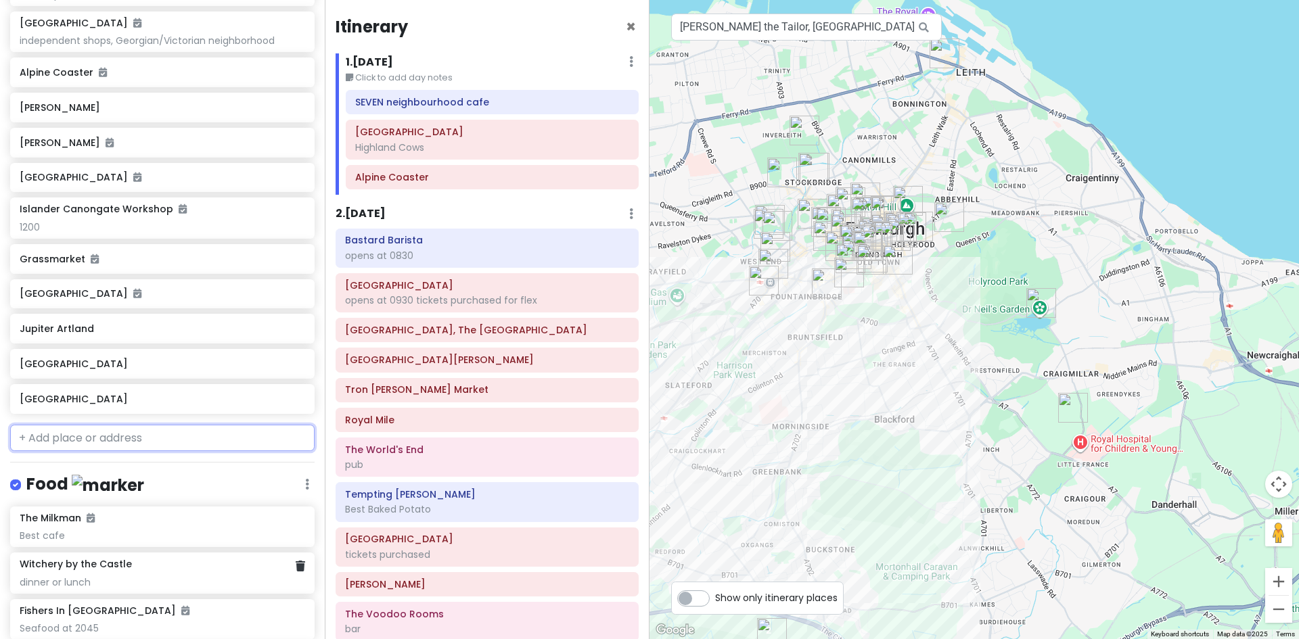
scroll to position [982, 0]
click at [127, 402] on h6 "[GEOGRAPHIC_DATA]" at bounding box center [157, 398] width 275 height 12
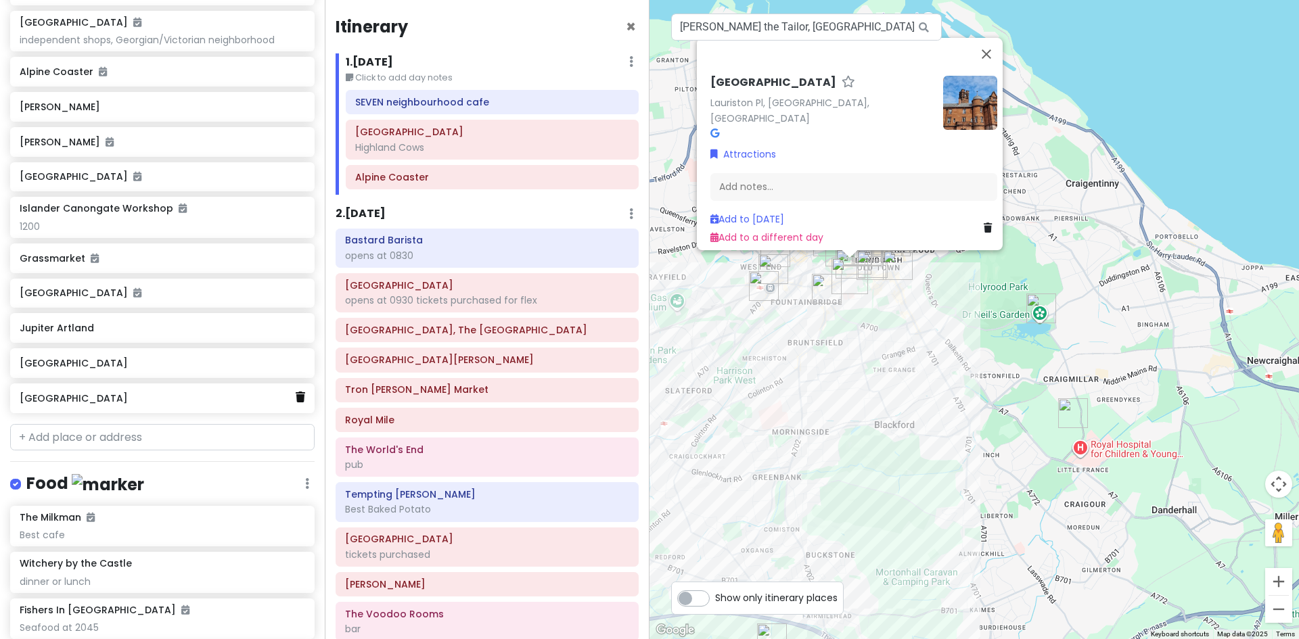
click at [296, 395] on icon at bounding box center [300, 397] width 9 height 11
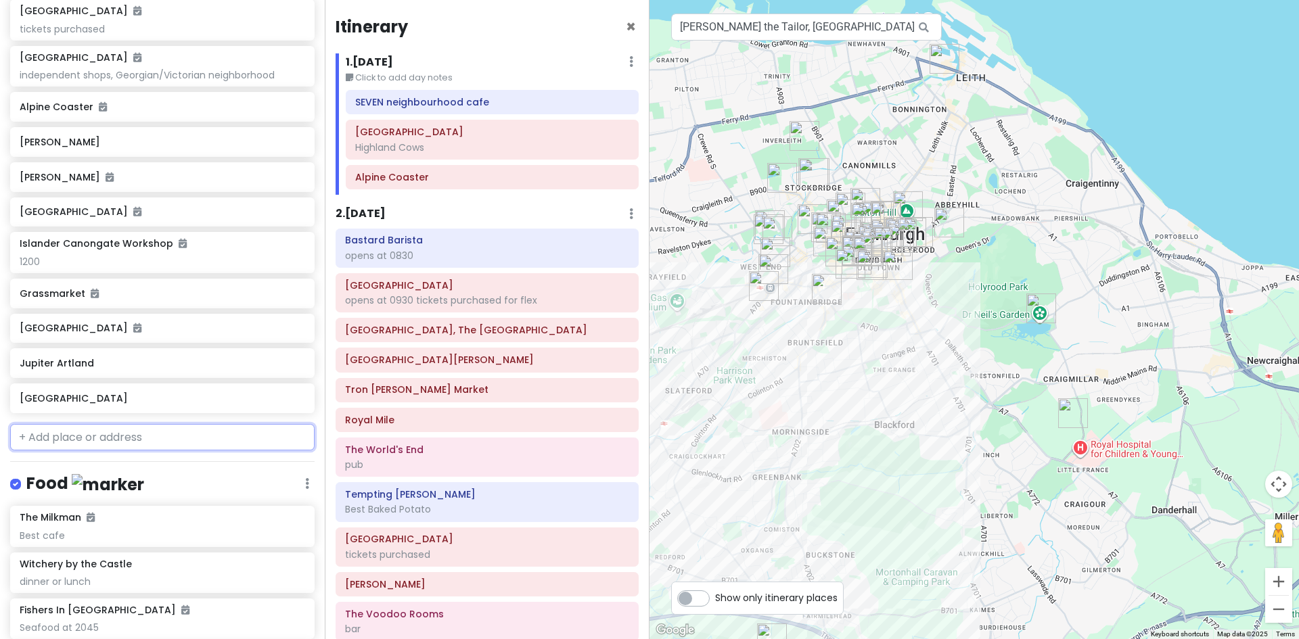
paste input "[PERSON_NAME]"
type input "[PERSON_NAME]"
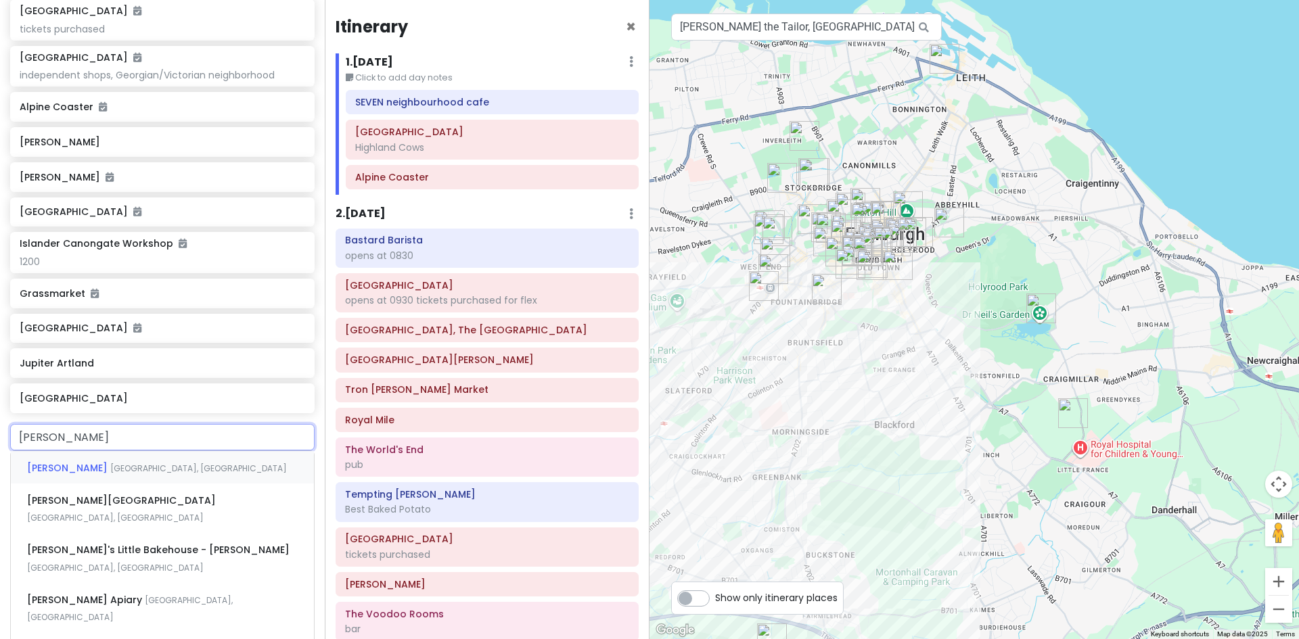
click at [168, 469] on span "[GEOGRAPHIC_DATA], [GEOGRAPHIC_DATA]" at bounding box center [198, 468] width 177 height 11
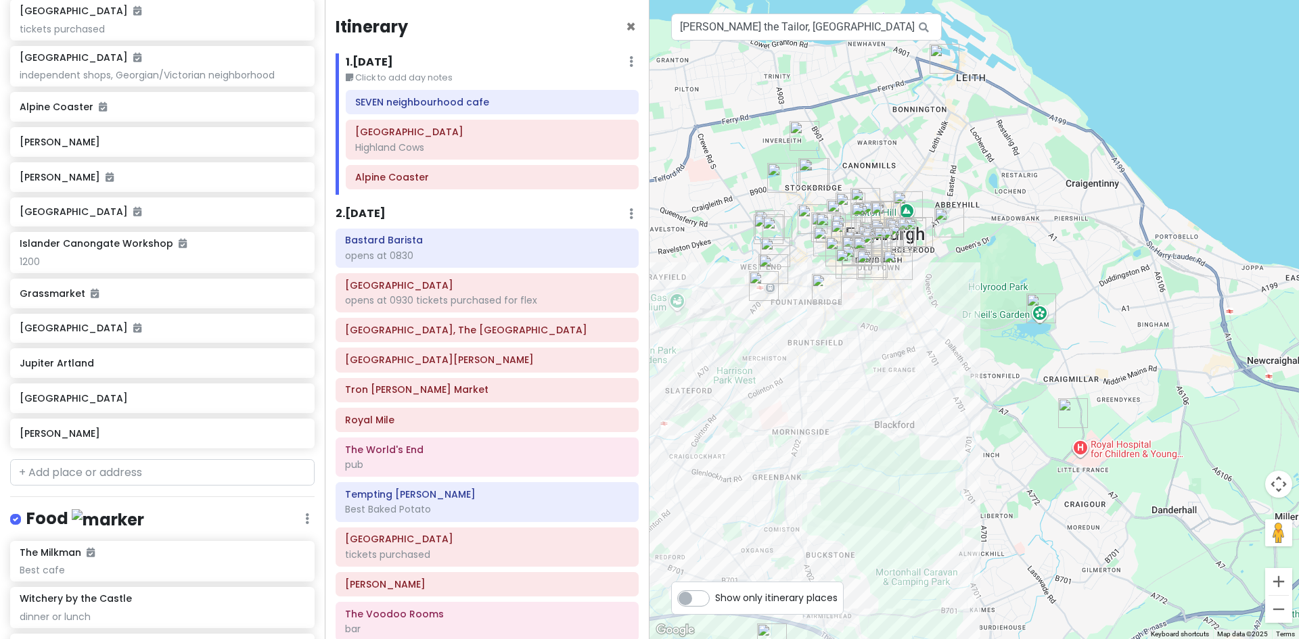
scroll to position [982, 0]
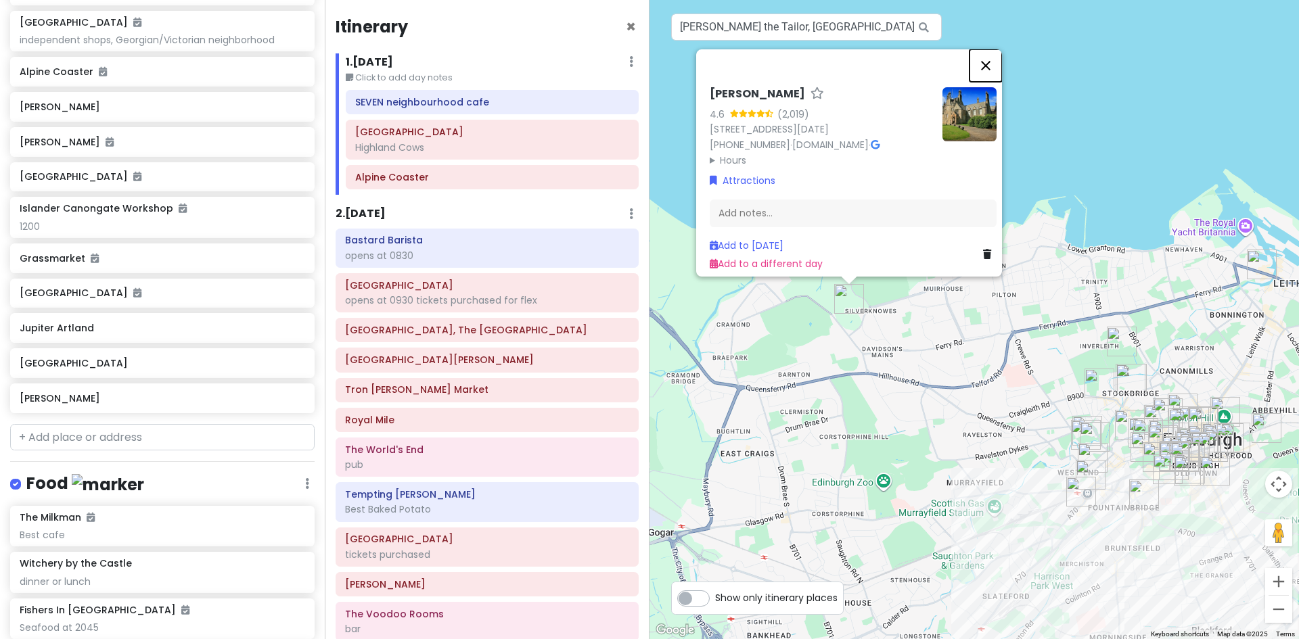
click at [991, 53] on button "Close" at bounding box center [985, 65] width 32 height 32
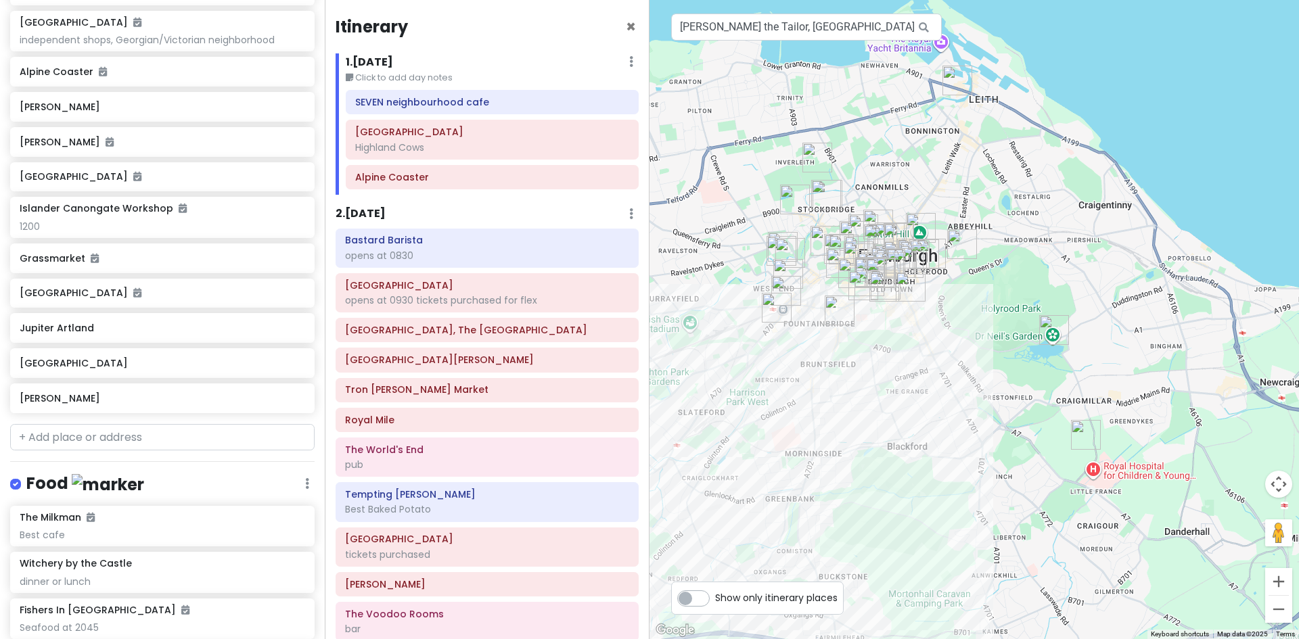
drag, startPoint x: 1009, startPoint y: 522, endPoint x: 684, endPoint y: 337, distance: 373.9
click at [693, 337] on div at bounding box center [973, 319] width 649 height 639
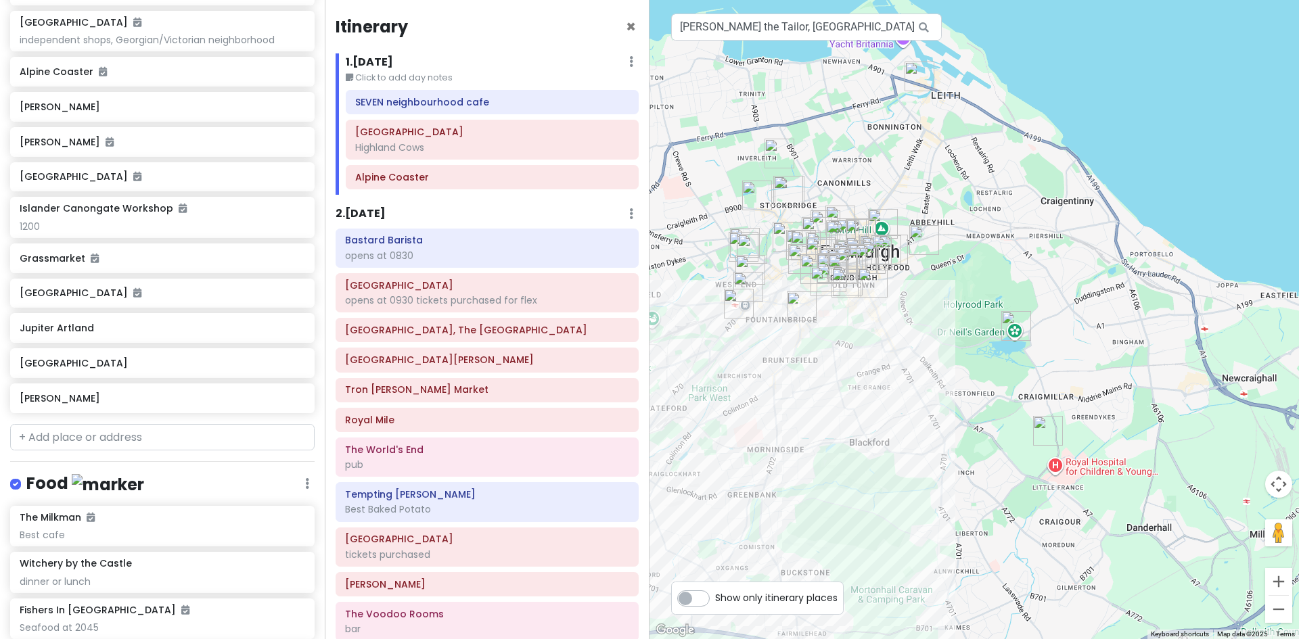
click at [1045, 428] on img "Craigmillar Castle" at bounding box center [1048, 431] width 41 height 41
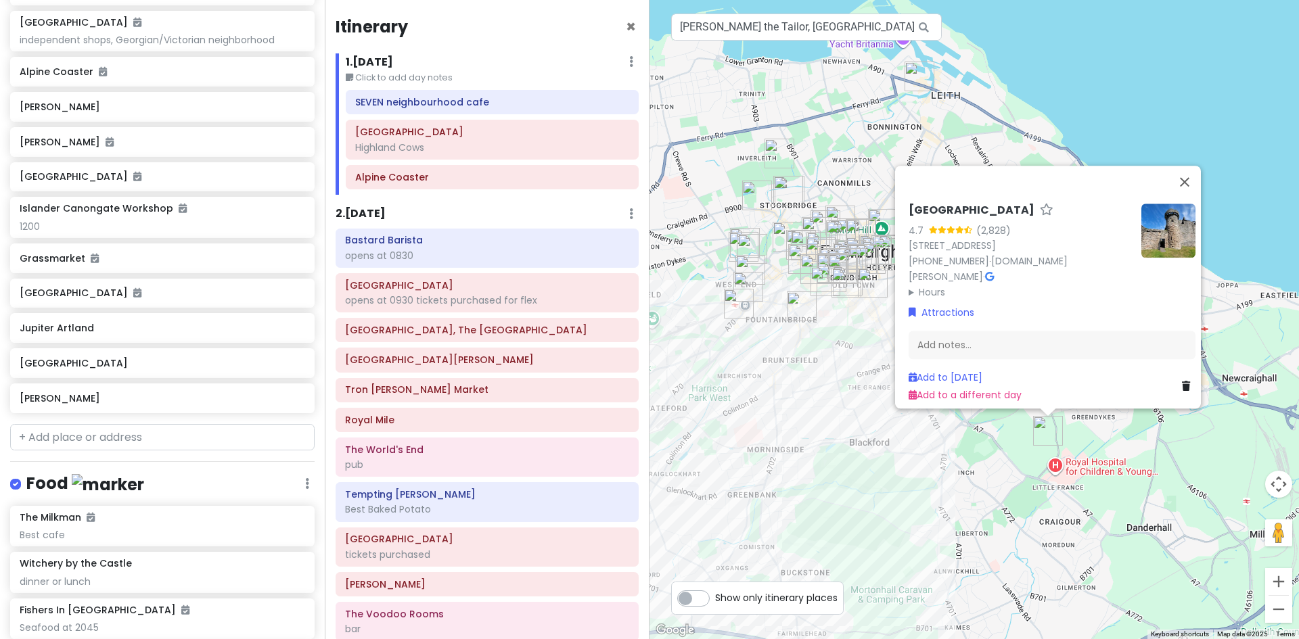
click at [994, 272] on icon at bounding box center [989, 276] width 9 height 9
click at [1184, 169] on button "Close" at bounding box center [1184, 182] width 32 height 32
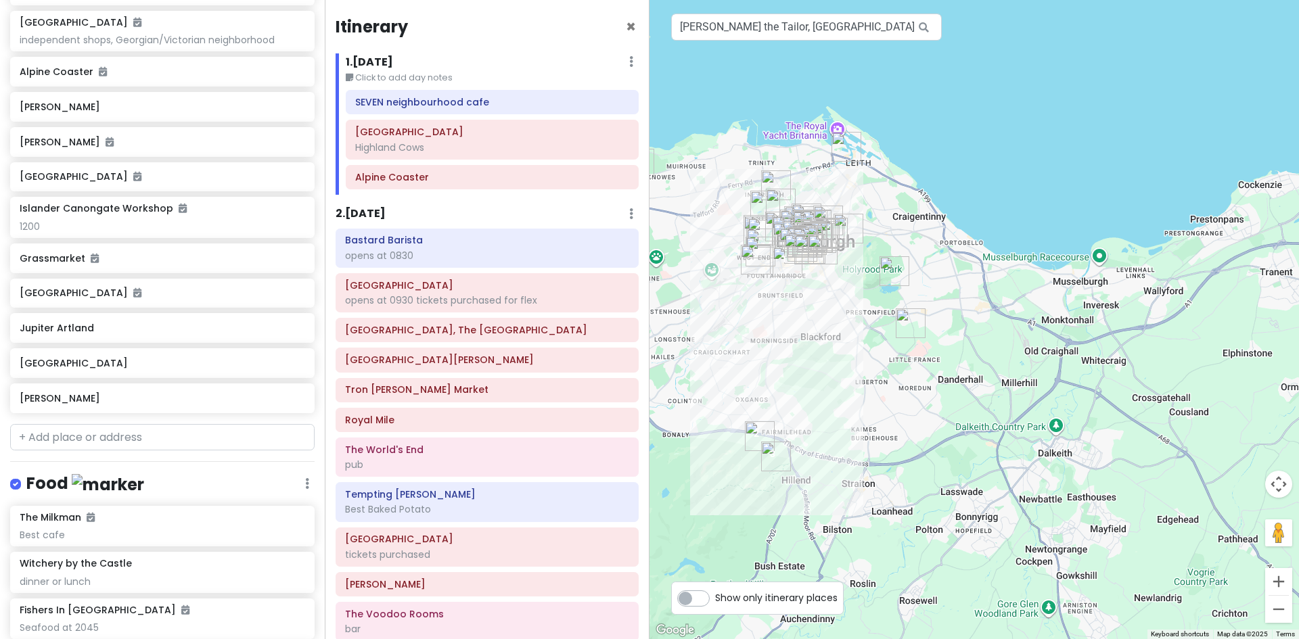
drag, startPoint x: 971, startPoint y: 515, endPoint x: 857, endPoint y: 444, distance: 134.6
click at [857, 444] on div at bounding box center [973, 319] width 649 height 639
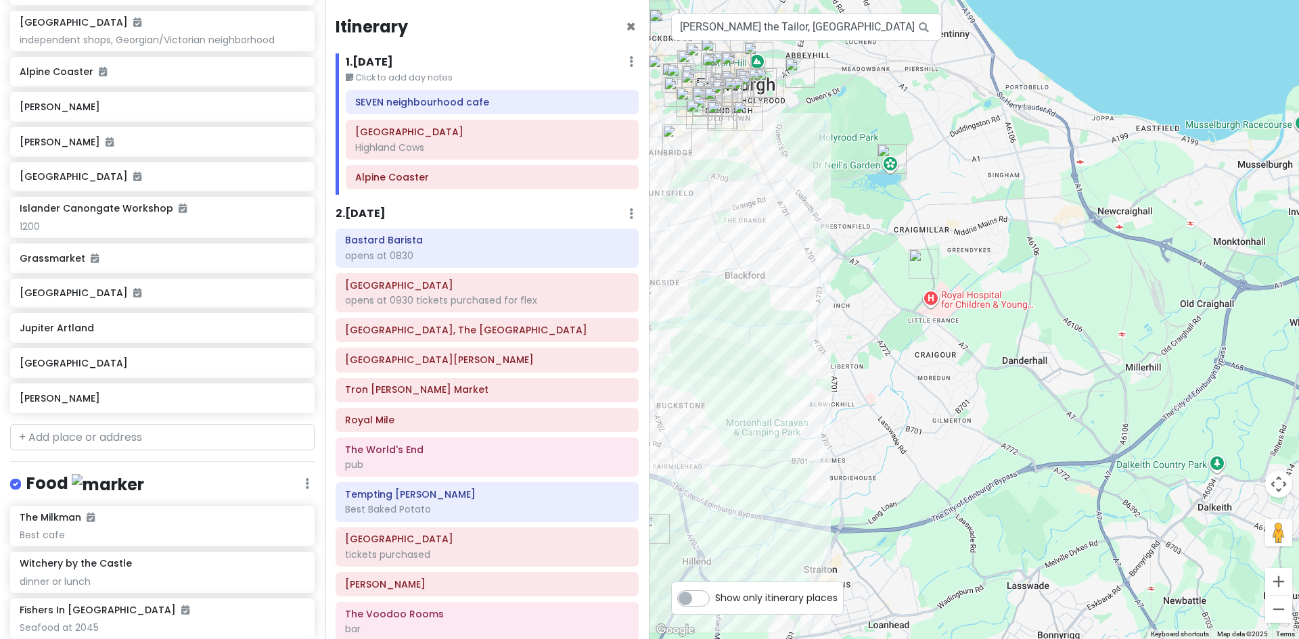
click at [920, 260] on img "Craigmillar Castle" at bounding box center [923, 264] width 41 height 41
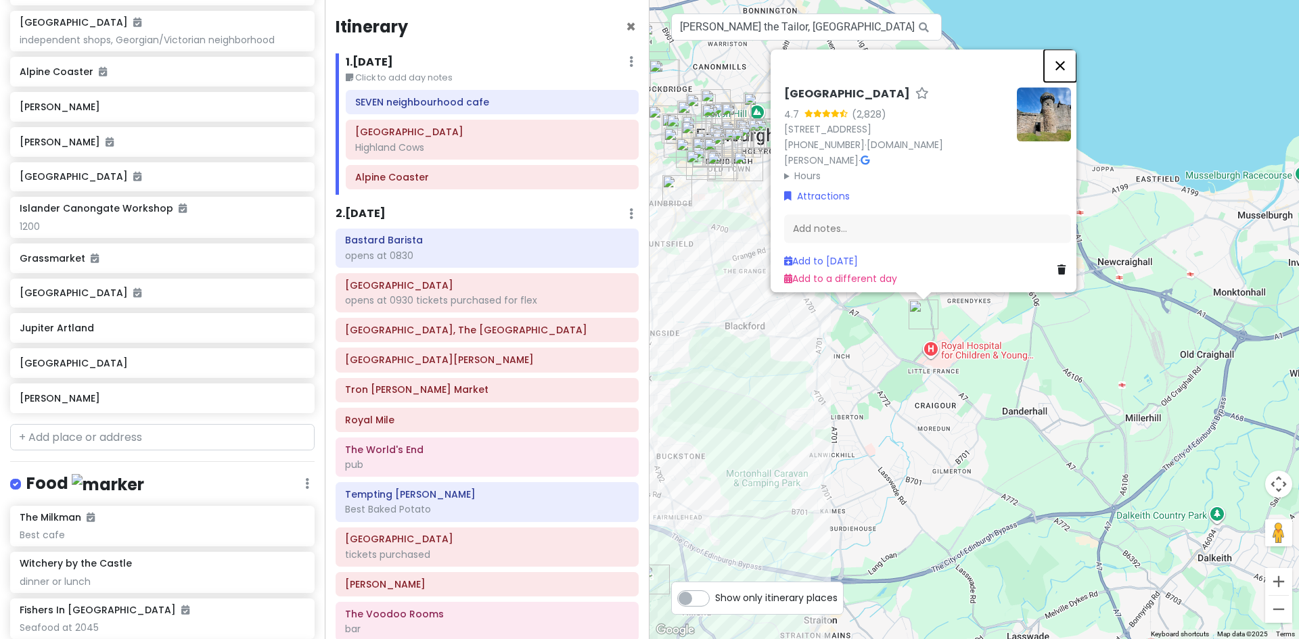
click at [1070, 53] on button "Close" at bounding box center [1060, 65] width 32 height 32
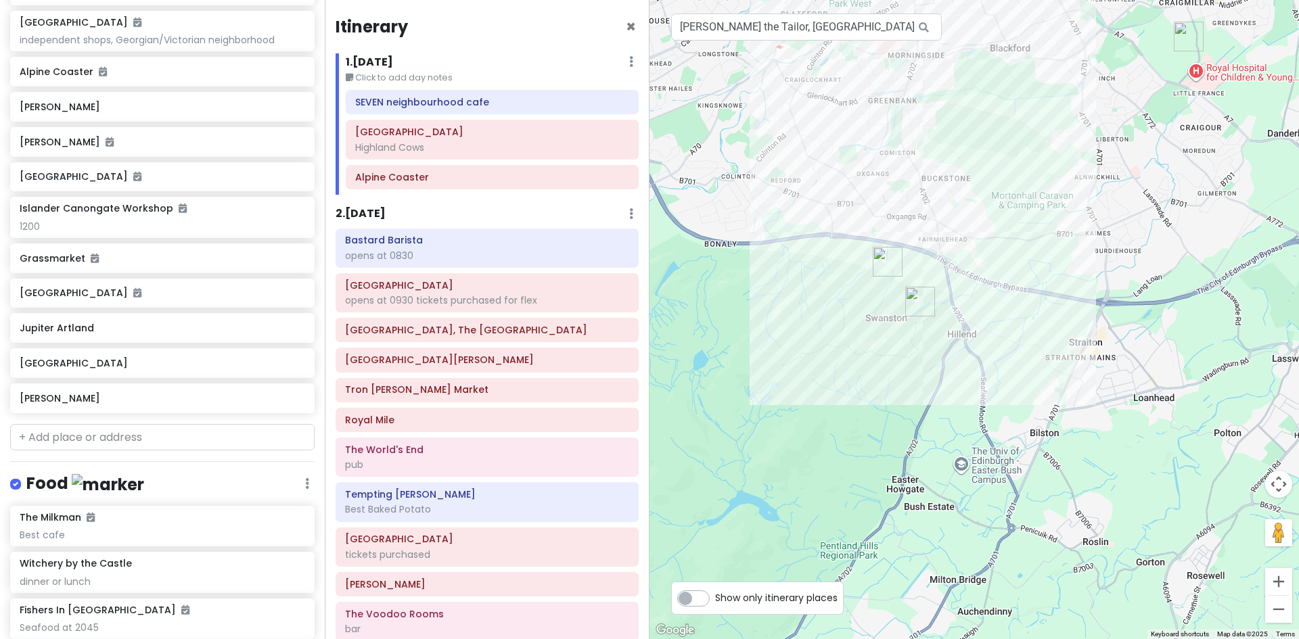
drag, startPoint x: 831, startPoint y: 537, endPoint x: 1086, endPoint y: 246, distance: 386.9
click at [1086, 246] on div at bounding box center [973, 319] width 649 height 639
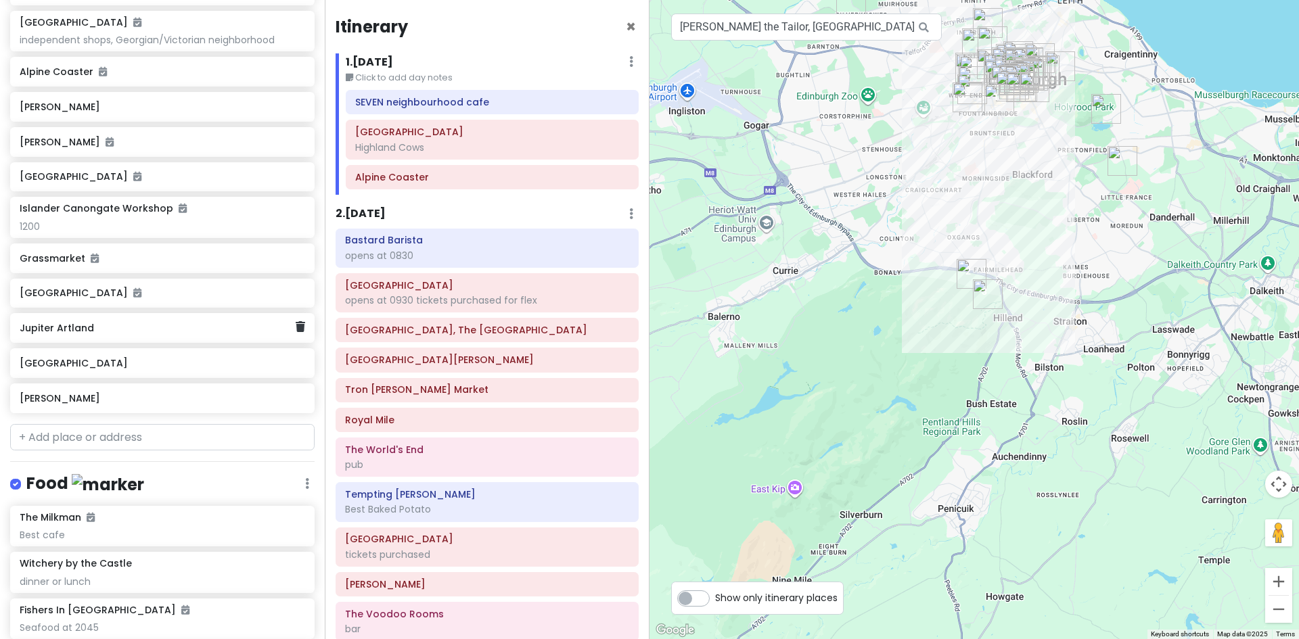
click at [129, 328] on h6 "Jupiter Artland" at bounding box center [157, 328] width 275 height 12
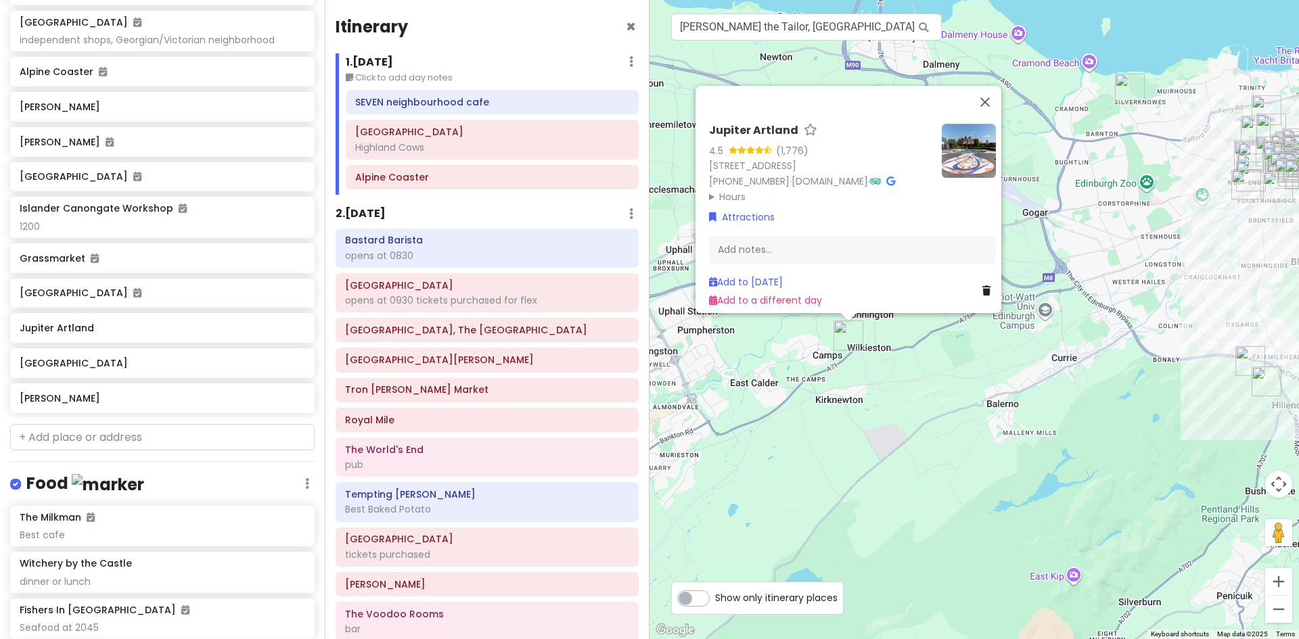
click at [886, 177] on icon at bounding box center [890, 181] width 9 height 9
click at [991, 86] on button "Close" at bounding box center [985, 102] width 32 height 32
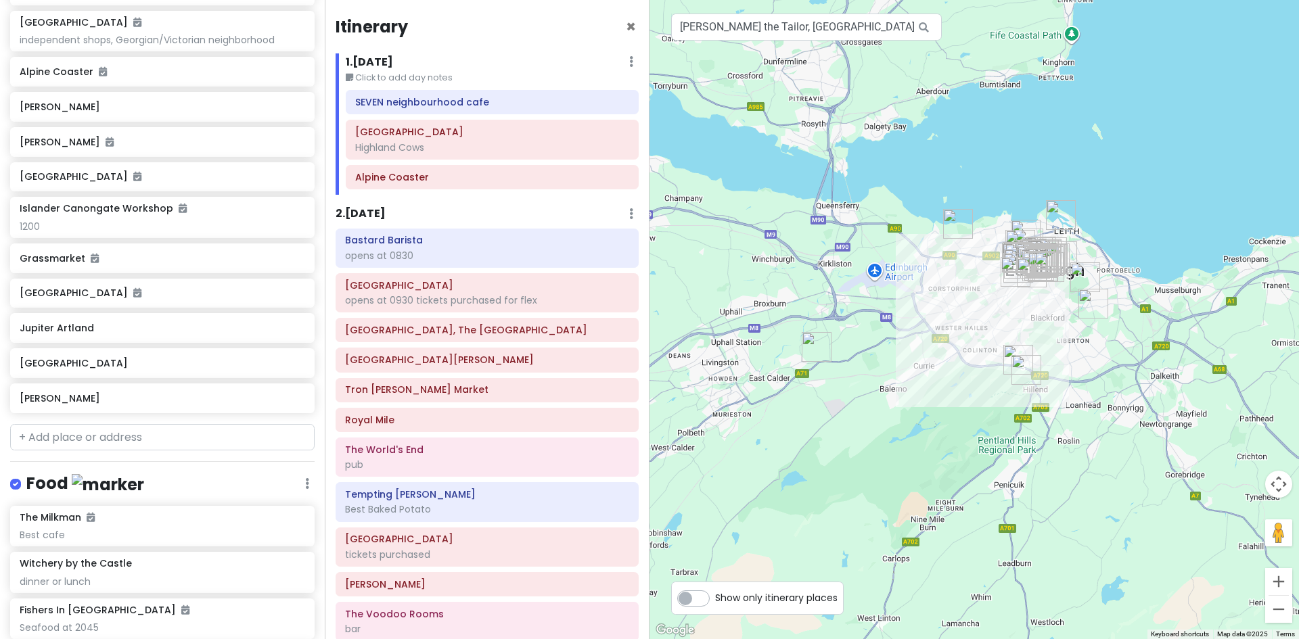
drag, startPoint x: 1053, startPoint y: 395, endPoint x: 944, endPoint y: 408, distance: 109.7
click at [944, 408] on div at bounding box center [973, 319] width 649 height 639
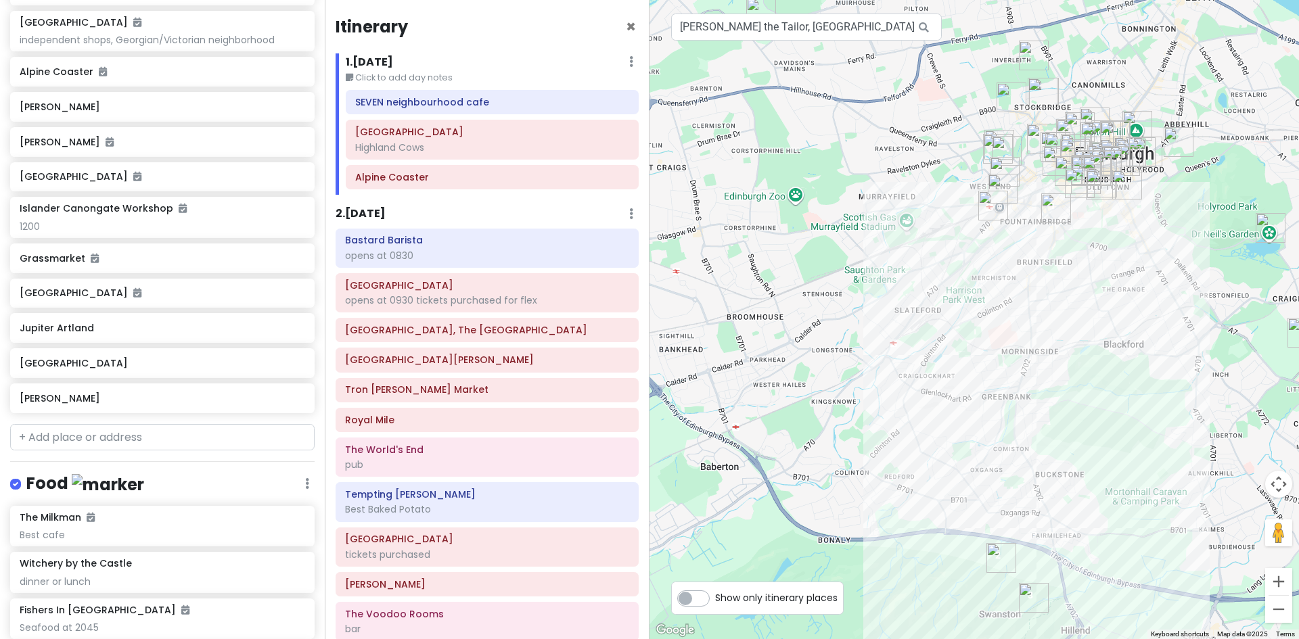
drag, startPoint x: 996, startPoint y: 164, endPoint x: 874, endPoint y: 331, distance: 207.1
click at [875, 331] on div at bounding box center [973, 319] width 649 height 639
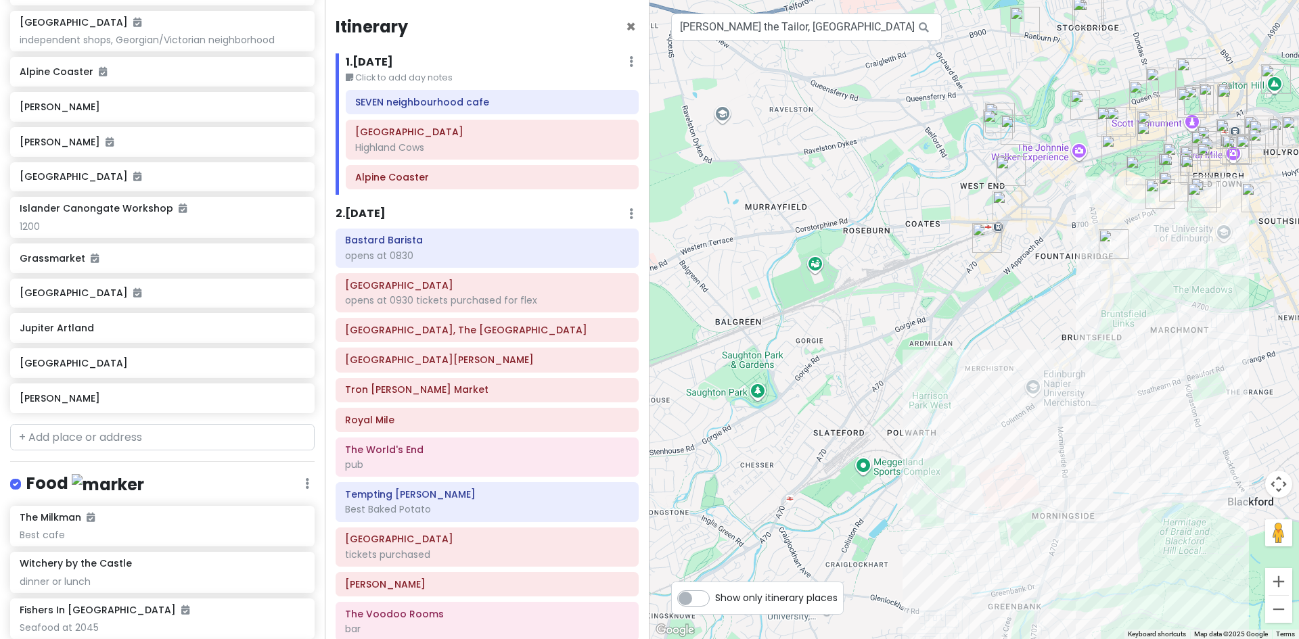
drag, startPoint x: 932, startPoint y: 202, endPoint x: 815, endPoint y: 331, distance: 174.3
click at [815, 331] on div at bounding box center [973, 319] width 649 height 639
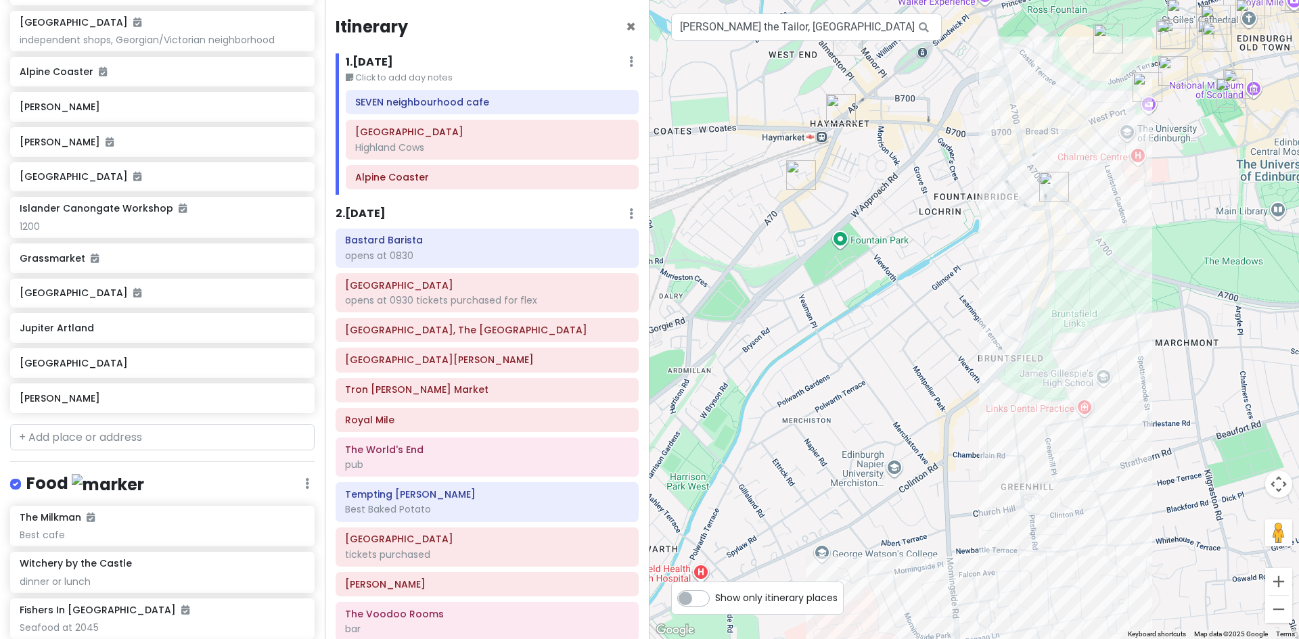
drag, startPoint x: 1052, startPoint y: 302, endPoint x: 821, endPoint y: 325, distance: 231.9
click at [821, 325] on div at bounding box center [973, 319] width 649 height 639
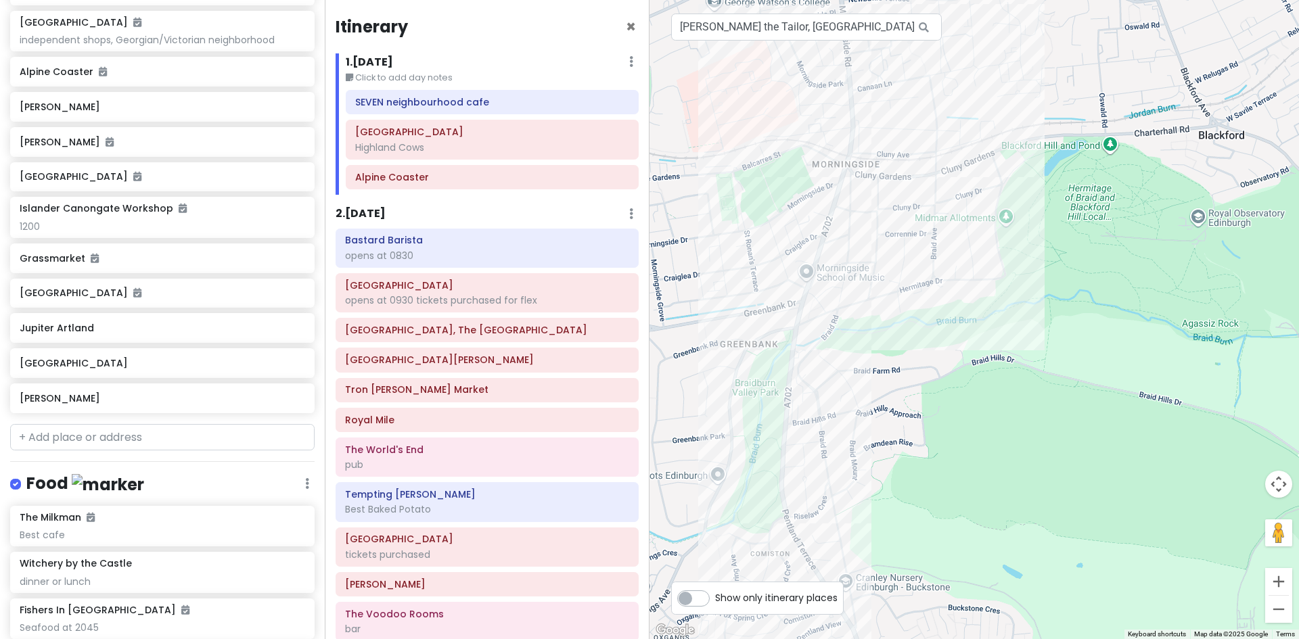
drag, startPoint x: 1086, startPoint y: 493, endPoint x: 1005, endPoint y: -59, distance: 557.8
click at [1005, 0] on html "Edinburgh Trip Private Change Dates Make a Copy Delete Trip Give Feedback 💡 Sup…" at bounding box center [649, 319] width 1299 height 639
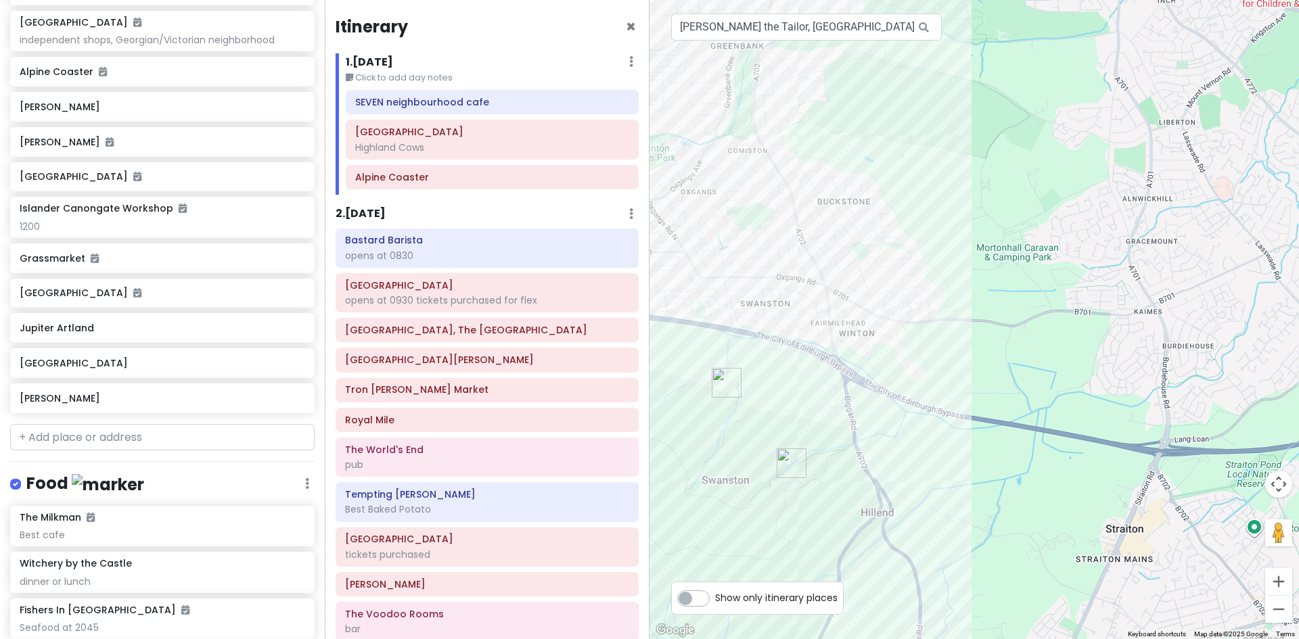
drag, startPoint x: 796, startPoint y: 376, endPoint x: 968, endPoint y: 301, distance: 187.5
click at [968, 301] on div at bounding box center [973, 319] width 649 height 639
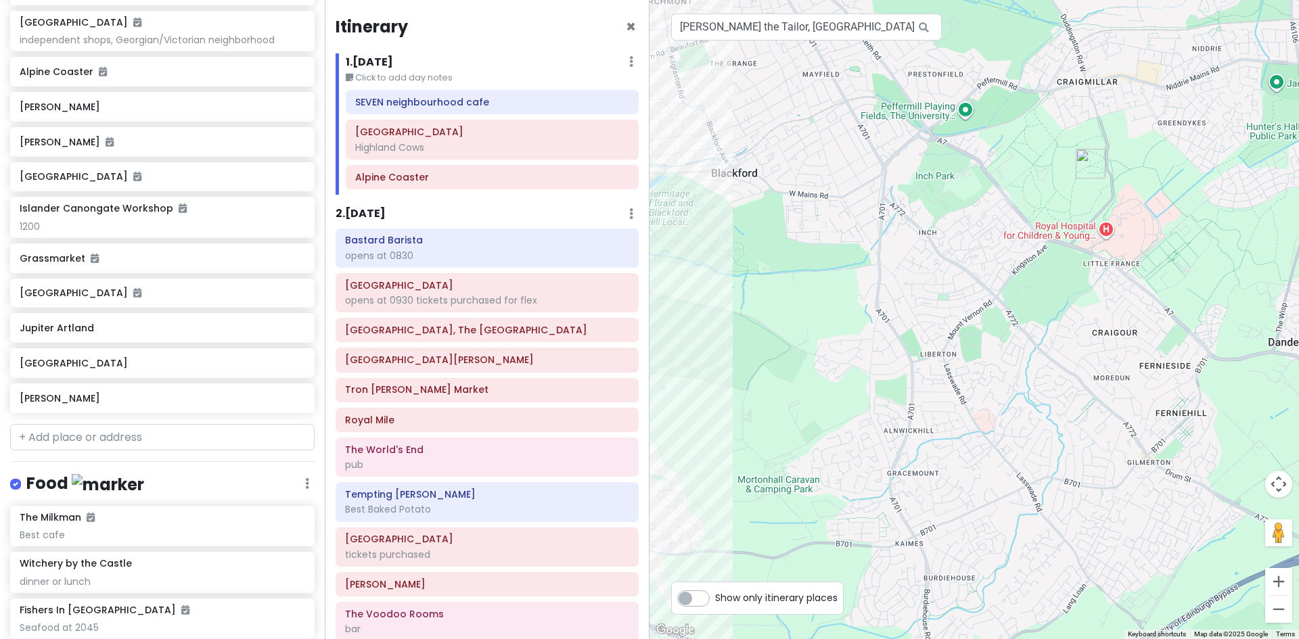
drag, startPoint x: 1084, startPoint y: 326, endPoint x: 872, endPoint y: 520, distance: 287.3
click at [872, 520] on div at bounding box center [973, 319] width 649 height 639
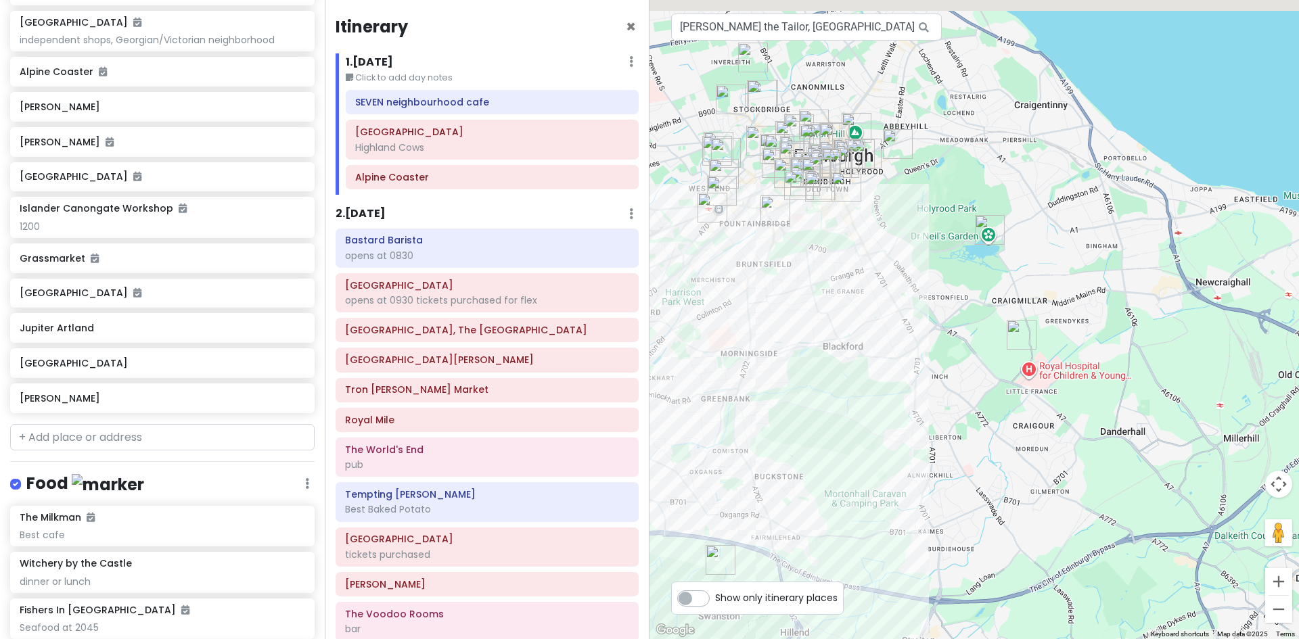
drag, startPoint x: 973, startPoint y: 341, endPoint x: 950, endPoint y: 415, distance: 77.2
click at [950, 415] on div at bounding box center [973, 319] width 649 height 639
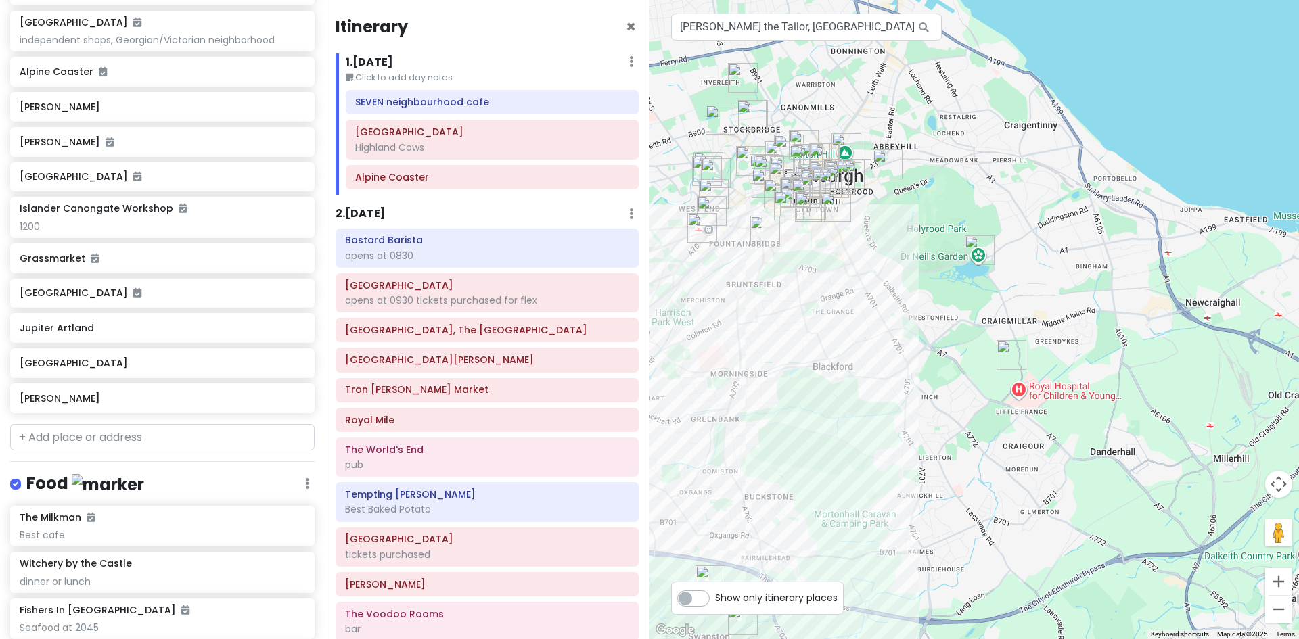
click at [1008, 350] on img "Craigmillar Castle" at bounding box center [1011, 355] width 41 height 41
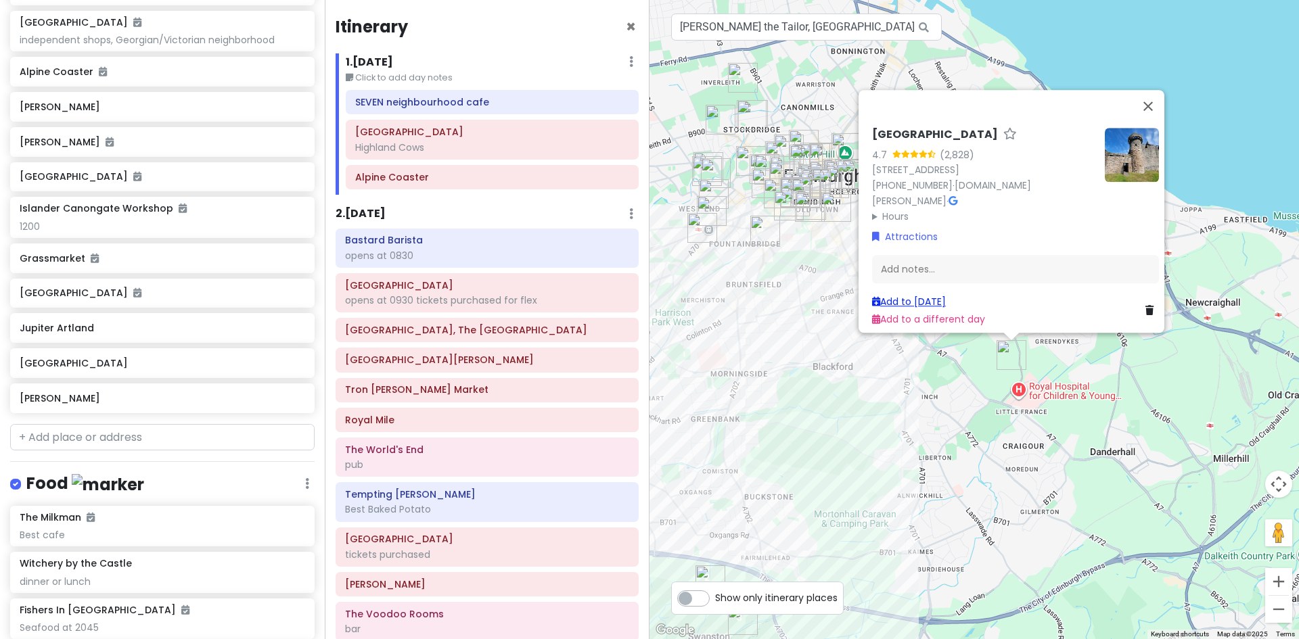
click at [926, 295] on link "Add to Wed 10/8" at bounding box center [909, 302] width 74 height 14
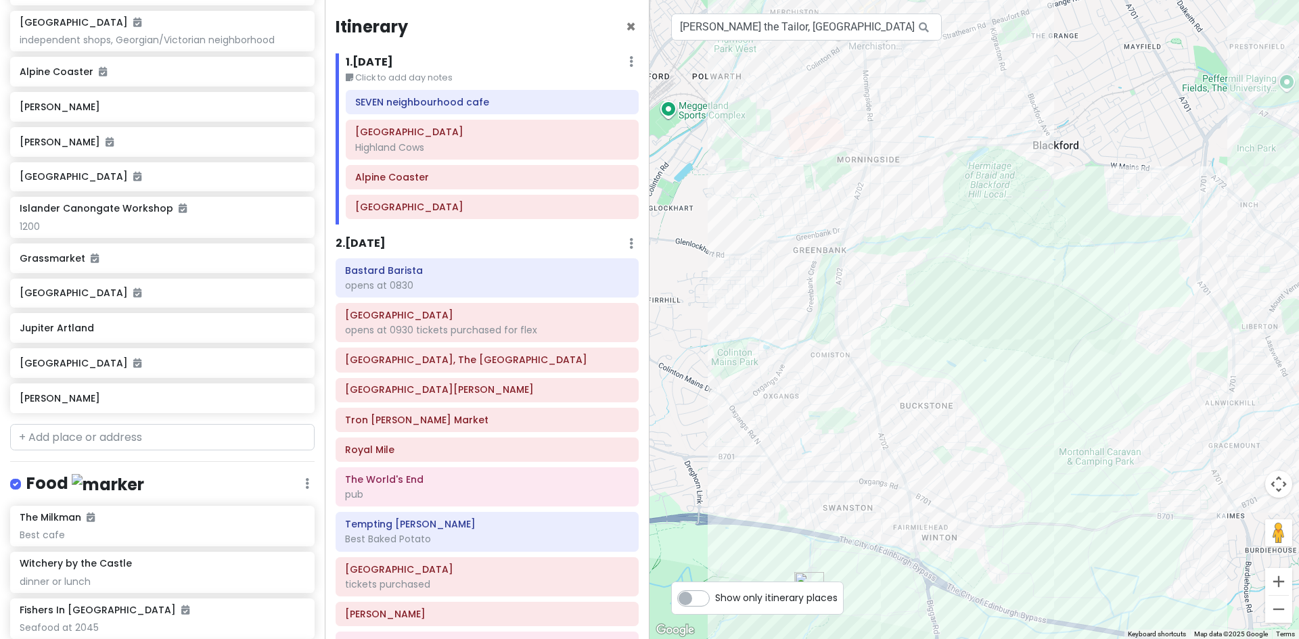
drag, startPoint x: 858, startPoint y: 342, endPoint x: 1065, endPoint y: 100, distance: 317.6
click at [1065, 100] on div at bounding box center [973, 319] width 649 height 639
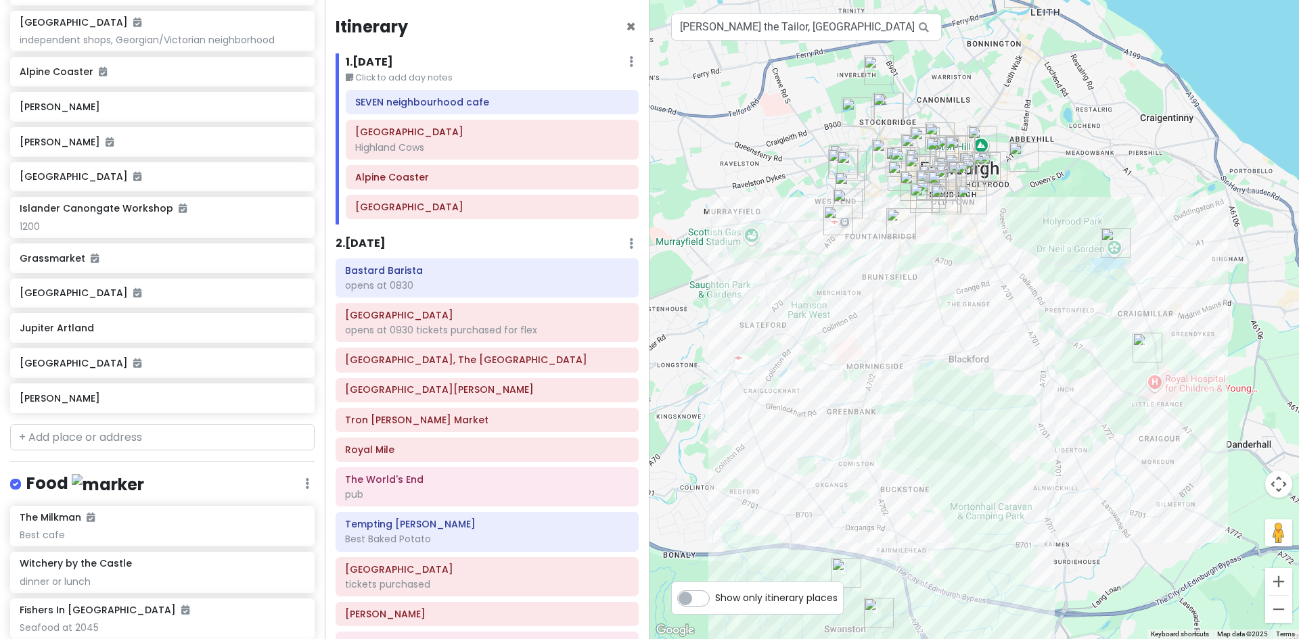
drag, startPoint x: 1075, startPoint y: 202, endPoint x: 1002, endPoint y: 336, distance: 153.2
click at [1002, 336] on div at bounding box center [973, 319] width 649 height 639
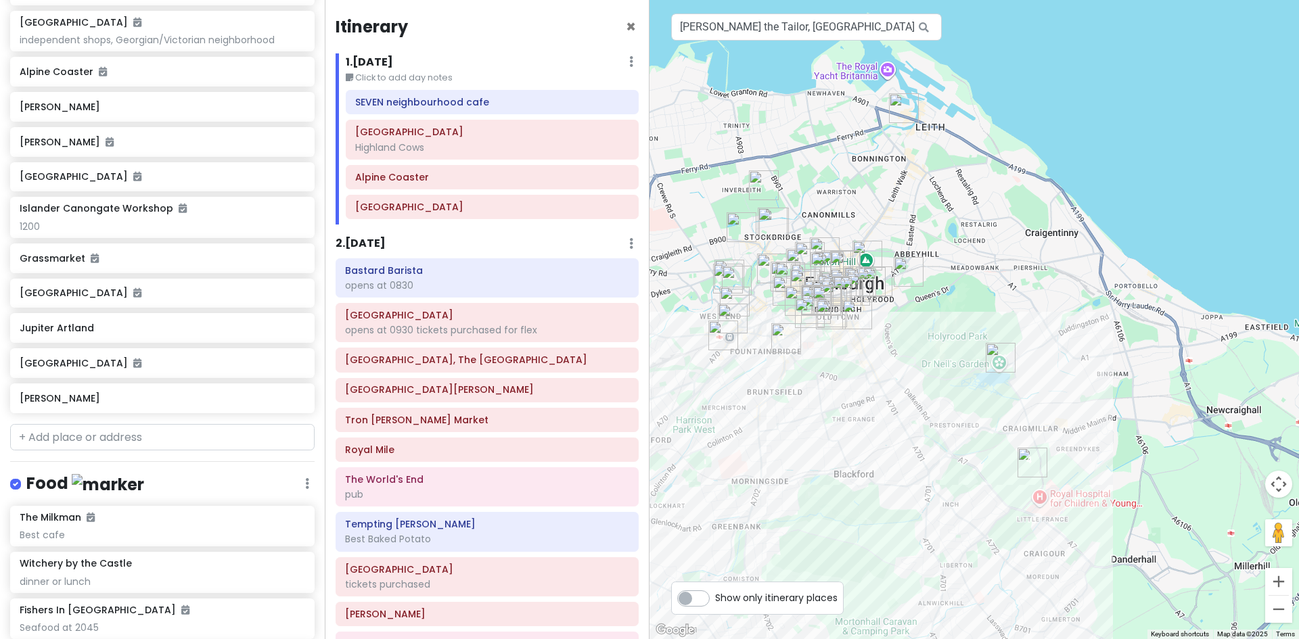
drag, startPoint x: 1035, startPoint y: 269, endPoint x: 923, endPoint y: 376, distance: 155.0
click at [923, 376] on div at bounding box center [973, 319] width 649 height 639
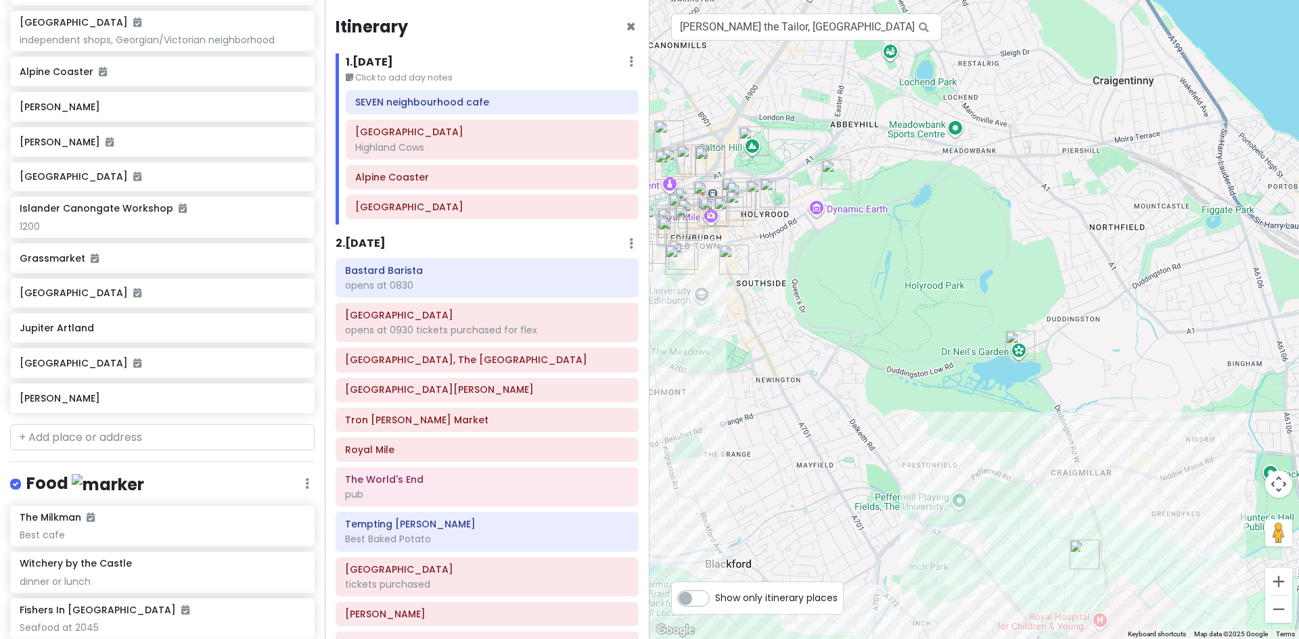
click at [1015, 340] on img "Dr Neil's Garden" at bounding box center [1020, 345] width 41 height 41
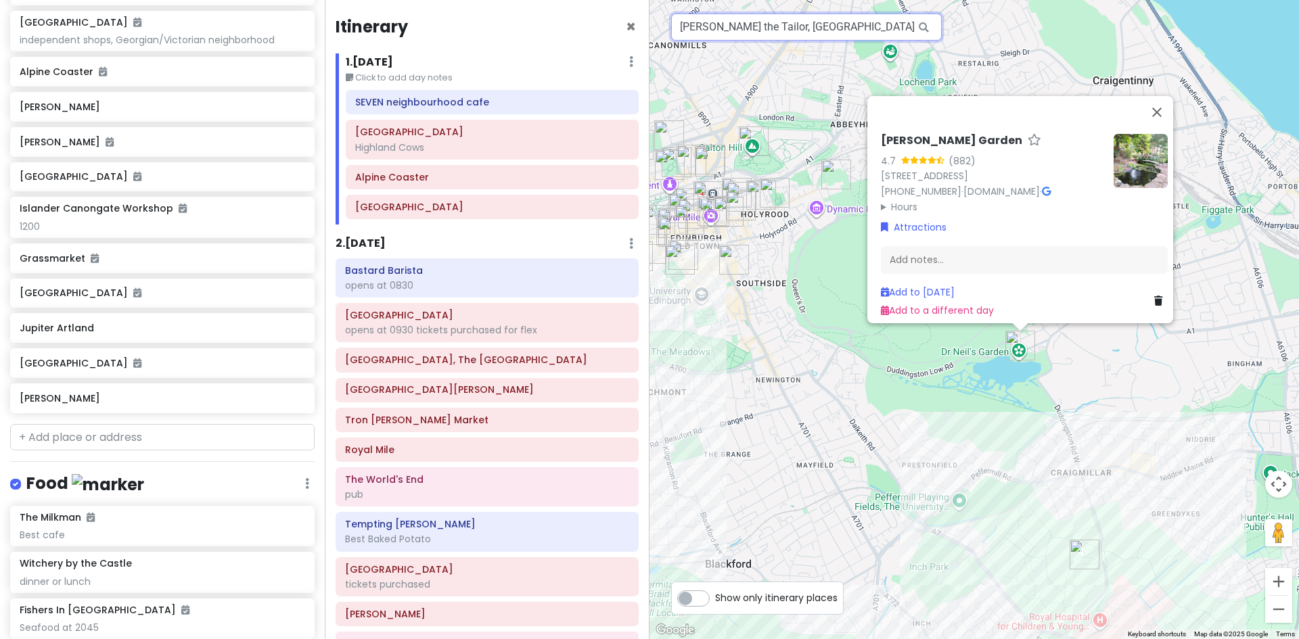
click at [894, 24] on input "[PERSON_NAME] the Tailor, [GEOGRAPHIC_DATA], [GEOGRAPHIC_DATA], [GEOGRAPHIC_DAT…" at bounding box center [806, 27] width 271 height 27
drag, startPoint x: 900, startPoint y: 24, endPoint x: 648, endPoint y: 21, distance: 251.7
click at [648, 21] on div "Edinburgh Trip Private Change Dates Make a Copy Delete Trip Give Feedback 💡 Sup…" at bounding box center [649, 319] width 1299 height 639
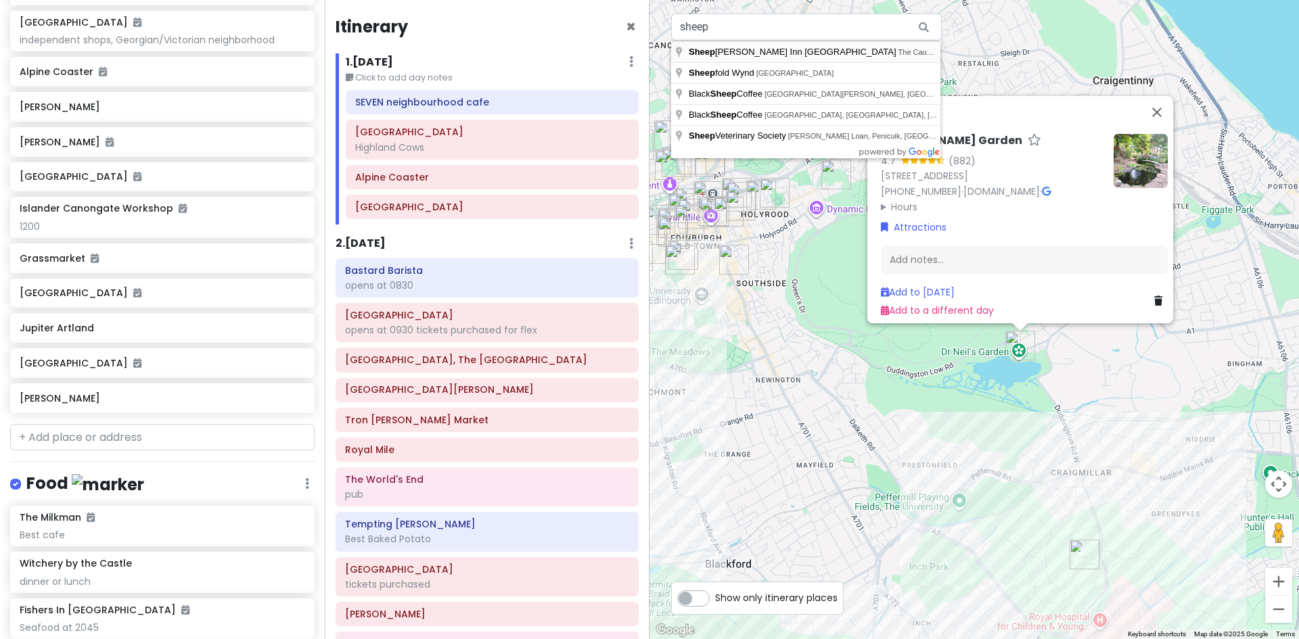
type input "Sheep Heid Inn Edinburgh, The Causeway, Edinburgh, UK"
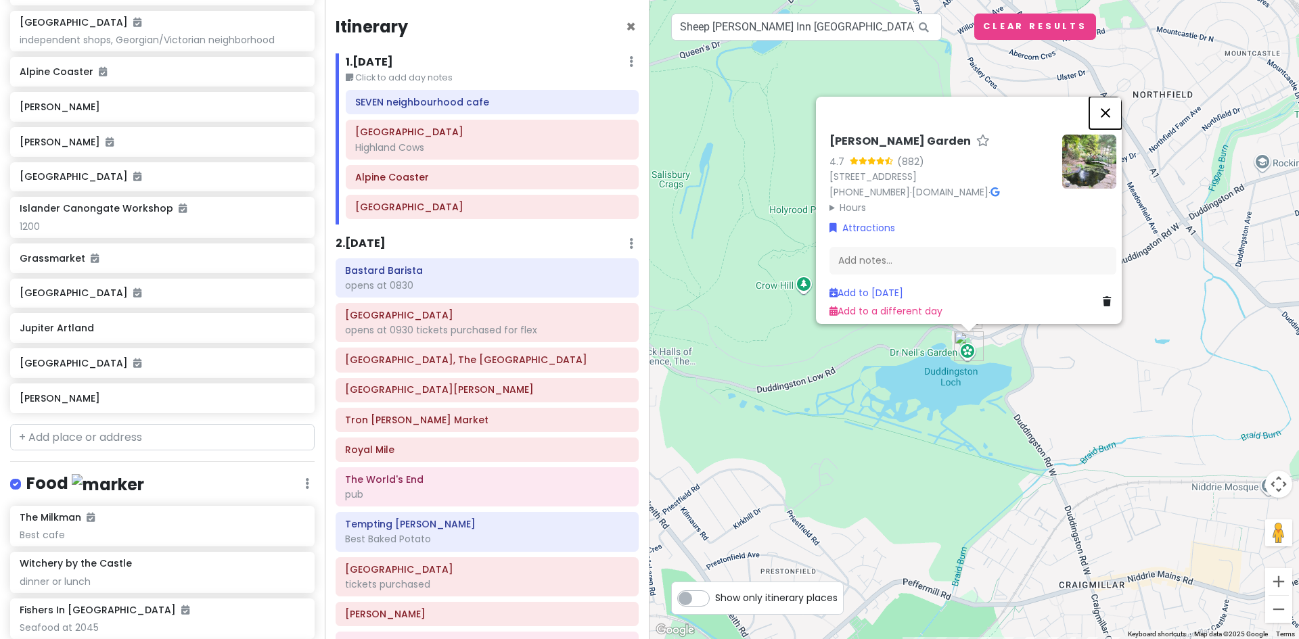
click at [1111, 97] on button "Close" at bounding box center [1105, 113] width 32 height 32
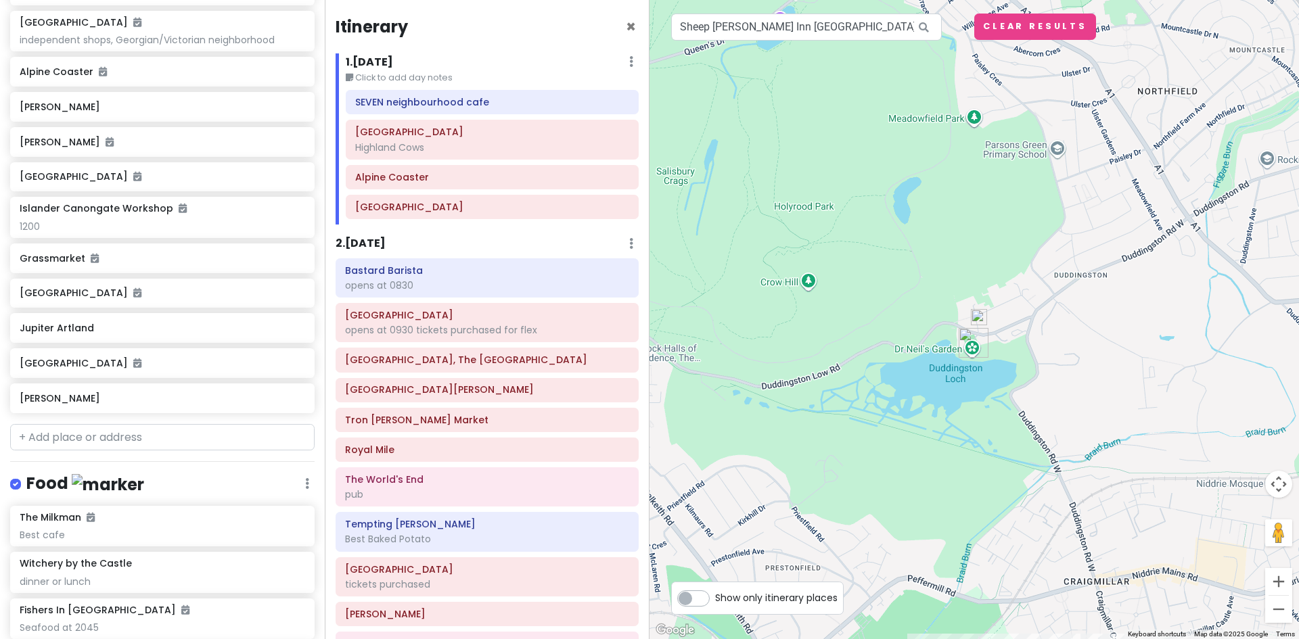
click at [976, 315] on img at bounding box center [978, 317] width 27 height 27
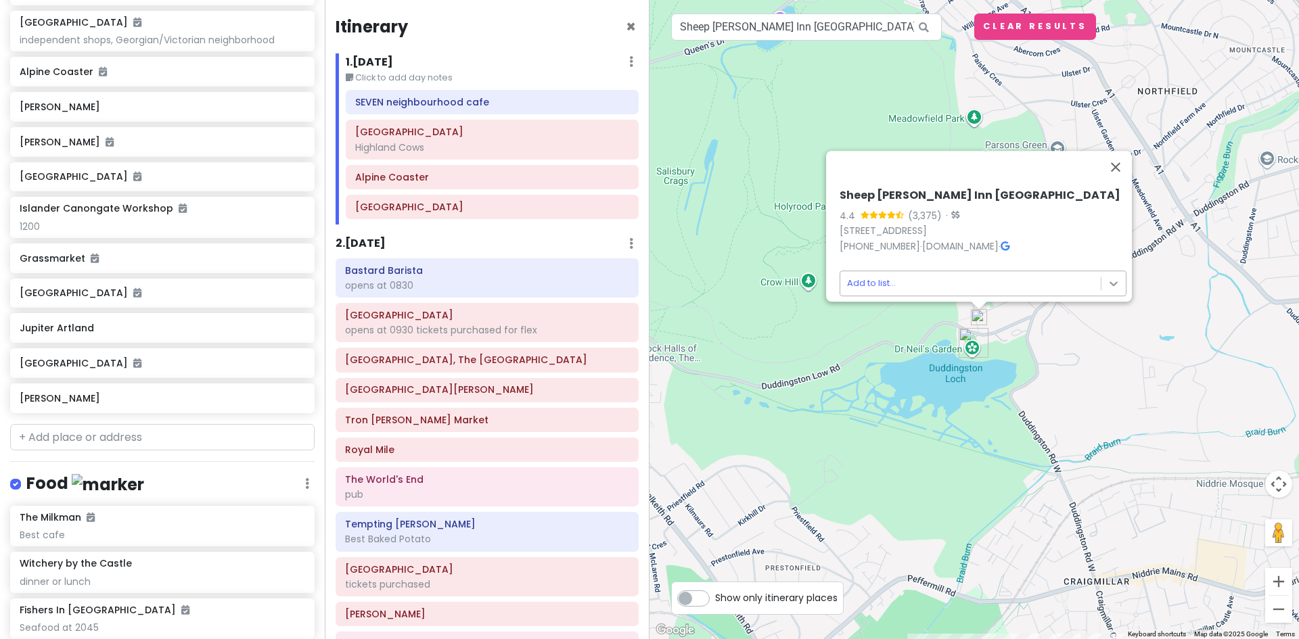
click at [1105, 274] on body "Edinburgh Trip Private Change Dates Make a Copy Delete Trip Give Feedback 💡 Sup…" at bounding box center [649, 319] width 1299 height 639
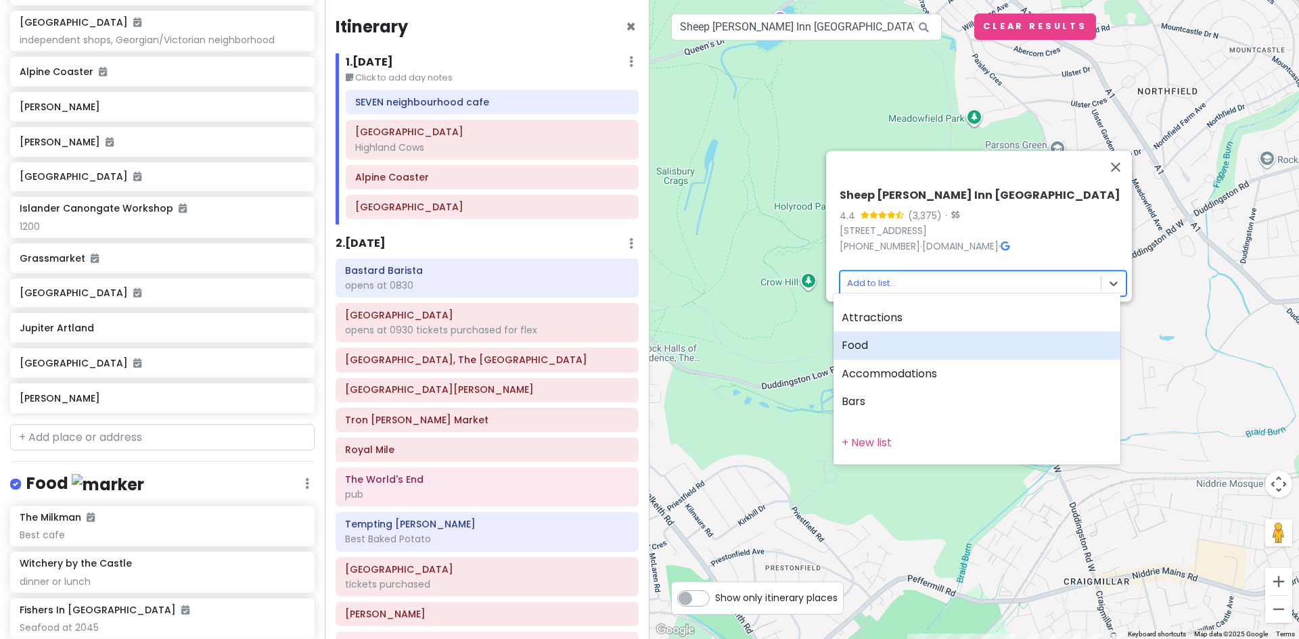
click at [855, 346] on div "Food" at bounding box center [976, 345] width 287 height 28
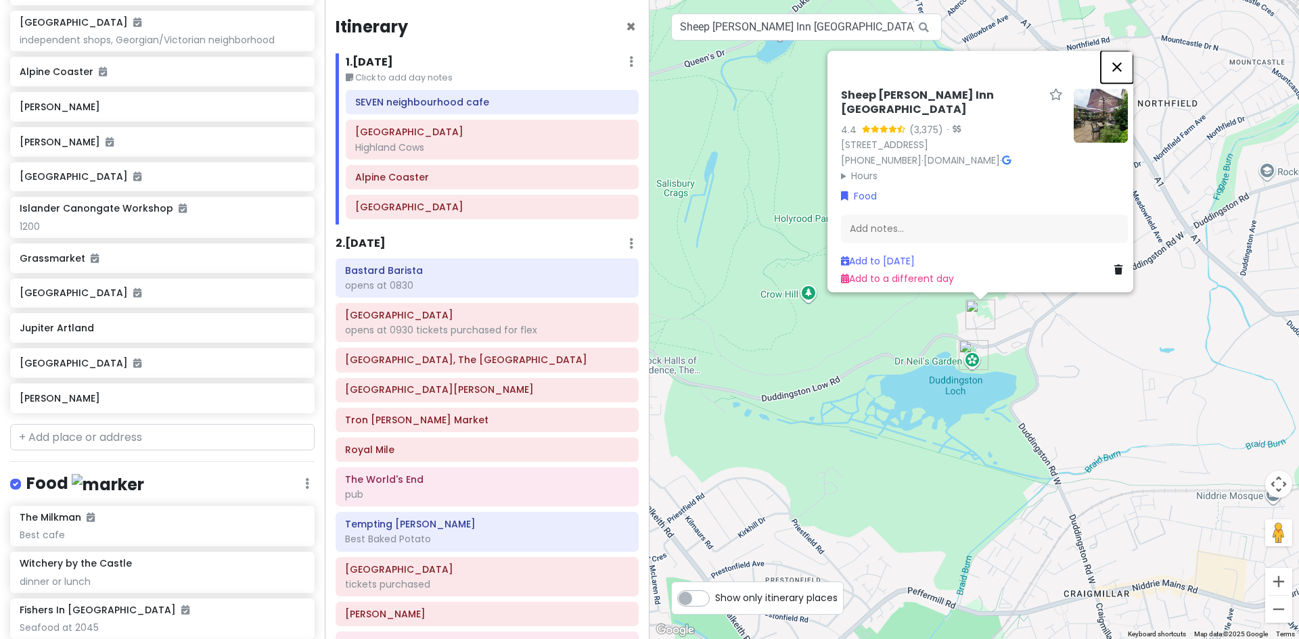
click at [1123, 53] on button "Close" at bounding box center [1117, 67] width 32 height 32
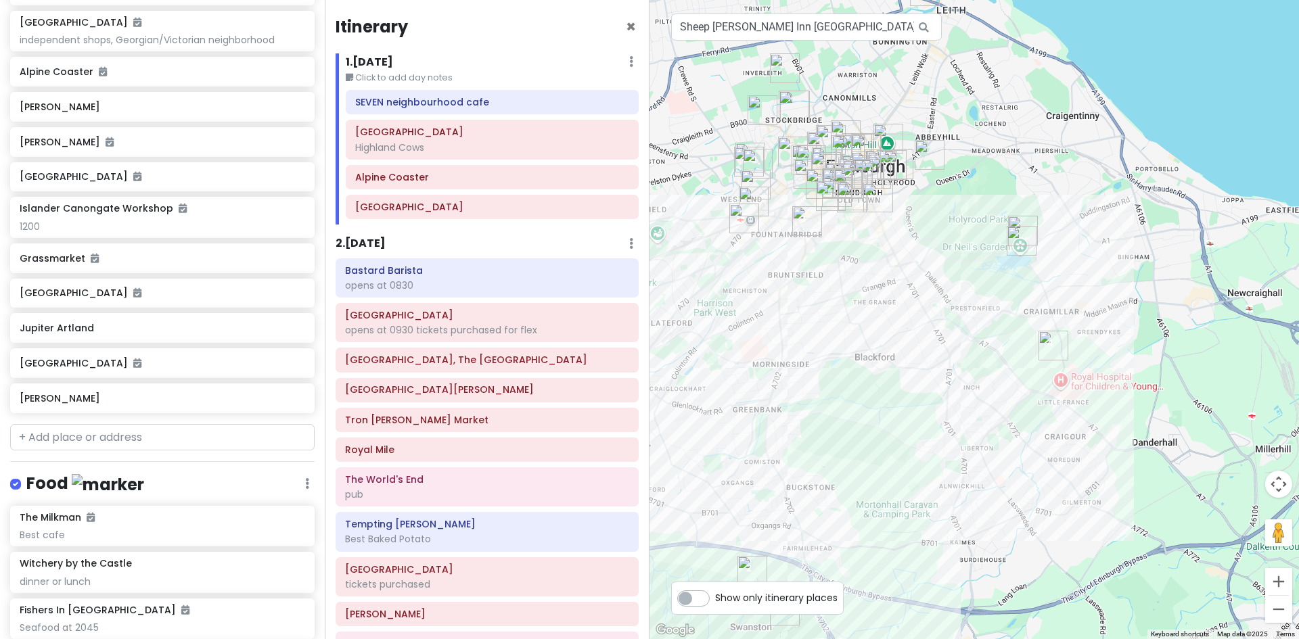
drag, startPoint x: 824, startPoint y: 350, endPoint x: 887, endPoint y: 344, distance: 63.1
click at [887, 344] on div at bounding box center [973, 319] width 649 height 639
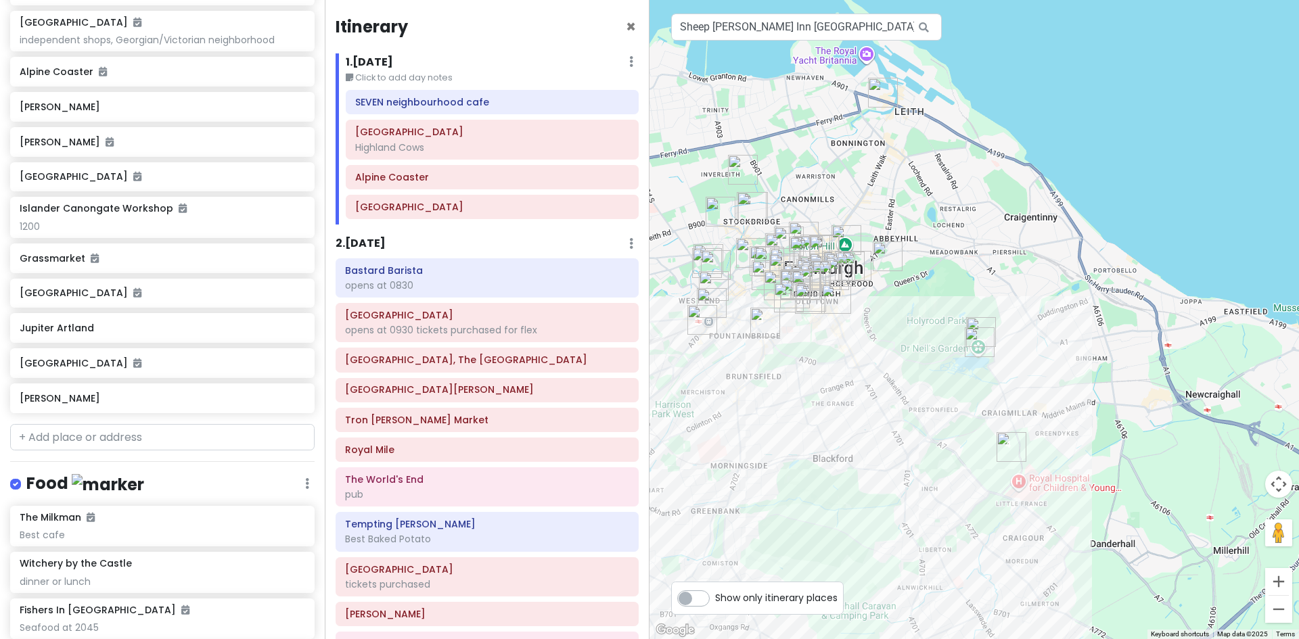
click at [975, 338] on img "Dr Neil's Garden" at bounding box center [979, 342] width 41 height 41
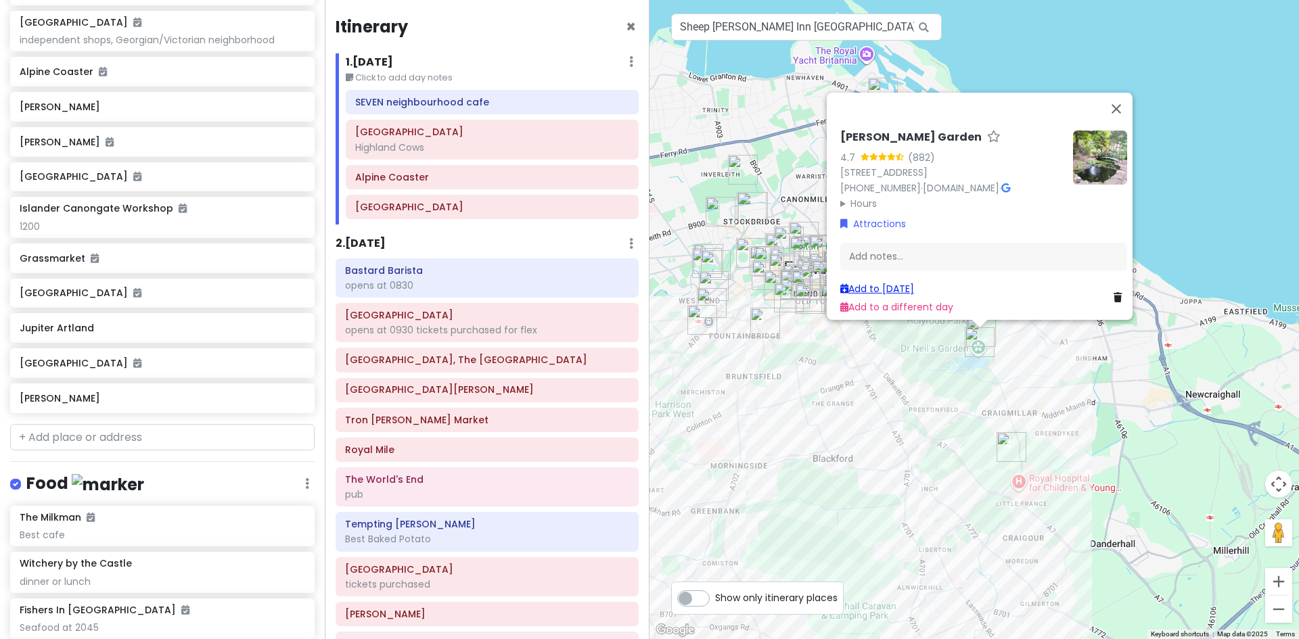
click at [906, 282] on link "Add to Wed 10/8" at bounding box center [877, 289] width 74 height 14
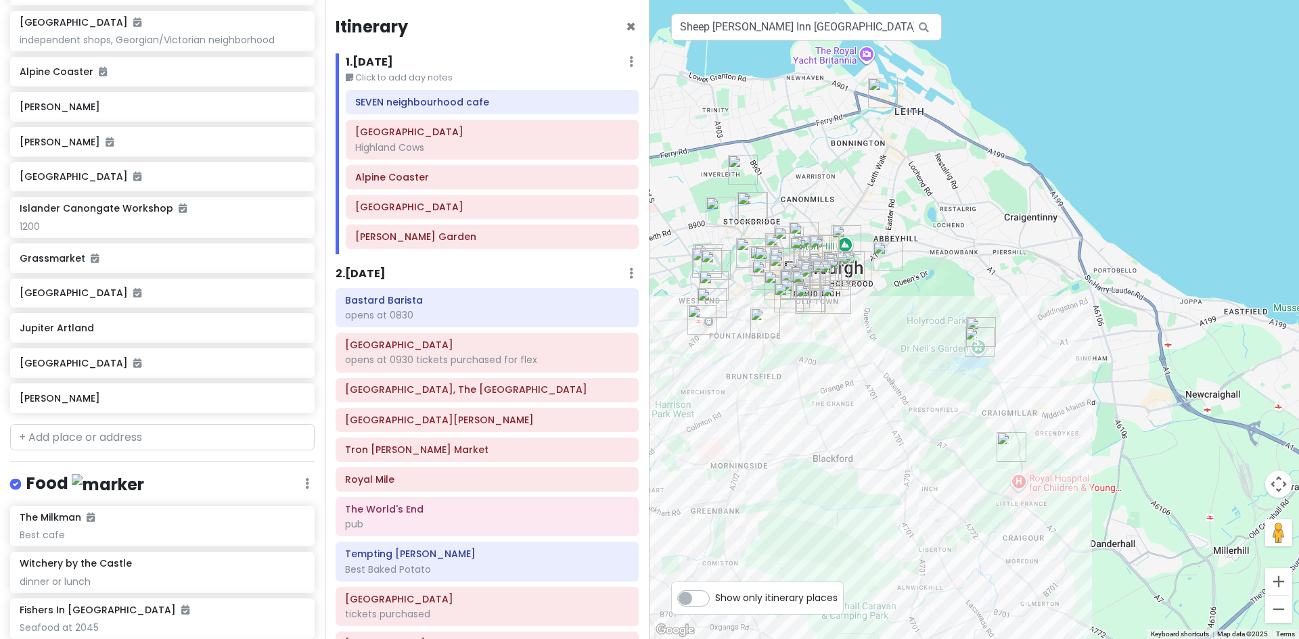
click at [982, 321] on img "Sheep Heid Inn Edinburgh" at bounding box center [981, 332] width 41 height 41
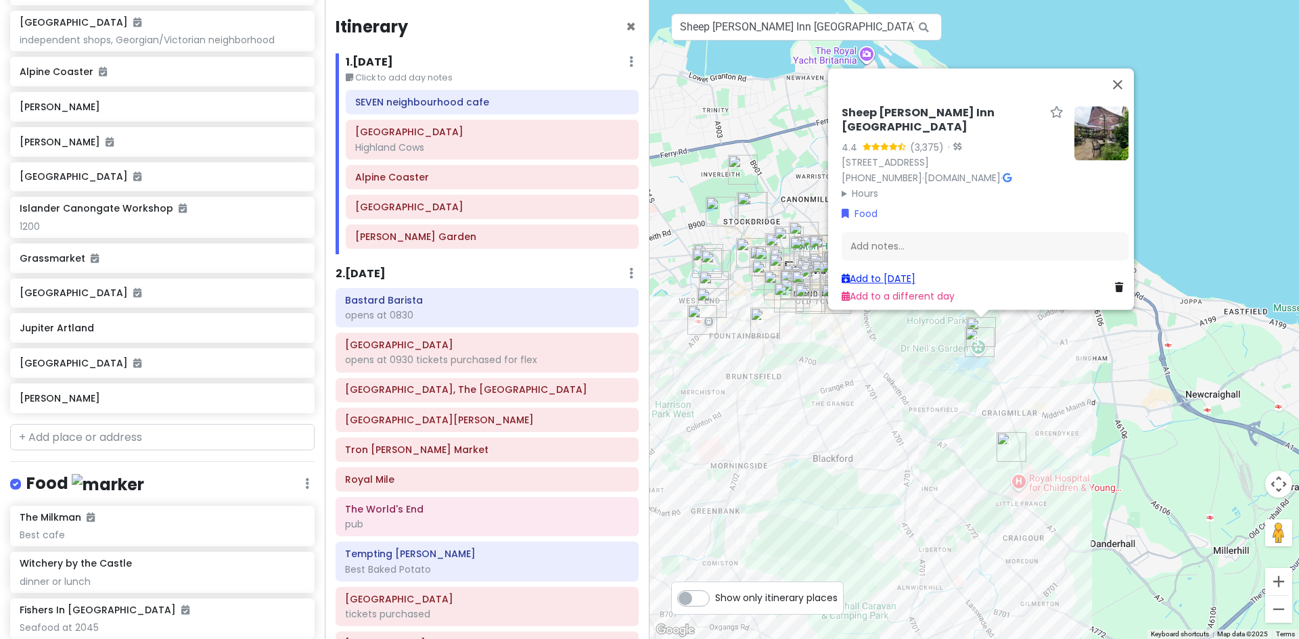
click at [908, 272] on link "Add to Wed 10/8" at bounding box center [879, 279] width 74 height 14
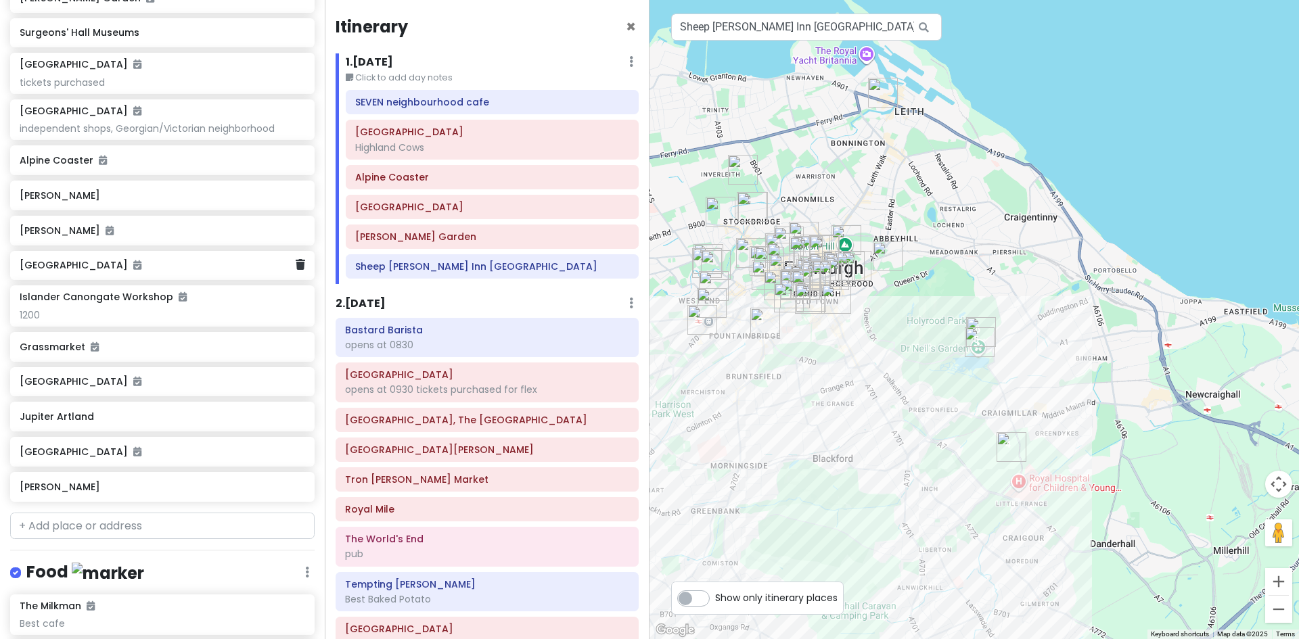
scroll to position [915, 0]
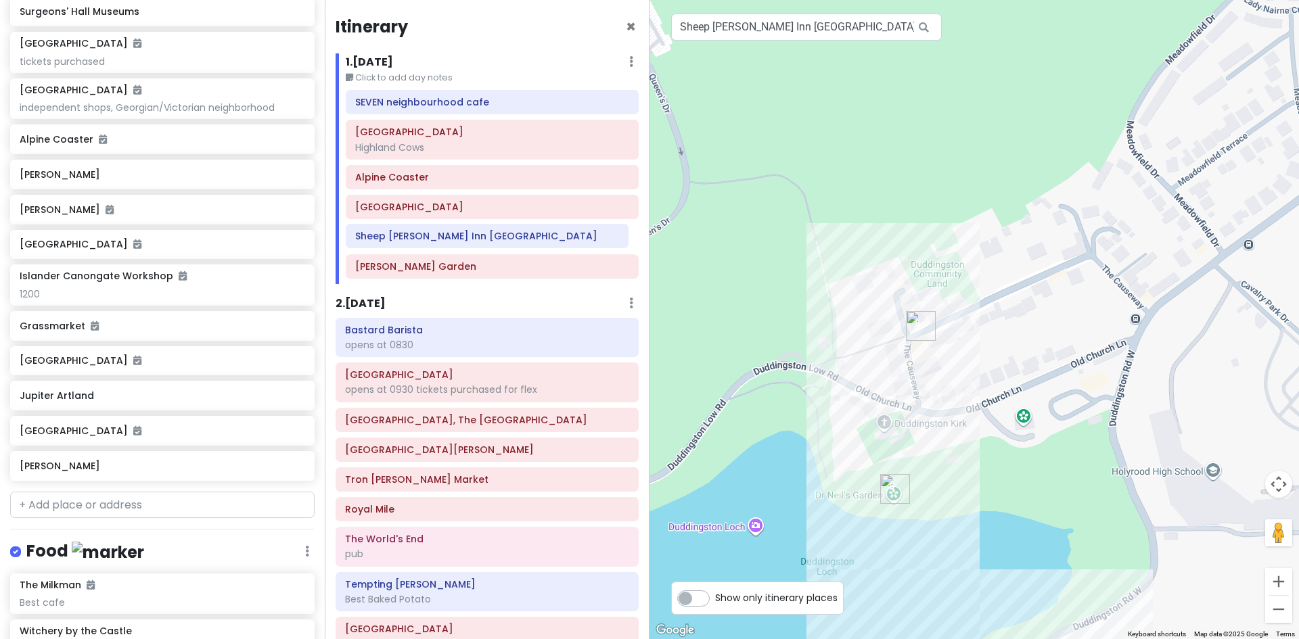
drag, startPoint x: 435, startPoint y: 272, endPoint x: 435, endPoint y: 241, distance: 30.4
click at [435, 241] on div "SEVEN neighbourhood cafe Swanston Farm Highland Cows Alpine Coaster Craigmillar…" at bounding box center [492, 187] width 313 height 194
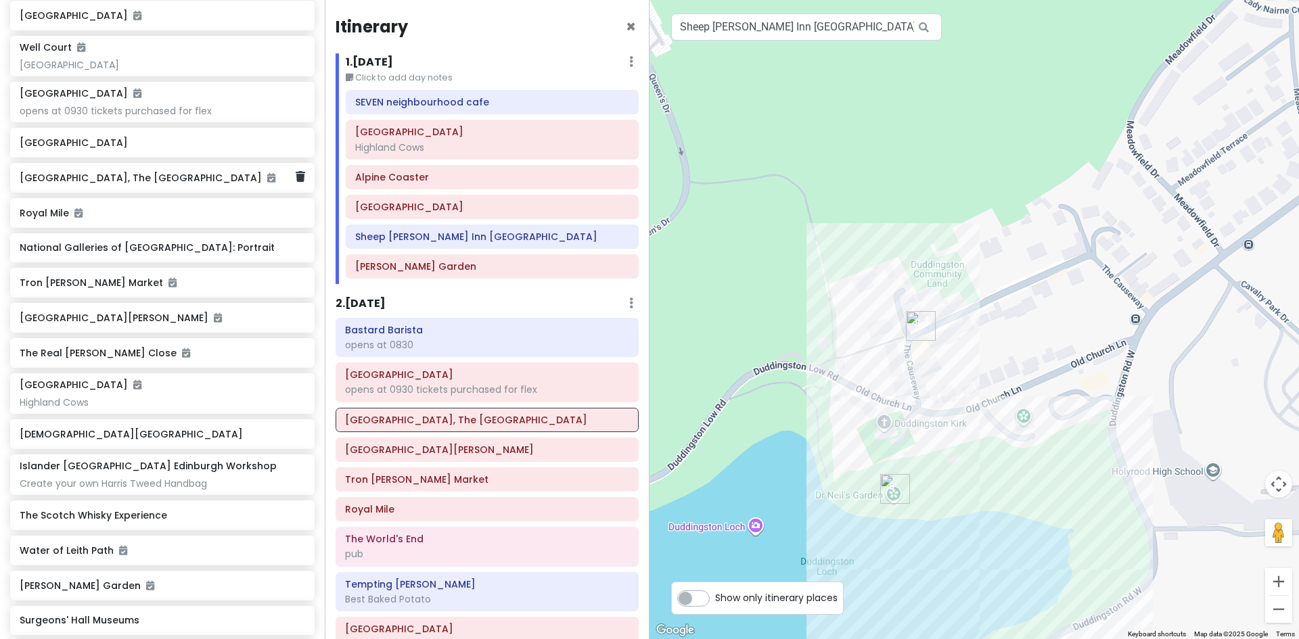
scroll to position [170, 0]
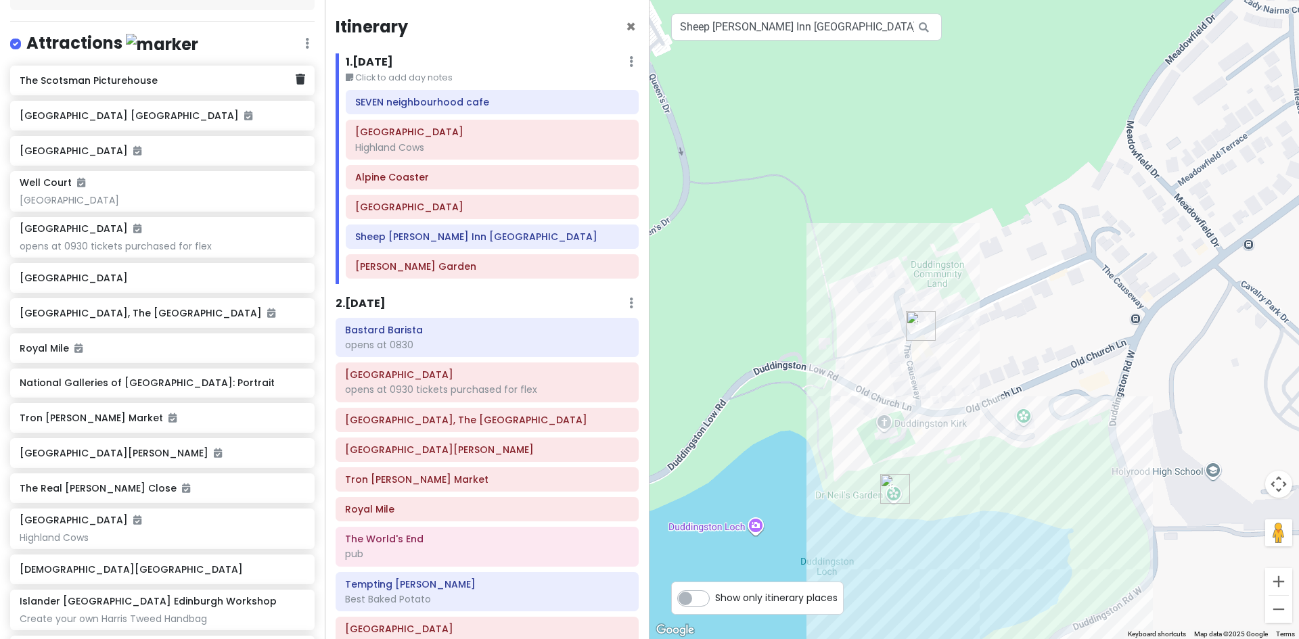
click at [125, 83] on h6 "The Scotsman Picturehouse" at bounding box center [157, 80] width 275 height 12
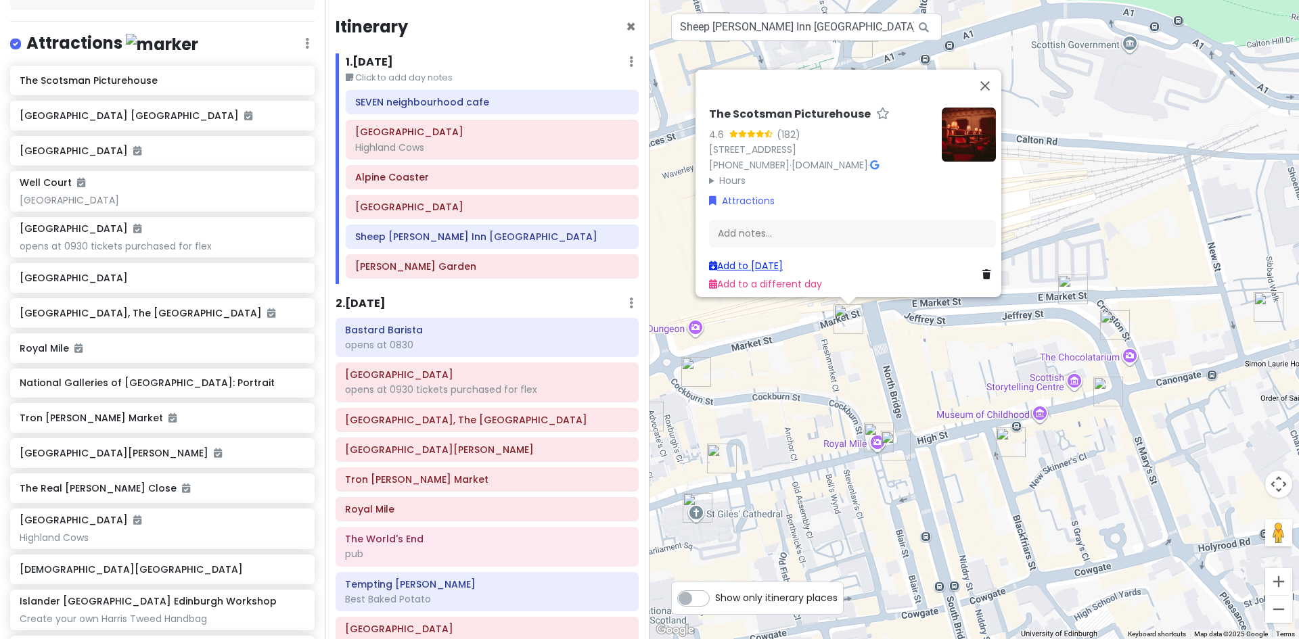
click at [780, 259] on link "Add to Wed 10/8" at bounding box center [746, 266] width 74 height 14
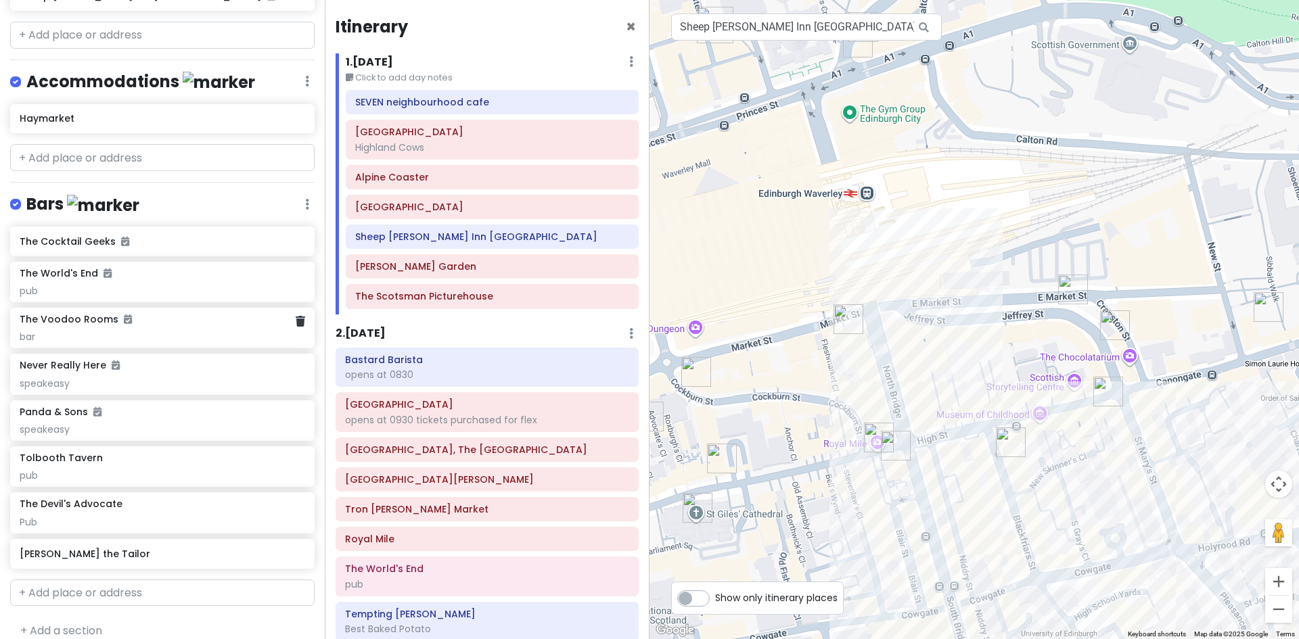
scroll to position [2342, 0]
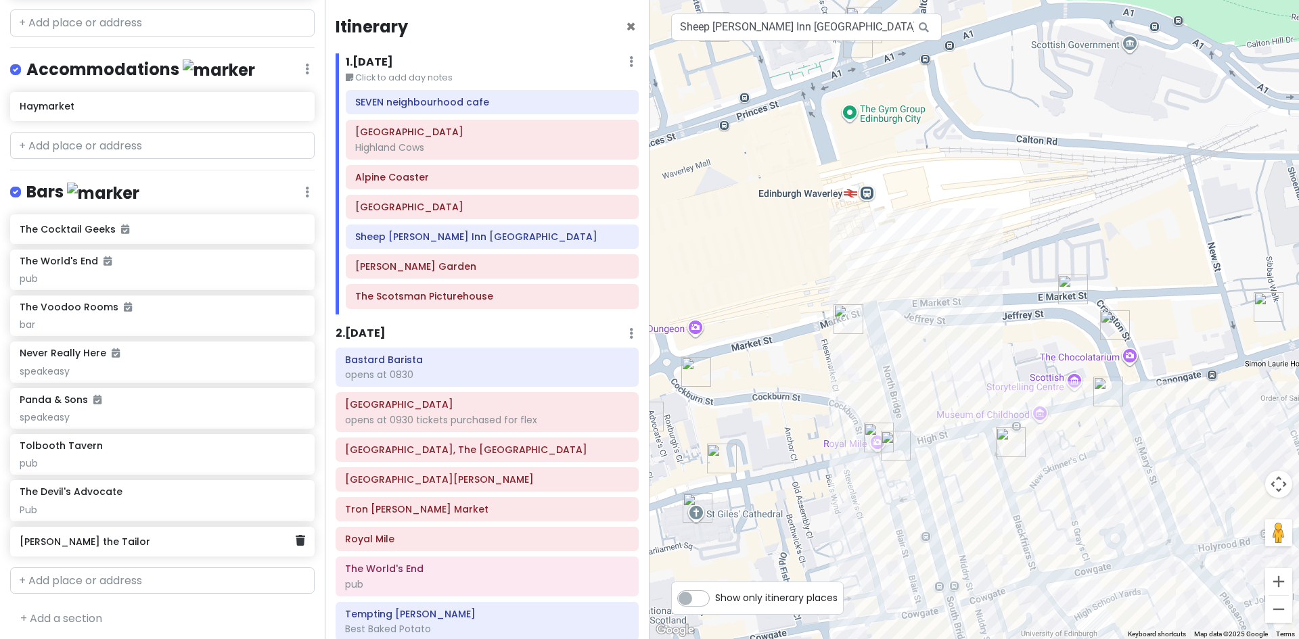
click at [97, 540] on h6 "[PERSON_NAME] the Tailor" at bounding box center [157, 542] width 275 height 12
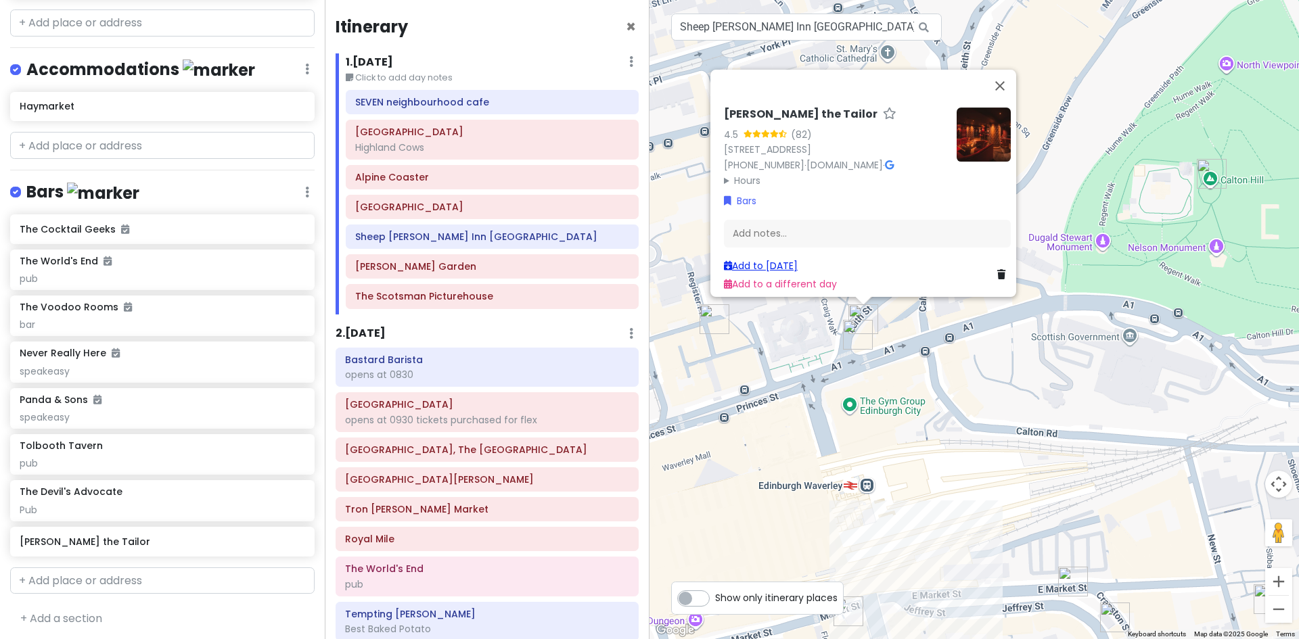
click at [779, 259] on link "Add to Wed 10/8" at bounding box center [761, 266] width 74 height 14
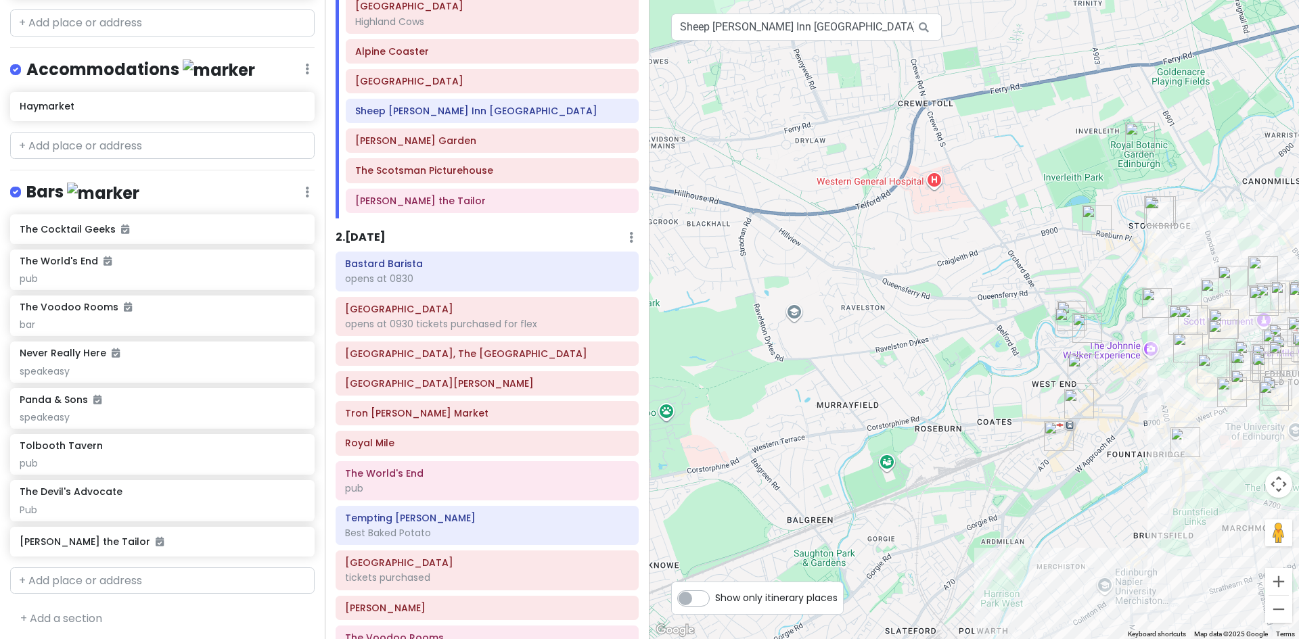
scroll to position [0, 0]
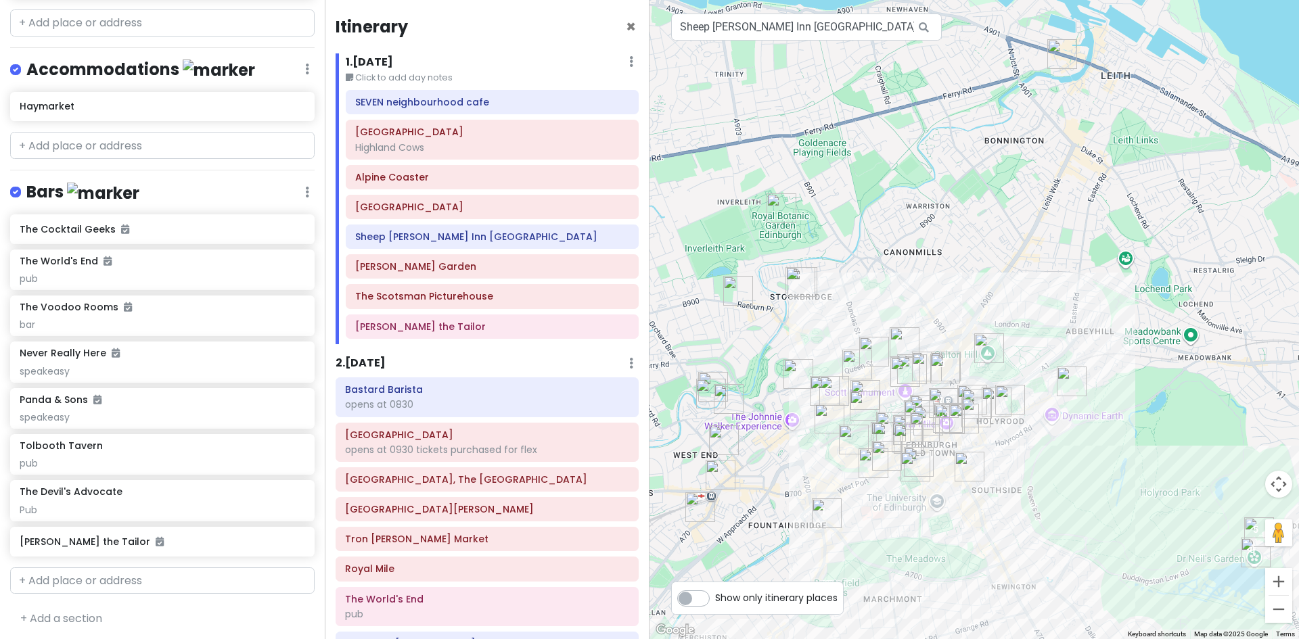
drag, startPoint x: 1118, startPoint y: 271, endPoint x: 757, endPoint y: 342, distance: 367.6
click at [757, 342] on div at bounding box center [973, 319] width 649 height 639
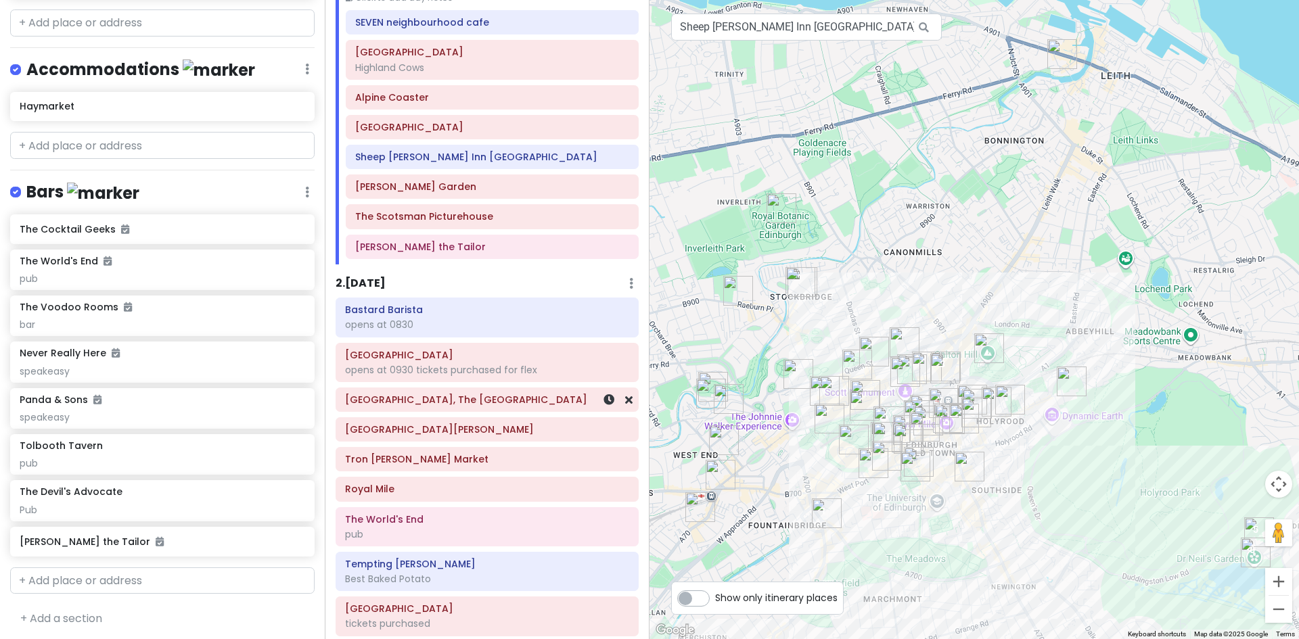
scroll to position [338, 0]
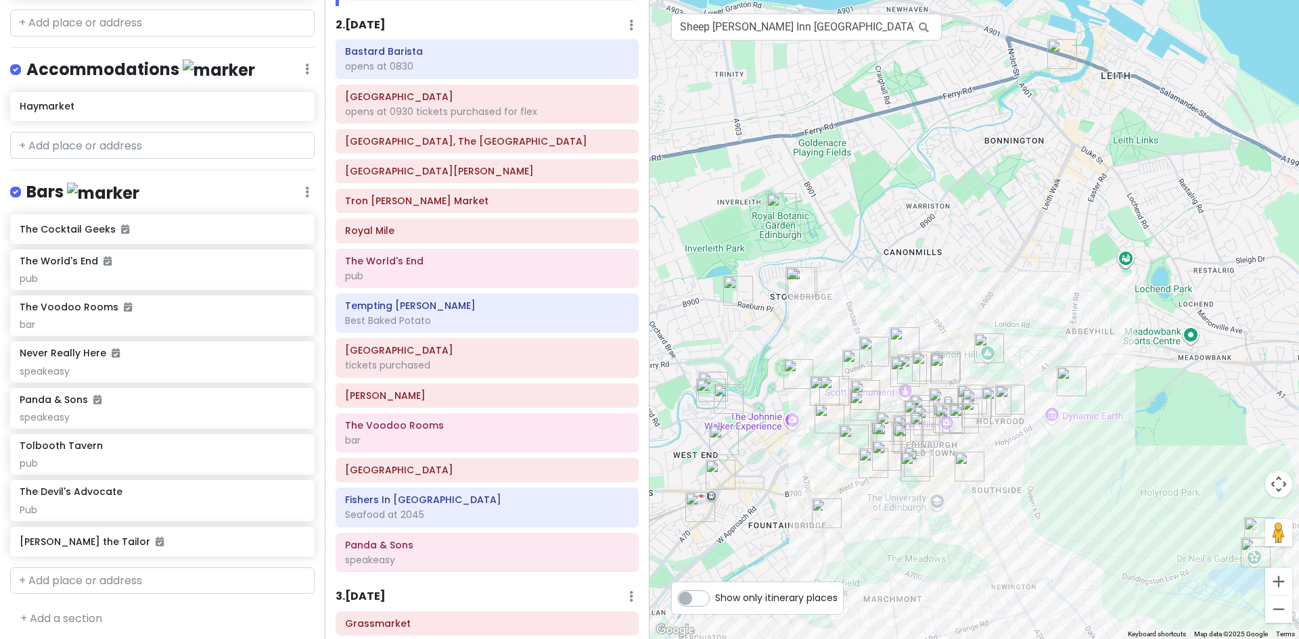
click at [521, 606] on div "3 . [DATE] Add Day Notes Delete Day" at bounding box center [487, 600] width 303 height 23
click at [421, 594] on div "3 . [DATE] Add Day Notes Delete Day" at bounding box center [487, 600] width 303 height 23
click at [366, 594] on h6 "3 . [DATE]" at bounding box center [361, 597] width 50 height 14
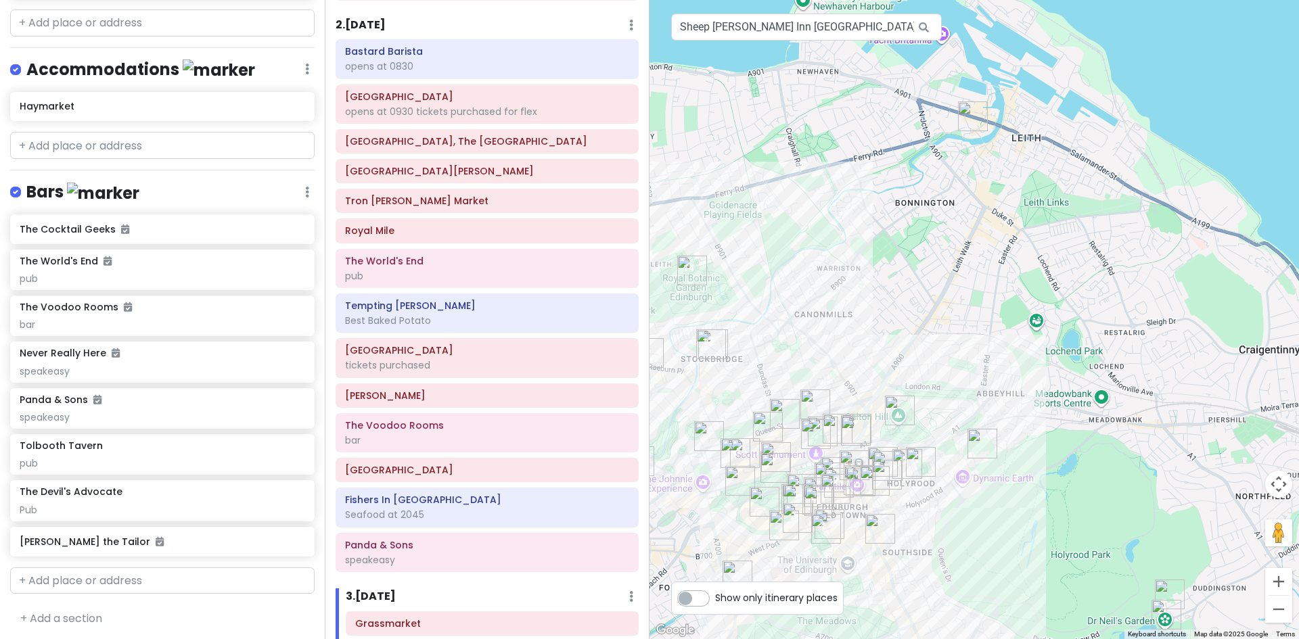
drag, startPoint x: 1069, startPoint y: 149, endPoint x: 979, endPoint y: 213, distance: 110.7
click at [979, 213] on div at bounding box center [973, 319] width 649 height 639
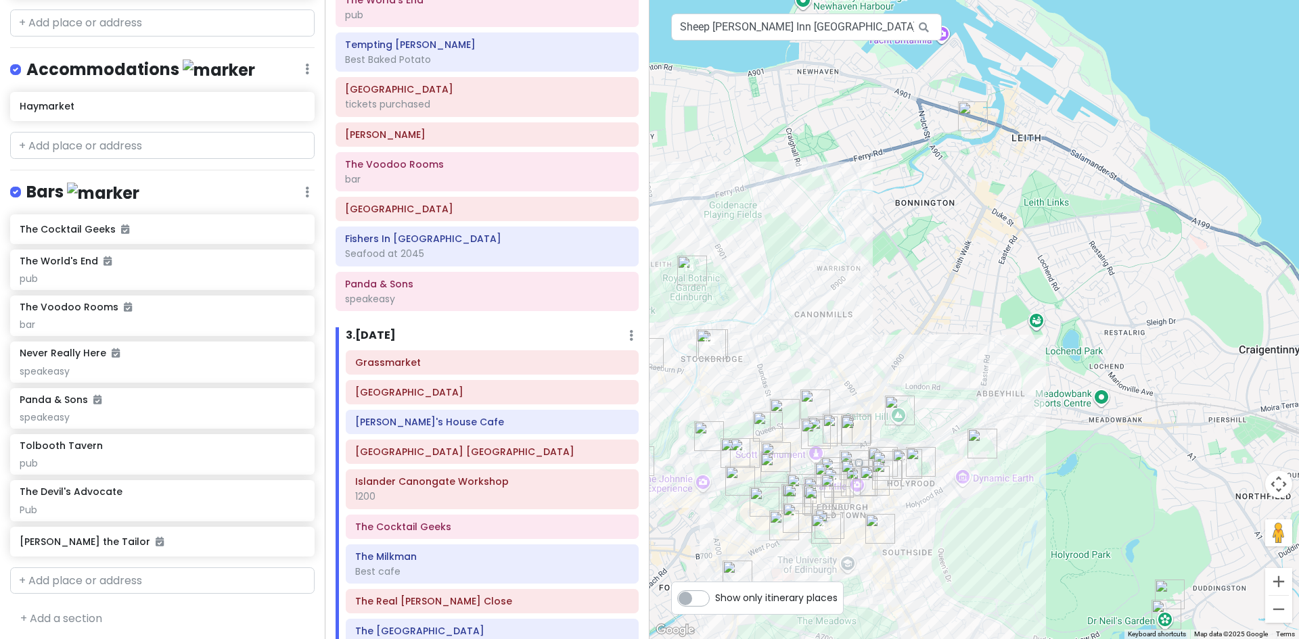
scroll to position [870, 0]
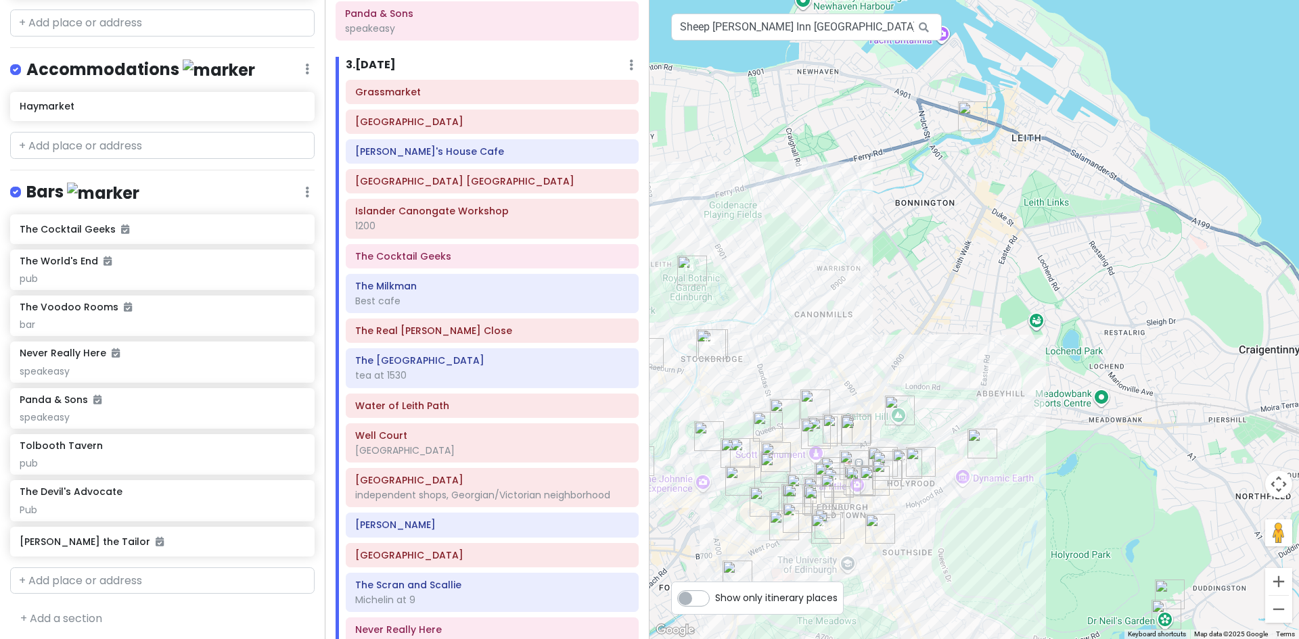
click at [973, 108] on img "Roseleaf Bar Cafe" at bounding box center [972, 116] width 41 height 41
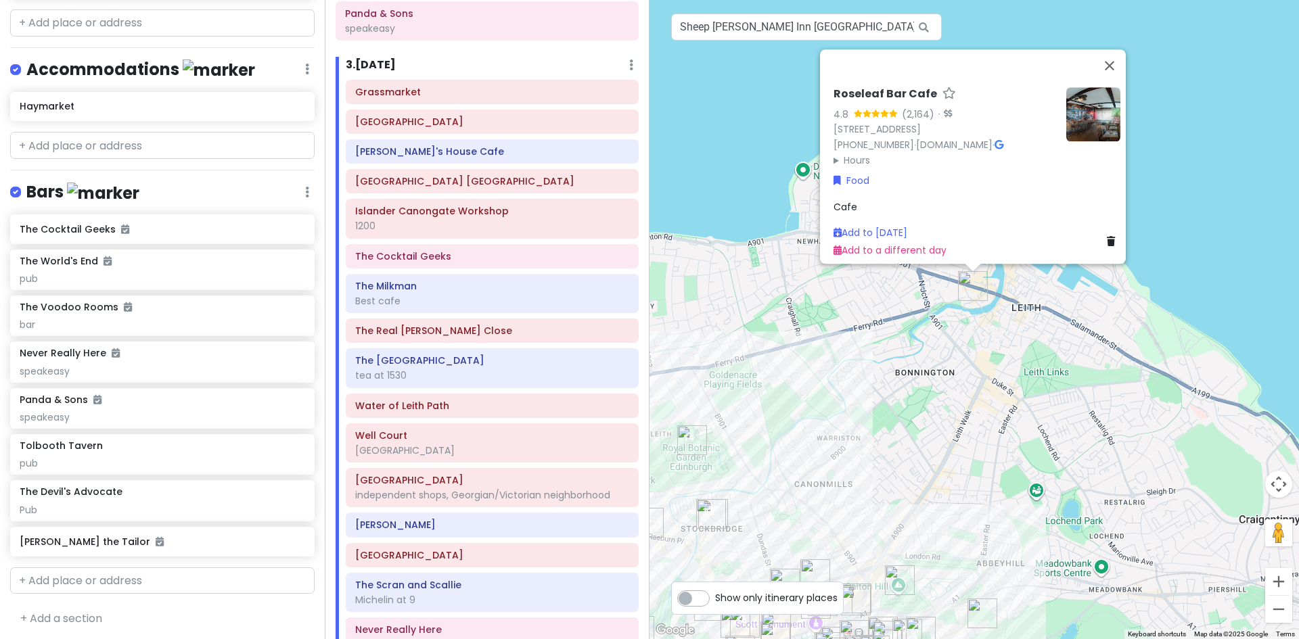
click at [1104, 102] on img at bounding box center [1093, 114] width 54 height 54
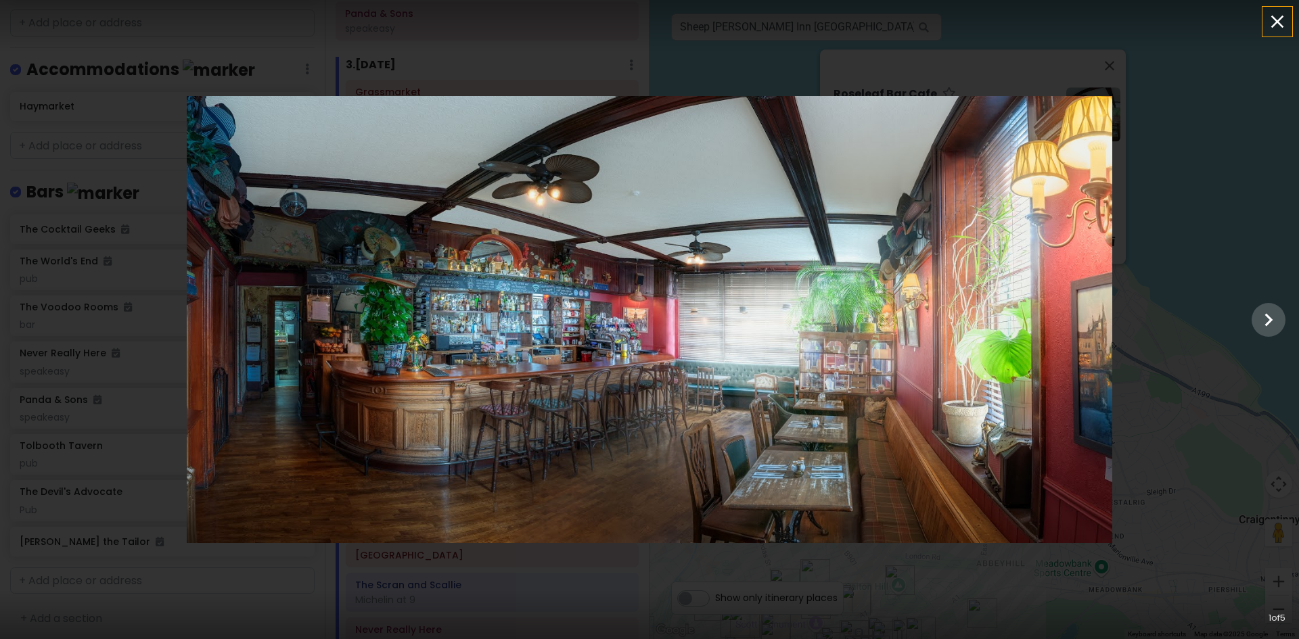
click at [1277, 21] on icon "button" at bounding box center [1277, 22] width 13 height 13
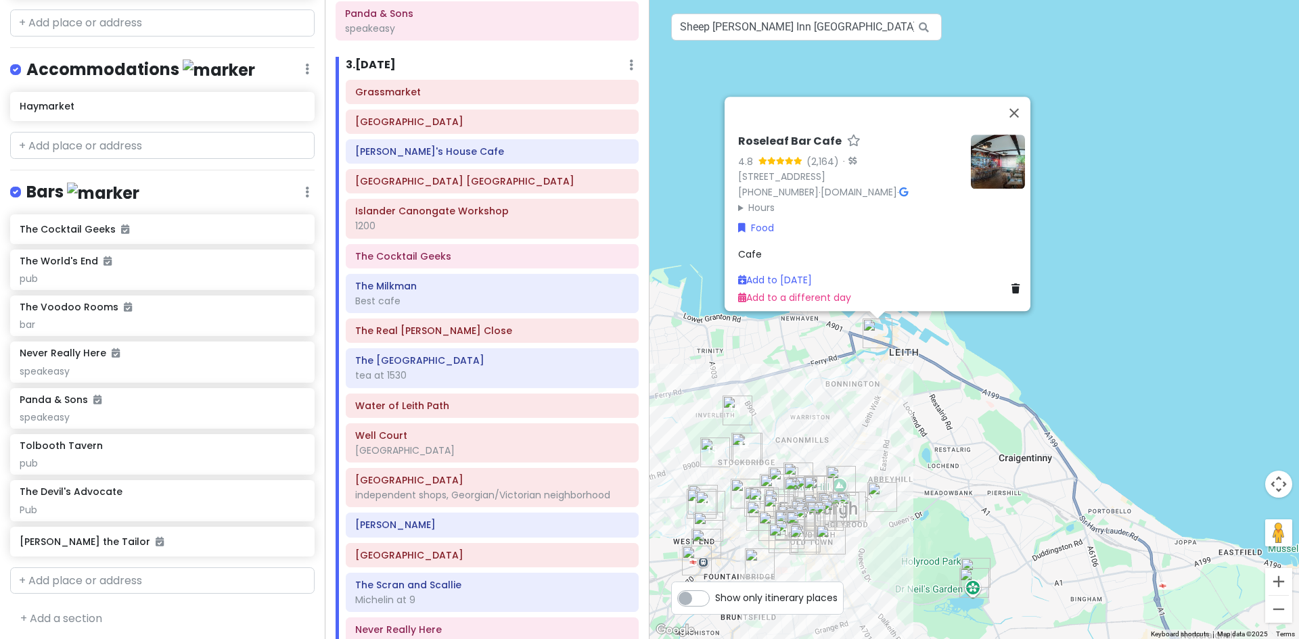
drag, startPoint x: 940, startPoint y: 422, endPoint x: 888, endPoint y: 416, distance: 51.8
click at [888, 416] on div "Roseleaf Bar Cafe 4.8 (2,164) · [STREET_ADDRESS] [PHONE_NUMBER] · [DOMAIN_NAME]…" at bounding box center [973, 319] width 649 height 639
click at [1019, 104] on button "Close" at bounding box center [1014, 113] width 32 height 32
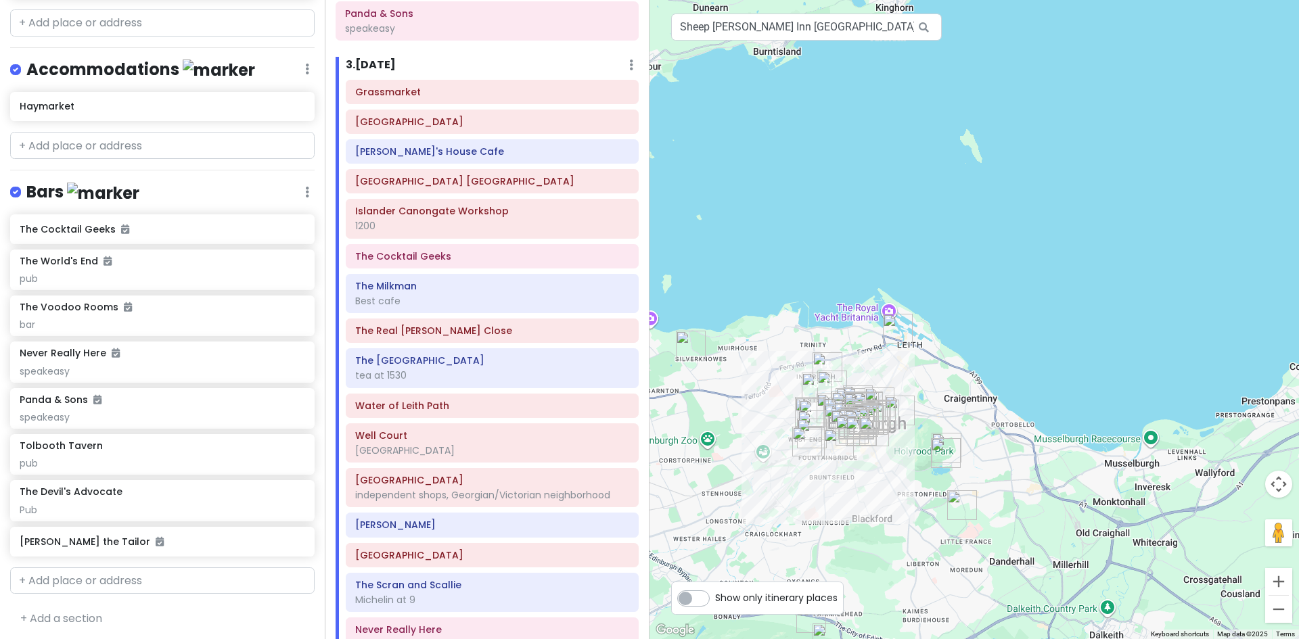
drag, startPoint x: 813, startPoint y: 421, endPoint x: 883, endPoint y: 373, distance: 84.2
click at [883, 373] on div at bounding box center [973, 319] width 649 height 639
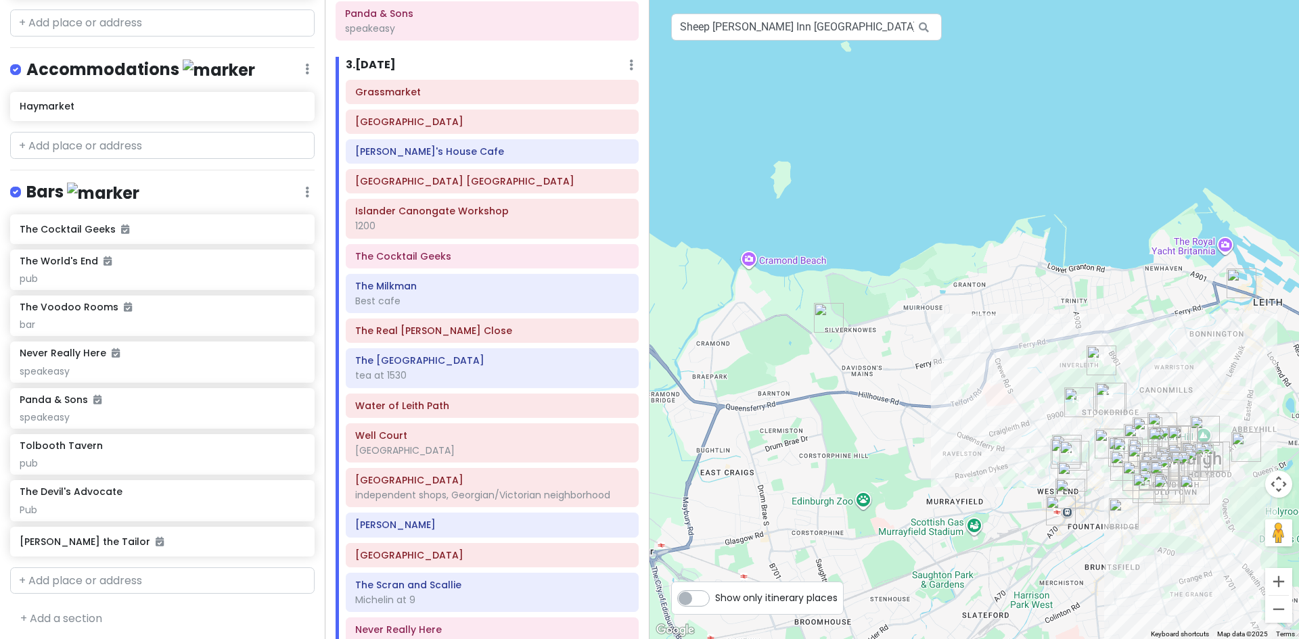
drag, startPoint x: 728, startPoint y: 340, endPoint x: 1011, endPoint y: 388, distance: 287.6
click at [1011, 388] on div at bounding box center [973, 319] width 649 height 639
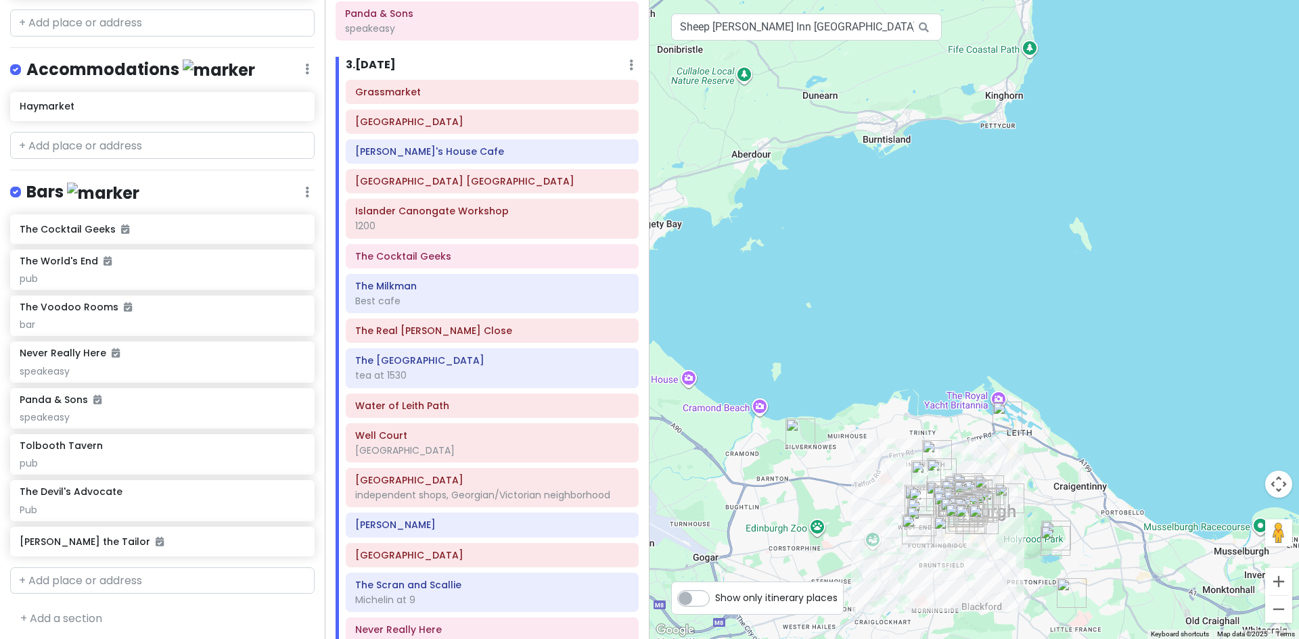
drag, startPoint x: 954, startPoint y: 470, endPoint x: 826, endPoint y: 522, distance: 138.1
click at [826, 522] on div at bounding box center [973, 319] width 649 height 639
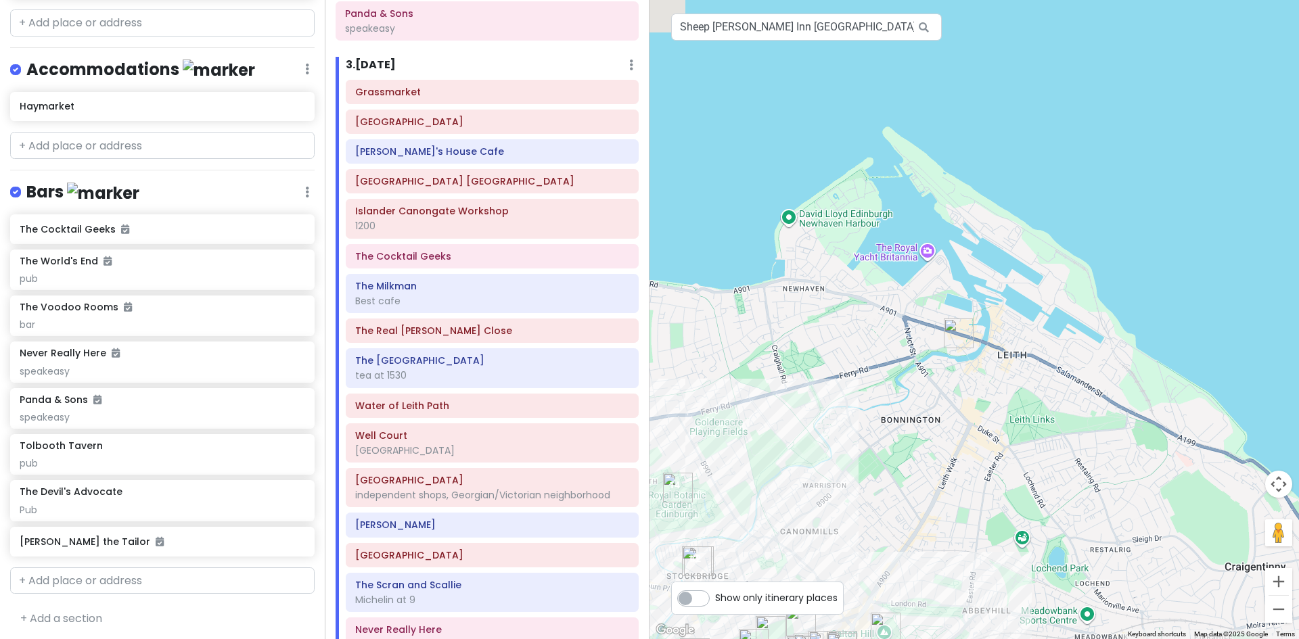
drag, startPoint x: 990, startPoint y: 433, endPoint x: 929, endPoint y: 499, distance: 90.0
click at [929, 499] on div at bounding box center [973, 319] width 649 height 639
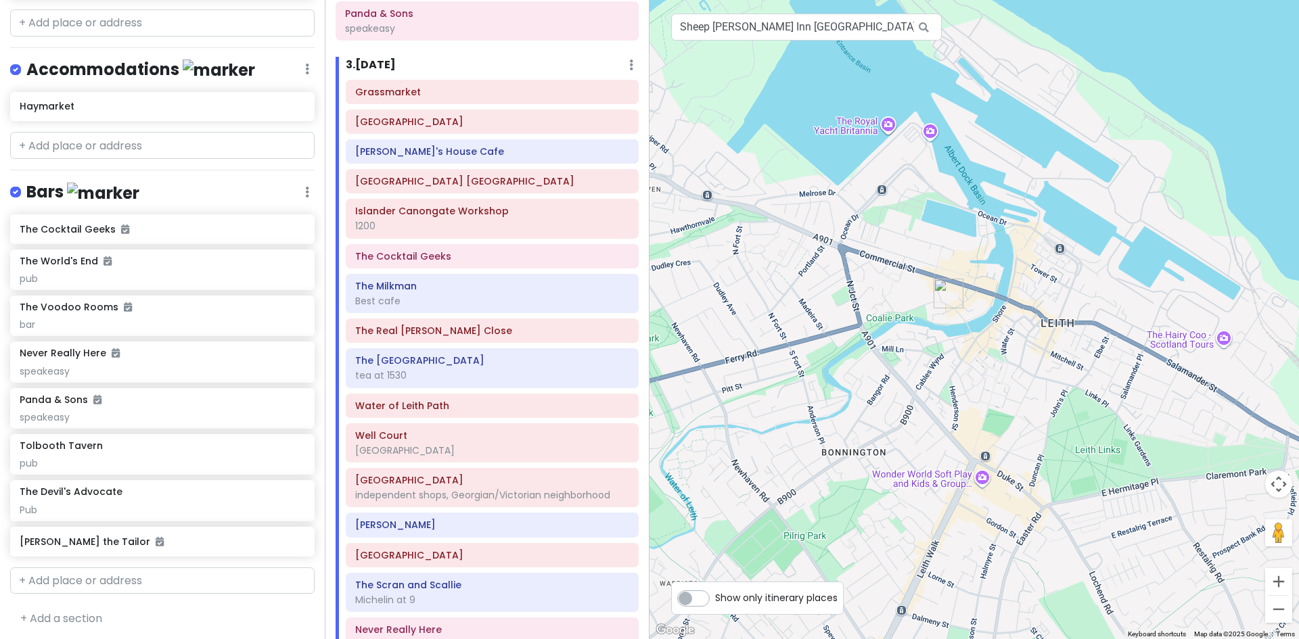
drag, startPoint x: 937, startPoint y: 409, endPoint x: 938, endPoint y: 485, distance: 76.4
click at [938, 485] on div at bounding box center [973, 319] width 649 height 639
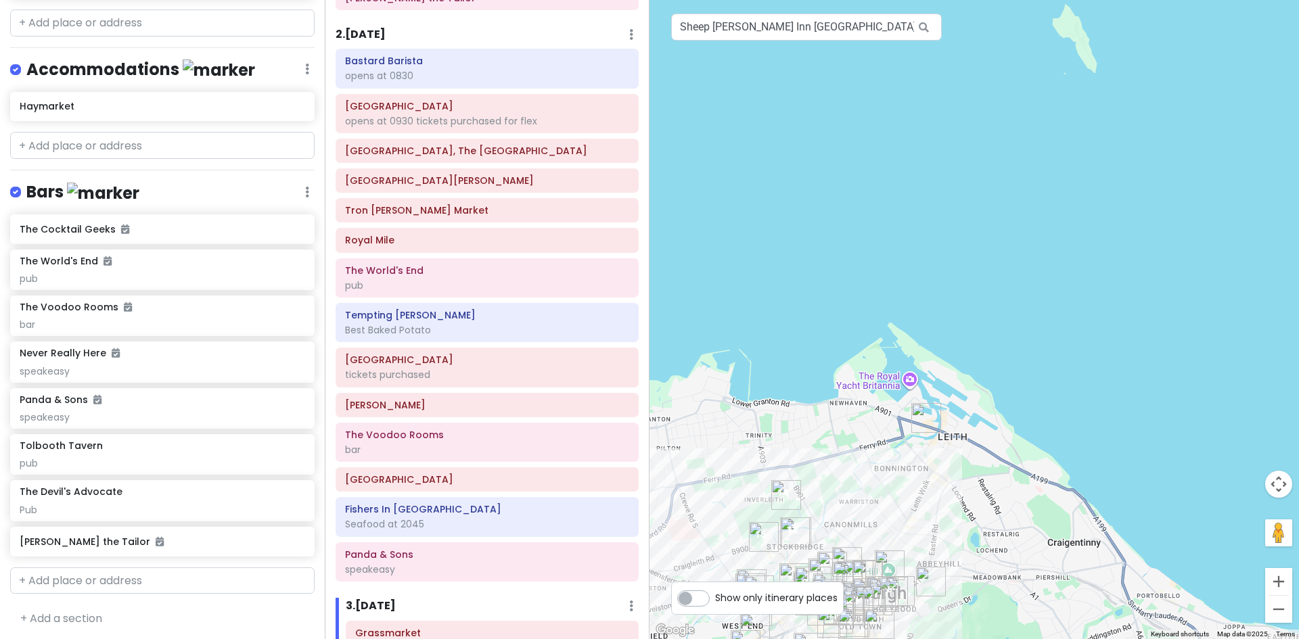
scroll to position [0, 0]
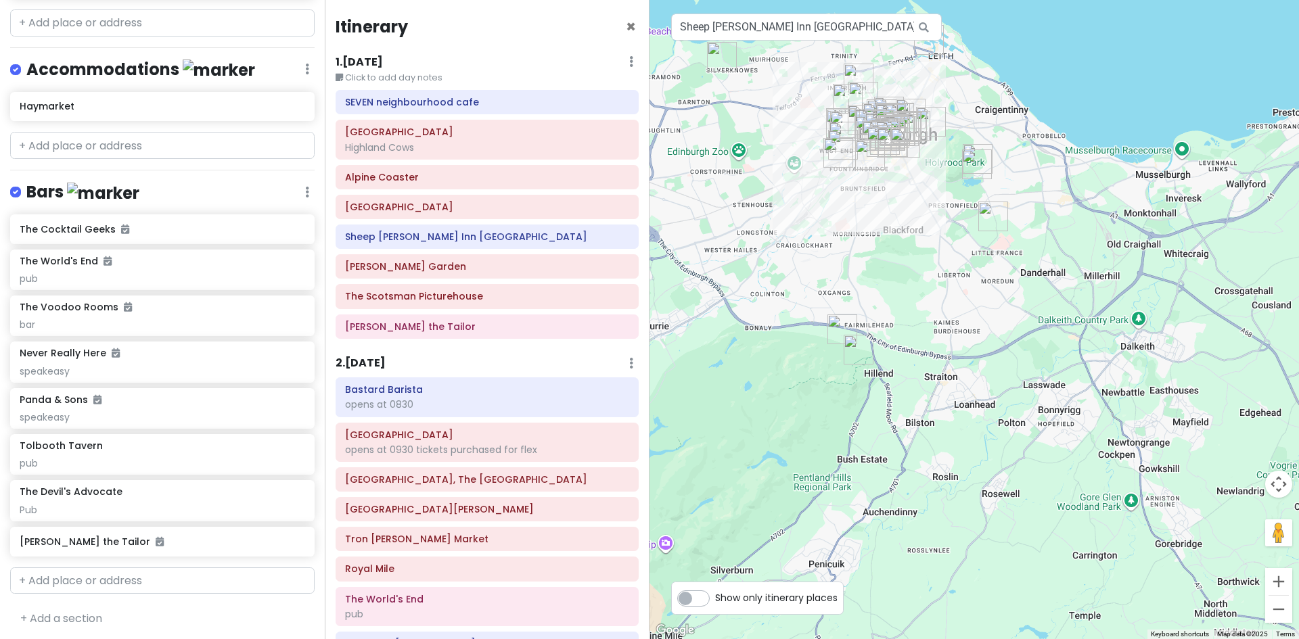
drag, startPoint x: 1114, startPoint y: 448, endPoint x: 1097, endPoint y: -14, distance: 463.0
click at [1097, 0] on html "Edinburgh Trip Private Change Dates Make a Copy Delete Trip Give Feedback 💡 Sup…" at bounding box center [649, 319] width 1299 height 639
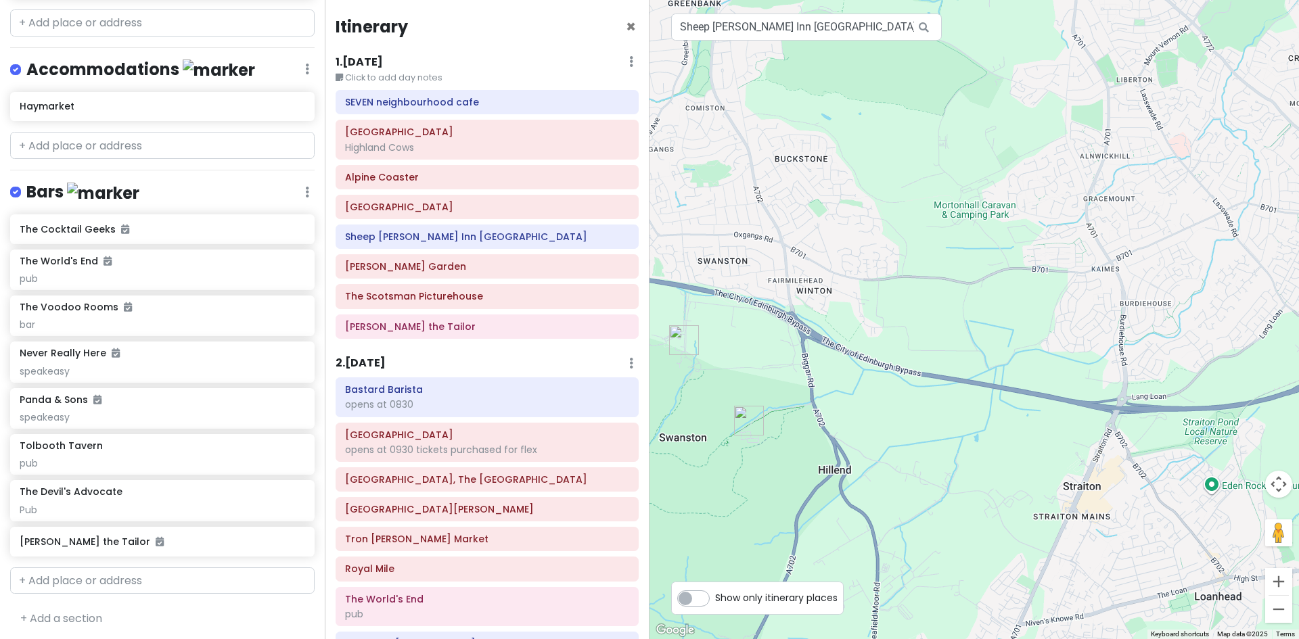
drag, startPoint x: 869, startPoint y: 260, endPoint x: 1017, endPoint y: 464, distance: 252.0
click at [1017, 464] on div at bounding box center [973, 319] width 649 height 639
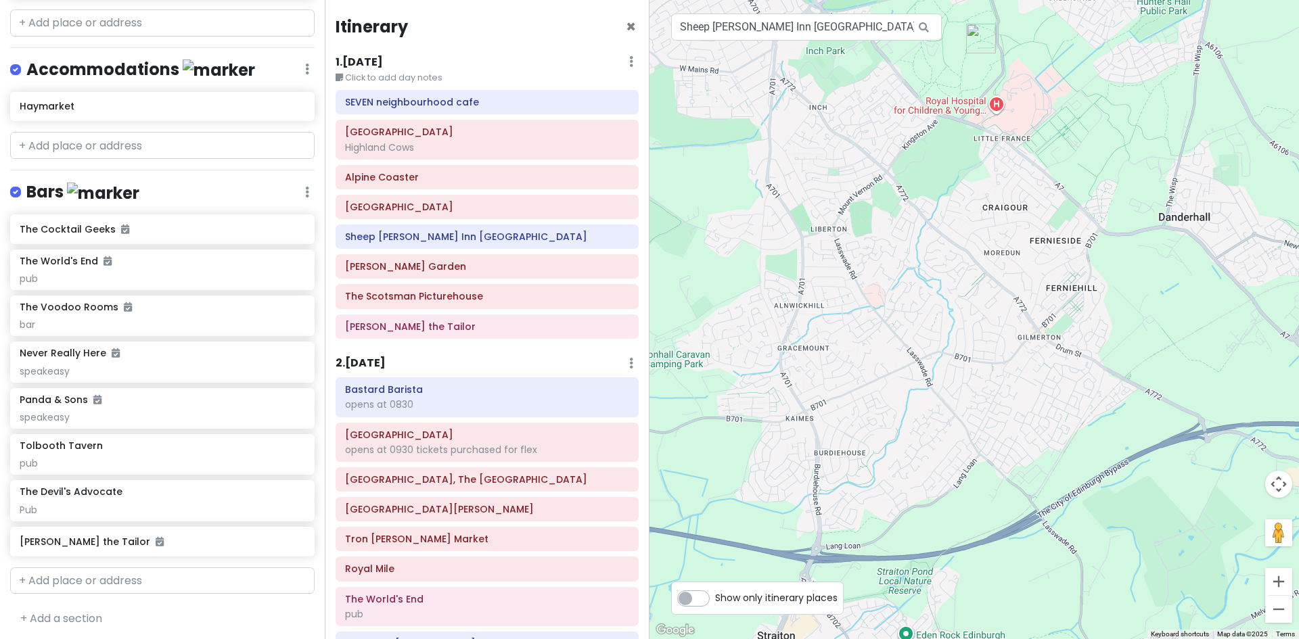
drag, startPoint x: 991, startPoint y: 236, endPoint x: 692, endPoint y: 388, distance: 335.5
click at [692, 388] on div at bounding box center [973, 319] width 649 height 639
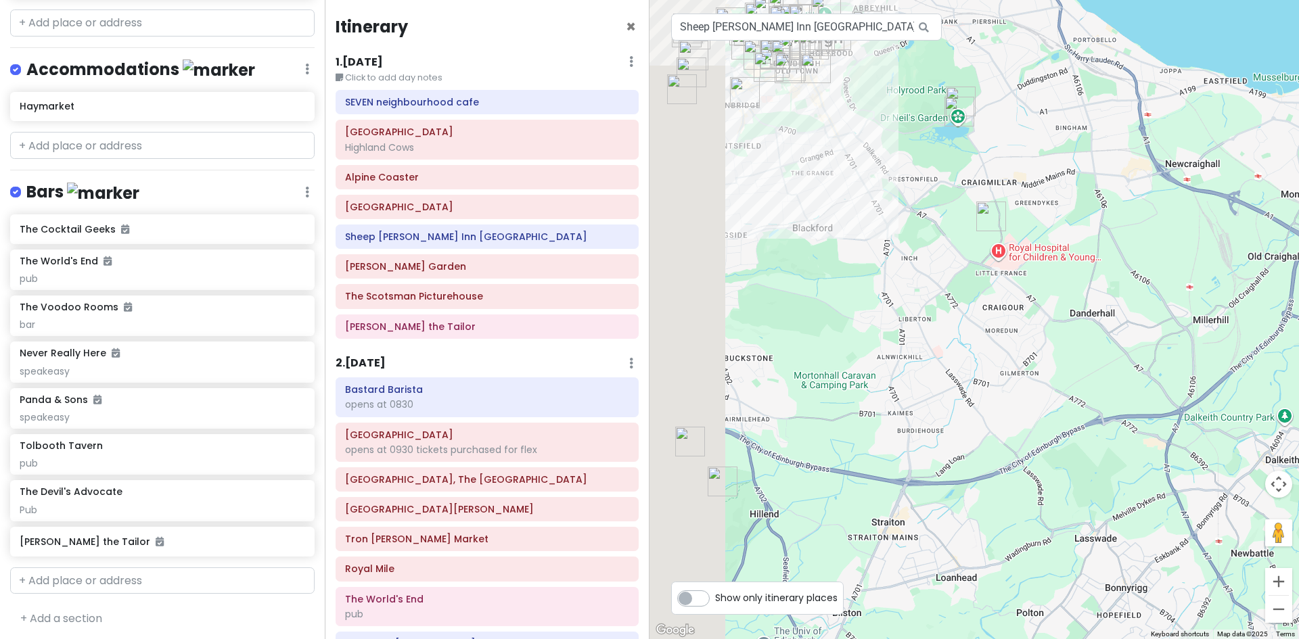
drag, startPoint x: 900, startPoint y: 277, endPoint x: 1042, endPoint y: 295, distance: 143.8
click at [1042, 295] on div at bounding box center [973, 319] width 649 height 639
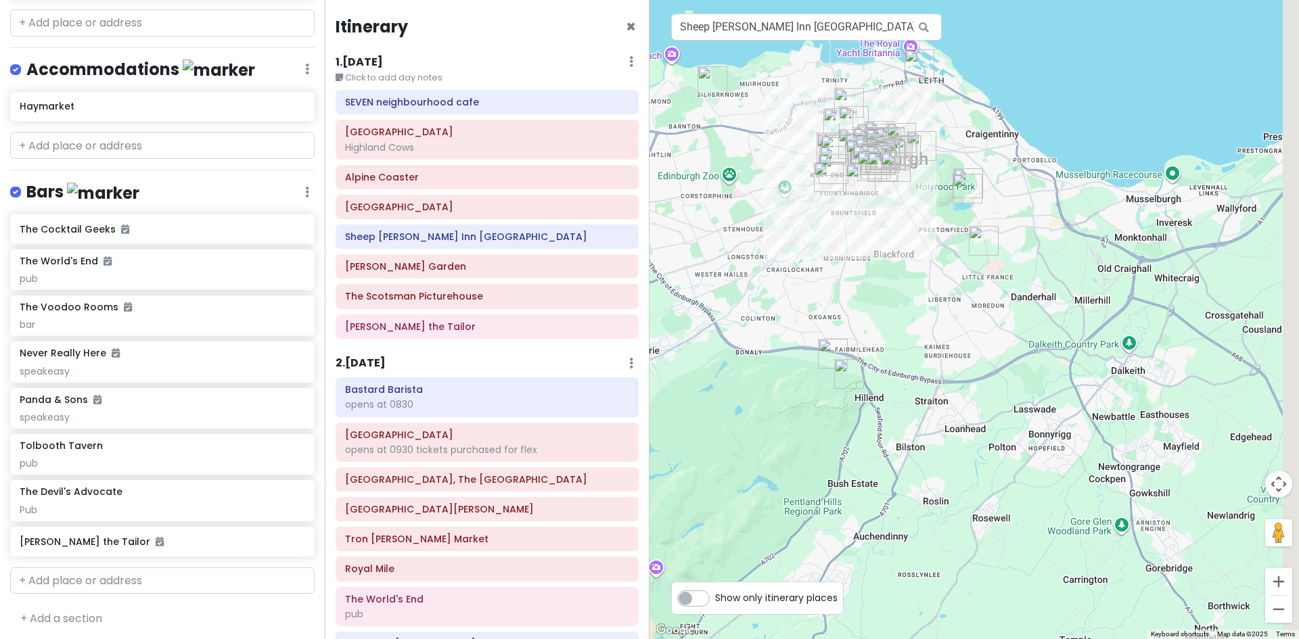
drag, startPoint x: 1035, startPoint y: 394, endPoint x: 908, endPoint y: 374, distance: 128.1
click at [906, 377] on div at bounding box center [973, 319] width 649 height 639
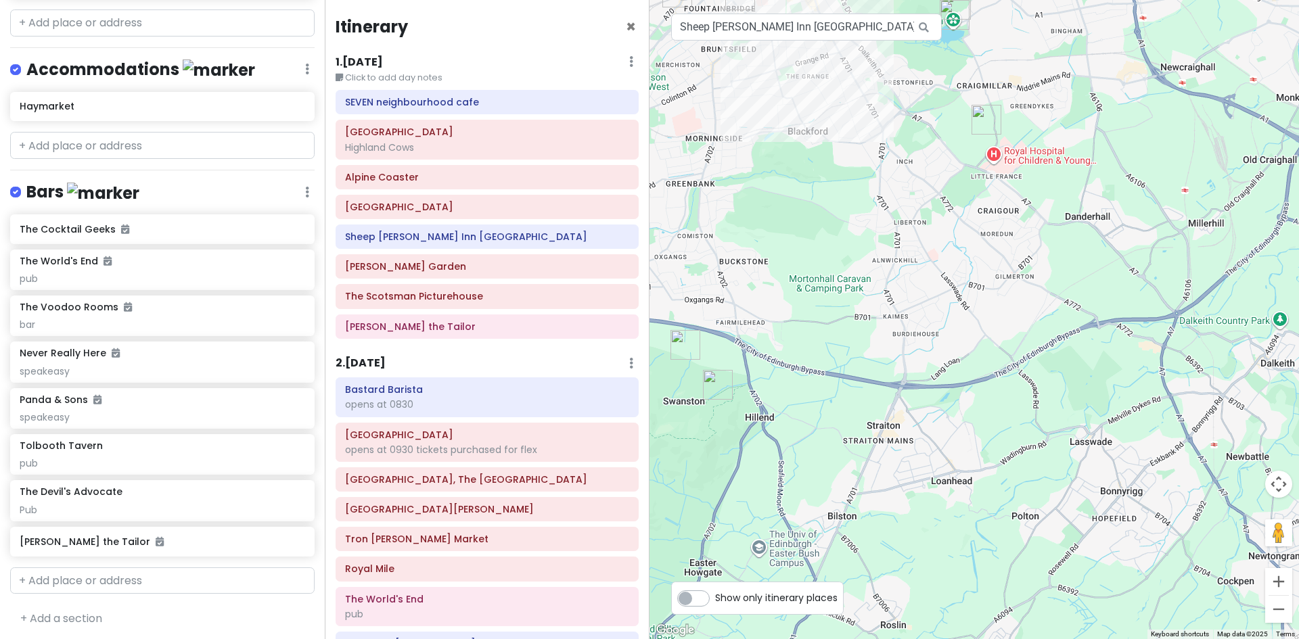
click at [368, 56] on h6 "1 . [DATE]" at bounding box center [359, 62] width 47 height 14
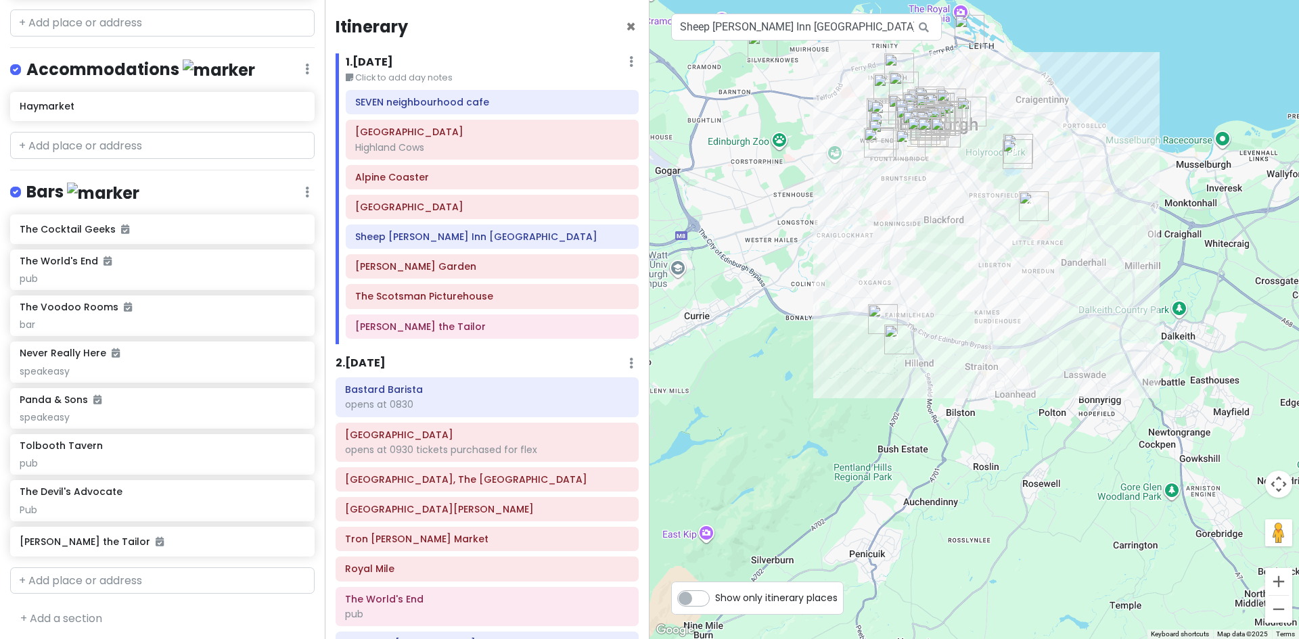
drag, startPoint x: 772, startPoint y: 205, endPoint x: 853, endPoint y: 201, distance: 81.3
click at [853, 201] on div at bounding box center [973, 319] width 649 height 639
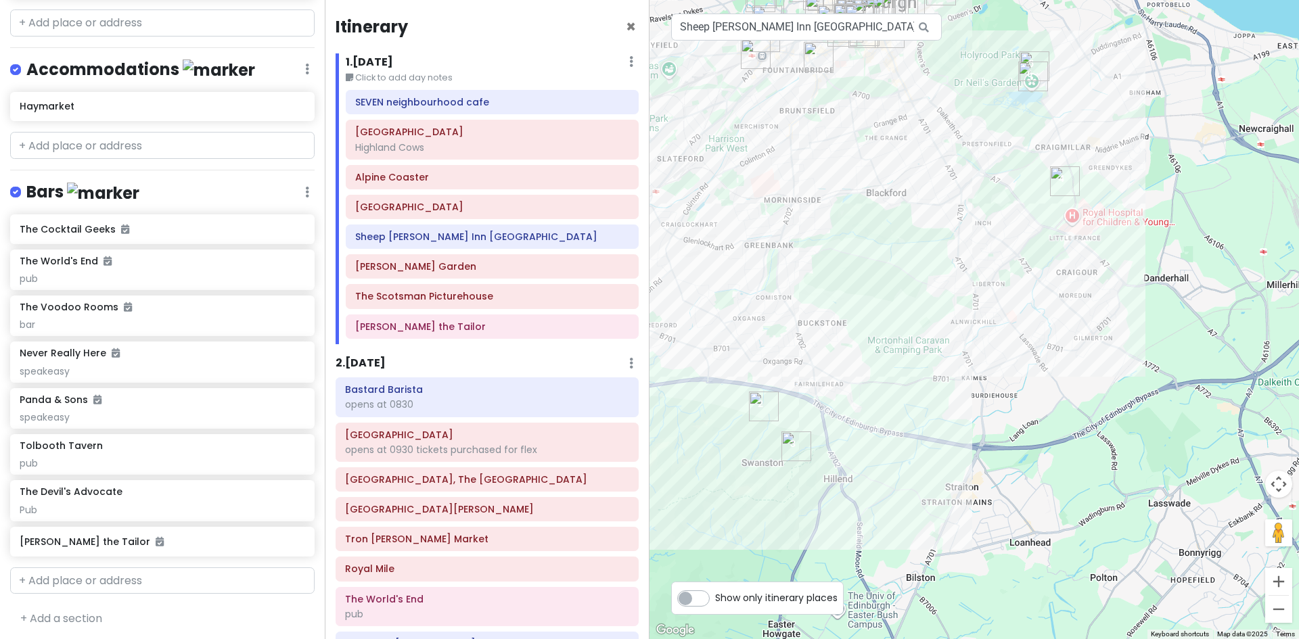
drag, startPoint x: 1042, startPoint y: 281, endPoint x: 914, endPoint y: 340, distance: 141.1
click at [914, 340] on div at bounding box center [973, 319] width 649 height 639
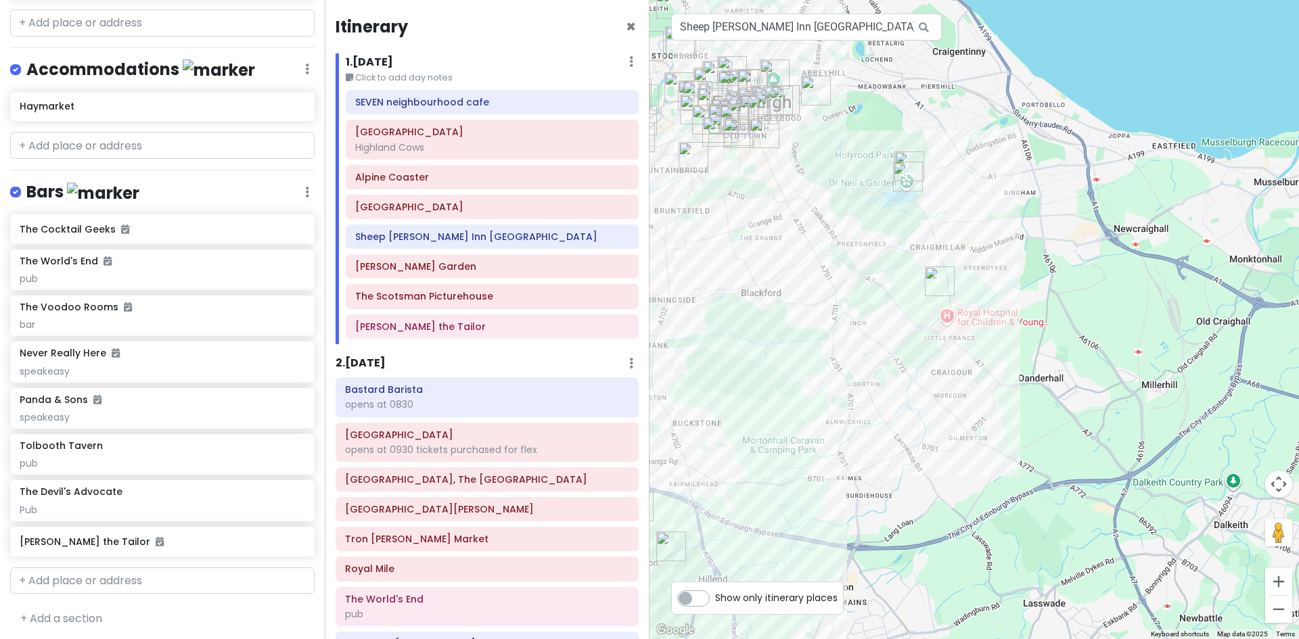
drag, startPoint x: 932, startPoint y: 273, endPoint x: 832, endPoint y: 356, distance: 130.2
click at [832, 356] on div at bounding box center [973, 319] width 649 height 639
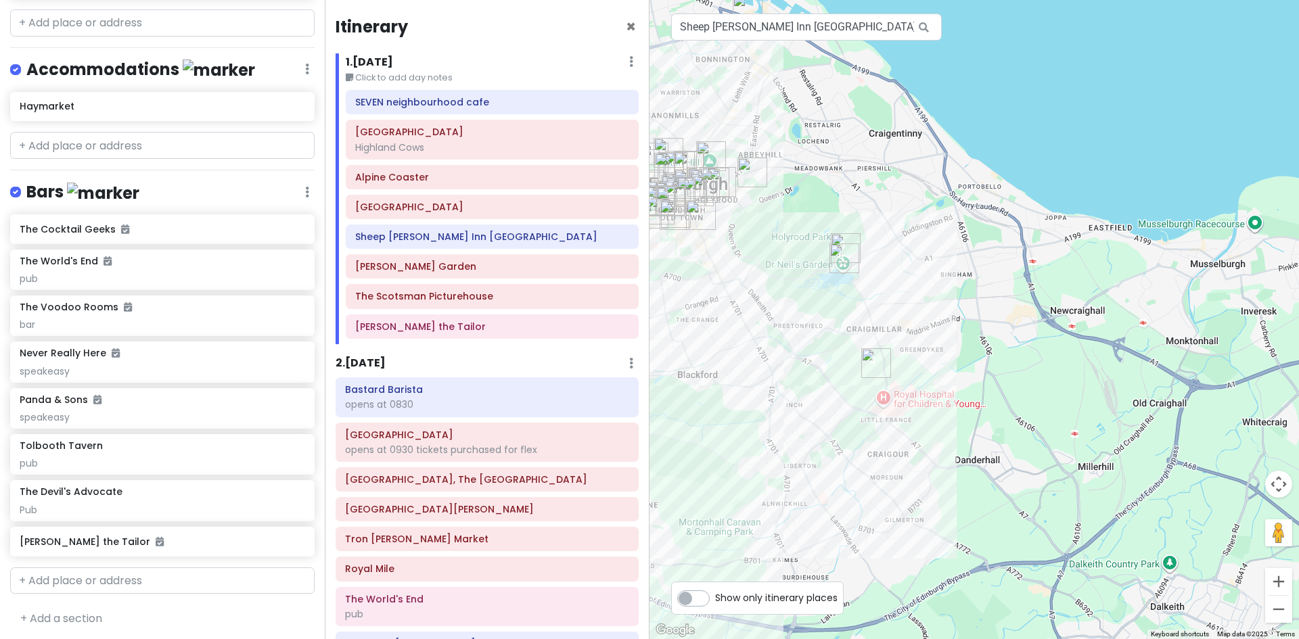
drag, startPoint x: 832, startPoint y: 258, endPoint x: 775, endPoint y: 337, distance: 97.3
click at [775, 337] on div at bounding box center [973, 319] width 649 height 639
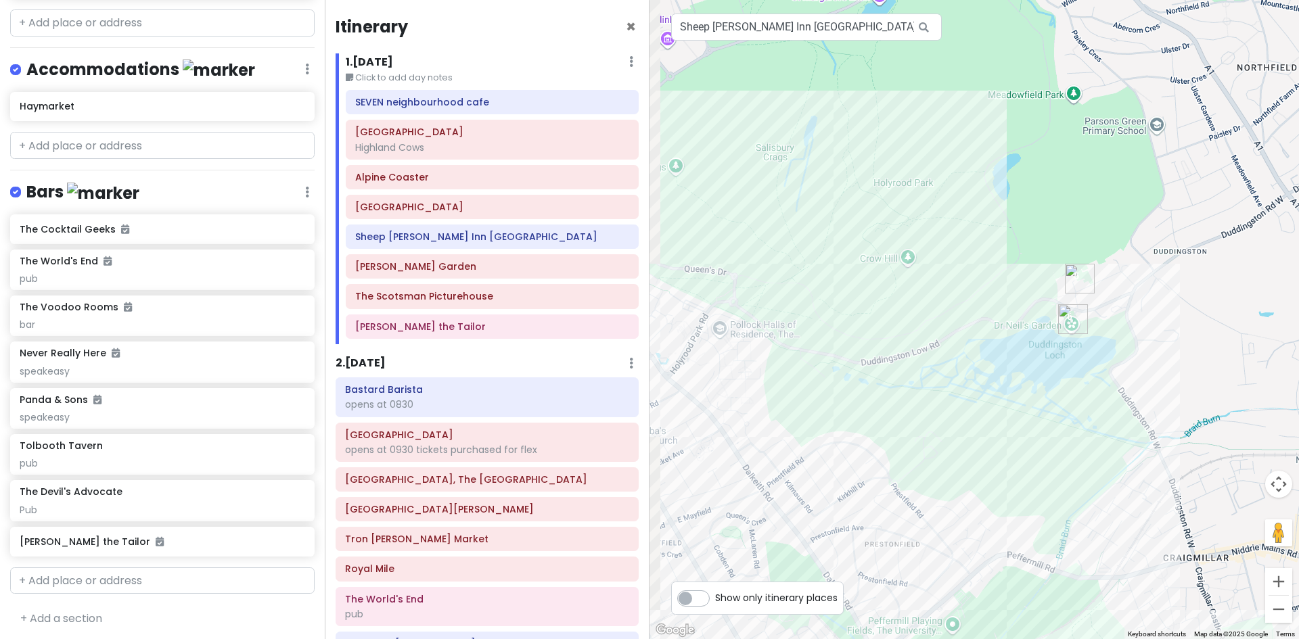
drag, startPoint x: 905, startPoint y: 256, endPoint x: 1039, endPoint y: 507, distance: 283.9
click at [1040, 509] on div at bounding box center [973, 319] width 649 height 639
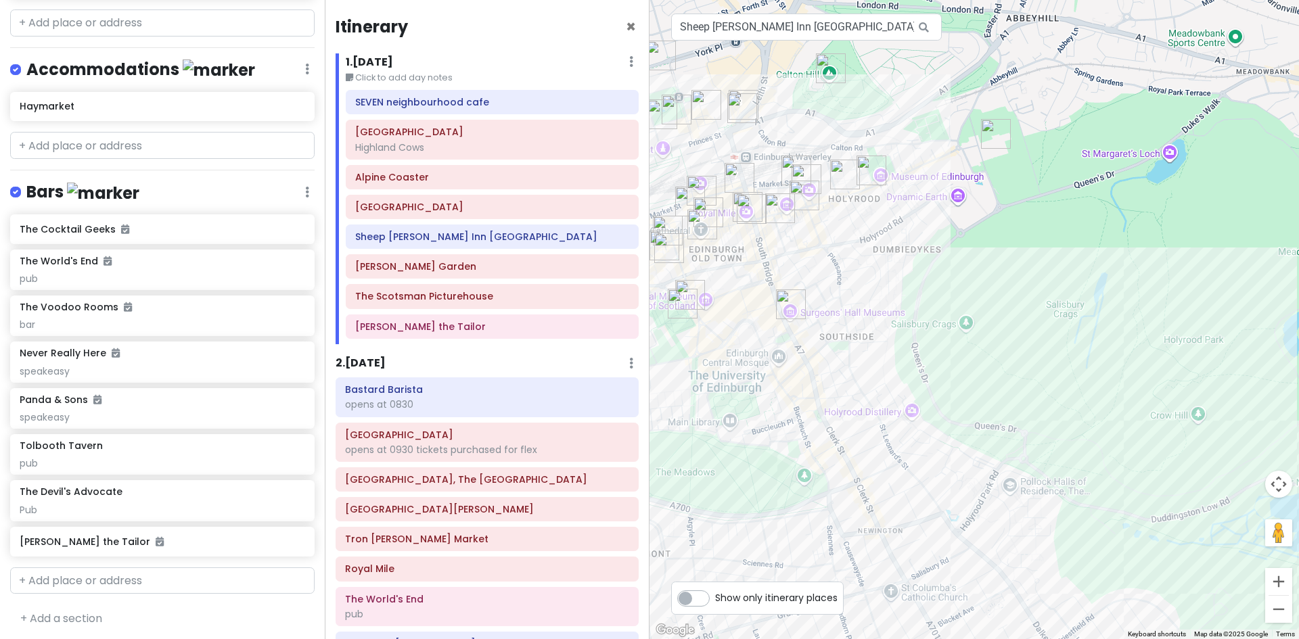
drag, startPoint x: 776, startPoint y: 279, endPoint x: 1009, endPoint y: 402, distance: 263.9
click at [1009, 402] on div at bounding box center [973, 319] width 649 height 639
click at [735, 172] on img "The Scotsman Picturehouse" at bounding box center [739, 178] width 41 height 41
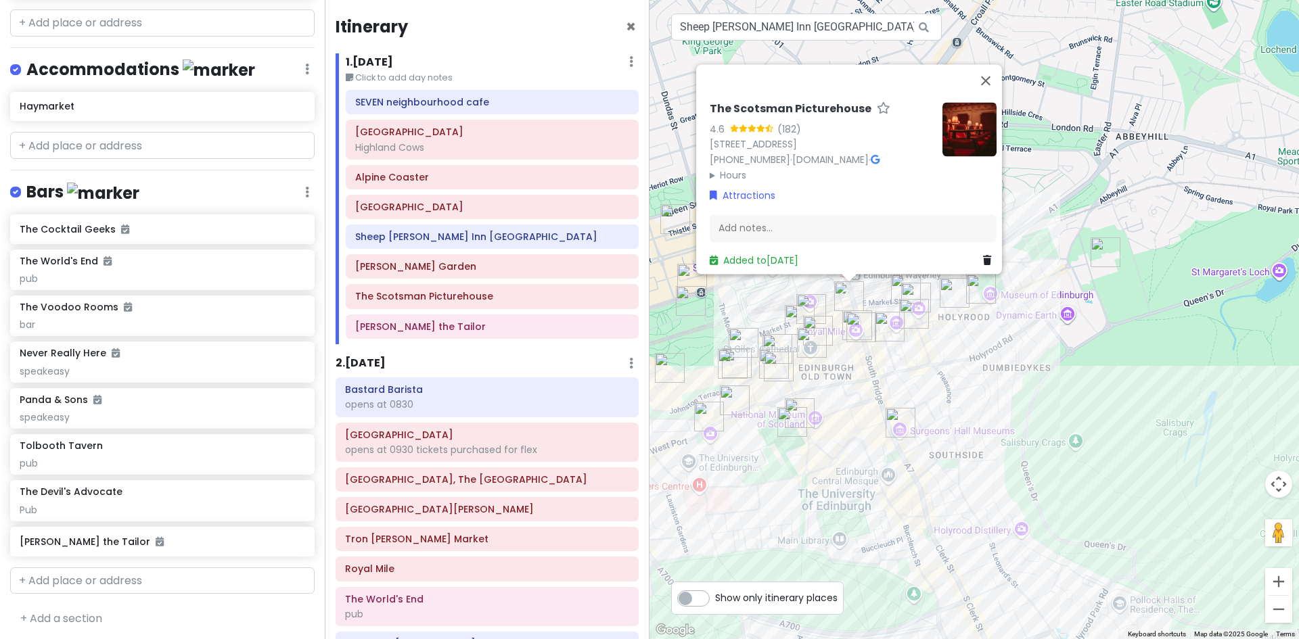
click at [871, 155] on icon at bounding box center [875, 159] width 9 height 9
click at [989, 64] on button "Close" at bounding box center [985, 80] width 32 height 32
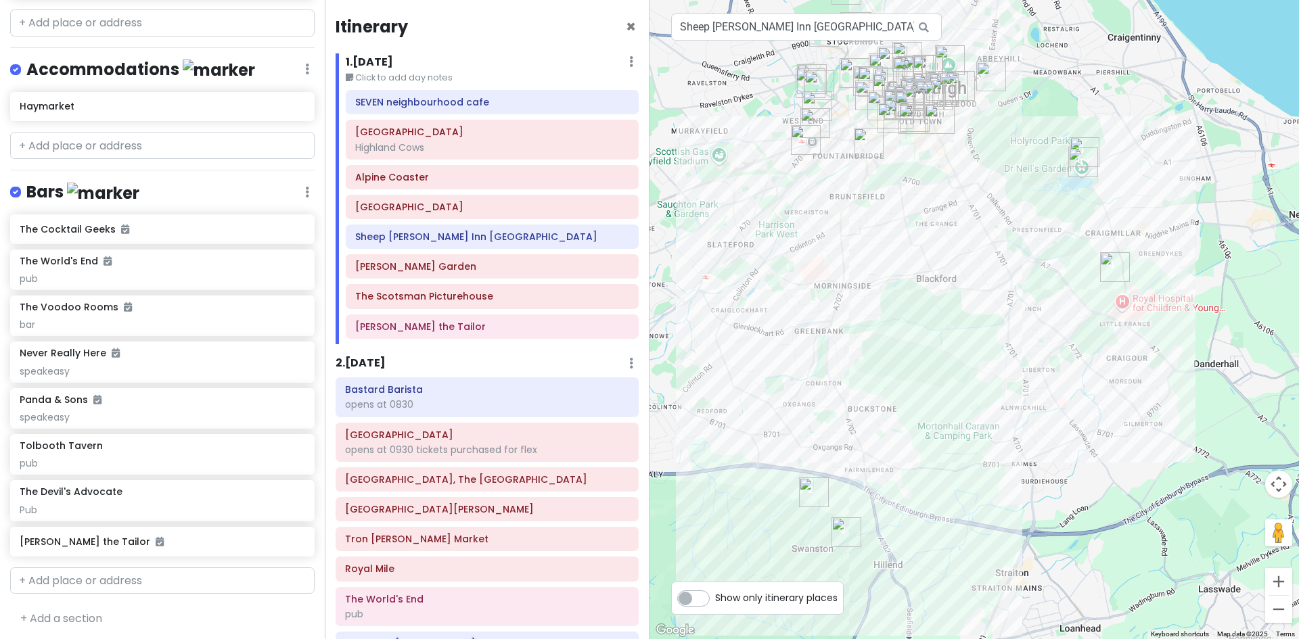
drag, startPoint x: 1018, startPoint y: 395, endPoint x: 1023, endPoint y: 182, distance: 213.1
click at [1023, 182] on div at bounding box center [973, 319] width 649 height 639
click at [427, 265] on h6 "[PERSON_NAME] Garden" at bounding box center [492, 266] width 274 height 12
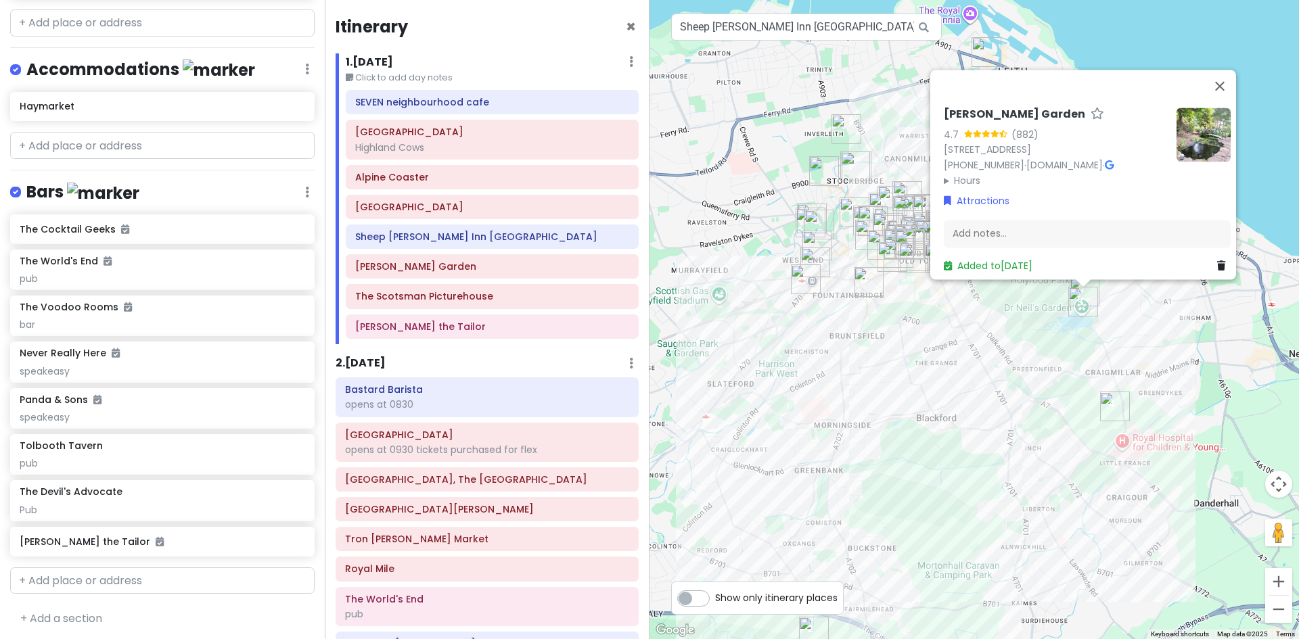
click at [1113, 160] on icon at bounding box center [1109, 164] width 9 height 9
click at [1228, 70] on button "Close" at bounding box center [1219, 86] width 32 height 32
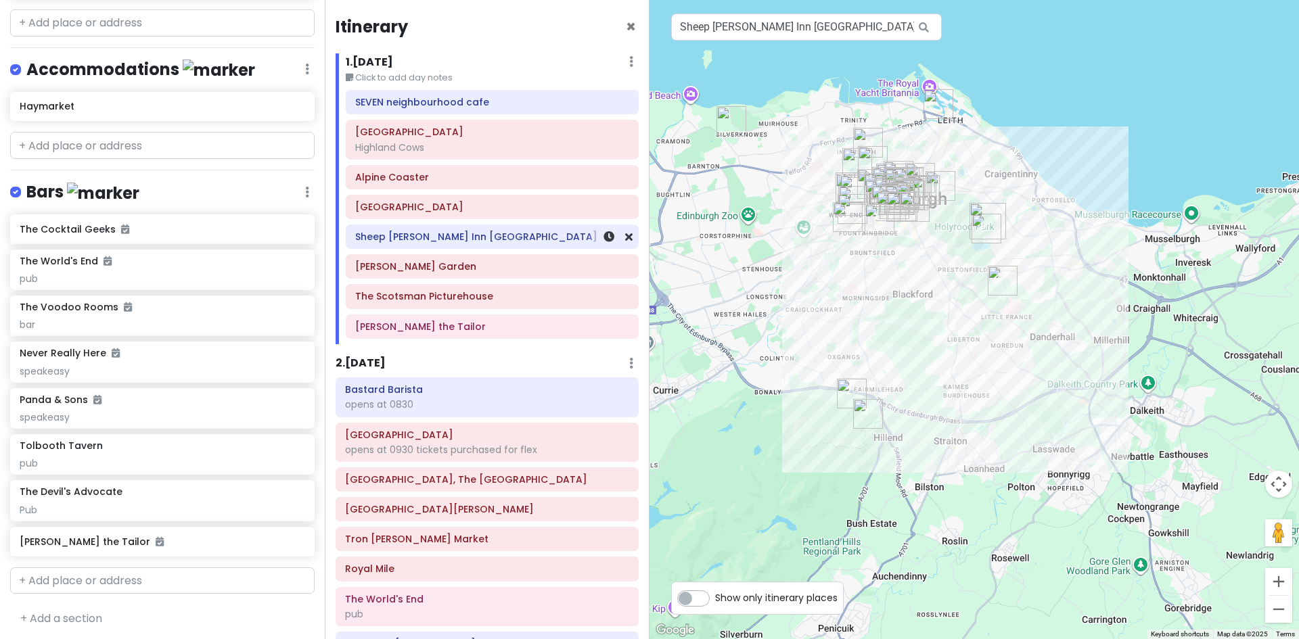
click at [491, 237] on h6 "Sheep Heid Inn Edinburgh" at bounding box center [492, 237] width 274 height 12
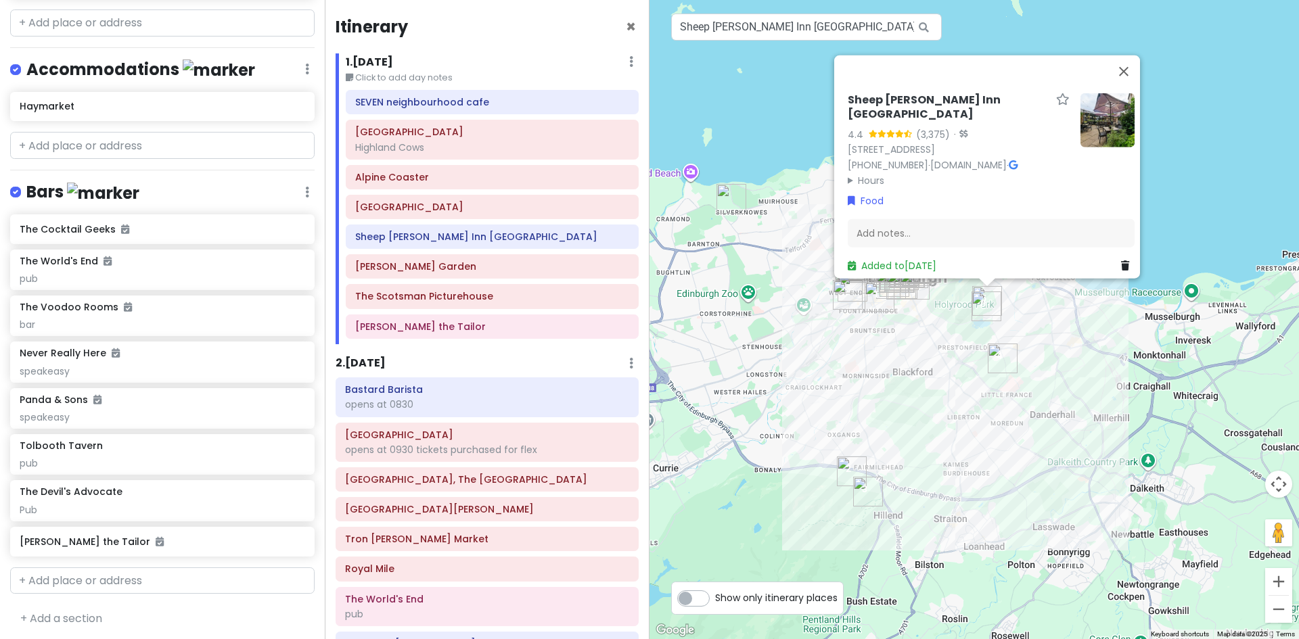
click at [1017, 160] on icon at bounding box center [1013, 164] width 9 height 9
click at [1126, 57] on button "Close" at bounding box center [1123, 71] width 32 height 32
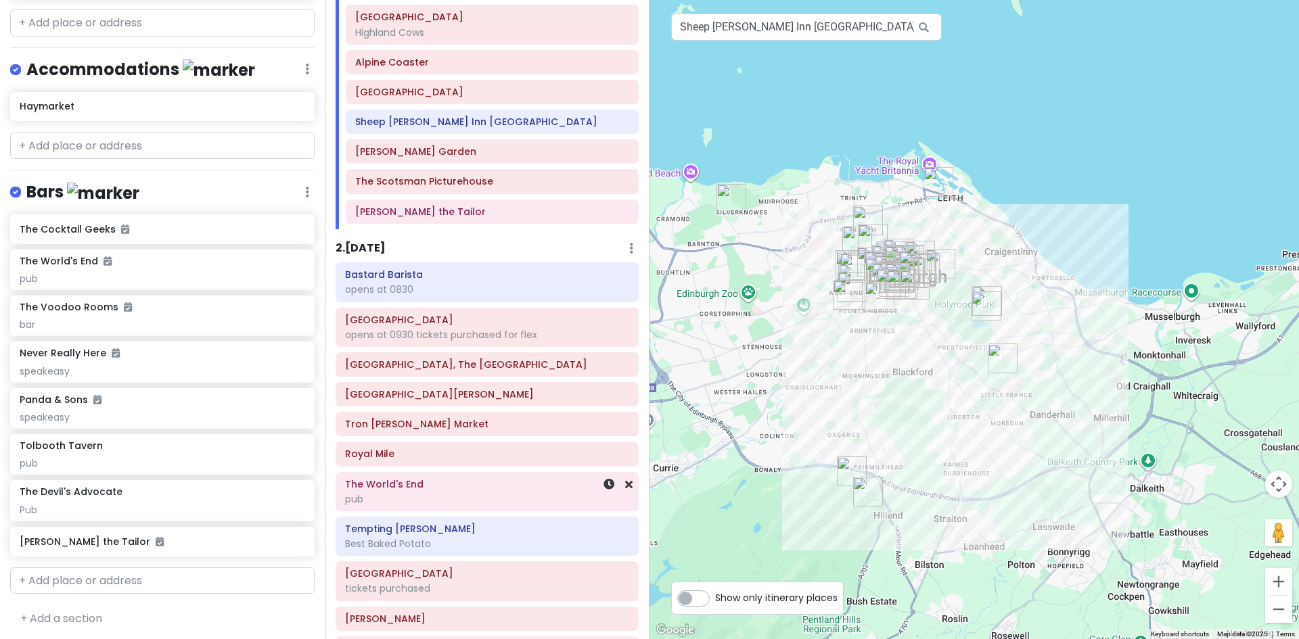
scroll to position [203, 0]
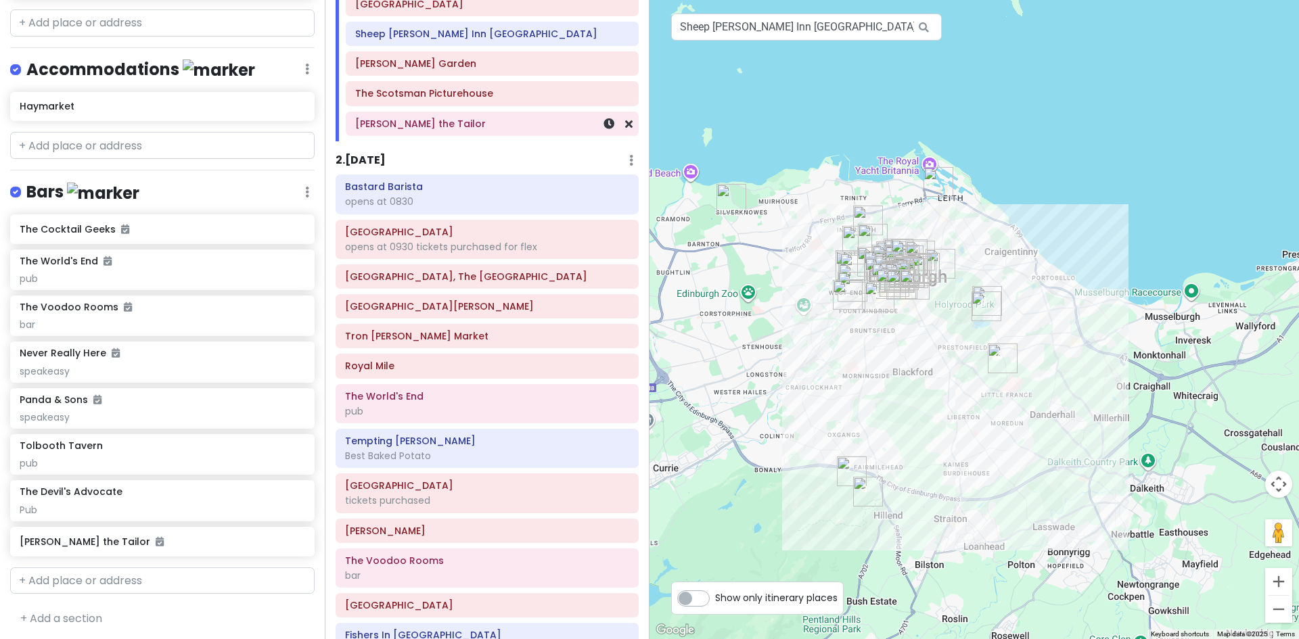
click at [409, 126] on h6 "[PERSON_NAME] the Tailor" at bounding box center [492, 124] width 274 height 12
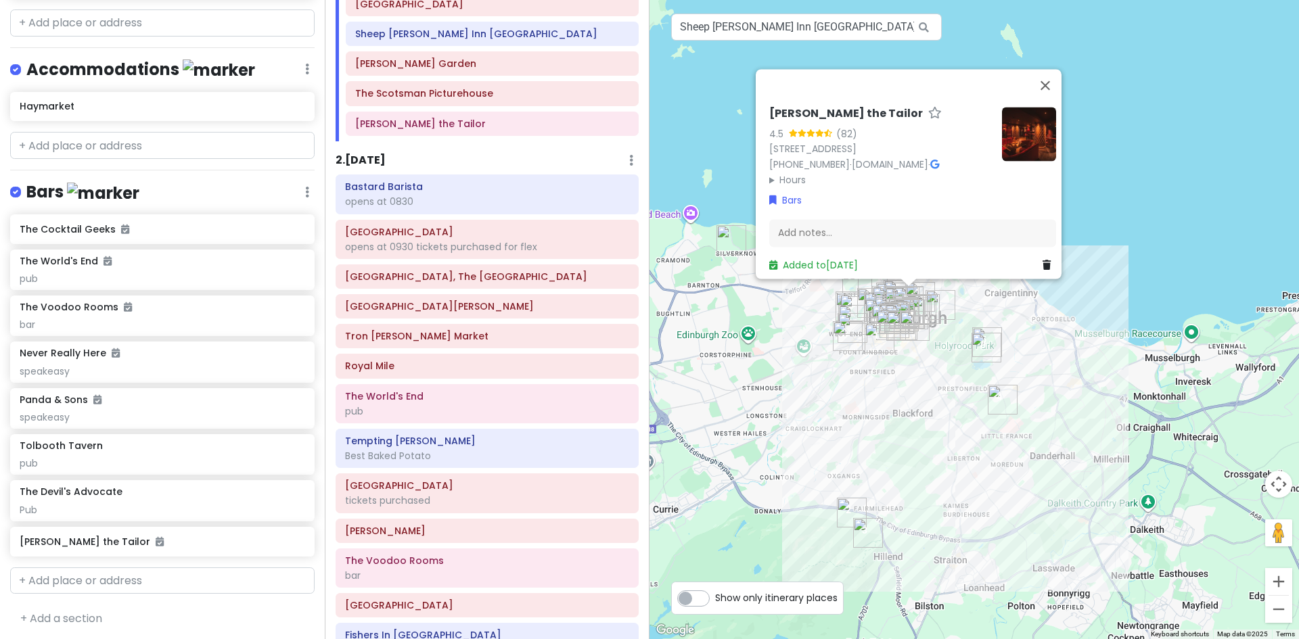
click at [930, 160] on icon at bounding box center [934, 164] width 9 height 9
click at [1053, 69] on button "Close" at bounding box center [1045, 85] width 32 height 32
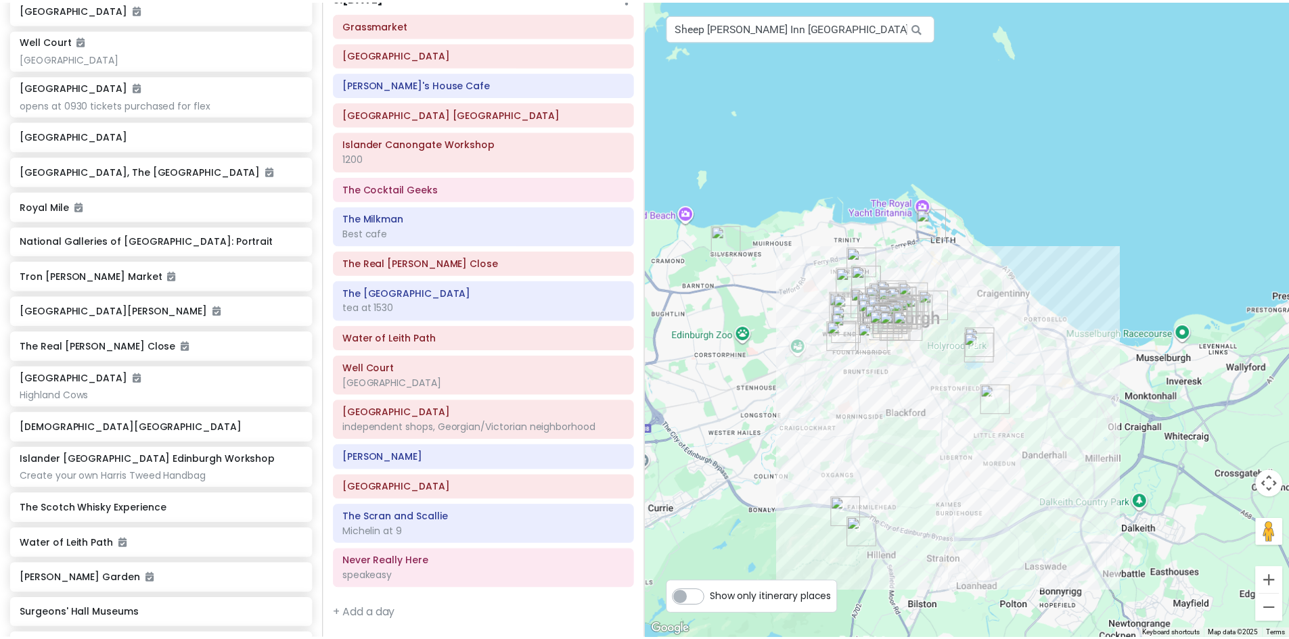
scroll to position [0, 0]
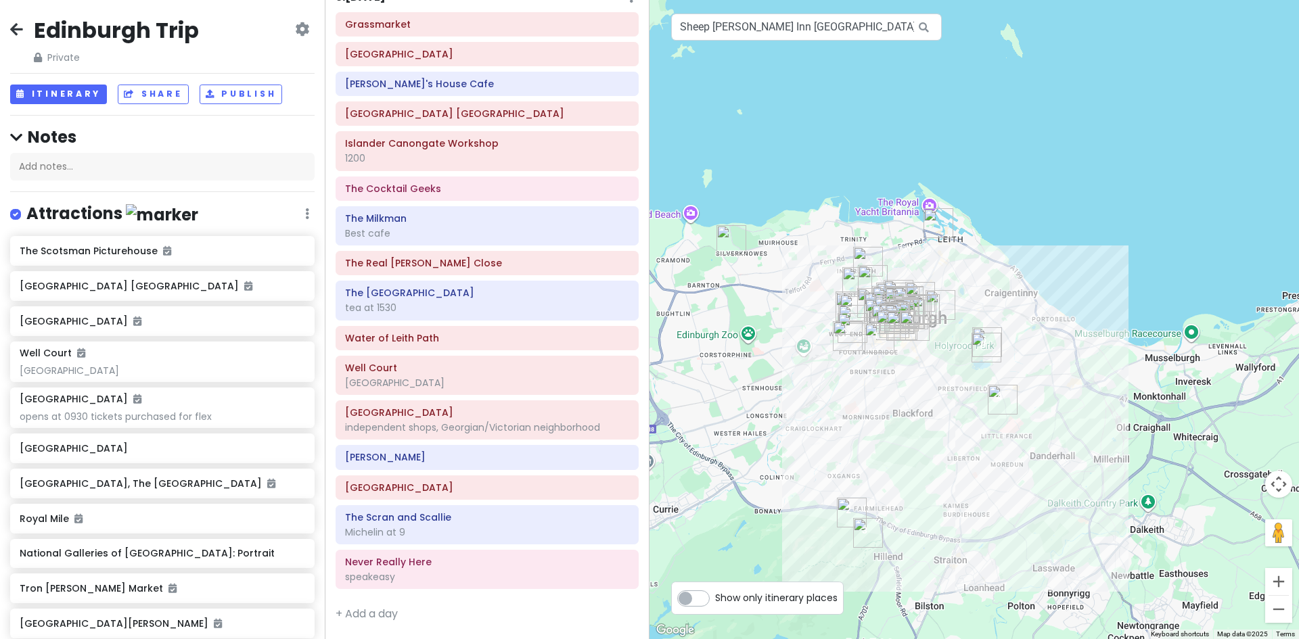
click at [13, 24] on icon at bounding box center [16, 29] width 13 height 11
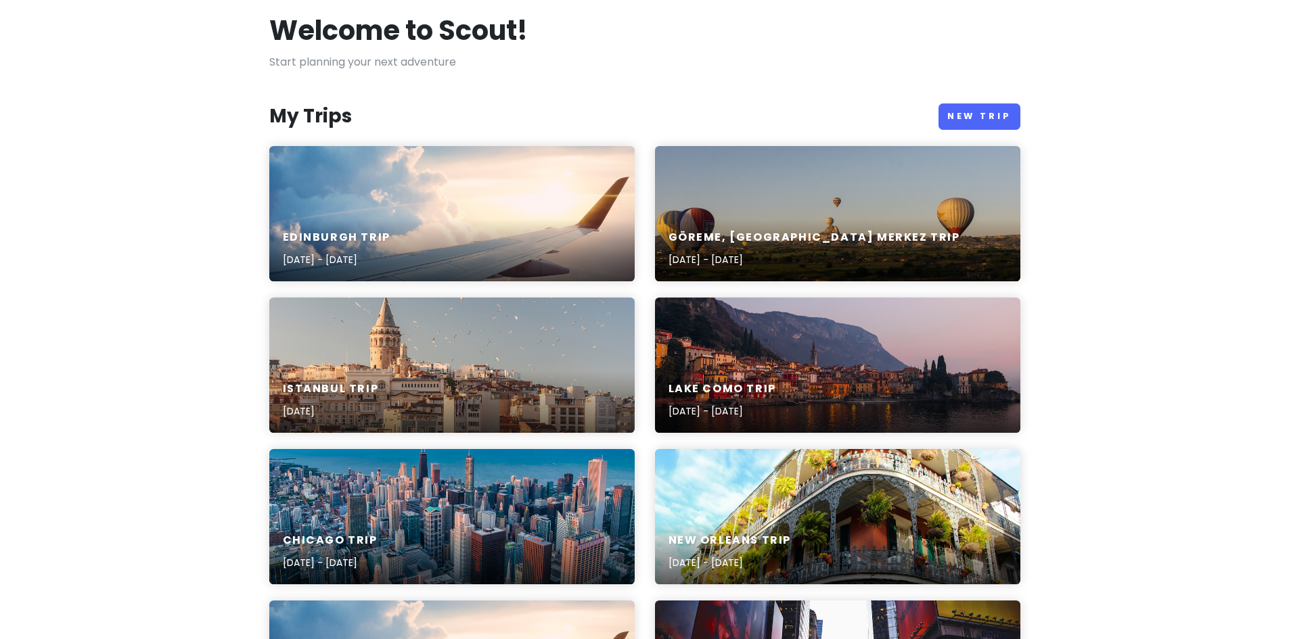
scroll to position [68, 0]
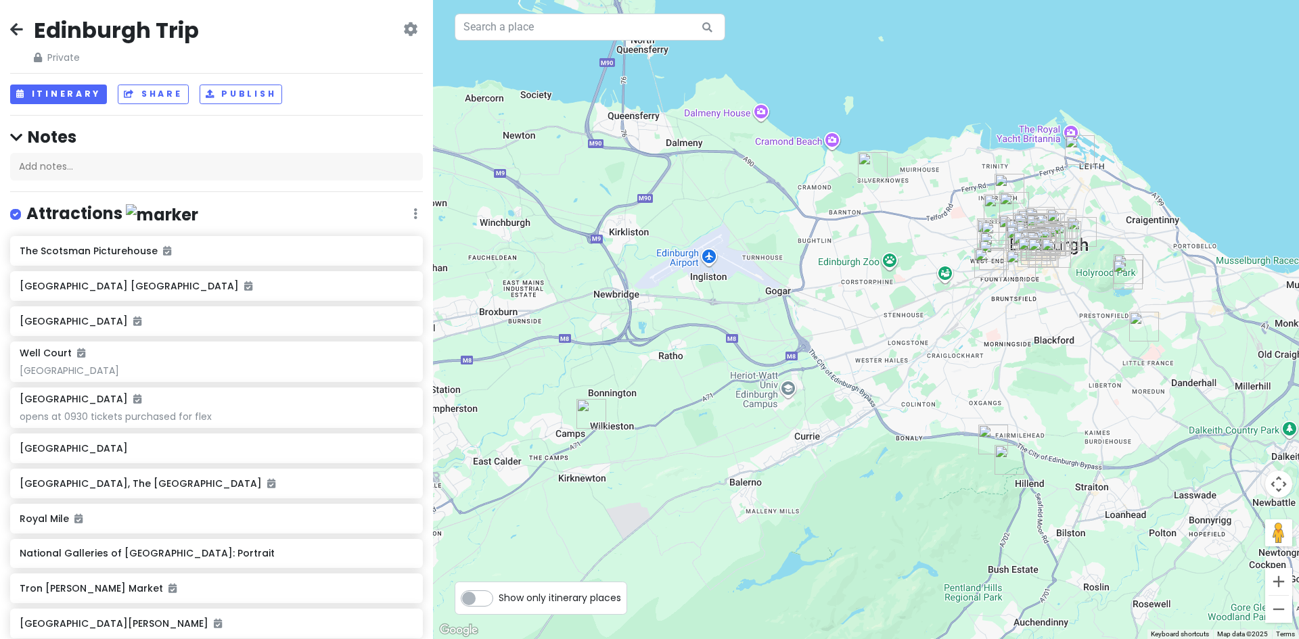
click at [1001, 456] on img "Alpine Coaster" at bounding box center [1009, 460] width 41 height 41
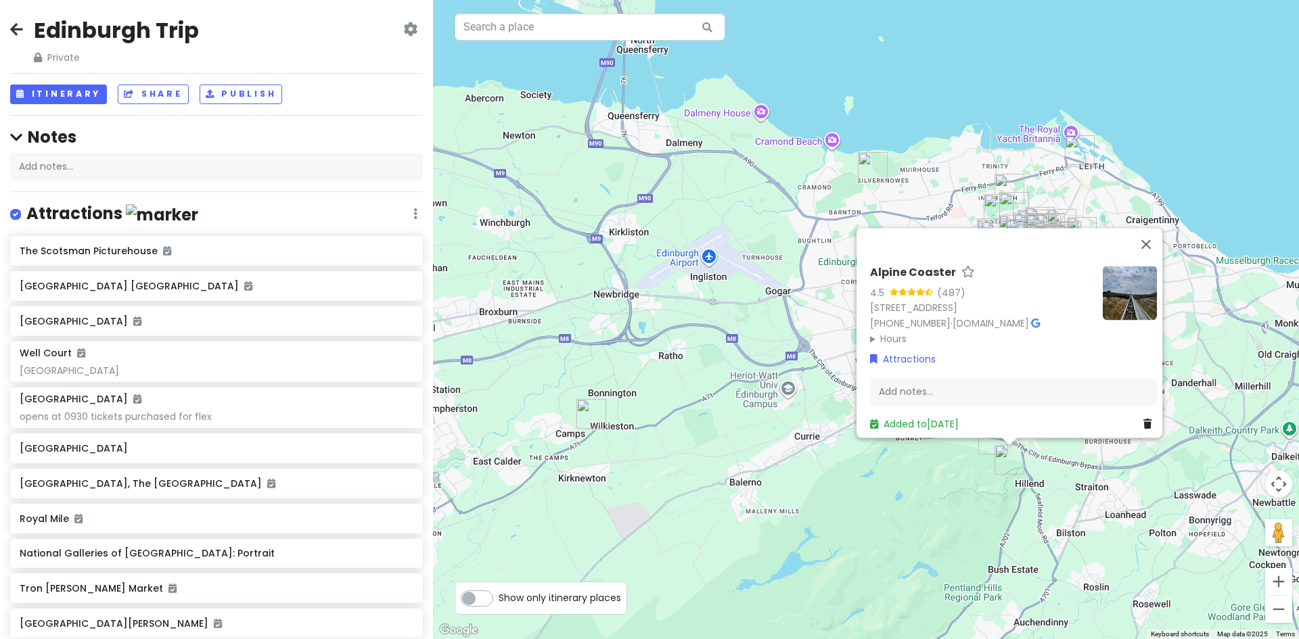
click at [1040, 319] on icon at bounding box center [1035, 323] width 9 height 9
click at [57, 95] on button "Itinerary" at bounding box center [58, 95] width 97 height 20
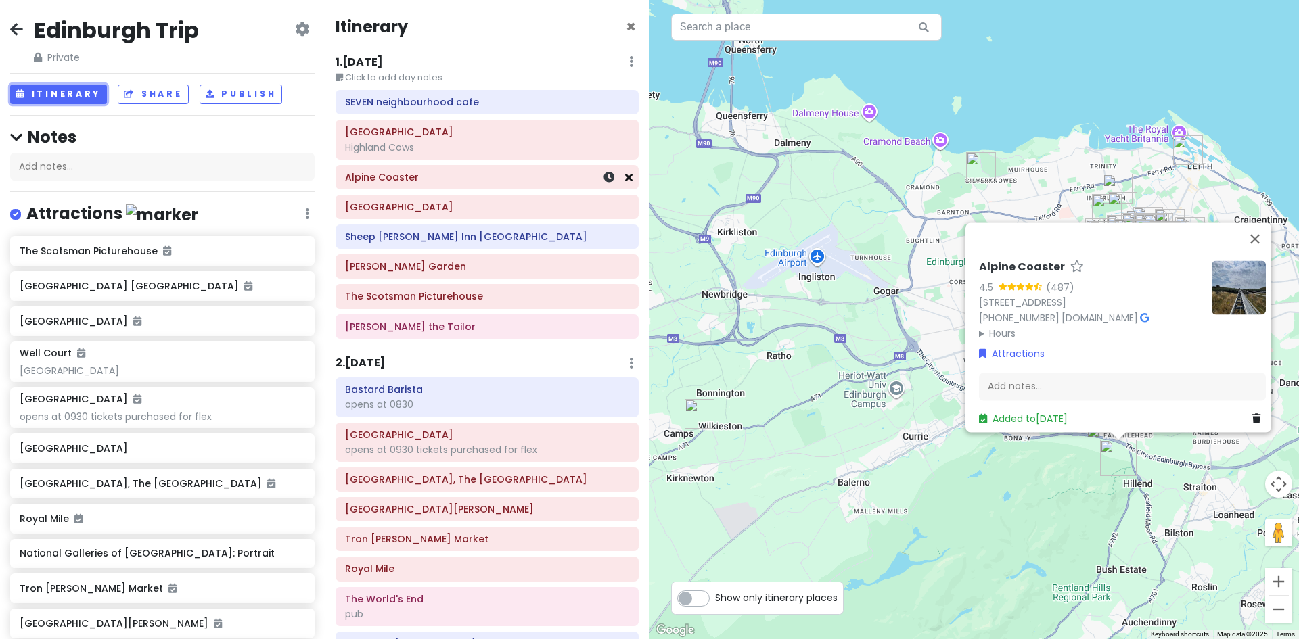
click at [625, 177] on icon at bounding box center [628, 177] width 7 height 11
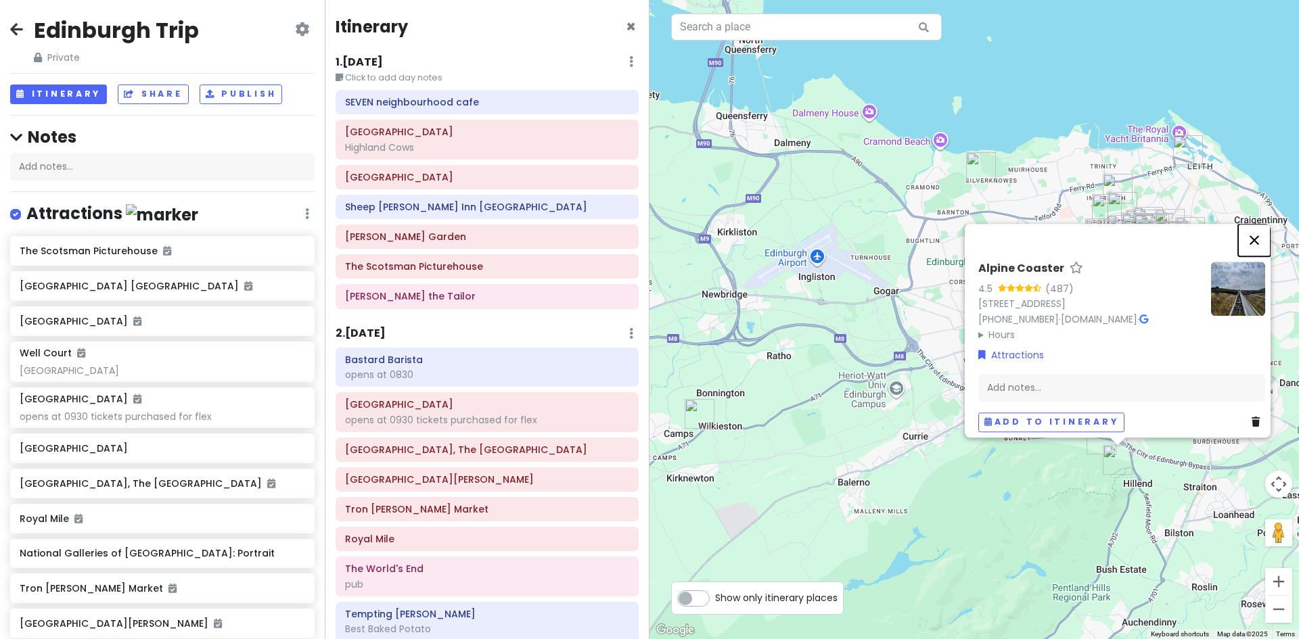
click at [1258, 231] on button "Close" at bounding box center [1254, 240] width 32 height 32
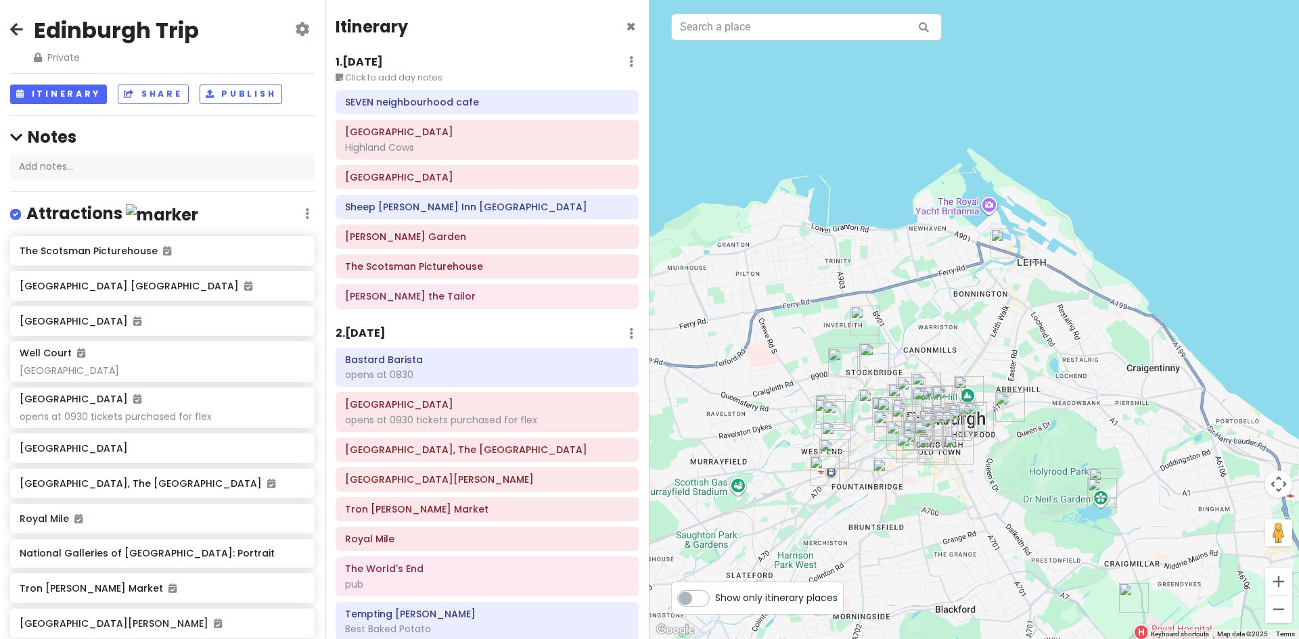
drag, startPoint x: 1134, startPoint y: 209, endPoint x: 676, endPoint y: 483, distance: 533.1
click at [676, 484] on div at bounding box center [973, 319] width 649 height 639
